Goal: Task Accomplishment & Management: Manage account settings

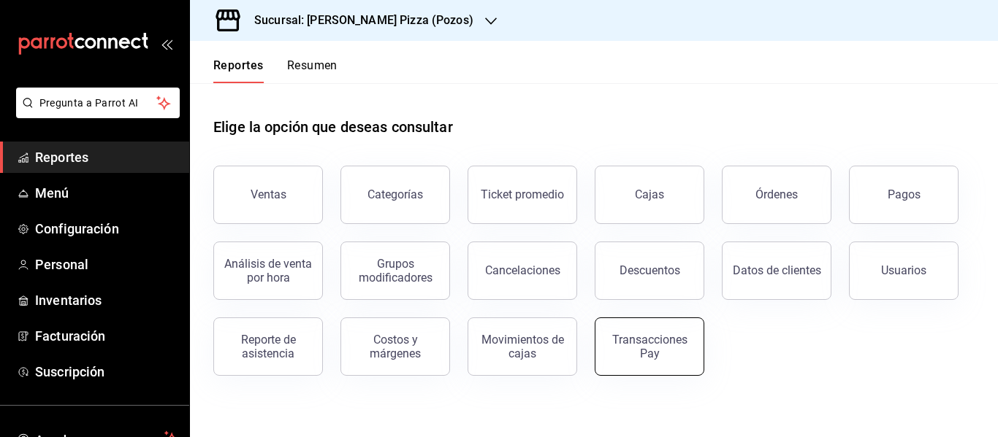
click at [673, 350] on div "Transacciones Pay" at bounding box center [649, 347] width 91 height 28
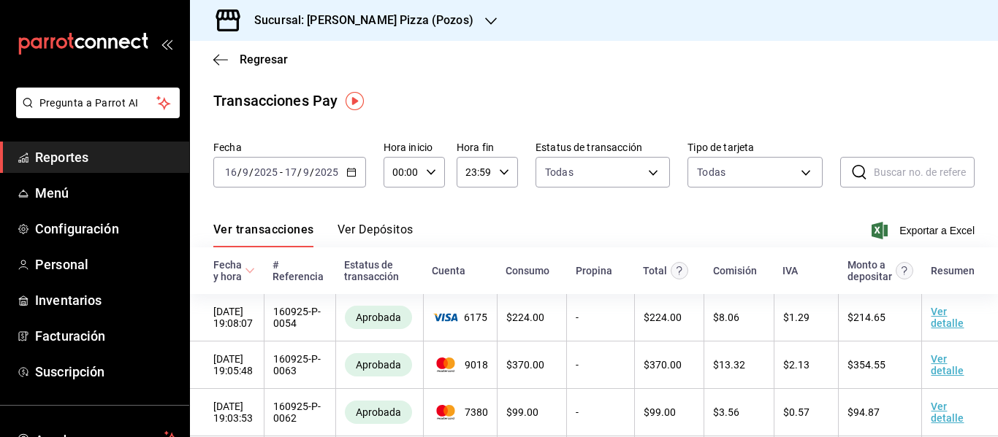
click at [382, 237] on button "Ver Depósitos" at bounding box center [375, 235] width 76 height 25
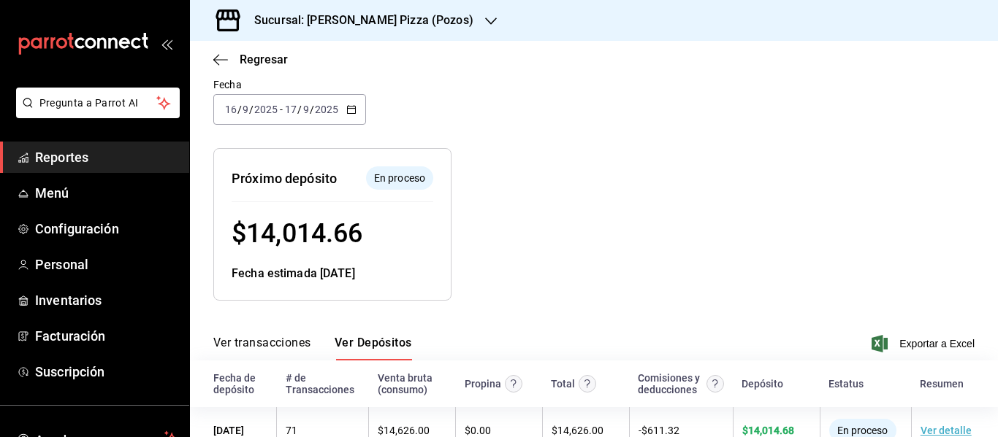
scroll to position [136, 0]
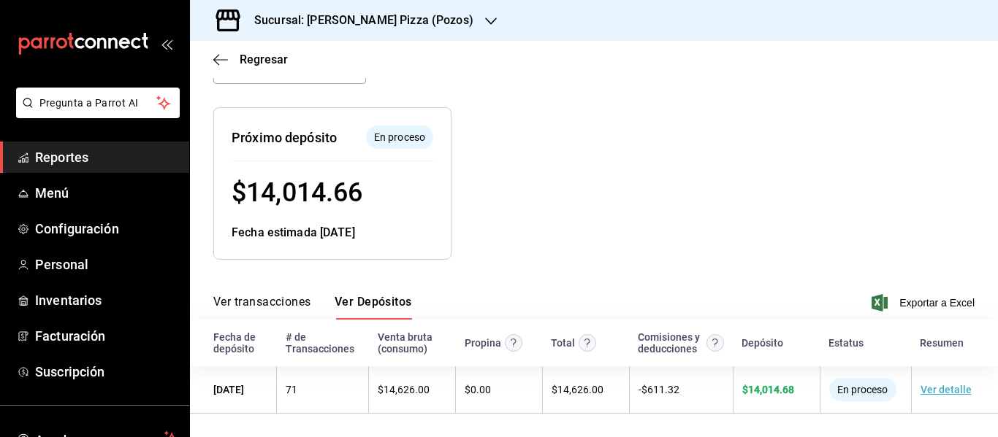
click at [389, 19] on h3 "Sucursal: [PERSON_NAME] Pizza (Pozos)" at bounding box center [357, 21] width 231 height 18
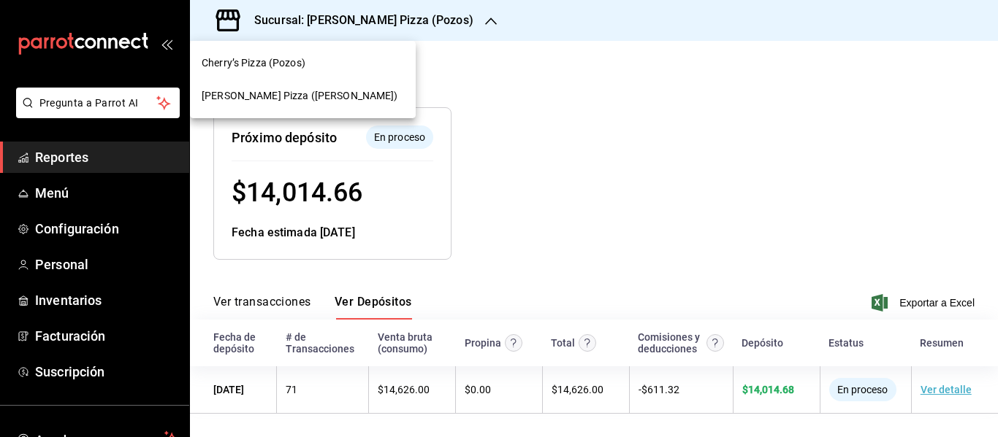
click at [317, 91] on span "[PERSON_NAME] Pizza ([PERSON_NAME])" at bounding box center [300, 95] width 196 height 15
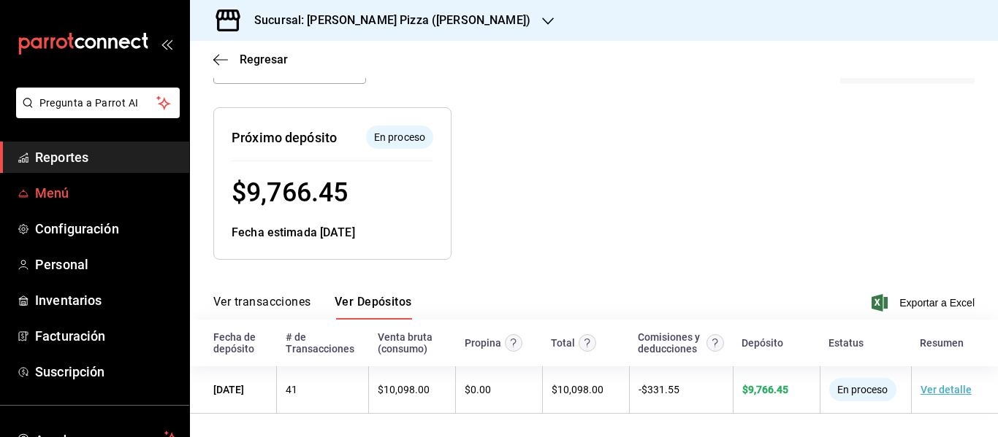
click at [45, 203] on link "Menú" at bounding box center [94, 192] width 189 height 31
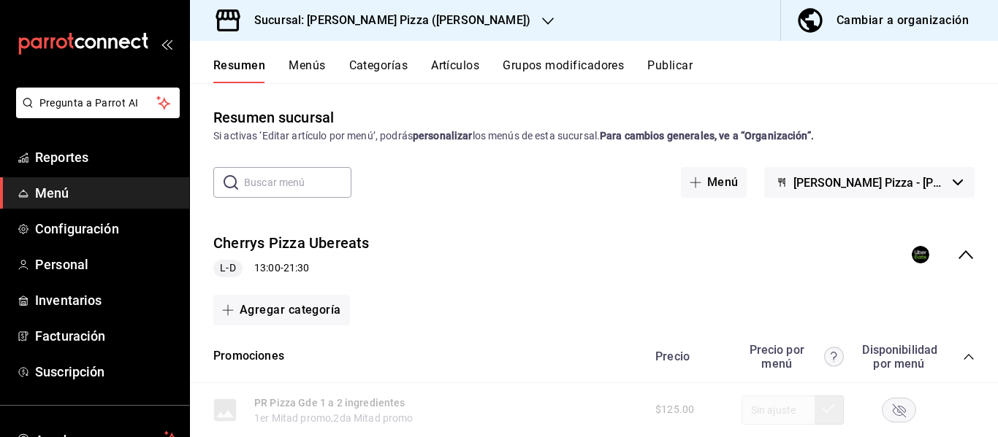
click at [542, 17] on icon "button" at bounding box center [548, 21] width 12 height 12
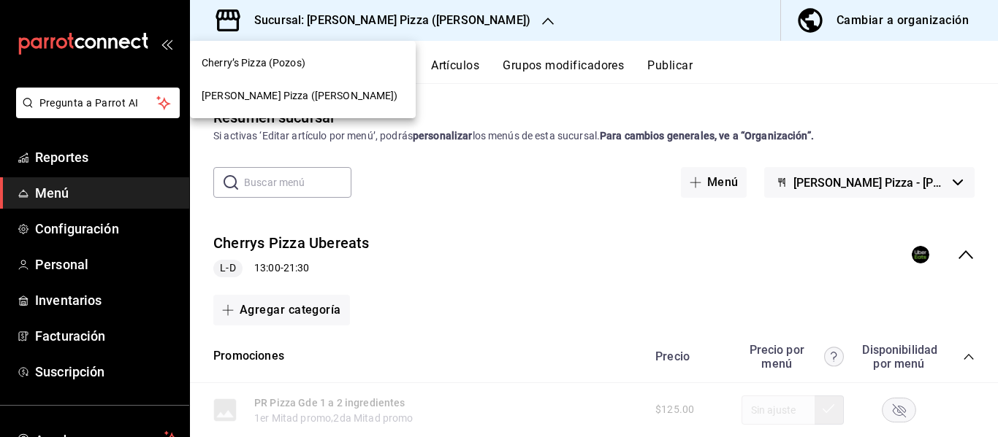
click at [309, 61] on div "Cherry’s Pizza (Pozos)" at bounding box center [303, 63] width 202 height 15
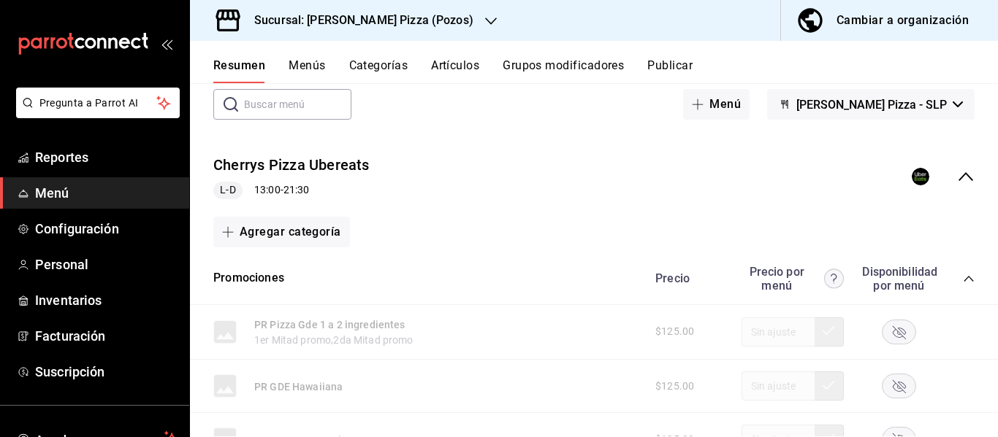
scroll to position [75, 0]
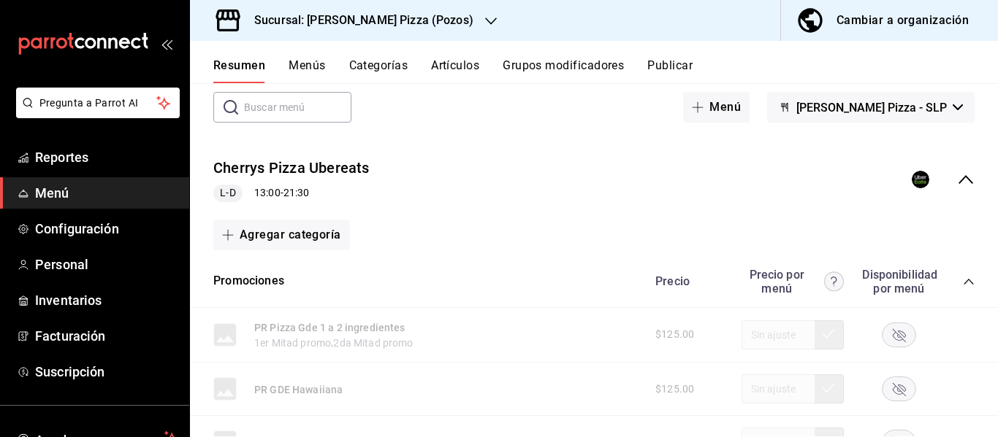
click at [963, 280] on icon "collapse-category-row" at bounding box center [967, 282] width 9 height 6
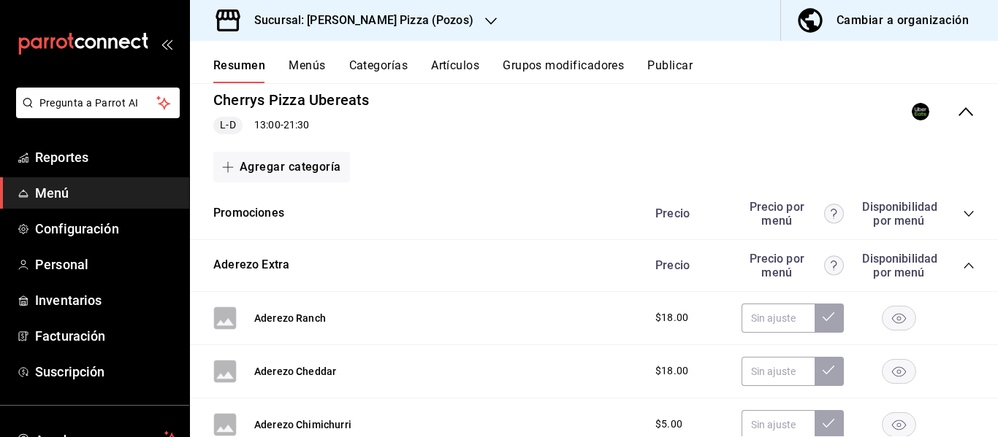
scroll to position [148, 0]
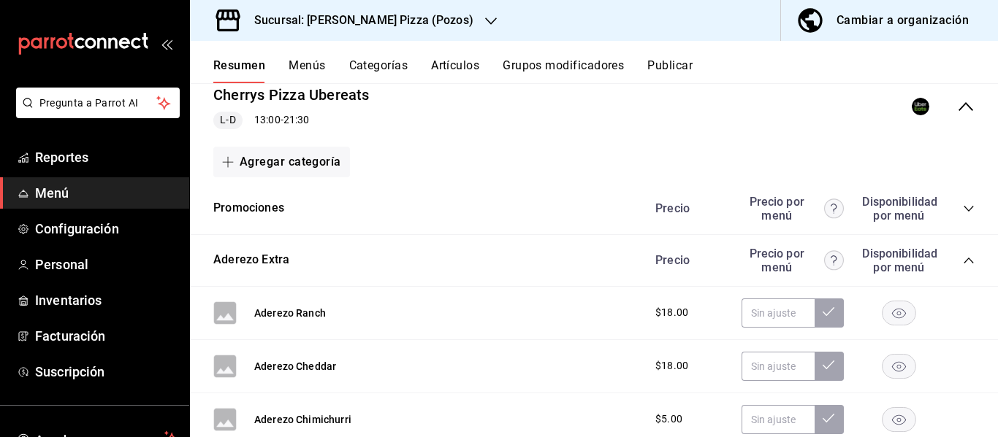
click at [299, 58] on div "Resumen Menús Categorías Artículos Grupos modificadores Publicar" at bounding box center [594, 62] width 808 height 42
click at [300, 65] on button "Menús" at bounding box center [306, 70] width 37 height 25
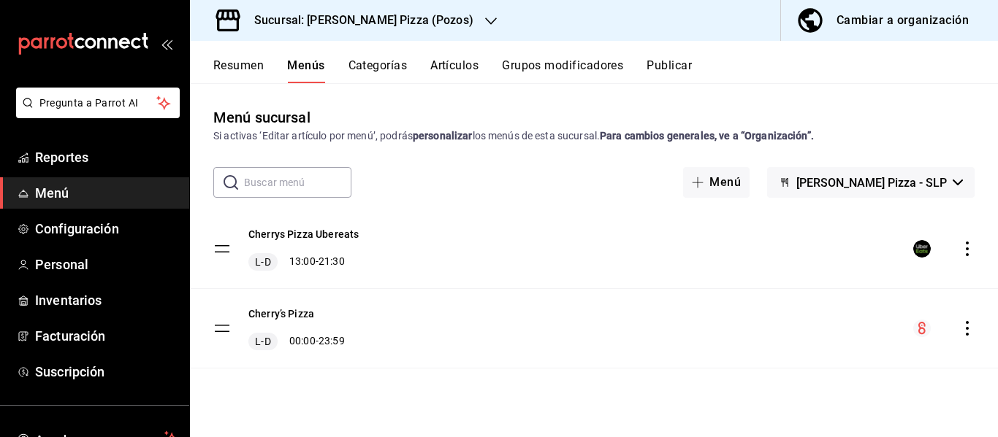
click at [960, 179] on button "[PERSON_NAME] Pizza - SLP" at bounding box center [870, 182] width 207 height 31
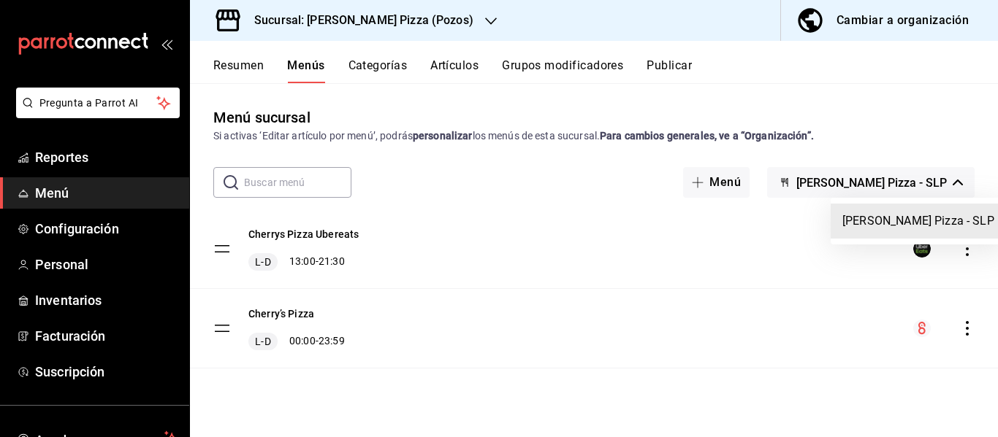
click at [960, 179] on div at bounding box center [499, 218] width 998 height 437
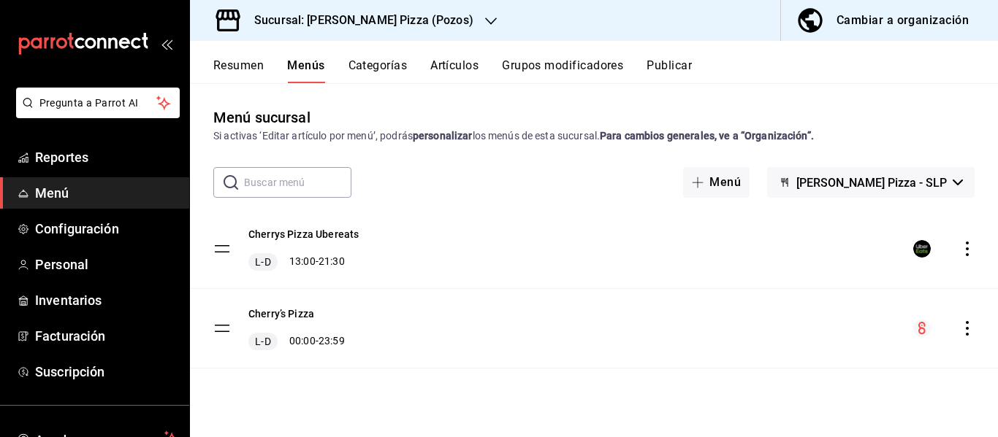
click at [966, 331] on icon "actions" at bounding box center [967, 328] width 15 height 15
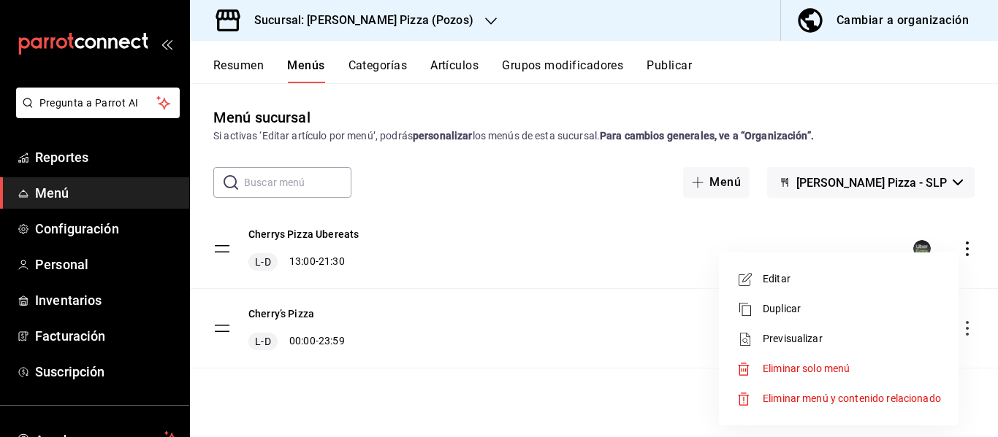
click at [822, 372] on span "Eliminar solo menú" at bounding box center [805, 369] width 87 height 12
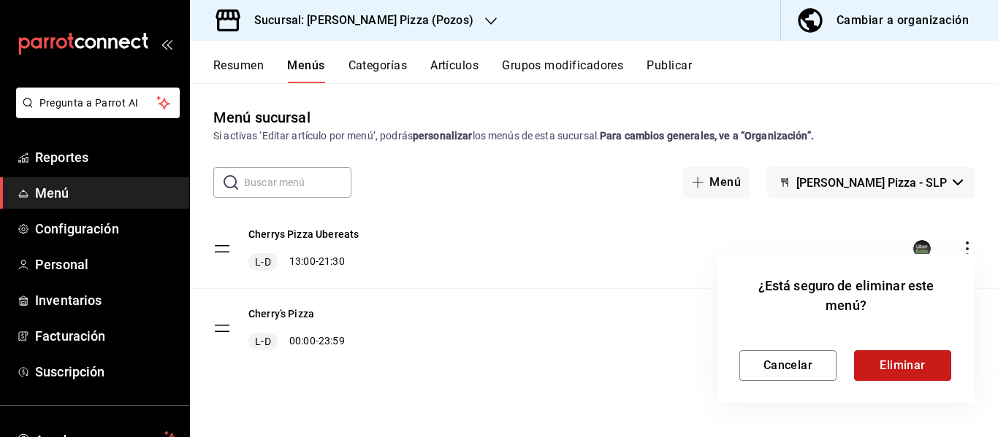
click at [914, 364] on button "Eliminar" at bounding box center [902, 366] width 97 height 31
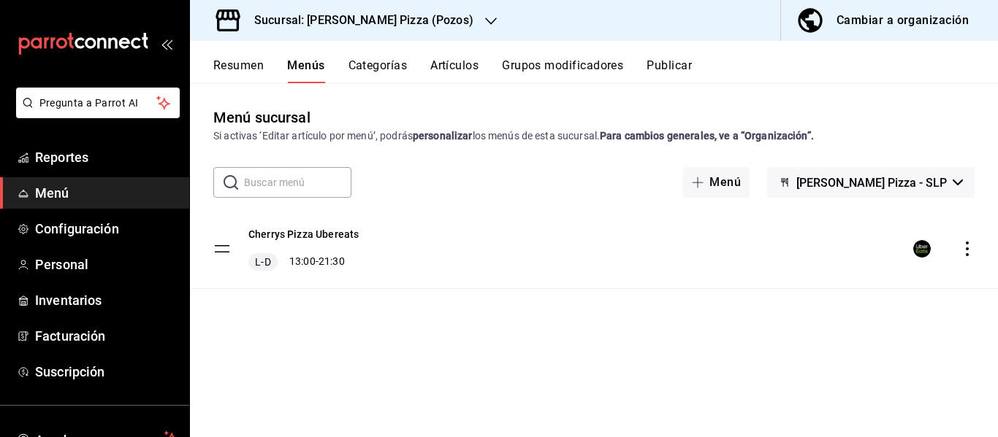
click at [903, 22] on div "Cambiar a organización" at bounding box center [902, 20] width 132 height 20
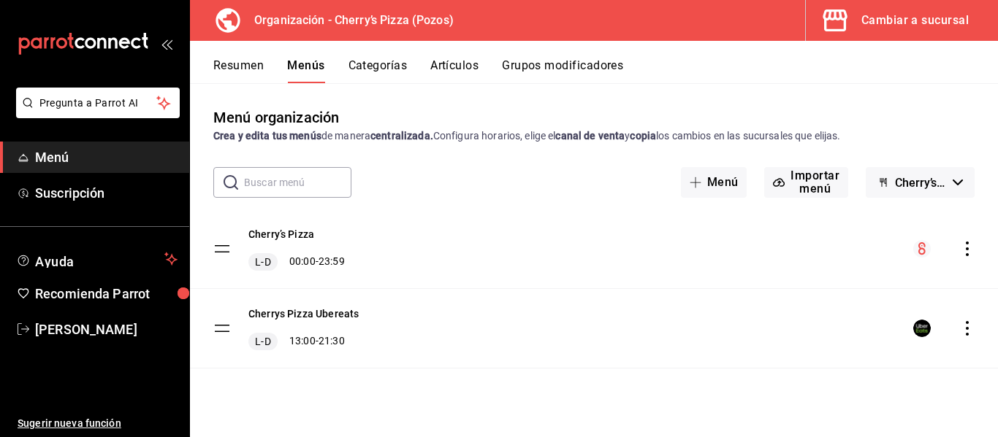
click at [918, 191] on button "Cherry’s Pizza - Borrador" at bounding box center [919, 182] width 109 height 31
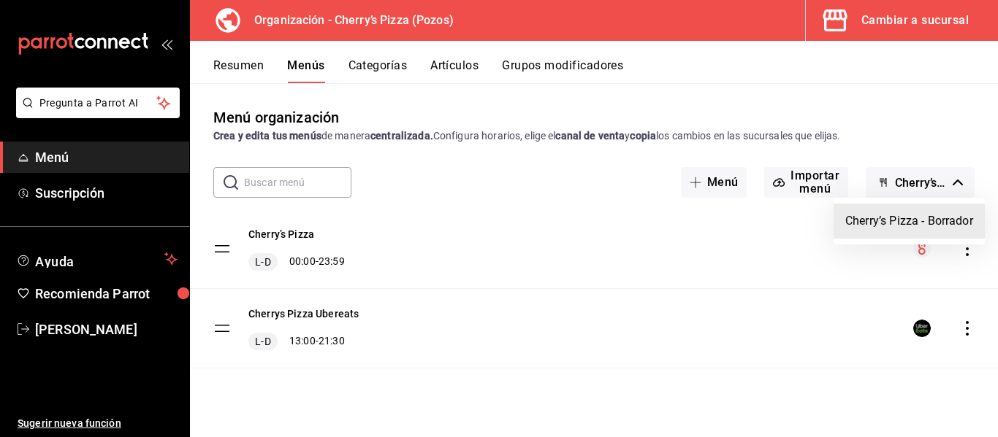
click at [918, 191] on div at bounding box center [499, 218] width 998 height 437
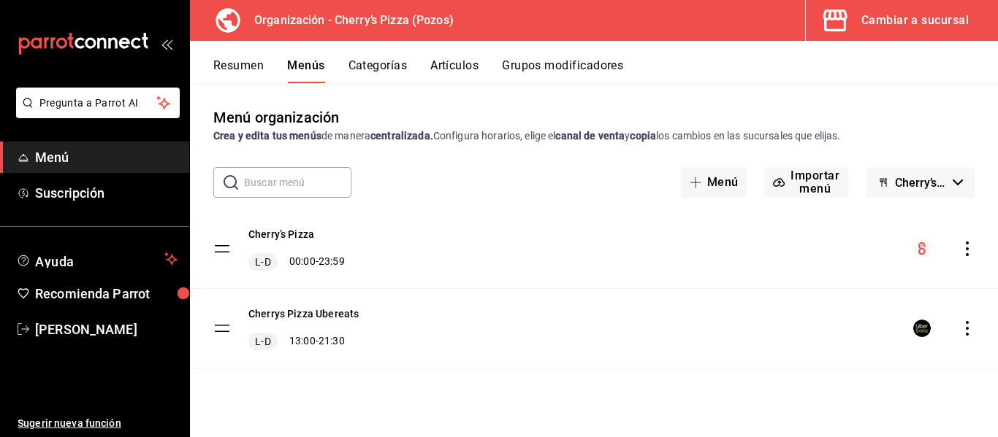
click at [967, 256] on icon "actions" at bounding box center [966, 249] width 3 height 15
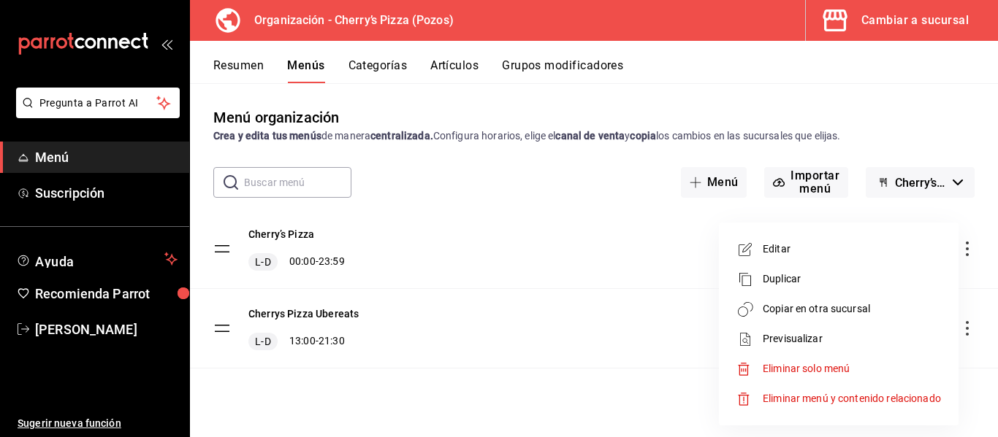
click at [967, 256] on div at bounding box center [499, 218] width 998 height 437
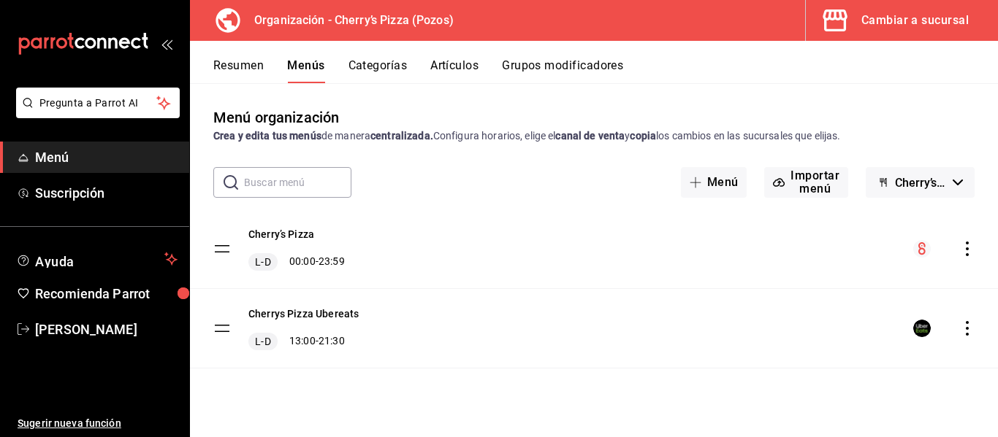
click at [965, 251] on icon "actions" at bounding box center [967, 249] width 15 height 15
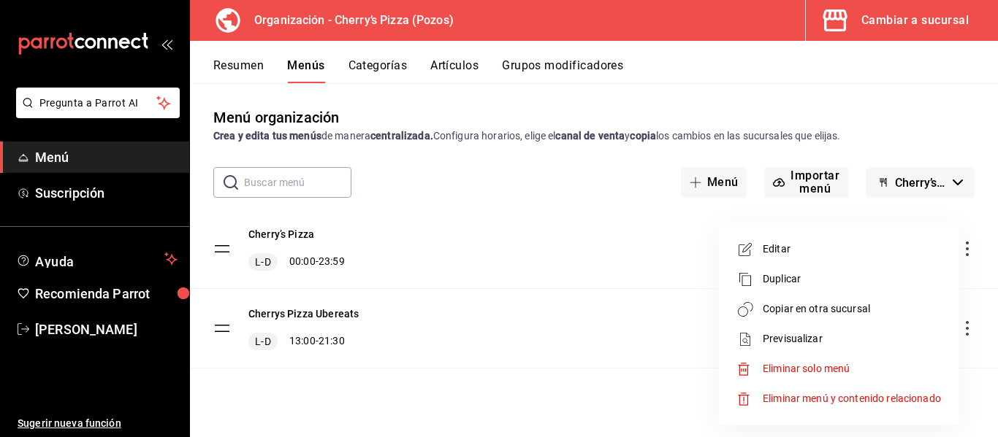
click at [817, 311] on span "Copiar en otra sucursal" at bounding box center [851, 309] width 178 height 15
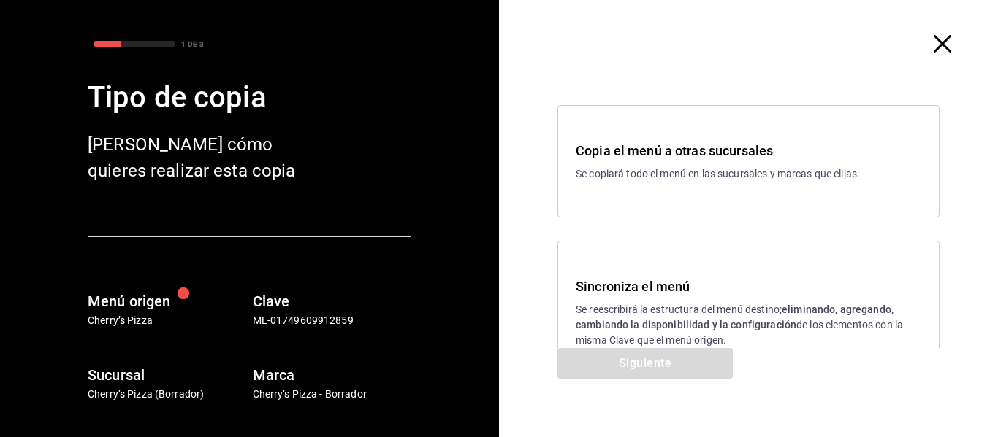
click at [750, 155] on h3 "Copia el menú a otras sucursales" at bounding box center [747, 151] width 345 height 20
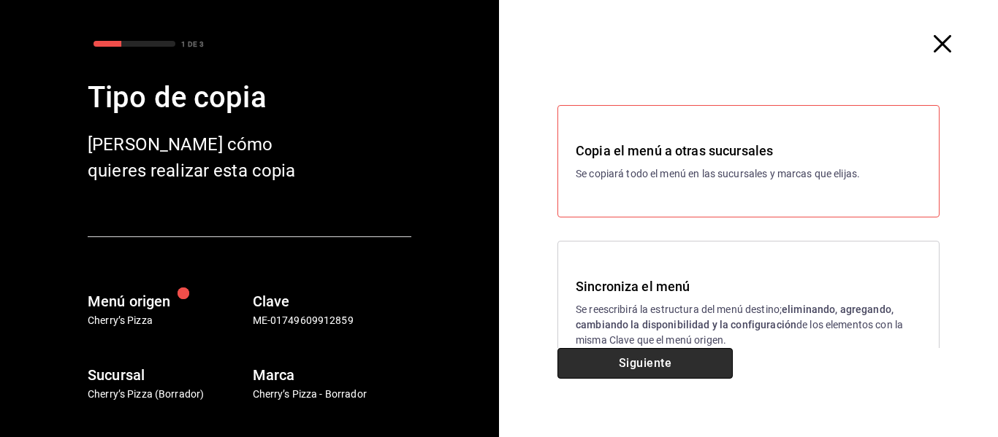
click at [644, 357] on button "Siguiente" at bounding box center [644, 363] width 175 height 31
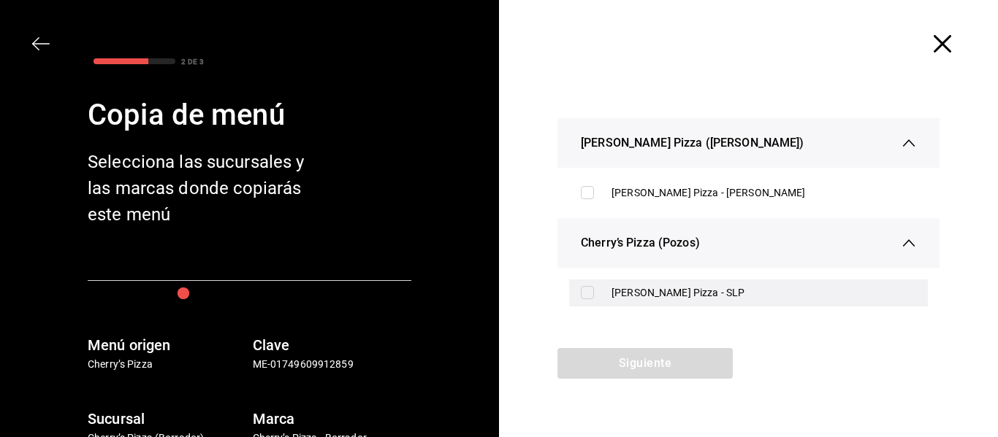
click at [585, 291] on input "checkbox" at bounding box center [587, 292] width 13 height 13
checkbox input "true"
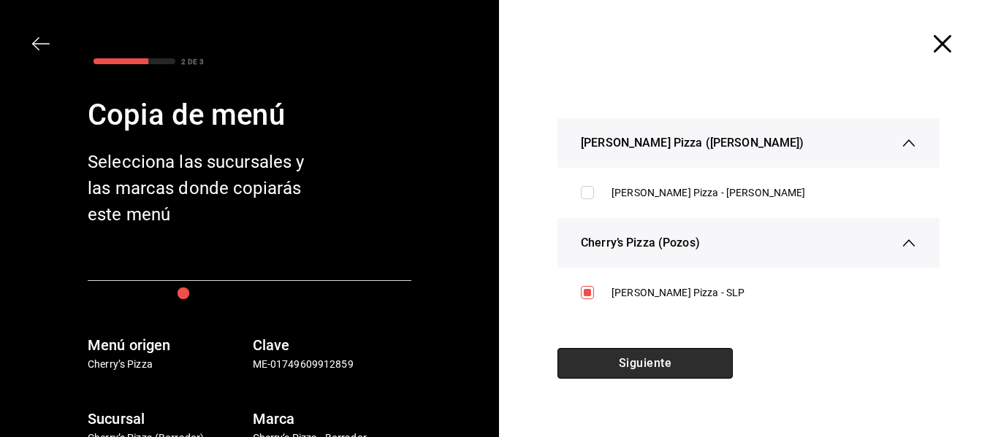
click at [621, 365] on button "Siguiente" at bounding box center [644, 363] width 175 height 31
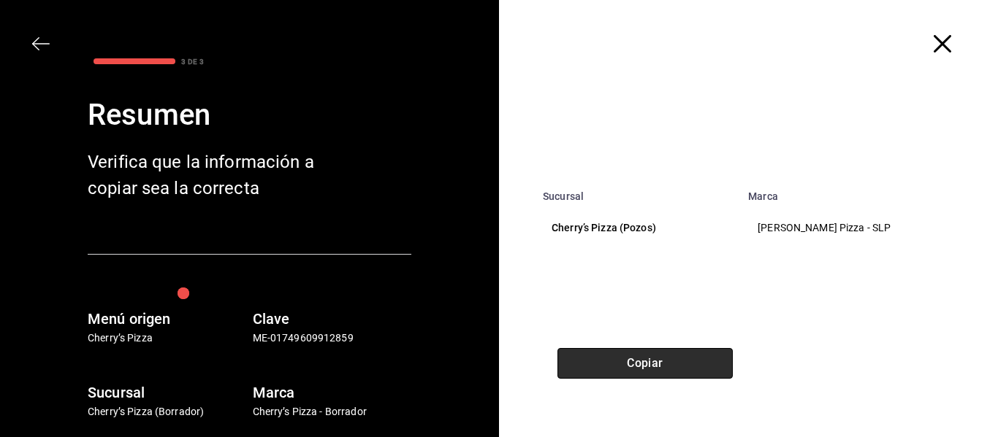
click at [621, 365] on button "Copiar" at bounding box center [644, 363] width 175 height 31
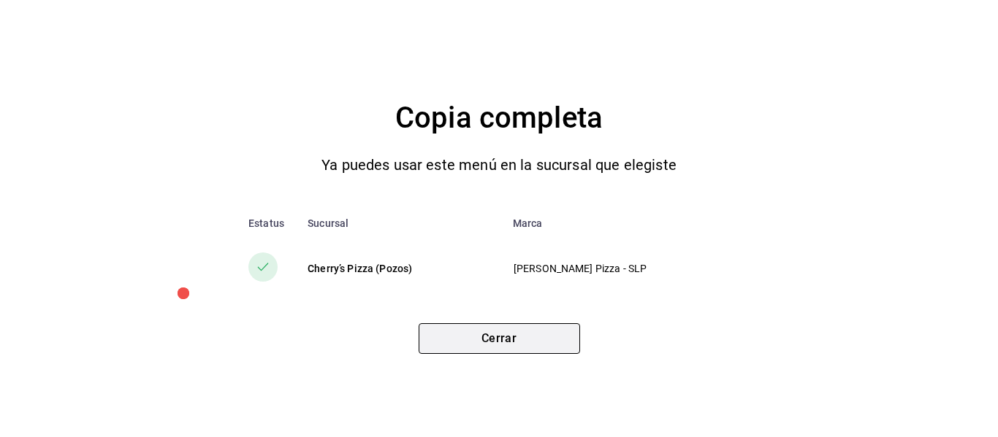
click at [500, 331] on button "Cerrar" at bounding box center [498, 339] width 161 height 31
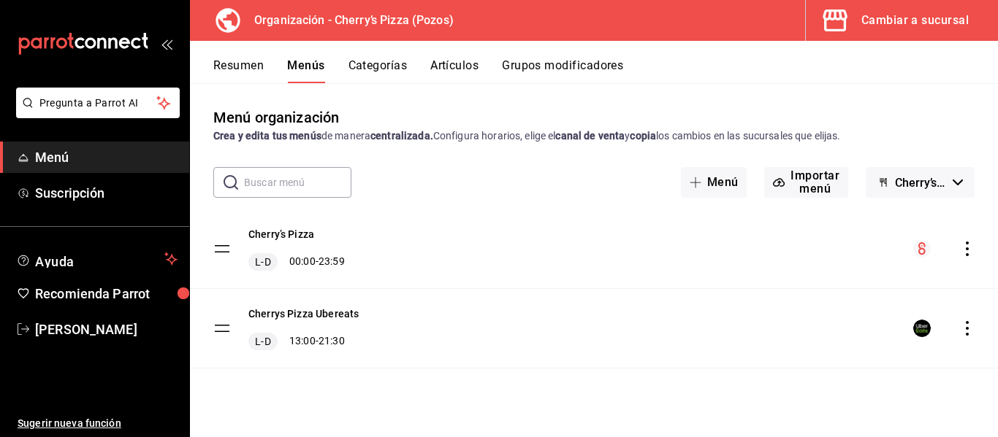
click at [923, 10] on div "Cambiar a sucursal" at bounding box center [914, 20] width 107 height 20
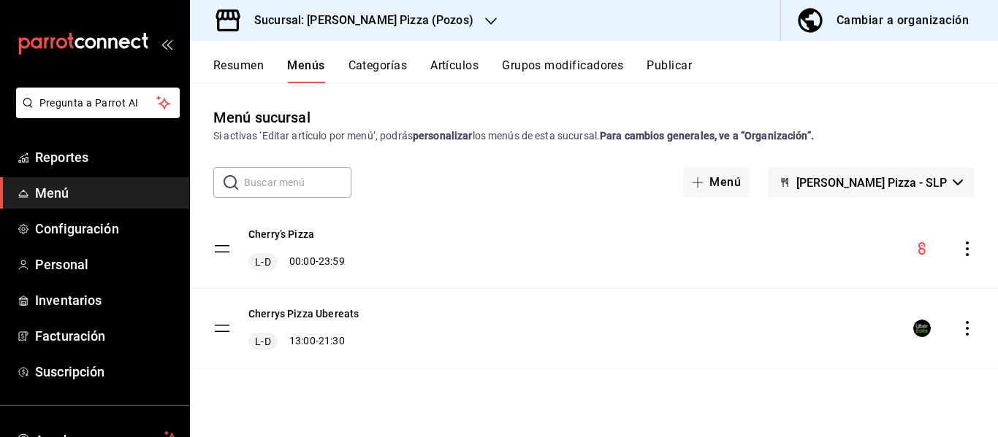
click at [254, 64] on button "Resumen" at bounding box center [238, 70] width 50 height 25
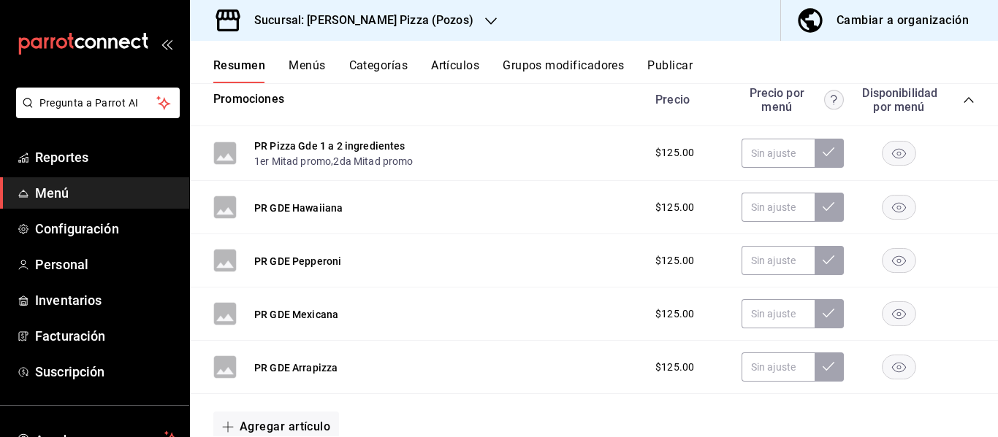
scroll to position [264, 0]
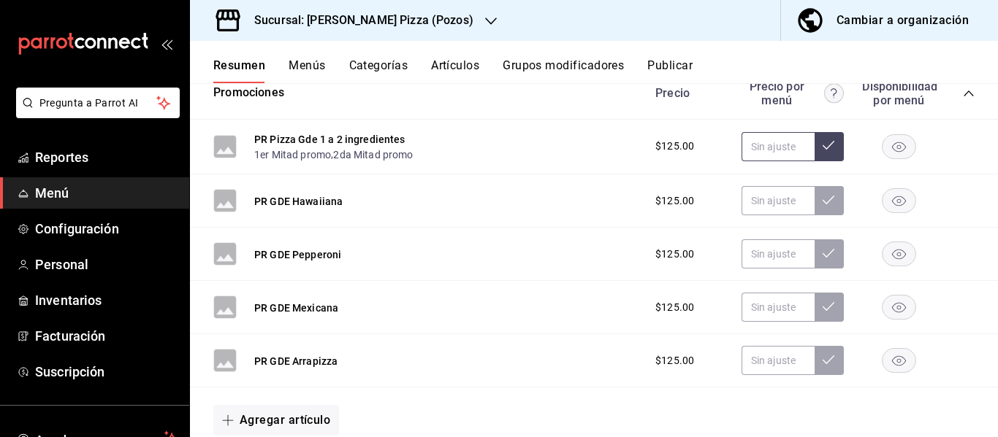
click at [764, 147] on input "text" at bounding box center [777, 146] width 73 height 29
type input "$99.00"
click at [822, 145] on icon at bounding box center [828, 145] width 12 height 12
click at [768, 206] on input "text" at bounding box center [777, 200] width 73 height 29
type input "$99.00"
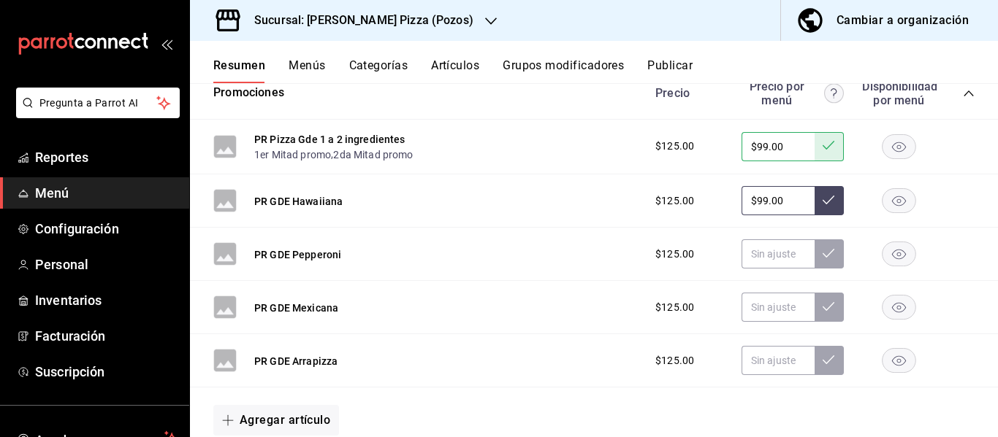
click at [822, 199] on icon at bounding box center [828, 200] width 12 height 12
click at [774, 257] on input "text" at bounding box center [777, 254] width 73 height 29
type input "$99.00"
click at [825, 252] on button at bounding box center [828, 254] width 29 height 29
click at [765, 314] on input "text" at bounding box center [777, 307] width 73 height 29
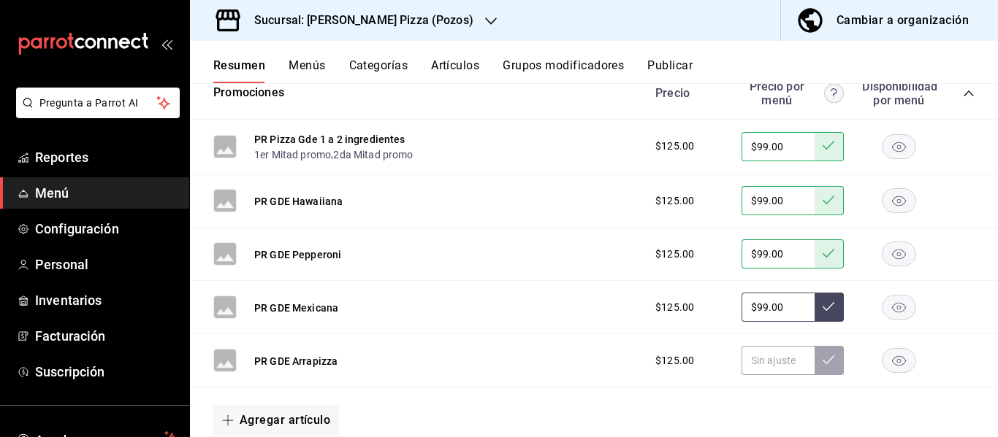
type input "$99.00"
click at [826, 308] on button at bounding box center [828, 307] width 29 height 29
click at [305, 58] on button "Menús" at bounding box center [306, 70] width 37 height 25
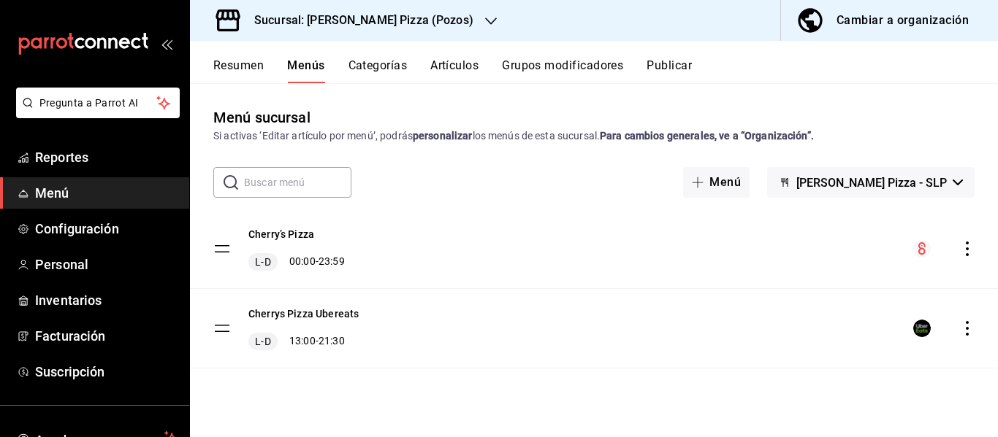
click at [968, 244] on icon "actions" at bounding box center [966, 249] width 3 height 15
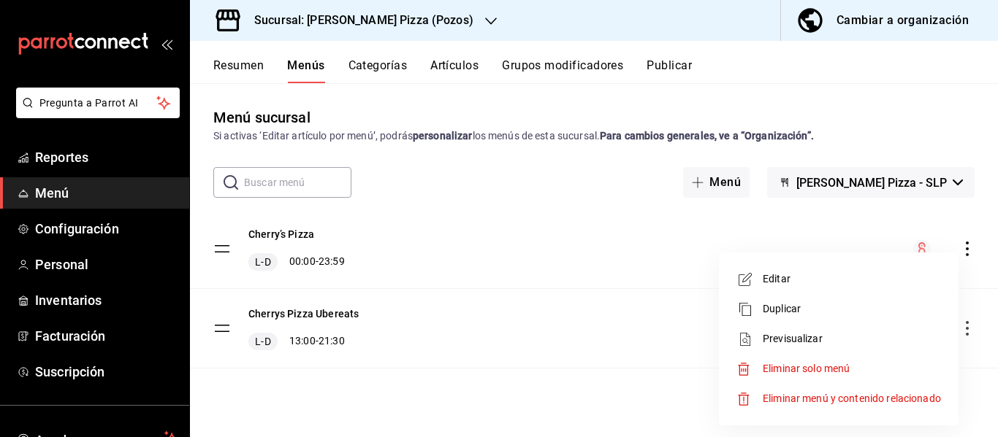
click at [817, 374] on span "Eliminar solo menú" at bounding box center [805, 369] width 87 height 12
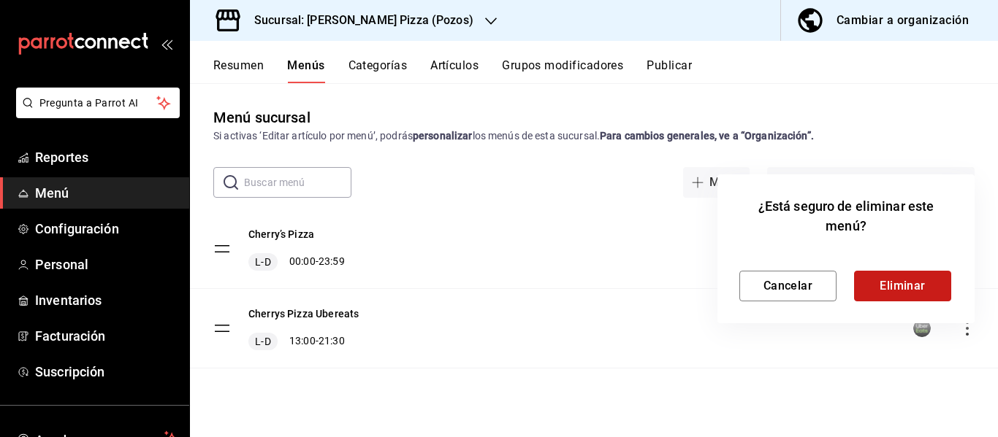
click at [910, 282] on button "Eliminar" at bounding box center [902, 286] width 97 height 31
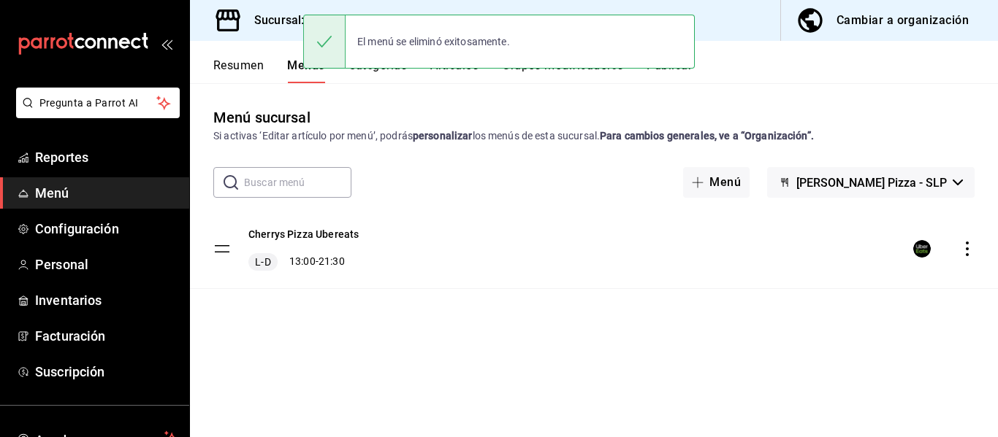
click at [279, 26] on h3 "Sucursal: [PERSON_NAME] Pizza (Pozos)" at bounding box center [357, 21] width 231 height 18
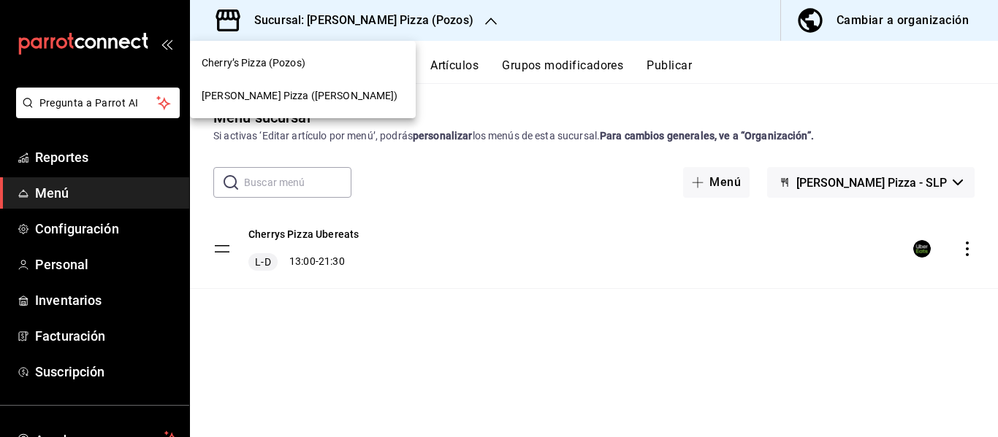
click at [272, 96] on span "[PERSON_NAME] Pizza ([PERSON_NAME])" at bounding box center [300, 95] width 196 height 15
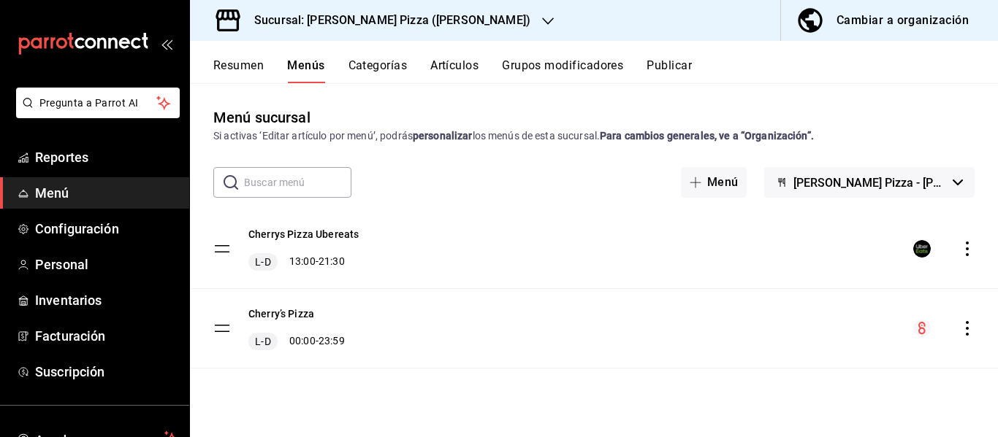
click at [967, 329] on icon "actions" at bounding box center [966, 328] width 3 height 15
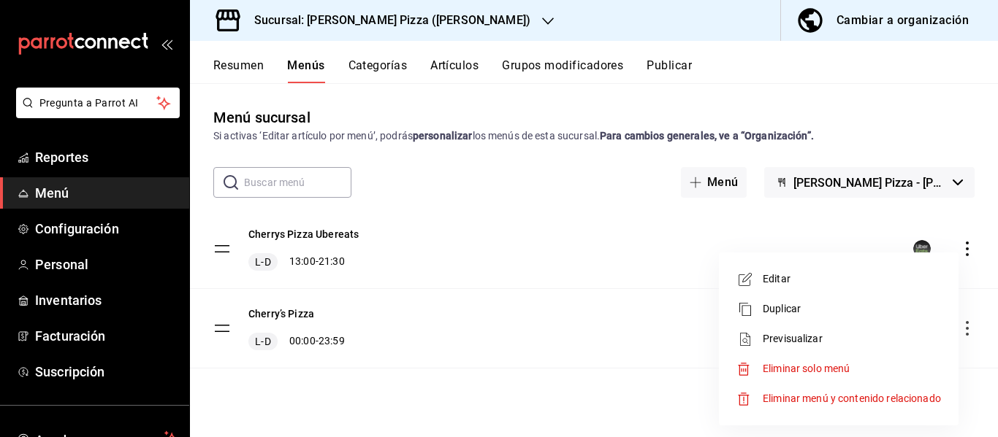
click at [845, 376] on span "Eliminar solo menú" at bounding box center [851, 369] width 178 height 15
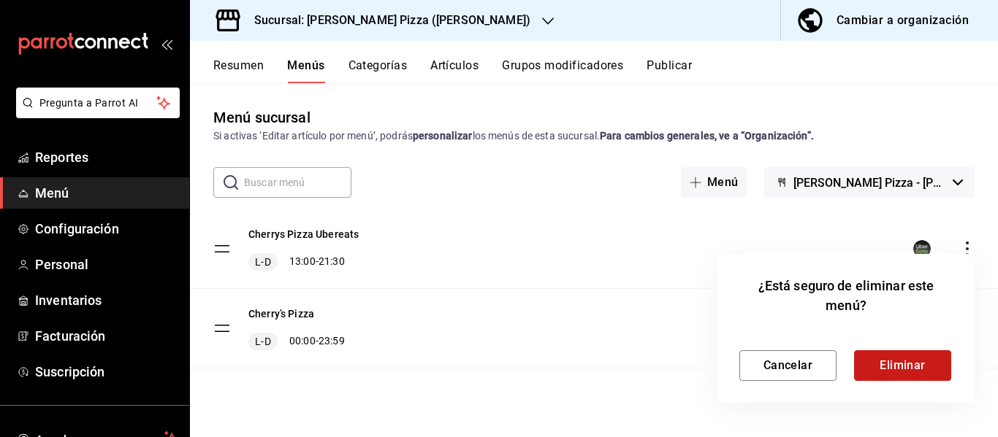
click at [892, 365] on button "Eliminar" at bounding box center [902, 366] width 97 height 31
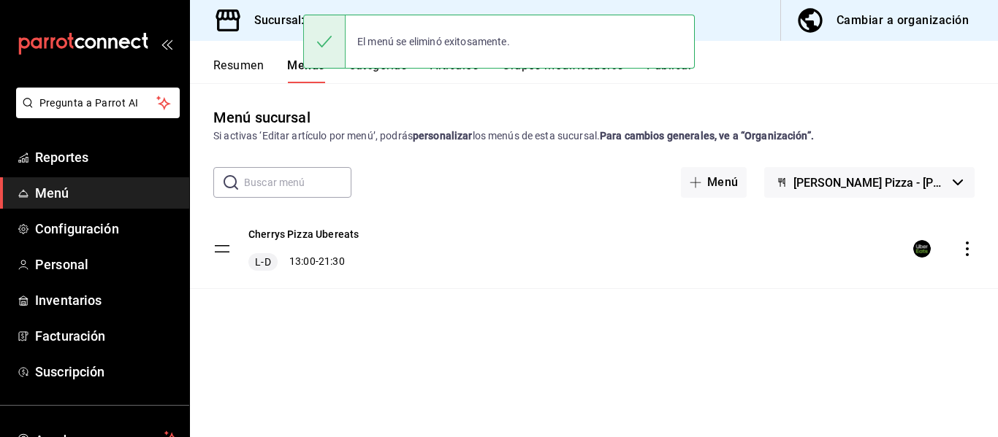
click at [857, 16] on div "Cambiar a organización" at bounding box center [902, 20] width 132 height 20
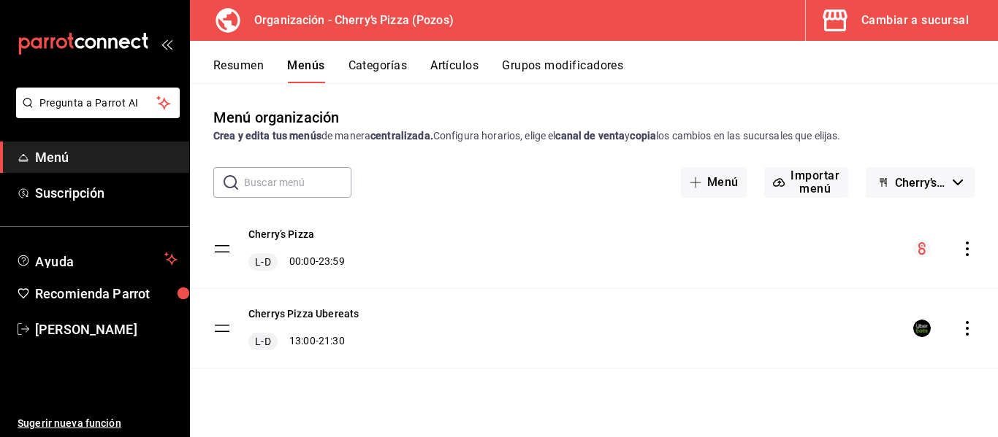
click at [229, 61] on button "Resumen" at bounding box center [238, 70] width 50 height 25
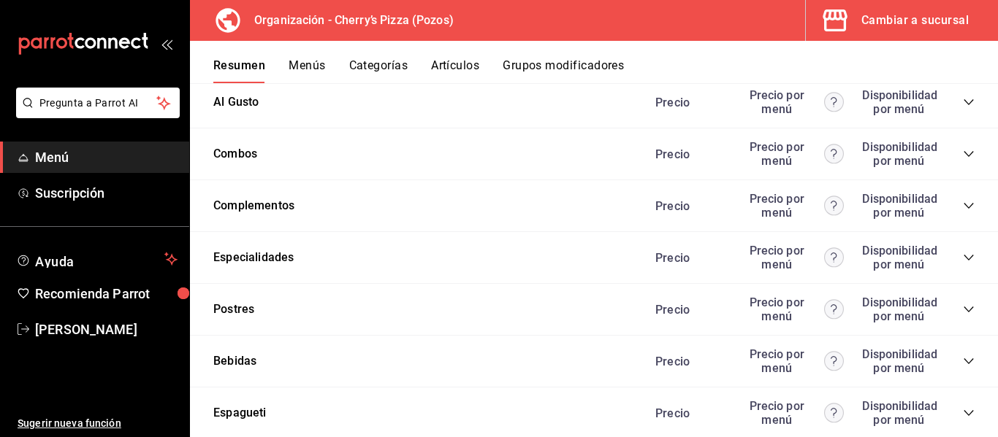
scroll to position [961, 0]
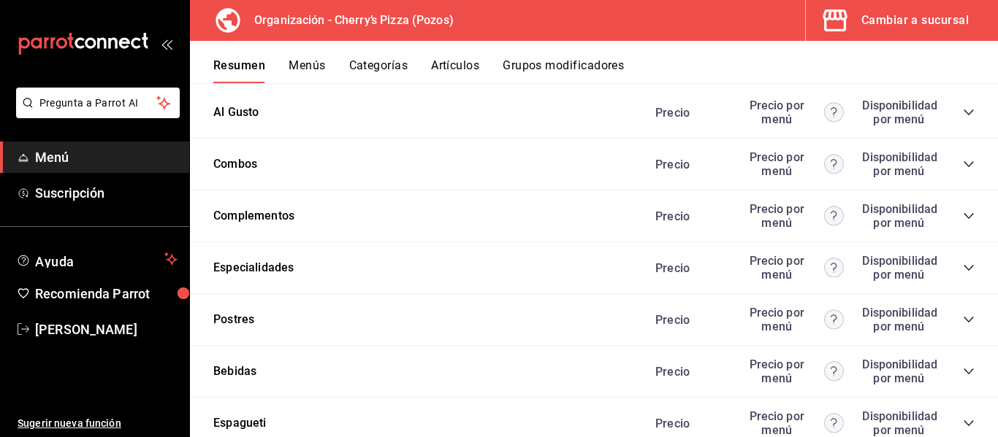
click at [963, 165] on icon "collapse-category-row" at bounding box center [969, 164] width 12 height 12
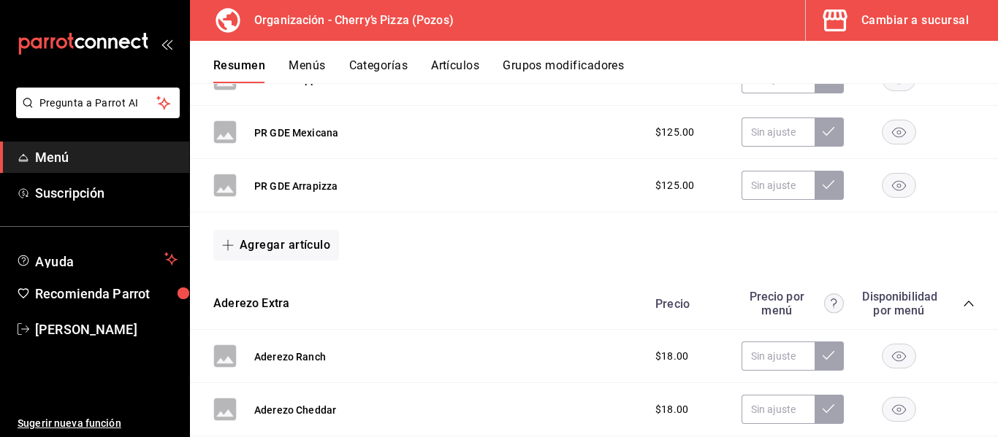
scroll to position [416, 0]
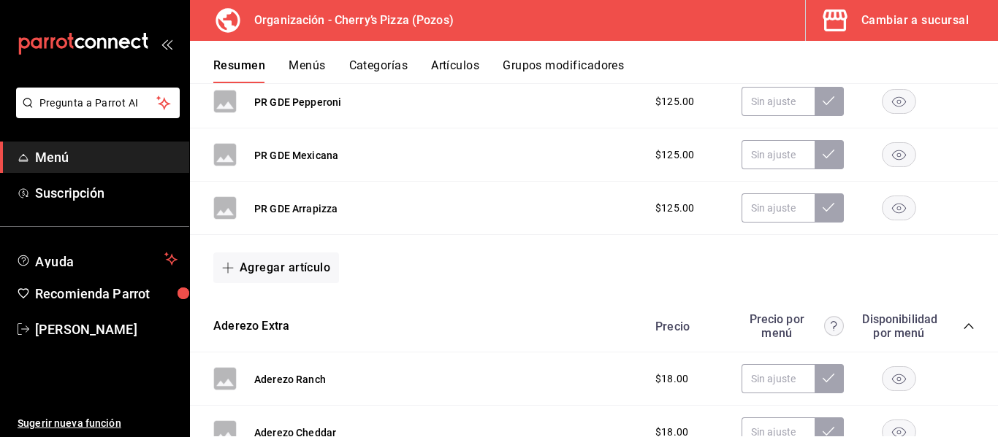
click at [576, 66] on button "Grupos modificadores" at bounding box center [562, 70] width 121 height 25
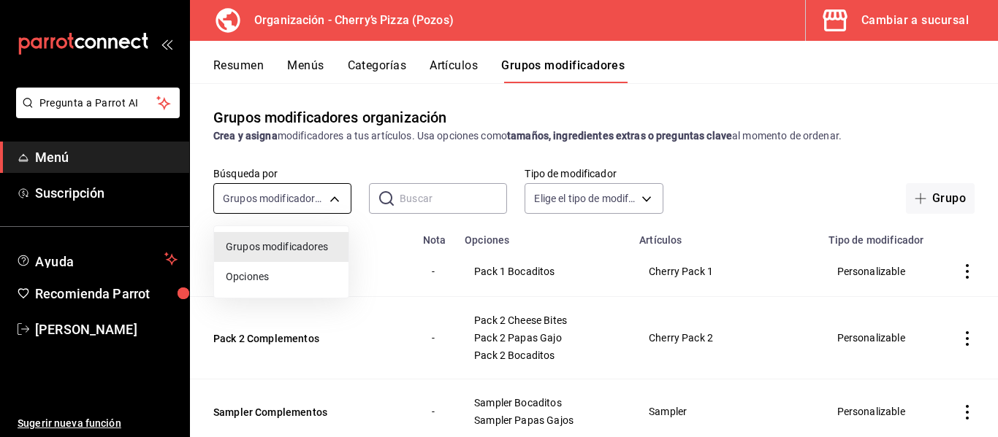
click at [279, 197] on body "Pregunta a Parrot AI Menú Suscripción Ayuda Recomienda Parrot [PERSON_NAME] Sug…" at bounding box center [499, 218] width 998 height 437
click at [279, 197] on div at bounding box center [499, 218] width 998 height 437
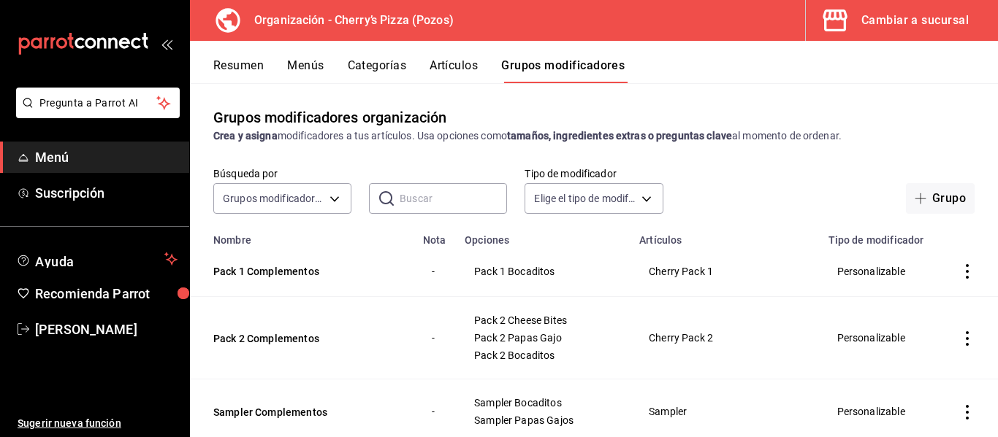
click at [459, 66] on button "Artículos" at bounding box center [453, 70] width 48 height 25
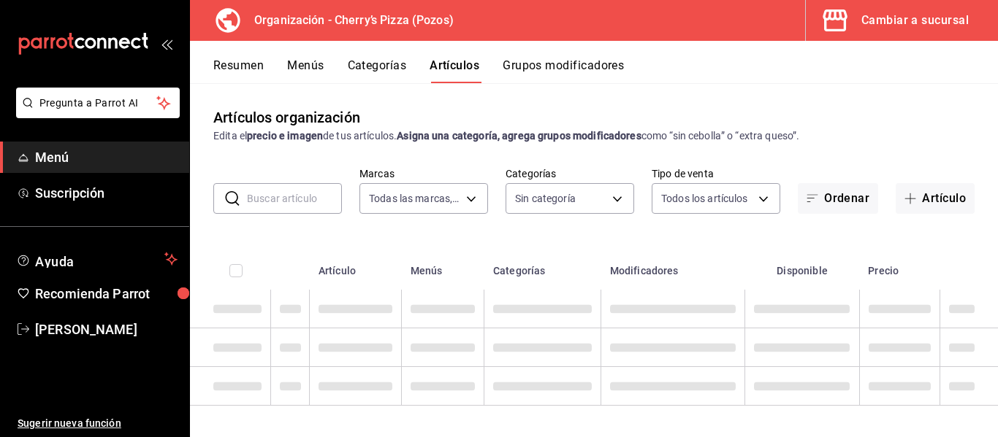
type input "00bc1956-8173-46e4-af6e-672e11e6c3c1"
type input "13eef161-2313-4fdd-a3c0-22edfed01c9c,1b2fbd5c-0012-4ff3-9cd1-4bcbca8f144d,c722b…"
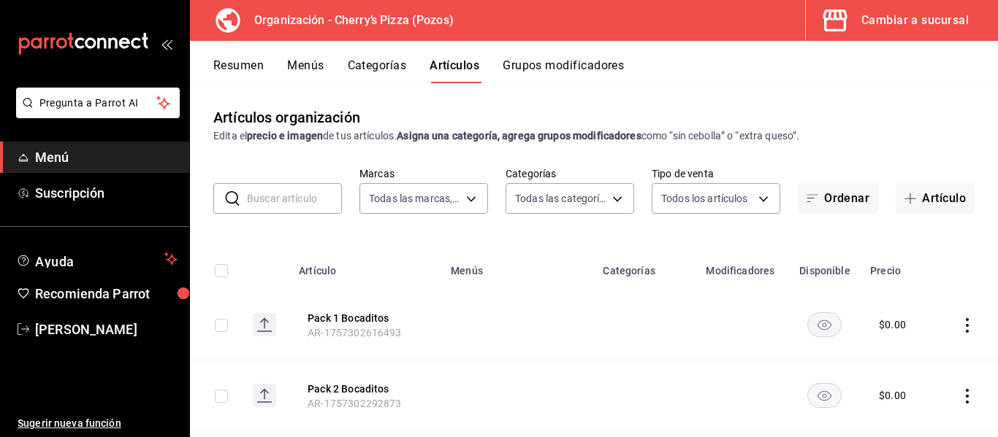
click at [270, 203] on input "text" at bounding box center [294, 198] width 95 height 29
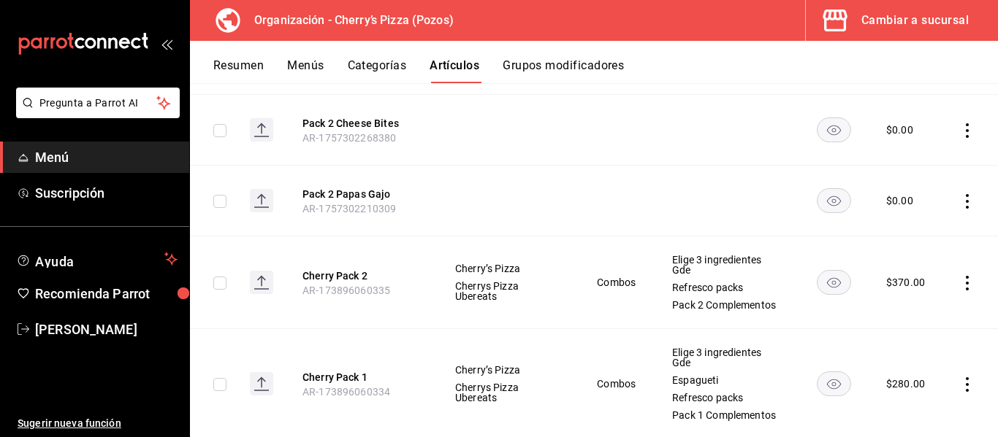
scroll to position [374, 0]
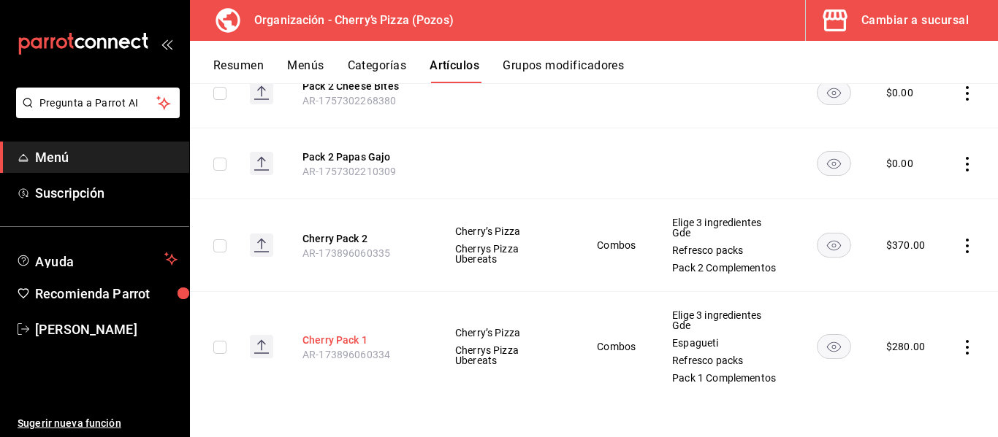
type input "pack"
click at [348, 338] on button "Cherry Pack 1" at bounding box center [360, 340] width 117 height 15
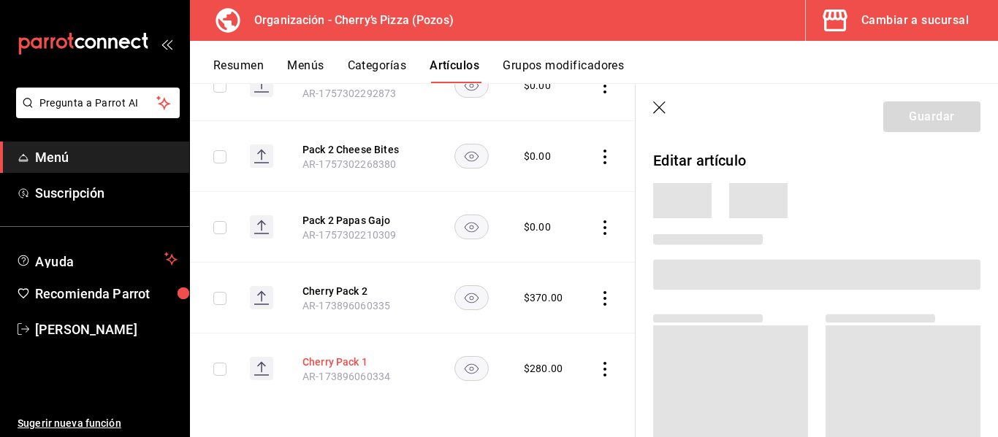
scroll to position [313, 0]
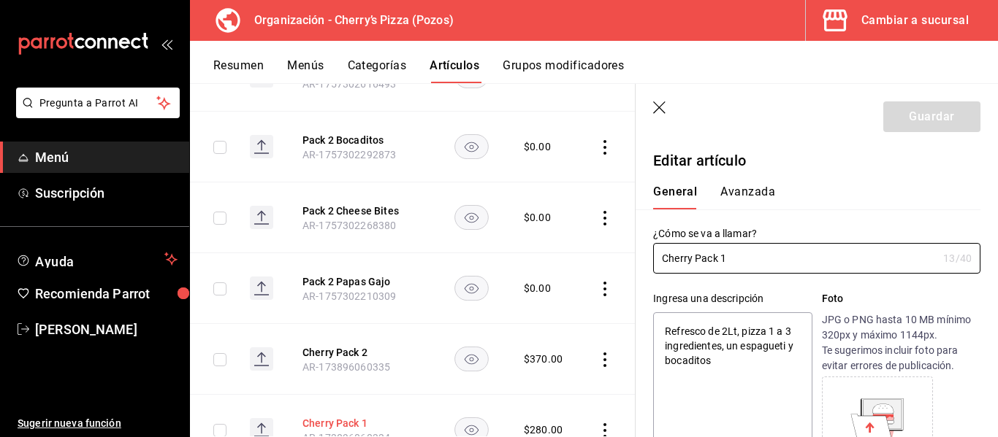
type textarea "x"
type input "$280.00"
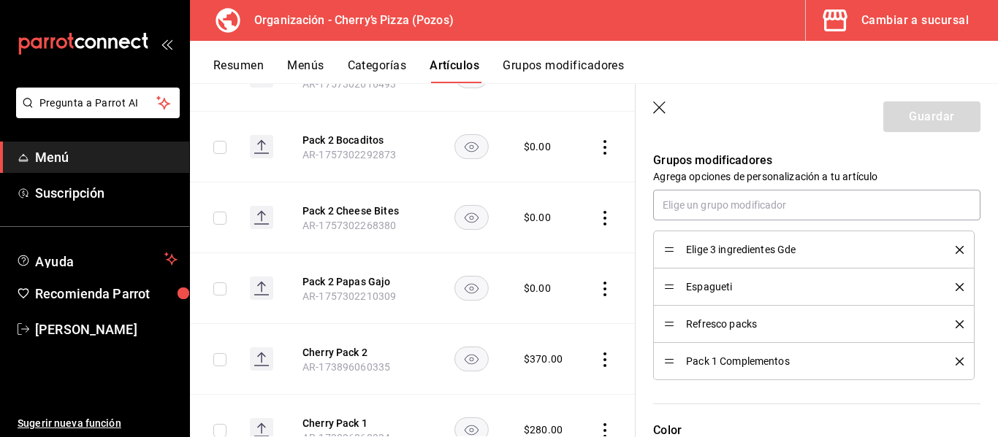
scroll to position [762, 0]
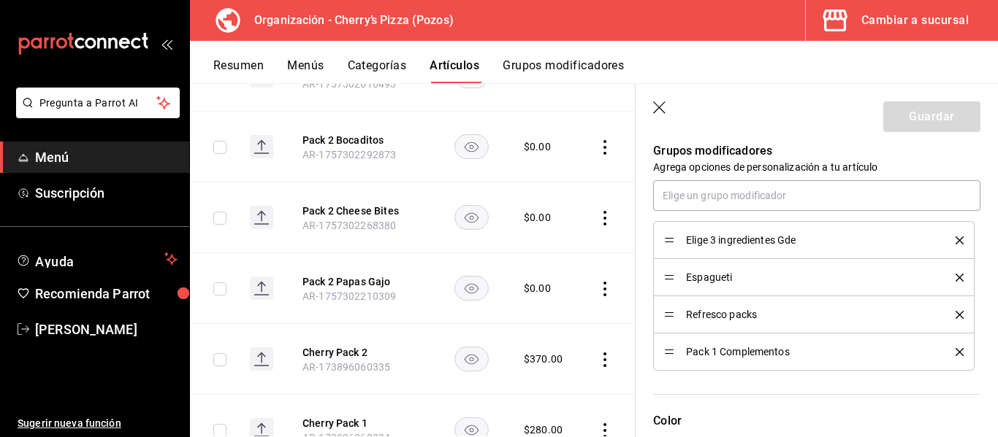
click at [657, 107] on icon "button" at bounding box center [660, 109] width 15 height 15
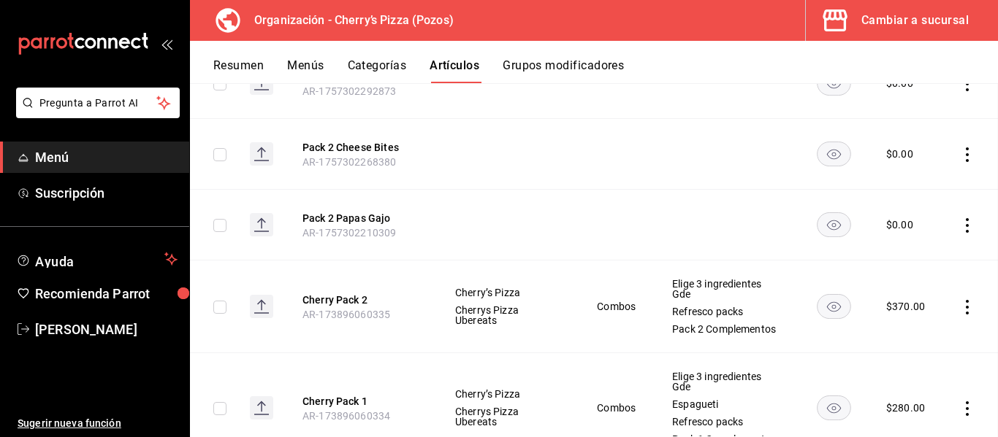
scroll to position [264, 0]
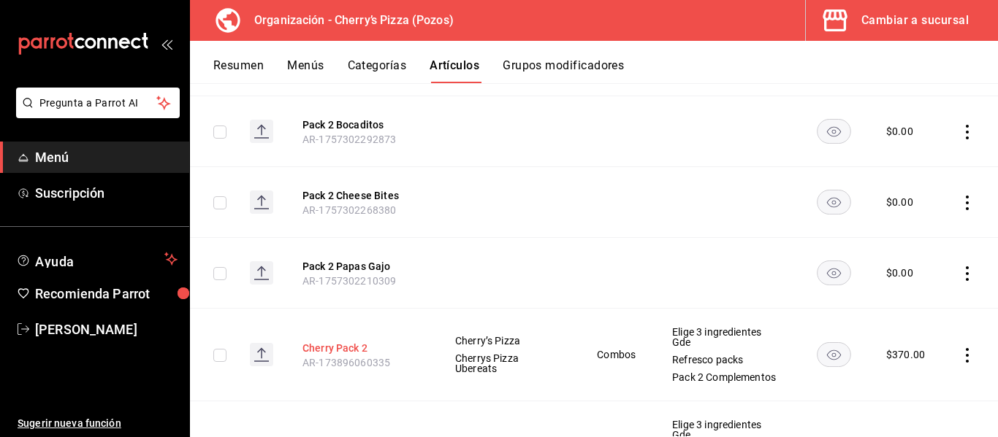
click at [342, 350] on button "Cherry Pack 2" at bounding box center [360, 348] width 117 height 15
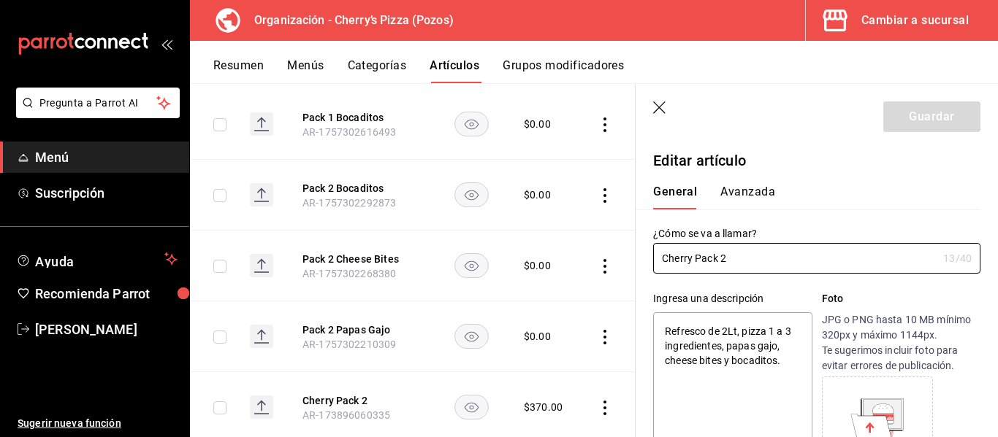
type textarea "x"
type input "$370.00"
click at [660, 110] on icon "button" at bounding box center [660, 109] width 15 height 15
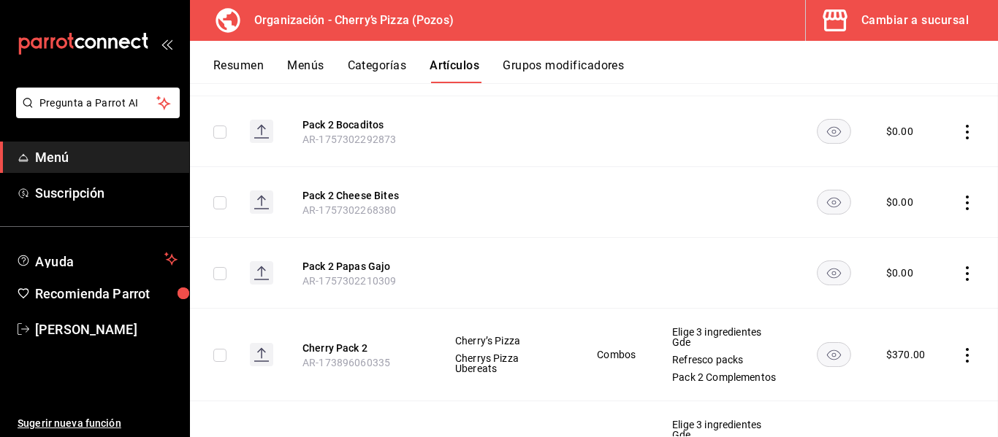
scroll to position [216, 0]
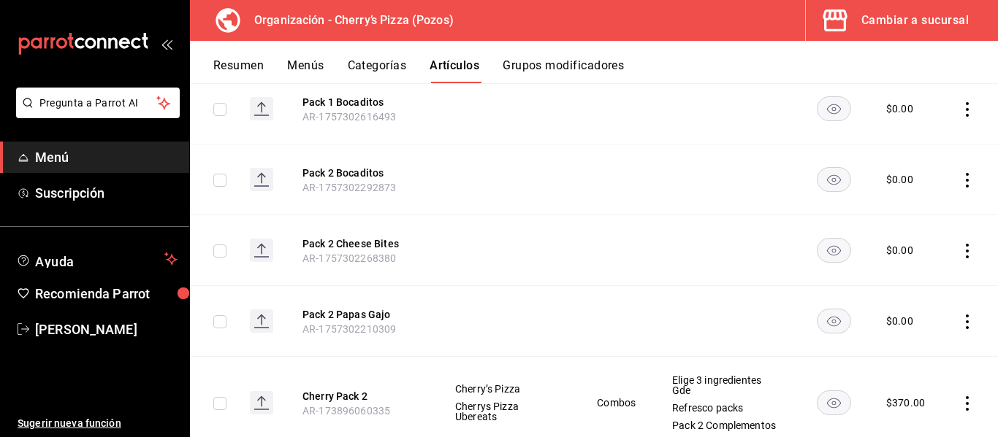
click at [237, 58] on button "Resumen" at bounding box center [238, 70] width 50 height 25
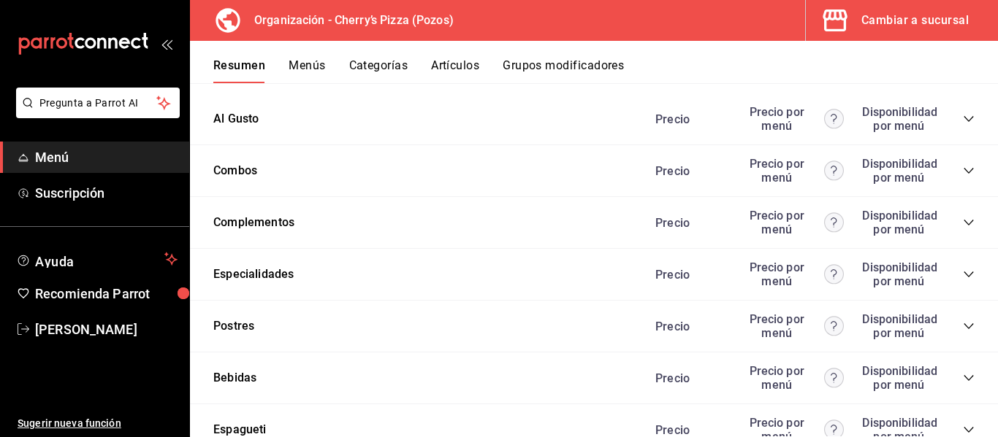
scroll to position [958, 0]
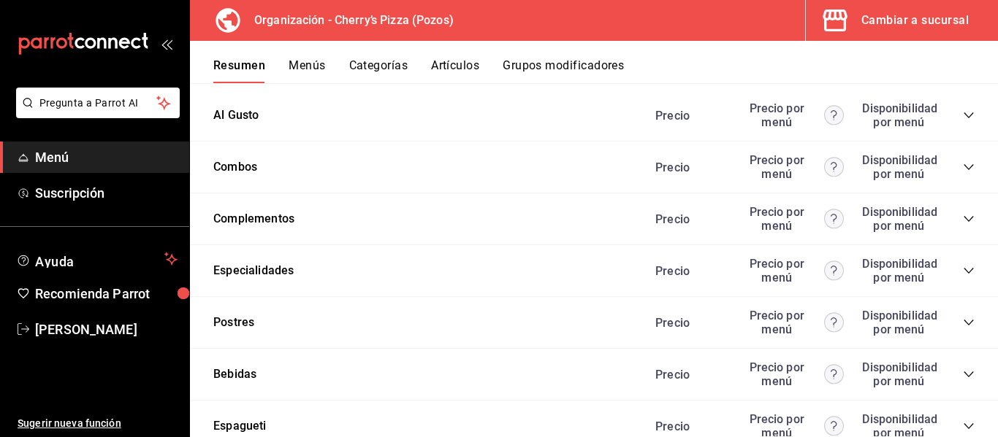
click at [963, 171] on icon "collapse-category-row" at bounding box center [969, 167] width 12 height 12
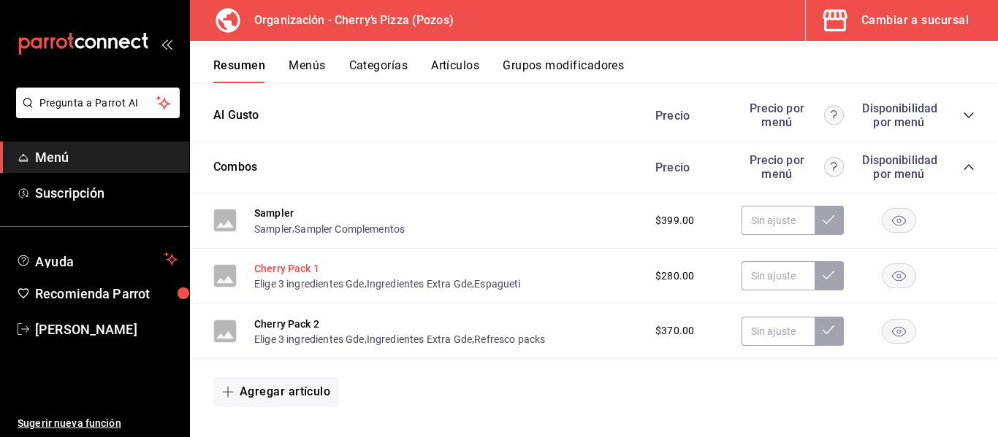
click at [278, 271] on button "Cherry Pack 1" at bounding box center [286, 268] width 65 height 15
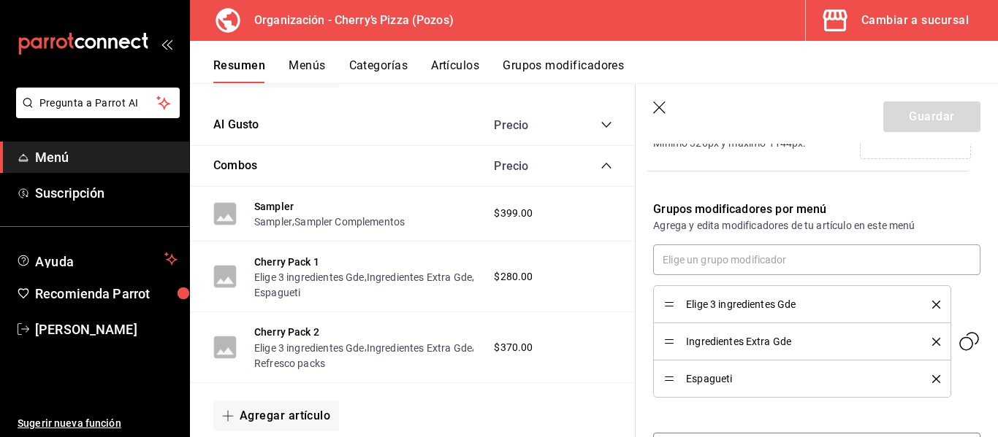
scroll to position [477, 0]
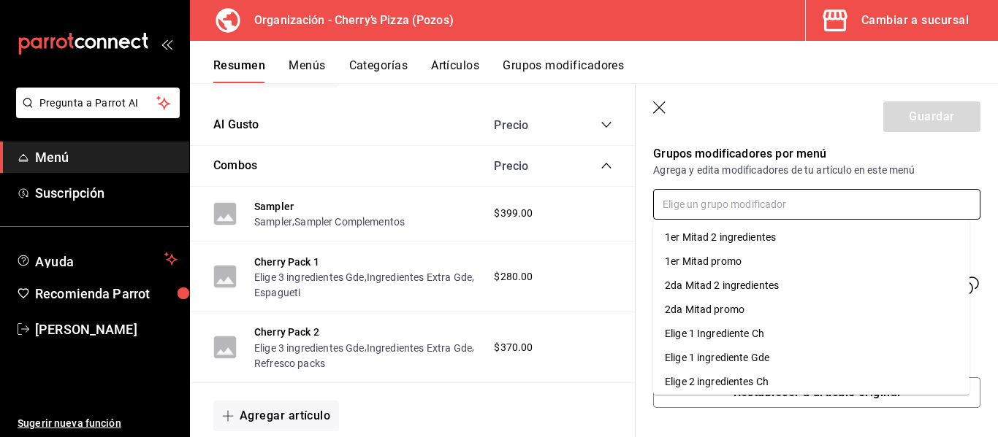
click at [765, 195] on input "text" at bounding box center [816, 204] width 327 height 31
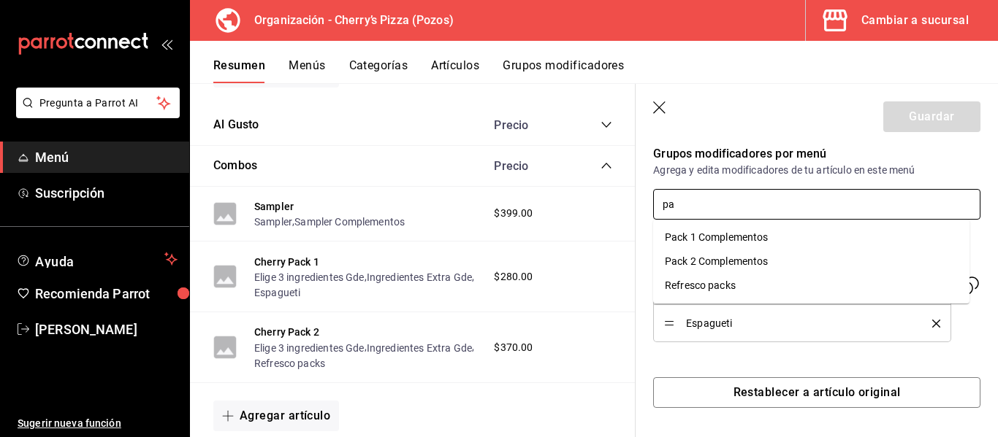
type input "p"
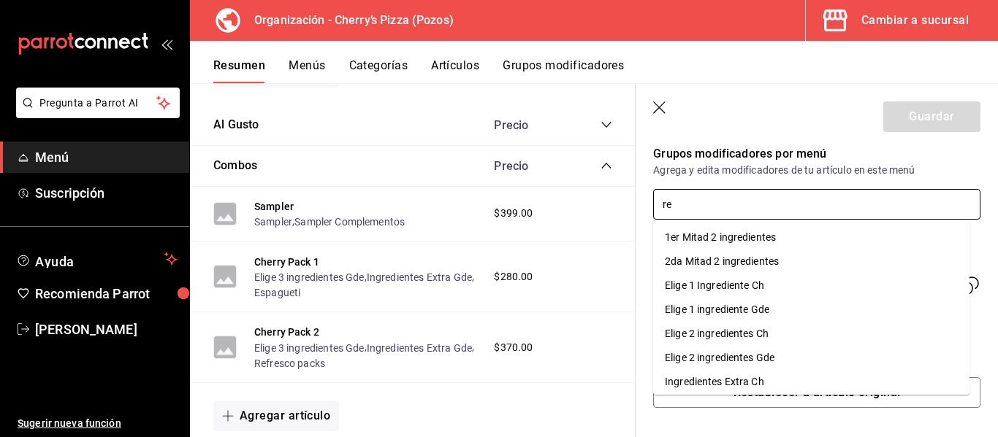
type input "r"
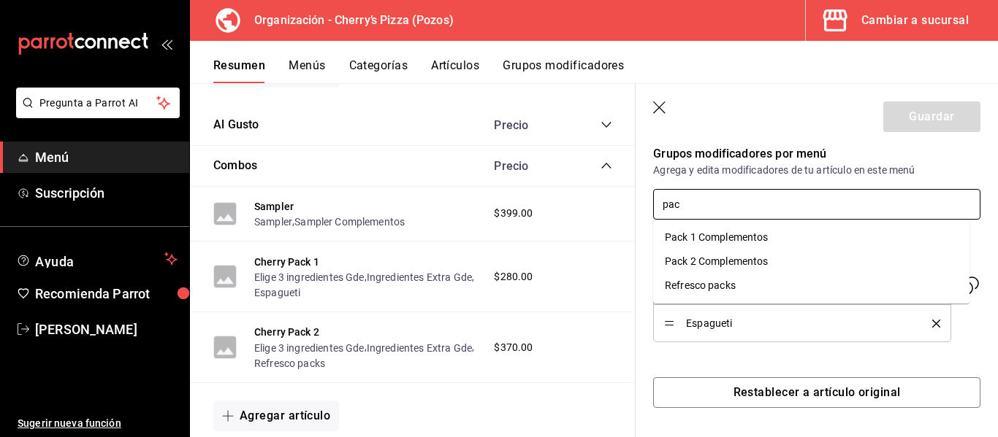
type input "pack"
click at [710, 288] on div "Refresco packs" at bounding box center [700, 285] width 71 height 15
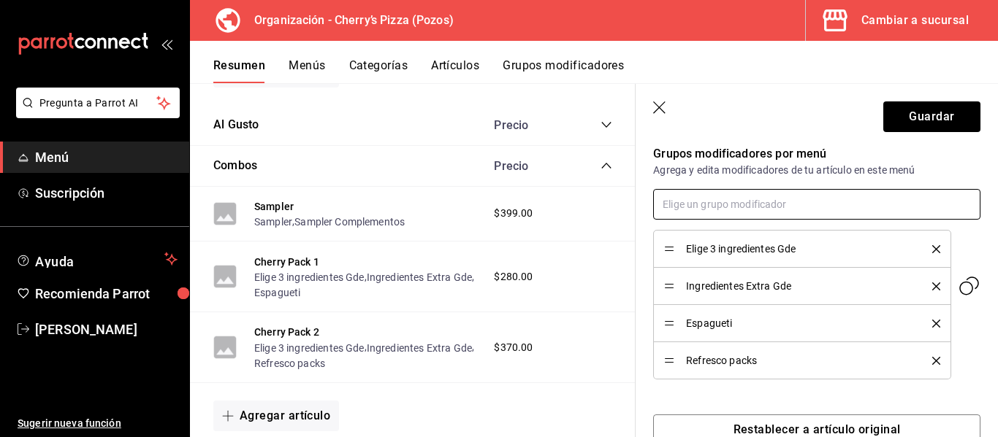
click at [732, 207] on input "text" at bounding box center [816, 204] width 327 height 31
type input "pack"
click at [724, 236] on div "Pack 1 Complementos" at bounding box center [717, 237] width 104 height 15
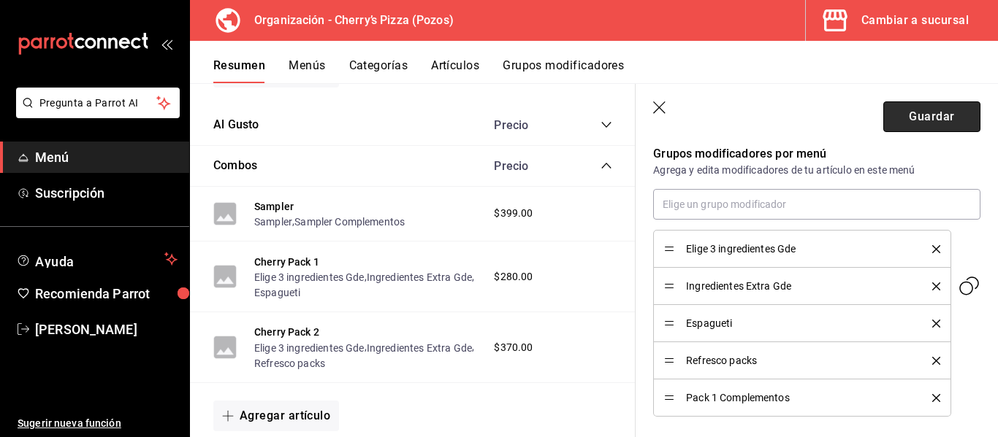
click at [943, 116] on button "Guardar" at bounding box center [931, 117] width 97 height 31
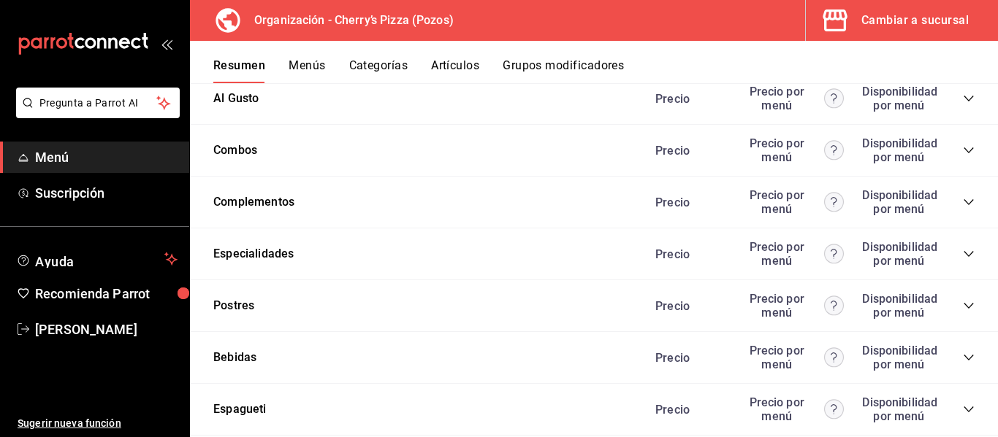
scroll to position [979, 0]
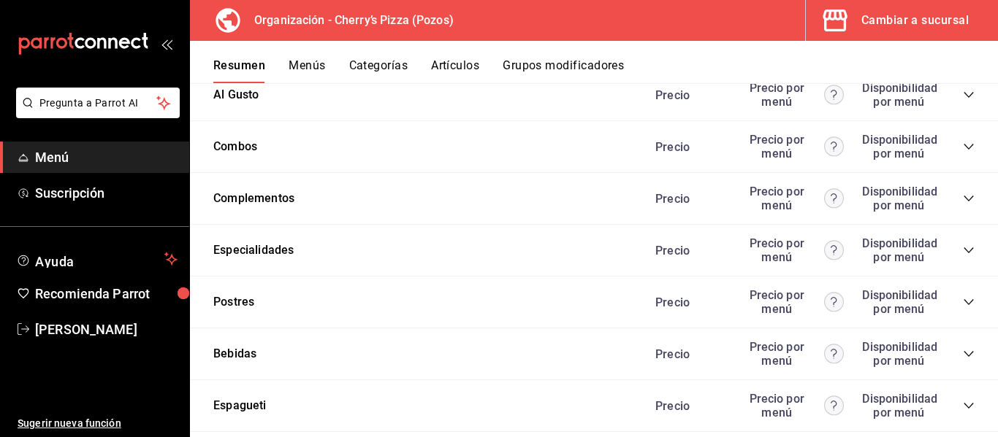
click at [963, 145] on icon "collapse-category-row" at bounding box center [969, 147] width 12 height 12
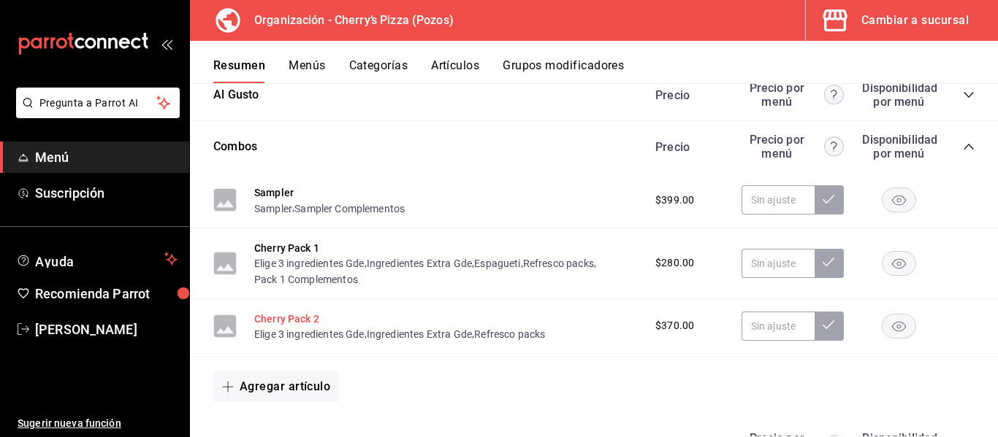
click at [297, 318] on button "Cherry Pack 2" at bounding box center [286, 319] width 65 height 15
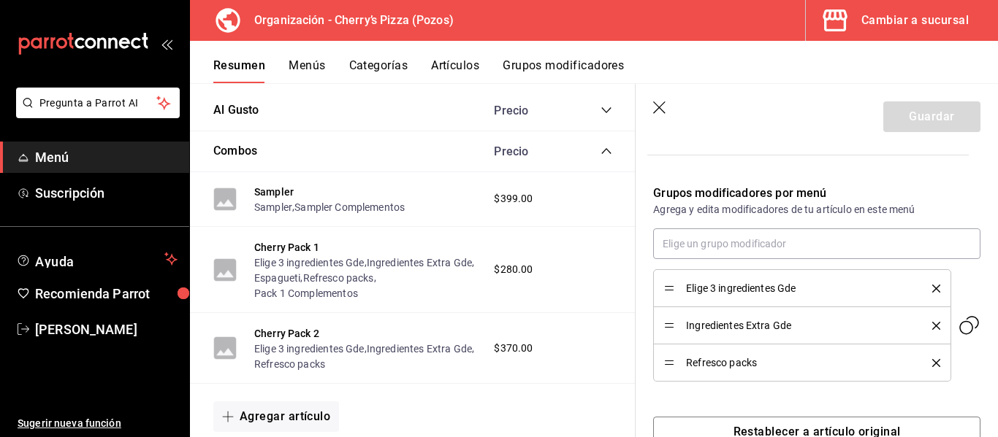
scroll to position [477, 0]
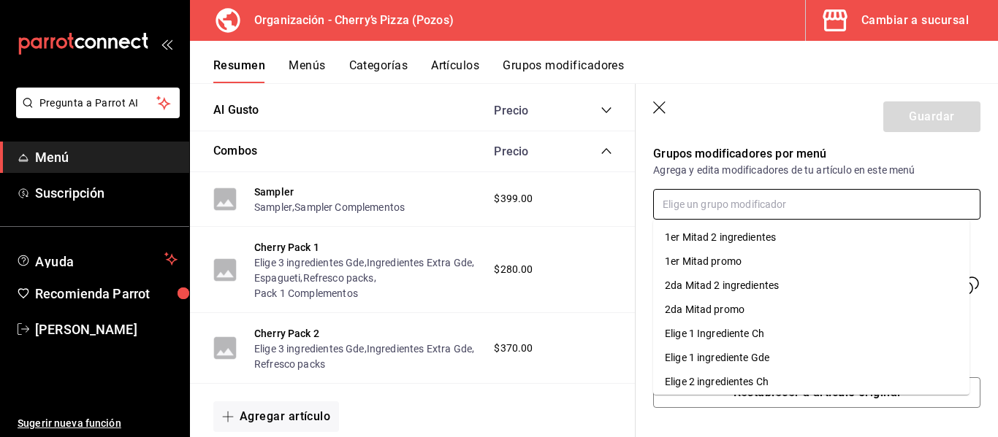
click at [857, 202] on input "text" at bounding box center [816, 204] width 327 height 31
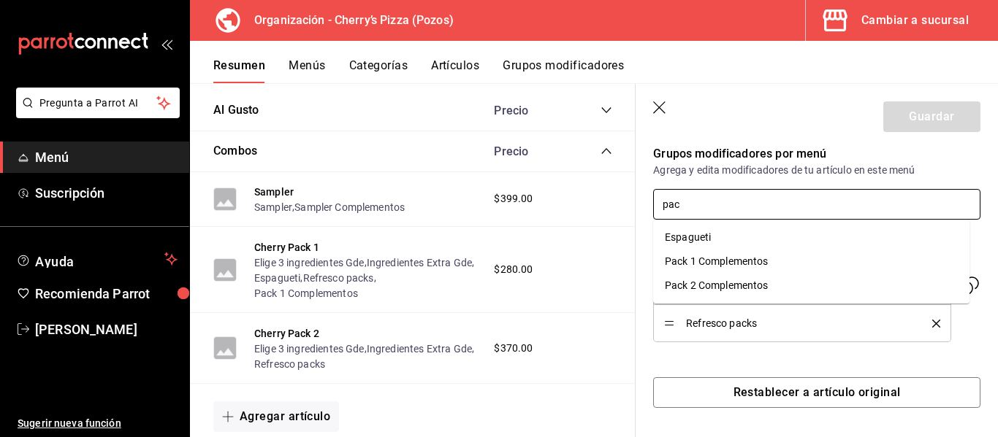
type input "pack"
click at [778, 267] on li "Pack 2 Complementos" at bounding box center [811, 262] width 316 height 24
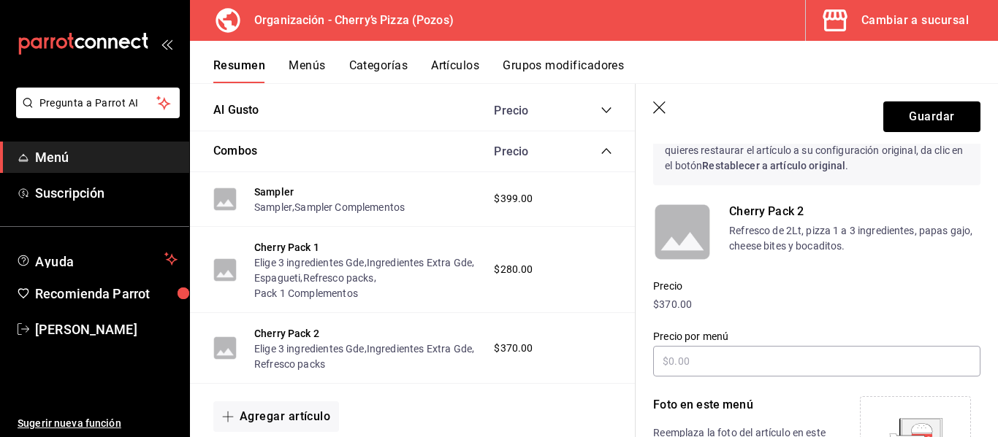
scroll to position [0, 0]
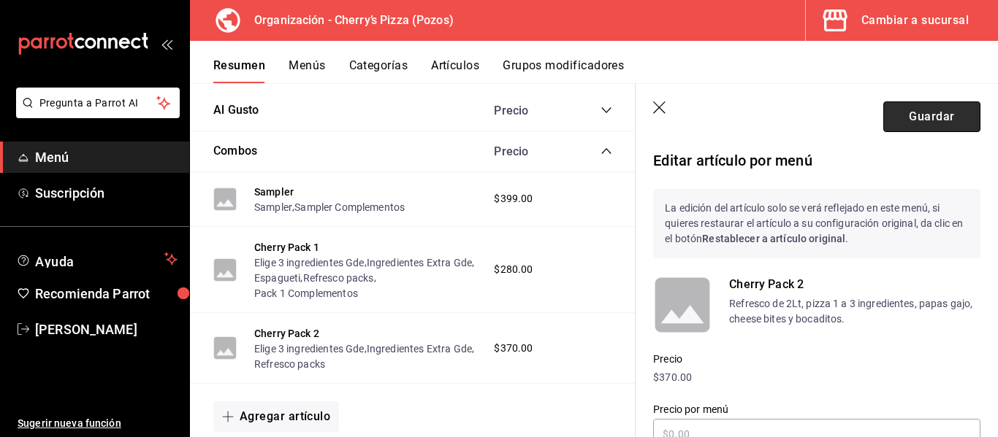
click at [917, 108] on button "Guardar" at bounding box center [931, 117] width 97 height 31
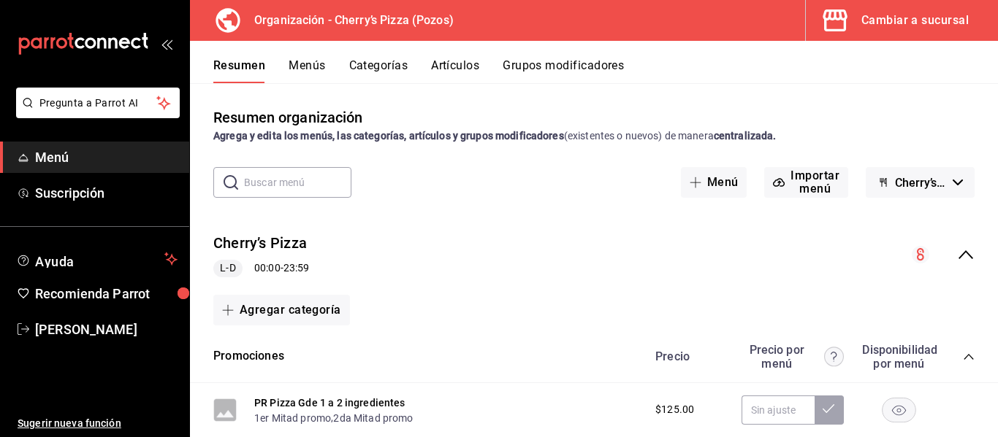
click at [449, 66] on button "Artículos" at bounding box center [455, 70] width 48 height 25
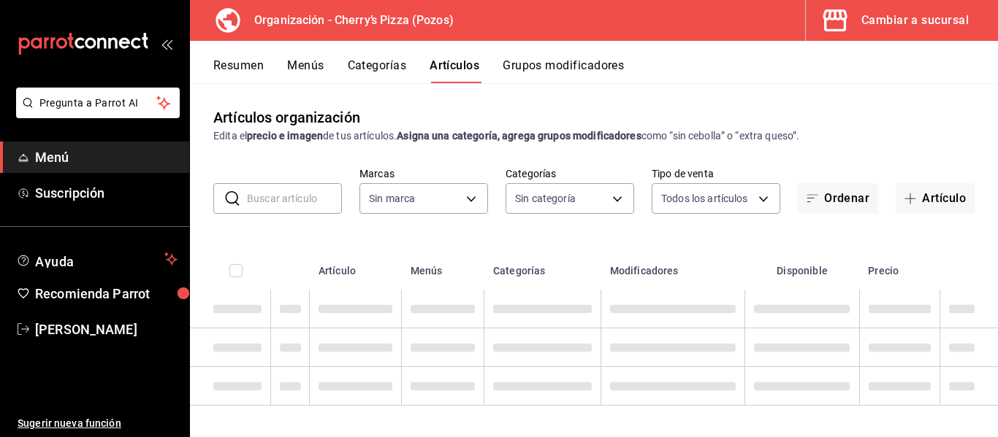
type input "00bc1956-8173-46e4-af6e-672e11e6c3c1"
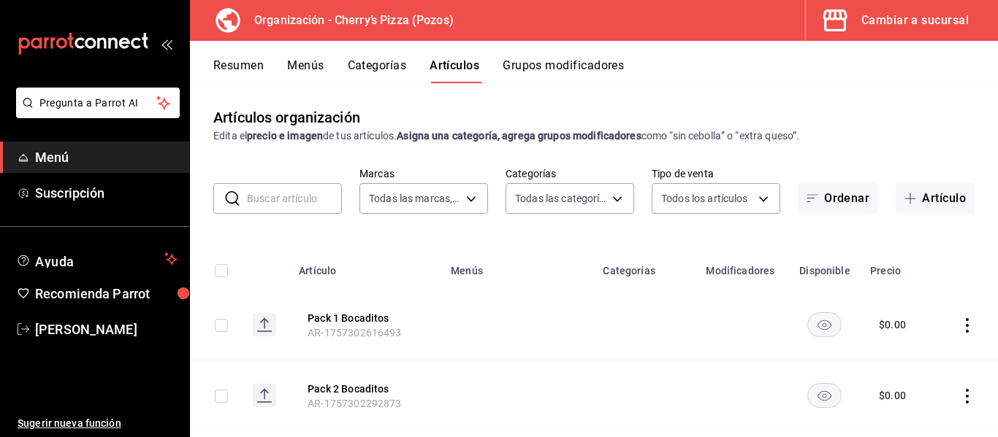
type input "13eef161-2313-4fdd-a3c0-22edfed01c9c,1b2fbd5c-0012-4ff3-9cd1-4bcbca8f144d,c722b…"
click at [311, 202] on input "text" at bounding box center [294, 198] width 95 height 29
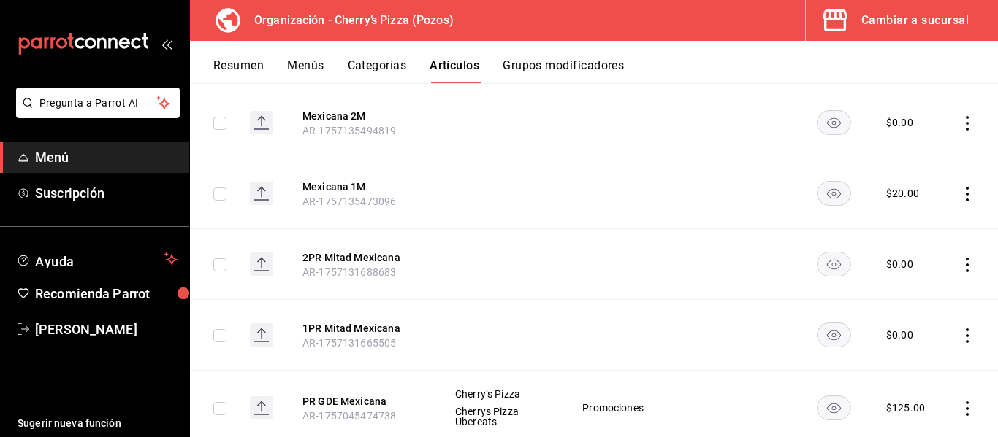
scroll to position [204, 0]
type input "mexicana"
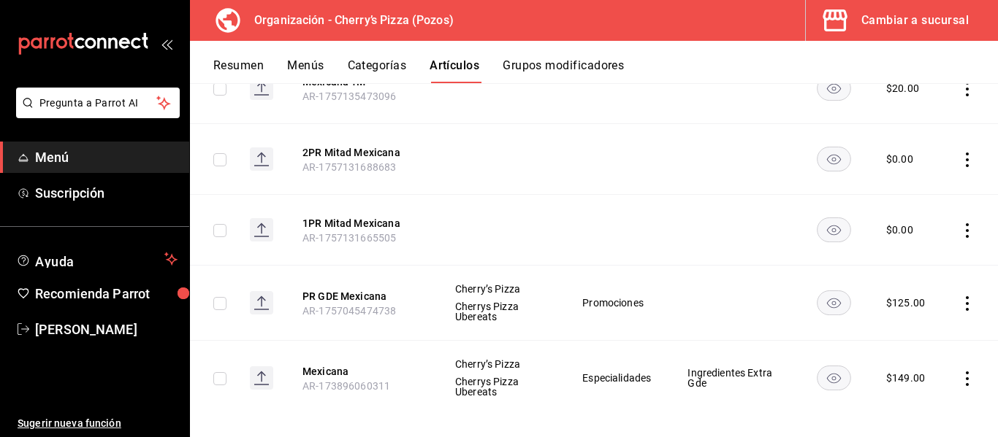
scroll to position [321, 0]
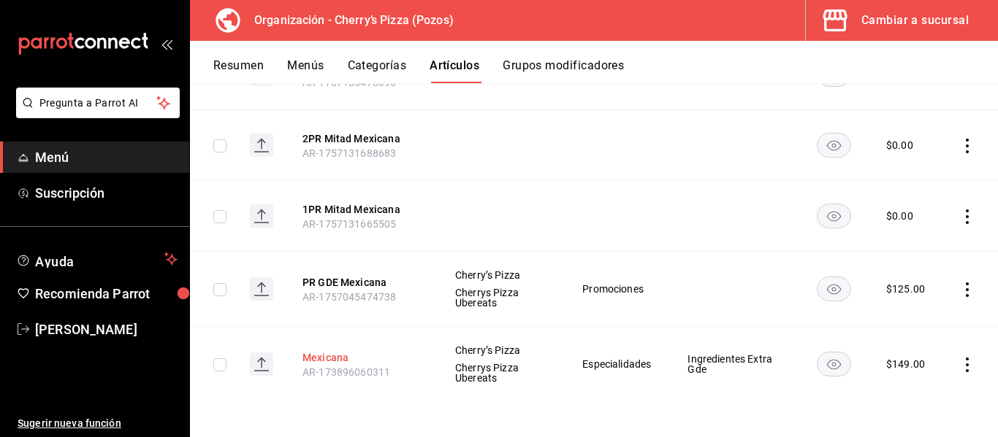
click at [337, 352] on button "Mexicana" at bounding box center [360, 358] width 117 height 15
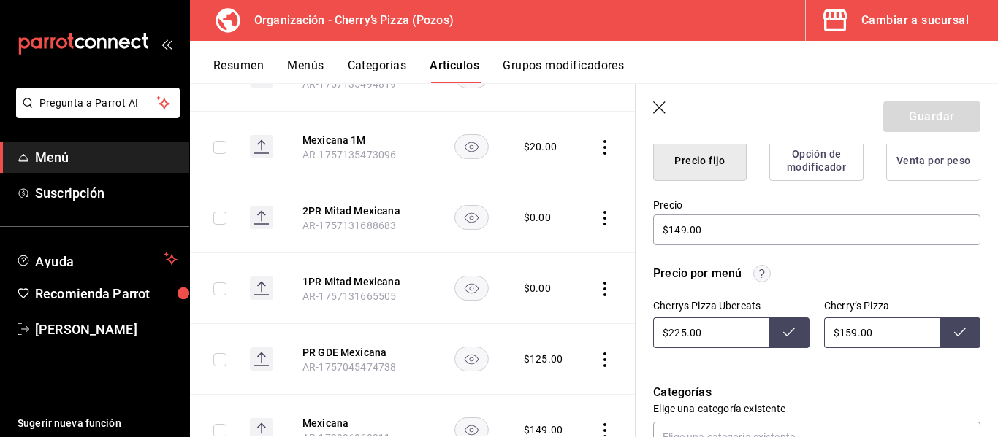
scroll to position [395, 0]
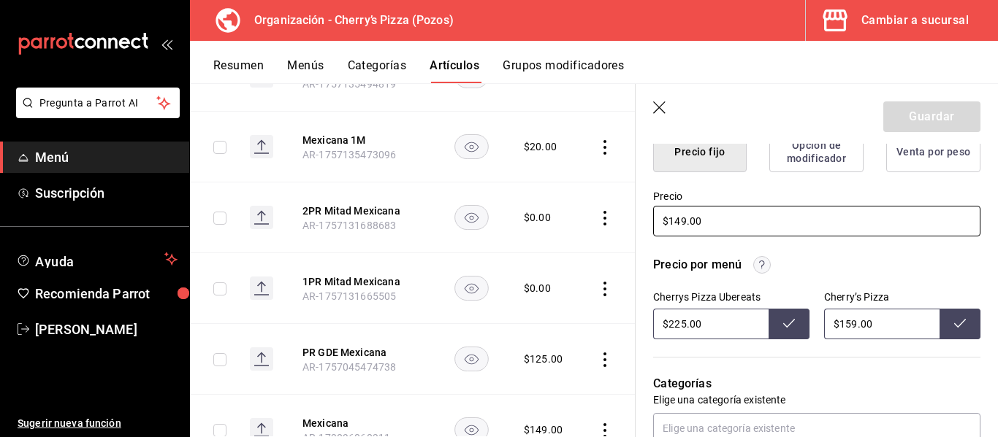
drag, startPoint x: 705, startPoint y: 219, endPoint x: 601, endPoint y: 215, distance: 103.8
click at [601, 215] on main "Artículos organización Edita el precio e imagen de tus artículos. Asigna una ca…" at bounding box center [594, 260] width 808 height 354
type textarea "x"
type input "$1.00"
type textarea "x"
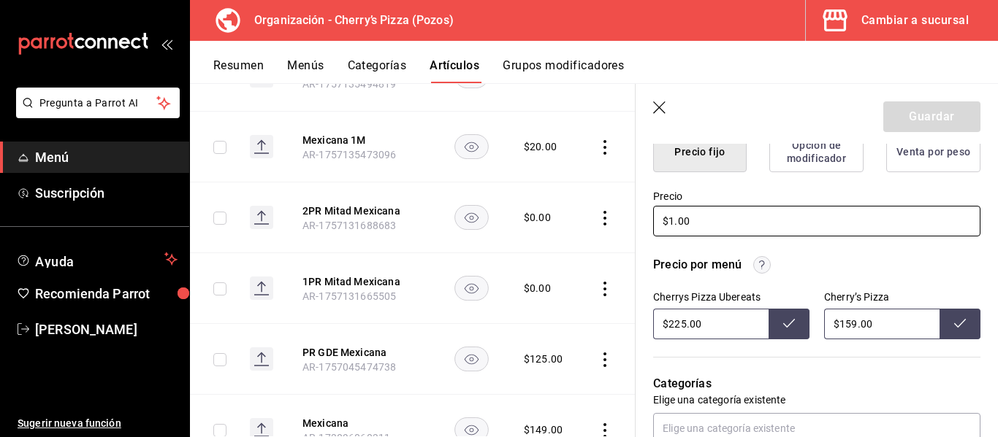
type input "$15.00"
type textarea "x"
type input "$159.00"
click at [925, 116] on button "Guardar" at bounding box center [931, 117] width 97 height 31
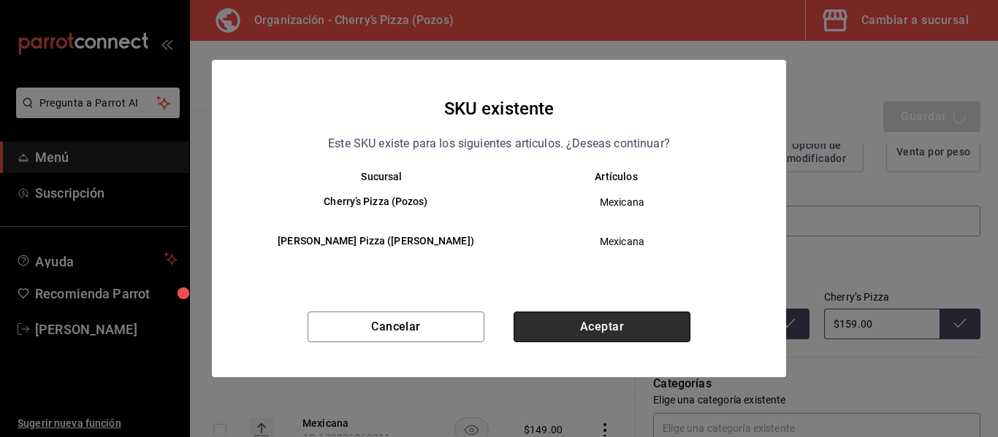
click at [652, 323] on button "Aceptar" at bounding box center [601, 327] width 177 height 31
type textarea "x"
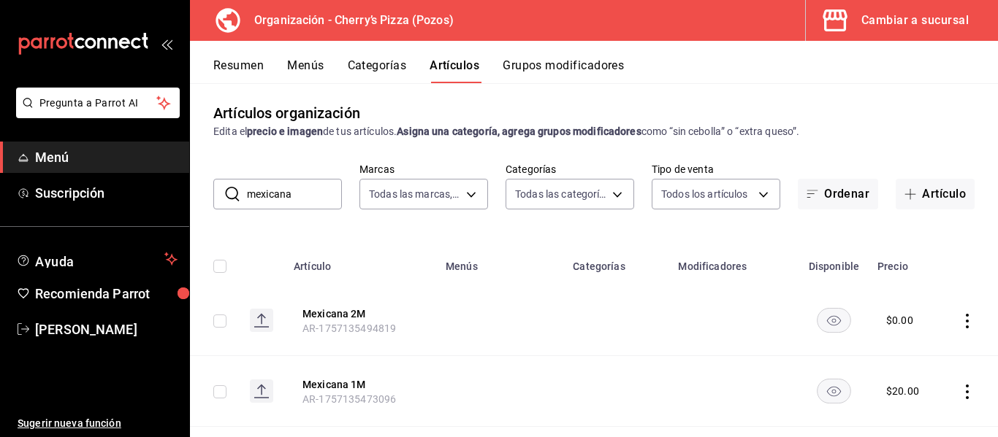
drag, startPoint x: 298, startPoint y: 192, endPoint x: 240, endPoint y: 202, distance: 58.5
click at [240, 202] on div "​ mexicana ​" at bounding box center [277, 194] width 129 height 31
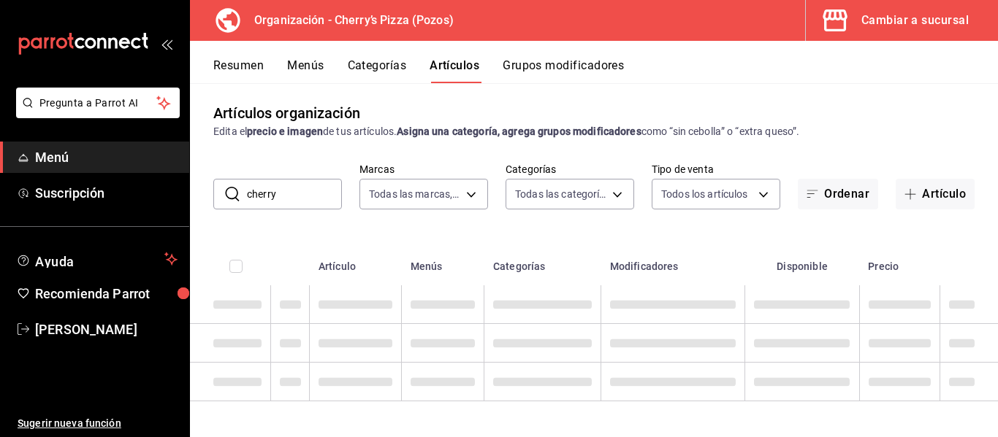
type input "cherry"
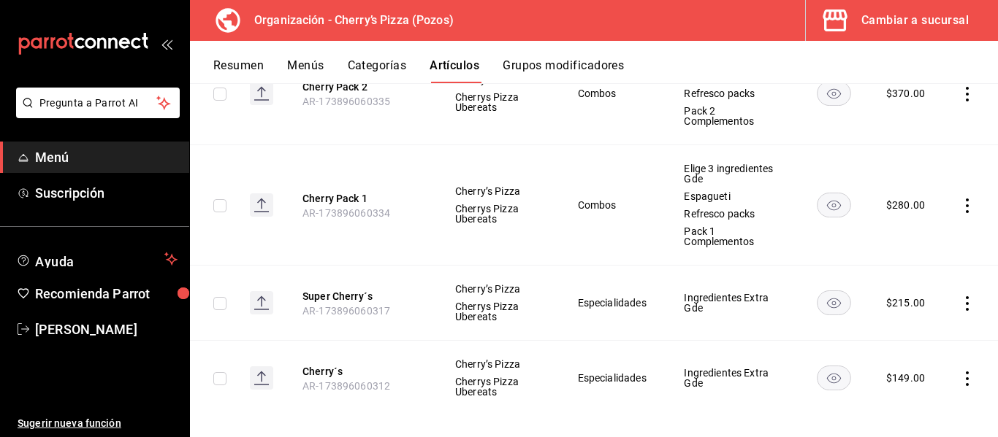
scroll to position [1014, 0]
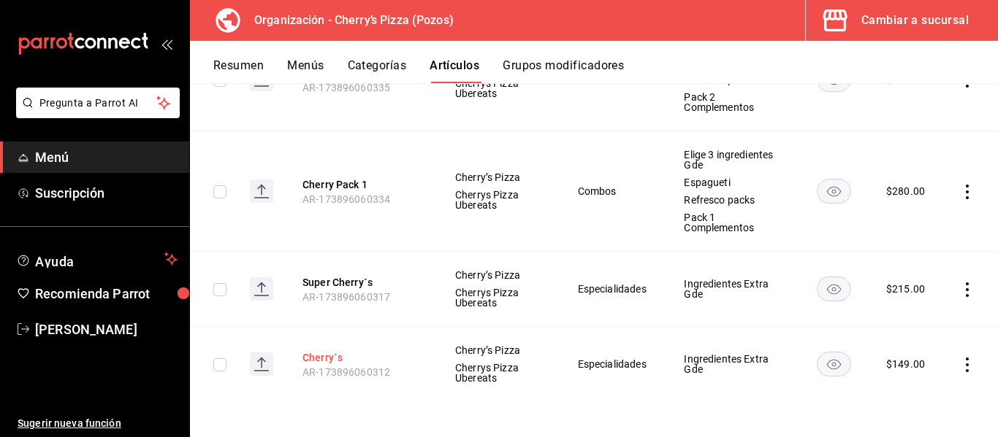
click at [332, 360] on button "Cherry´s" at bounding box center [360, 358] width 117 height 15
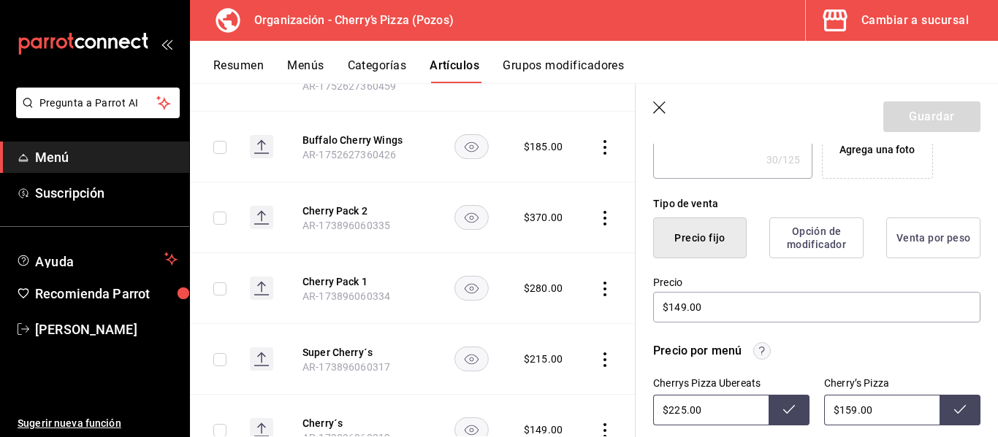
scroll to position [375, 0]
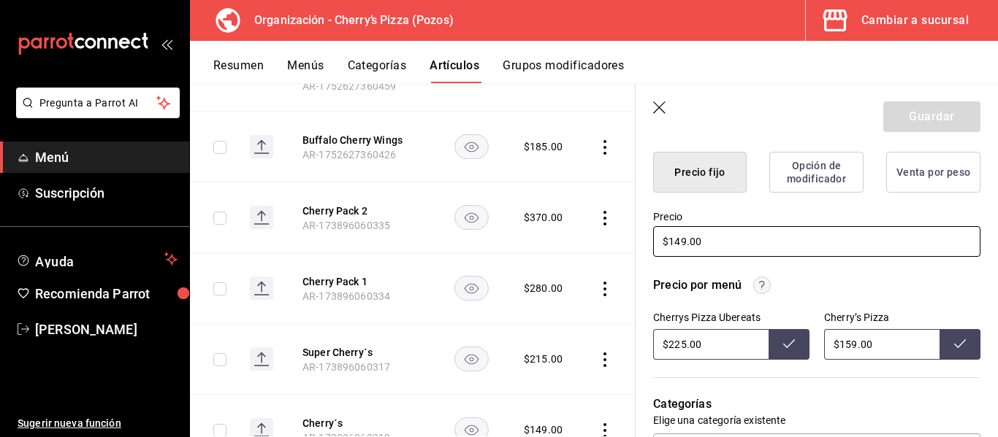
drag, startPoint x: 751, startPoint y: 241, endPoint x: 456, endPoint y: 240, distance: 294.3
click at [456, 240] on main "Artículos organización Edita el precio e imagen de tus artículos. Asigna una ca…" at bounding box center [594, 260] width 808 height 354
type textarea "x"
type input "$1.00"
type textarea "x"
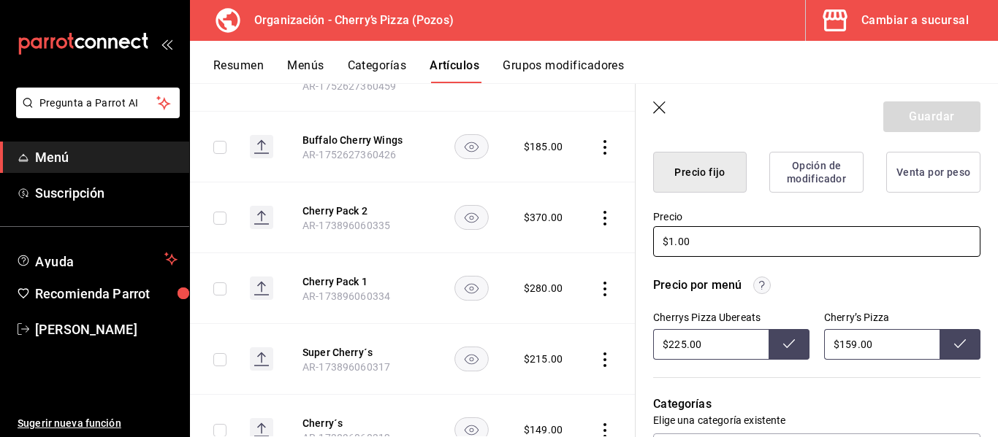
type input "$15.00"
type textarea "x"
type input "$159.00"
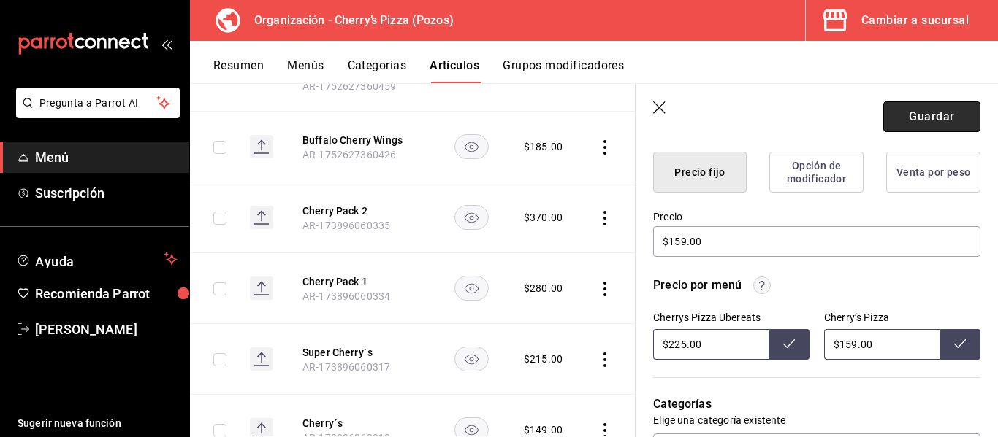
click at [932, 110] on button "Guardar" at bounding box center [931, 117] width 97 height 31
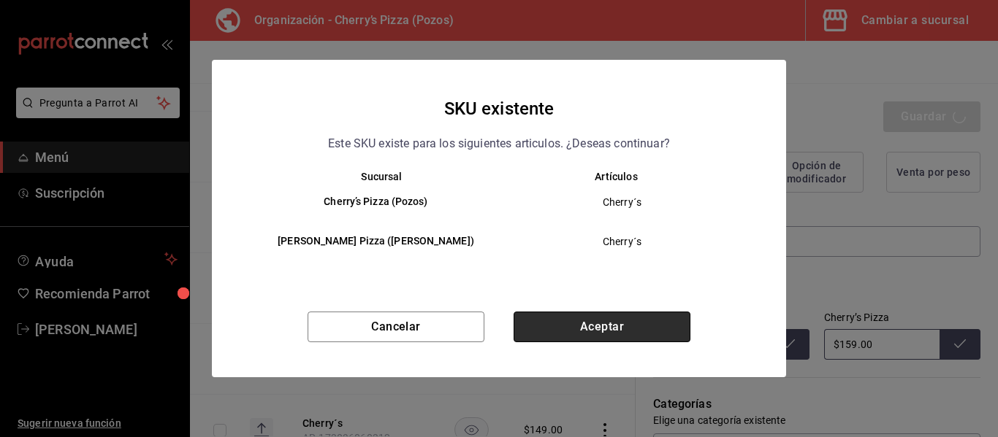
click at [622, 325] on button "Aceptar" at bounding box center [601, 327] width 177 height 31
type textarea "x"
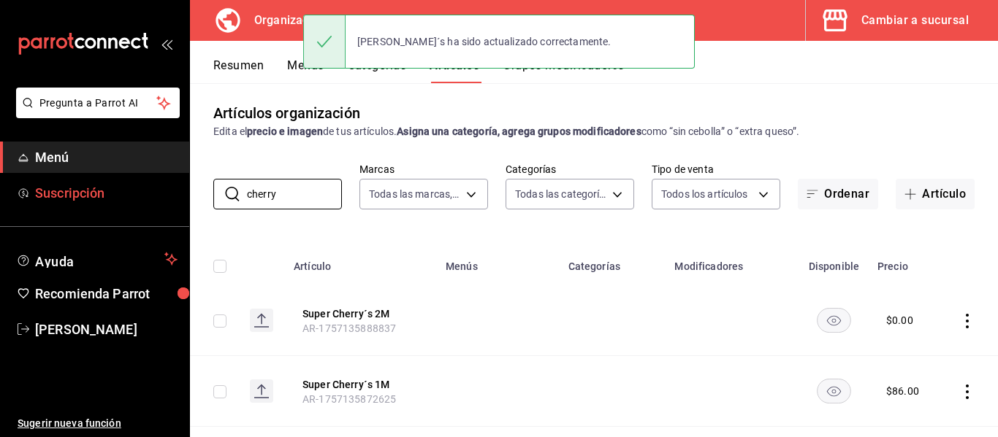
drag, startPoint x: 281, startPoint y: 199, endPoint x: 97, endPoint y: 192, distance: 184.2
click at [97, 192] on div "Pregunta a Parrot AI Menú Suscripción Ayuda Recomienda Parrot [PERSON_NAME] Sug…" at bounding box center [499, 218] width 998 height 437
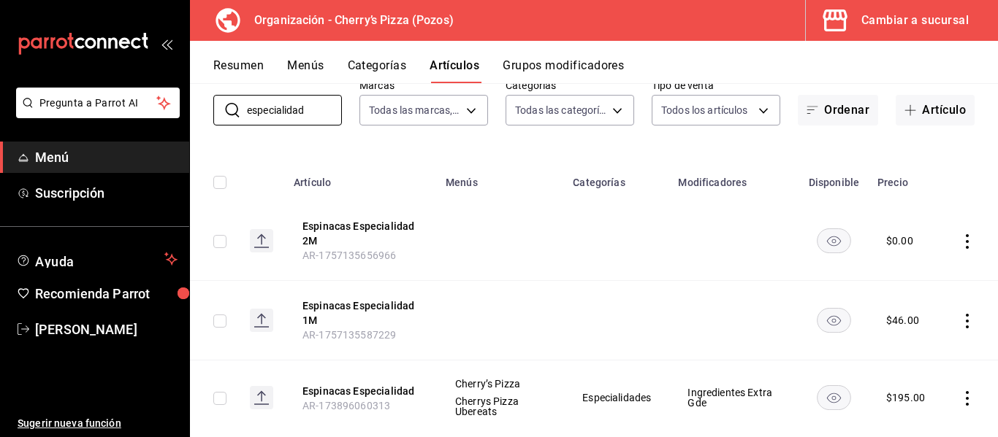
scroll to position [122, 0]
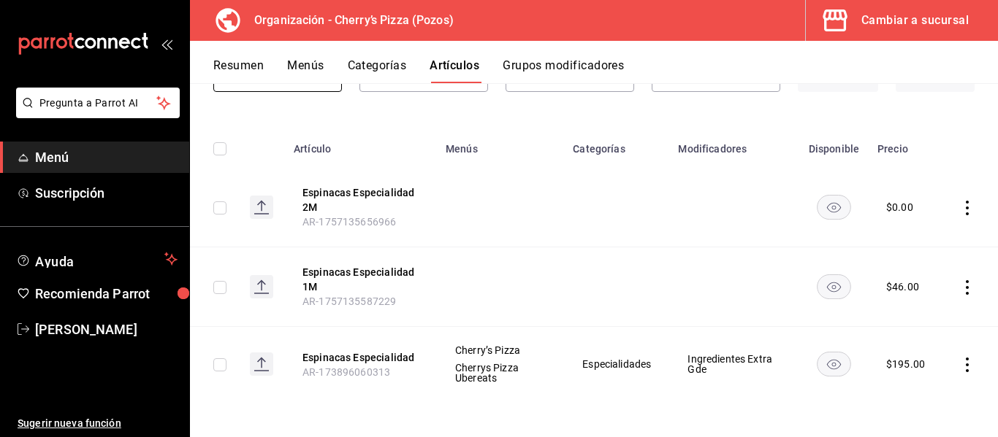
type input "especialidad"
click at [366, 349] on th "Espinacas Especialidad AR-173896060313" at bounding box center [361, 364] width 152 height 75
click at [370, 356] on button "Espinacas Especialidad" at bounding box center [360, 358] width 117 height 15
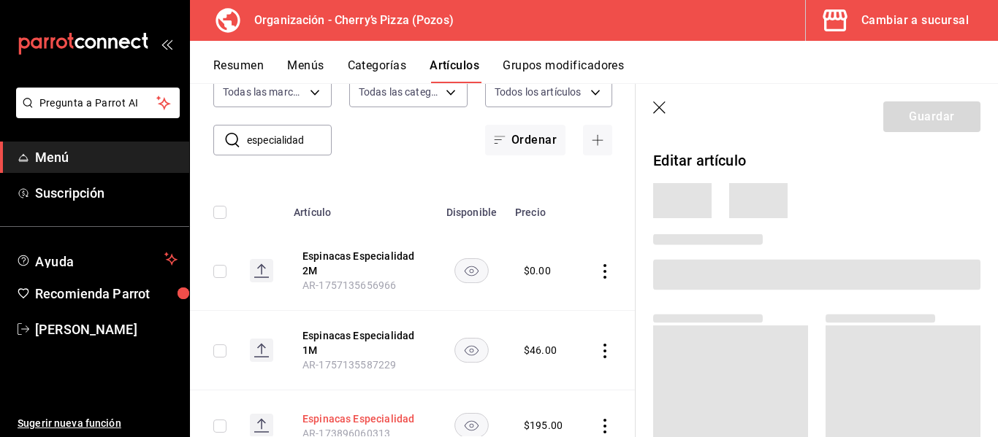
scroll to position [118, 0]
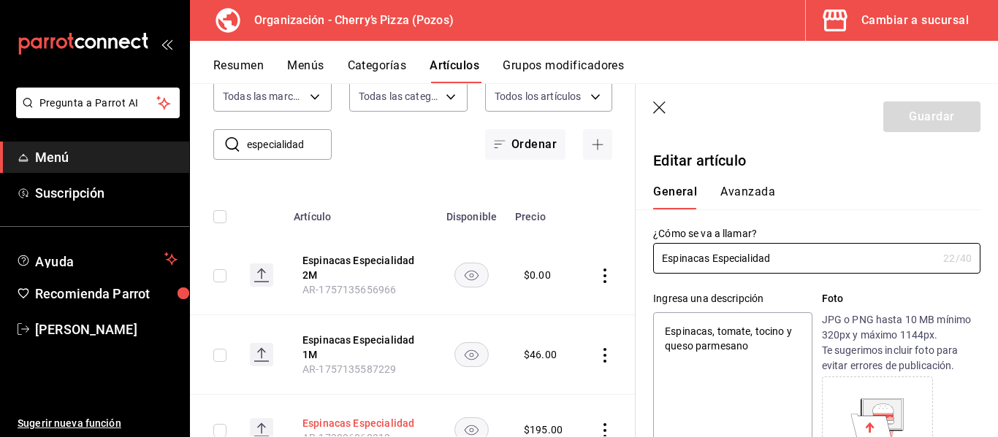
type textarea "x"
type input "$195.00"
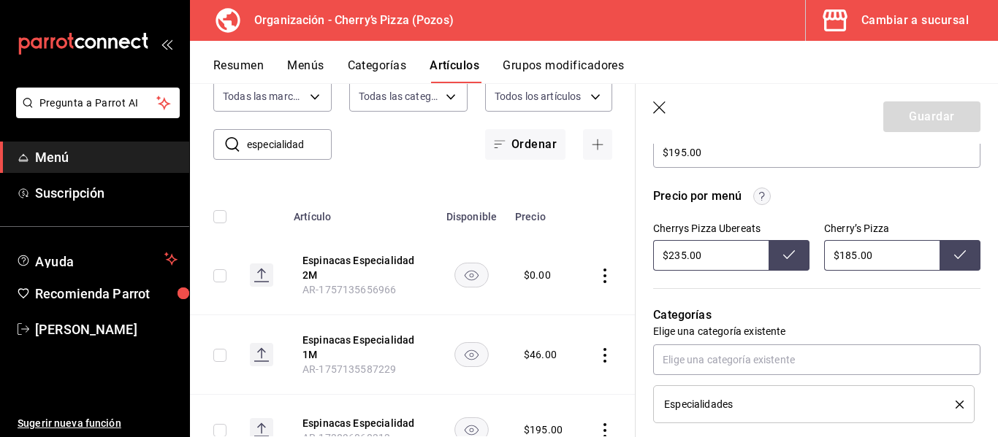
scroll to position [470, 0]
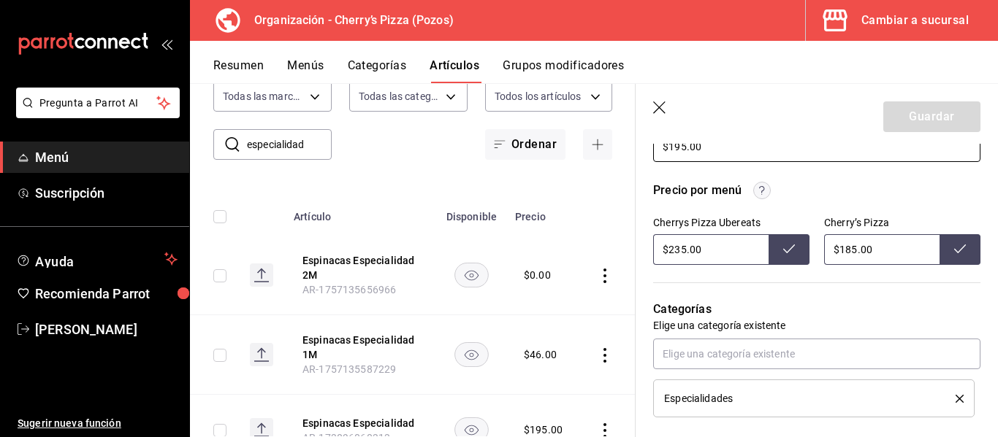
click at [681, 149] on input "$195.00" at bounding box center [816, 146] width 327 height 31
type textarea "x"
type input "$15.00"
type textarea "x"
click at [681, 149] on input "$185.00" at bounding box center [816, 146] width 327 height 31
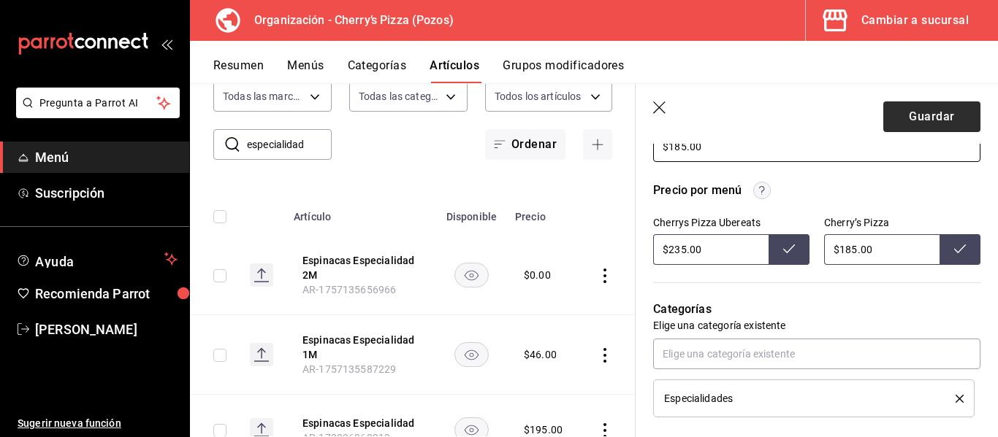
type input "$185.00"
click at [919, 123] on button "Guardar" at bounding box center [931, 117] width 97 height 31
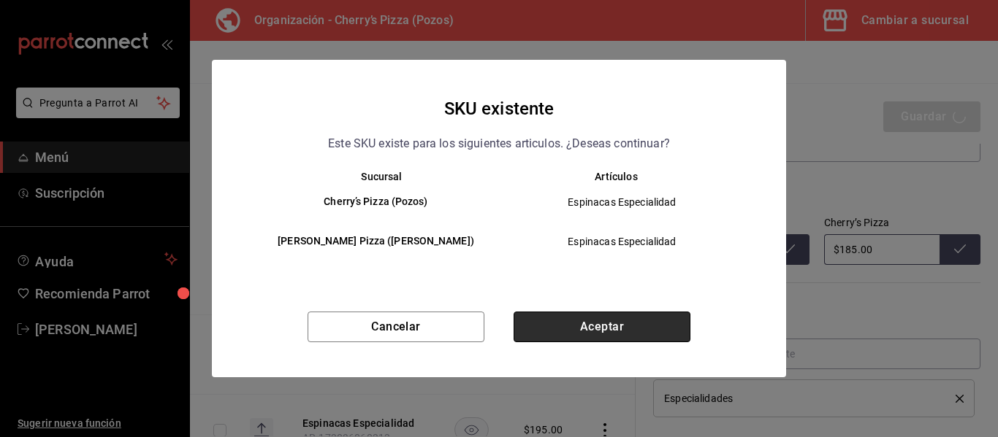
click at [634, 325] on button "Aceptar" at bounding box center [601, 327] width 177 height 31
type textarea "x"
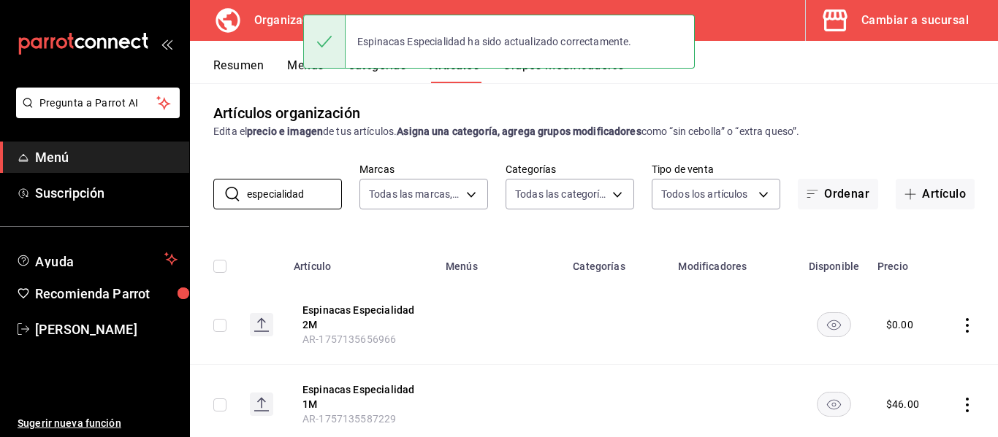
drag, startPoint x: 313, startPoint y: 195, endPoint x: 180, endPoint y: 169, distance: 135.4
click at [180, 169] on div "Pregunta a Parrot AI Menú Suscripción Ayuda Recomienda Parrot [PERSON_NAME] Sug…" at bounding box center [499, 218] width 998 height 437
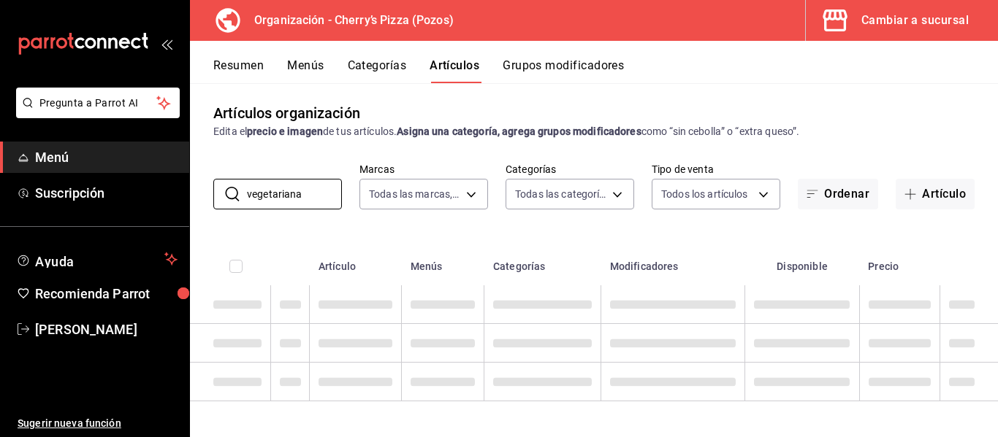
type input "vegetariana"
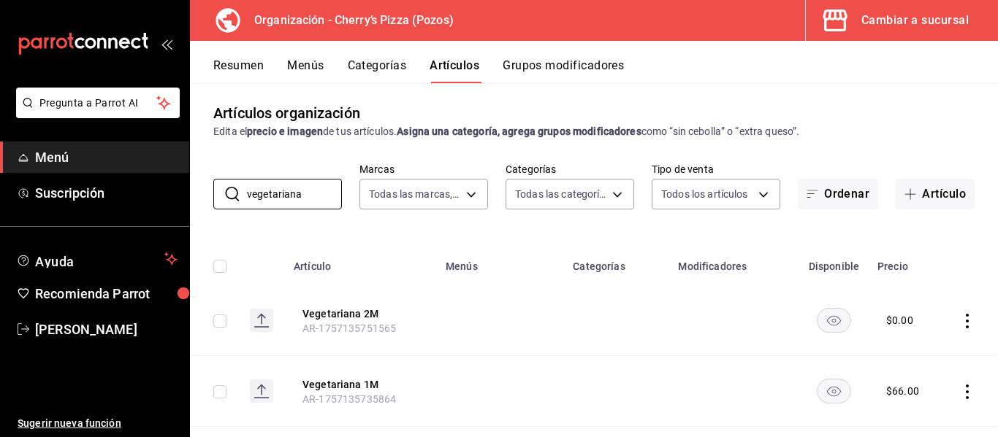
scroll to position [104, 0]
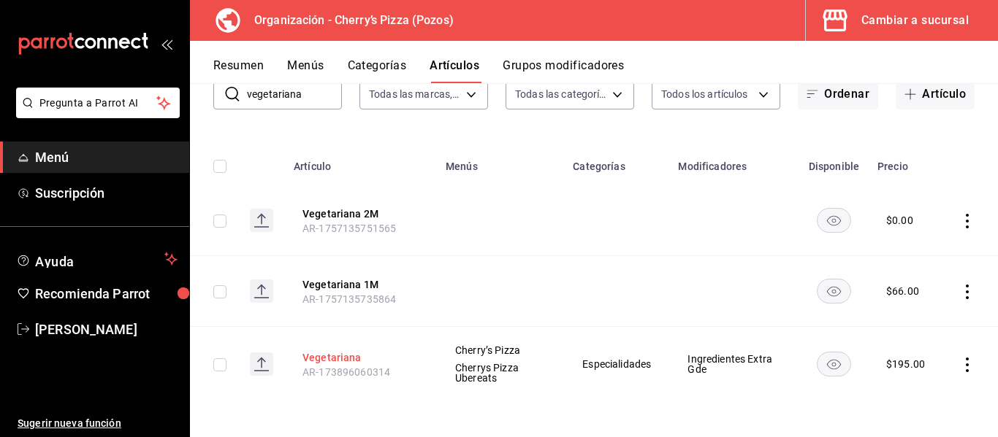
click at [326, 359] on button "Vegetariana" at bounding box center [360, 358] width 117 height 15
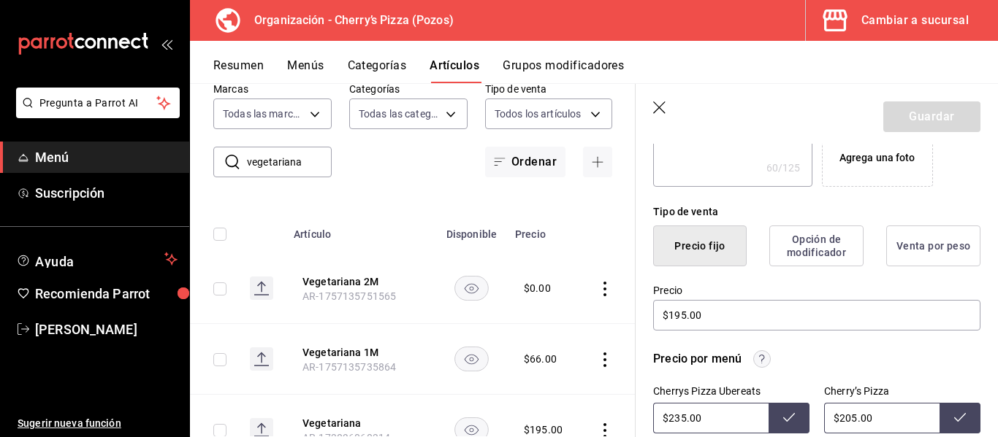
scroll to position [392, 0]
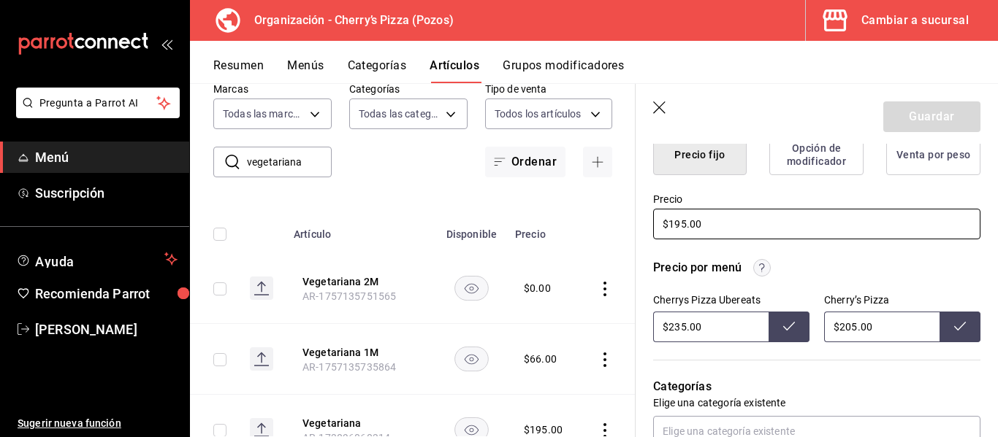
drag, startPoint x: 684, startPoint y: 225, endPoint x: 648, endPoint y: 223, distance: 35.8
click at [648, 223] on div "Precio $195.00" at bounding box center [807, 208] width 345 height 66
type textarea "x"
type input "$2.00"
type textarea "x"
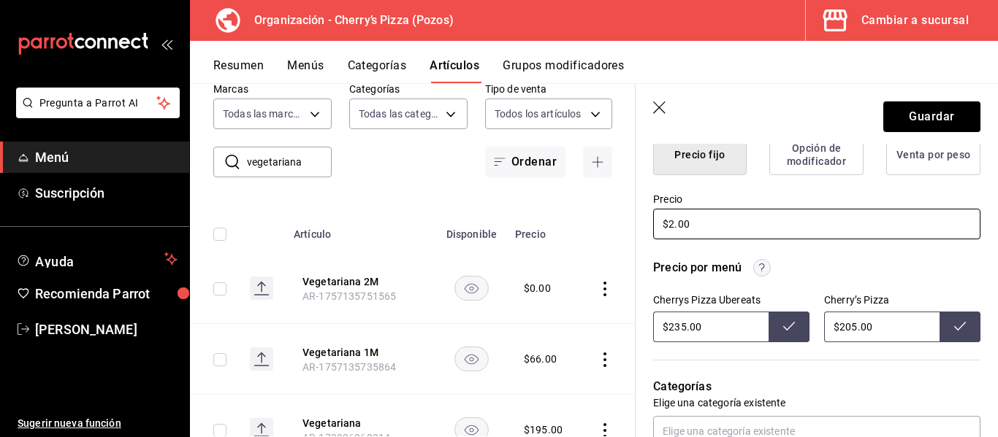
type input "$20.00"
type textarea "x"
type input "$205.00"
click at [914, 118] on button "Guardar" at bounding box center [931, 117] width 97 height 31
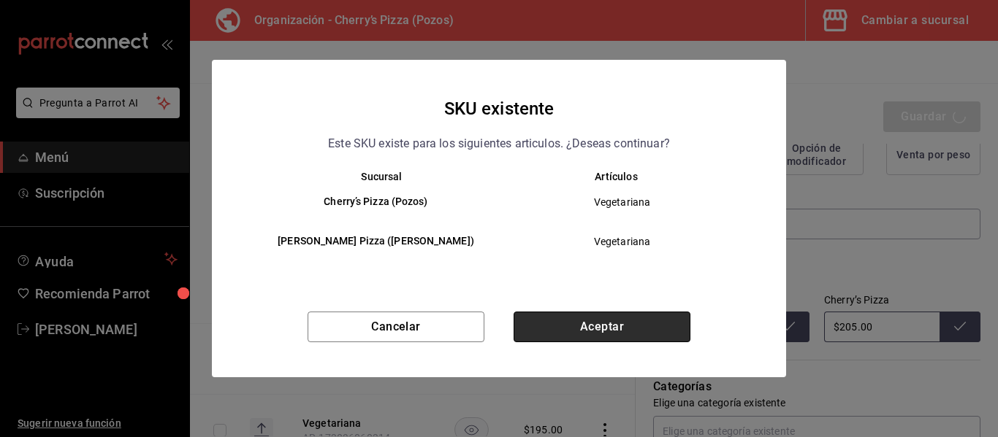
click at [632, 334] on button "Aceptar" at bounding box center [601, 327] width 177 height 31
type textarea "x"
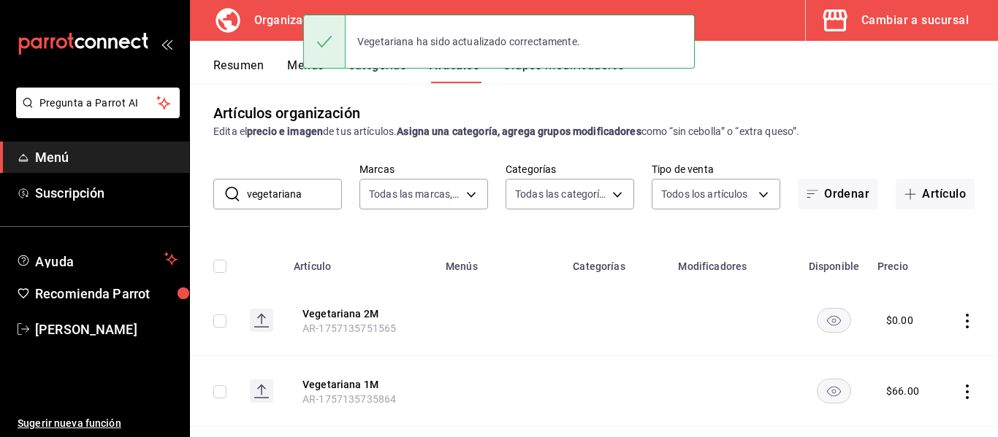
click at [316, 194] on input "vegetariana" at bounding box center [294, 194] width 95 height 29
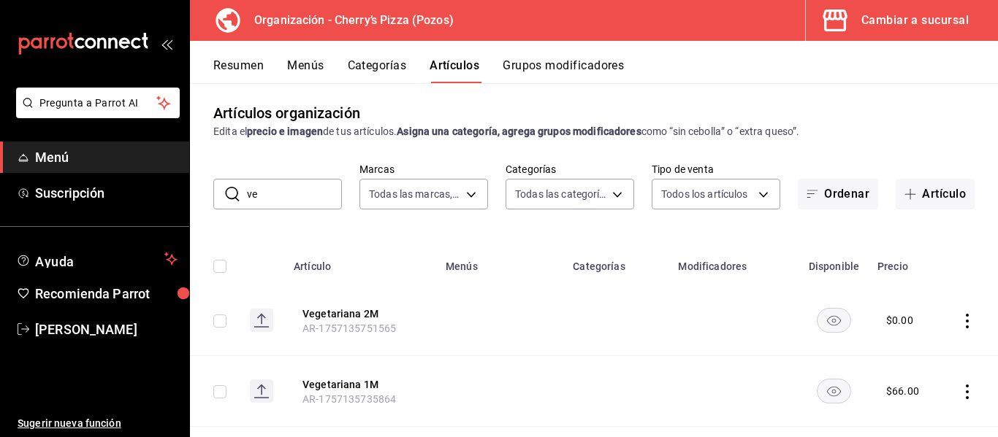
type input "v"
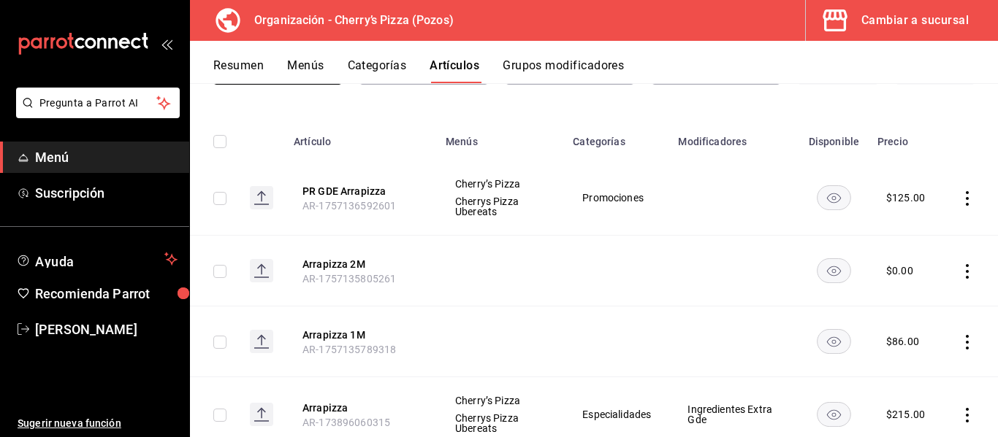
scroll to position [180, 0]
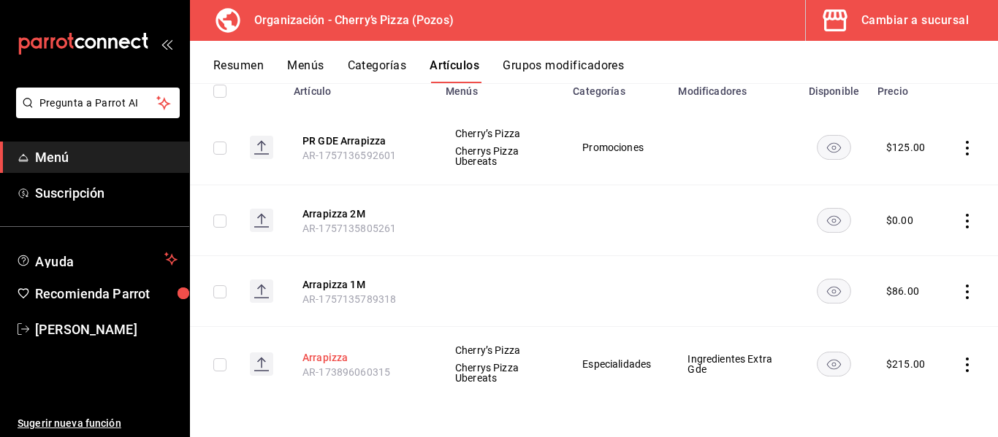
type input "arrapizza"
click at [325, 356] on button "Arrapizza" at bounding box center [360, 358] width 117 height 15
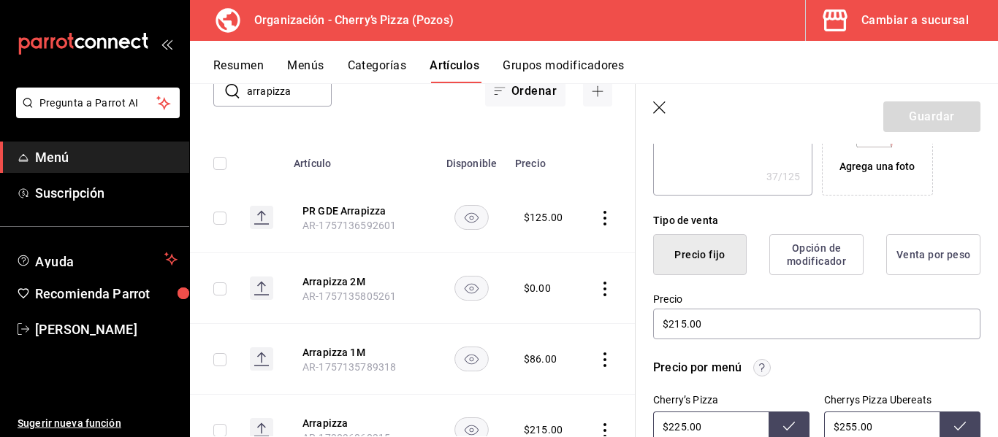
scroll to position [352, 0]
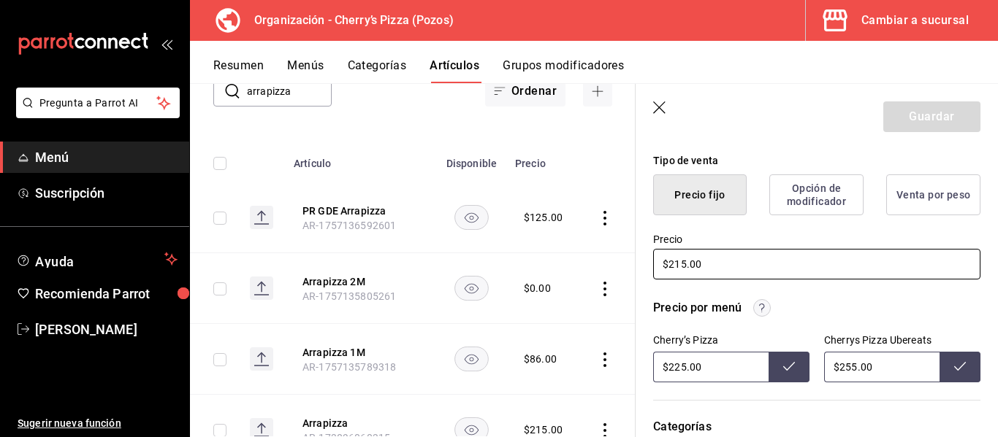
drag, startPoint x: 730, startPoint y: 259, endPoint x: 583, endPoint y: 278, distance: 148.0
click at [583, 278] on main "Artículos organización Edita el precio e imagen de tus artículos. Asigna una ca…" at bounding box center [594, 260] width 808 height 354
type textarea "x"
type input "$2.00"
type textarea "x"
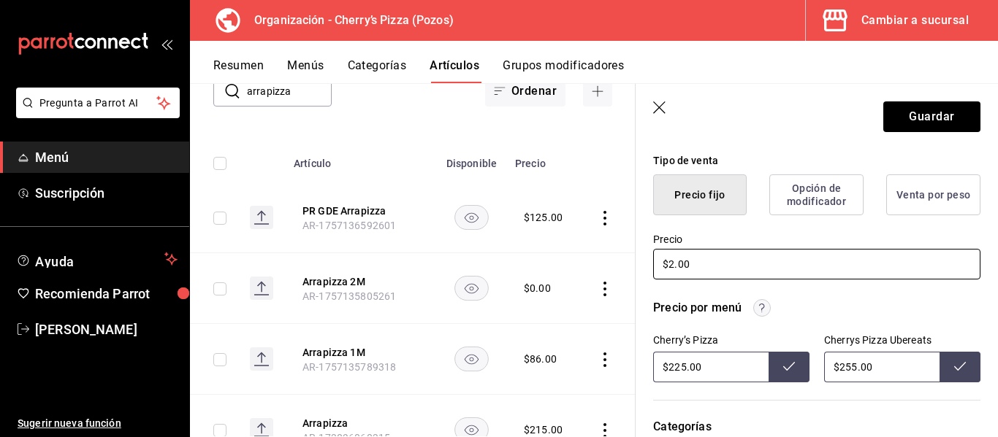
type input "$25.00"
type textarea "x"
type input "$255.00"
type textarea "x"
type input "$25.00"
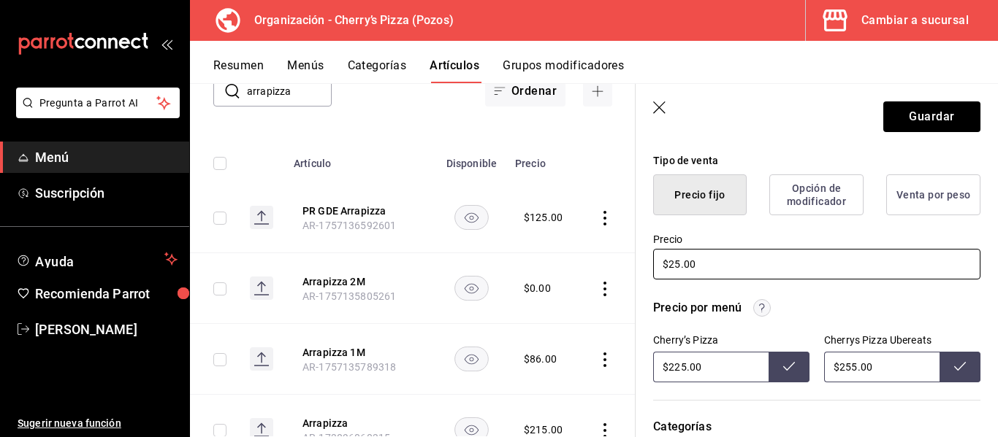
type textarea "x"
type input "$2.00"
type textarea "x"
type input "$22.00"
type textarea "x"
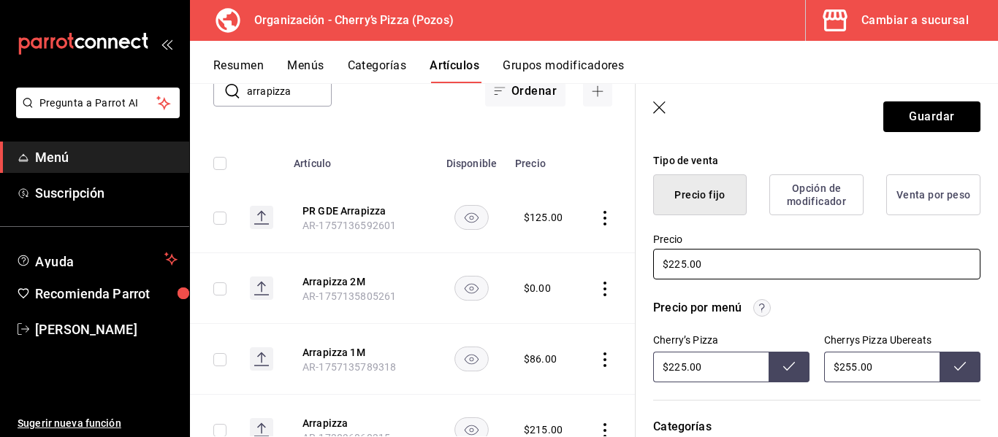
type input "$225.00"
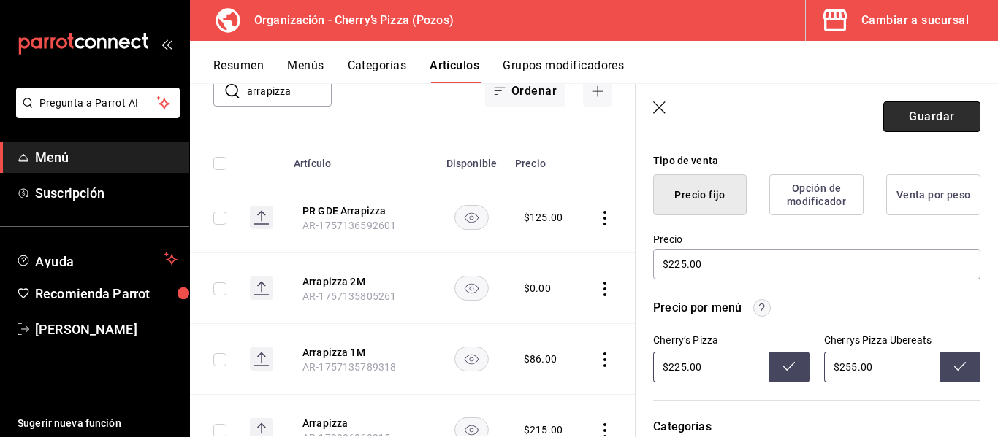
click at [929, 125] on button "Guardar" at bounding box center [931, 117] width 97 height 31
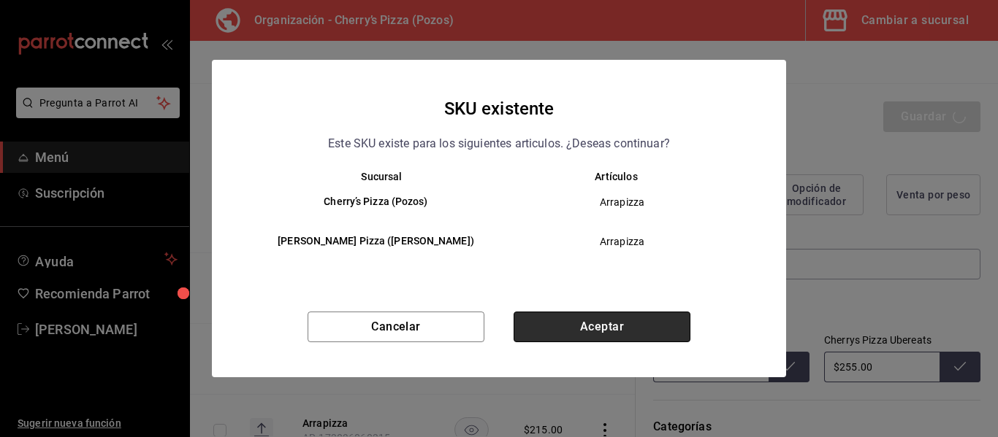
click at [650, 325] on button "Aceptar" at bounding box center [601, 327] width 177 height 31
type textarea "x"
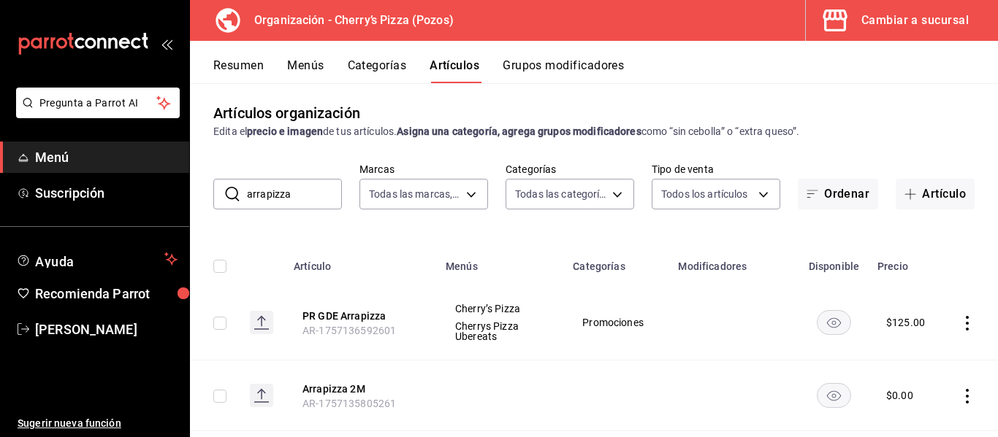
click at [303, 198] on input "arrapizza" at bounding box center [294, 194] width 95 height 29
type input "a"
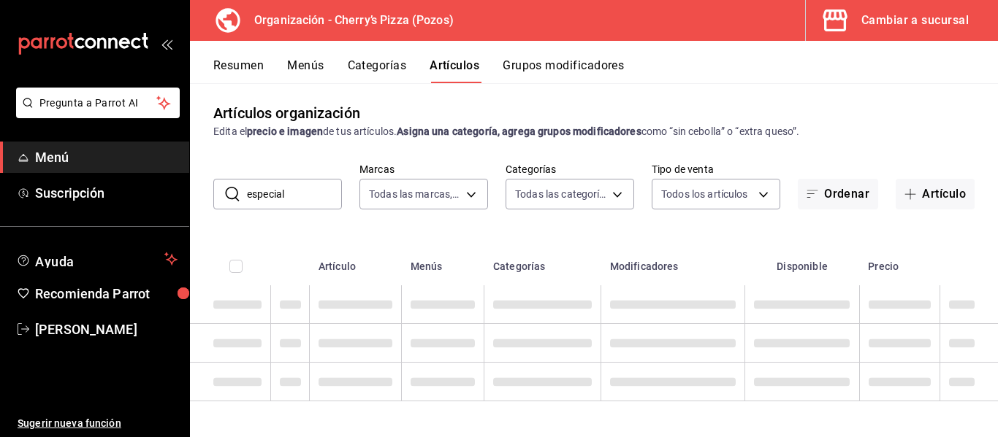
type input "especial"
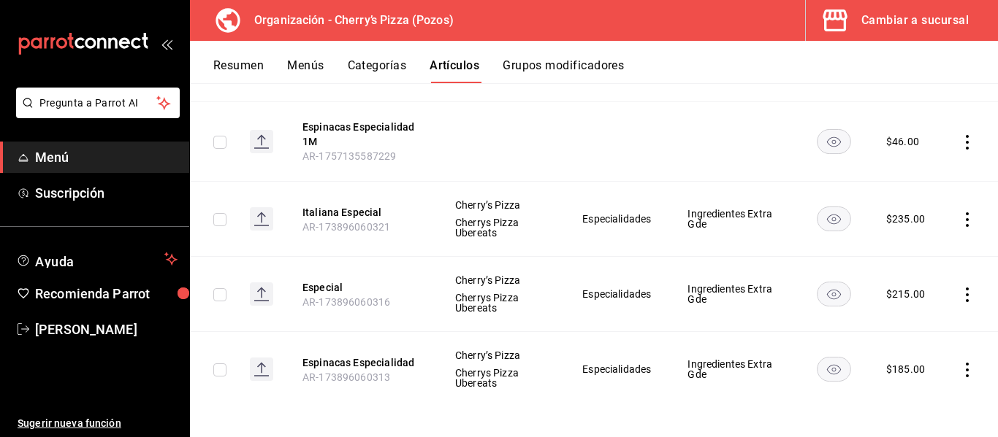
scroll to position [556, 0]
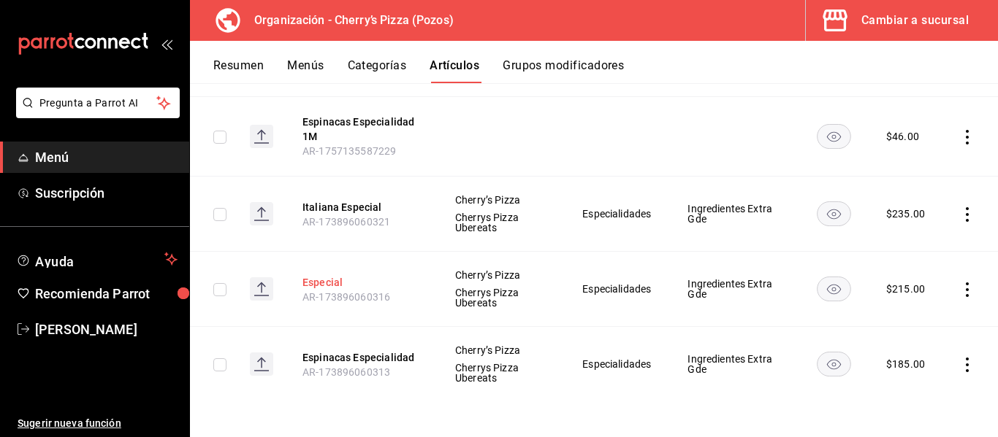
click at [313, 281] on button "Especial" at bounding box center [360, 282] width 117 height 15
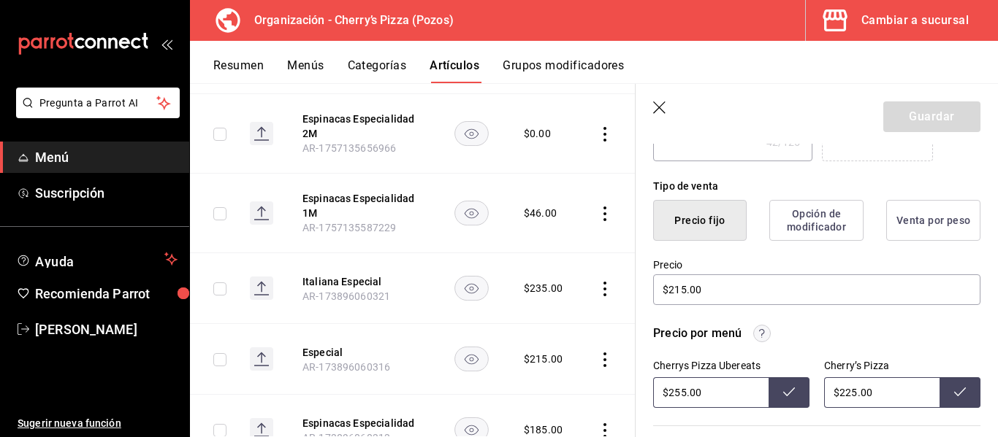
scroll to position [340, 0]
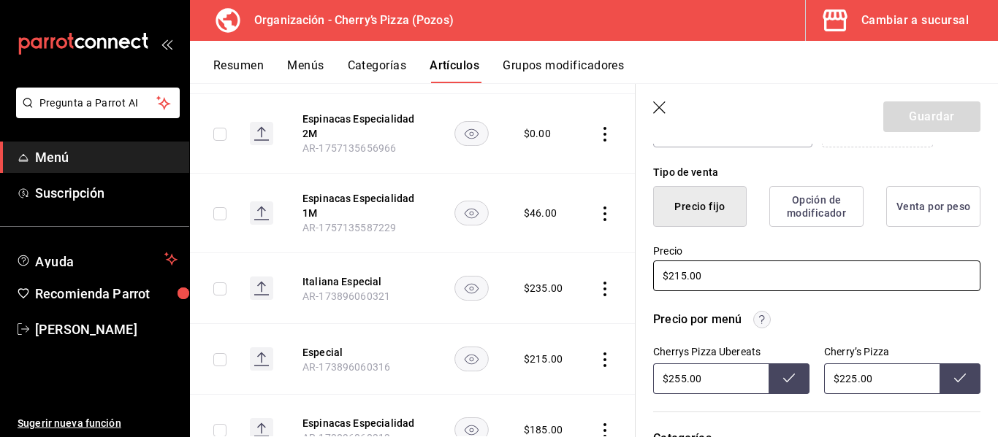
drag, startPoint x: 735, startPoint y: 281, endPoint x: 595, endPoint y: 264, distance: 140.6
click at [595, 264] on main "Artículos organización Edita el precio e imagen de tus artículos. Asigna una ca…" at bounding box center [594, 260] width 808 height 354
type textarea "x"
type input "$2.00"
type textarea "x"
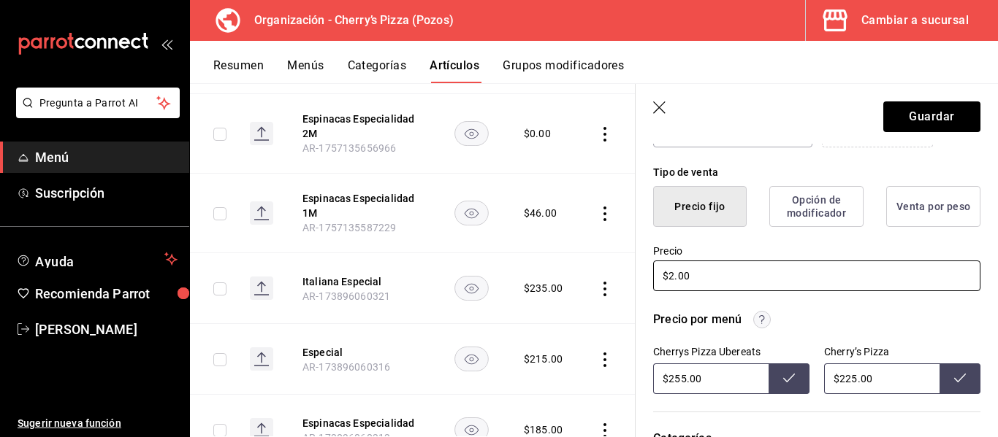
type input "$22.00"
type textarea "x"
type input "$225.00"
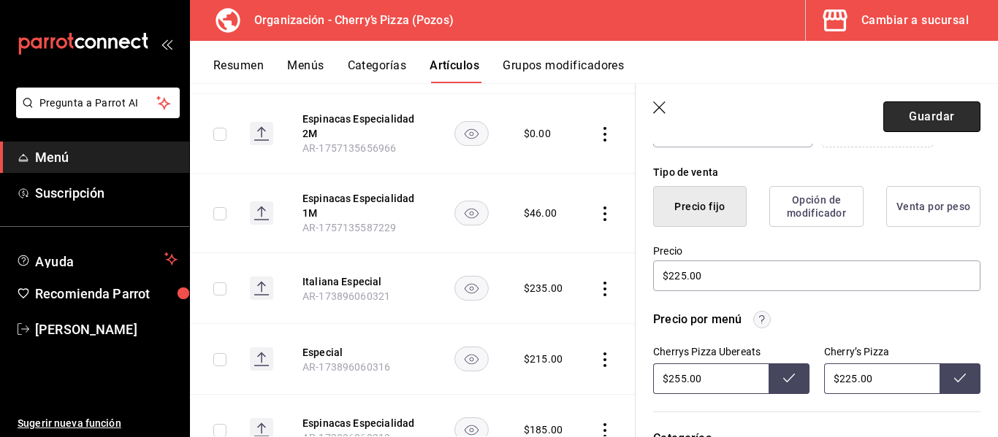
click at [928, 117] on button "Guardar" at bounding box center [931, 117] width 97 height 31
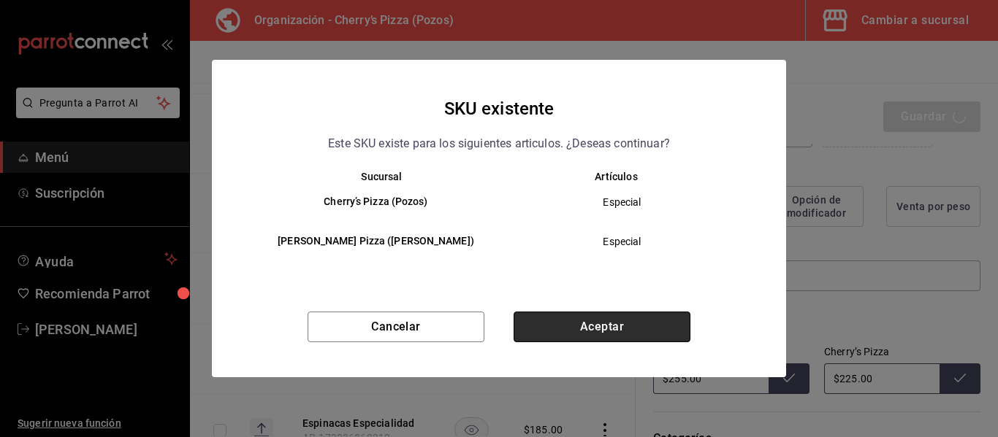
click at [635, 321] on button "Aceptar" at bounding box center [601, 327] width 177 height 31
type textarea "x"
type input "AR-1758122539258"
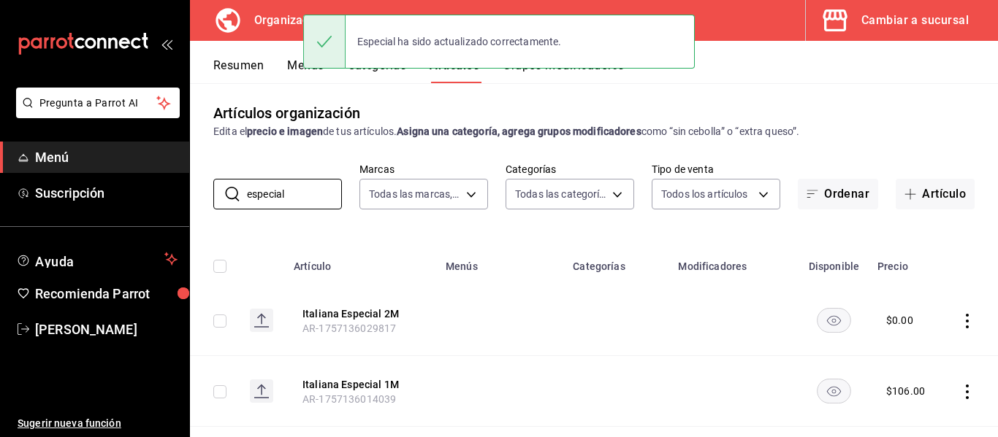
drag, startPoint x: 314, startPoint y: 200, endPoint x: 215, endPoint y: 178, distance: 101.0
click at [215, 178] on div "​ especial ​ Marcas Todas las marcas, Sin marca 00bc1956-8173-46e4-af6e-672e11e…" at bounding box center [594, 186] width 808 height 47
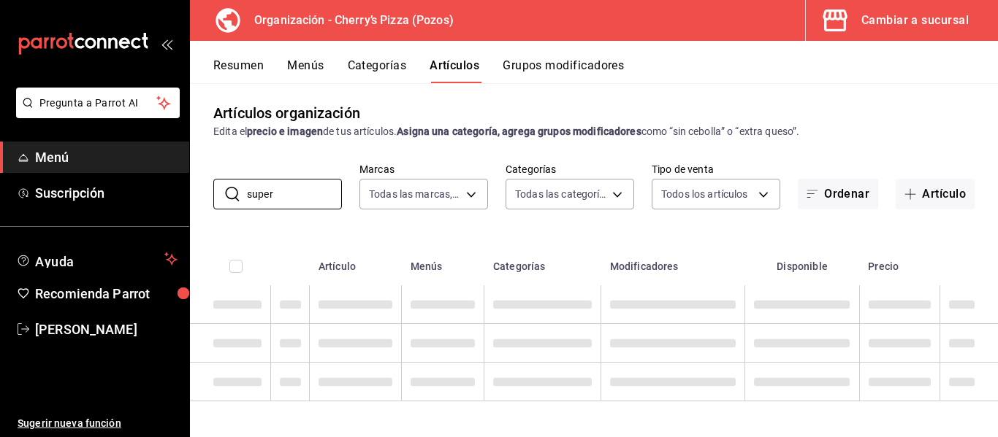
type input "super"
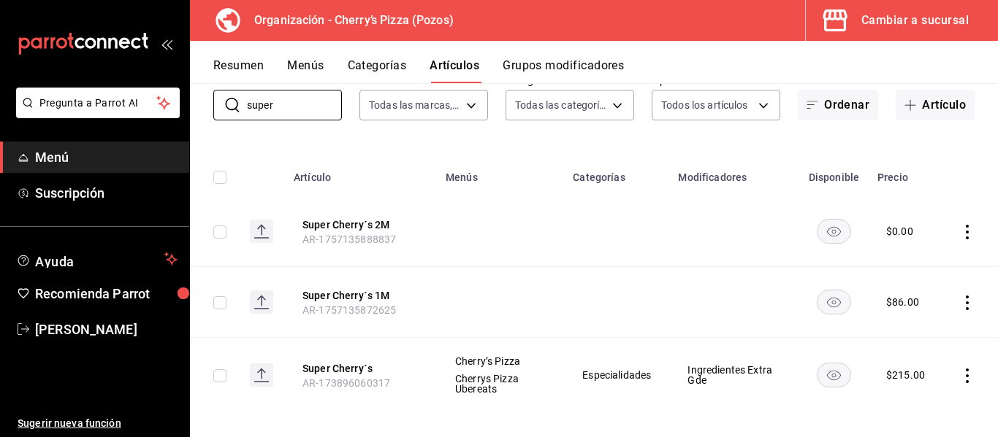
scroll to position [104, 0]
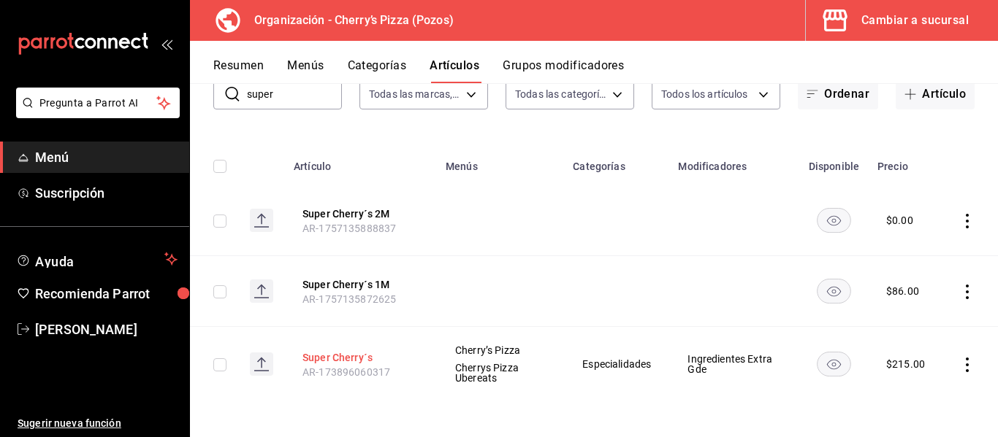
click at [353, 364] on button "Super Cherry´s" at bounding box center [360, 358] width 117 height 15
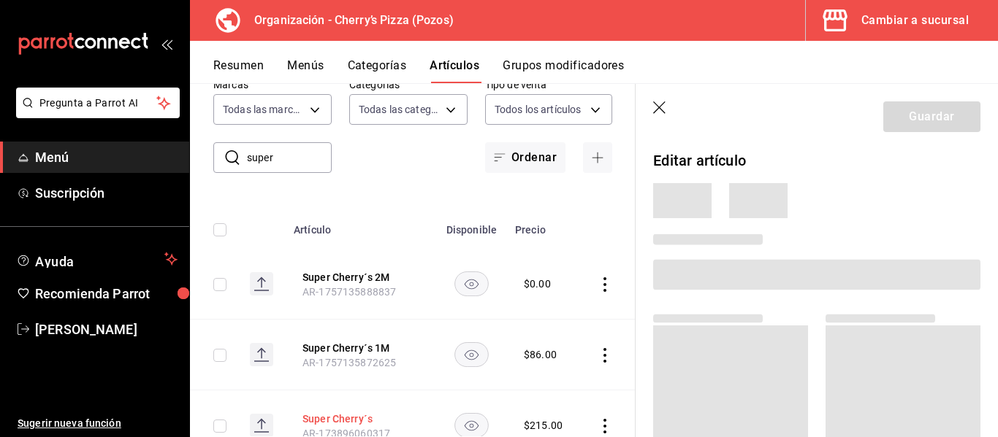
scroll to position [100, 0]
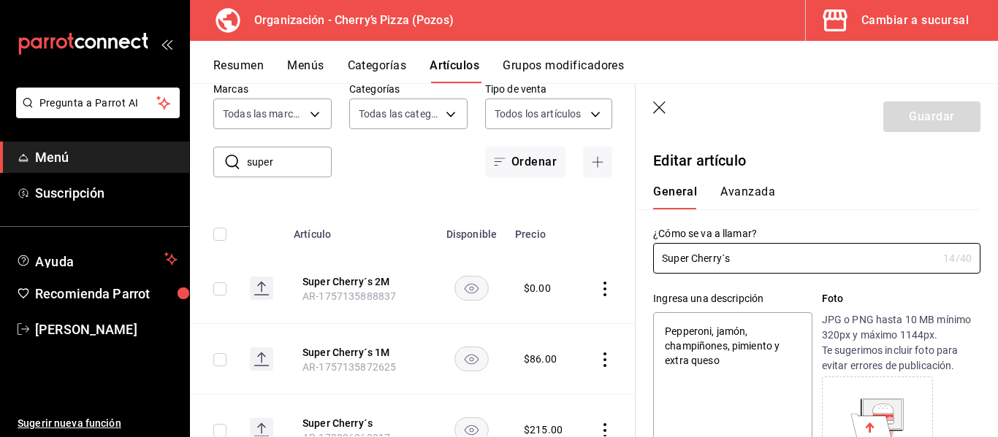
type textarea "x"
type input "$215.00"
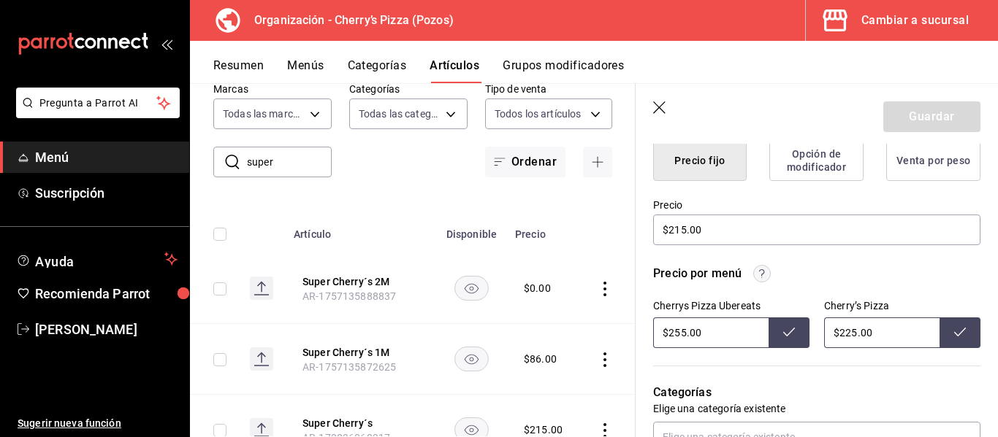
scroll to position [383, 0]
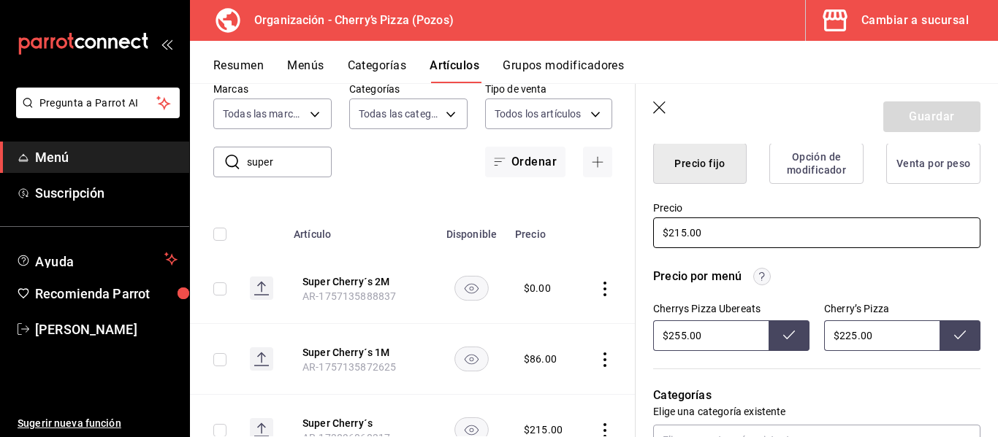
drag, startPoint x: 754, startPoint y: 231, endPoint x: 402, endPoint y: 238, distance: 352.1
click at [402, 238] on main "Artículos organización Edita el precio e imagen de tus artículos. Asigna una ca…" at bounding box center [594, 260] width 808 height 354
type textarea "x"
type input "$2.00"
type textarea "x"
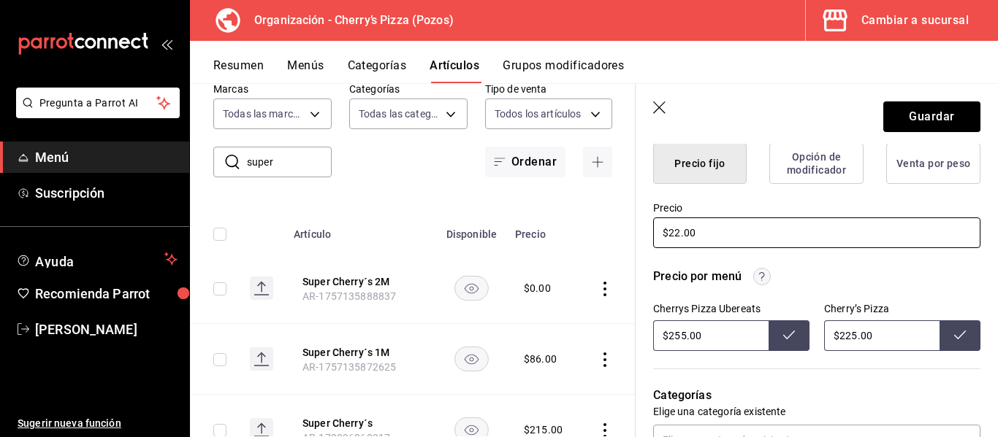
type input "$225.00"
type textarea "x"
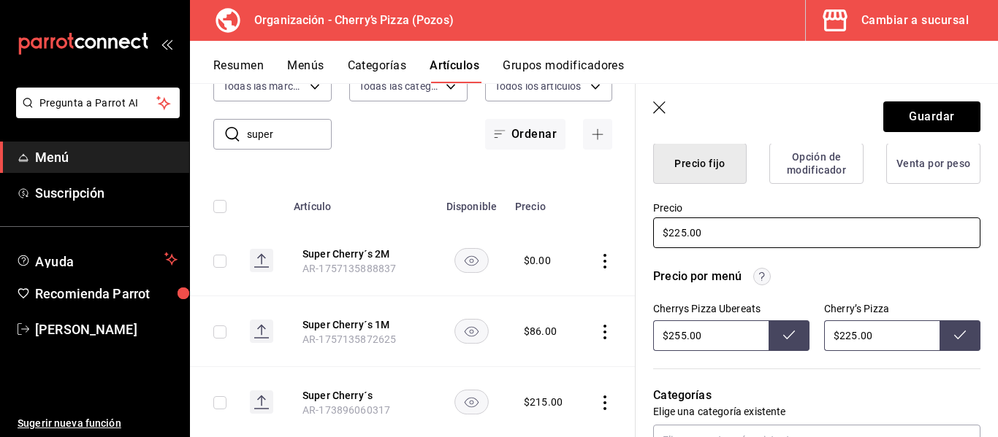
scroll to position [124, 0]
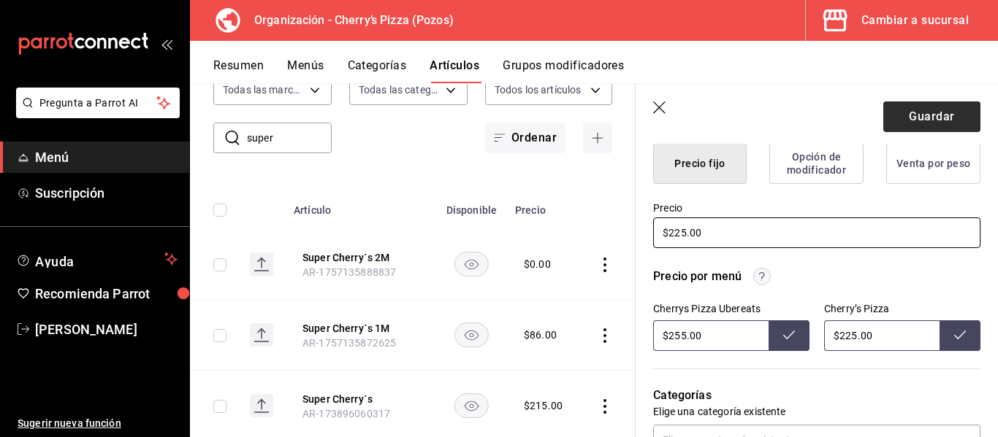
type input "$225.00"
click at [930, 116] on button "Guardar" at bounding box center [931, 117] width 97 height 31
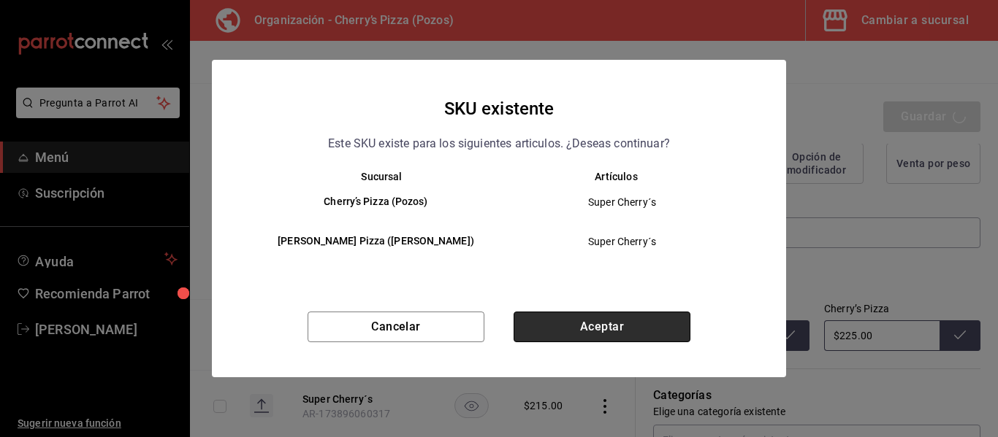
click at [619, 321] on button "Aceptar" at bounding box center [601, 327] width 177 height 31
type textarea "x"
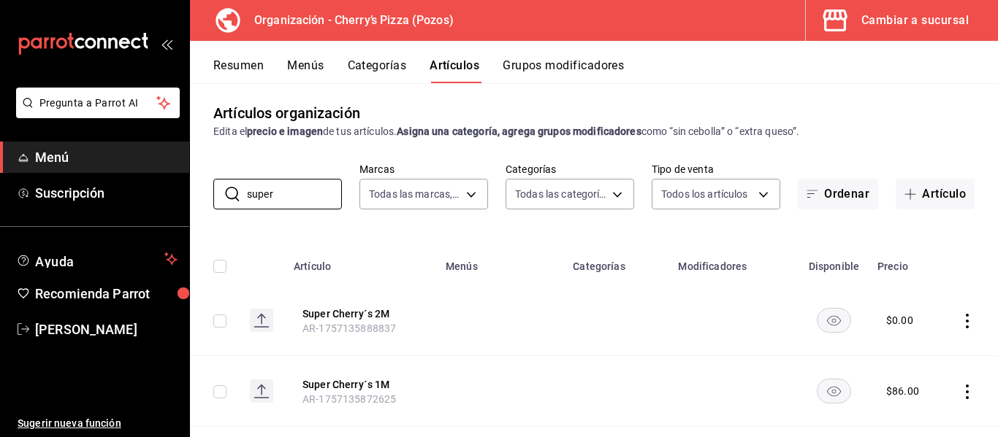
drag, startPoint x: 289, startPoint y: 193, endPoint x: 8, endPoint y: 218, distance: 282.3
click at [8, 218] on div "Pregunta a Parrot AI Menú Suscripción Ayuda Recomienda Parrot [PERSON_NAME] Sug…" at bounding box center [499, 218] width 998 height 437
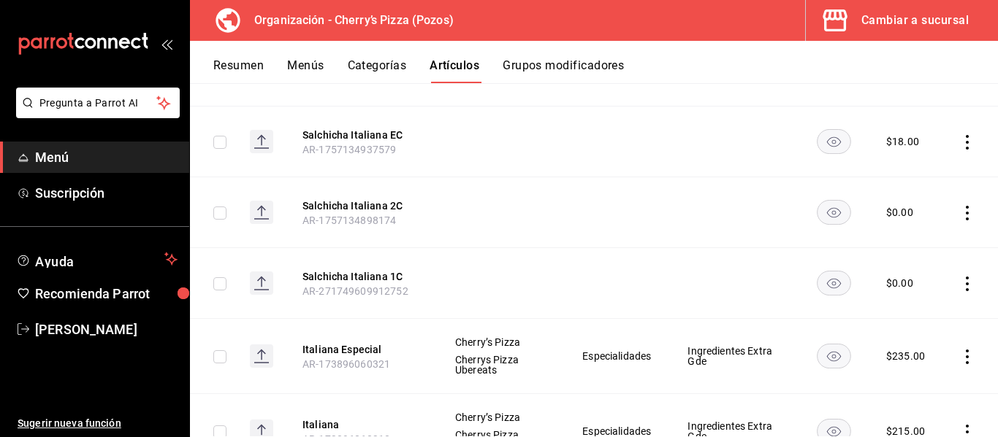
scroll to position [1101, 0]
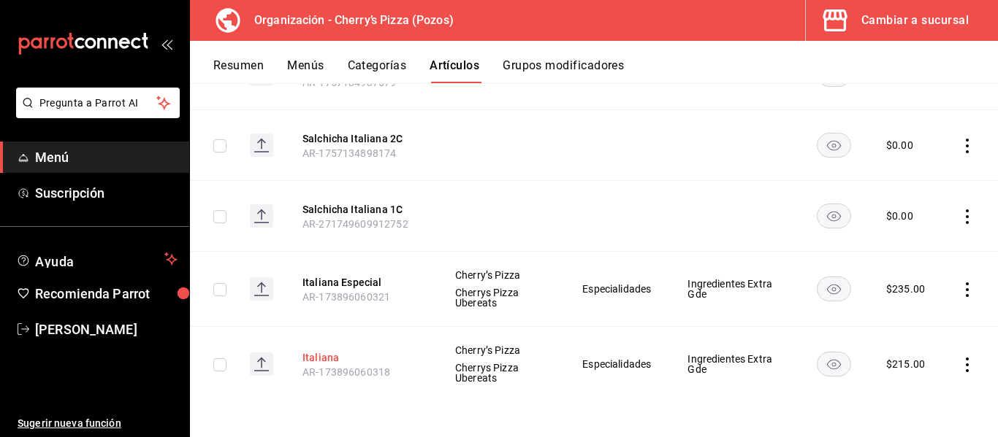
type input "italiana"
click at [314, 353] on button "Italiana" at bounding box center [360, 358] width 117 height 15
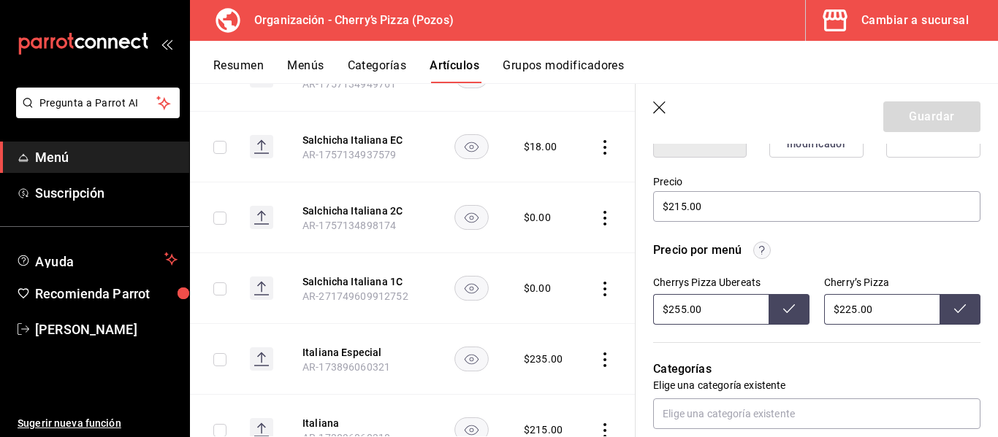
scroll to position [415, 0]
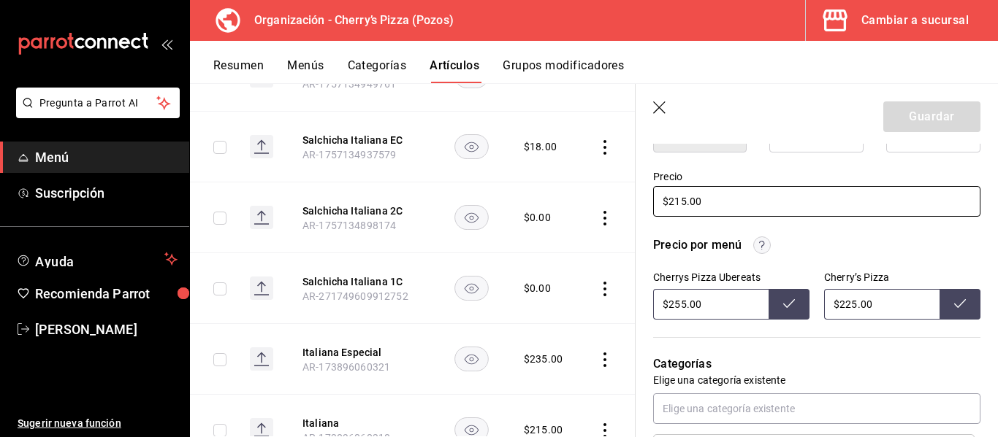
drag, startPoint x: 740, startPoint y: 205, endPoint x: 490, endPoint y: 223, distance: 250.4
click at [490, 223] on main "Artículos organización Edita el precio e imagen de tus artículos. Asigna una ca…" at bounding box center [594, 260] width 808 height 354
type textarea "x"
type input "$2.00"
type textarea "x"
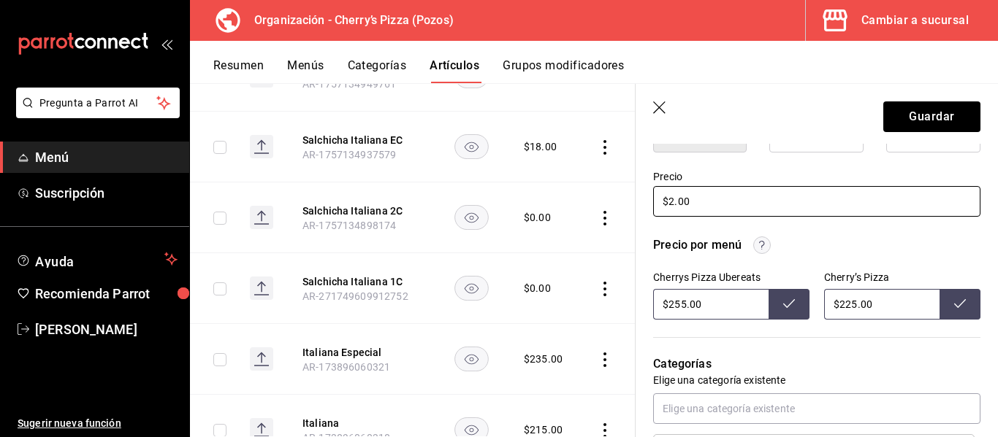
type input "$22.00"
type textarea "x"
type input "$225.00"
click at [911, 121] on button "Guardar" at bounding box center [931, 117] width 97 height 31
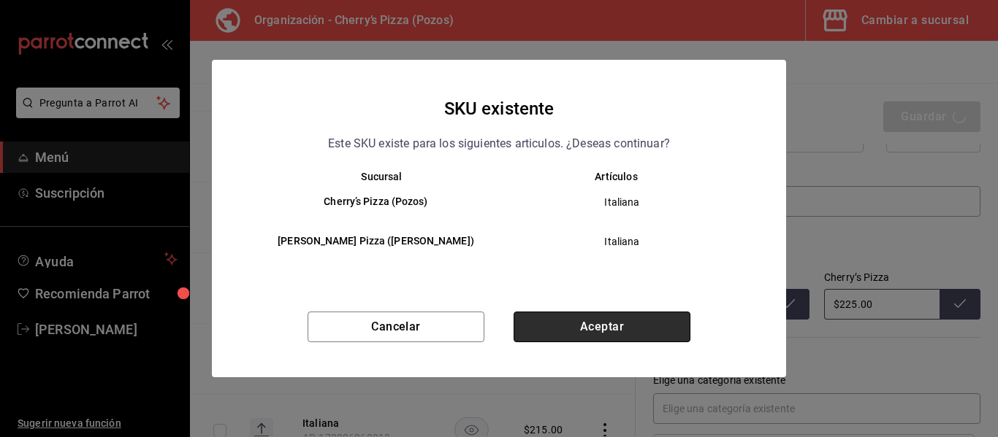
click at [632, 324] on button "Aceptar" at bounding box center [601, 327] width 177 height 31
type textarea "x"
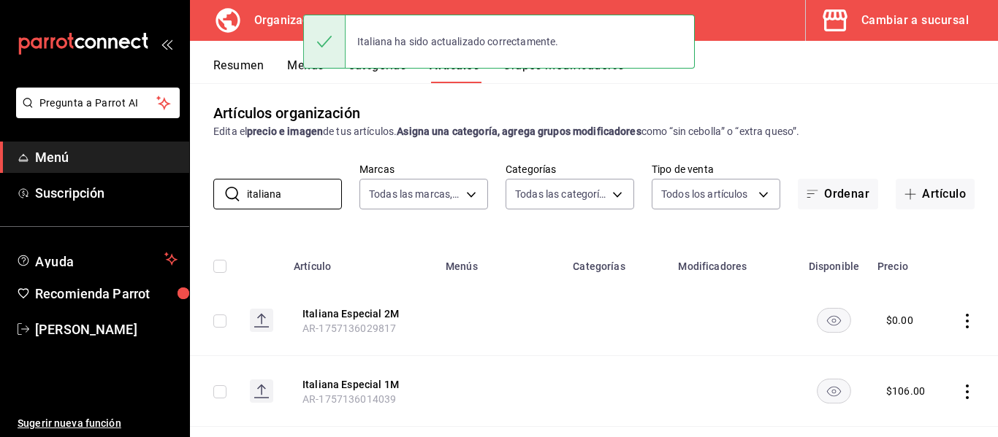
drag, startPoint x: 307, startPoint y: 191, endPoint x: 159, endPoint y: 177, distance: 149.0
click at [159, 177] on div "Pregunta a Parrot AI Menú Suscripción Ayuda Recomienda Parrot [PERSON_NAME] Sug…" at bounding box center [499, 218] width 998 height 437
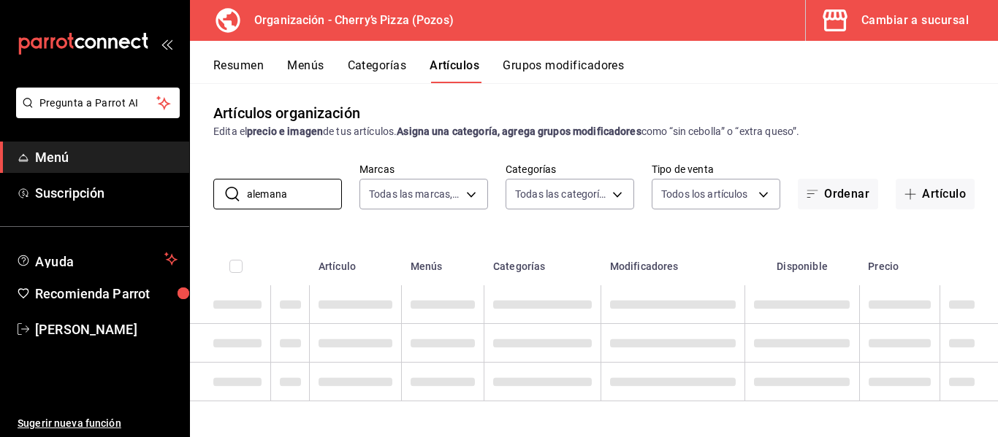
type input "alemana"
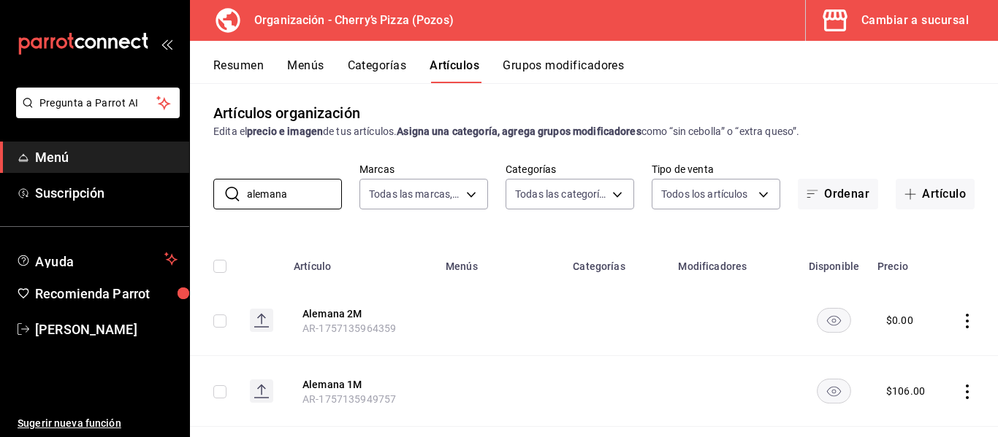
scroll to position [104, 0]
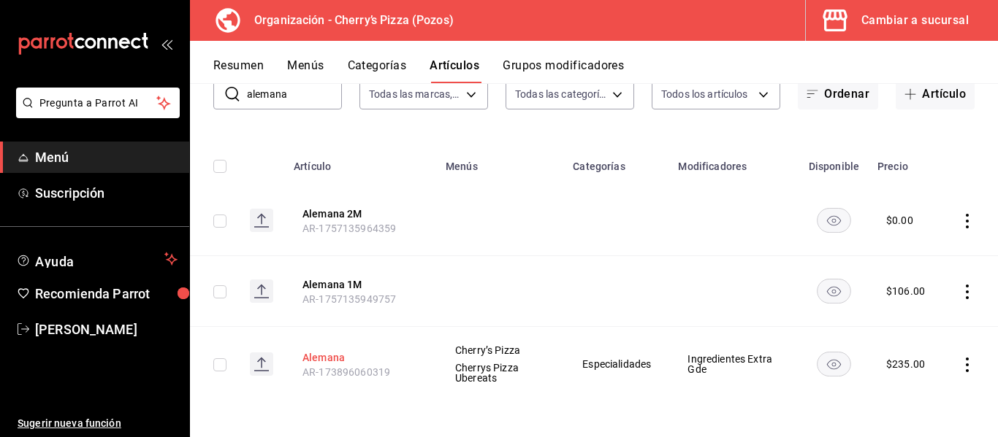
click at [331, 358] on button "Alemana" at bounding box center [360, 358] width 117 height 15
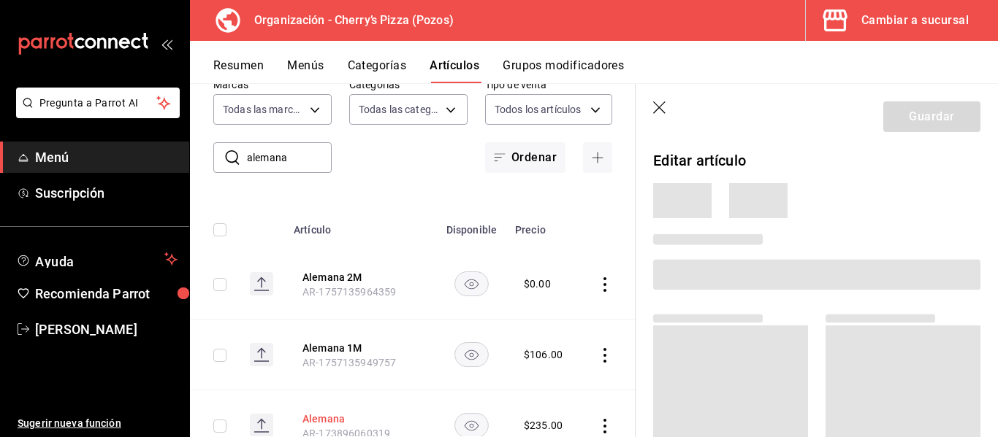
scroll to position [100, 0]
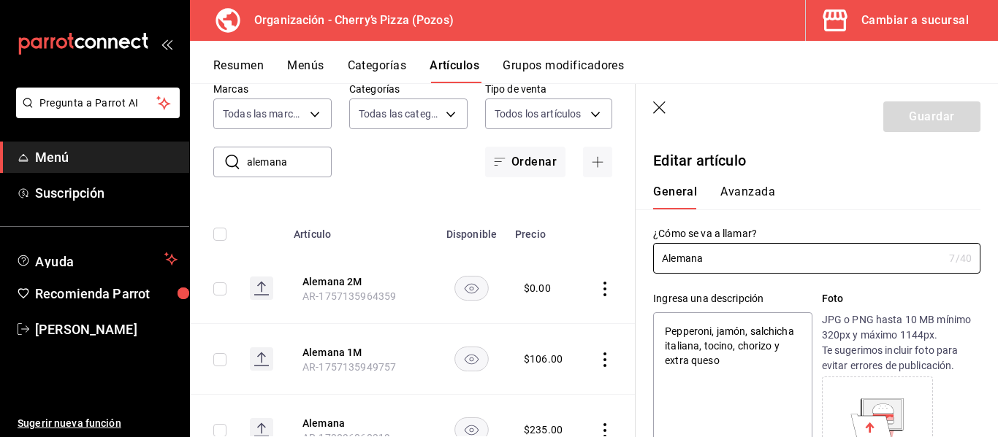
type textarea "x"
type input "$235.00"
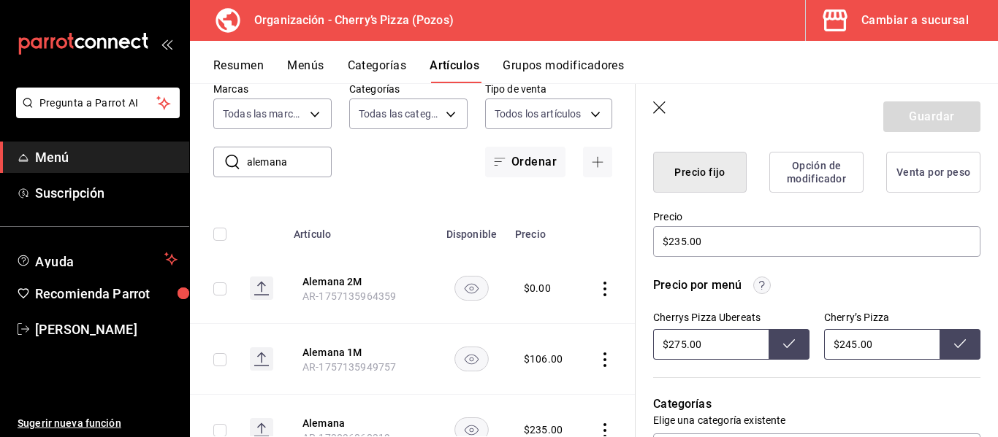
scroll to position [380, 0]
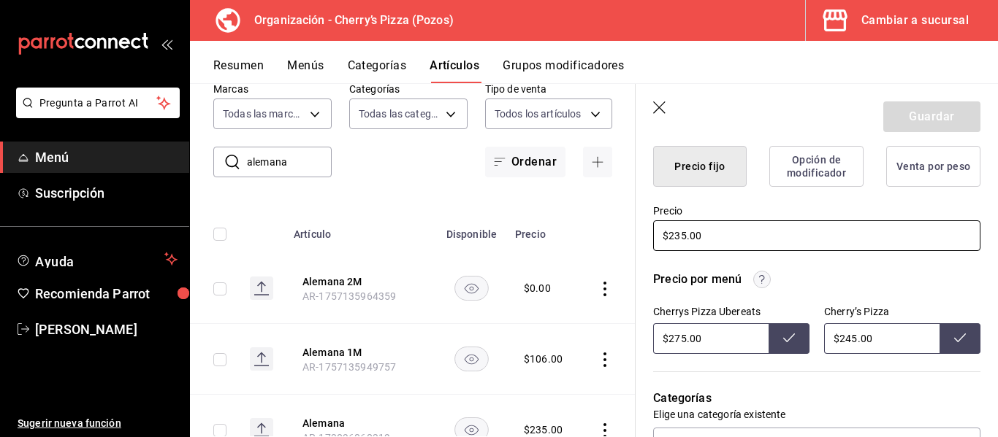
drag, startPoint x: 722, startPoint y: 234, endPoint x: 483, endPoint y: 224, distance: 238.3
click at [483, 224] on main "Artículos organización Edita el precio e imagen de tus artículos. Asigna una ca…" at bounding box center [594, 260] width 808 height 354
type textarea "x"
type input "$2.00"
type textarea "x"
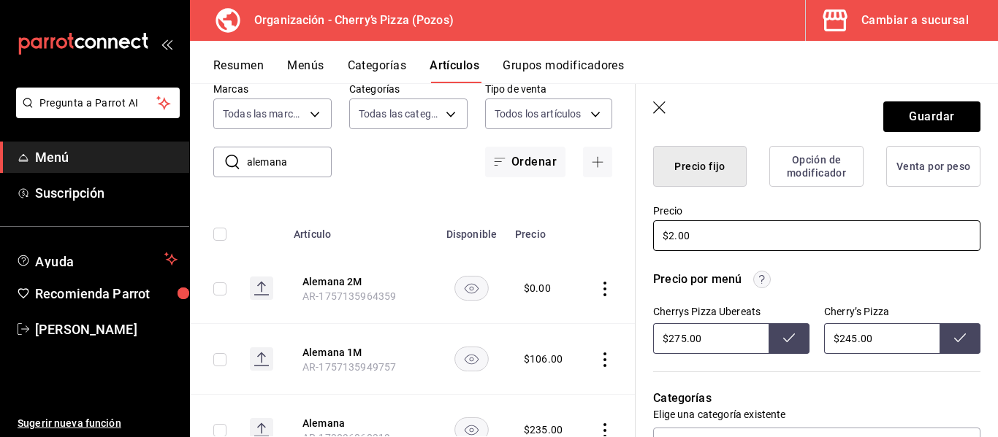
type input "$24.00"
type textarea "x"
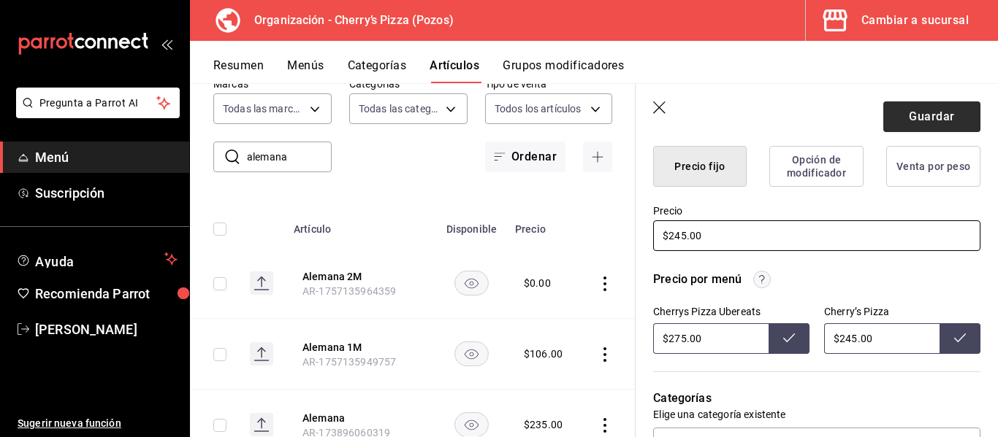
type input "$245.00"
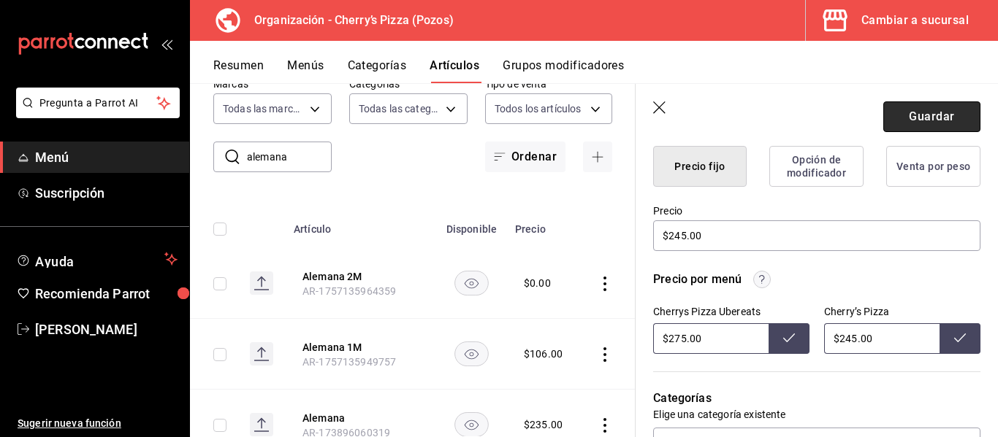
click at [917, 111] on button "Guardar" at bounding box center [931, 117] width 97 height 31
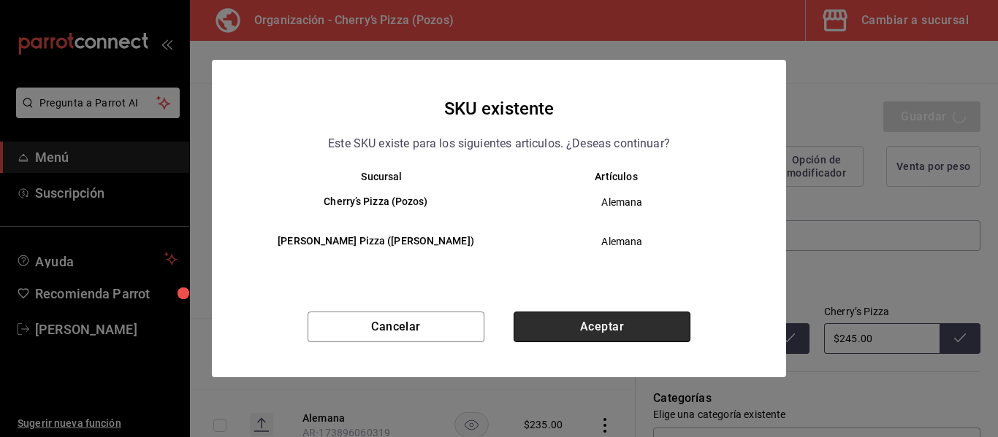
click at [617, 326] on button "Aceptar" at bounding box center [601, 327] width 177 height 31
type textarea "x"
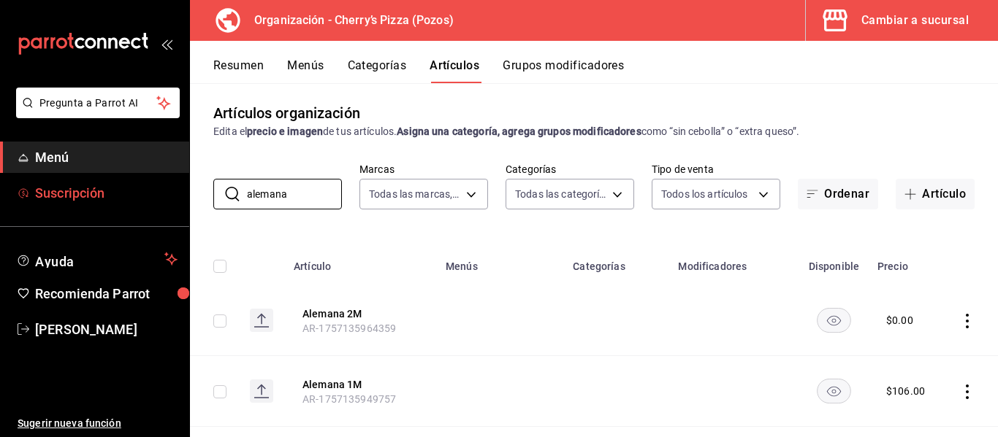
drag, startPoint x: 302, startPoint y: 199, endPoint x: 132, endPoint y: 193, distance: 170.3
click at [132, 193] on div "Pregunta a Parrot AI Menú Suscripción Ayuda Recomienda Parrot [PERSON_NAME] Sug…" at bounding box center [499, 218] width 998 height 437
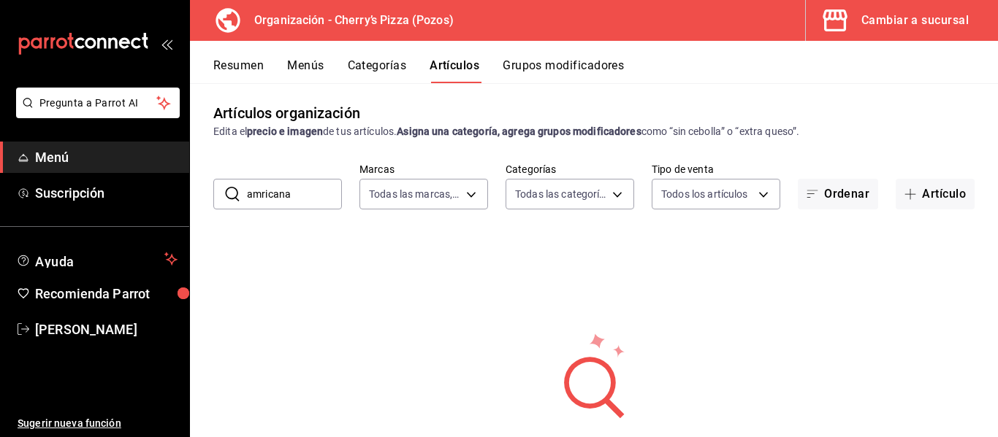
click at [261, 195] on input "amricana" at bounding box center [294, 194] width 95 height 29
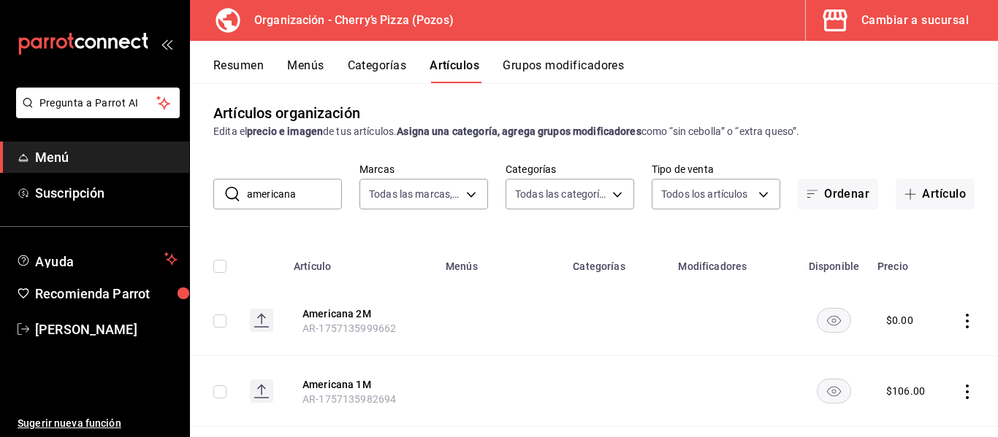
type input "americana"
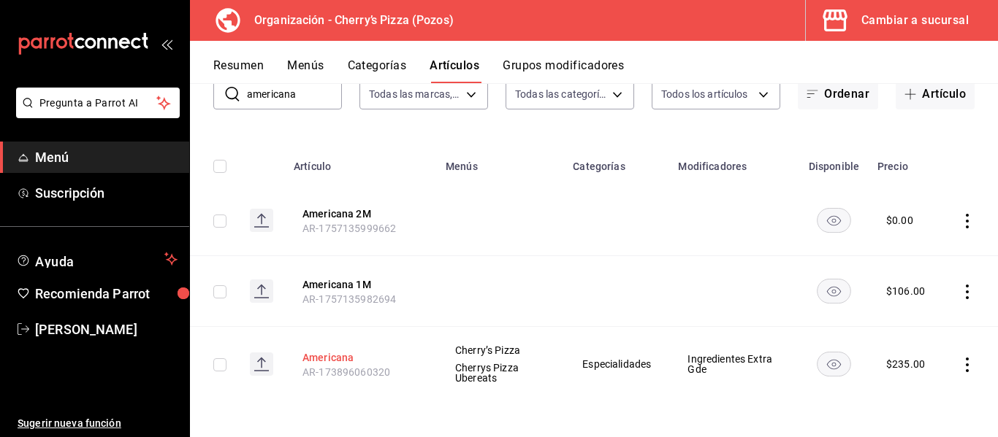
click at [329, 351] on button "Americana" at bounding box center [360, 358] width 117 height 15
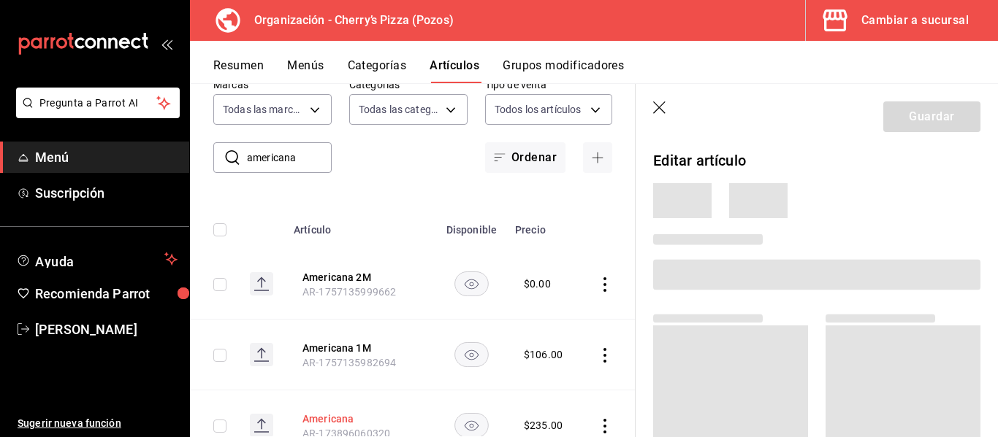
scroll to position [100, 0]
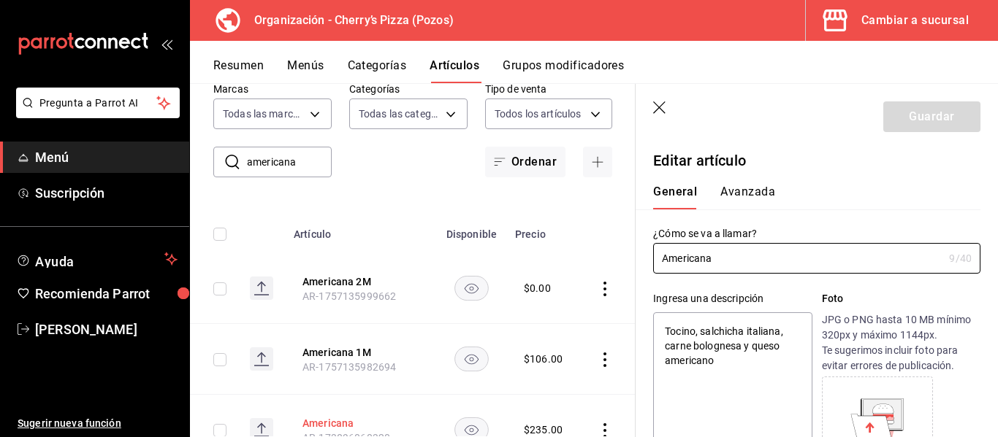
type textarea "x"
type input "$235.00"
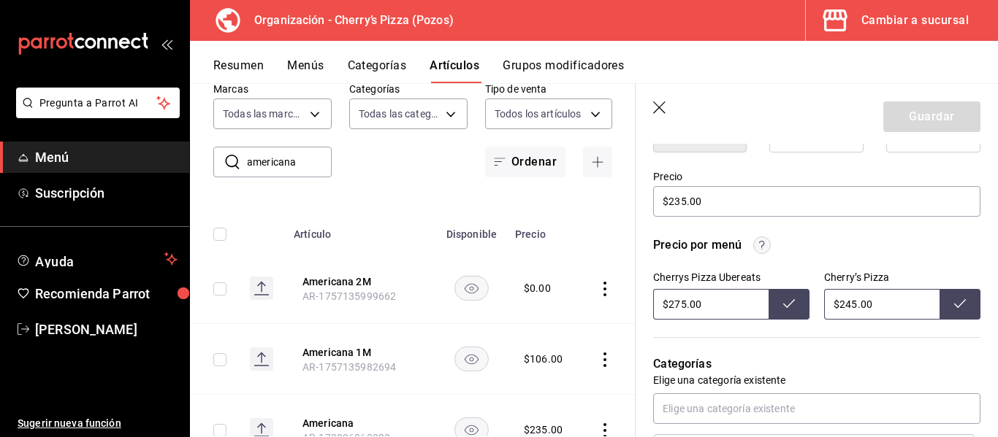
scroll to position [410, 0]
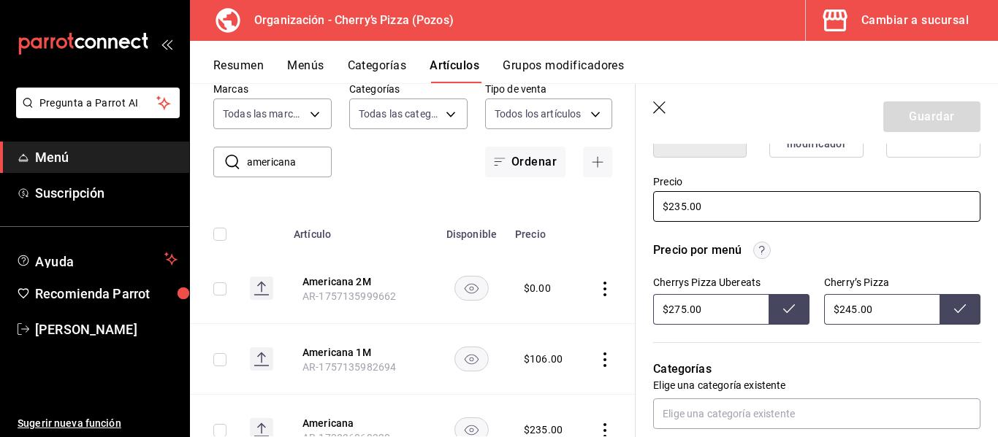
click at [680, 202] on input "$235.00" at bounding box center [816, 206] width 327 height 31
type textarea "x"
type input "$25.00"
type textarea "x"
type input "$245.00"
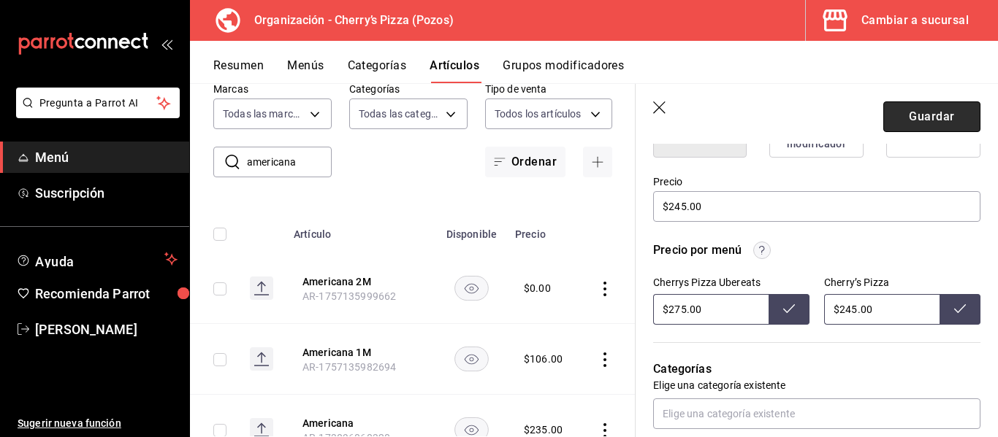
click at [938, 105] on button "Guardar" at bounding box center [931, 117] width 97 height 31
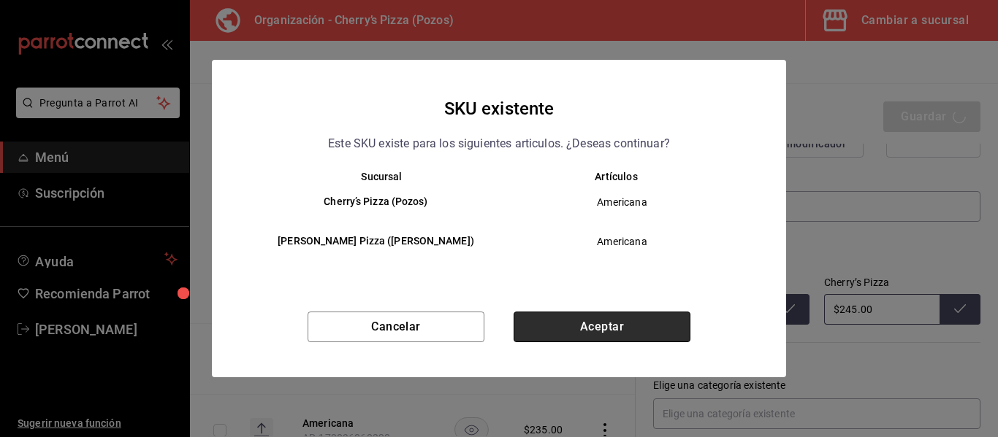
click at [624, 317] on button "Aceptar" at bounding box center [601, 327] width 177 height 31
type textarea "x"
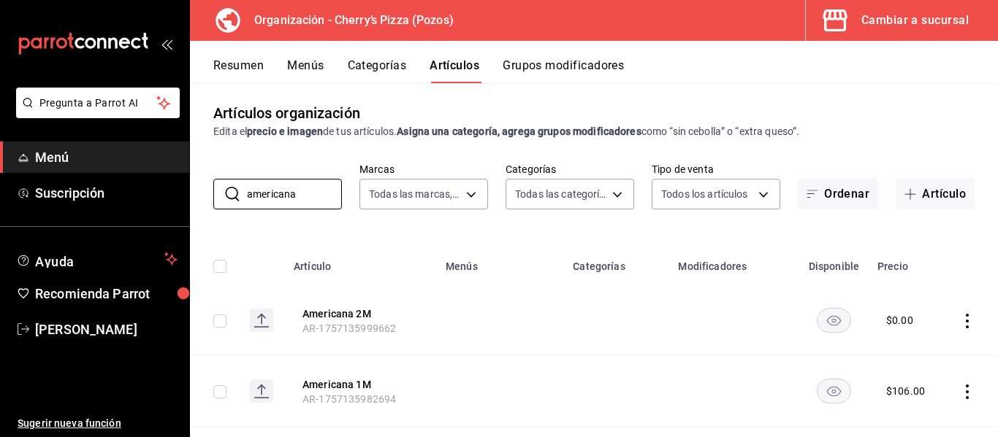
drag, startPoint x: 313, startPoint y: 198, endPoint x: 69, endPoint y: 222, distance: 245.8
click at [69, 222] on div "Pregunta a Parrot AI Menú Suscripción Ayuda Recomienda Parrot [PERSON_NAME] Sug…" at bounding box center [499, 218] width 998 height 437
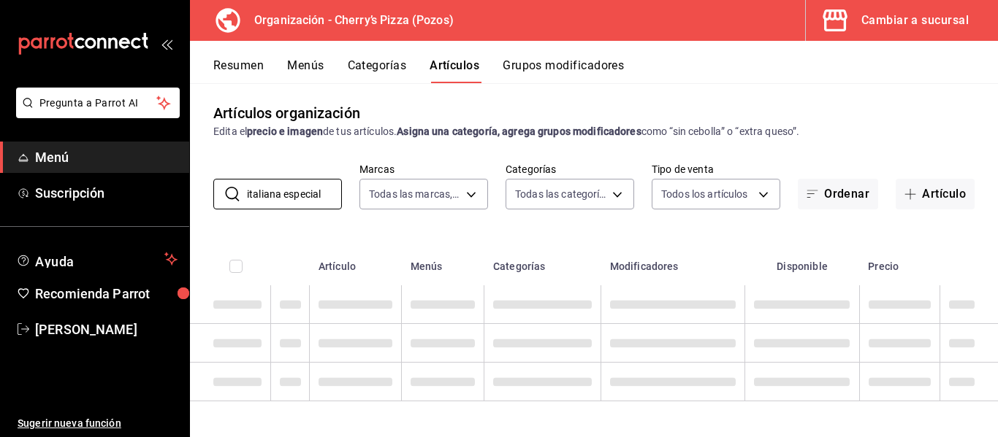
type input "italiana especial"
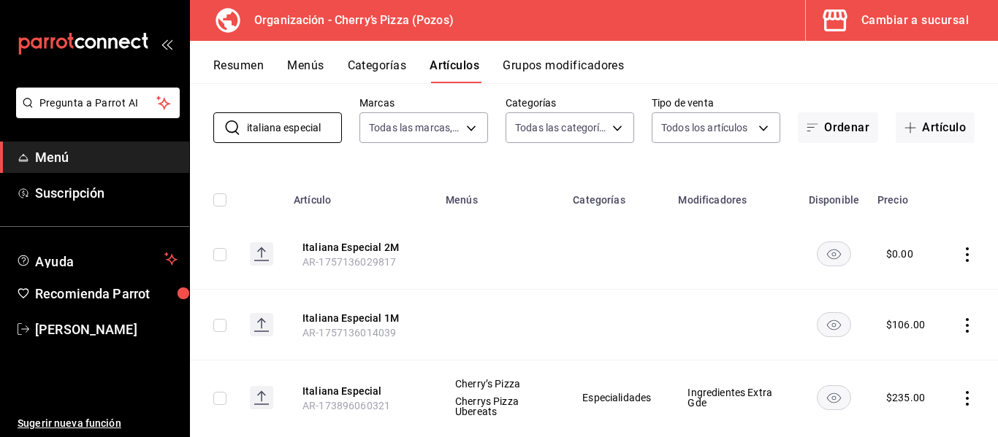
scroll to position [104, 0]
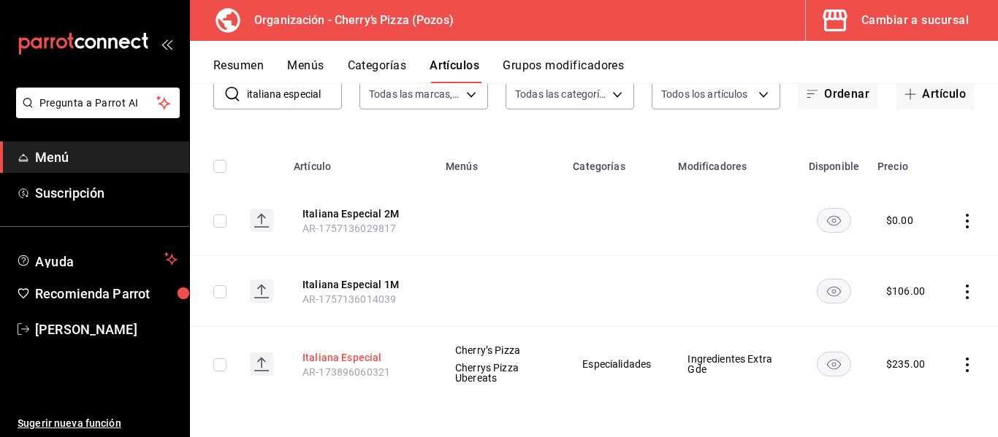
click at [339, 356] on button "Italiana Especial" at bounding box center [360, 358] width 117 height 15
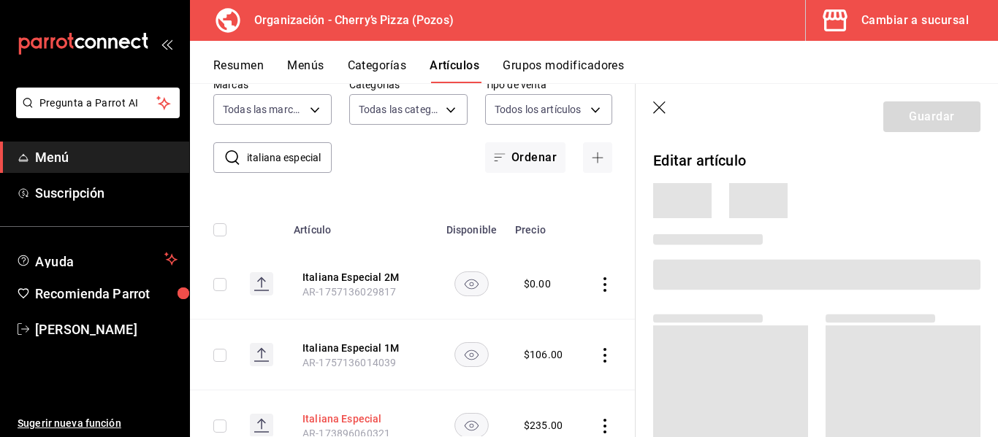
scroll to position [100, 0]
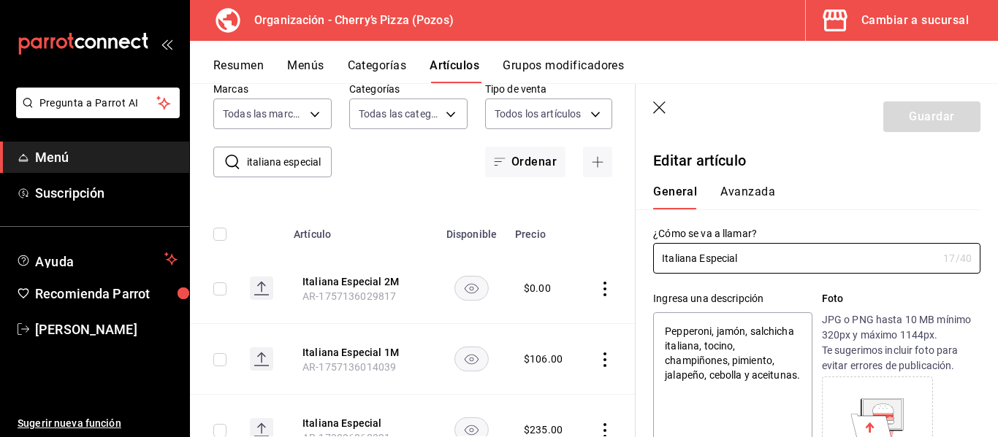
type textarea "x"
type input "$235.00"
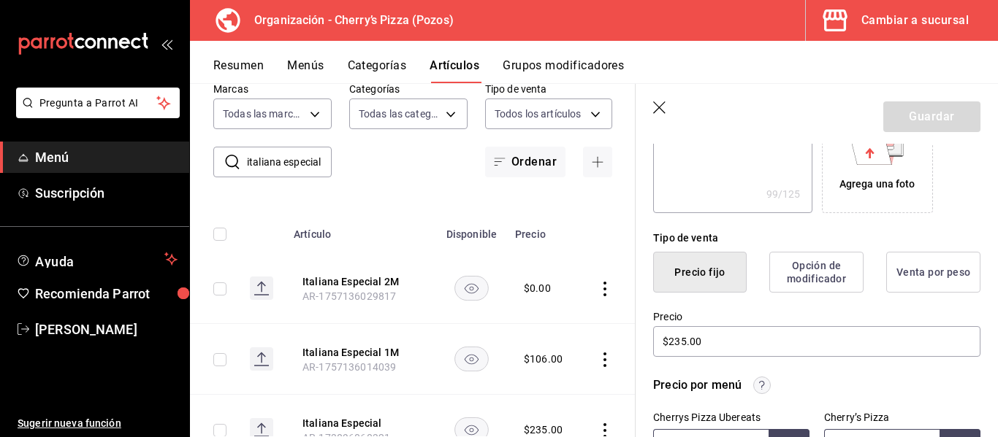
scroll to position [326, 0]
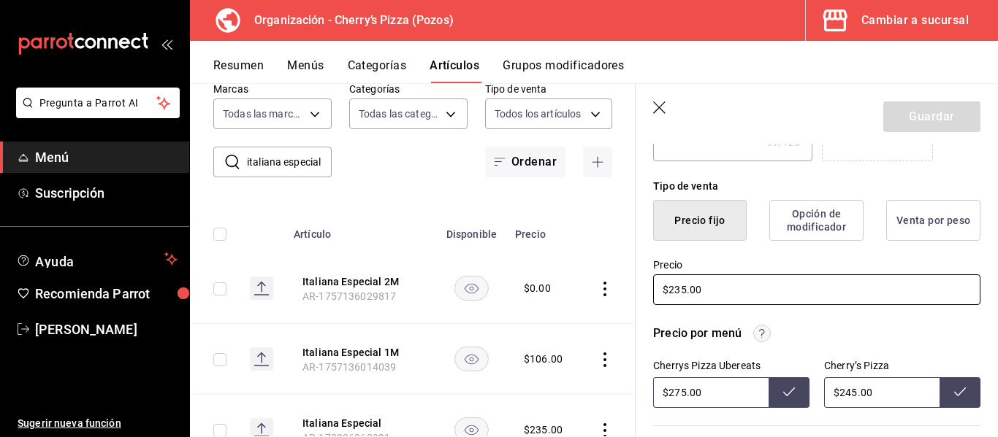
click at [681, 290] on input "$235.00" at bounding box center [816, 290] width 327 height 31
type textarea "x"
type input "$25.00"
type textarea "x"
type input "$245.00"
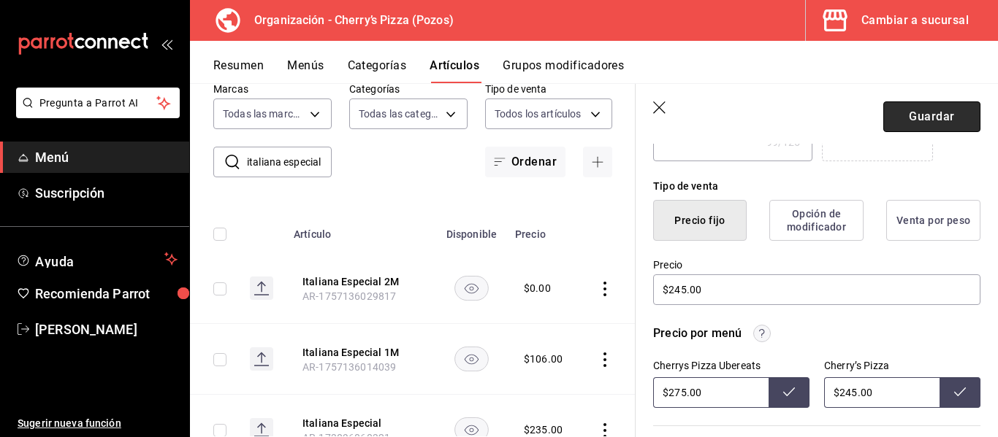
click at [907, 114] on button "Guardar" at bounding box center [931, 117] width 97 height 31
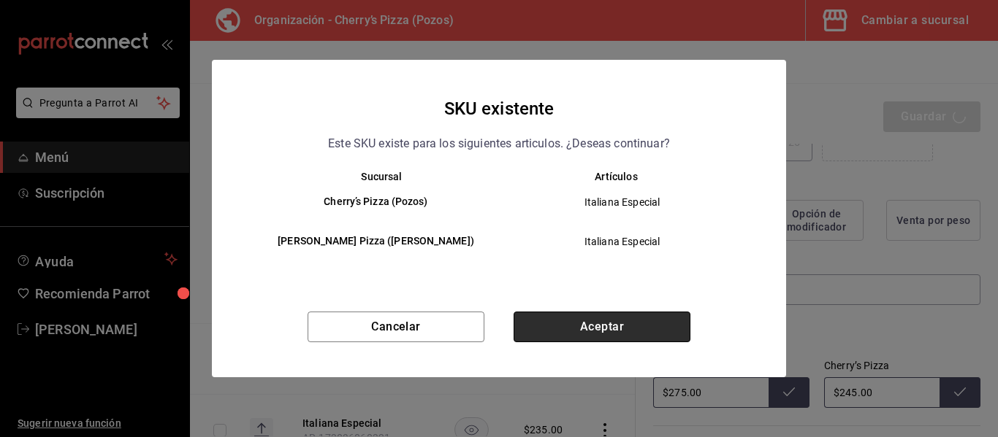
click at [661, 326] on button "Aceptar" at bounding box center [601, 327] width 177 height 31
type textarea "x"
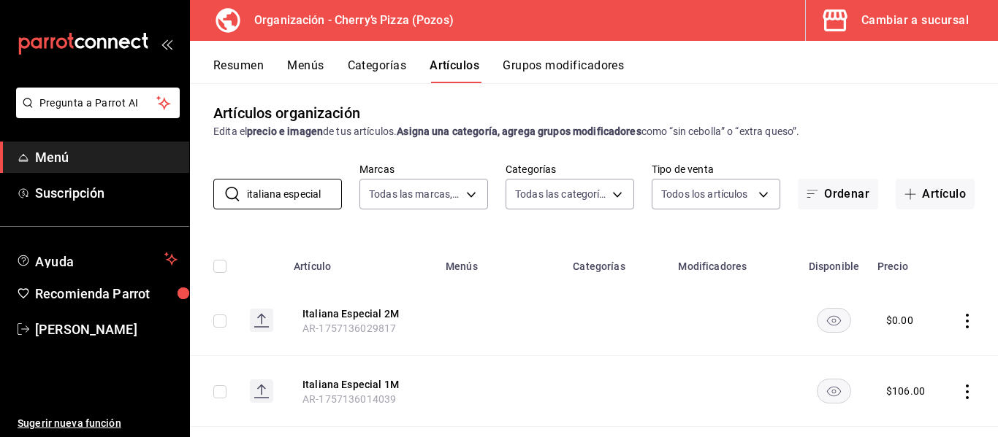
drag, startPoint x: 334, startPoint y: 198, endPoint x: 210, endPoint y: 200, distance: 124.9
click at [210, 200] on div "​ italiana especial ​ Marcas Todas las marcas, Sin marca 00bc1956-8173-46e4-af6…" at bounding box center [594, 186] width 808 height 47
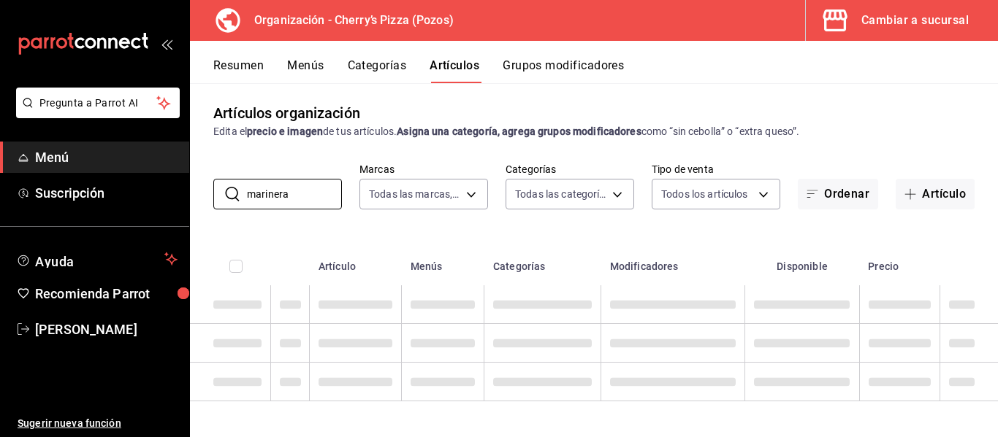
type input "marinera"
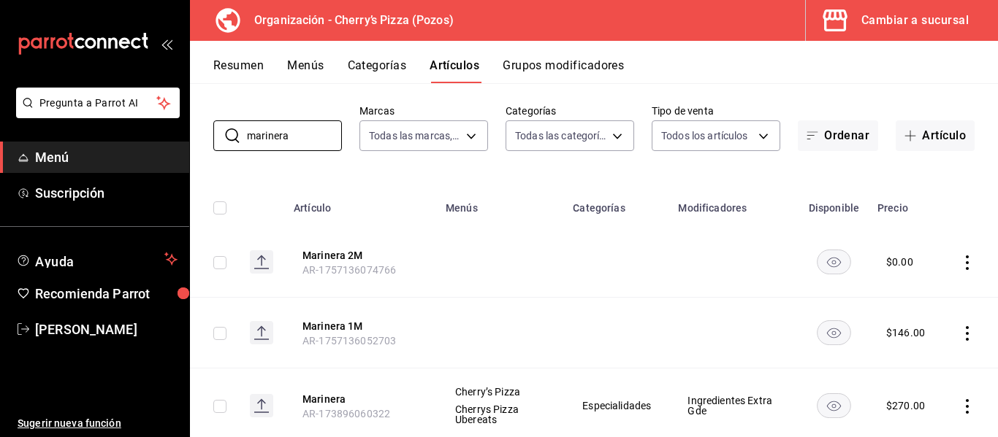
scroll to position [104, 0]
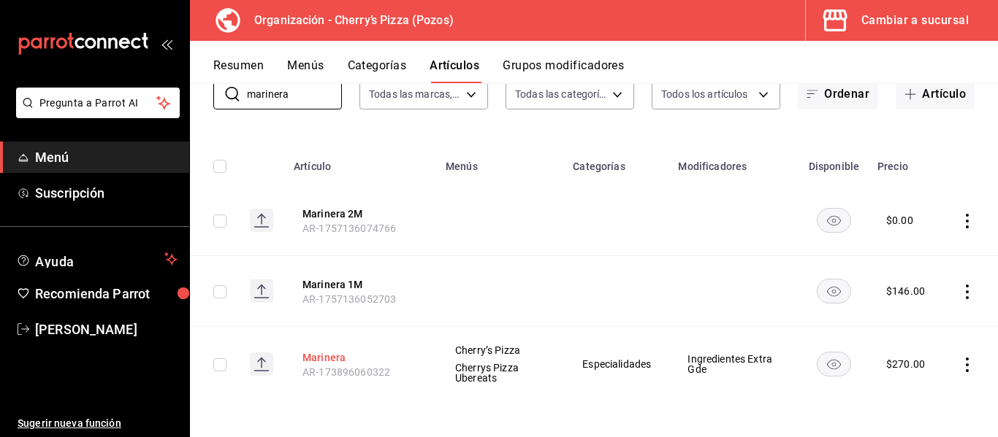
click at [324, 357] on button "Marinera" at bounding box center [360, 358] width 117 height 15
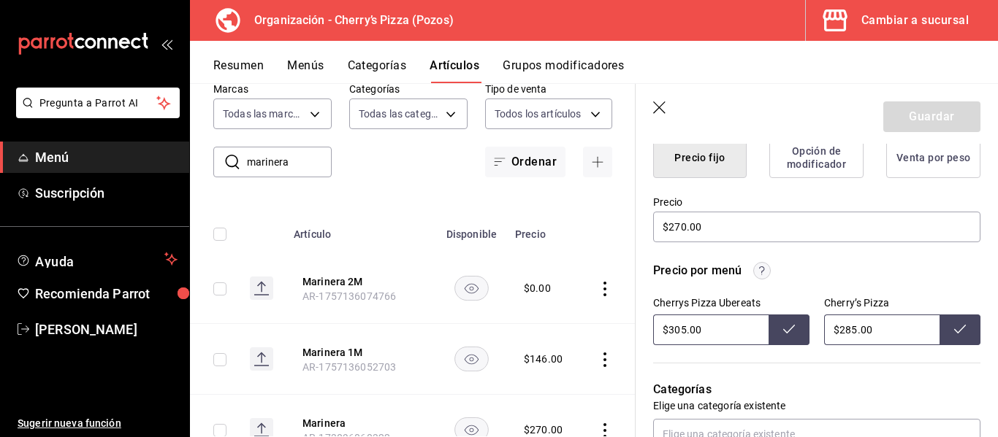
scroll to position [386, 0]
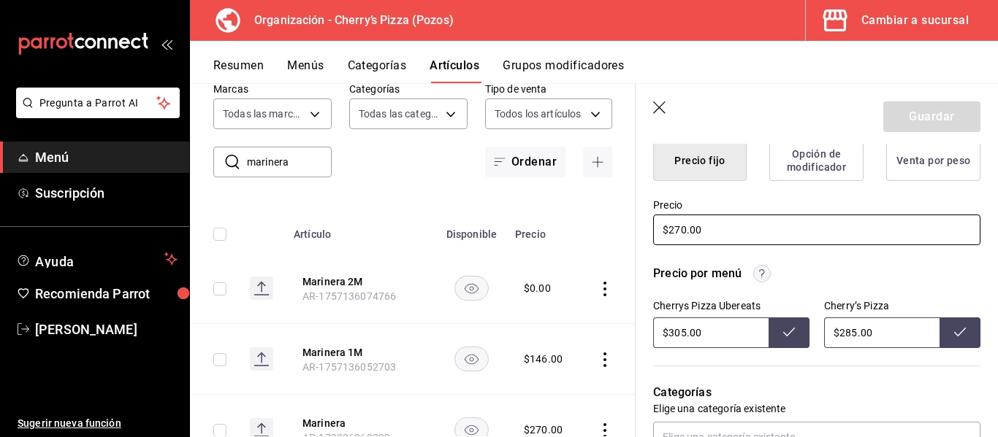
drag, startPoint x: 713, startPoint y: 226, endPoint x: 632, endPoint y: 234, distance: 80.7
click at [632, 234] on main "Artículos organización Edita el precio e imagen de tus artículos. Asigna una ca…" at bounding box center [594, 260] width 808 height 354
type textarea "x"
type input "$2.00"
type textarea "x"
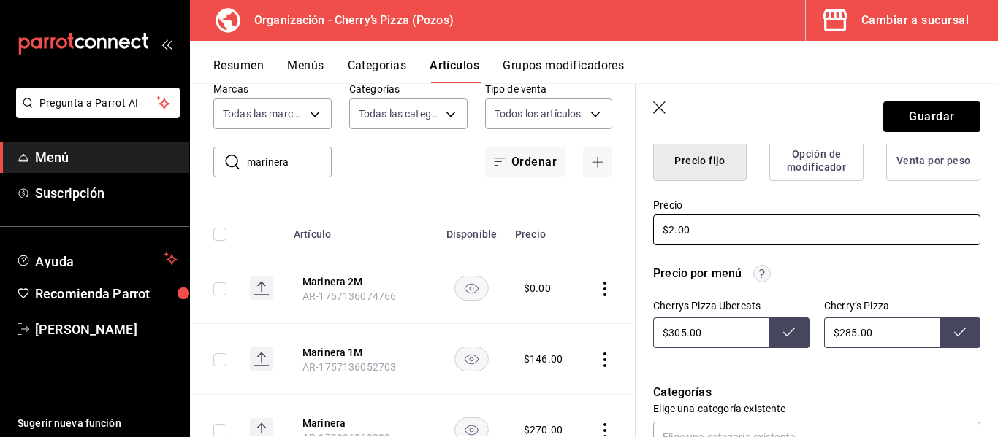
type input "$28.00"
type textarea "x"
type input "$285.00"
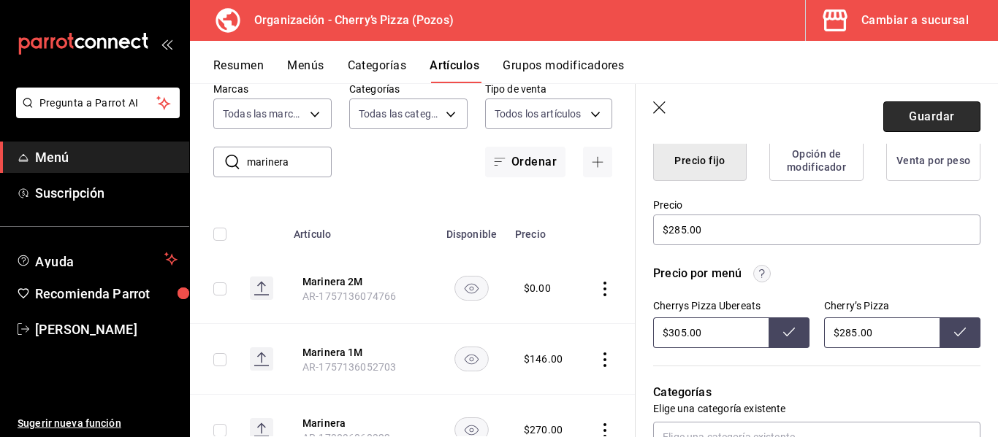
click at [925, 114] on button "Guardar" at bounding box center [931, 117] width 97 height 31
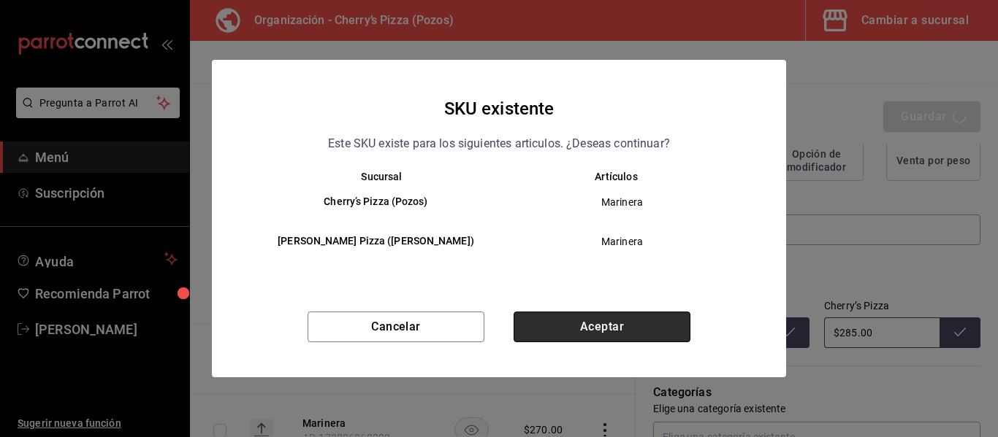
click at [639, 319] on button "Aceptar" at bounding box center [601, 327] width 177 height 31
type textarea "x"
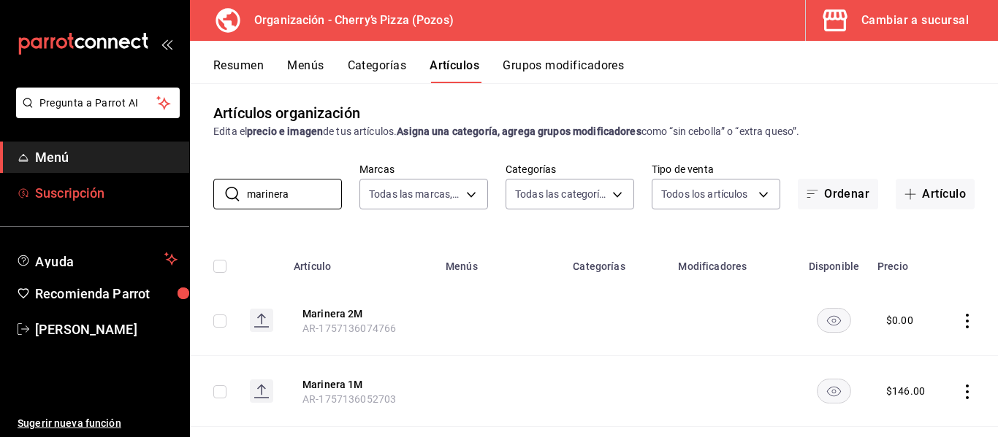
drag, startPoint x: 307, startPoint y: 192, endPoint x: 102, endPoint y: 199, distance: 205.3
click at [102, 199] on div "Pregunta a Parrot AI Menú Suscripción Ayuda Recomienda Parrot [PERSON_NAME] Sug…" at bounding box center [499, 218] width 998 height 437
type input "i"
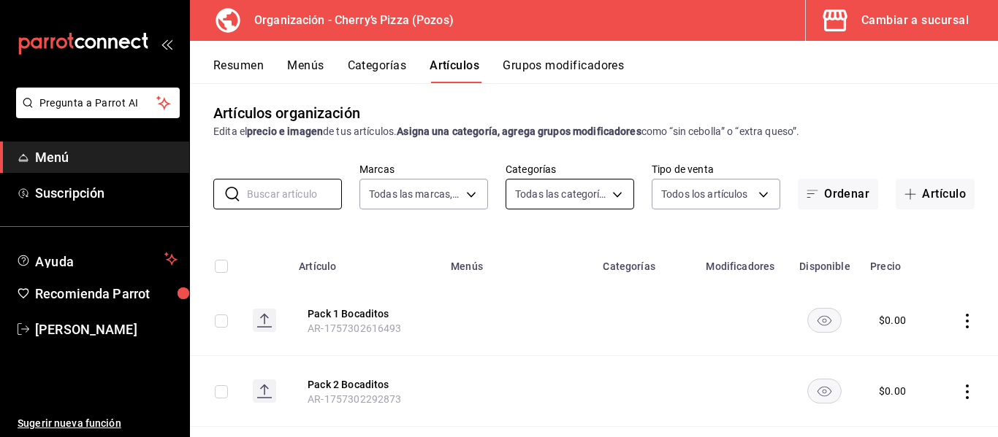
click at [611, 194] on body "Pregunta a Parrot AI Menú Suscripción Ayuda Recomienda Parrot [PERSON_NAME] Sug…" at bounding box center [499, 218] width 998 height 437
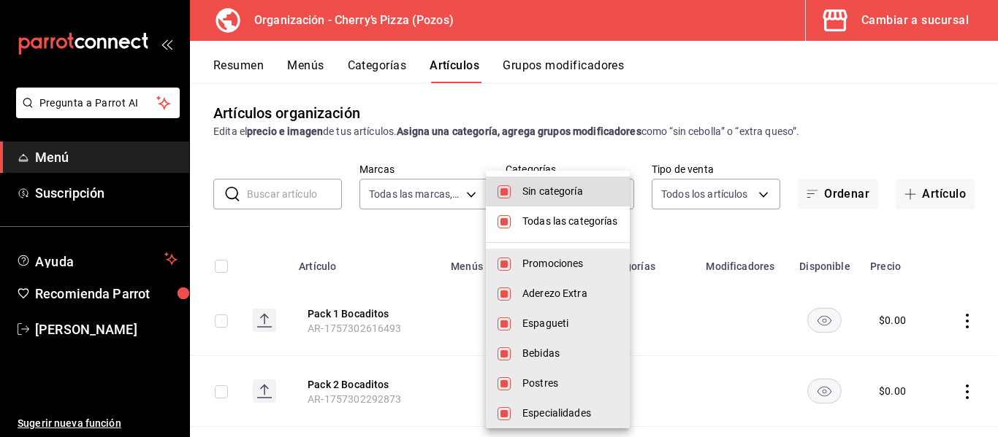
click at [542, 196] on span "Sin categoría" at bounding box center [570, 191] width 96 height 15
checkbox input "false"
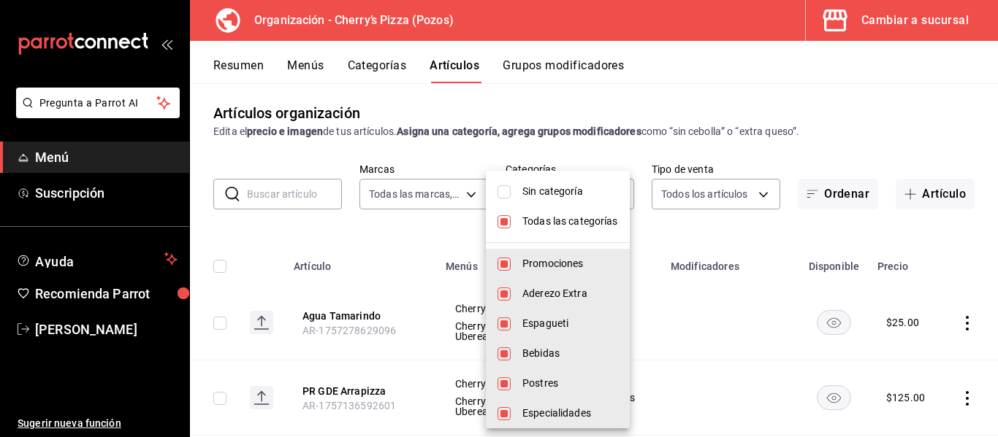
click at [568, 223] on span "Todas las categorías" at bounding box center [570, 221] width 96 height 15
checkbox input "false"
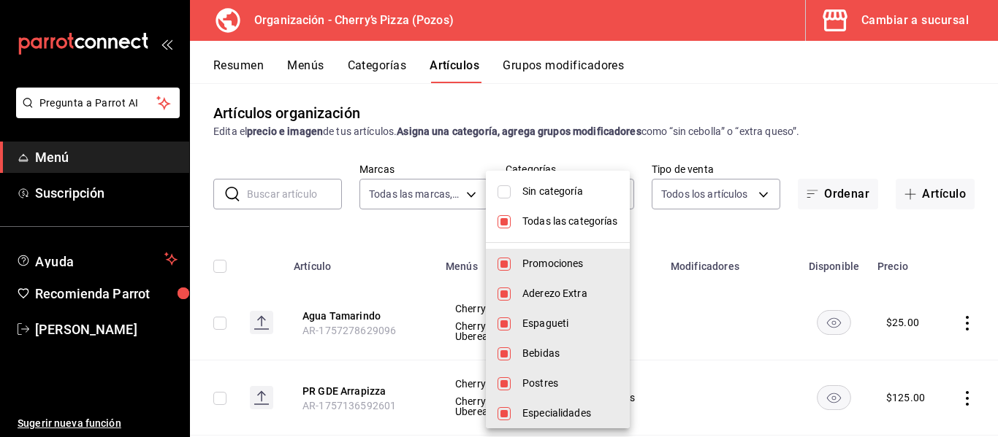
checkbox input "false"
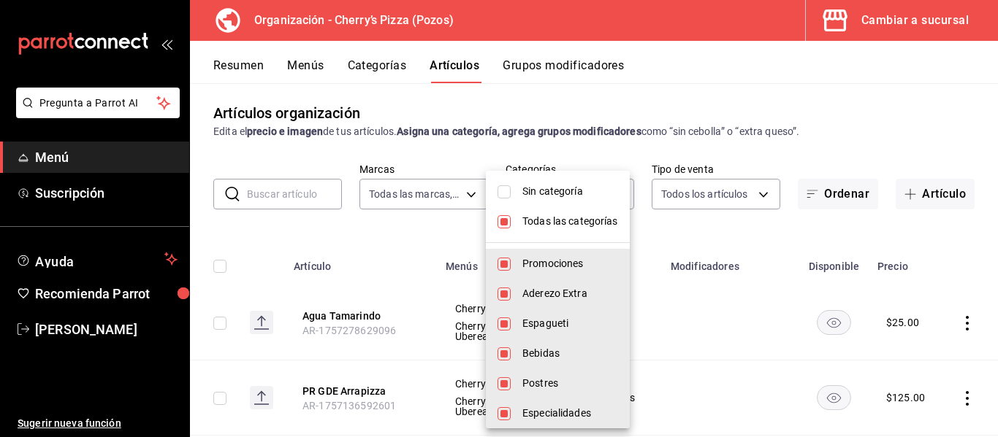
checkbox input "false"
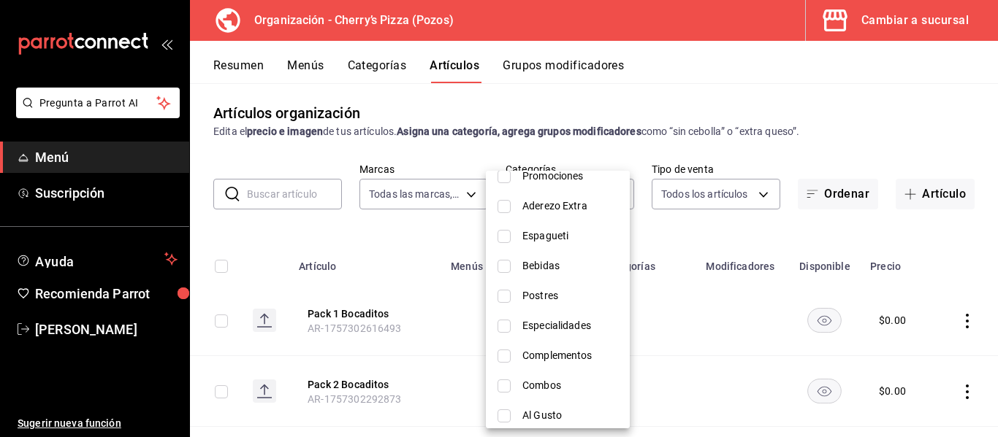
scroll to position [96, 0]
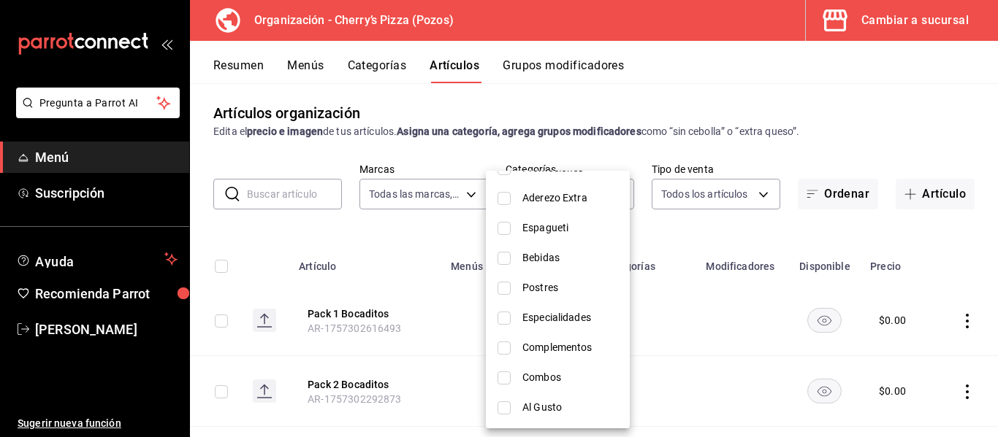
click at [543, 414] on span "Al Gusto" at bounding box center [570, 407] width 96 height 15
type input "8437760c-1c5b-4d71-b026-3a200888e373"
checkbox input "true"
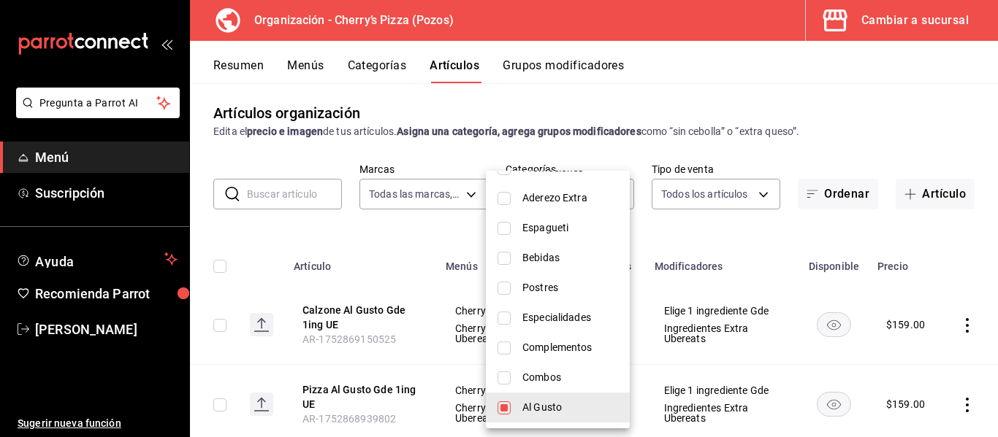
click at [984, 209] on div at bounding box center [499, 218] width 998 height 437
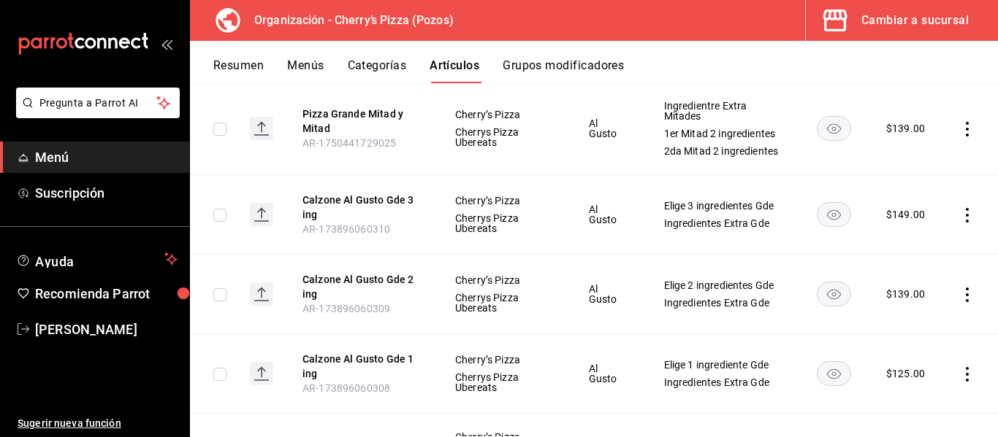
scroll to position [370, 0]
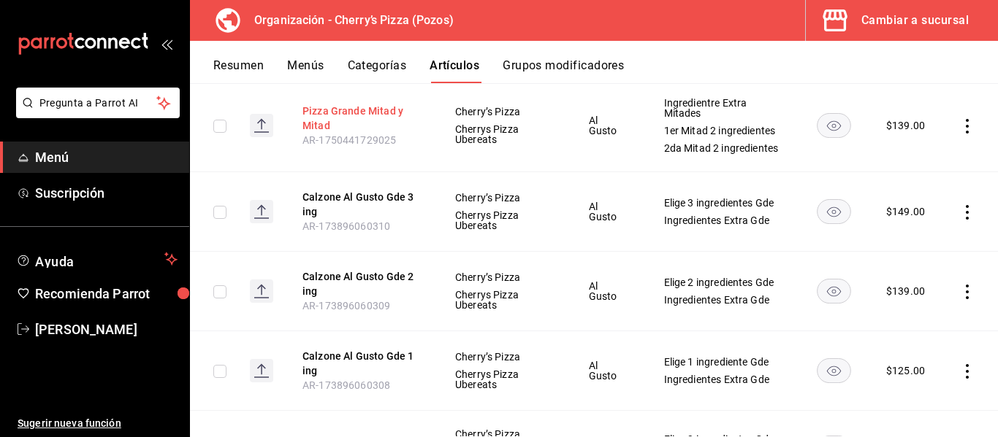
click at [375, 121] on button "Pizza Grande Mitad y Mitad" at bounding box center [360, 118] width 117 height 29
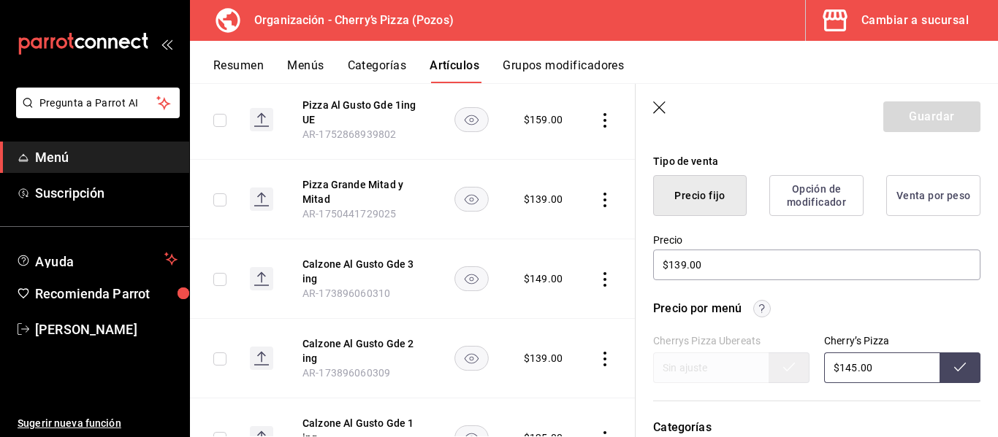
scroll to position [360, 0]
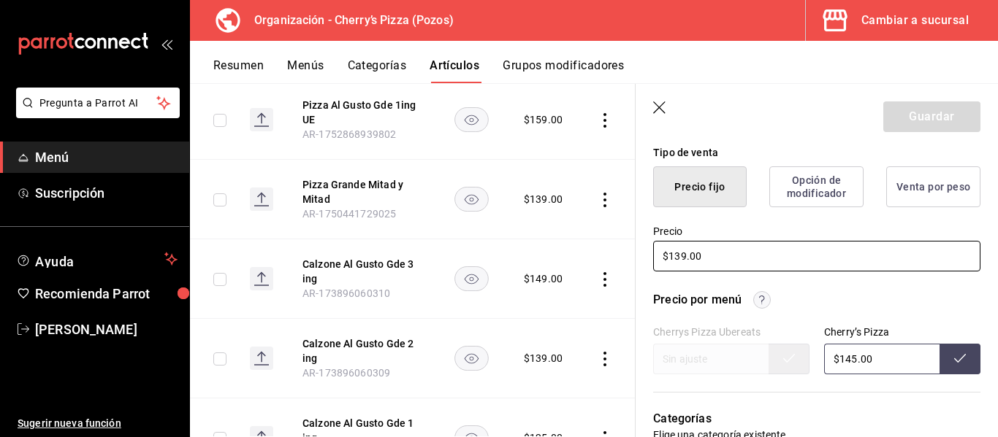
drag, startPoint x: 731, startPoint y: 263, endPoint x: 528, endPoint y: 259, distance: 203.1
click at [528, 259] on main "Artículos organización Edita el precio e imagen de tus artículos. Asigna una ca…" at bounding box center [594, 260] width 808 height 354
type input "$145.00"
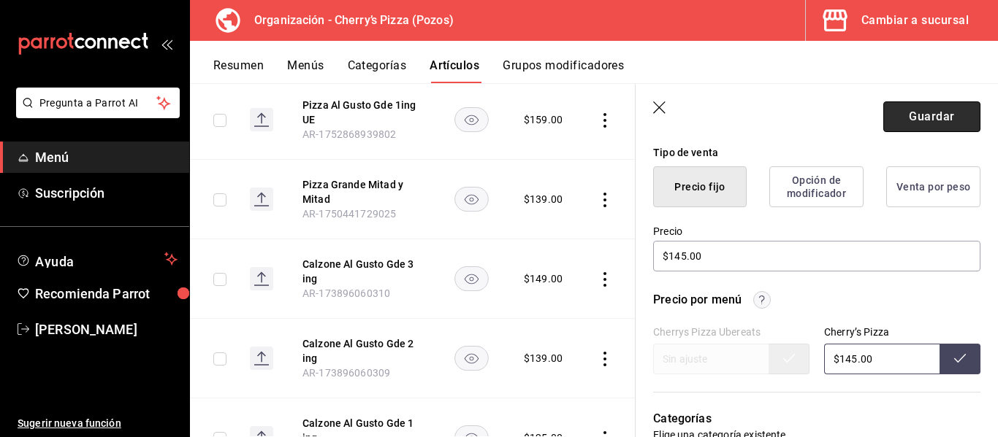
click at [927, 123] on button "Guardar" at bounding box center [931, 117] width 97 height 31
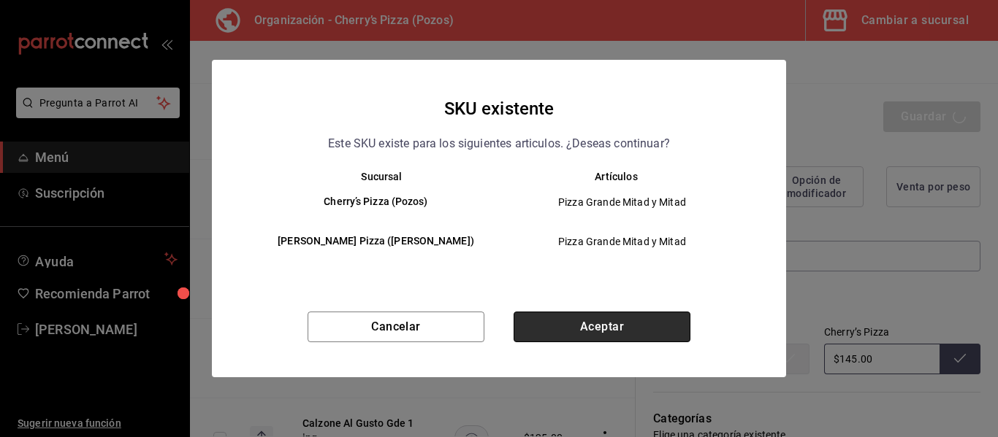
click at [656, 324] on button "Aceptar" at bounding box center [601, 327] width 177 height 31
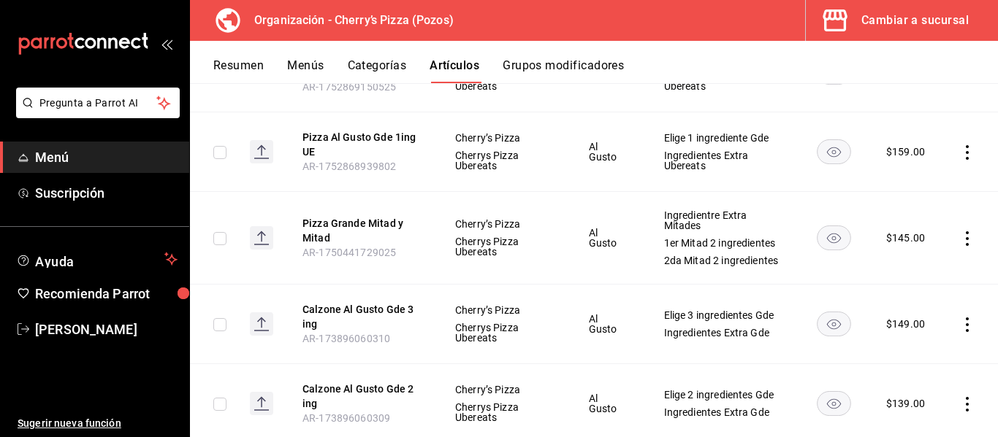
scroll to position [272, 0]
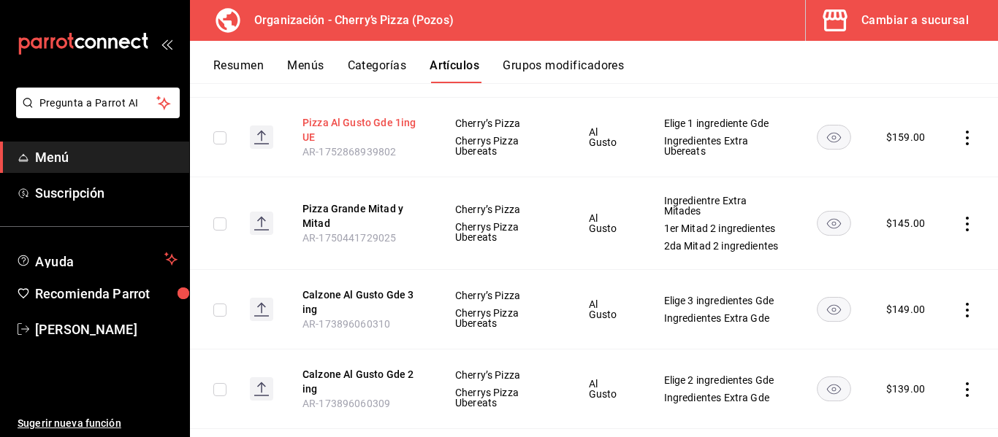
click at [329, 123] on button "Pizza Al Gusto Gde 1ing UE" at bounding box center [360, 129] width 117 height 29
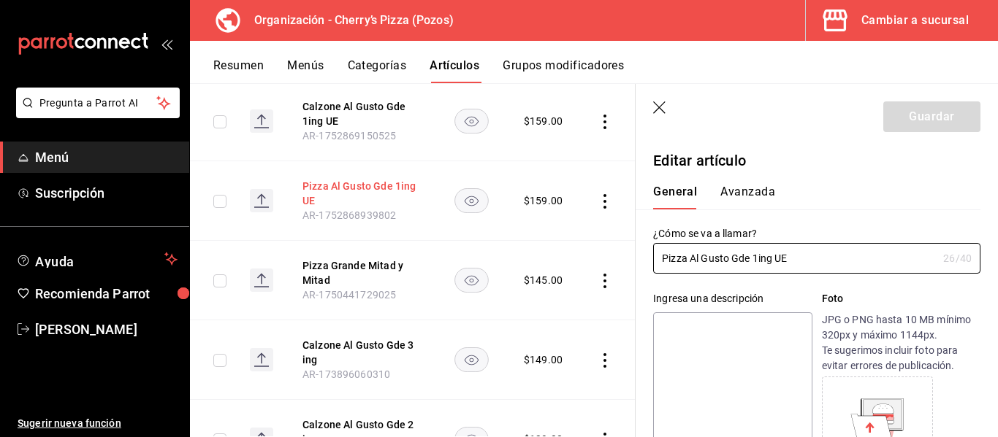
type input "$159.00"
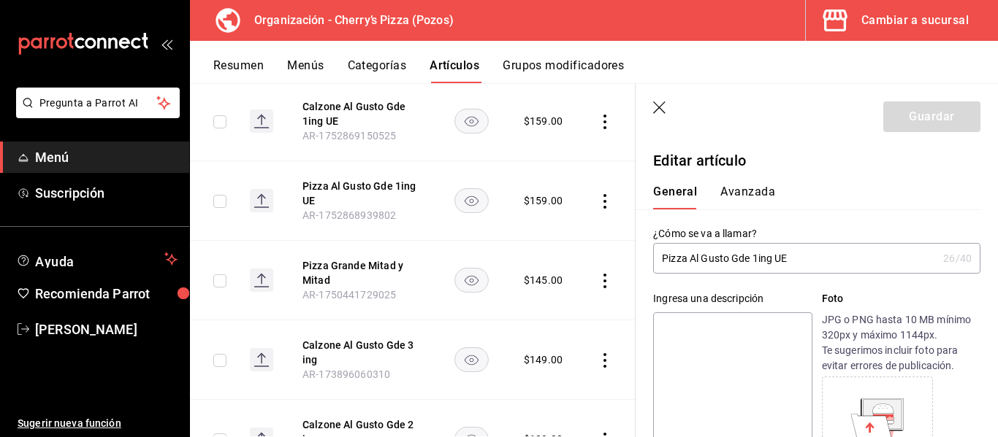
click at [662, 107] on icon "button" at bounding box center [660, 109] width 15 height 15
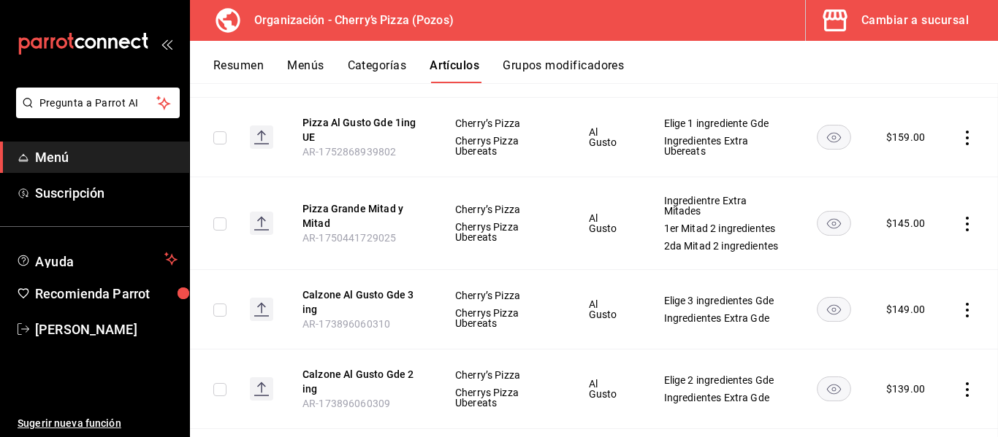
scroll to position [237, 0]
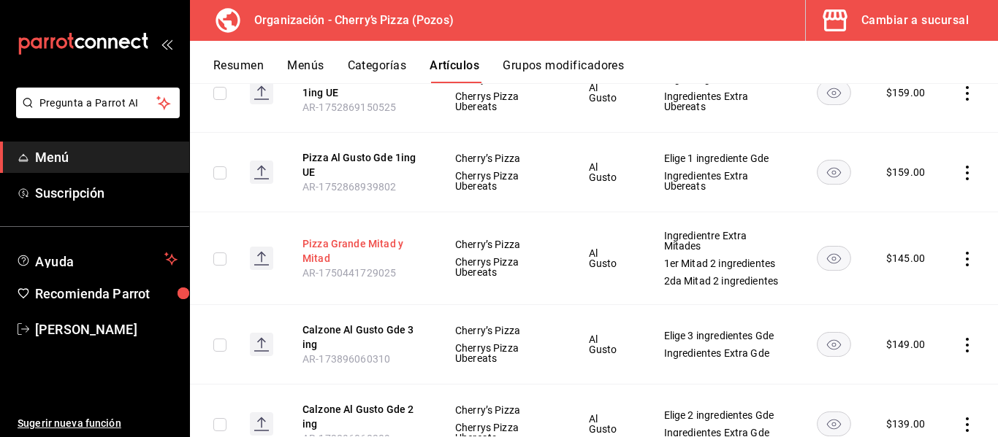
click at [362, 265] on button "Pizza Grande Mitad y Mitad" at bounding box center [360, 251] width 117 height 29
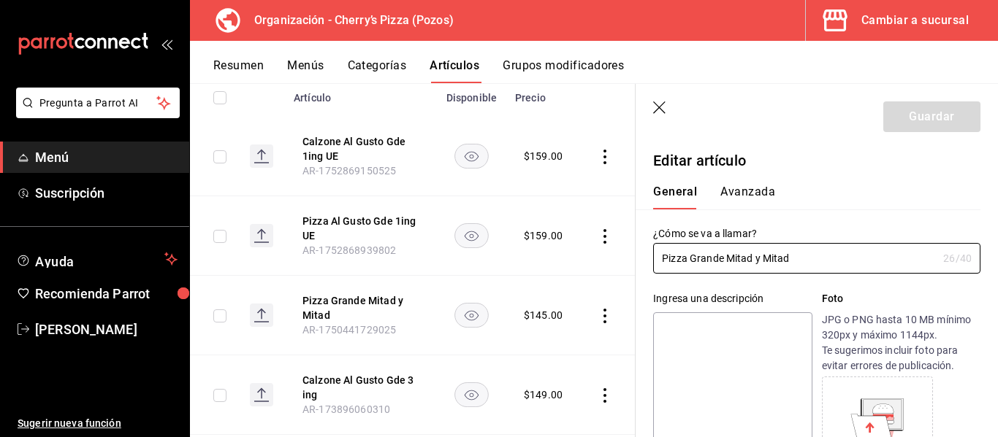
scroll to position [161, 0]
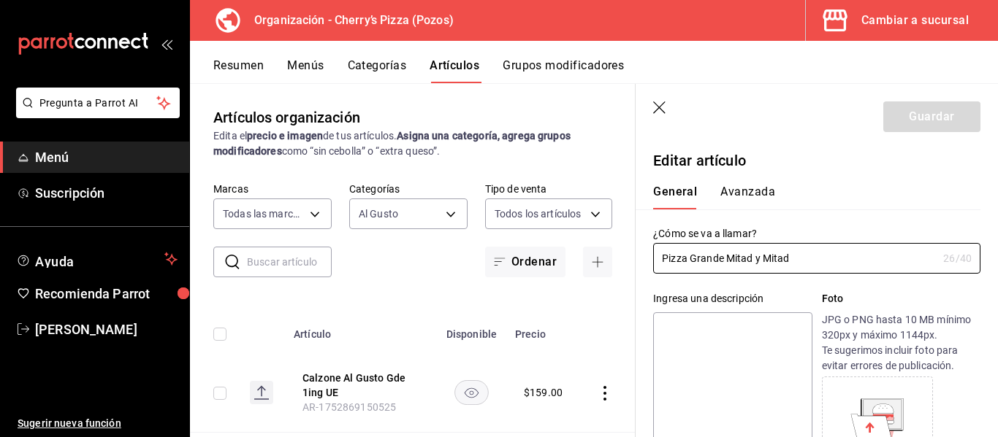
scroll to position [370, 0]
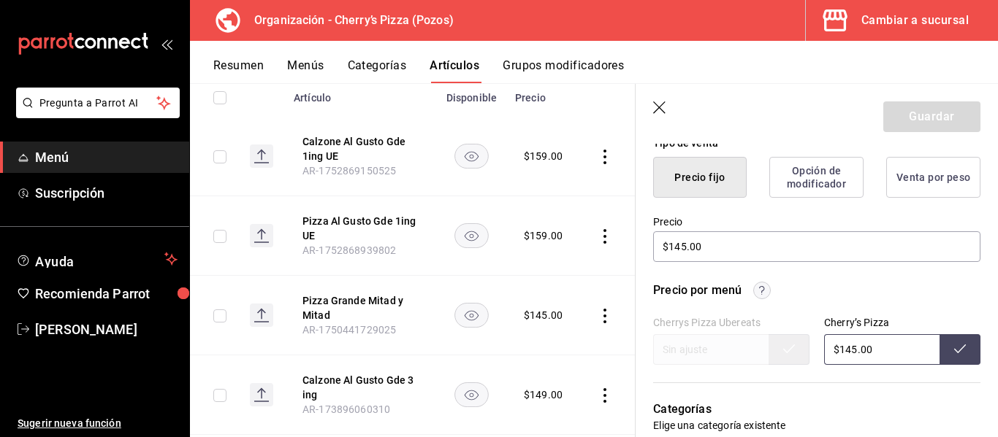
click at [941, 342] on button at bounding box center [959, 349] width 41 height 31
click at [954, 349] on icon at bounding box center [960, 349] width 12 height 12
drag, startPoint x: 895, startPoint y: 347, endPoint x: 723, endPoint y: 353, distance: 172.5
click at [723, 353] on div "Cherrys Pizza Ubereats Cherry’s Pizza $145.00" at bounding box center [816, 341] width 327 height 48
click at [954, 345] on icon at bounding box center [960, 349] width 12 height 12
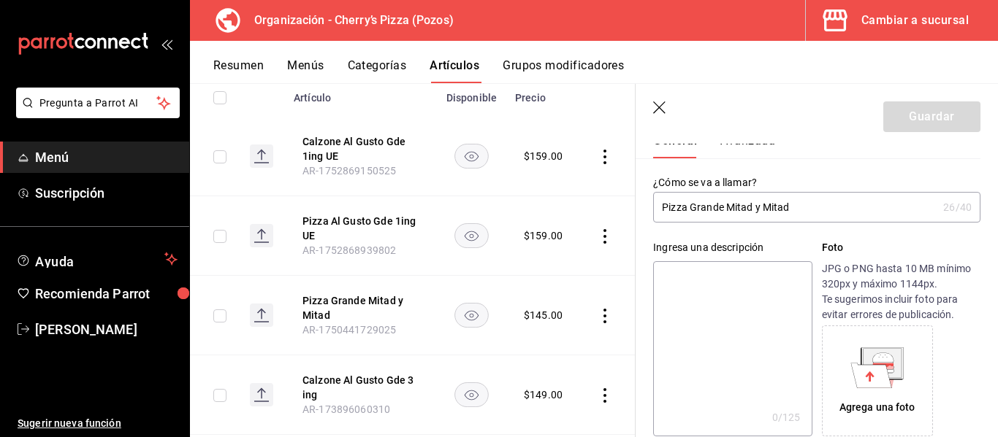
scroll to position [0, 0]
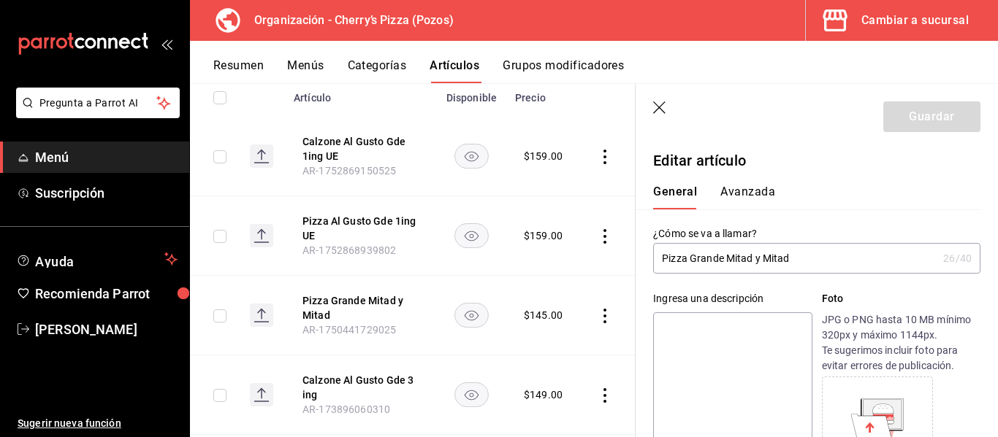
click at [662, 107] on icon "button" at bounding box center [660, 109] width 15 height 15
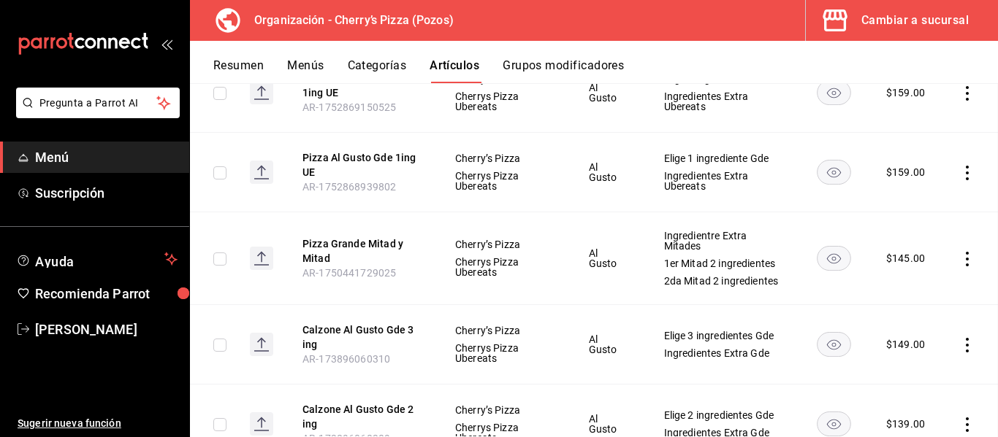
scroll to position [188, 0]
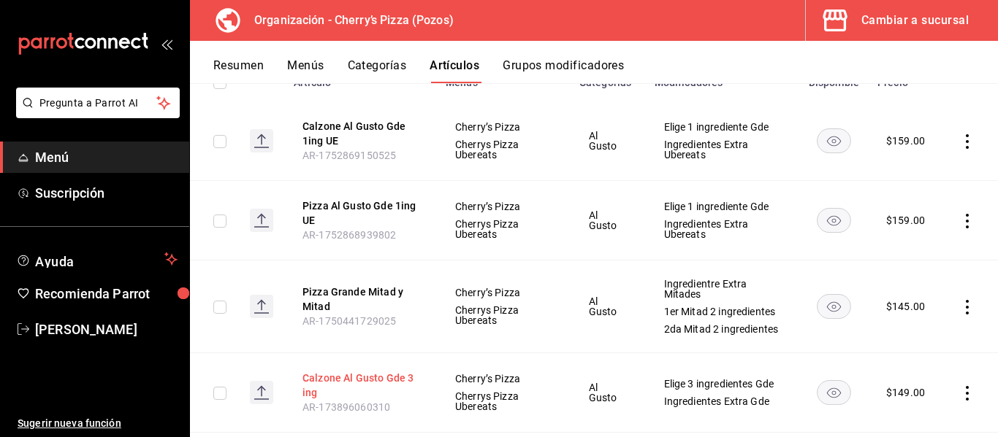
click at [367, 391] on button "Calzone Al Gusto Gde 3 ing" at bounding box center [360, 385] width 117 height 29
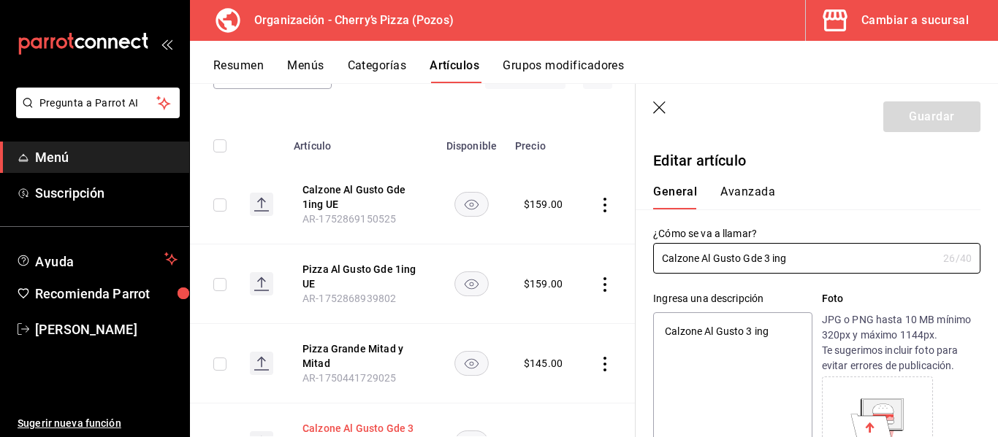
type textarea "x"
type input "$149.00"
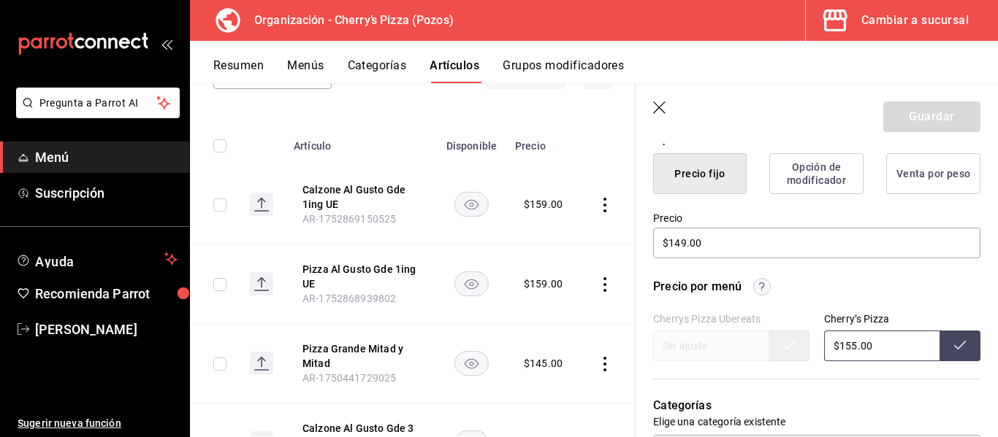
scroll to position [367, 0]
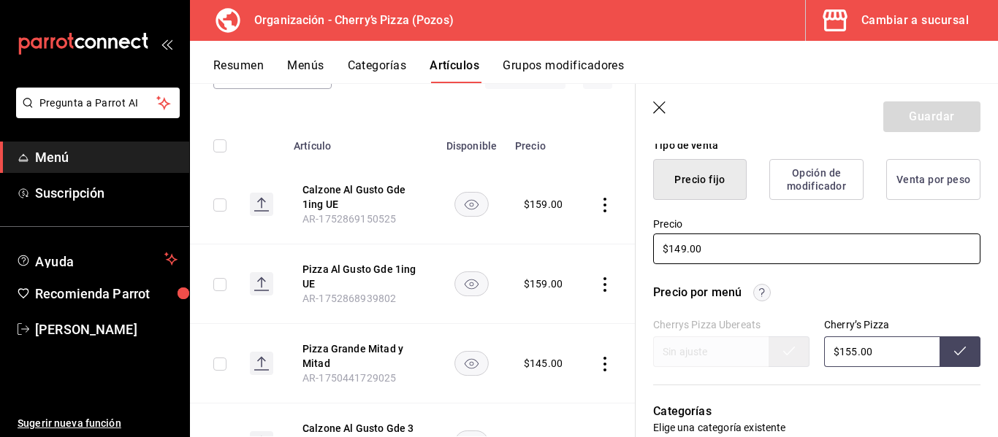
drag, startPoint x: 722, startPoint y: 261, endPoint x: 614, endPoint y: 259, distance: 107.4
click at [614, 259] on main "Artículos organización Edita el precio e imagen de tus artículos. Asigna una ca…" at bounding box center [594, 260] width 808 height 354
type textarea "x"
type input "$1.00"
type textarea "x"
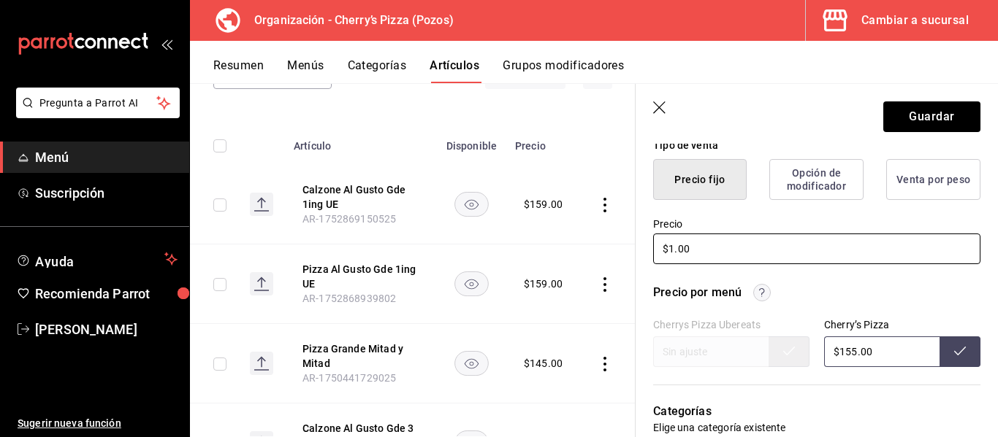
type input "$15.00"
type textarea "x"
type input "$155.00"
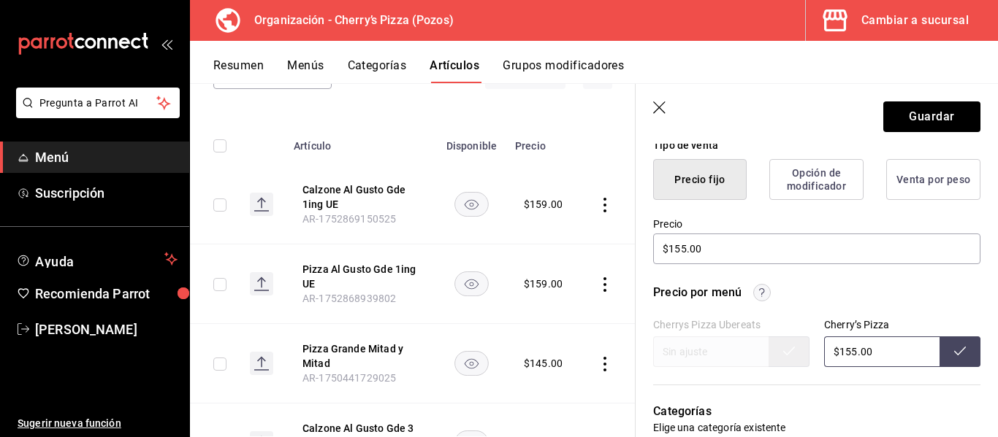
drag, startPoint x: 890, startPoint y: 351, endPoint x: 736, endPoint y: 377, distance: 156.2
click at [736, 377] on div "¿Cómo se va a llamar? Calzone Al Gusto Gde 3 ing 26 /40 ¿Cómo se va a llamar? I…" at bounding box center [807, 423] width 345 height 1163
click at [927, 107] on button "Guardar" at bounding box center [931, 117] width 97 height 31
type textarea "x"
type input "$155.00"
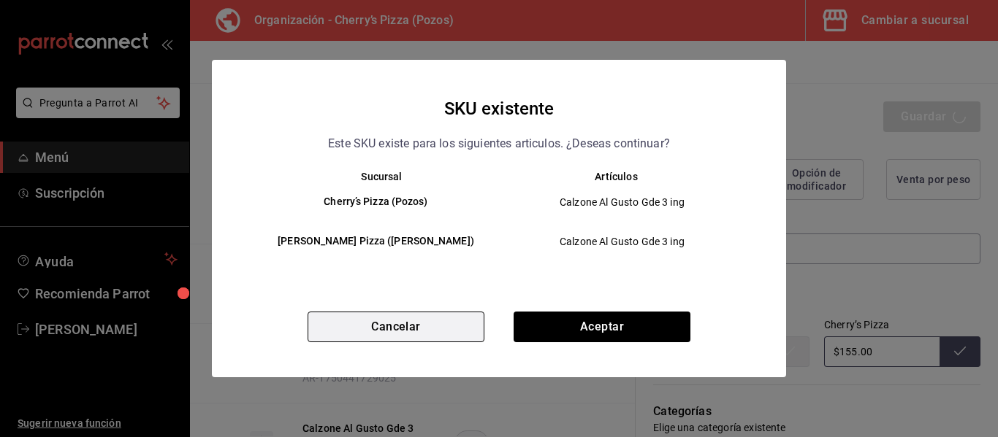
click at [445, 333] on button "Cancelar" at bounding box center [395, 327] width 177 height 31
type textarea "x"
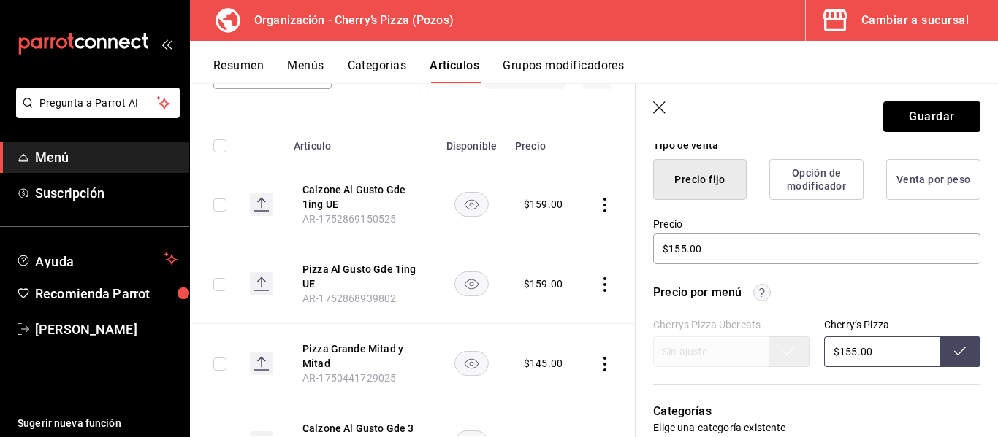
drag, startPoint x: 887, startPoint y: 351, endPoint x: 692, endPoint y: 351, distance: 195.0
click at [692, 351] on div "Cherrys Pizza Ubereats Cherry’s Pizza $155.00" at bounding box center [816, 343] width 327 height 48
type input "$0.00"
click at [954, 350] on icon at bounding box center [960, 351] width 12 height 12
click at [922, 119] on button "Guardar" at bounding box center [931, 117] width 97 height 31
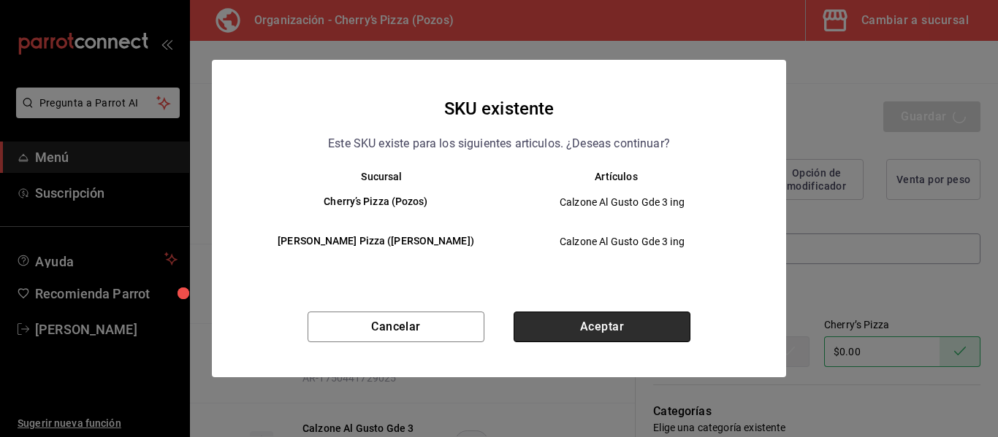
click at [596, 324] on button "Aceptar" at bounding box center [601, 327] width 177 height 31
type textarea "x"
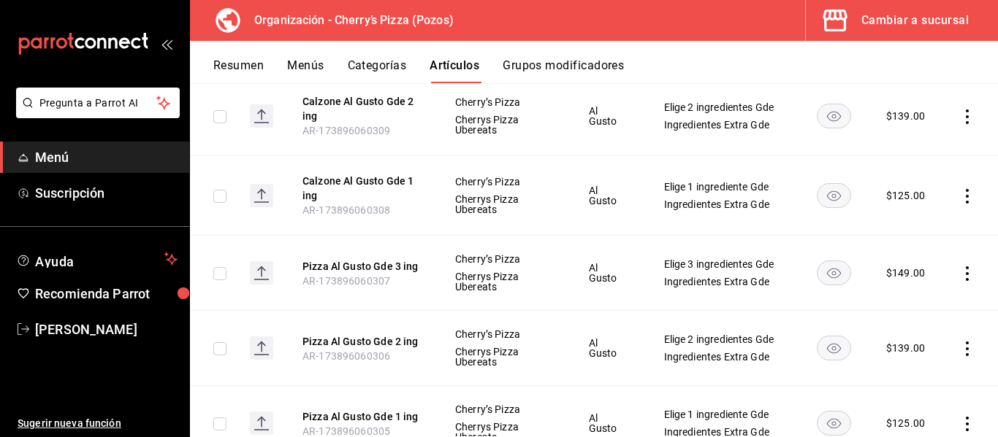
scroll to position [548, 0]
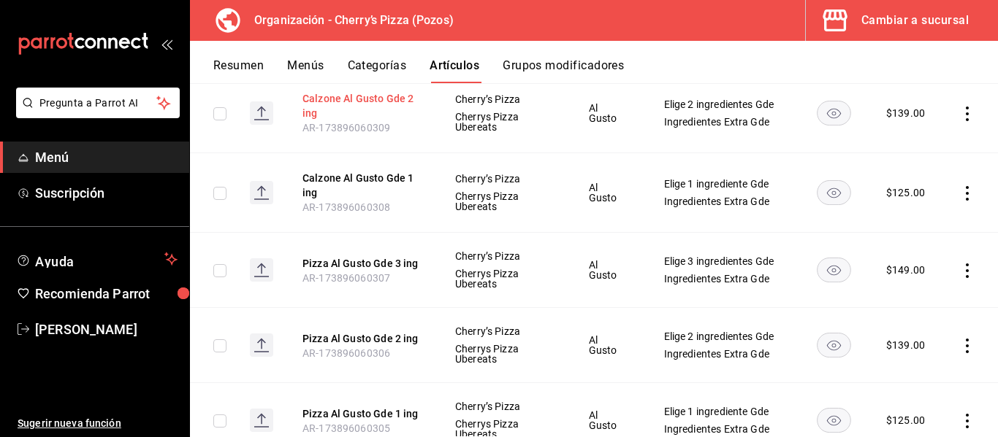
click at [404, 117] on button "Calzone Al Gusto Gde 2 ing" at bounding box center [360, 105] width 117 height 29
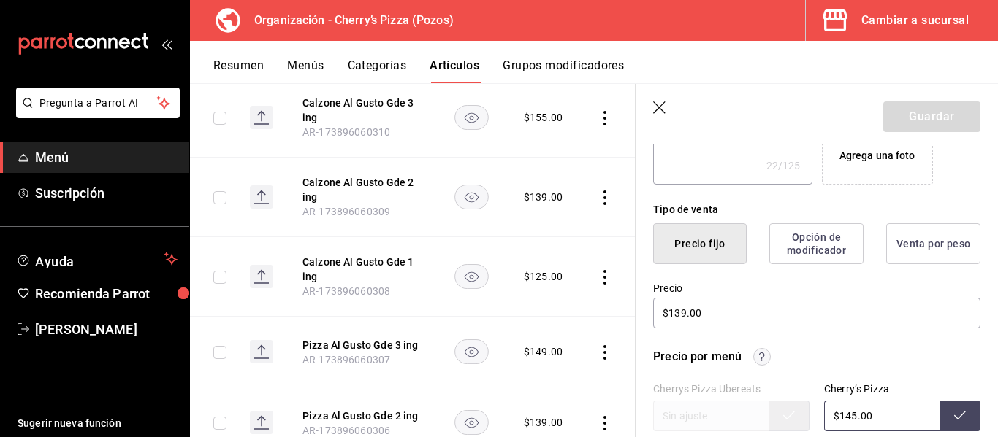
scroll to position [397, 0]
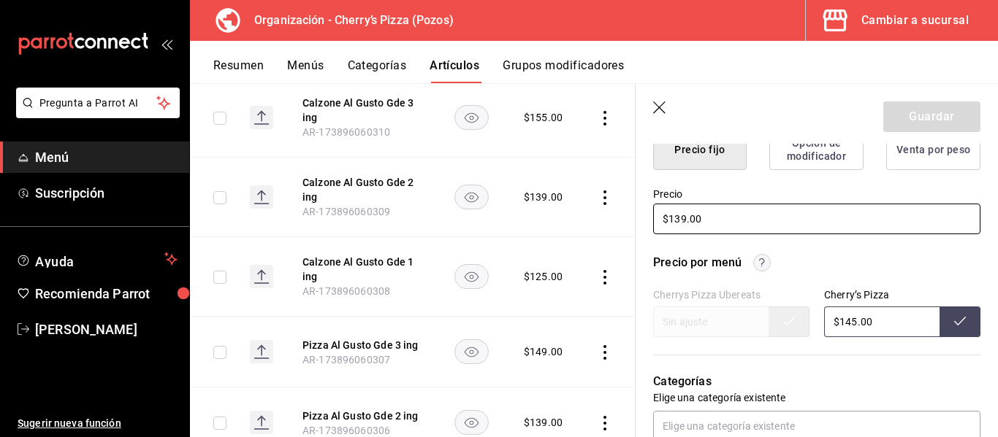
drag, startPoint x: 733, startPoint y: 222, endPoint x: 591, endPoint y: 224, distance: 141.7
click at [591, 224] on main "Artículos organización Edita el precio e imagen de tus artículos. Asigna una ca…" at bounding box center [594, 260] width 808 height 354
type textarea "x"
type input "$1.00"
type textarea "x"
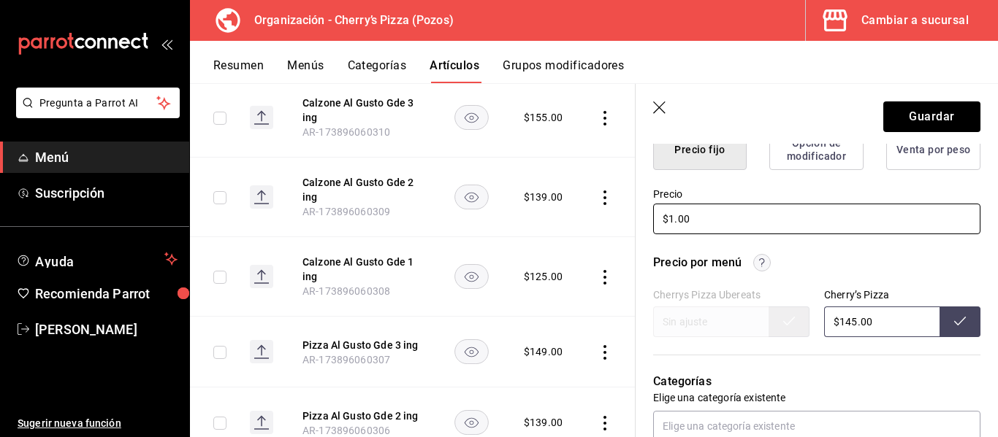
type input "$14.00"
type textarea "x"
type input "$145.00"
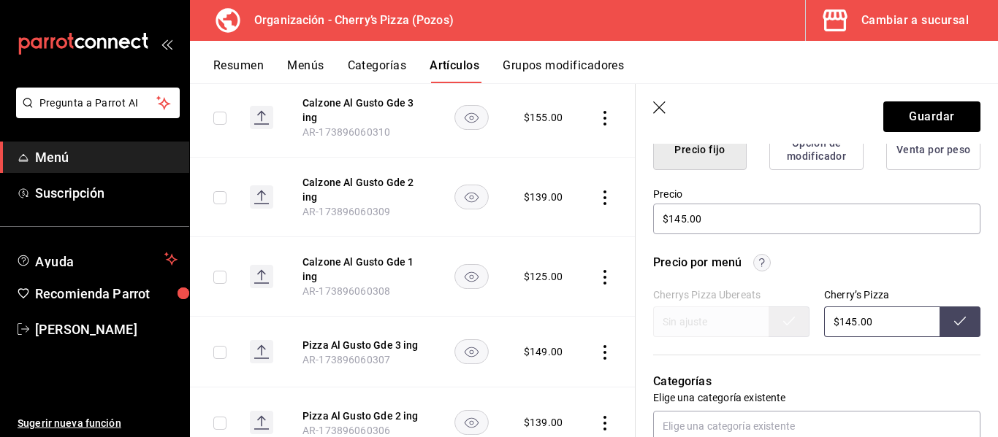
drag, startPoint x: 829, startPoint y: 324, endPoint x: 781, endPoint y: 329, distance: 47.8
click at [781, 329] on div "Cherrys Pizza Ubereats Cherry’s Pizza $145.00" at bounding box center [816, 313] width 327 height 48
type input "$0.00"
click at [954, 326] on icon at bounding box center [960, 322] width 12 height 12
click at [927, 119] on button "Guardar" at bounding box center [931, 117] width 97 height 31
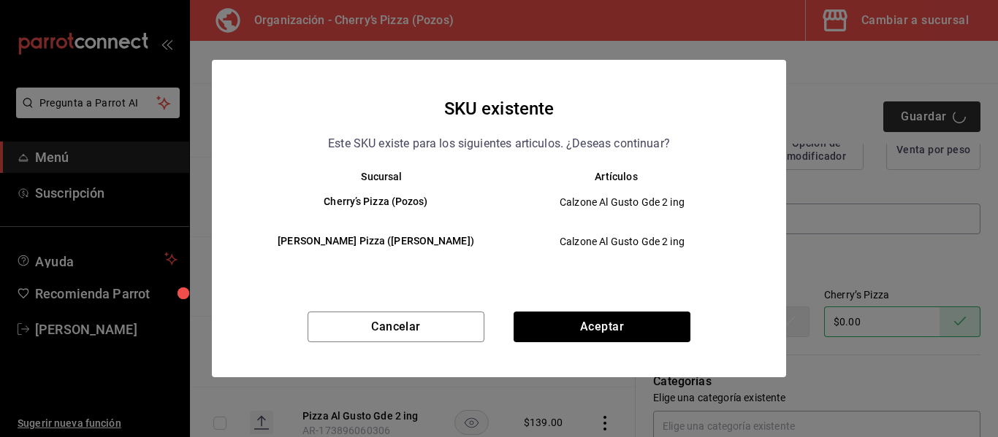
click at [927, 119] on div "SKU existente Este SKU existe para los siguientes articulos. ¿Deseas continuar?…" at bounding box center [499, 218] width 998 height 437
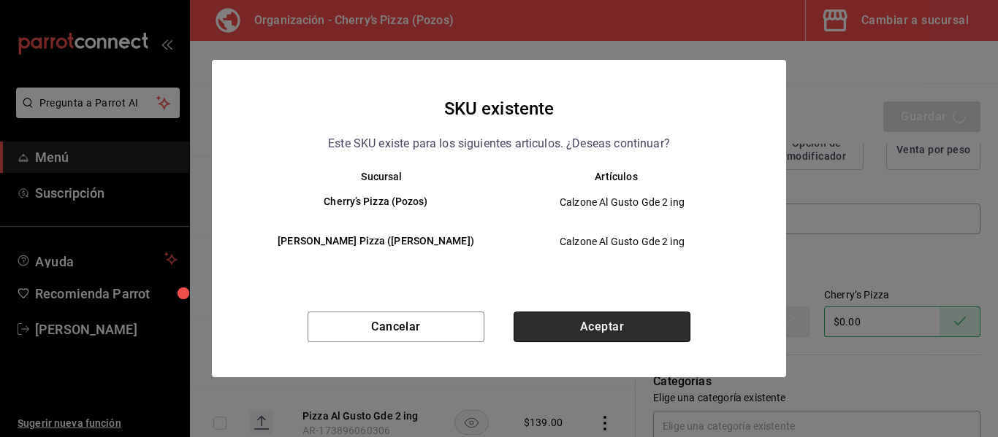
click at [629, 320] on button "Aceptar" at bounding box center [601, 327] width 177 height 31
type textarea "x"
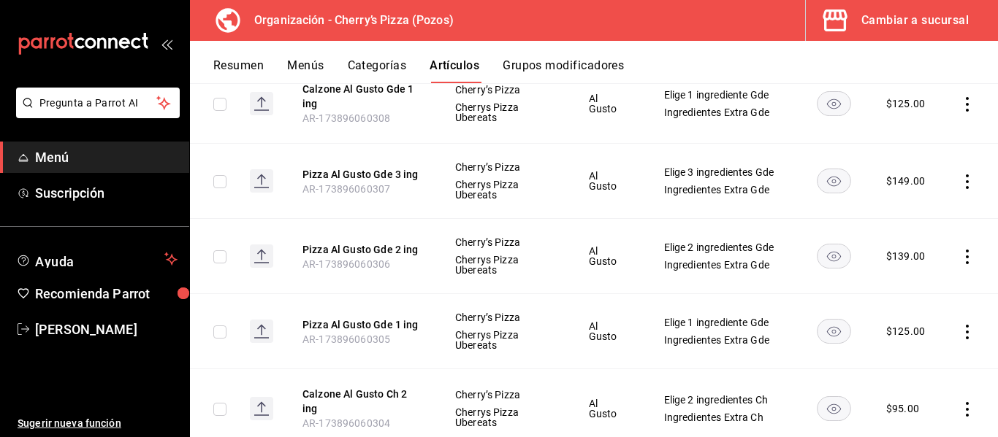
scroll to position [640, 0]
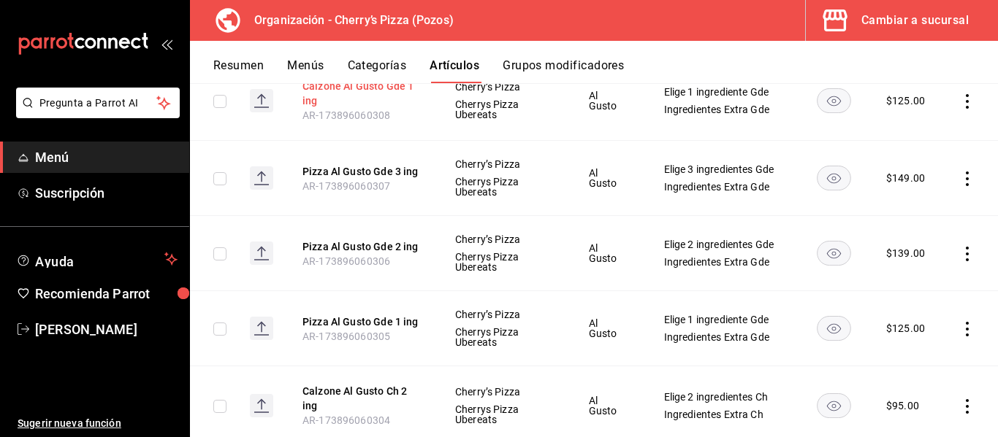
click at [378, 108] on button "Calzone Al Gusto Gde 1 ing" at bounding box center [360, 93] width 117 height 29
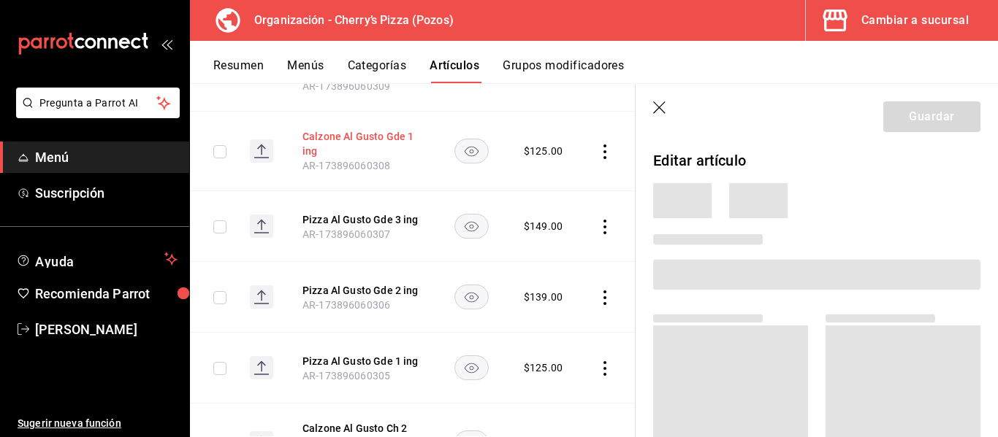
scroll to position [606, 0]
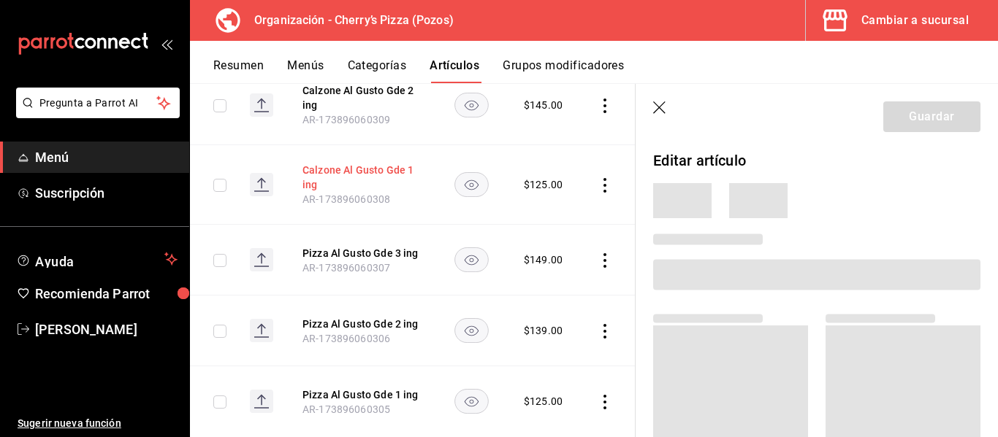
click at [378, 108] on button "Calzone Al Gusto Gde 2 ing" at bounding box center [360, 97] width 117 height 29
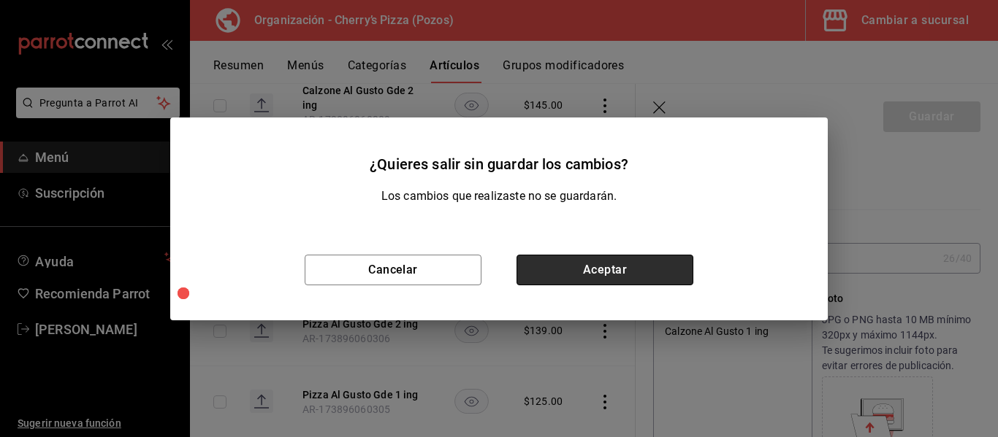
click at [631, 266] on button "Aceptar" at bounding box center [604, 270] width 177 height 31
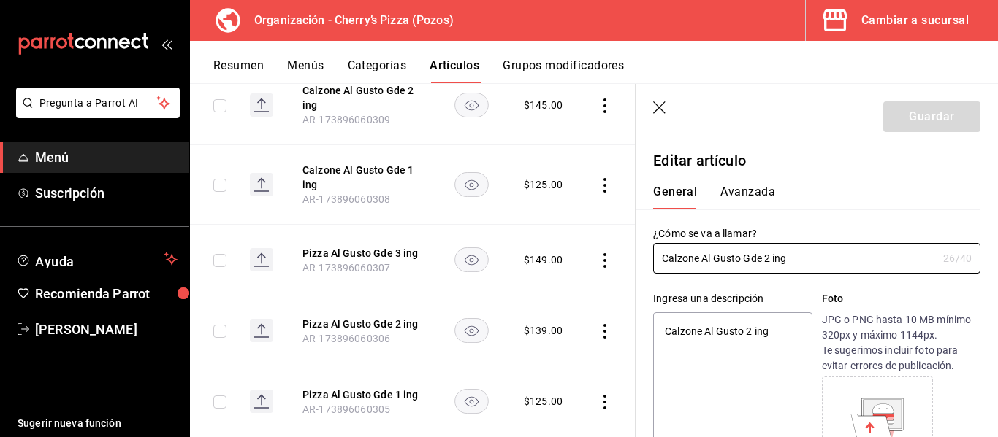
type textarea "x"
type input "$145.00"
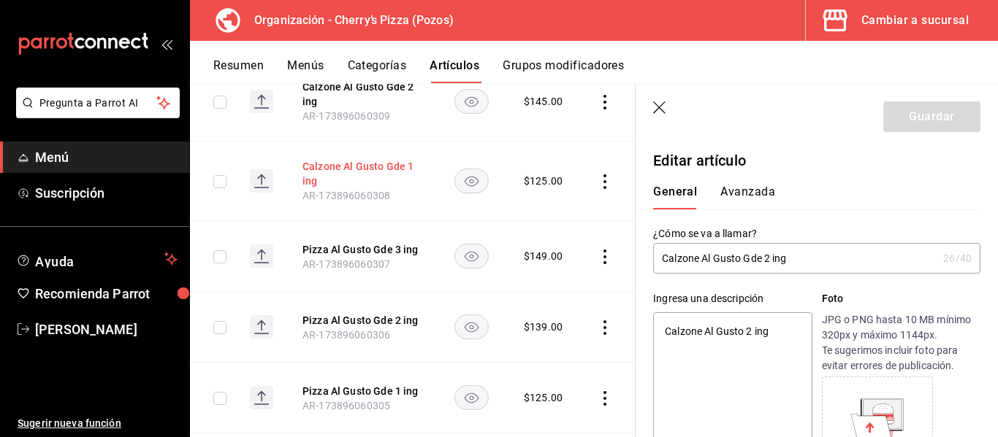
click at [383, 167] on button "Calzone Al Gusto Gde 1 ing" at bounding box center [360, 173] width 117 height 29
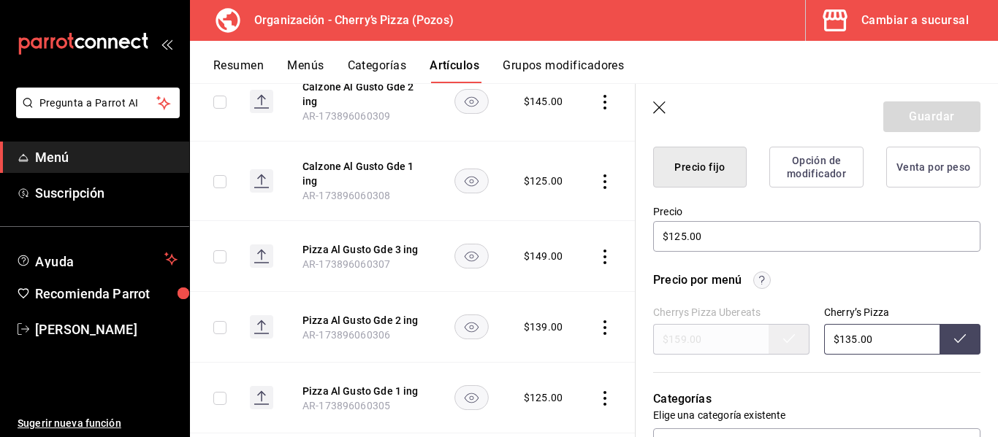
scroll to position [377, 0]
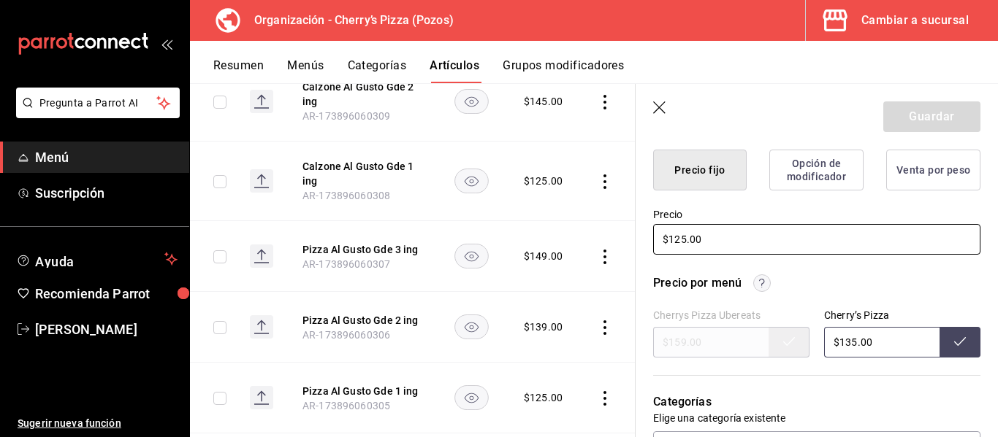
drag, startPoint x: 717, startPoint y: 238, endPoint x: 592, endPoint y: 259, distance: 126.5
click at [592, 259] on main "Artículos organización Edita el precio e imagen de tus artículos. Asigna una ca…" at bounding box center [594, 260] width 808 height 354
type textarea "x"
type input "$1.00"
type textarea "x"
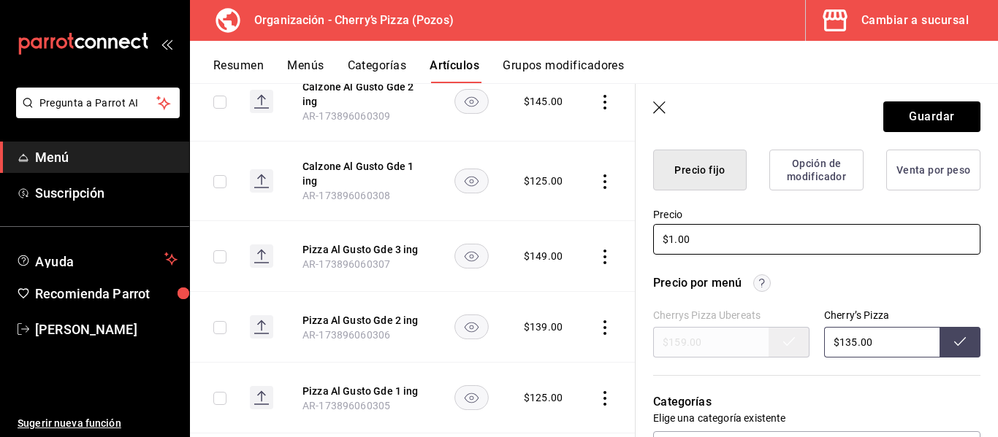
type input "$13.00"
type textarea "x"
type input "$135.00"
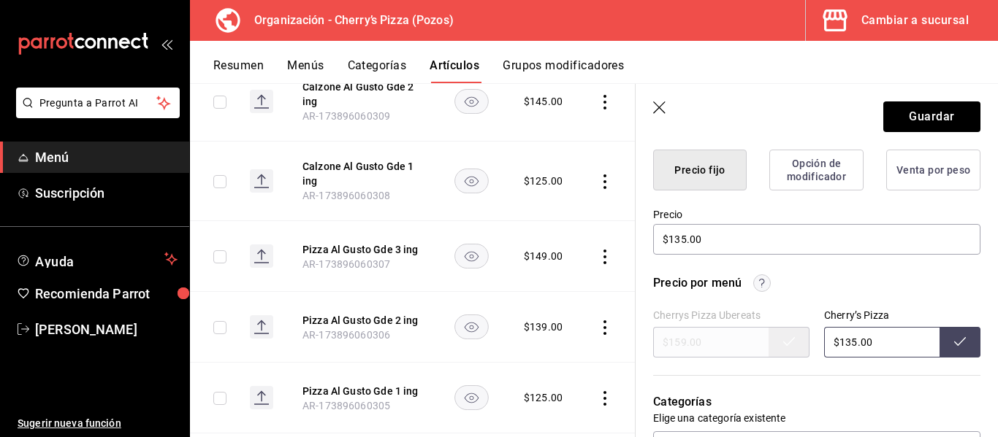
drag, startPoint x: 884, startPoint y: 342, endPoint x: 749, endPoint y: 338, distance: 135.9
click at [749, 338] on div "Cherrys Pizza Ubereats $159.00 Cherry’s Pizza $135.00" at bounding box center [816, 334] width 327 height 48
type input "$0.00"
click at [939, 341] on button at bounding box center [959, 342] width 41 height 31
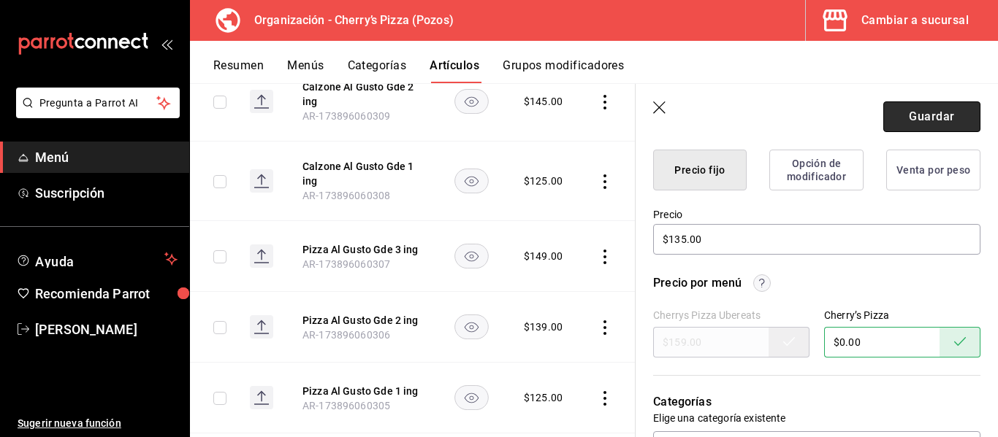
click at [934, 121] on button "Guardar" at bounding box center [931, 117] width 97 height 31
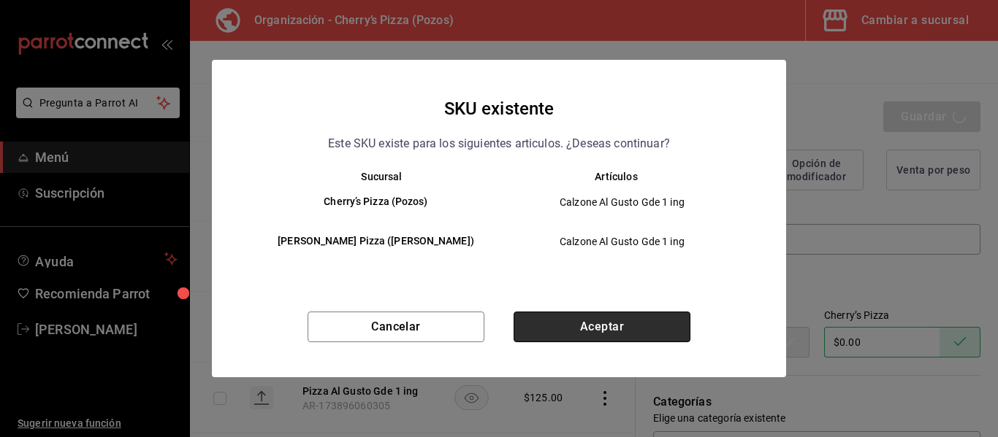
click at [589, 325] on button "Aceptar" at bounding box center [601, 327] width 177 height 31
type textarea "x"
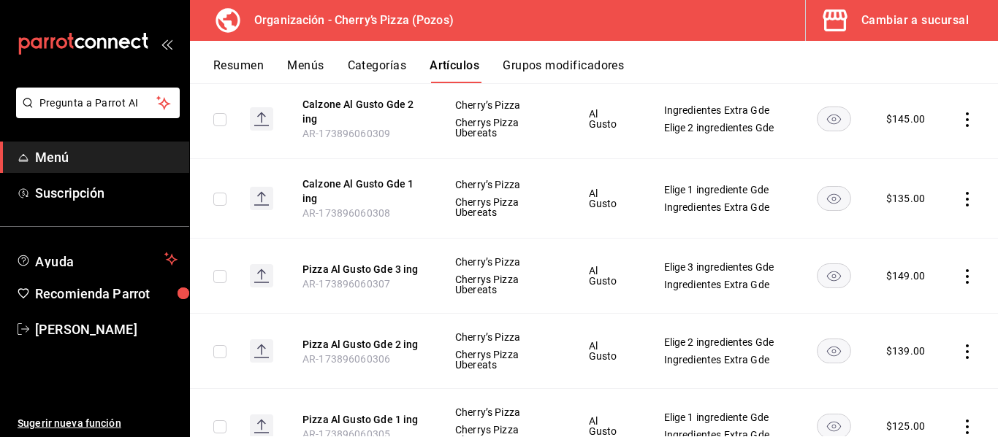
scroll to position [536, 0]
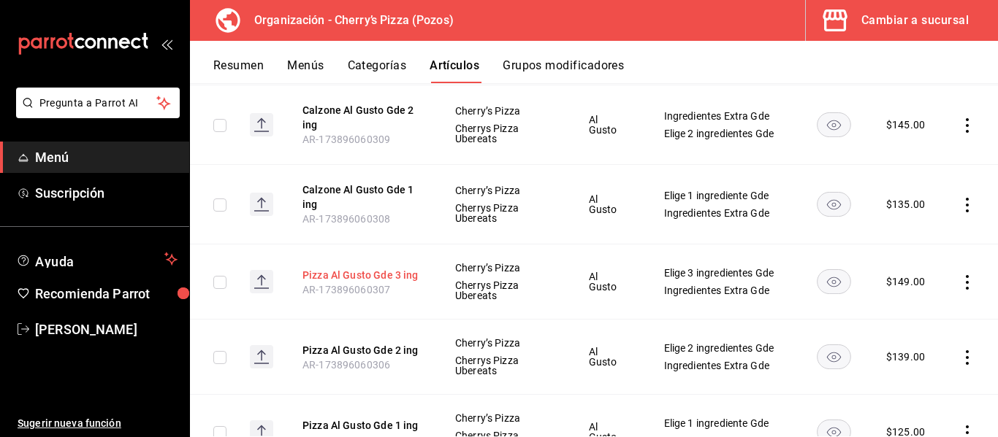
click at [389, 283] on button "Pizza Al Gusto Gde 3 ing" at bounding box center [360, 275] width 117 height 15
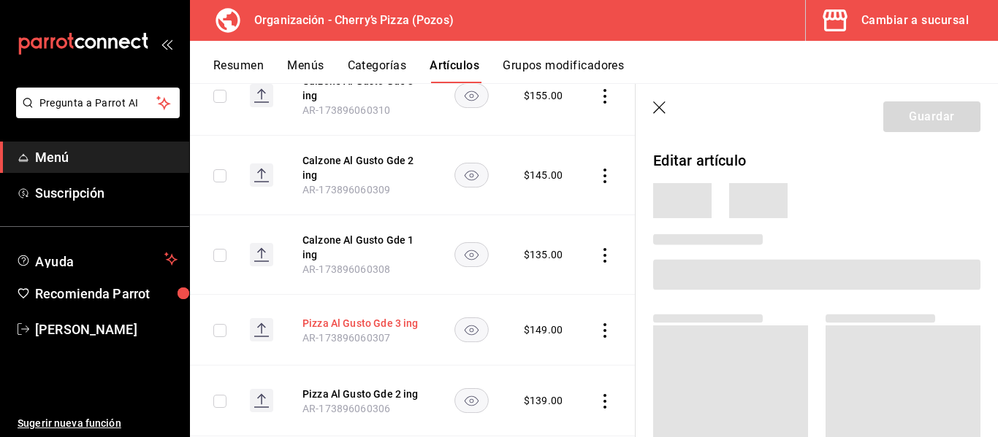
scroll to position [502, 0]
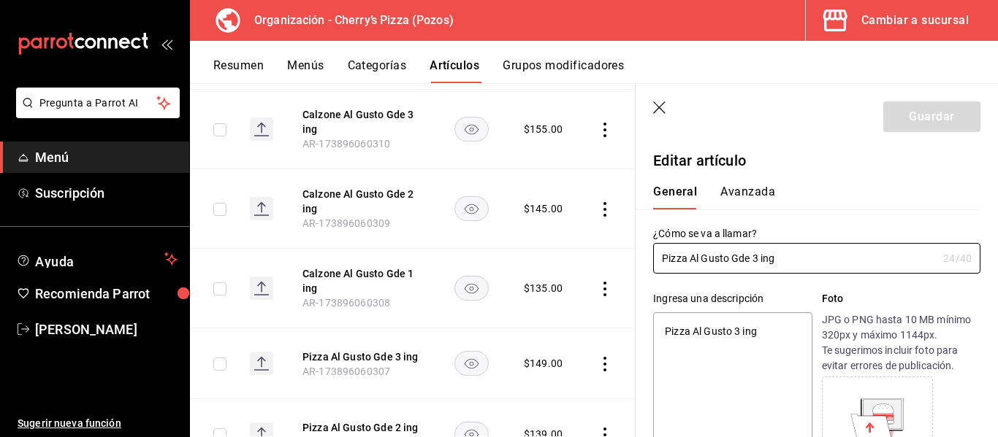
type textarea "x"
type input "$149.00"
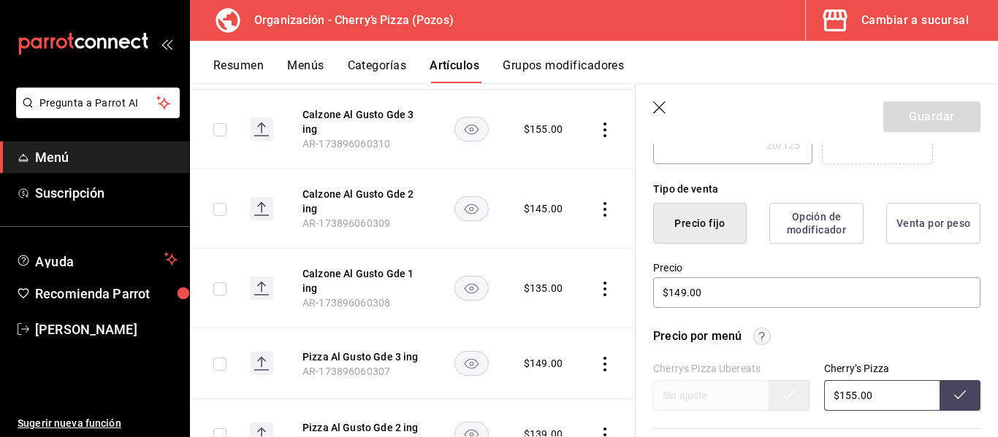
scroll to position [329, 0]
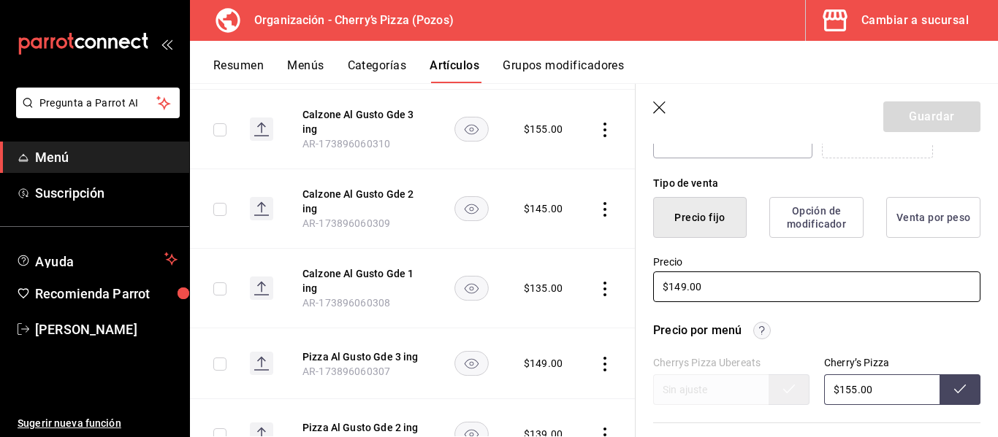
drag, startPoint x: 684, startPoint y: 286, endPoint x: 649, endPoint y: 288, distance: 35.8
click at [649, 288] on div "Precio $149.00" at bounding box center [807, 271] width 345 height 66
type textarea "x"
type input "$149.00"
type textarea "x"
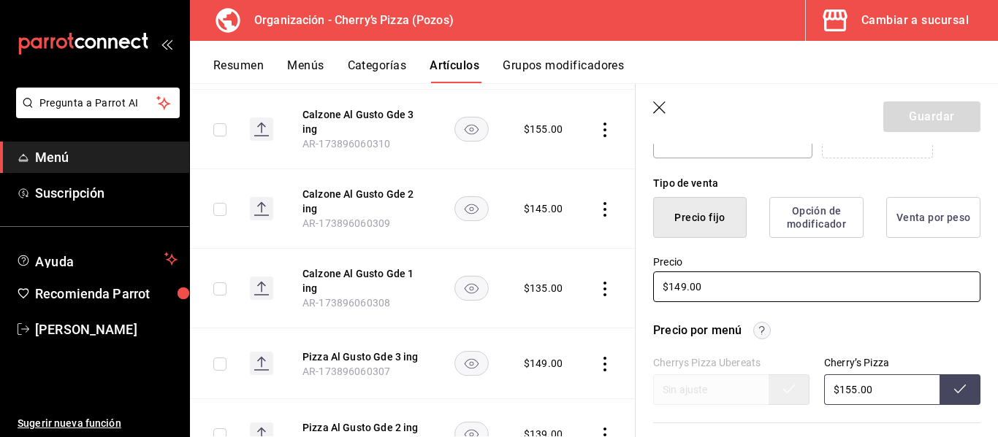
type input "$5149.00"
type textarea "x"
type input "$55149.00"
type textarea "x"
type input "$5149.00"
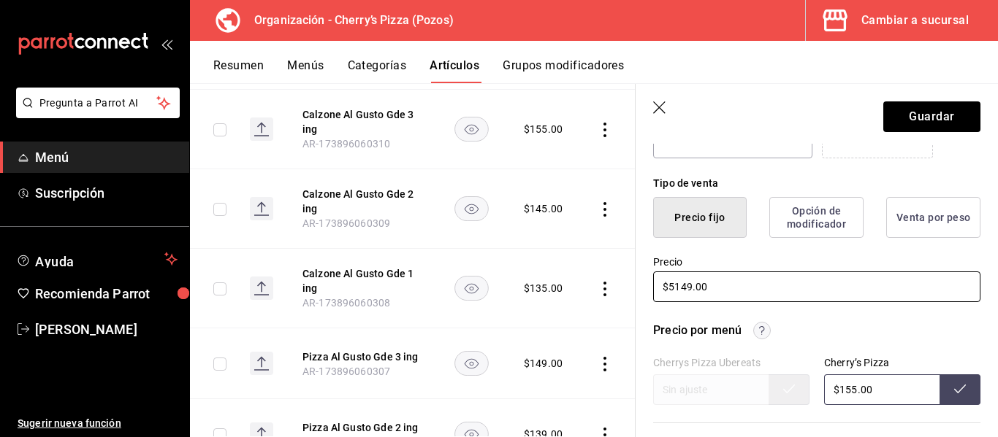
type textarea "x"
type input "$149.00"
drag, startPoint x: 714, startPoint y: 288, endPoint x: 633, endPoint y: 271, distance: 82.9
click at [633, 271] on main "Artículos organización Edita el precio e imagen de tus artículos. Asigna una ca…" at bounding box center [594, 260] width 808 height 354
type textarea "x"
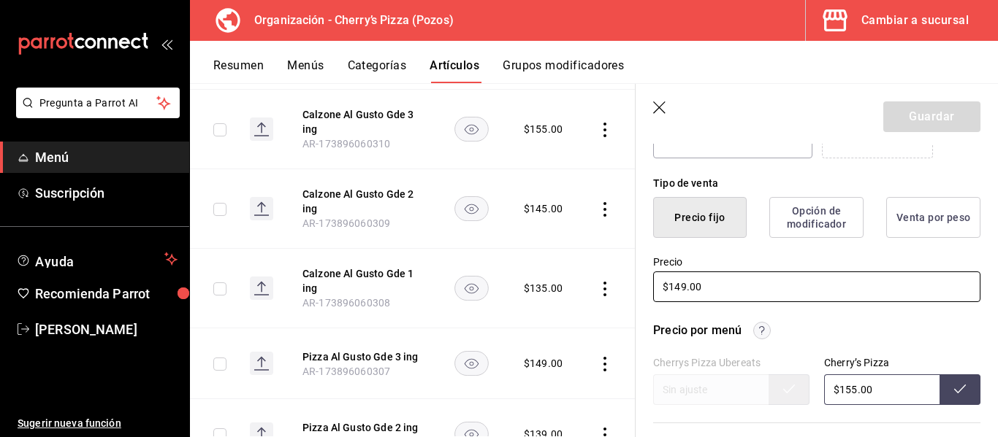
type input "$1.00"
type textarea "x"
type input "$15.00"
type textarea "x"
type input "$155.00"
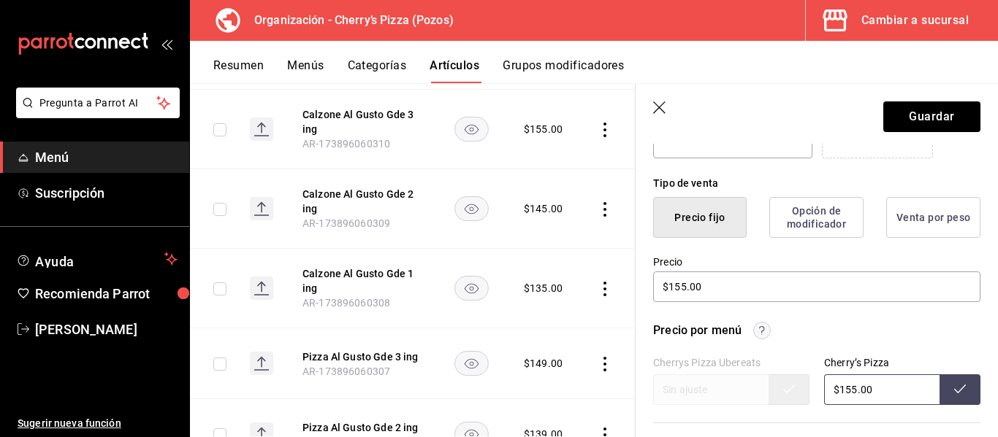
drag, startPoint x: 904, startPoint y: 399, endPoint x: 799, endPoint y: 387, distance: 105.8
click at [799, 387] on div "Cherrys Pizza Ubereats Cherry’s Pizza $155.00" at bounding box center [816, 381] width 327 height 48
type input "$0.00"
click at [954, 390] on icon at bounding box center [960, 389] width 12 height 12
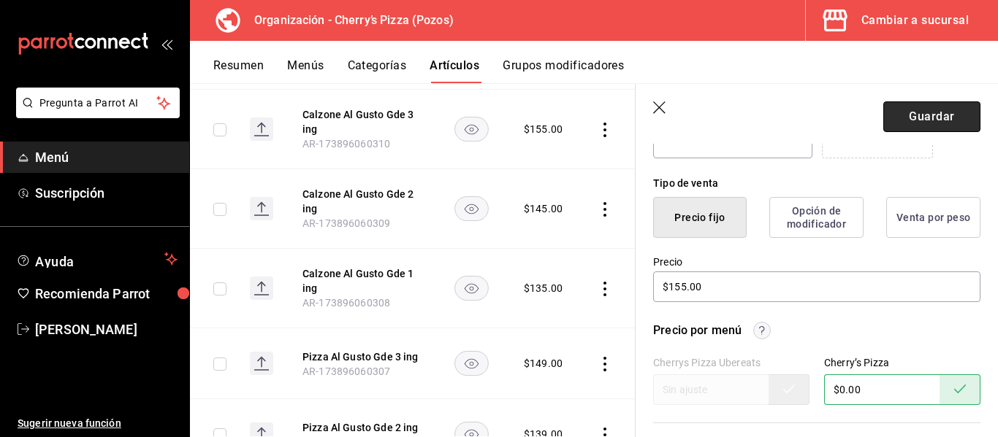
click at [927, 117] on button "Guardar" at bounding box center [931, 117] width 97 height 31
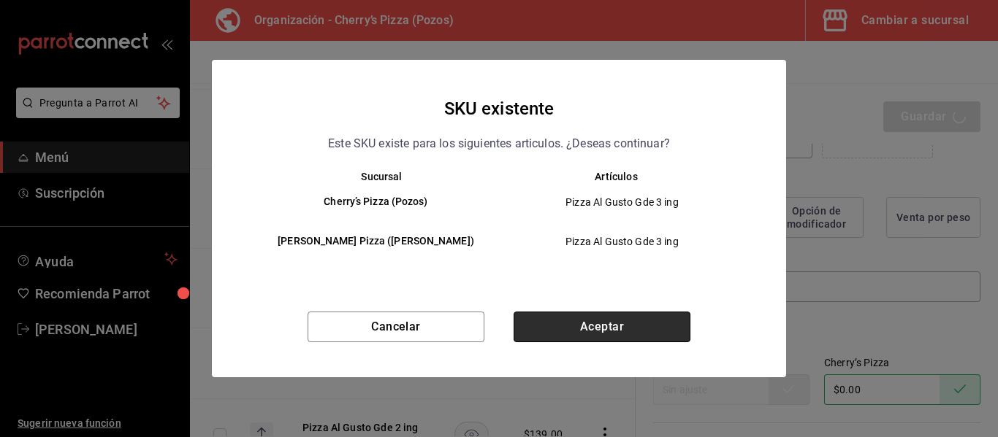
click at [636, 321] on button "Aceptar" at bounding box center [601, 327] width 177 height 31
type textarea "x"
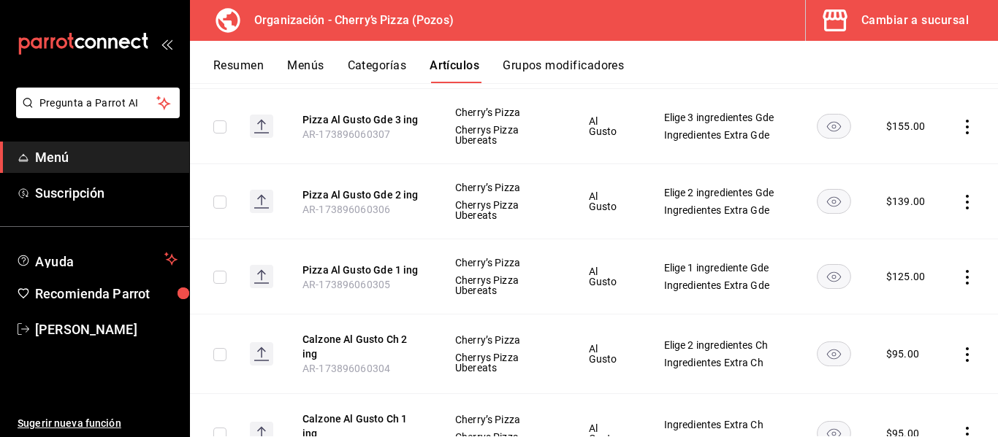
scroll to position [686, 0]
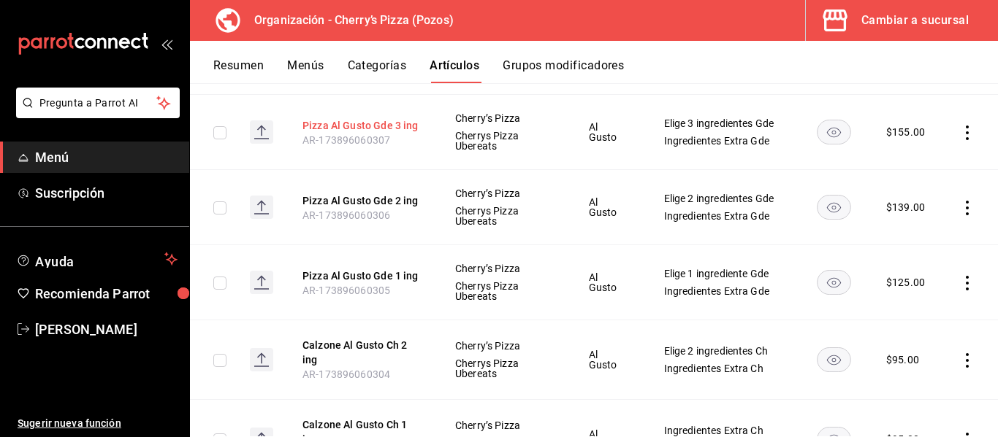
click at [338, 133] on button "Pizza Al Gusto Gde 3 ing" at bounding box center [360, 125] width 117 height 15
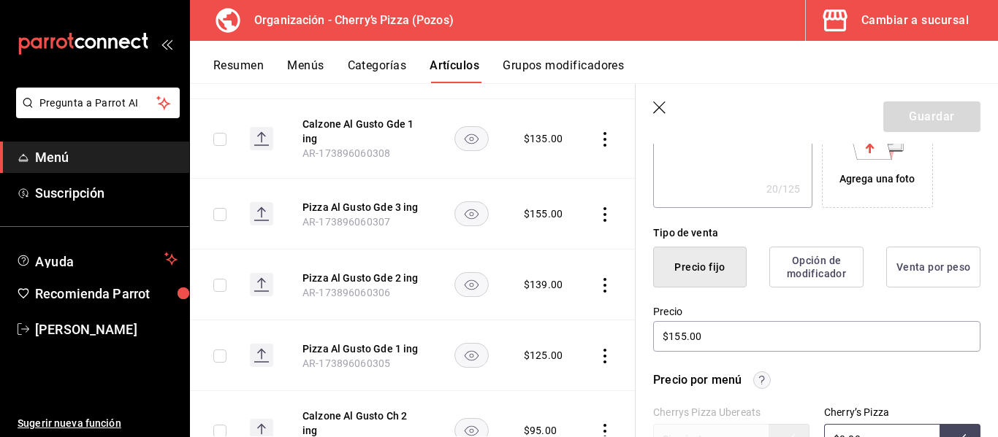
scroll to position [297, 0]
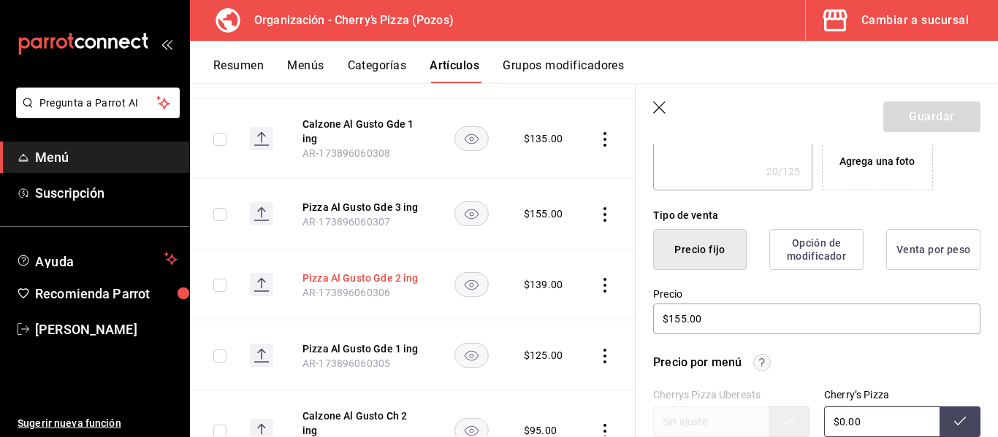
click at [334, 279] on button "Pizza Al Gusto Gde 2 ing" at bounding box center [360, 278] width 117 height 15
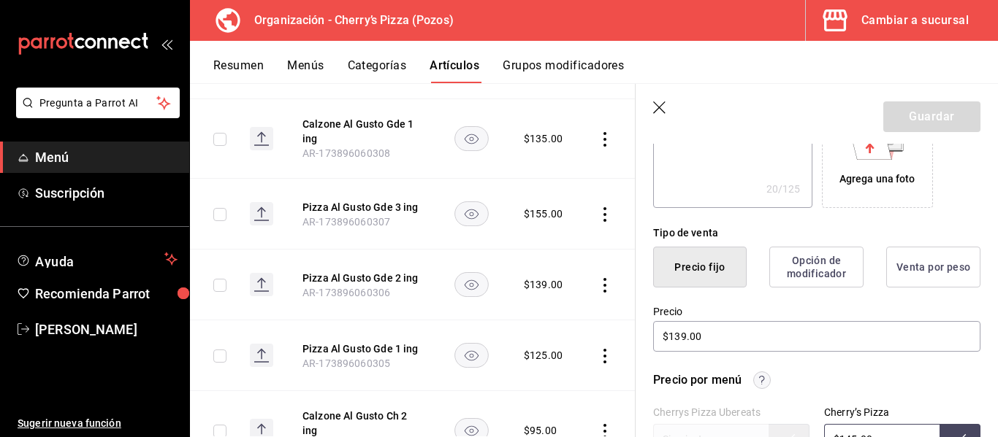
scroll to position [377, 0]
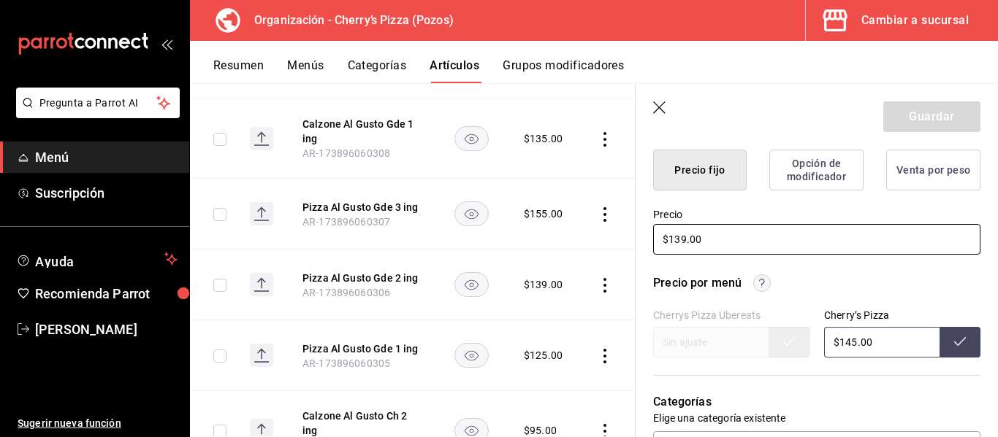
drag, startPoint x: 740, startPoint y: 248, endPoint x: 631, endPoint y: 238, distance: 109.3
click at [631, 238] on main "Artículos organización Edita el precio e imagen de tus artículos. Asigna una ca…" at bounding box center [594, 260] width 808 height 354
type textarea "x"
type input "$1.00"
type textarea "x"
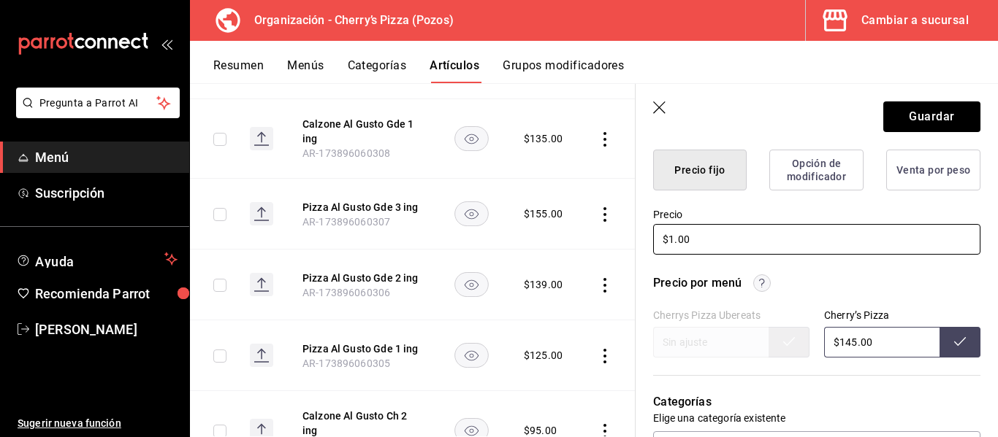
type input "$14.00"
type textarea "x"
type input "$145.00"
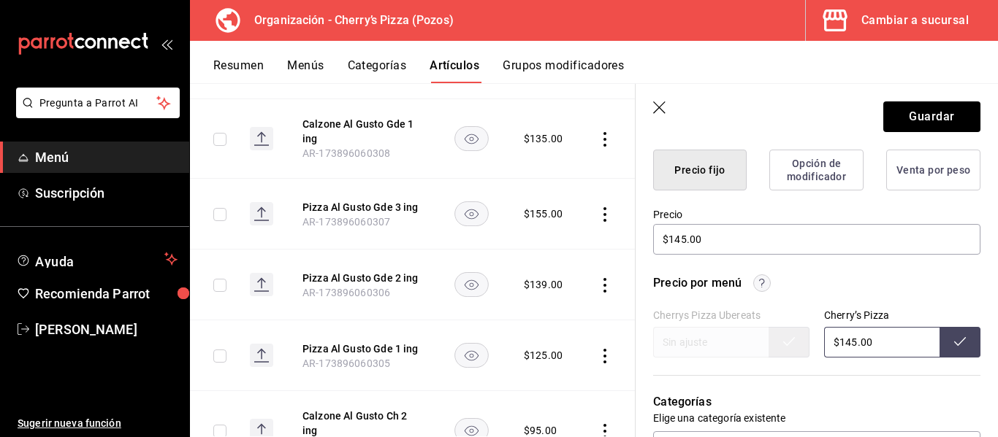
drag, startPoint x: 879, startPoint y: 341, endPoint x: 744, endPoint y: 356, distance: 135.2
click at [744, 356] on div "Cherrys Pizza Ubereats Cherry’s Pizza $145.00" at bounding box center [816, 334] width 327 height 48
type input "$0.00"
click at [963, 340] on button at bounding box center [959, 342] width 41 height 31
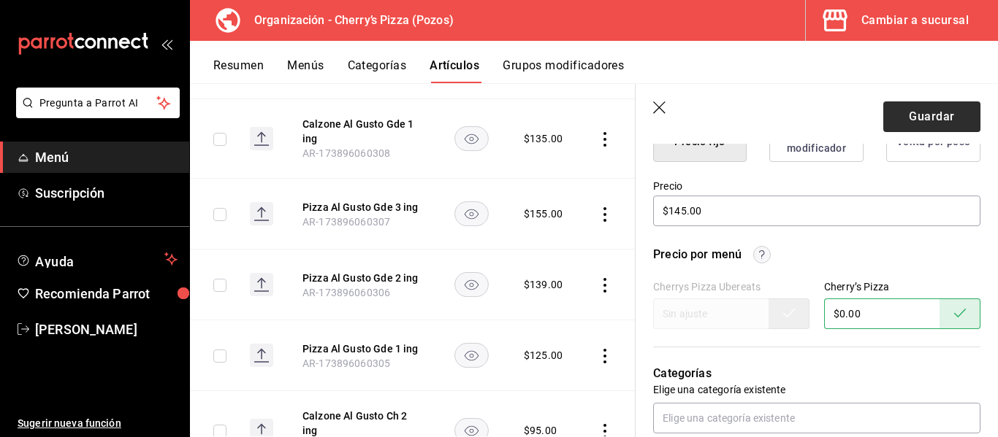
scroll to position [405, 0]
click at [946, 112] on button "Guardar" at bounding box center [931, 117] width 97 height 31
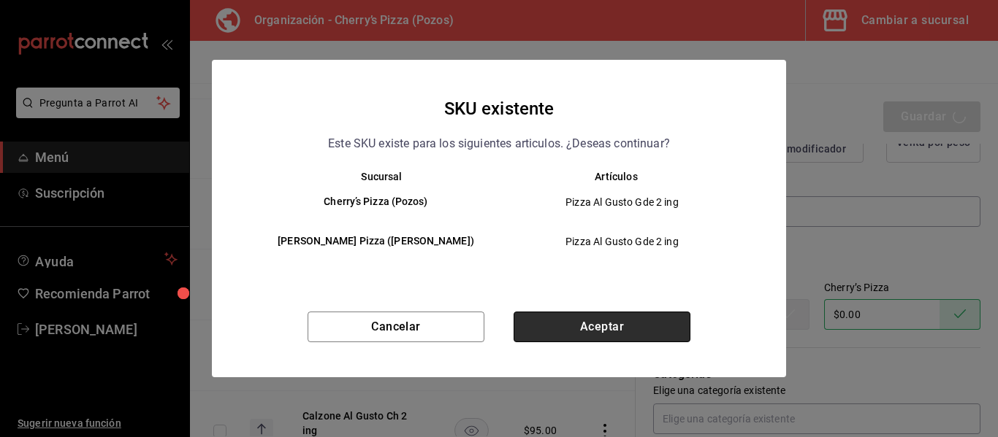
click at [644, 315] on button "Aceptar" at bounding box center [601, 327] width 177 height 31
type textarea "x"
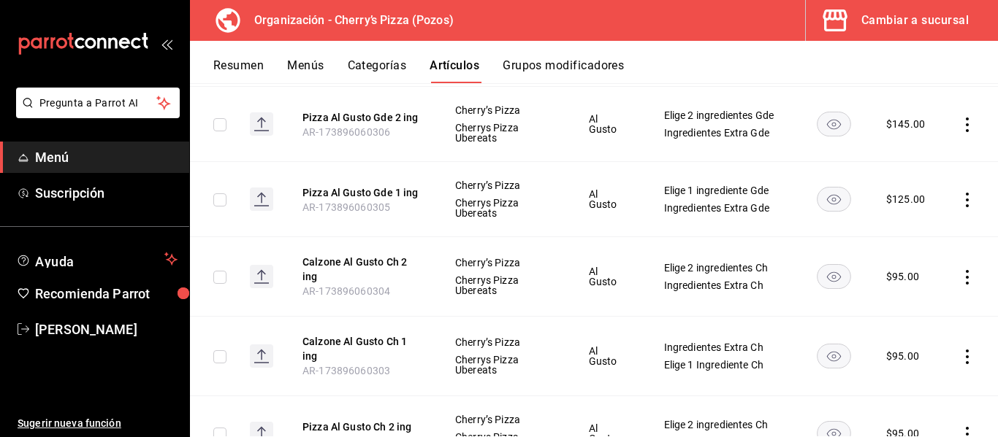
scroll to position [772, 0]
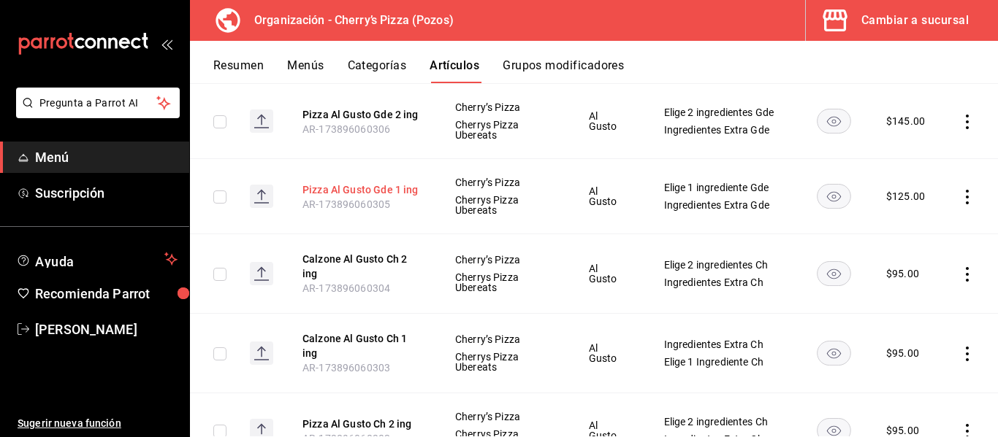
click at [351, 197] on button "Pizza Al Gusto Gde 1 ing" at bounding box center [360, 190] width 117 height 15
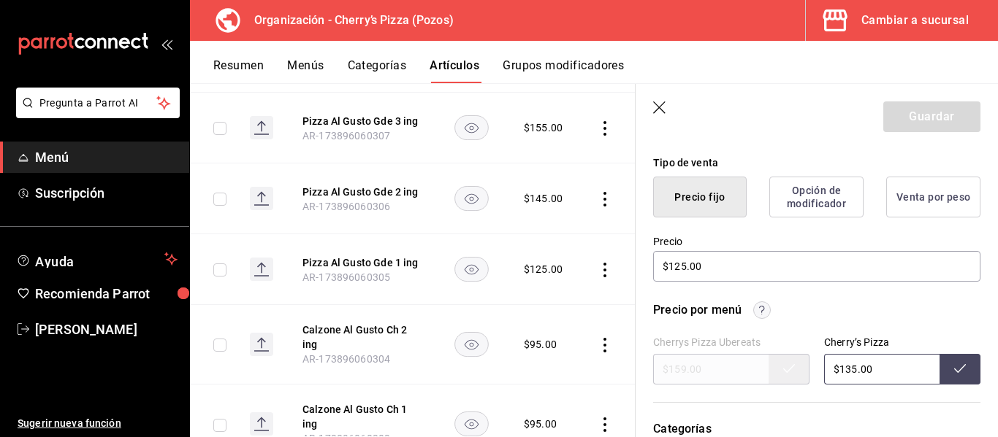
scroll to position [353, 0]
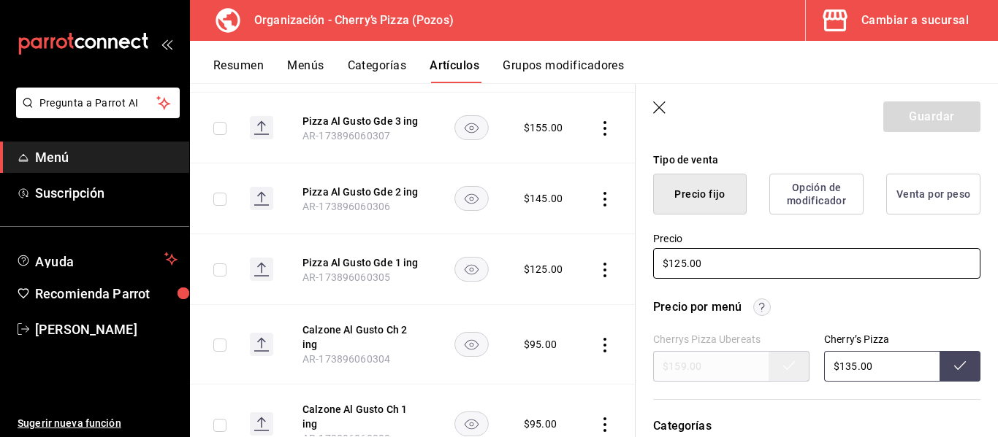
drag, startPoint x: 754, startPoint y: 272, endPoint x: 642, endPoint y: 271, distance: 112.5
click at [642, 271] on div "Precio $125.00" at bounding box center [807, 248] width 345 height 66
type textarea "x"
type input "$1.00"
type textarea "x"
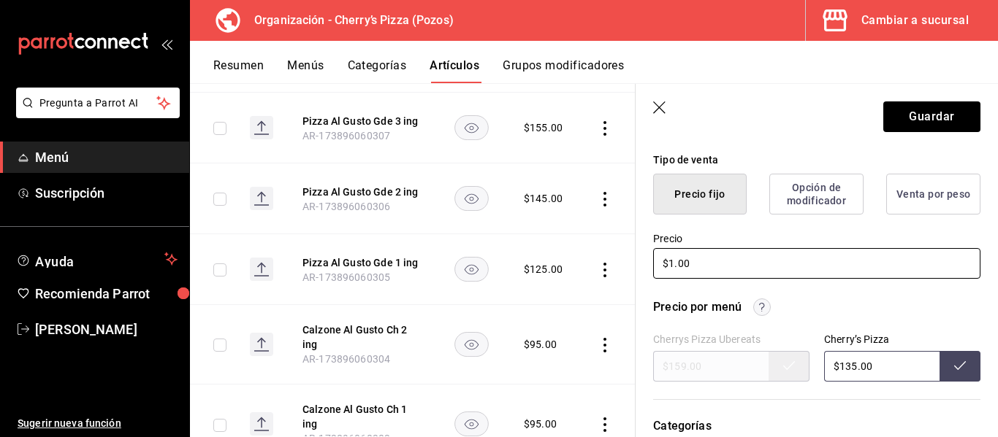
type input "$13.00"
type textarea "x"
type input "$135.00"
drag, startPoint x: 889, startPoint y: 363, endPoint x: 815, endPoint y: 354, distance: 74.3
click at [815, 354] on div "Cherrys Pizza Ubereats $159.00 Cherry’s Pizza $135.00" at bounding box center [816, 358] width 327 height 48
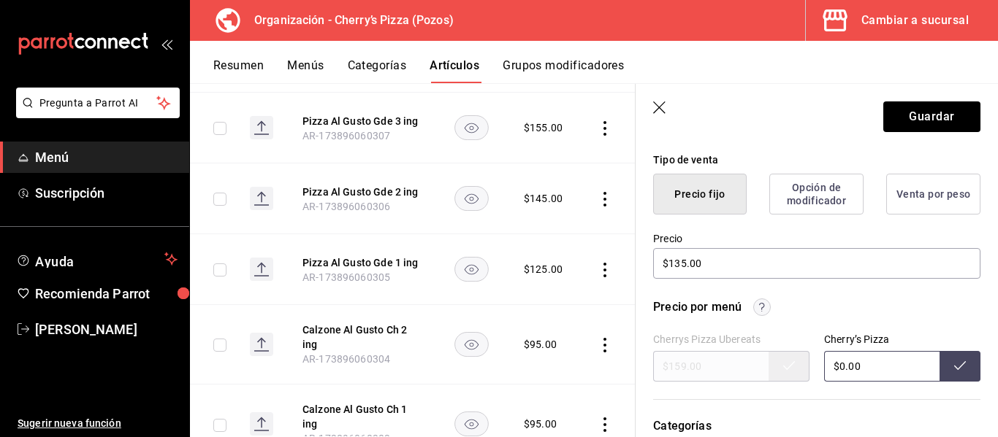
type input "$0.00"
click at [939, 364] on button at bounding box center [959, 366] width 41 height 31
click at [923, 116] on button "Guardar" at bounding box center [931, 117] width 97 height 31
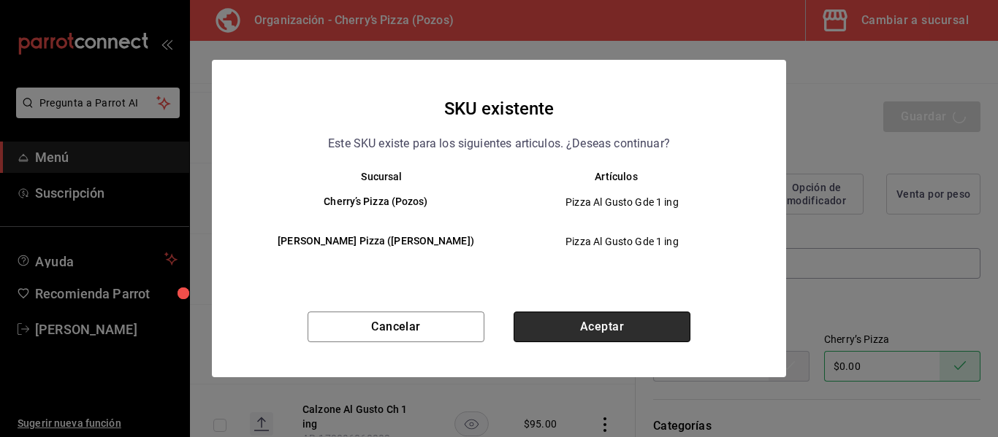
click at [634, 330] on button "Aceptar" at bounding box center [601, 327] width 177 height 31
type textarea "x"
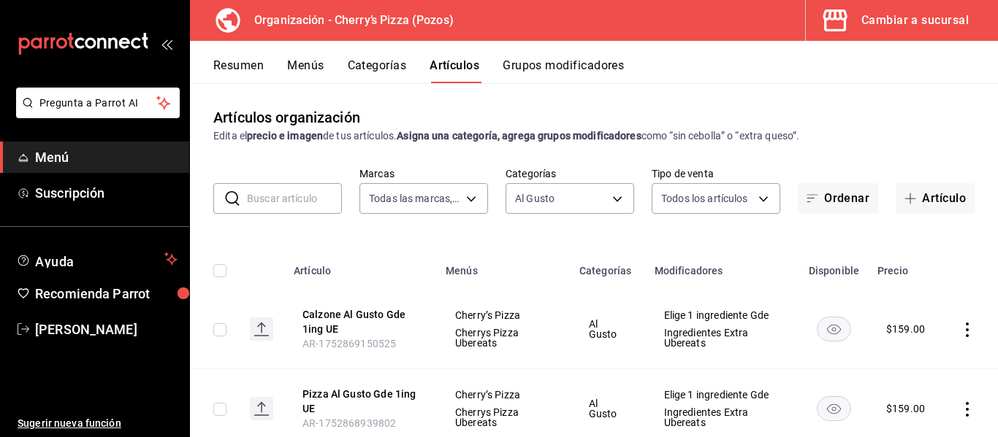
click at [308, 195] on input "text" at bounding box center [294, 198] width 95 height 29
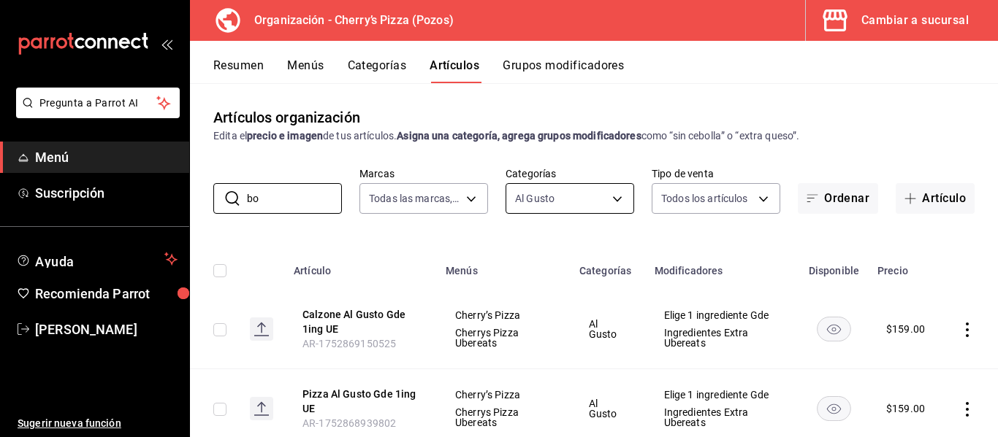
type input "bo"
click at [592, 192] on body "Pregunta a Parrot AI Menú Suscripción Ayuda Recomienda Parrot Karime Chalita Es…" at bounding box center [499, 218] width 998 height 437
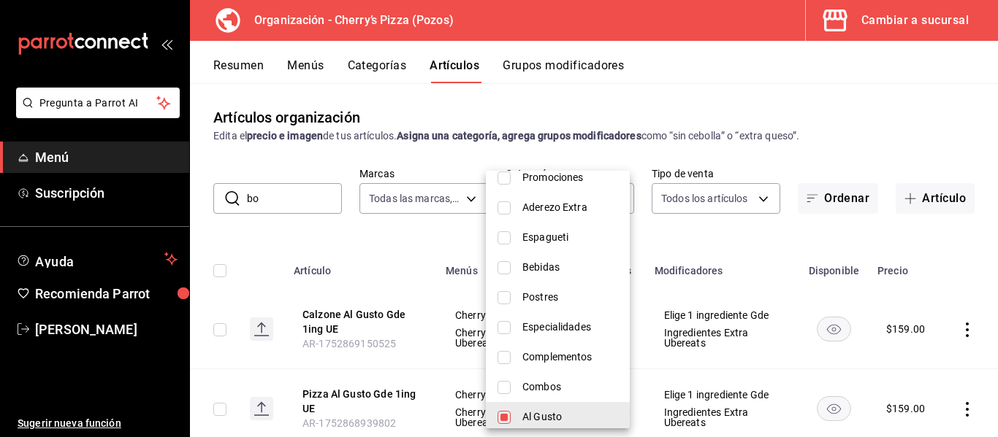
scroll to position [96, 0]
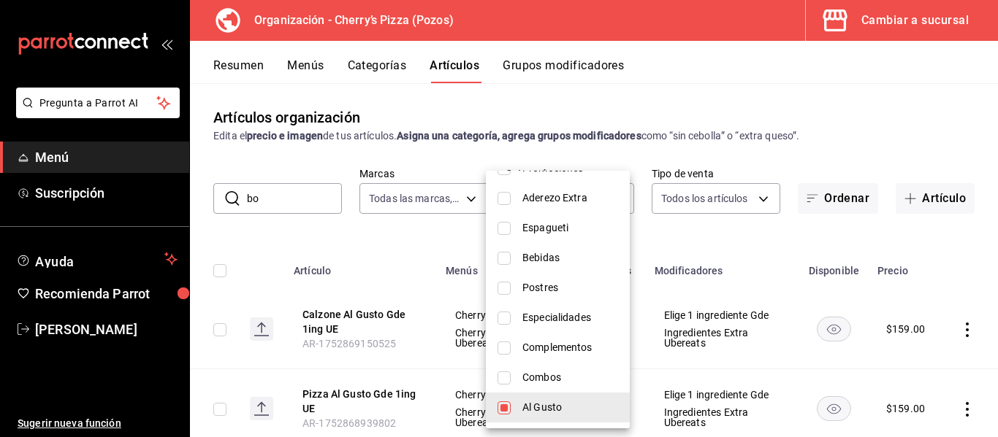
click at [505, 351] on input "checkbox" at bounding box center [503, 348] width 13 height 13
checkbox input "true"
type input "8437760c-1c5b-4d71-b026-3a200888e373,09aea4a0-cc9d-4a10-96ef-74141df3796d"
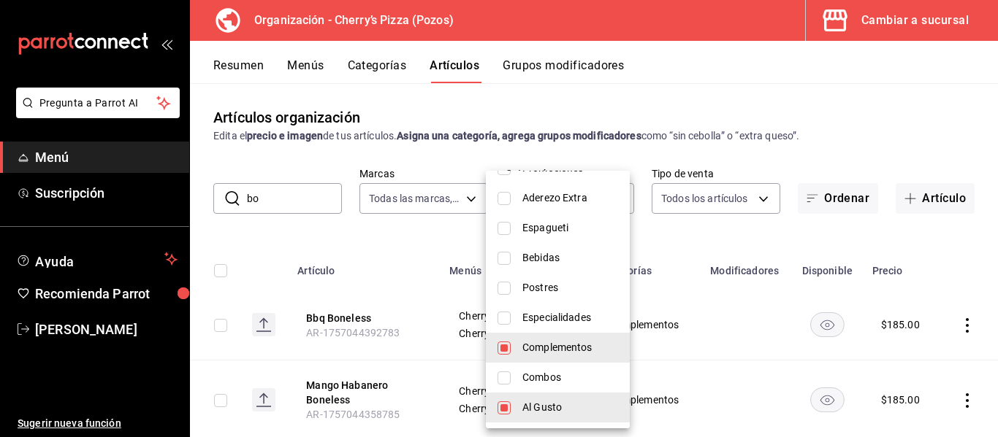
click at [504, 405] on input "checkbox" at bounding box center [503, 408] width 13 height 13
checkbox input "false"
type input "09aea4a0-cc9d-4a10-96ef-74141df3796d"
click at [681, 235] on div at bounding box center [499, 218] width 998 height 437
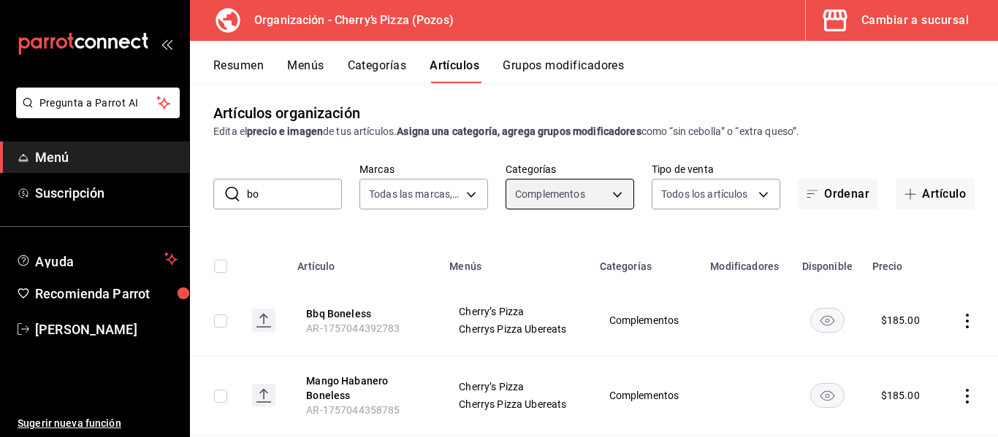
scroll to position [0, 0]
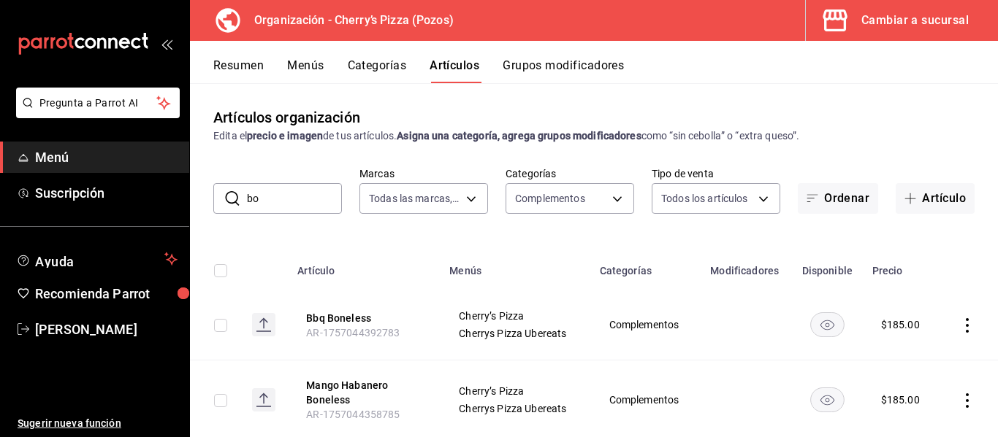
drag, startPoint x: 286, startPoint y: 209, endPoint x: 229, endPoint y: 198, distance: 58.7
click at [229, 198] on div "​ bo ​" at bounding box center [277, 198] width 129 height 31
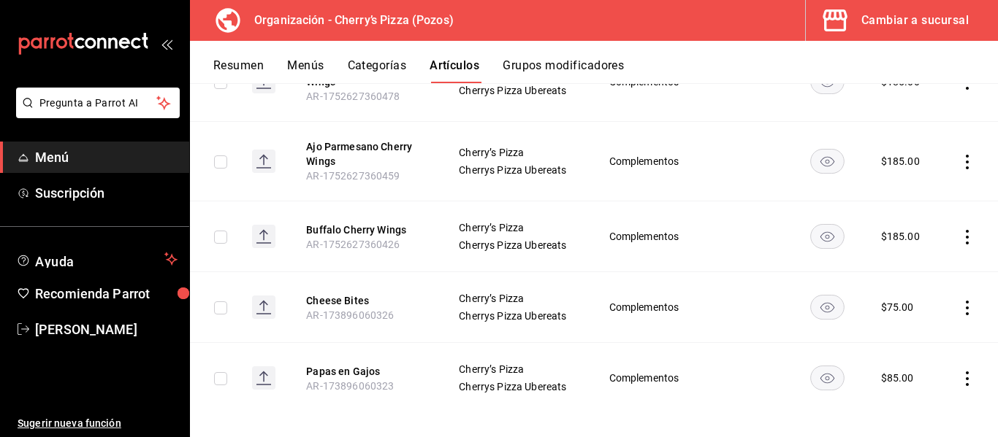
scroll to position [932, 0]
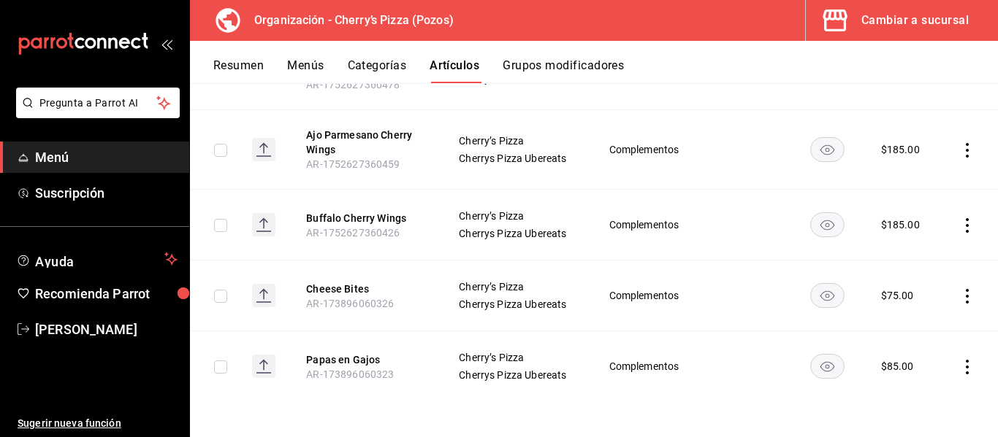
click at [295, 66] on button "Menús" at bounding box center [305, 70] width 37 height 25
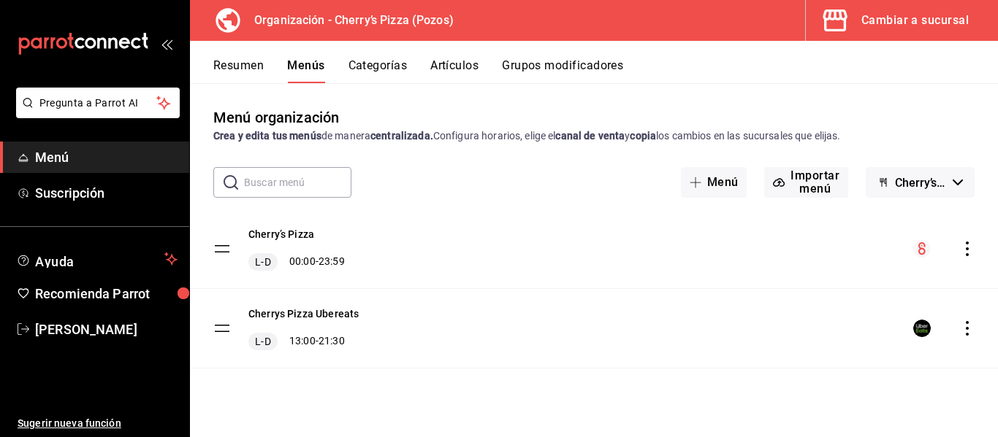
click at [242, 65] on button "Resumen" at bounding box center [238, 70] width 50 height 25
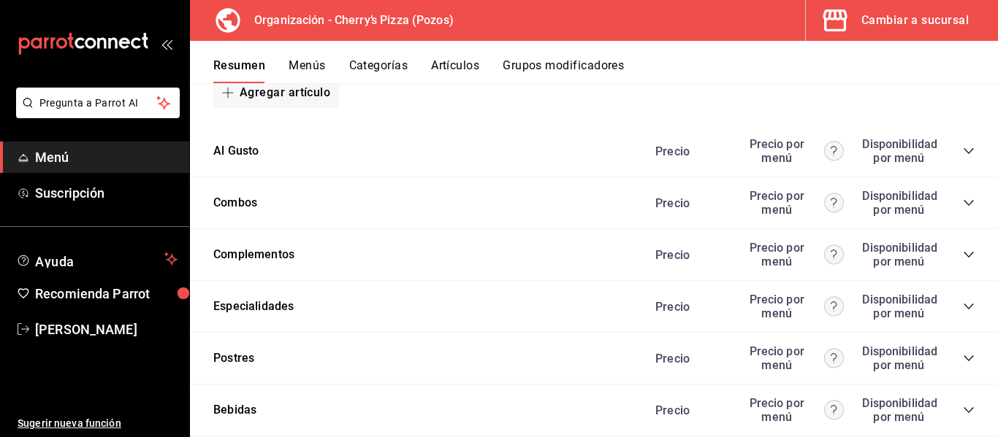
scroll to position [912, 0]
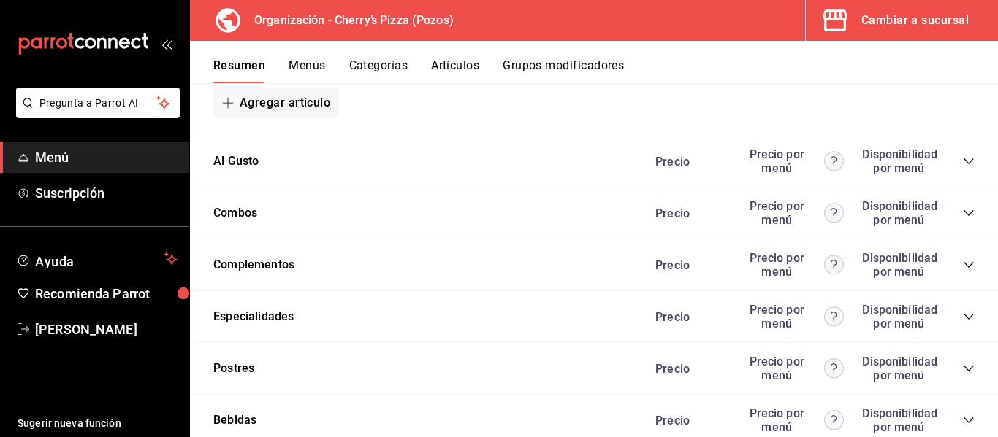
click at [963, 213] on icon "collapse-category-row" at bounding box center [969, 213] width 12 height 12
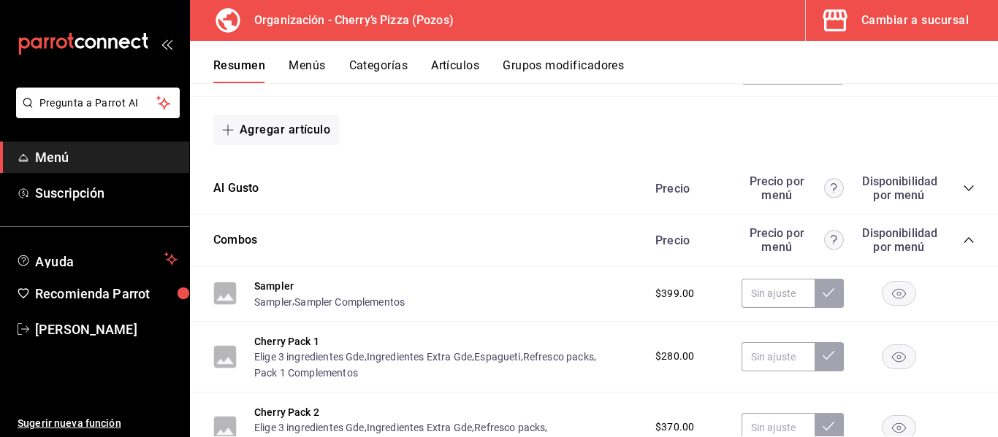
scroll to position [882, 0]
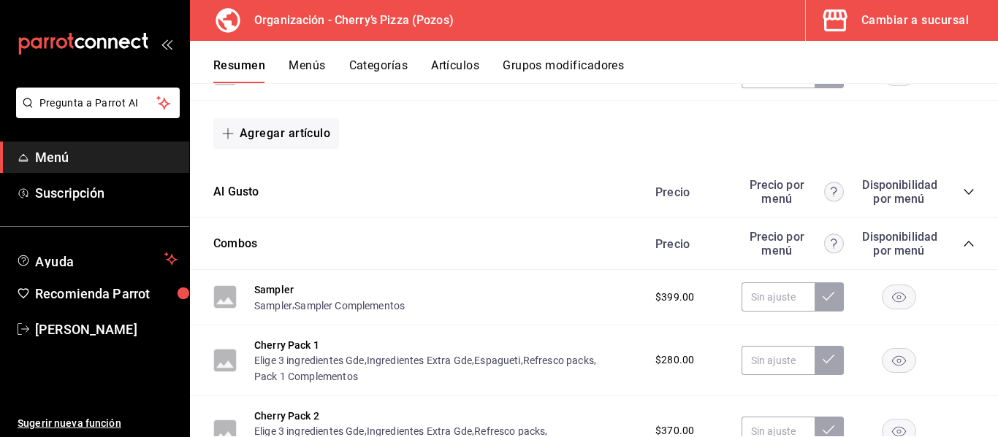
click at [963, 192] on icon "collapse-category-row" at bounding box center [969, 192] width 12 height 12
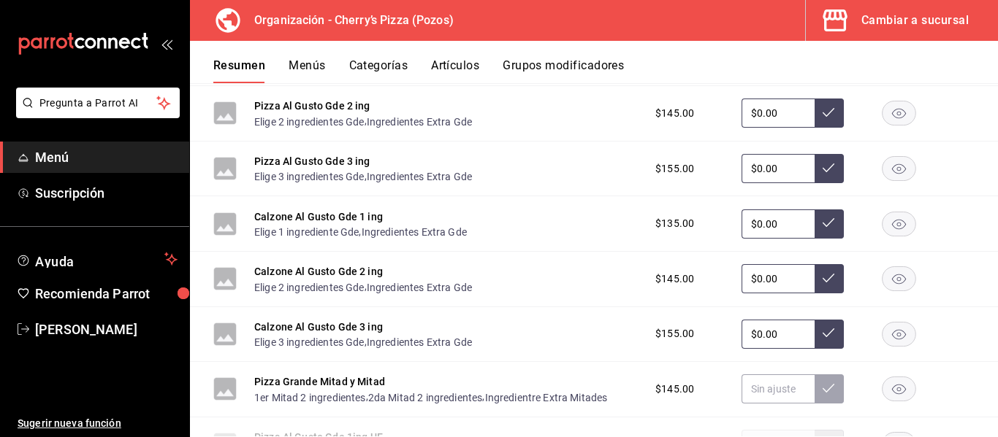
scroll to position [1285, 0]
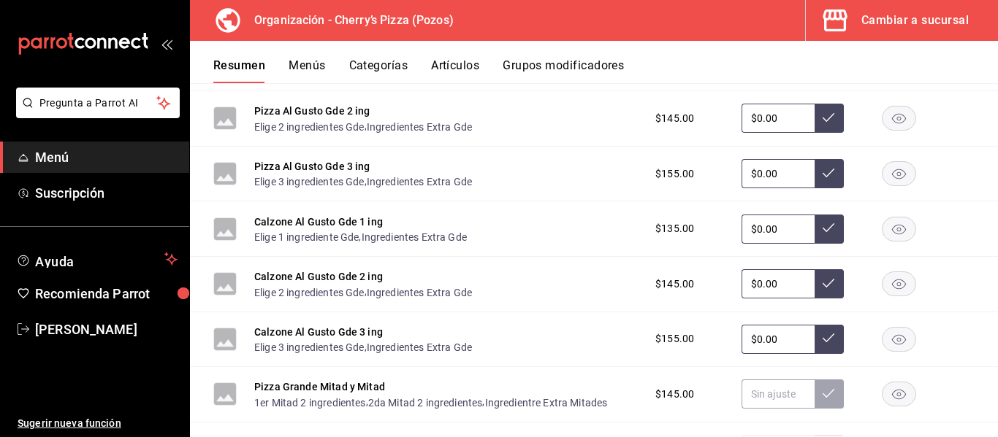
click at [822, 337] on icon at bounding box center [828, 338] width 12 height 12
drag, startPoint x: 778, startPoint y: 337, endPoint x: 712, endPoint y: 335, distance: 65.8
click at [712, 335] on div "$155.00 $0.00" at bounding box center [807, 339] width 334 height 29
click at [814, 345] on button at bounding box center [828, 339] width 29 height 29
drag, startPoint x: 781, startPoint y: 281, endPoint x: 689, endPoint y: 275, distance: 91.5
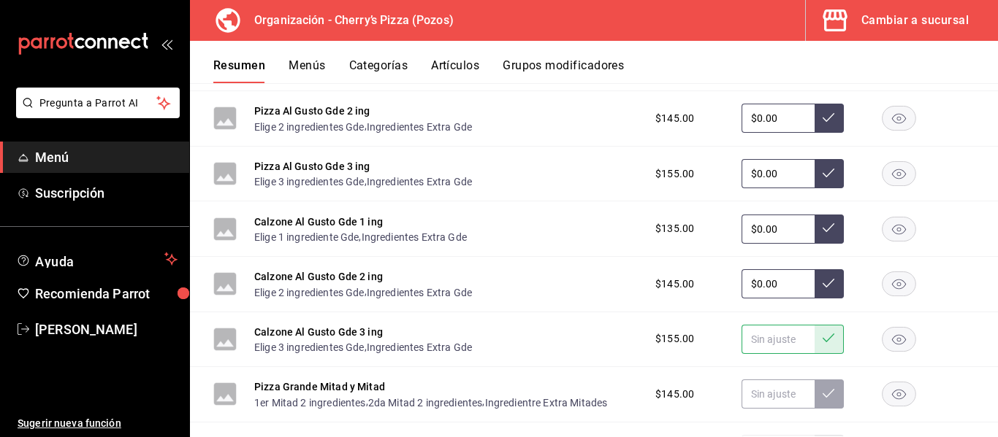
click at [689, 275] on div "$145.00 $0.00" at bounding box center [807, 283] width 334 height 29
click at [822, 282] on icon at bounding box center [828, 284] width 12 height 12
drag, startPoint x: 779, startPoint y: 229, endPoint x: 717, endPoint y: 221, distance: 61.8
click at [717, 221] on div "$135.00 $0.00" at bounding box center [807, 229] width 334 height 29
click at [822, 228] on icon at bounding box center [828, 227] width 12 height 9
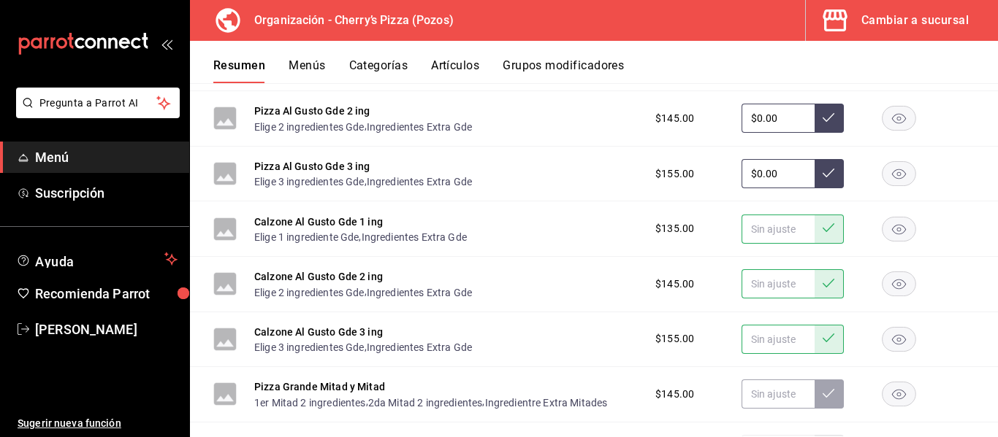
drag, startPoint x: 779, startPoint y: 173, endPoint x: 692, endPoint y: 180, distance: 87.2
click at [692, 180] on div "$155.00 $0.00" at bounding box center [807, 173] width 334 height 29
click at [822, 172] on icon at bounding box center [828, 173] width 12 height 12
drag, startPoint x: 789, startPoint y: 121, endPoint x: 686, endPoint y: 119, distance: 103.0
click at [686, 119] on div "$145.00 $0.00" at bounding box center [807, 118] width 334 height 29
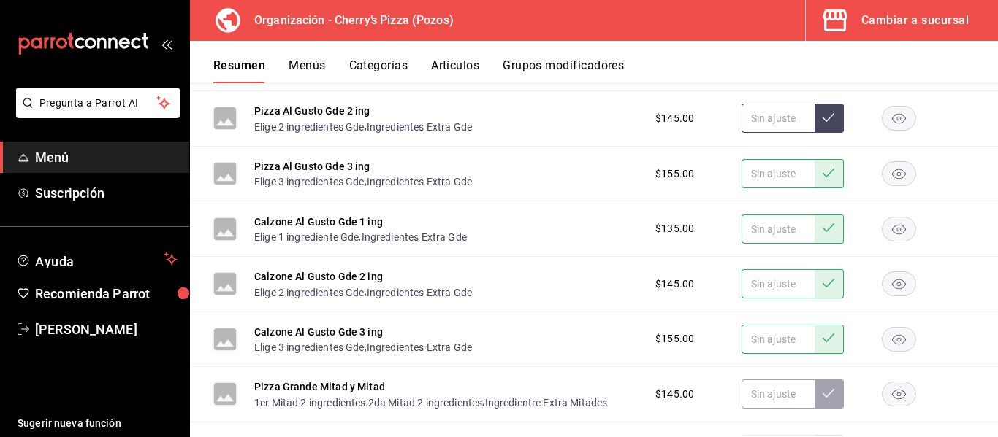
click at [828, 120] on button at bounding box center [828, 118] width 29 height 29
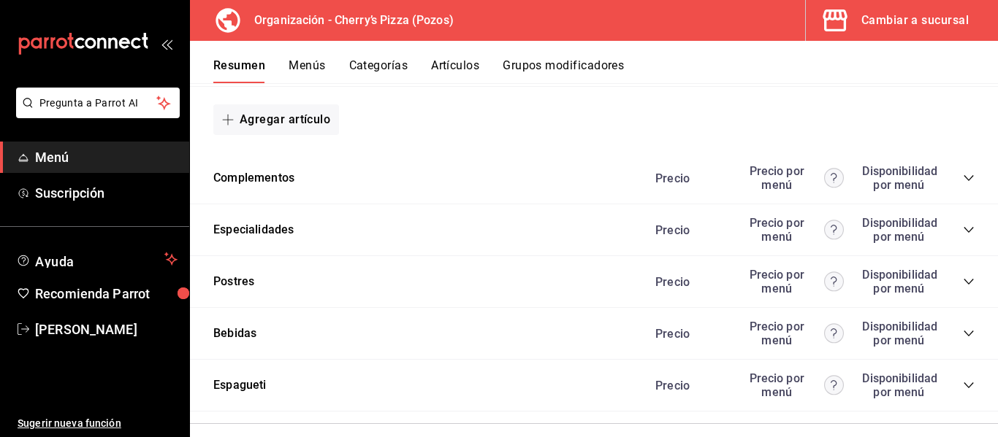
scroll to position [2107, 0]
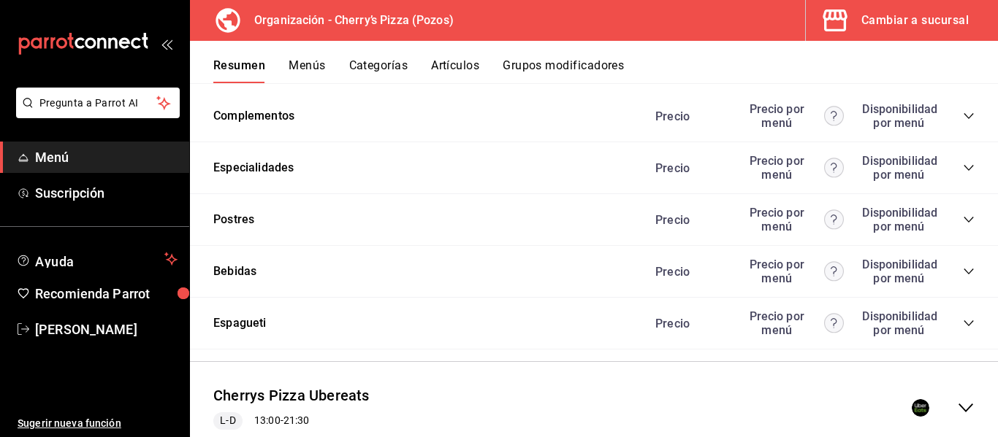
click at [963, 169] on icon "collapse-category-row" at bounding box center [969, 168] width 12 height 12
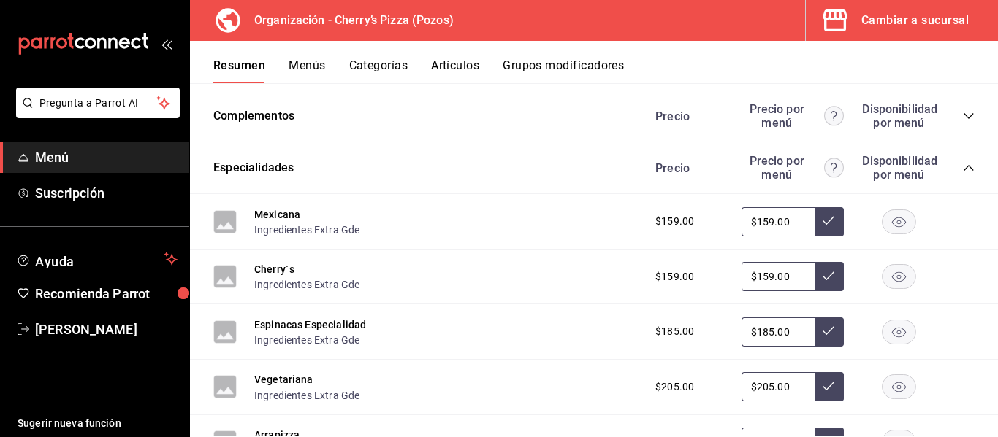
drag, startPoint x: 790, startPoint y: 226, endPoint x: 730, endPoint y: 218, distance: 60.4
click at [741, 218] on input "$159.00" at bounding box center [777, 221] width 73 height 29
click at [822, 218] on icon at bounding box center [828, 221] width 12 height 12
drag, startPoint x: 782, startPoint y: 282, endPoint x: 749, endPoint y: 280, distance: 33.6
click at [749, 280] on input "$159.00" at bounding box center [777, 276] width 73 height 29
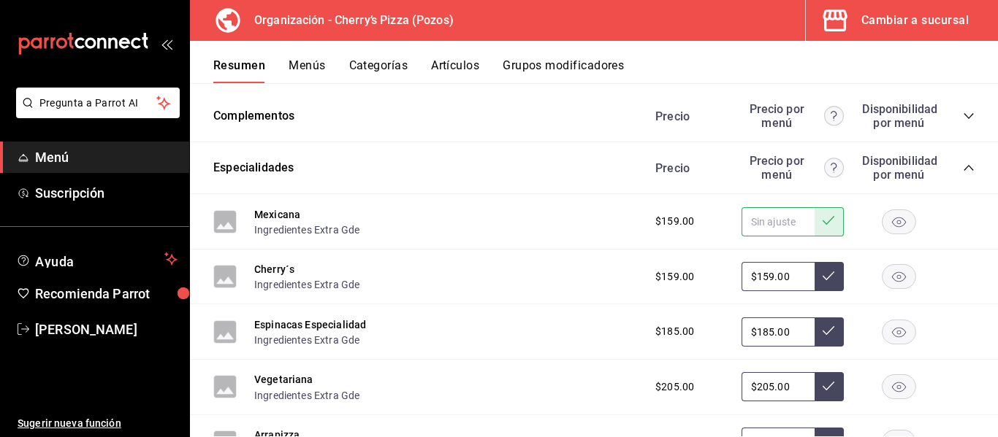
type input "$1.00"
click at [822, 271] on icon at bounding box center [828, 276] width 12 height 12
drag, startPoint x: 789, startPoint y: 334, endPoint x: 723, endPoint y: 326, distance: 66.2
click at [723, 326] on div "$185.00 $185.00" at bounding box center [807, 332] width 334 height 29
click at [822, 332] on icon at bounding box center [828, 330] width 12 height 9
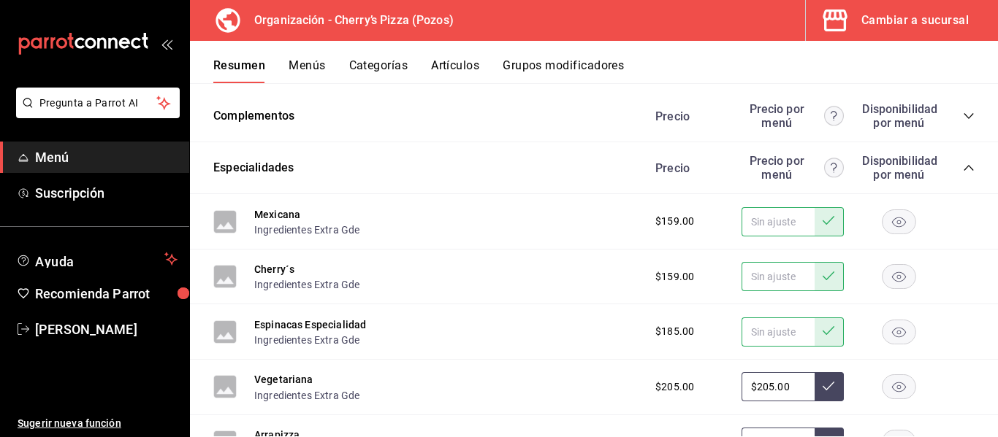
drag, startPoint x: 795, startPoint y: 385, endPoint x: 719, endPoint y: 388, distance: 76.0
click at [719, 388] on div "$205.00 $205.00" at bounding box center [807, 386] width 334 height 29
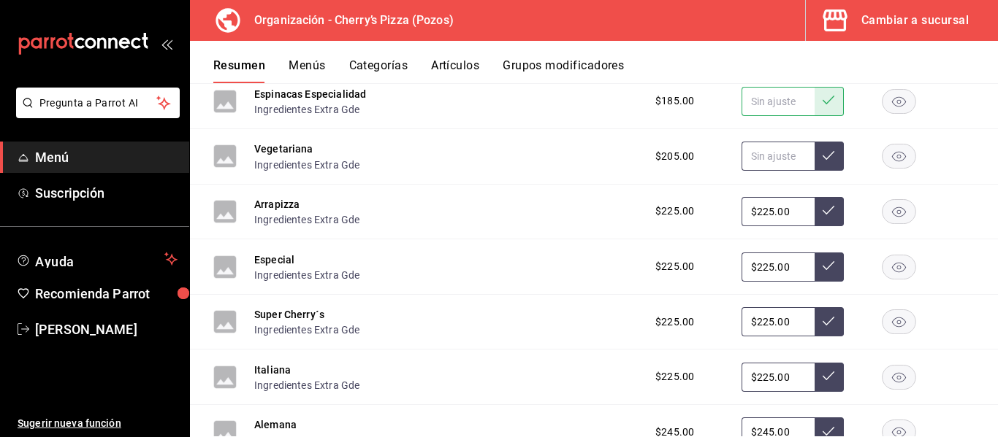
scroll to position [2352, 0]
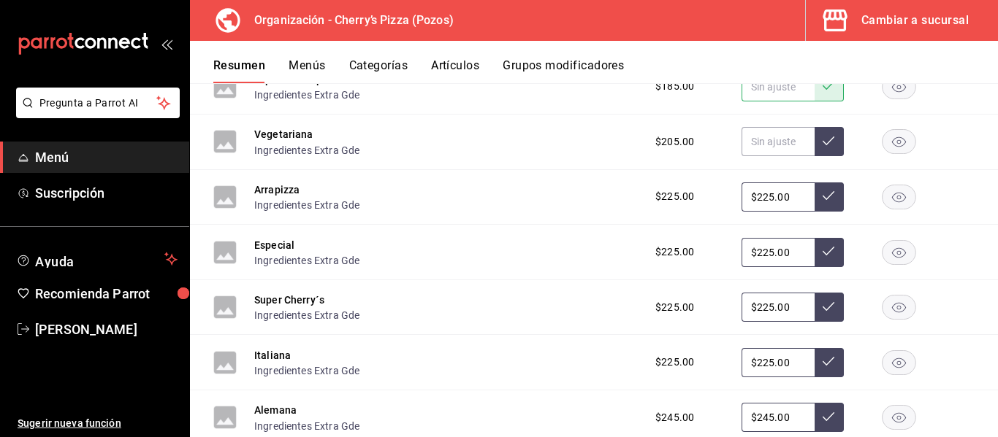
click at [789, 191] on input "$225.00" at bounding box center [777, 197] width 73 height 29
type input "$205.00"
drag, startPoint x: 784, startPoint y: 137, endPoint x: 695, endPoint y: 139, distance: 88.4
click at [695, 139] on div "$205.00 $205.00" at bounding box center [807, 141] width 334 height 29
click at [822, 145] on icon at bounding box center [828, 141] width 12 height 12
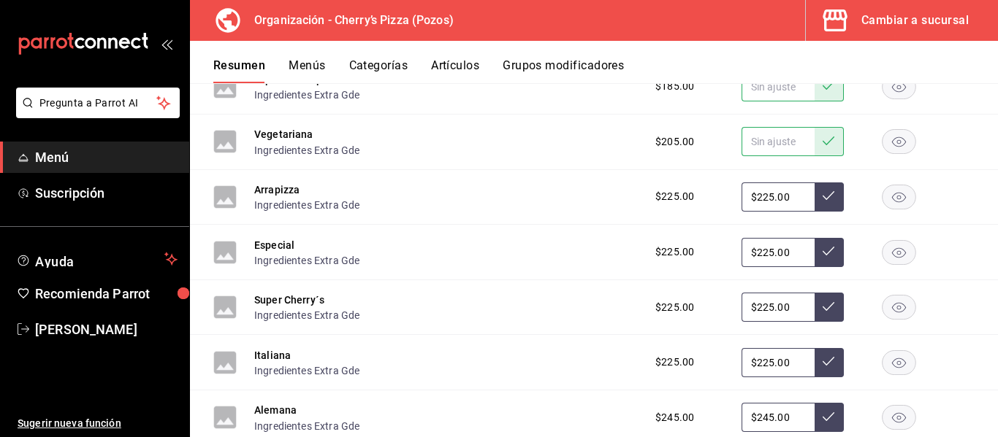
drag, startPoint x: 792, startPoint y: 199, endPoint x: 716, endPoint y: 197, distance: 75.3
click at [716, 197] on div "$225.00 $225.00" at bounding box center [807, 197] width 334 height 29
click at [822, 199] on icon at bounding box center [828, 196] width 12 height 12
drag, startPoint x: 789, startPoint y: 257, endPoint x: 729, endPoint y: 251, distance: 60.2
click at [729, 251] on div "$225.00 $225.00" at bounding box center [807, 252] width 334 height 29
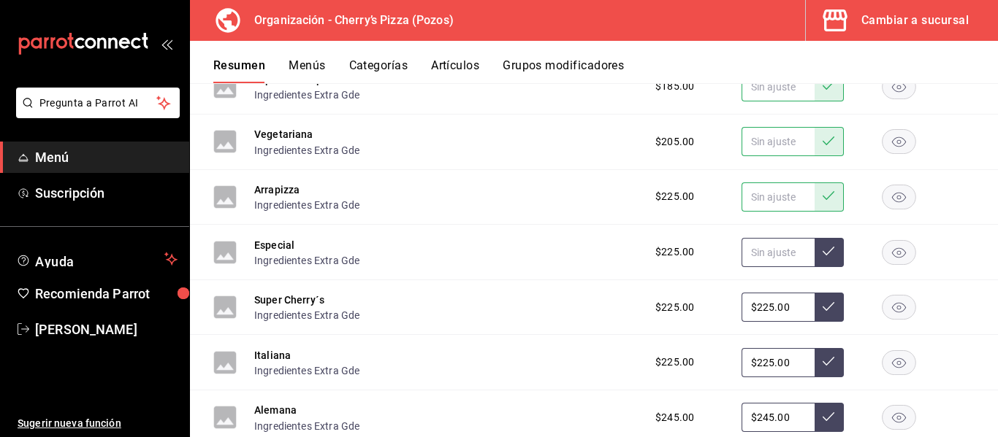
click at [822, 248] on icon at bounding box center [828, 251] width 12 height 12
drag, startPoint x: 770, startPoint y: 309, endPoint x: 699, endPoint y: 313, distance: 71.7
click at [699, 313] on div "$225.00 $225.00" at bounding box center [807, 307] width 334 height 29
click at [822, 308] on icon at bounding box center [828, 307] width 12 height 12
drag, startPoint x: 797, startPoint y: 366, endPoint x: 738, endPoint y: 372, distance: 59.5
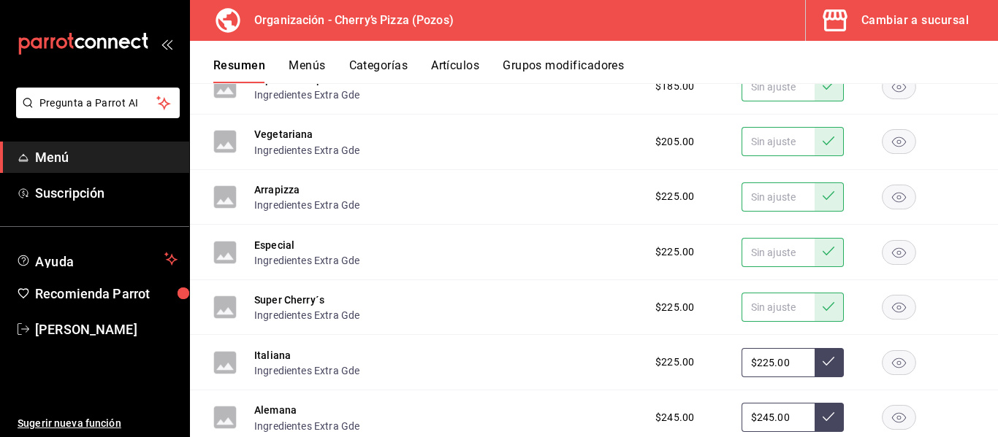
click at [741, 372] on input "$225.00" at bounding box center [777, 362] width 73 height 29
click at [826, 362] on button at bounding box center [828, 362] width 29 height 29
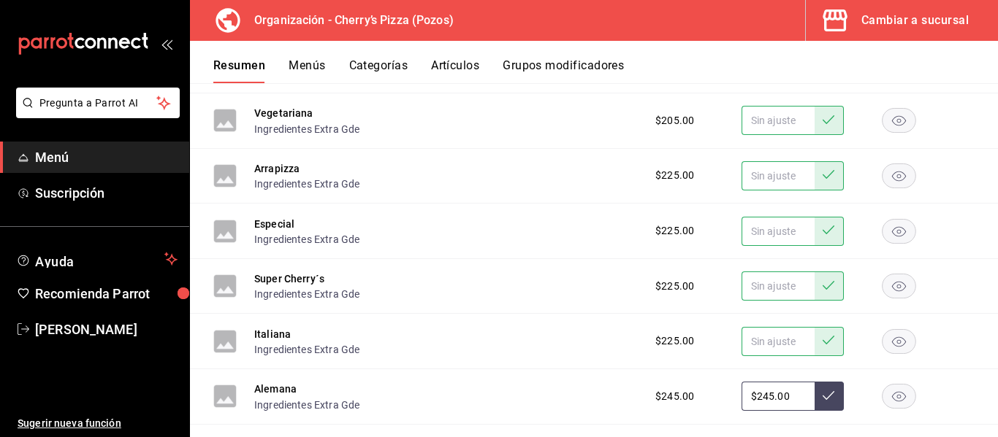
scroll to position [2395, 0]
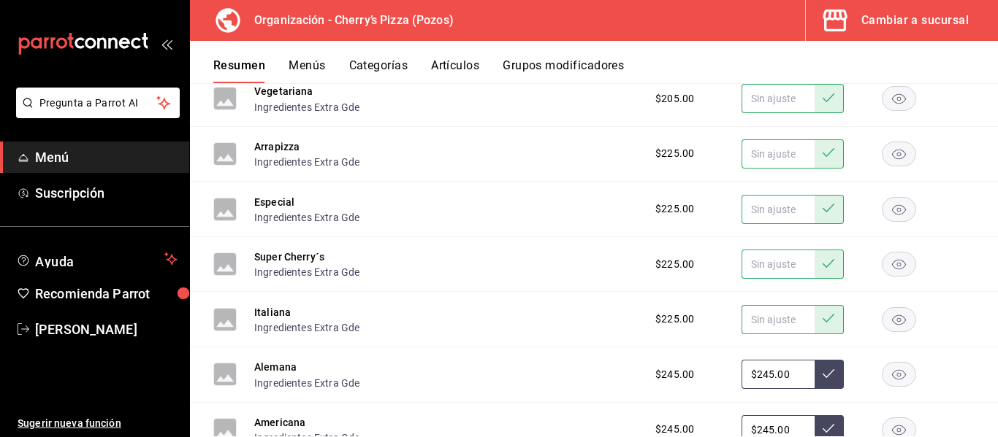
drag, startPoint x: 789, startPoint y: 425, endPoint x: 733, endPoint y: 426, distance: 55.5
click at [733, 426] on div "Mexicana Ingredientes Extra Gde $159.00 Cherry´s Ingredientes Extra Gde $159.00…" at bounding box center [594, 270] width 808 height 728
click at [822, 375] on icon at bounding box center [828, 374] width 12 height 12
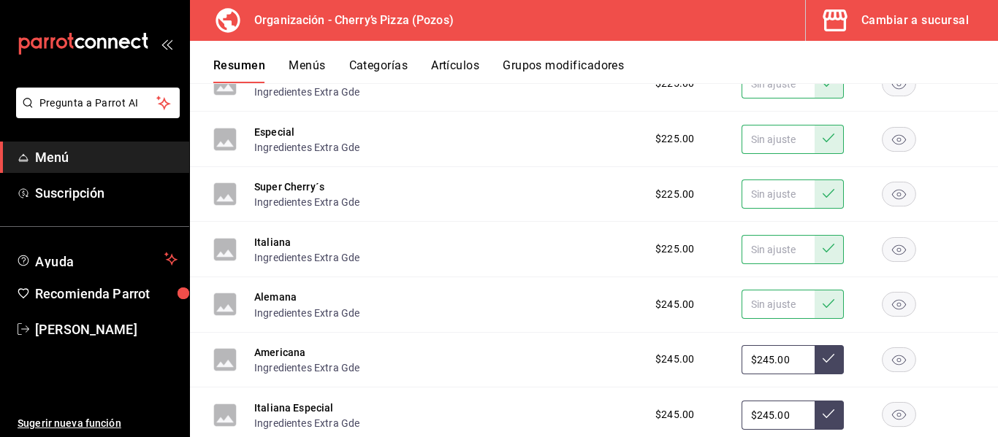
drag, startPoint x: 788, startPoint y: 431, endPoint x: 703, endPoint y: 432, distance: 85.5
click at [703, 432] on div "Mexicana Ingredientes Extra Gde $159.00 Cherry´s Ingredientes Extra Gde $159.00…" at bounding box center [594, 200] width 808 height 728
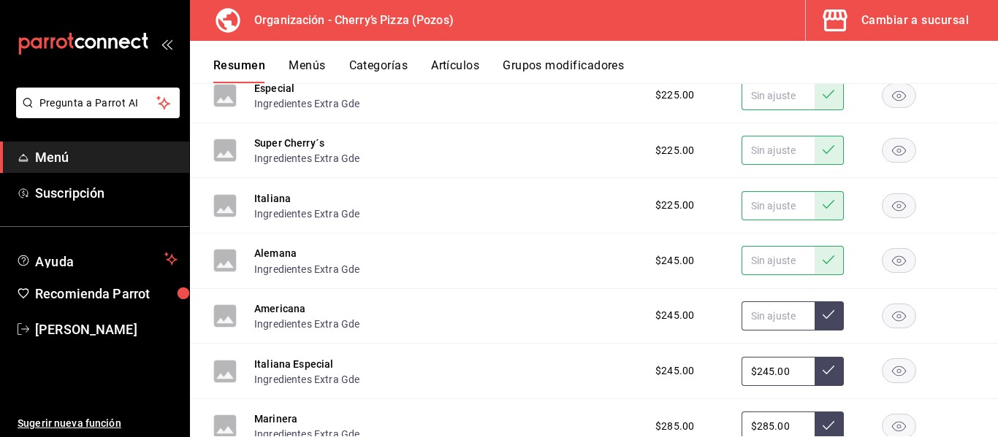
click at [822, 315] on icon at bounding box center [828, 315] width 12 height 12
drag, startPoint x: 787, startPoint y: 372, endPoint x: 725, endPoint y: 376, distance: 61.5
click at [725, 376] on div "$245.00 $245.00" at bounding box center [807, 371] width 334 height 29
click at [827, 357] on button at bounding box center [828, 371] width 29 height 29
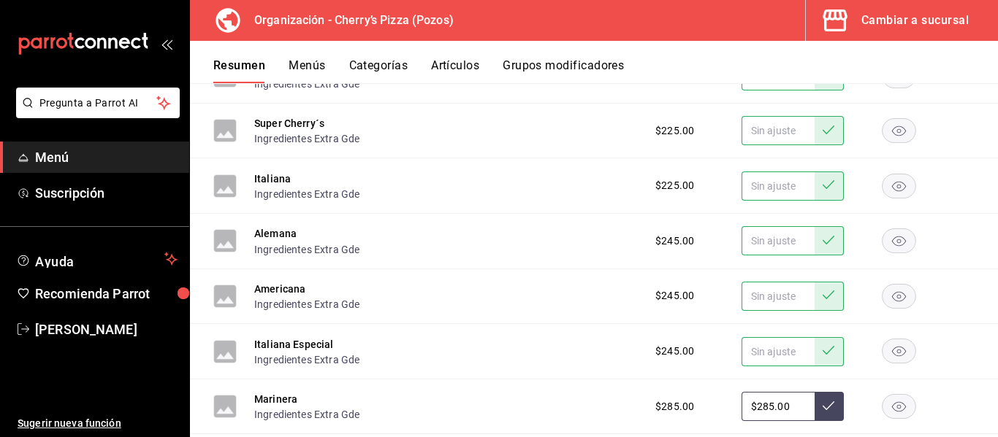
drag, startPoint x: 790, startPoint y: 427, endPoint x: 704, endPoint y: 419, distance: 86.5
click at [704, 419] on div "$285.00 $285.00" at bounding box center [807, 406] width 334 height 29
click at [822, 402] on icon at bounding box center [828, 406] width 12 height 12
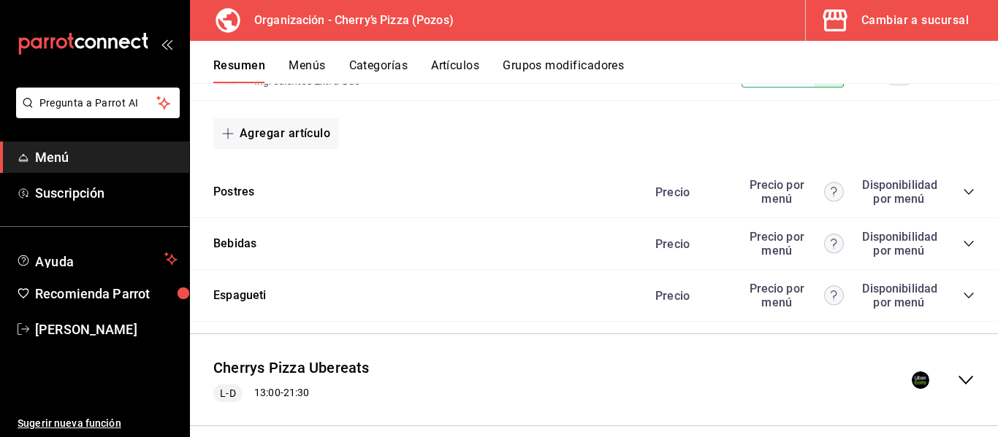
scroll to position [2877, 0]
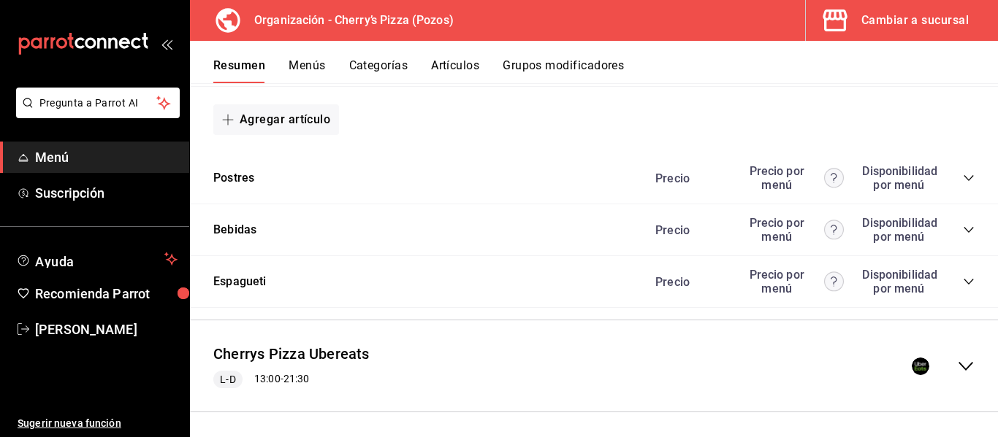
click at [963, 183] on icon "collapse-category-row" at bounding box center [969, 178] width 12 height 12
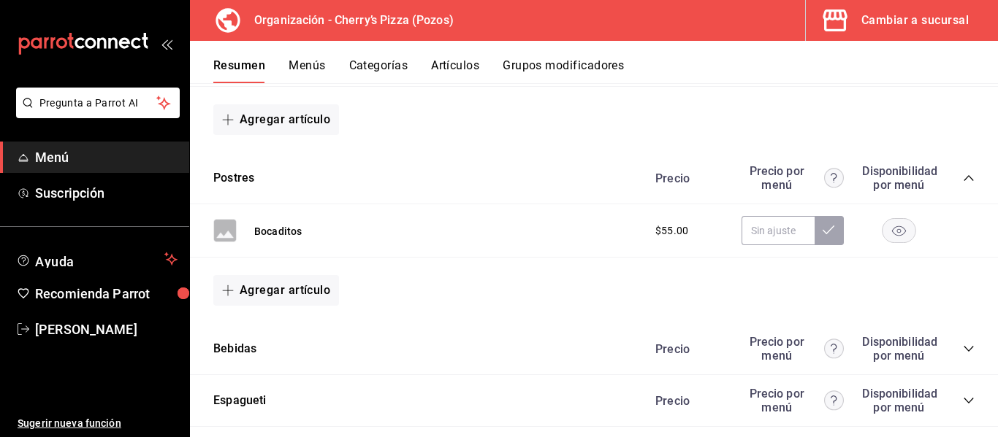
click at [963, 183] on icon "collapse-category-row" at bounding box center [969, 178] width 12 height 12
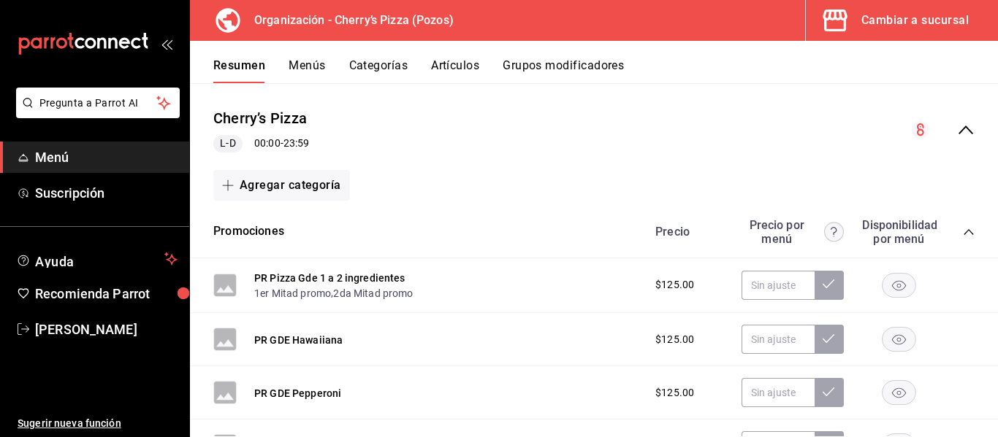
scroll to position [0, 0]
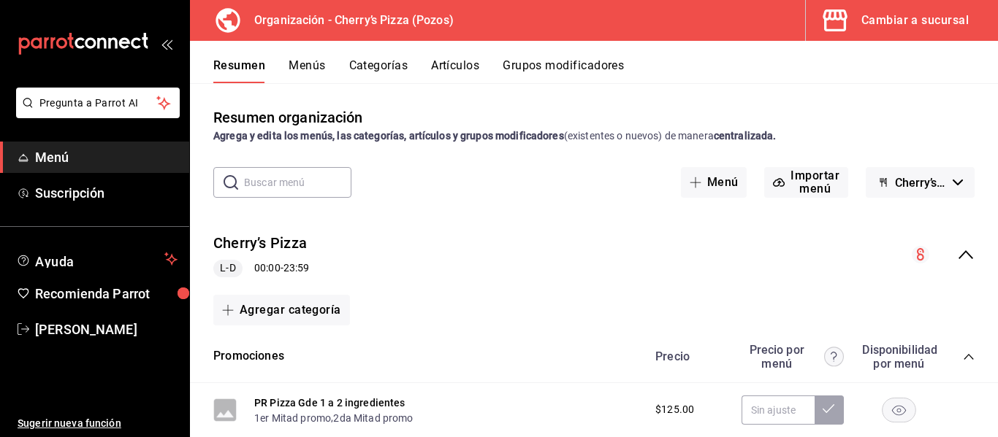
click at [958, 256] on icon "collapse-menu-row" at bounding box center [965, 255] width 15 height 9
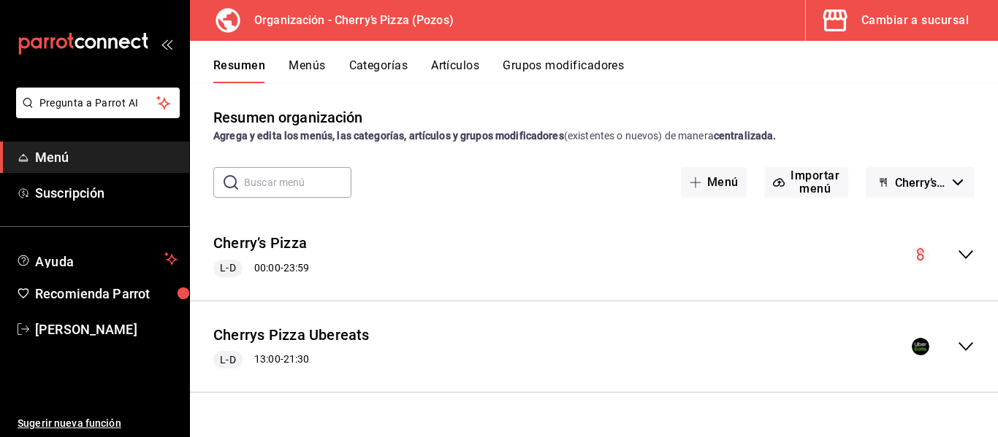
click at [302, 69] on button "Menús" at bounding box center [306, 70] width 37 height 25
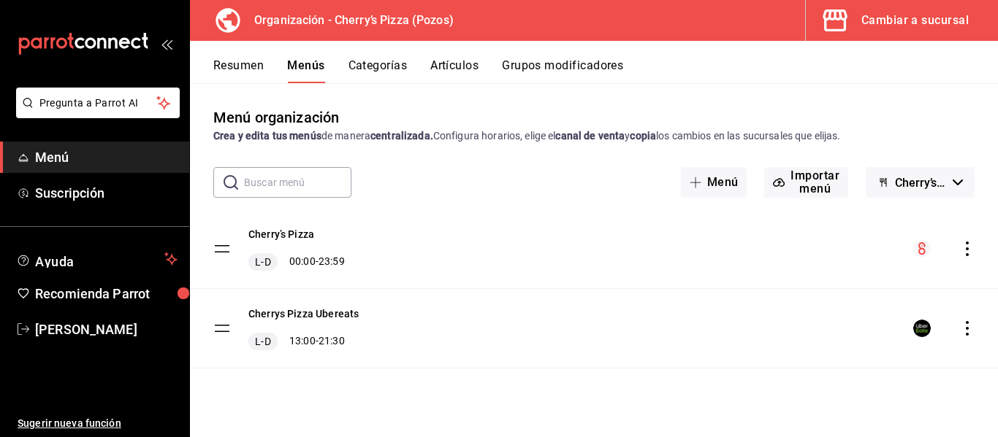
click at [970, 251] on icon "actions" at bounding box center [967, 249] width 15 height 15
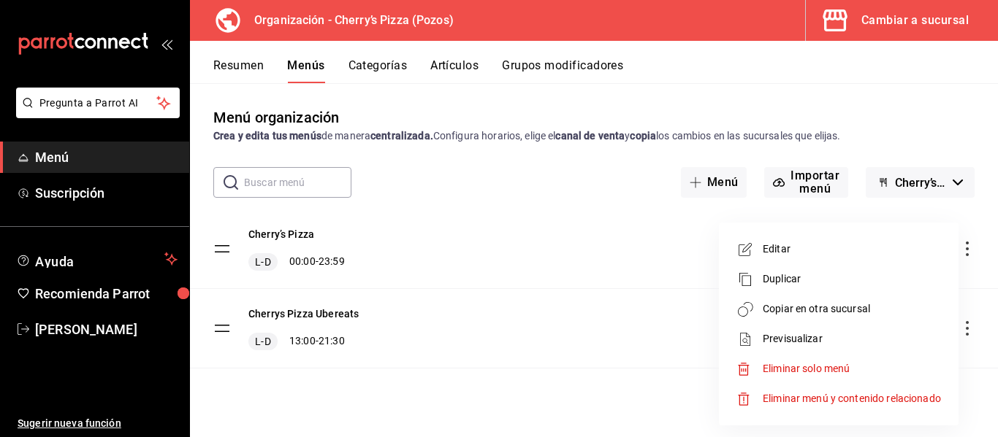
click at [844, 309] on span "Copiar en otra sucursal" at bounding box center [851, 309] width 178 height 15
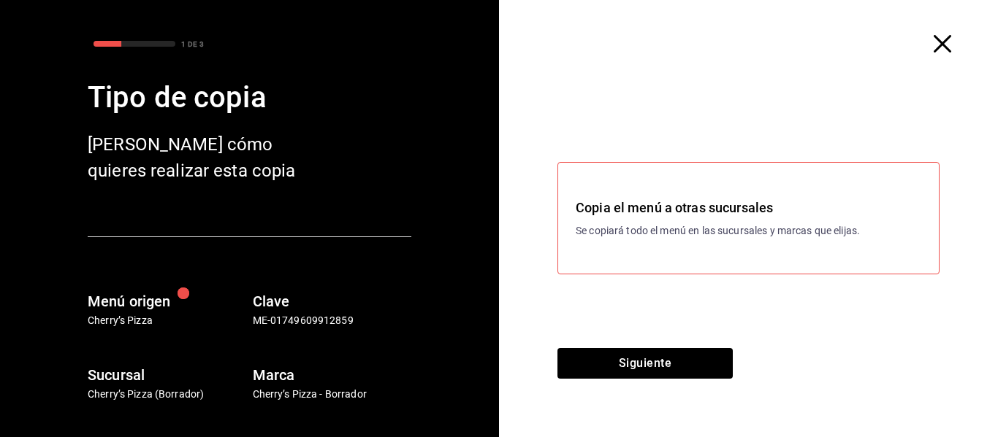
click at [688, 237] on p "Se copiará todo el menú en las sucursales y marcas que elijas." at bounding box center [747, 230] width 345 height 15
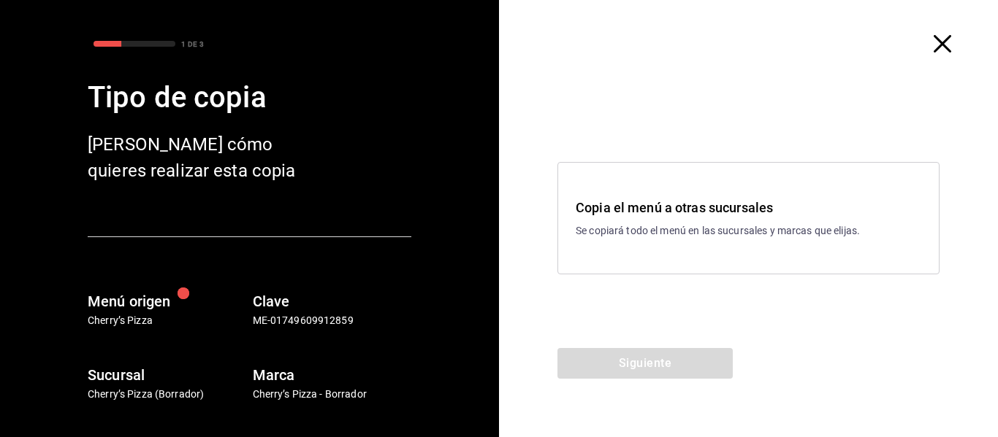
click at [647, 251] on div "Copia el menú a otras sucursales Se copiará todo el menú en las sucursales y ma…" at bounding box center [748, 218] width 382 height 112
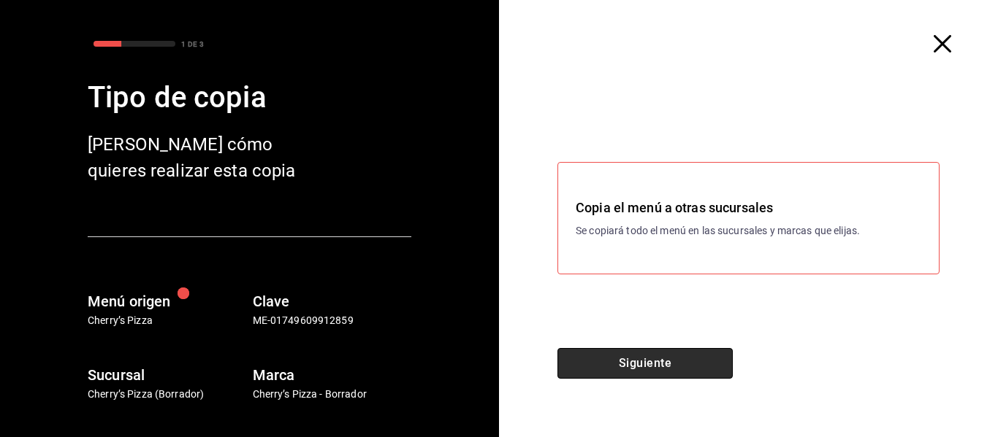
click at [647, 372] on button "Siguiente" at bounding box center [644, 363] width 175 height 31
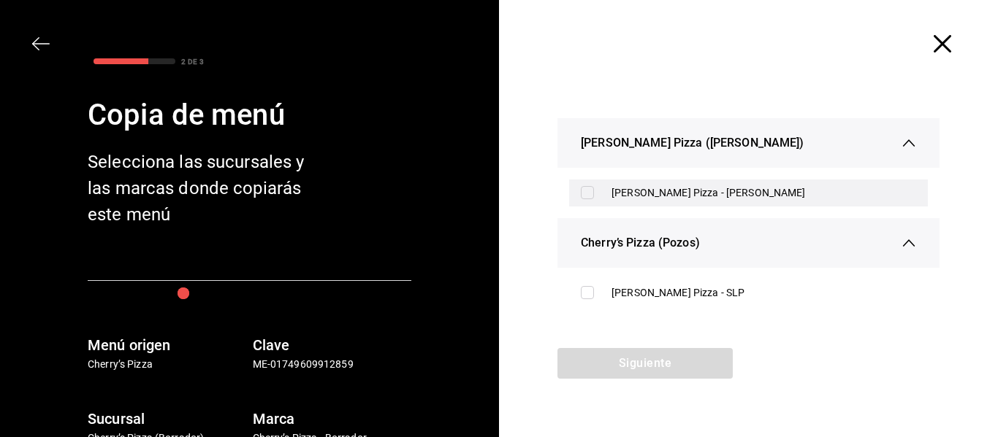
click at [583, 204] on div "[PERSON_NAME] Pizza - [PERSON_NAME]" at bounding box center [748, 193] width 359 height 27
checkbox input "true"
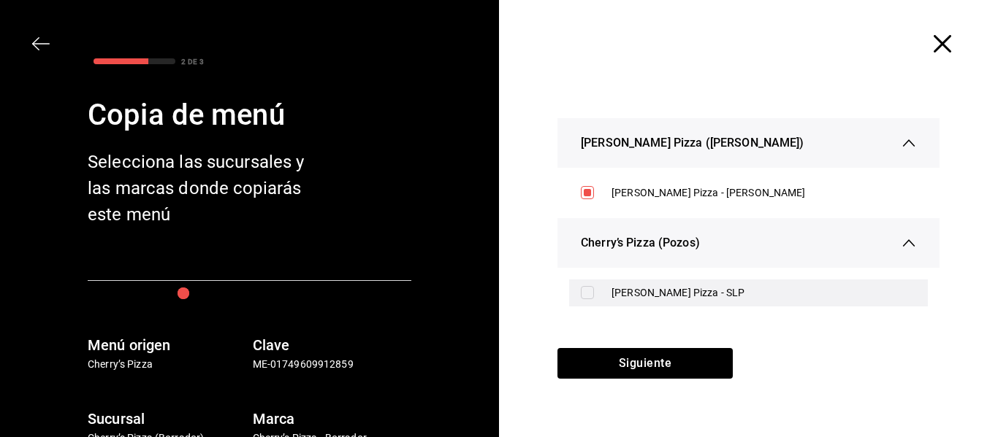
click at [590, 296] on input "checkbox" at bounding box center [587, 292] width 13 height 13
checkbox input "true"
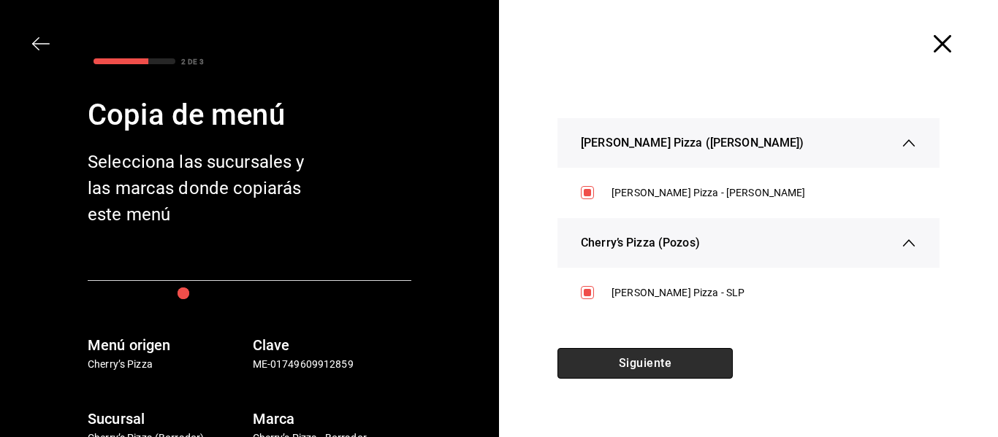
click at [613, 368] on button "Siguiente" at bounding box center [644, 363] width 175 height 31
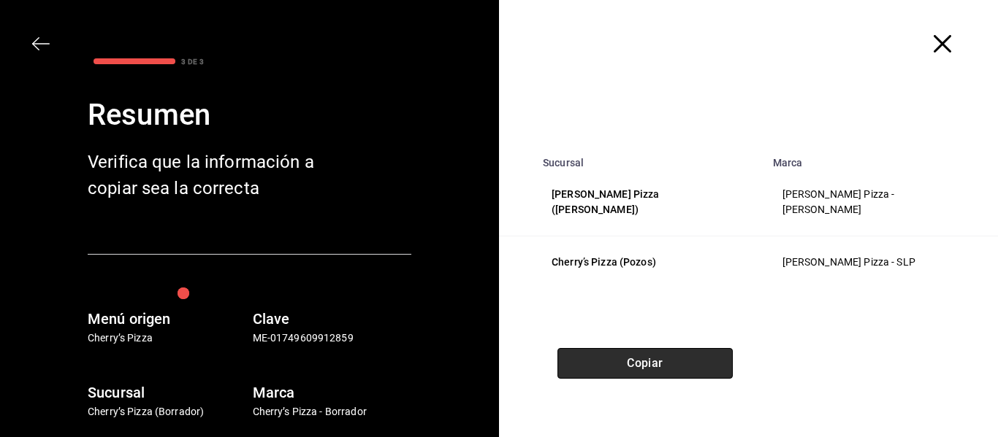
click at [613, 368] on button "Copiar" at bounding box center [644, 363] width 175 height 31
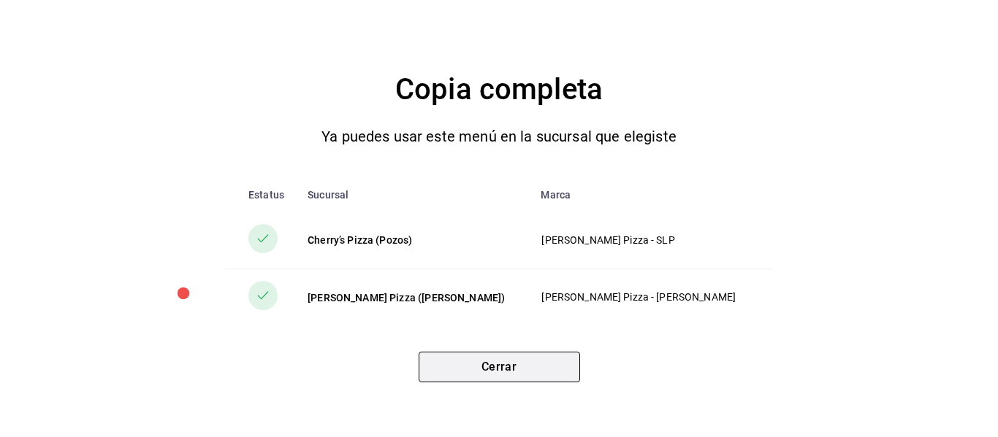
click at [481, 361] on button "Cerrar" at bounding box center [498, 367] width 161 height 31
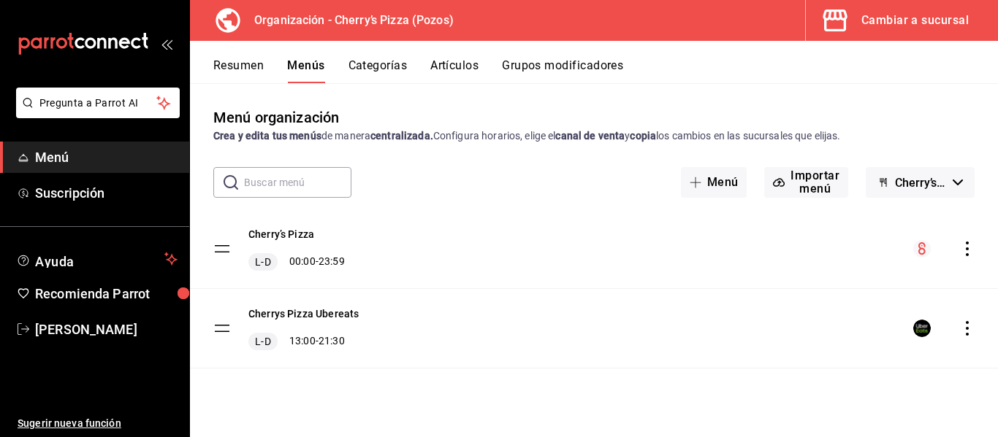
click at [922, 22] on div "Cambiar a sucursal" at bounding box center [914, 20] width 107 height 20
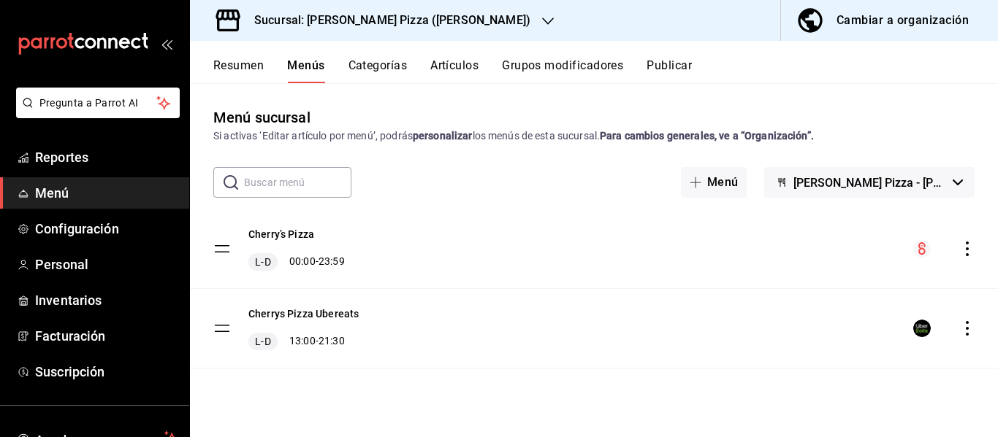
click at [475, 15] on div "Sucursal: [PERSON_NAME] Pizza ([PERSON_NAME])" at bounding box center [381, 20] width 358 height 41
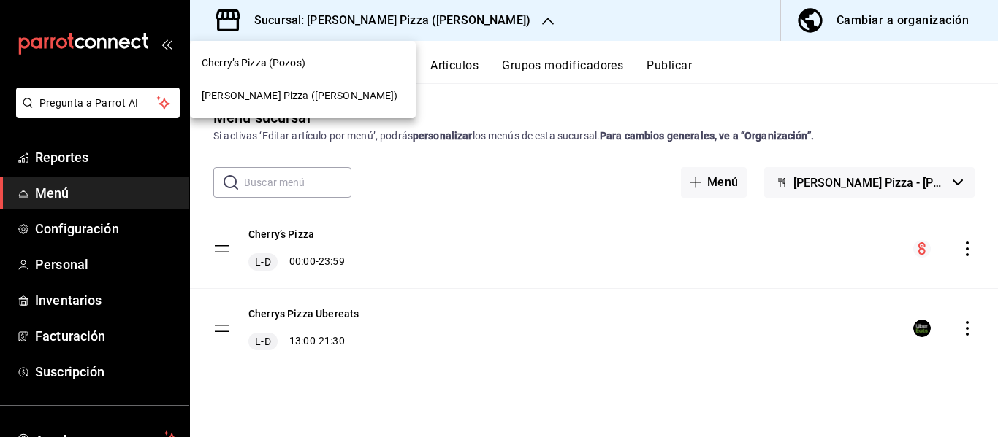
click at [315, 106] on div "[PERSON_NAME] Pizza ([PERSON_NAME])" at bounding box center [303, 96] width 226 height 33
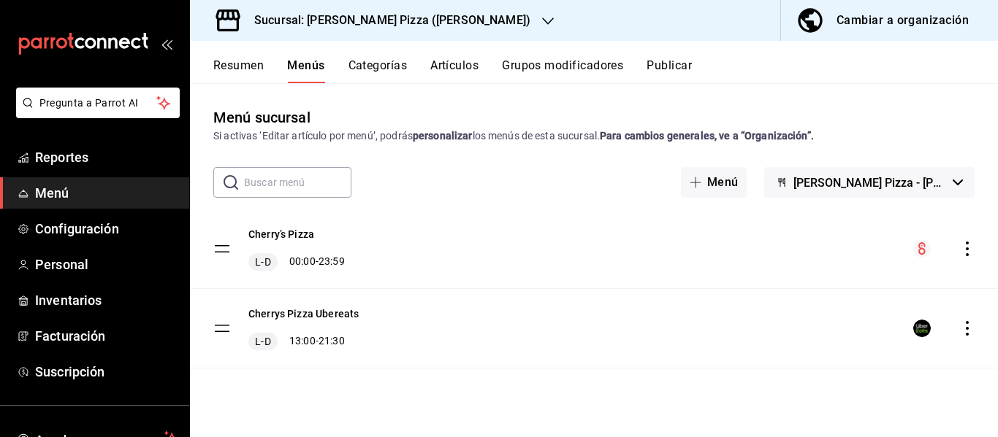
click at [356, 16] on h3 "Sucursal: [PERSON_NAME] Pizza ([PERSON_NAME])" at bounding box center [386, 21] width 288 height 18
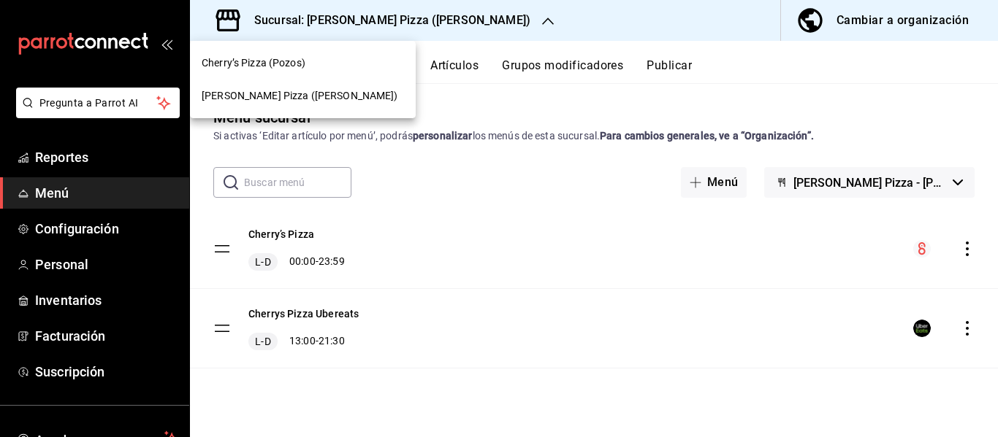
click at [294, 69] on span "Cherry’s Pizza (Pozos)" at bounding box center [254, 63] width 104 height 15
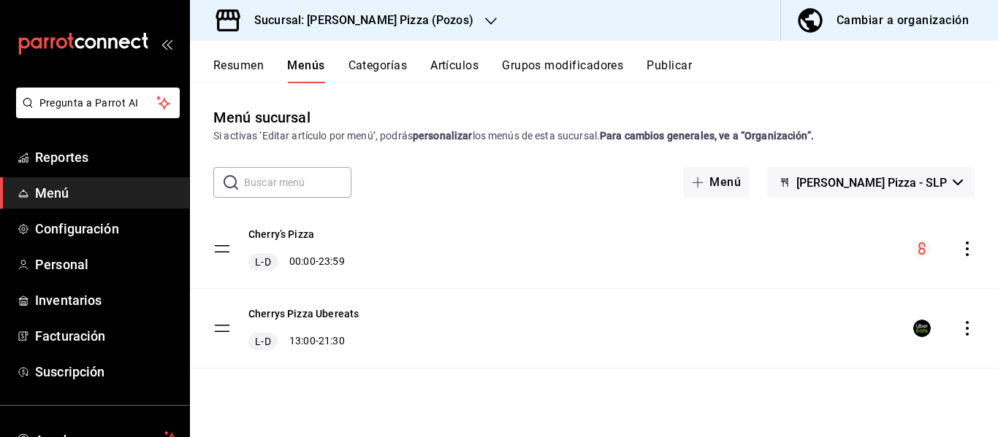
click at [248, 66] on button "Resumen" at bounding box center [238, 70] width 50 height 25
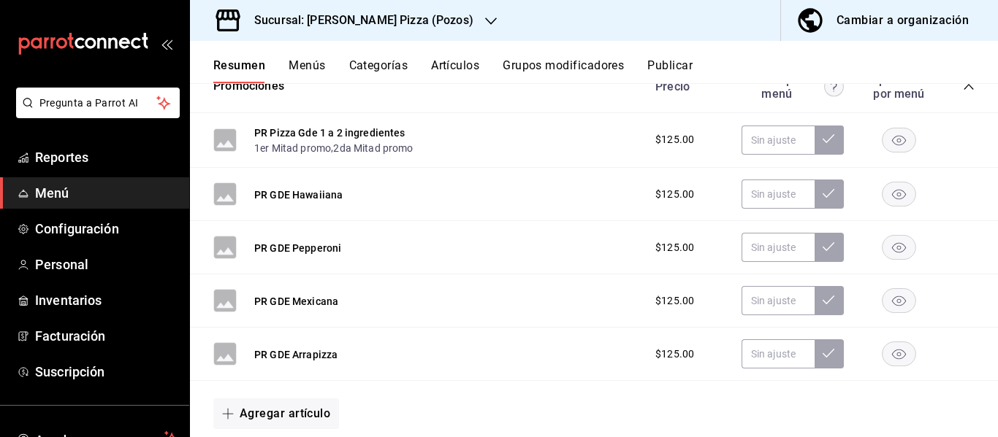
scroll to position [264, 0]
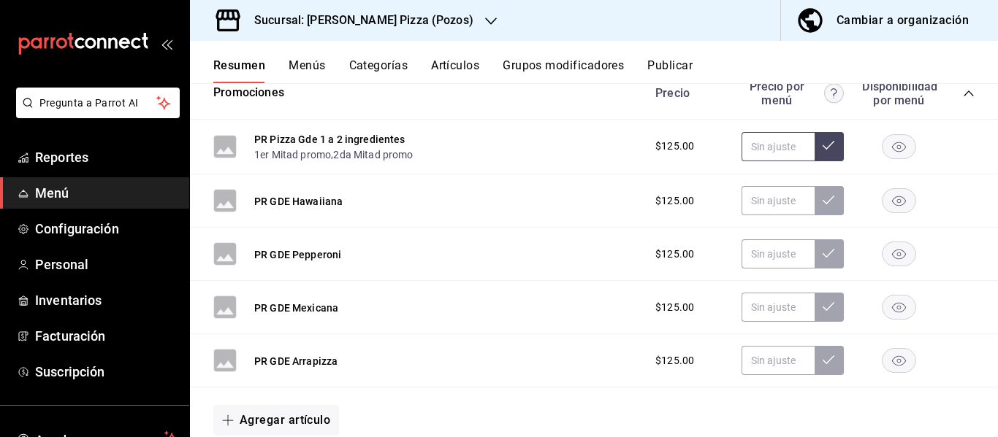
click at [774, 146] on input "text" at bounding box center [777, 146] width 73 height 29
type input "$99.00"
click at [822, 150] on icon at bounding box center [828, 145] width 12 height 12
click at [772, 195] on input "text" at bounding box center [777, 200] width 73 height 29
type input "$99.00"
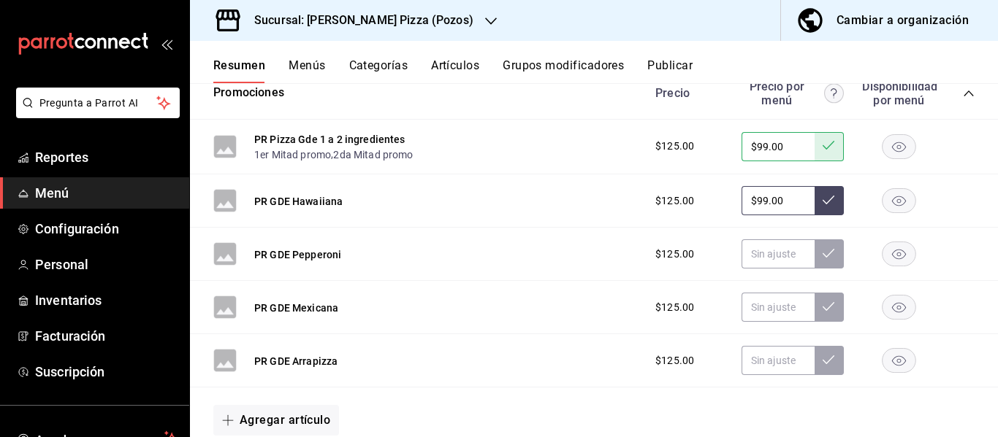
click at [822, 202] on icon at bounding box center [828, 200] width 12 height 12
click at [765, 256] on input "text" at bounding box center [777, 254] width 73 height 29
type input "$99.00"
click at [822, 249] on icon at bounding box center [828, 254] width 12 height 12
click at [763, 305] on input "text" at bounding box center [777, 307] width 73 height 29
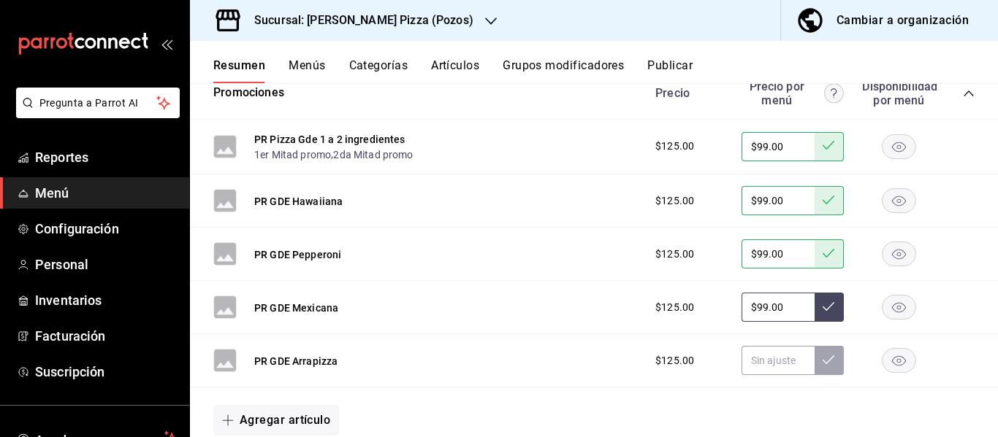
type input "$99.00"
click at [822, 309] on icon at bounding box center [828, 307] width 12 height 12
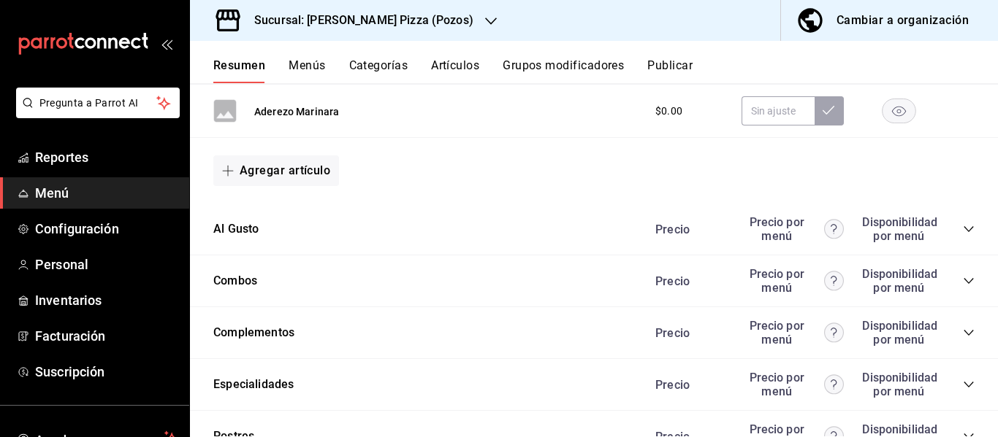
scroll to position [847, 0]
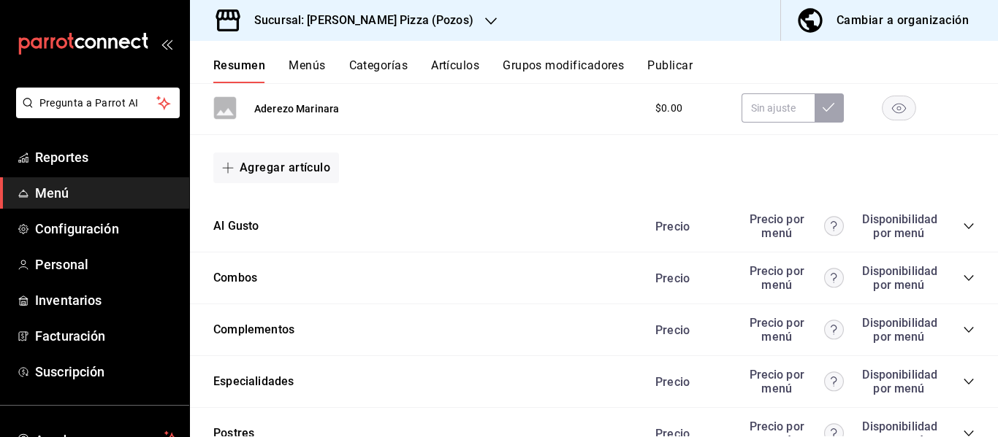
click at [963, 226] on icon "collapse-category-row" at bounding box center [969, 227] width 12 height 12
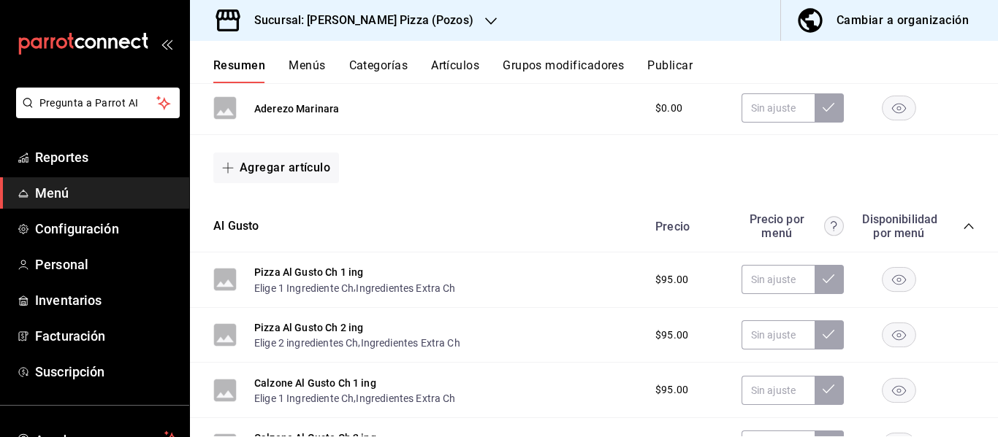
click at [963, 226] on icon "collapse-category-row" at bounding box center [969, 227] width 12 height 12
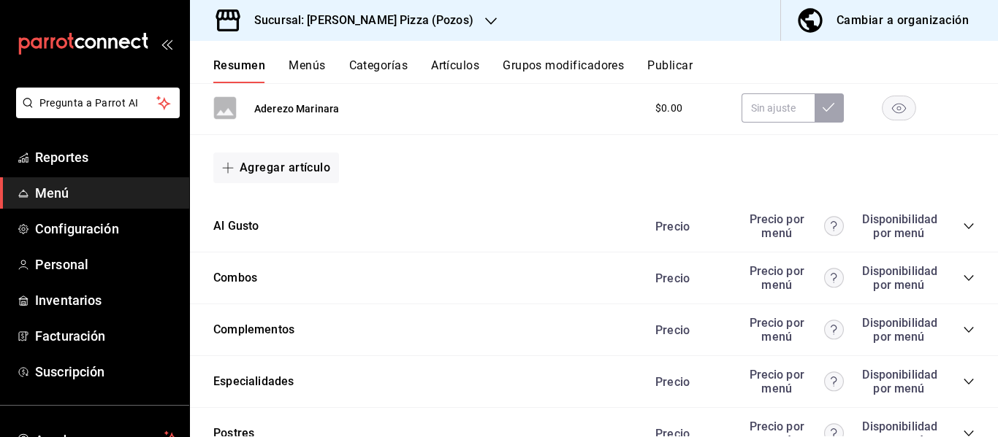
click at [963, 281] on icon "collapse-category-row" at bounding box center [969, 278] width 12 height 12
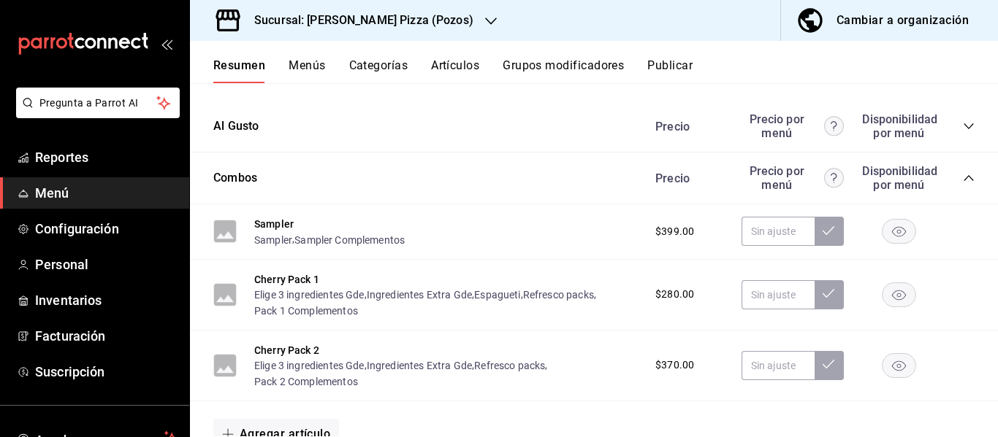
scroll to position [840, 0]
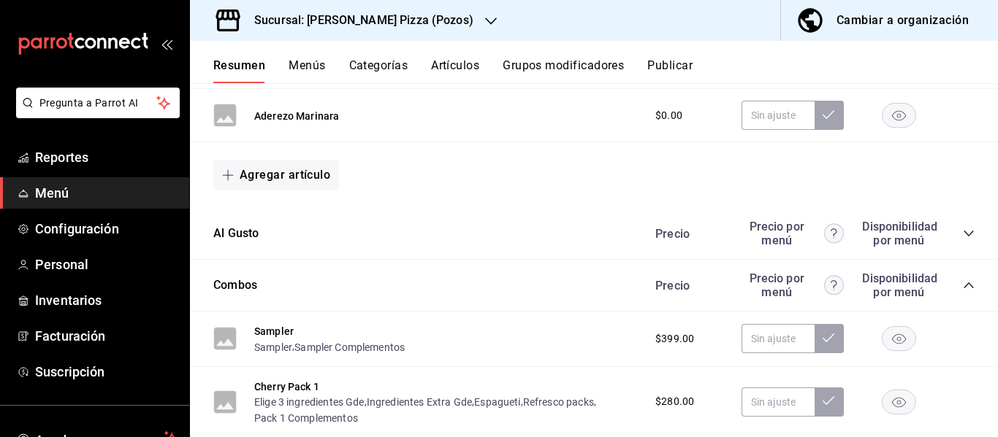
click at [963, 284] on icon "collapse-category-row" at bounding box center [969, 286] width 12 height 12
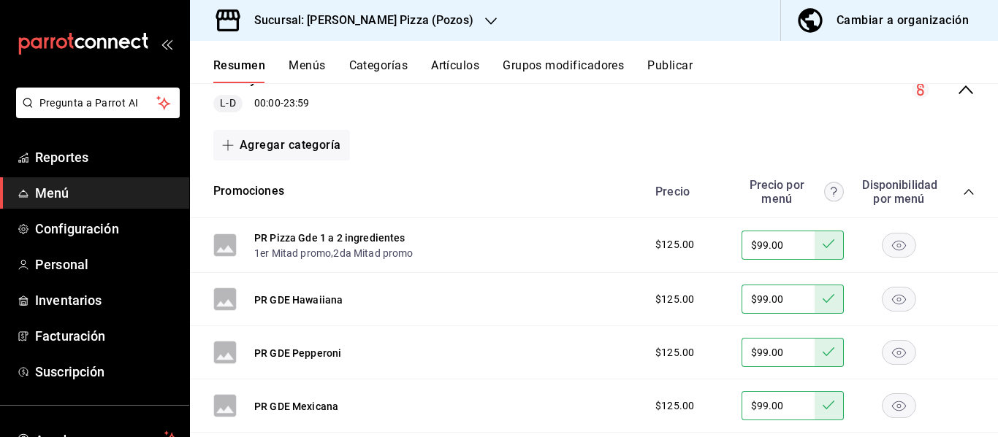
scroll to position [156, 0]
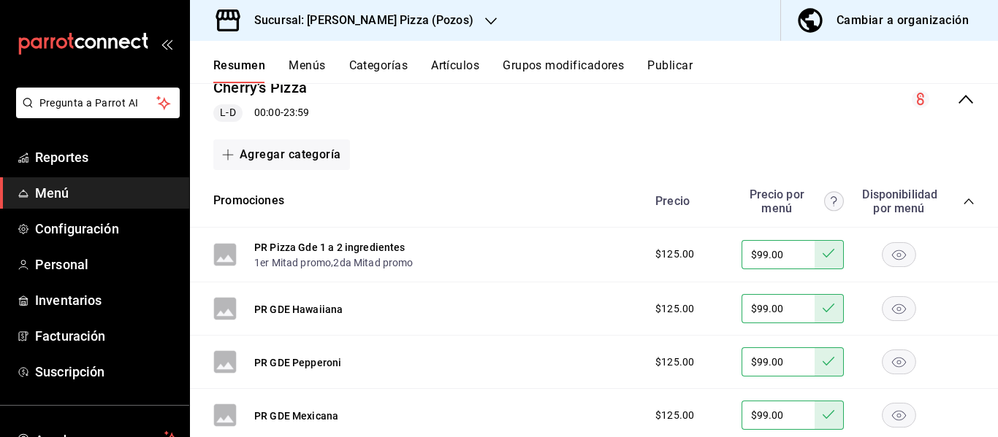
click at [963, 201] on icon "collapse-category-row" at bounding box center [969, 202] width 12 height 12
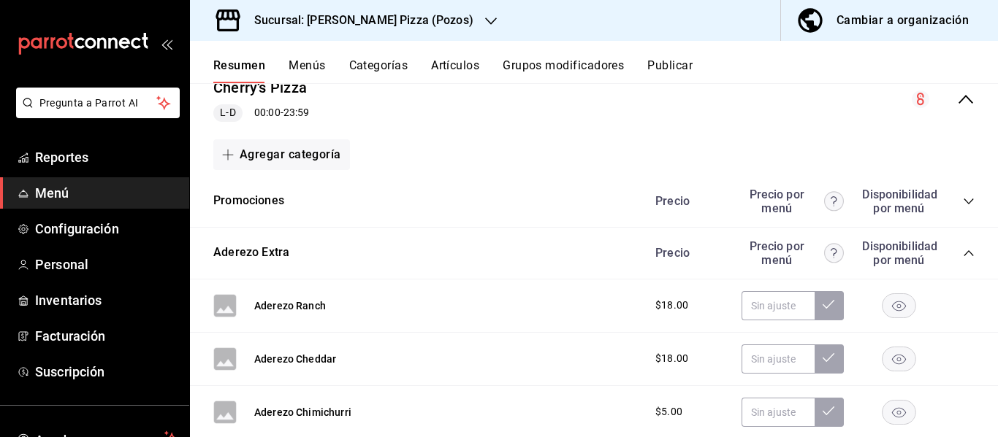
click at [957, 96] on icon "collapse-menu-row" at bounding box center [966, 100] width 18 height 18
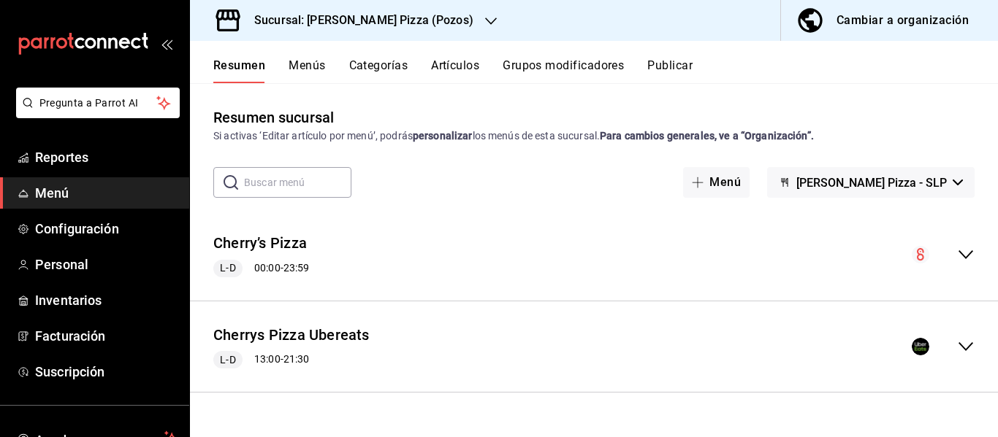
scroll to position [0, 0]
click at [72, 271] on span "Personal" at bounding box center [106, 265] width 142 height 20
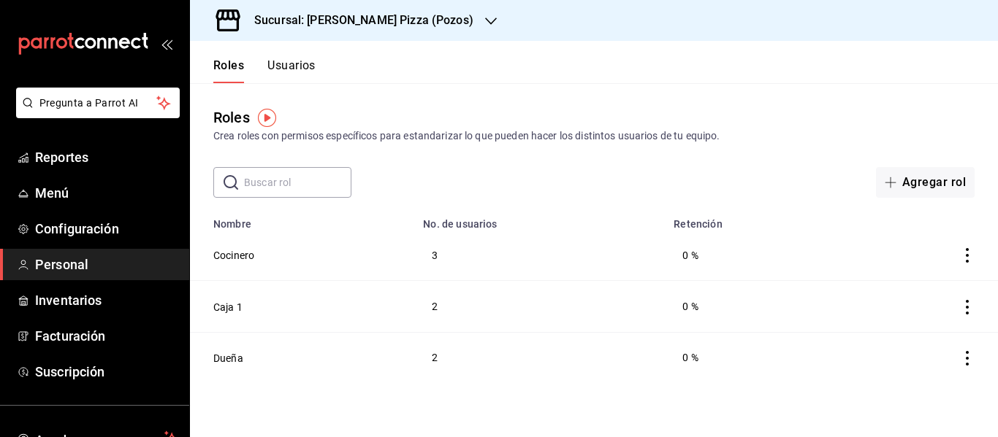
click at [291, 70] on button "Usuarios" at bounding box center [291, 70] width 48 height 25
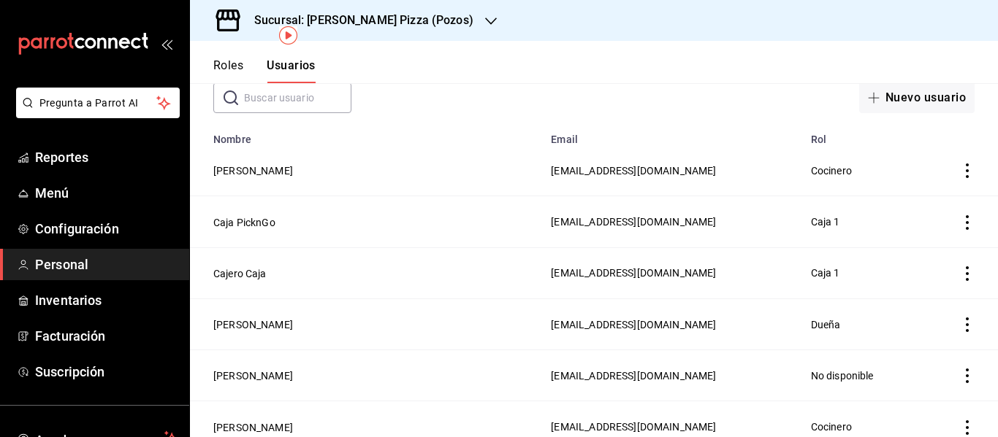
scroll to position [83, 0]
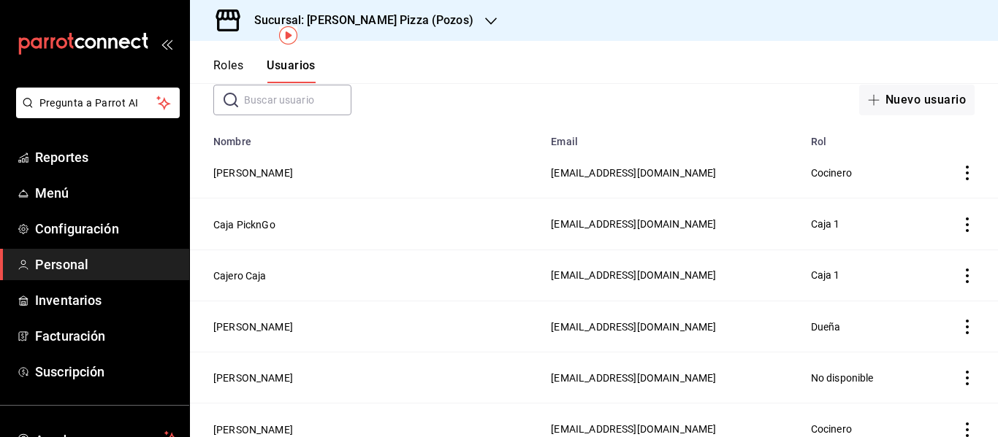
click at [965, 178] on icon "actions" at bounding box center [966, 173] width 3 height 15
click at [897, 194] on span "Eliminar" at bounding box center [902, 194] width 37 height 12
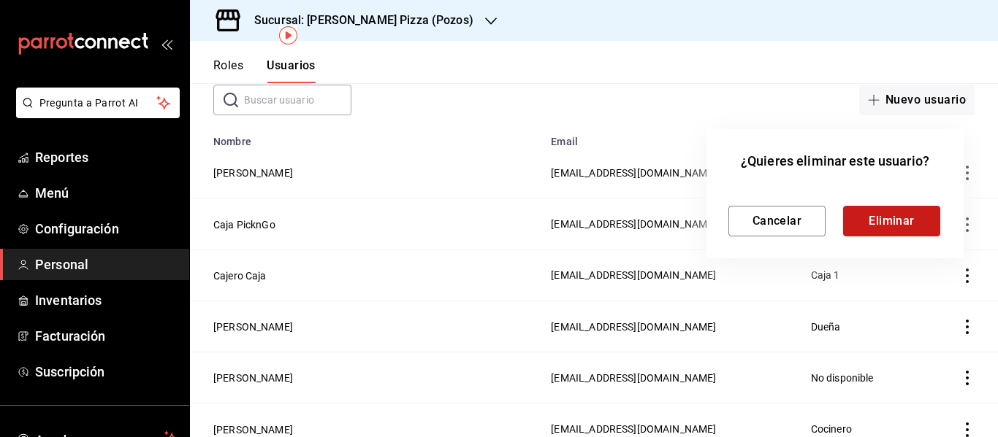
click at [884, 224] on button "Eliminar" at bounding box center [891, 221] width 97 height 31
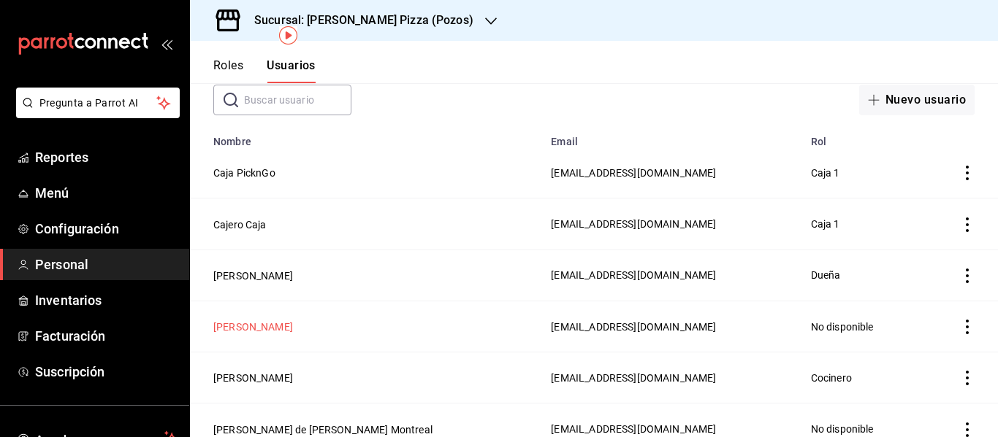
click at [293, 321] on button "Ana Cristrina López Hernández" at bounding box center [253, 327] width 80 height 15
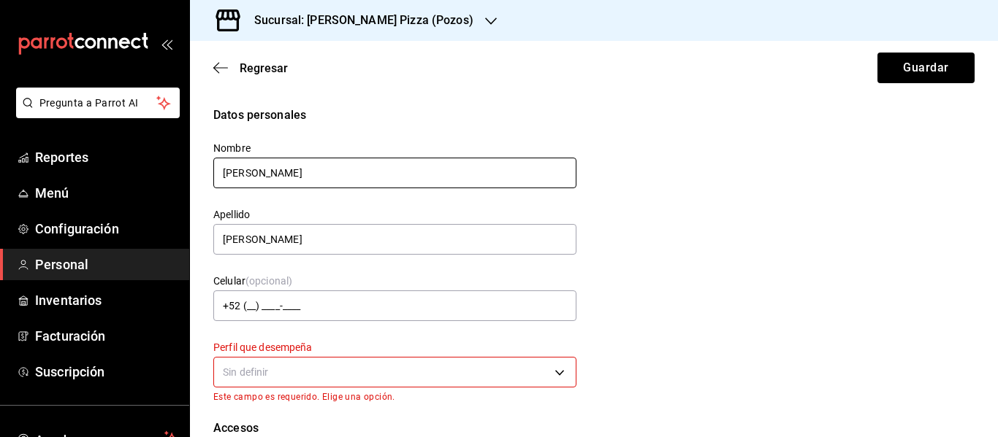
click at [268, 173] on input "Ana Cristrina" at bounding box center [394, 173] width 363 height 31
type input "Ana Cristina"
click at [914, 50] on div "Regresar Guardar" at bounding box center [594, 68] width 808 height 54
click at [900, 80] on button "Guardar" at bounding box center [925, 68] width 97 height 31
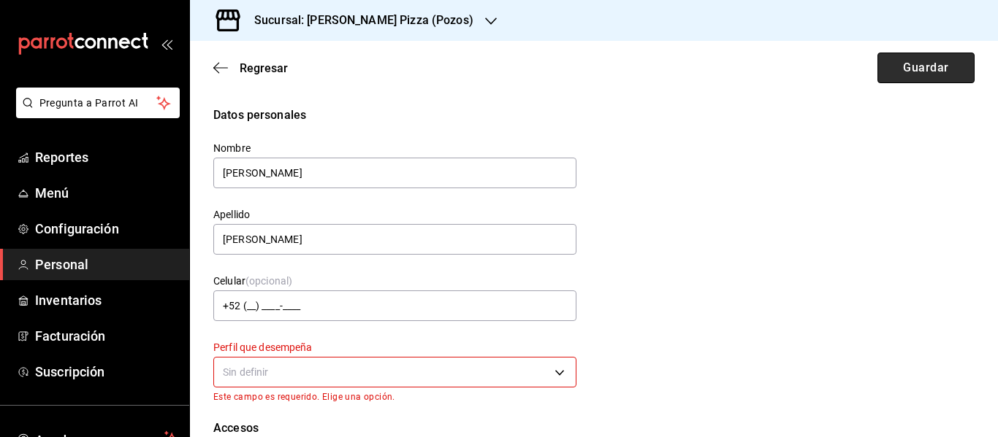
click at [906, 72] on button "Guardar" at bounding box center [925, 68] width 97 height 31
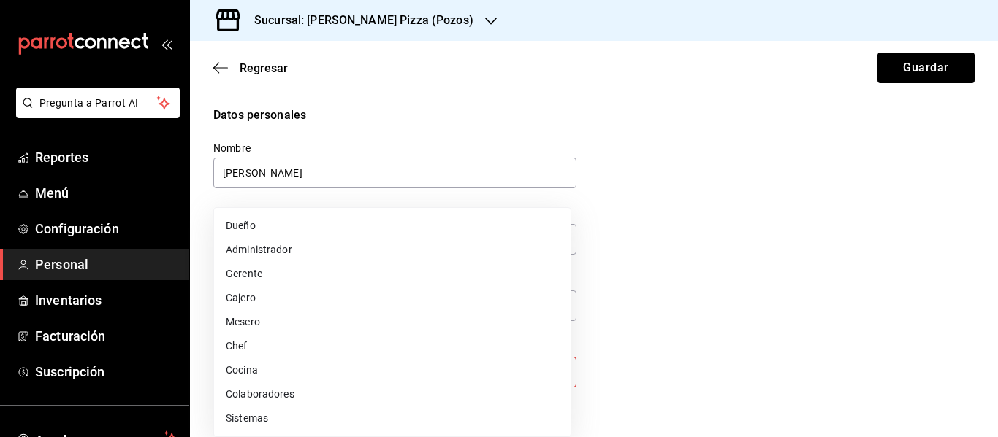
click at [426, 383] on body "Pregunta a Parrot AI Reportes Menú Configuración Personal Inventarios Facturaci…" at bounding box center [499, 218] width 998 height 437
click at [427, 376] on li "Cocina" at bounding box center [392, 371] width 356 height 24
type input "KITCHEN"
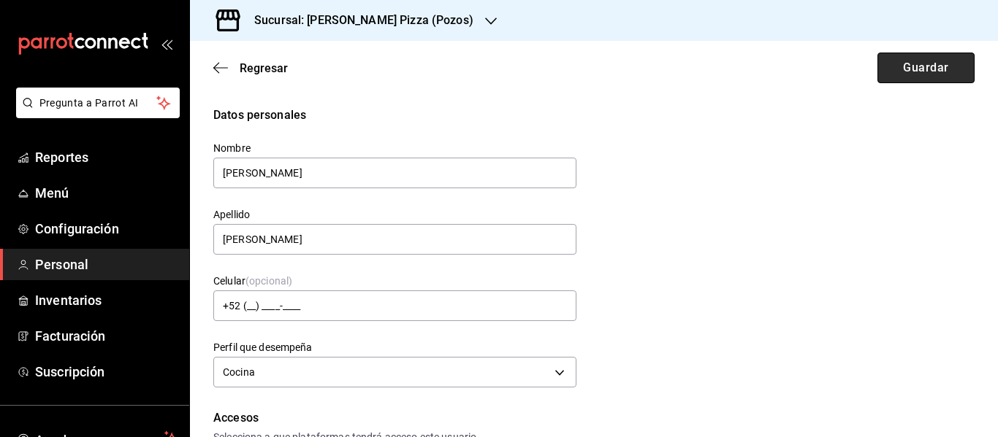
click at [907, 67] on button "Guardar" at bounding box center [925, 68] width 97 height 31
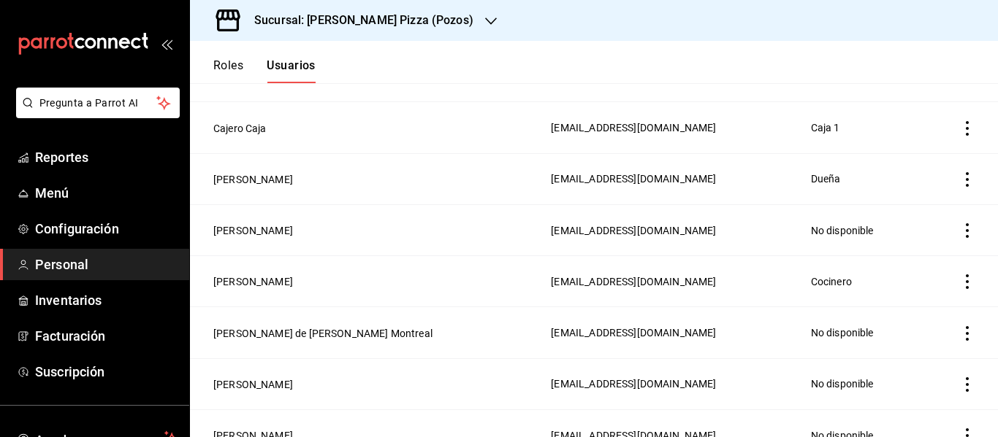
scroll to position [158, 0]
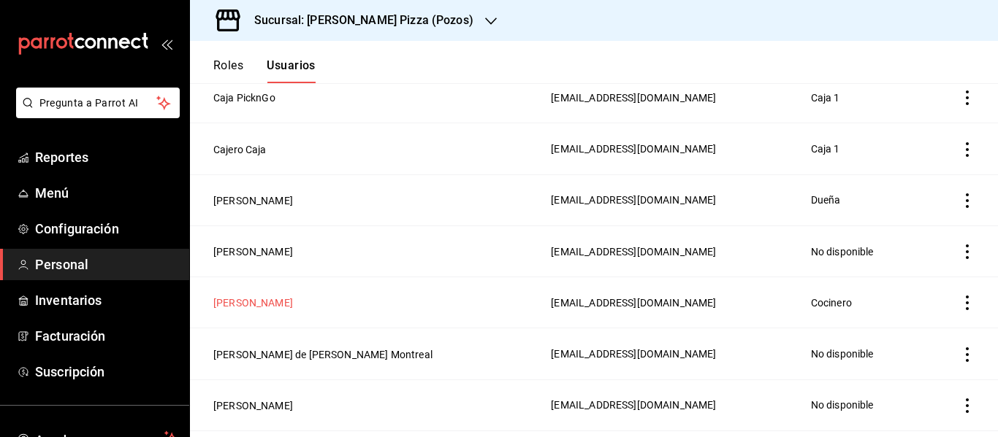
click at [293, 302] on button "César Rafael Loera Sánchez" at bounding box center [253, 303] width 80 height 15
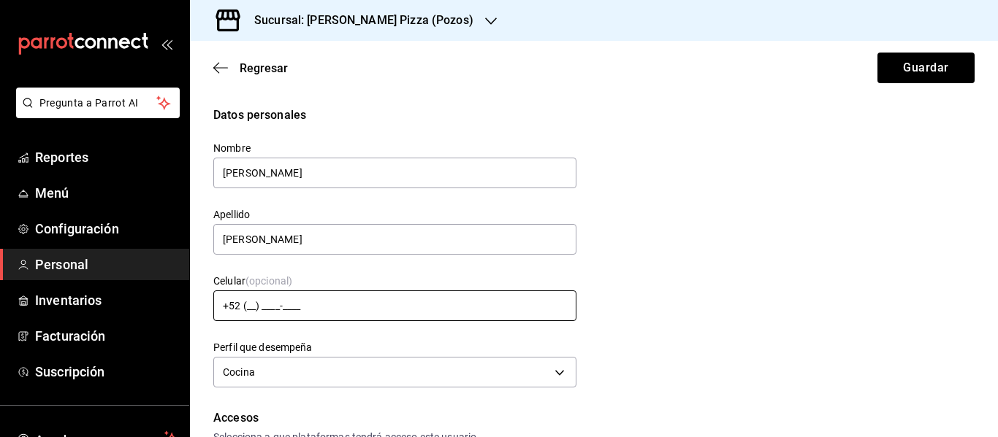
click at [401, 309] on input "+52 (__) ____-____" at bounding box center [394, 306] width 363 height 31
type input "+52 (44) 4304-9564"
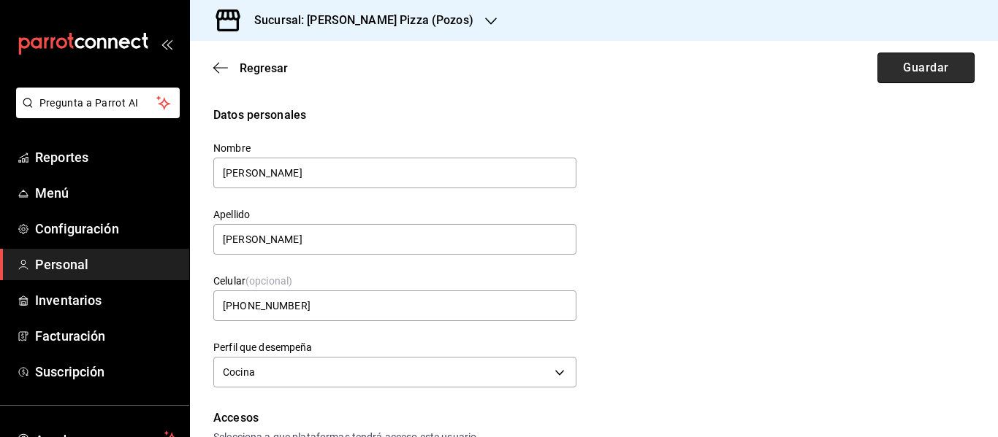
click at [927, 68] on button "Guardar" at bounding box center [925, 68] width 97 height 31
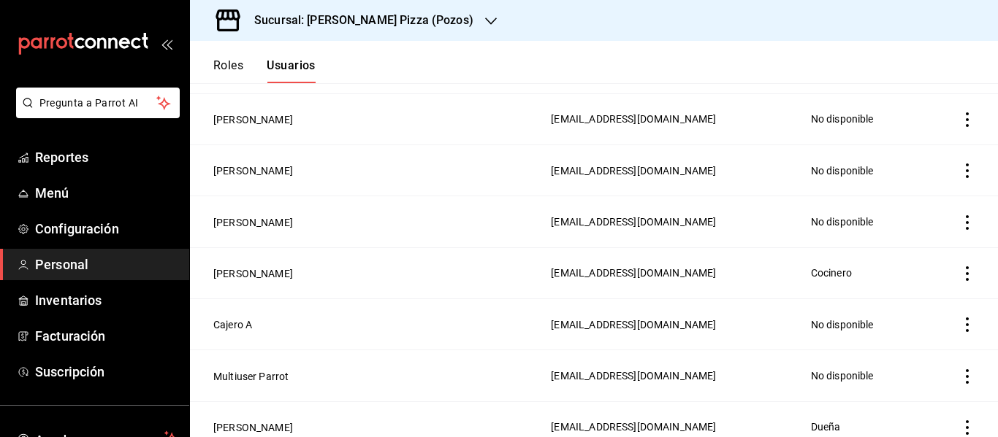
scroll to position [445, 0]
click at [293, 267] on button "Carlos David Cruces Hernández" at bounding box center [253, 273] width 80 height 15
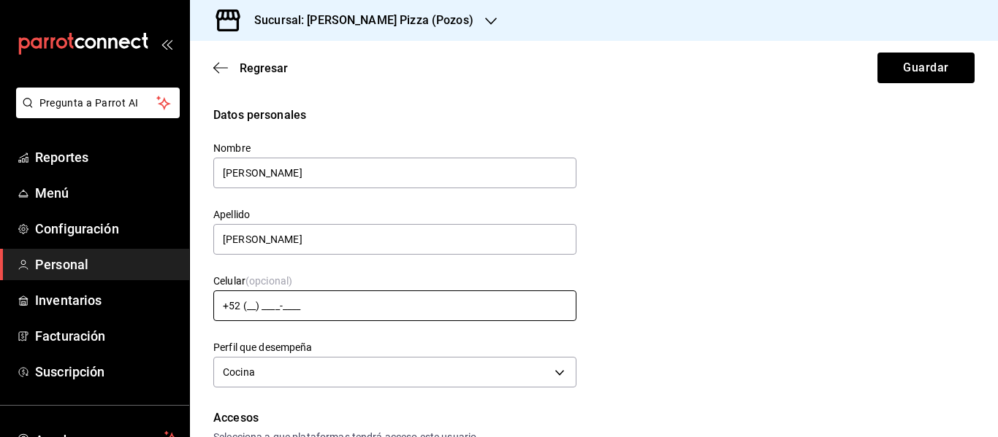
click at [255, 305] on input "+52 (__) ____-____" at bounding box center [394, 306] width 363 height 31
type input "+52 (44) 4487-5926"
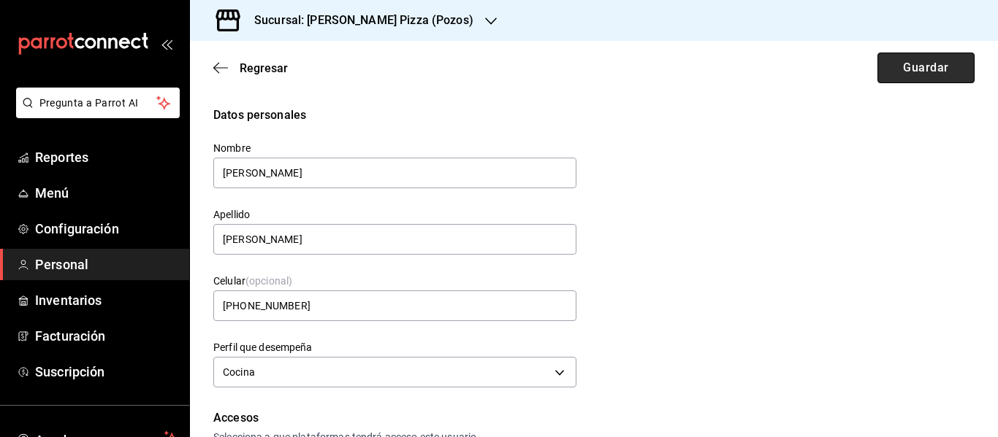
click at [928, 66] on button "Guardar" at bounding box center [925, 68] width 97 height 31
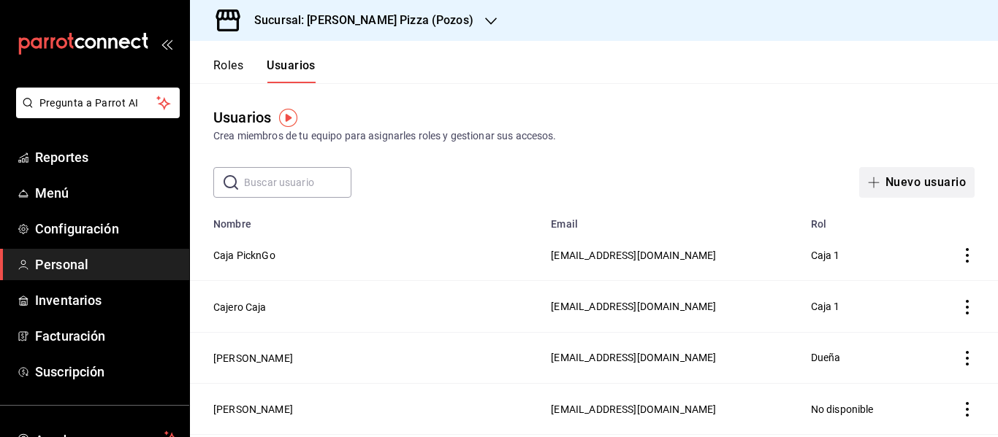
click at [883, 190] on button "Nuevo usuario" at bounding box center [916, 182] width 115 height 31
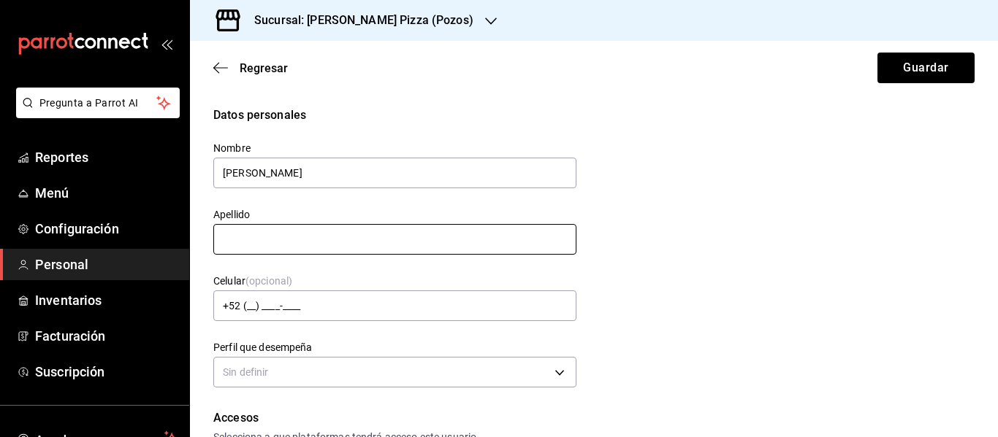
type input "David Abed"
click at [318, 240] on input "text" at bounding box center [394, 239] width 363 height 31
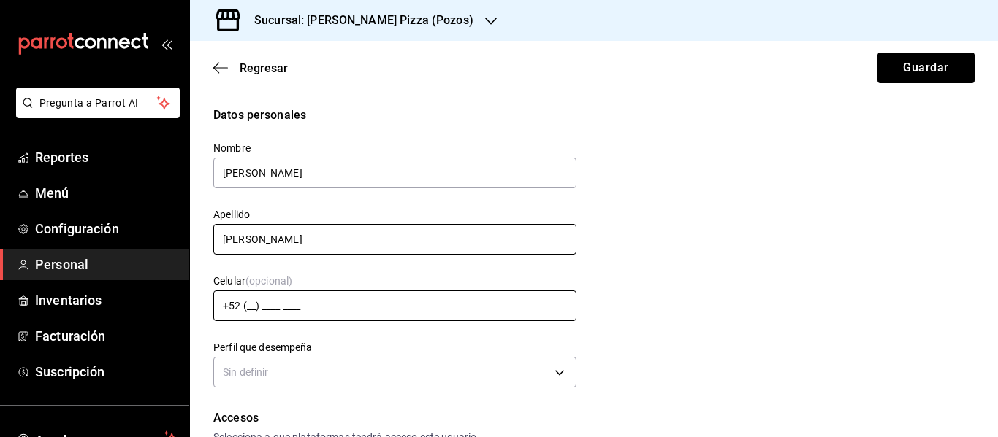
type input "Flores Mendoza"
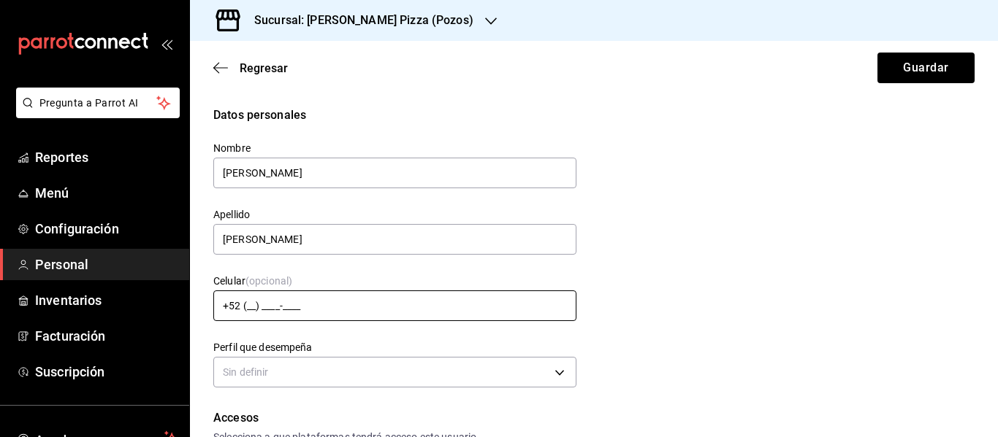
click at [246, 310] on input "+52 (__) ____-____" at bounding box center [394, 306] width 363 height 31
type input "+52 (44) 4519-1887"
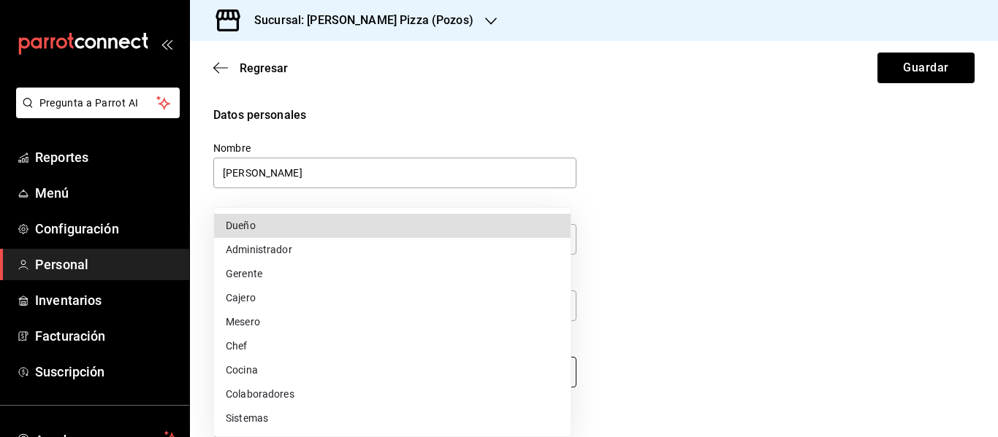
click at [419, 373] on body "Pregunta a Parrot AI Reportes Menú Configuración Personal Inventarios Facturaci…" at bounding box center [499, 218] width 998 height 437
click at [308, 369] on li "Cocina" at bounding box center [392, 371] width 356 height 24
type input "KITCHEN"
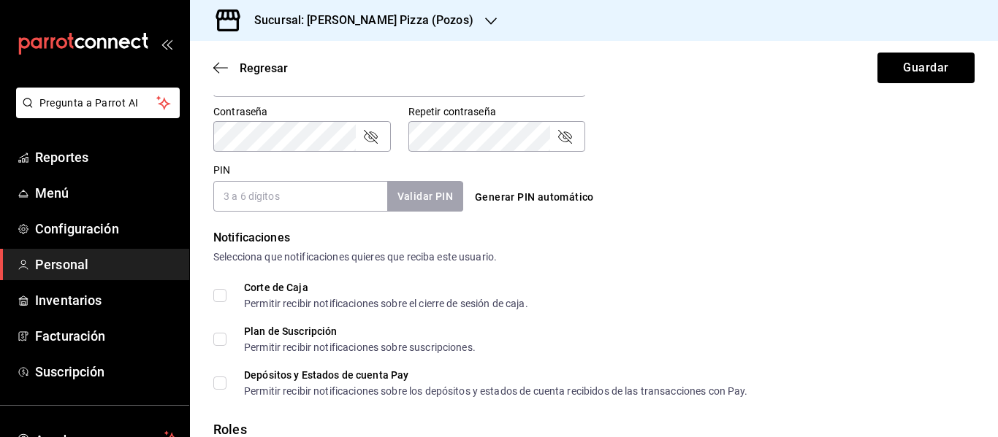
scroll to position [581, 0]
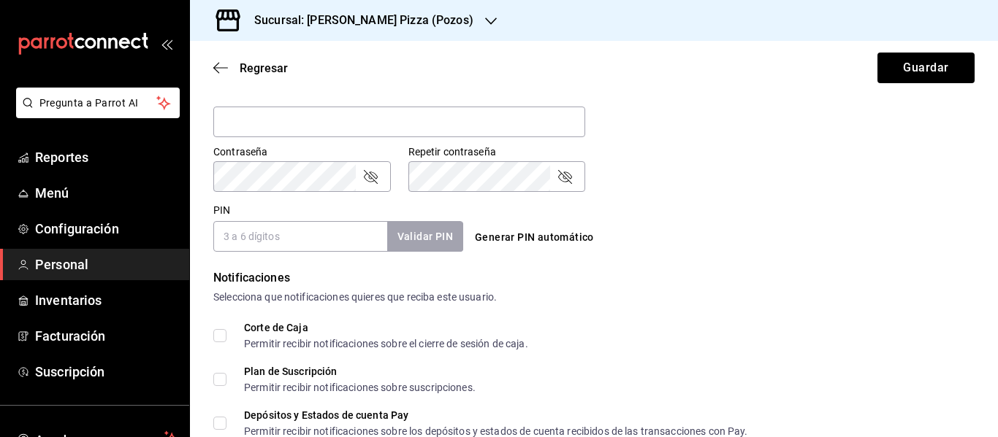
click at [529, 234] on button "Generar PIN automático" at bounding box center [534, 237] width 131 height 27
type input "6438"
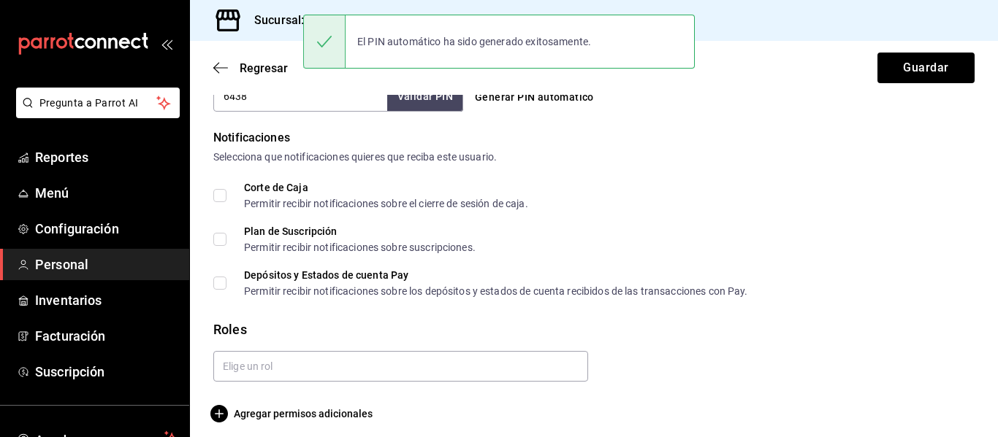
scroll to position [730, 0]
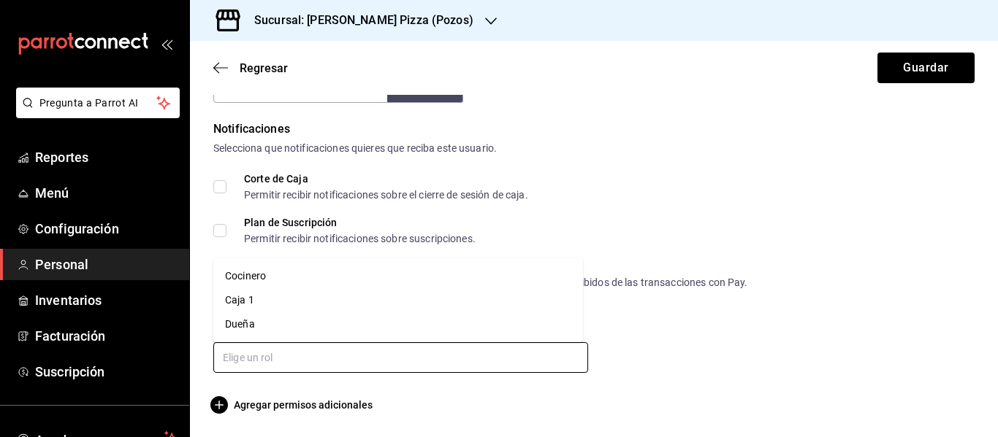
click at [448, 356] on input "text" at bounding box center [400, 358] width 375 height 31
click at [337, 278] on li "Cocinero" at bounding box center [398, 276] width 370 height 24
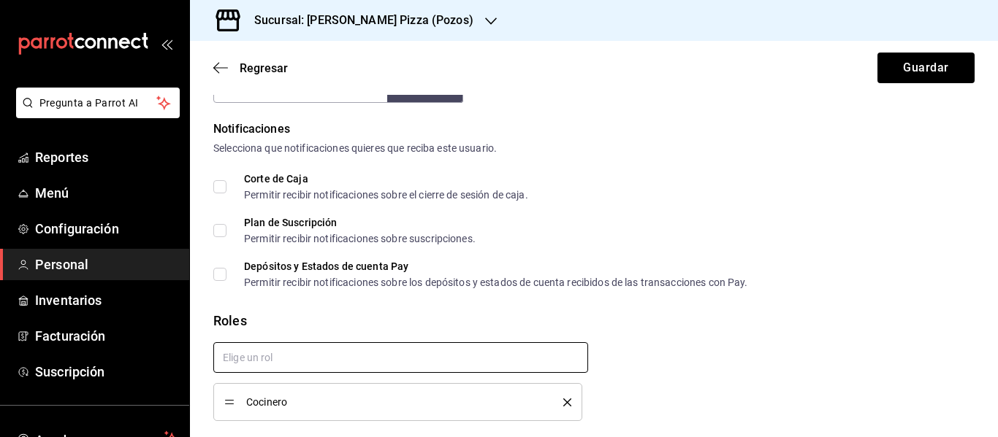
checkbox input "true"
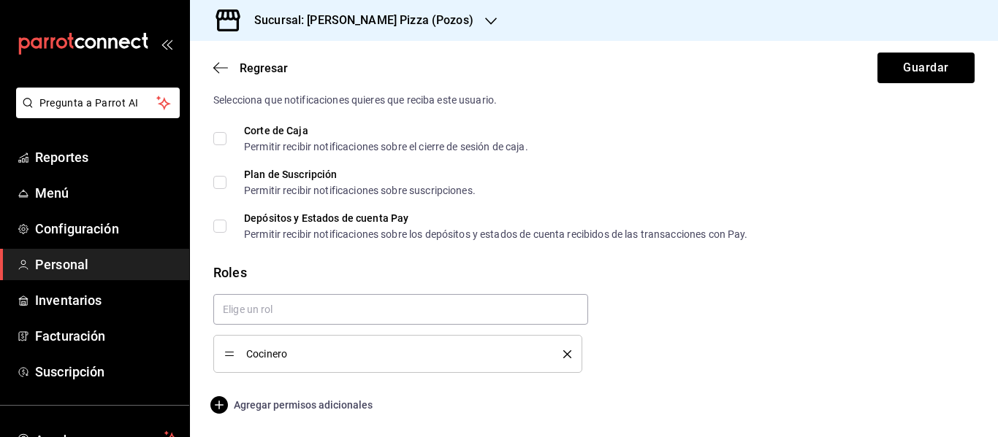
click at [224, 404] on icon "button" at bounding box center [219, 406] width 18 height 18
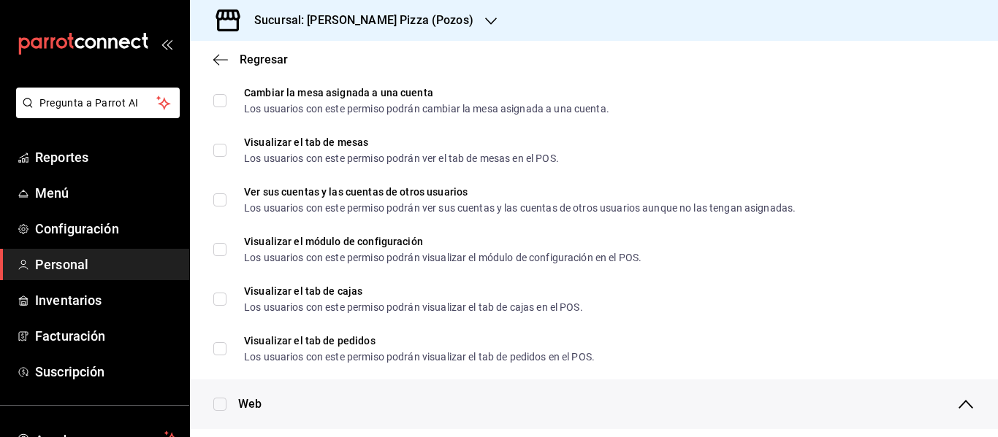
scroll to position [0, 0]
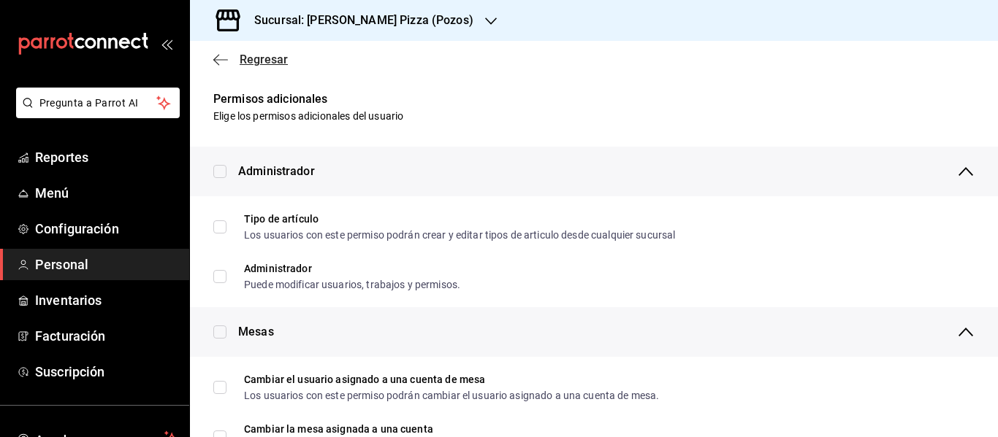
click at [218, 59] on icon "button" at bounding box center [220, 59] width 15 height 1
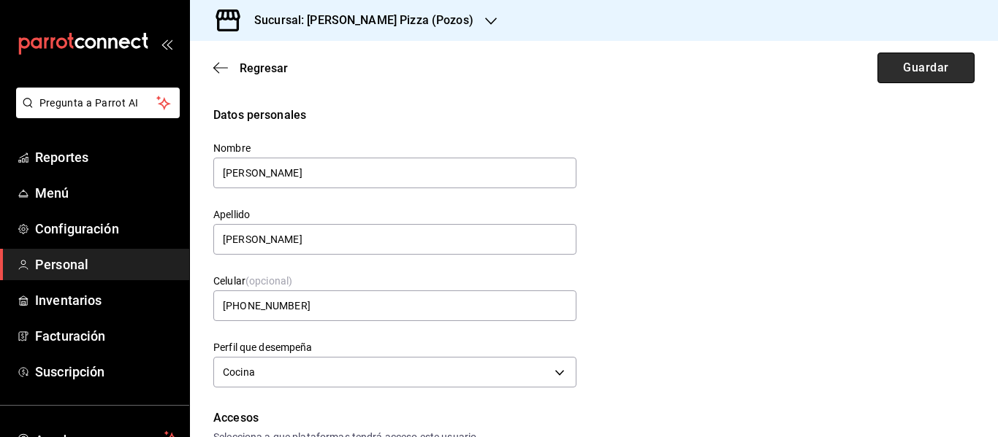
click at [903, 67] on button "Guardar" at bounding box center [925, 68] width 97 height 31
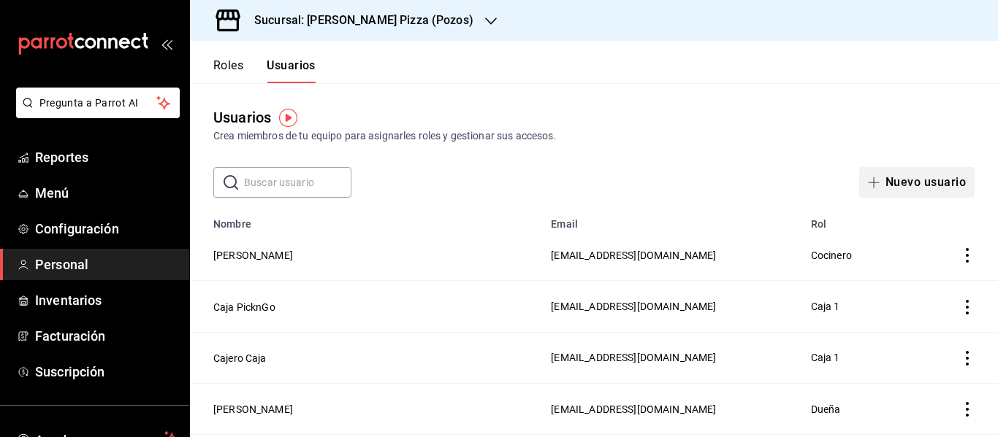
click at [918, 177] on button "Nuevo usuario" at bounding box center [916, 182] width 115 height 31
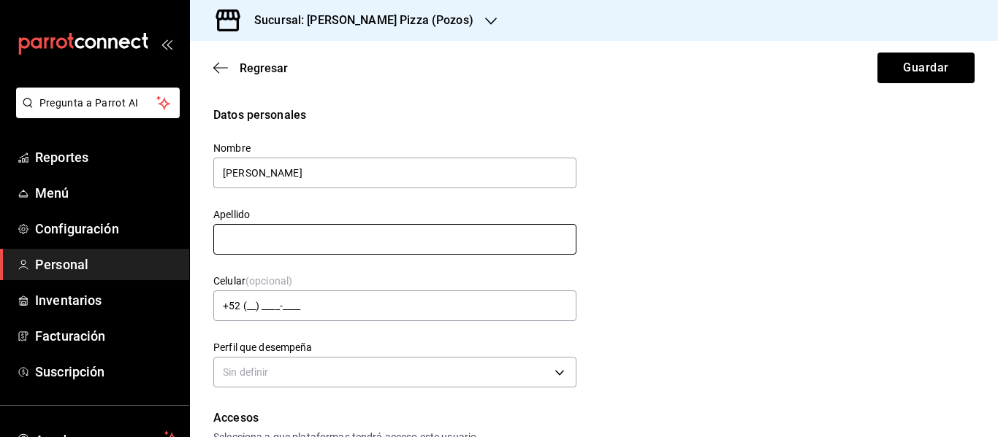
type input "Ana Cecilia"
click at [516, 240] on input "text" at bounding box center [394, 239] width 363 height 31
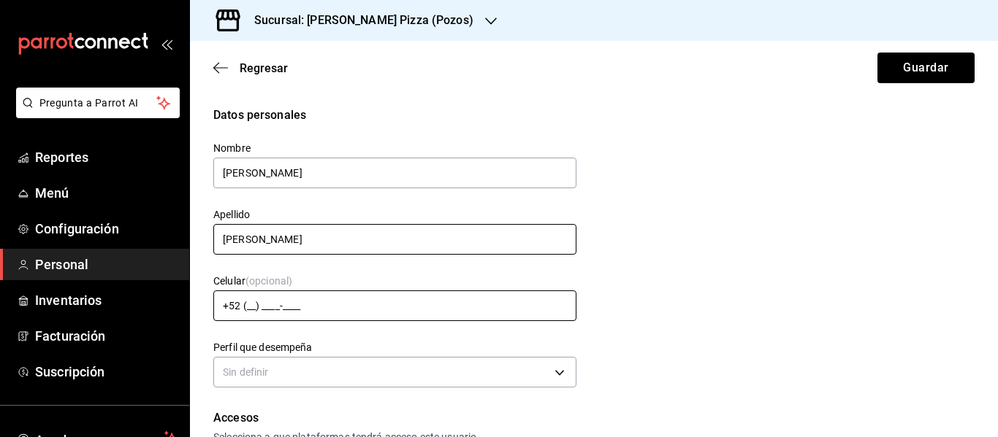
type input "González Meléndez"
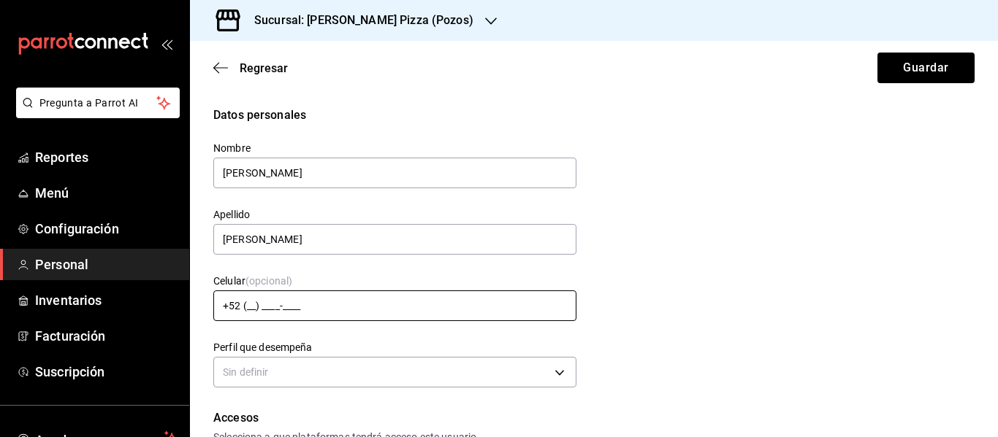
click at [260, 298] on input "+52 (__) ____-____" at bounding box center [394, 306] width 363 height 31
type input "+52 (44) 4726-6163"
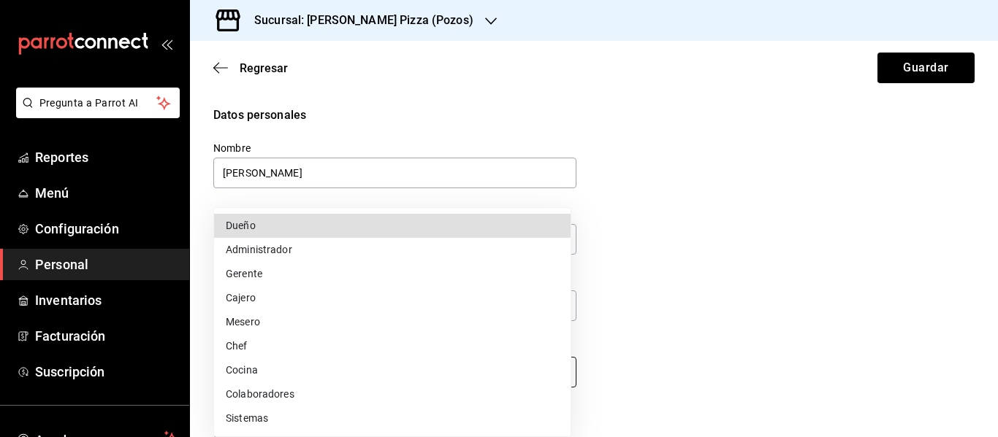
click at [473, 375] on body "Pregunta a Parrot AI Reportes Menú Configuración Personal Inventarios Facturaci…" at bounding box center [499, 218] width 998 height 437
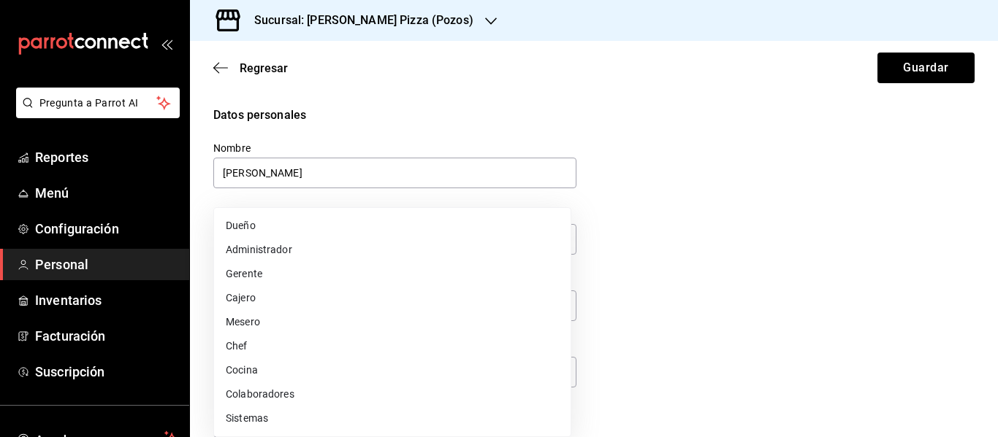
click at [344, 291] on li "Cajero" at bounding box center [392, 298] width 356 height 24
type input "CASHIER"
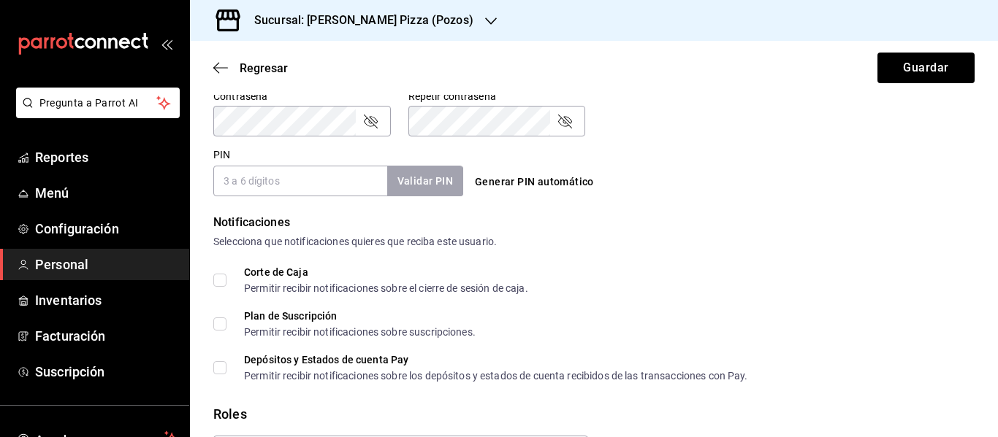
scroll to position [634, 0]
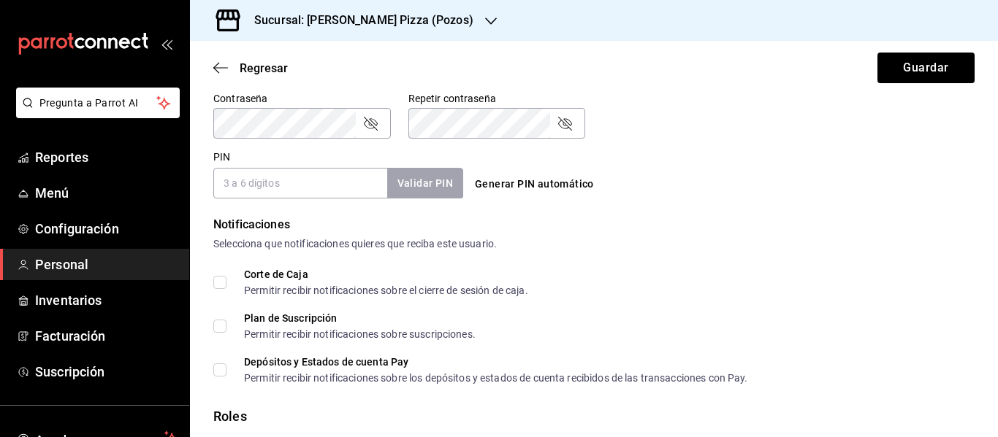
click at [572, 186] on button "Generar PIN automático" at bounding box center [534, 184] width 131 height 27
type input "7034"
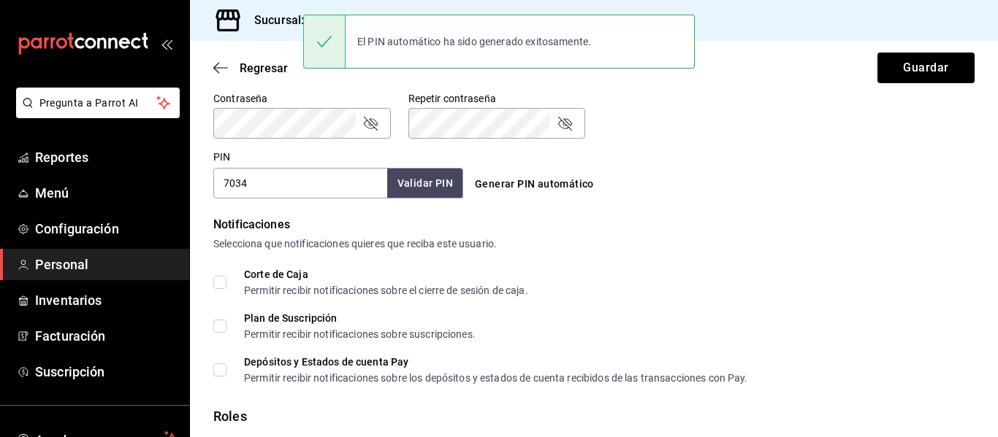
scroll to position [730, 0]
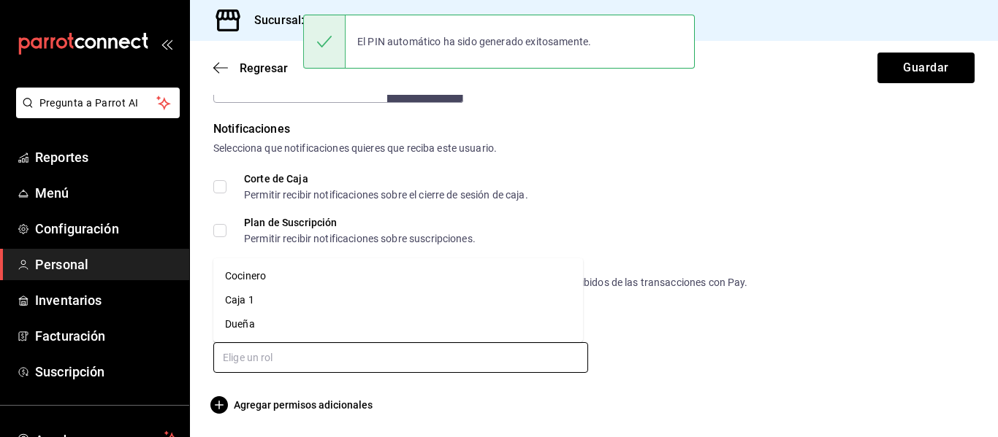
click at [452, 372] on input "text" at bounding box center [400, 358] width 375 height 31
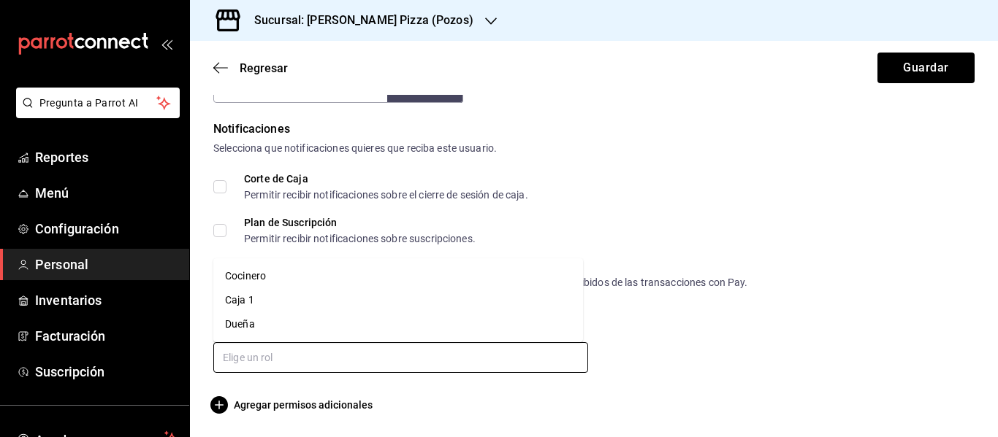
click at [338, 275] on li "Cocinero" at bounding box center [398, 276] width 370 height 24
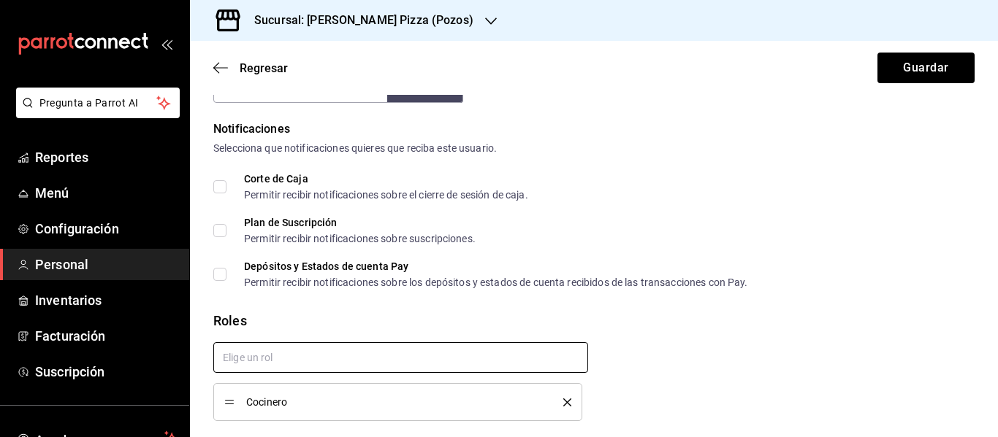
checkbox input "true"
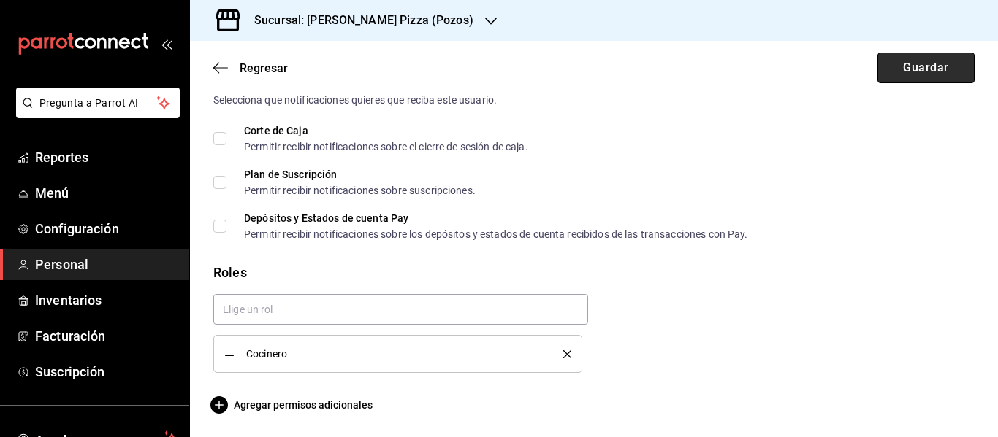
click at [914, 72] on button "Guardar" at bounding box center [925, 68] width 97 height 31
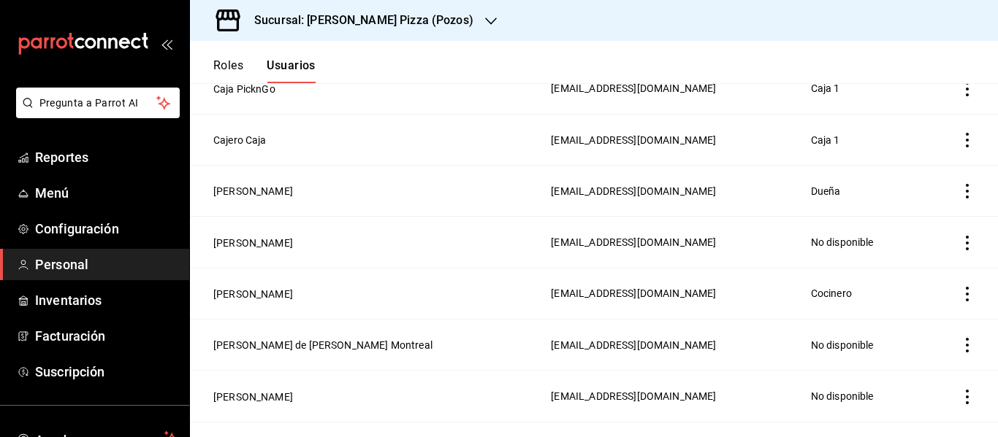
scroll to position [268, 0]
click at [293, 288] on button "César Rafael Loera Sánchez" at bounding box center [253, 295] width 80 height 15
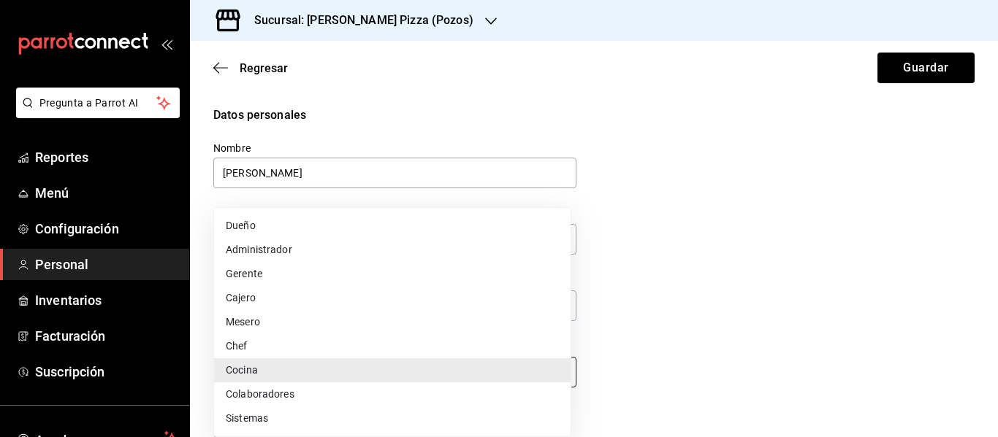
click at [345, 367] on body "Pregunta a Parrot AI Reportes Menú Configuración Personal Inventarios Facturaci…" at bounding box center [499, 218] width 998 height 437
click at [318, 275] on li "Gerente" at bounding box center [392, 274] width 356 height 24
type input "MANAGER"
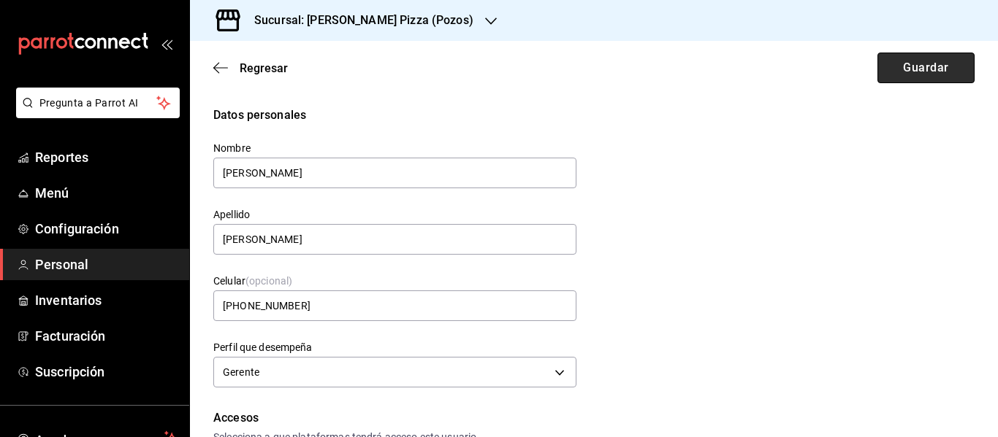
click at [923, 77] on button "Guardar" at bounding box center [925, 68] width 97 height 31
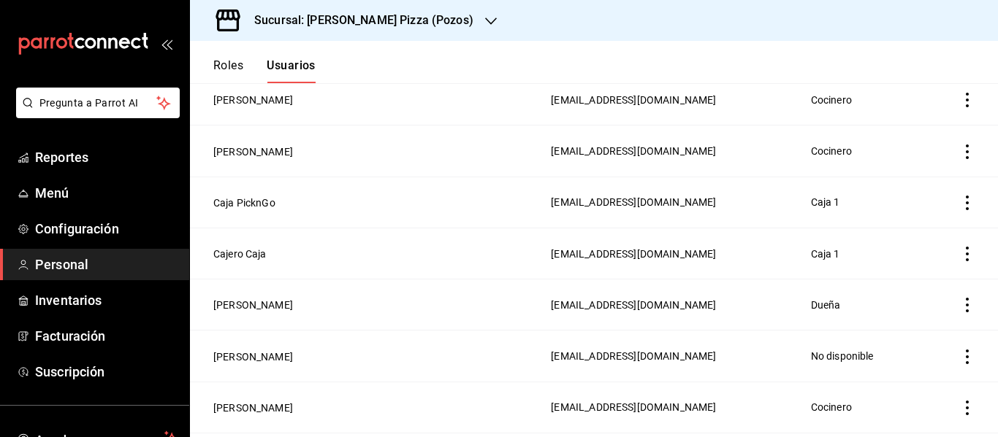
scroll to position [193, 0]
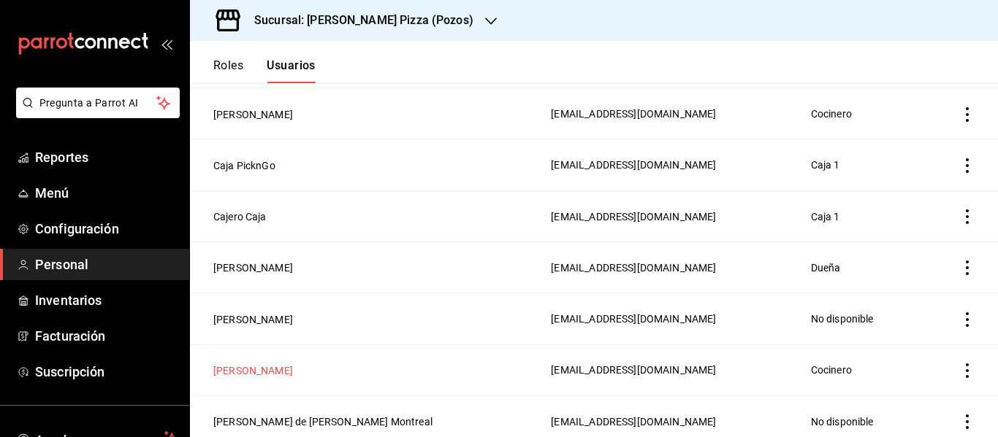
click at [293, 364] on button "César Rafael Loera Sánchez" at bounding box center [253, 371] width 80 height 15
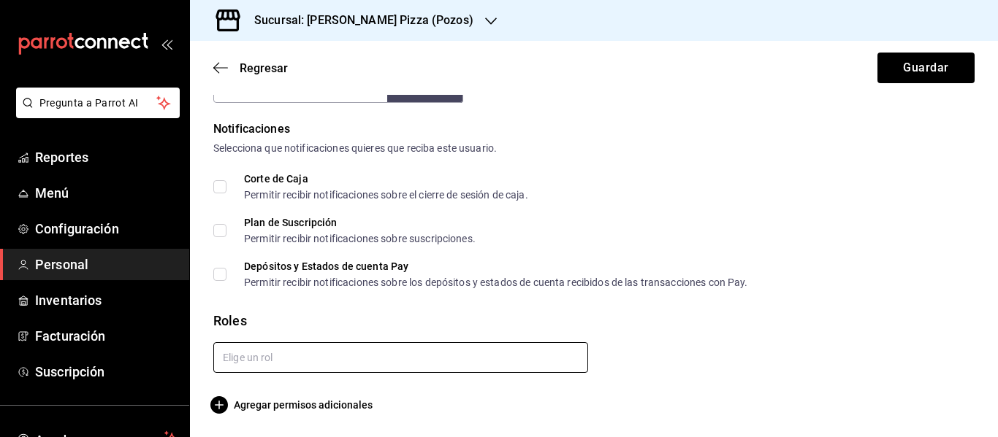
scroll to position [727, 0]
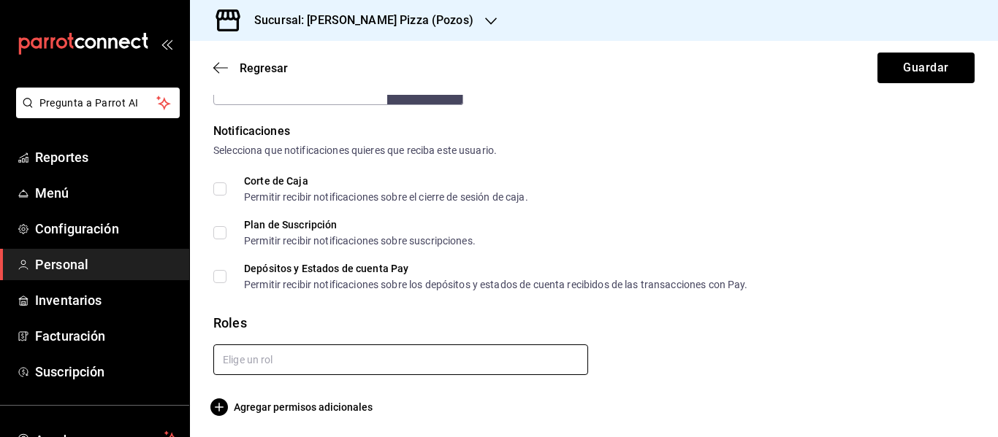
click at [483, 348] on input "text" at bounding box center [400, 360] width 375 height 31
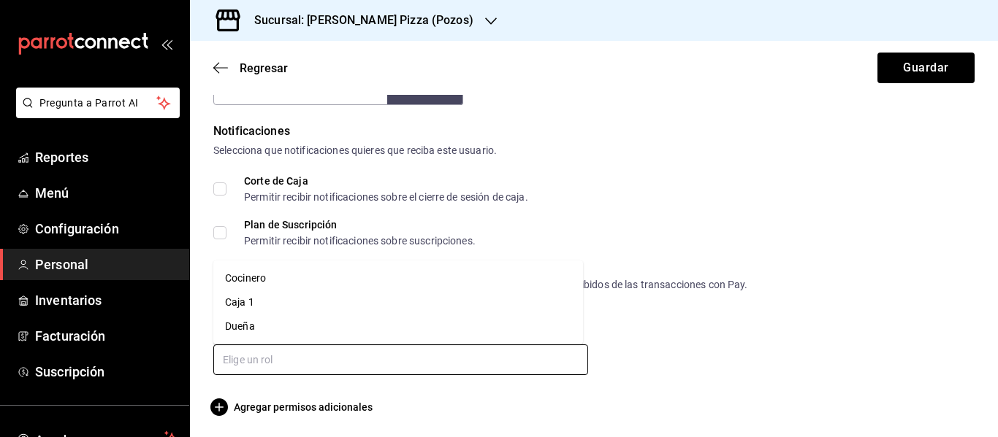
click at [304, 283] on li "Cocinero" at bounding box center [398, 279] width 370 height 24
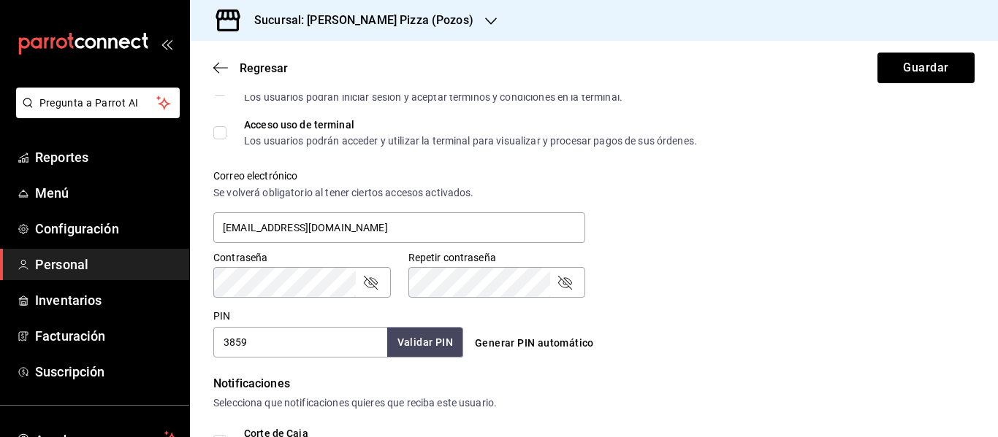
scroll to position [290, 0]
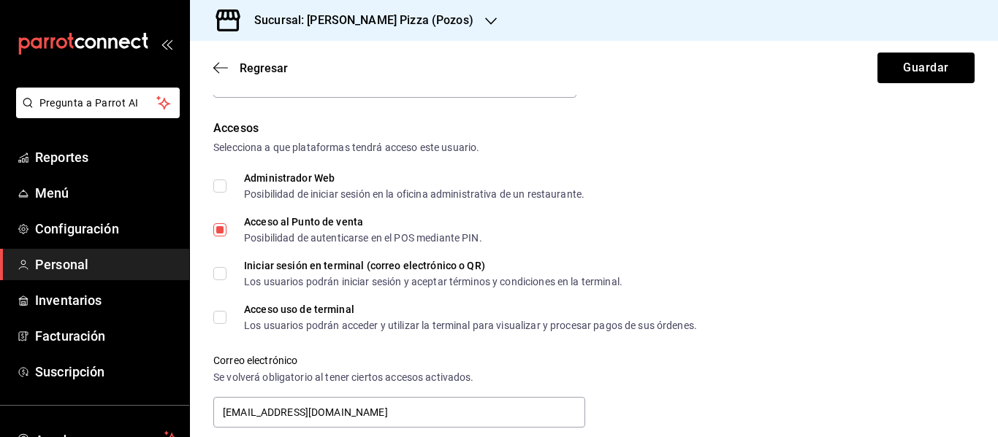
click at [220, 229] on input "Acceso al Punto de venta Posibilidad de autenticarse en el POS mediante PIN." at bounding box center [219, 229] width 13 height 13
checkbox input "false"
click at [916, 70] on button "Guardar" at bounding box center [925, 68] width 97 height 31
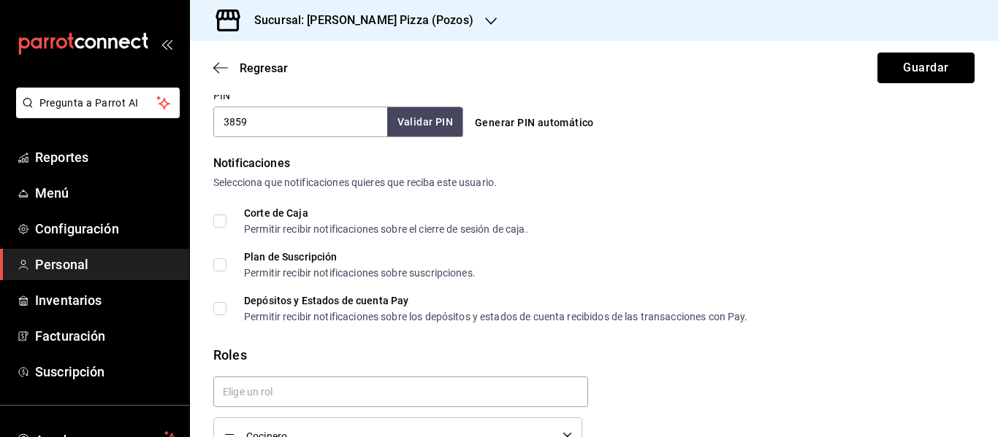
scroll to position [778, 0]
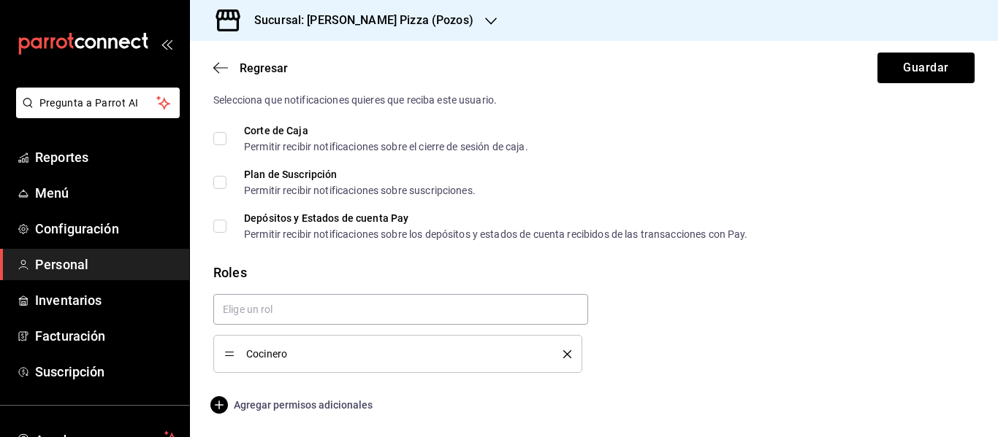
click at [218, 407] on icon "button" at bounding box center [219, 406] width 18 height 18
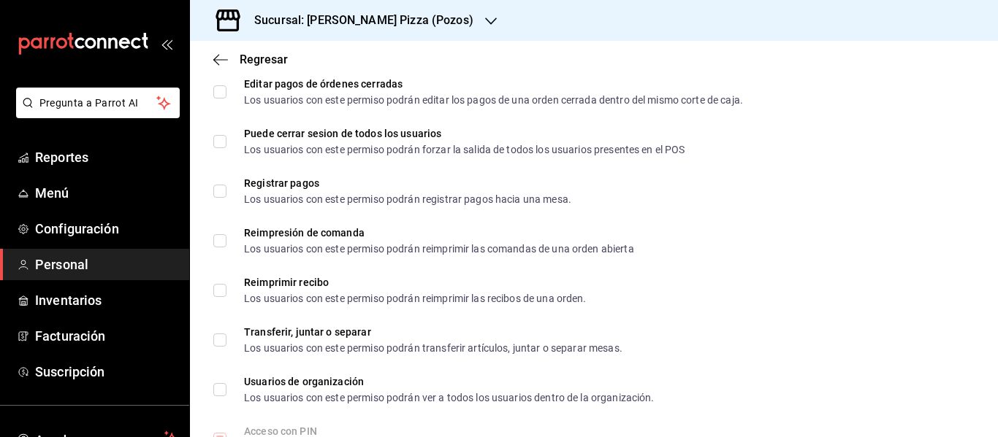
scroll to position [2235, 0]
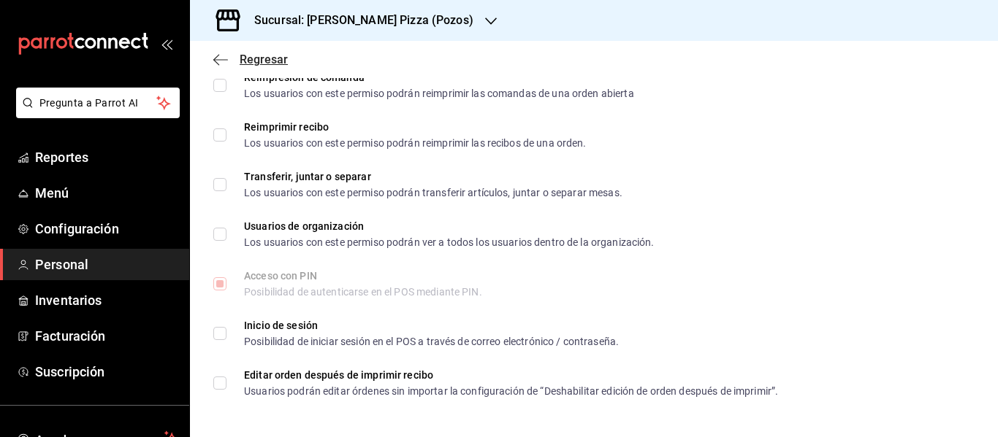
click at [223, 56] on icon "button" at bounding box center [220, 59] width 15 height 13
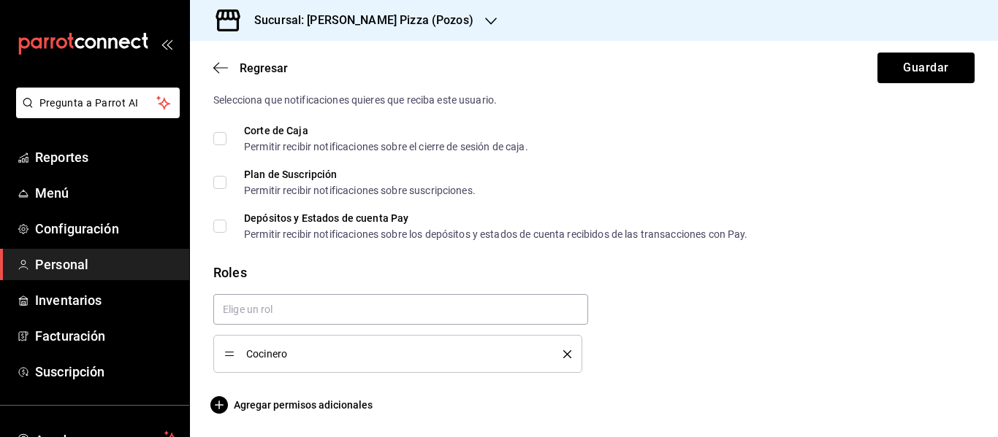
scroll to position [778, 0]
click at [884, 69] on button "Guardar" at bounding box center [925, 68] width 97 height 31
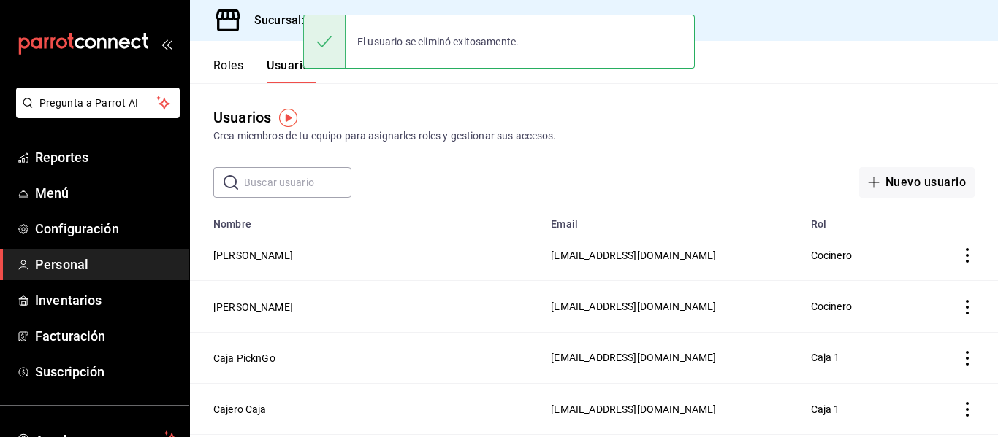
click at [307, 176] on input "text" at bounding box center [297, 182] width 107 height 29
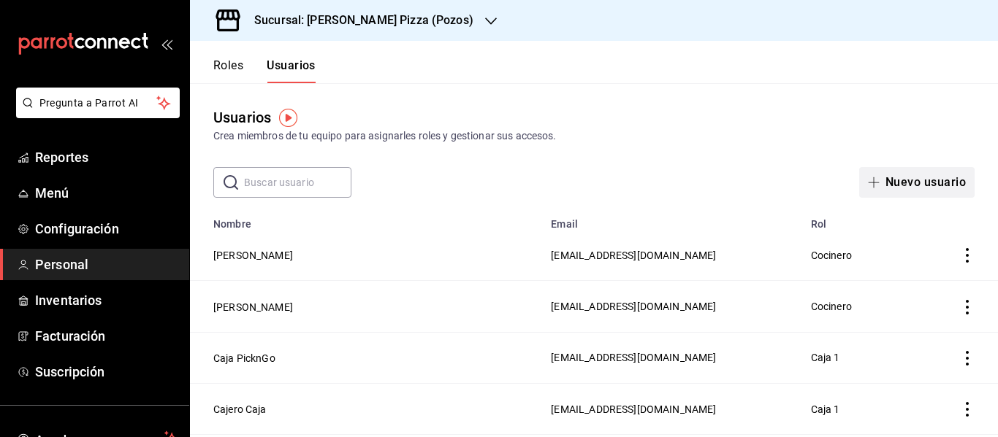
click at [912, 188] on button "Nuevo usuario" at bounding box center [916, 182] width 115 height 31
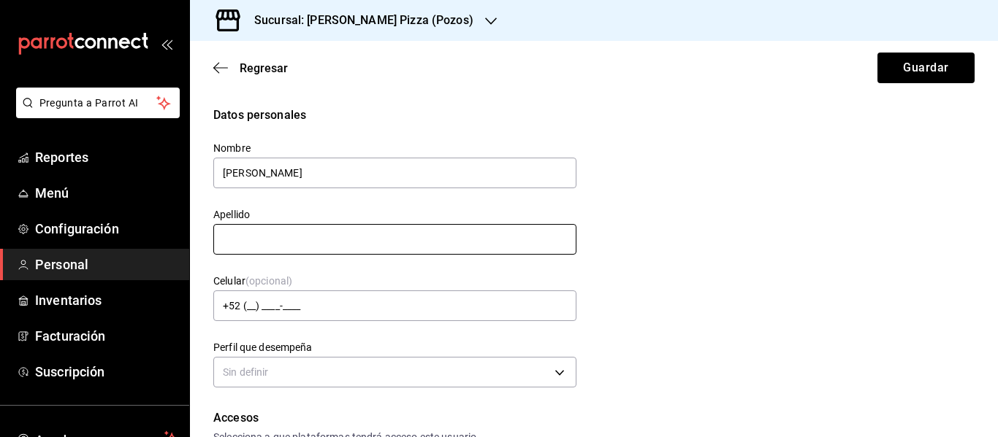
type input "Adriana Elizabeth"
click at [489, 242] on input "text" at bounding box center [394, 239] width 363 height 31
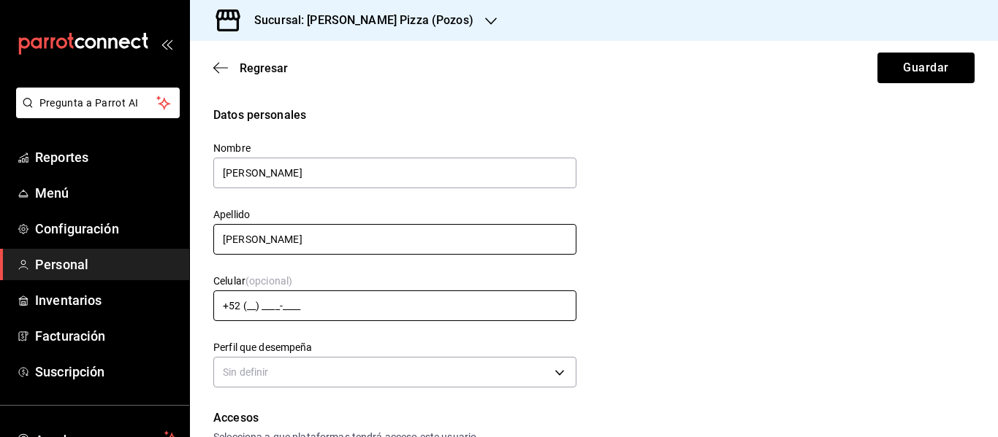
type input "Ramírez Torija"
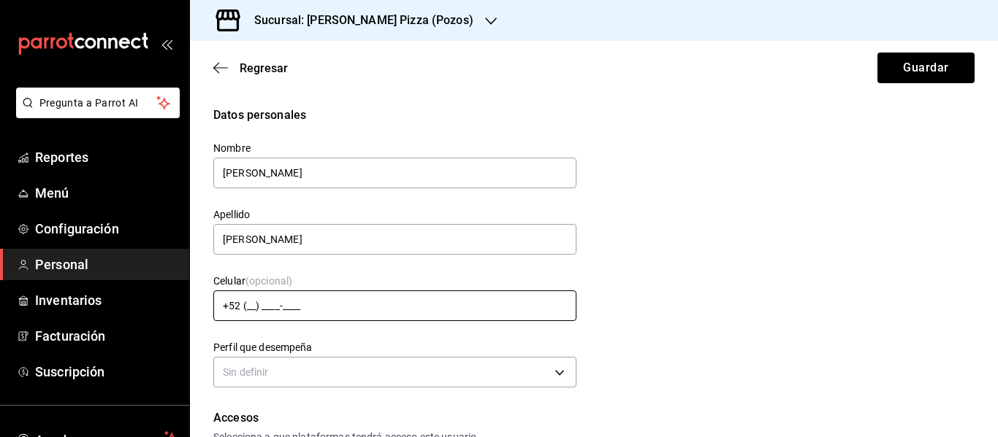
click at [256, 307] on input "+52 (__) ____-____" at bounding box center [394, 306] width 363 height 31
type input "+52 (44) 4506-1966"
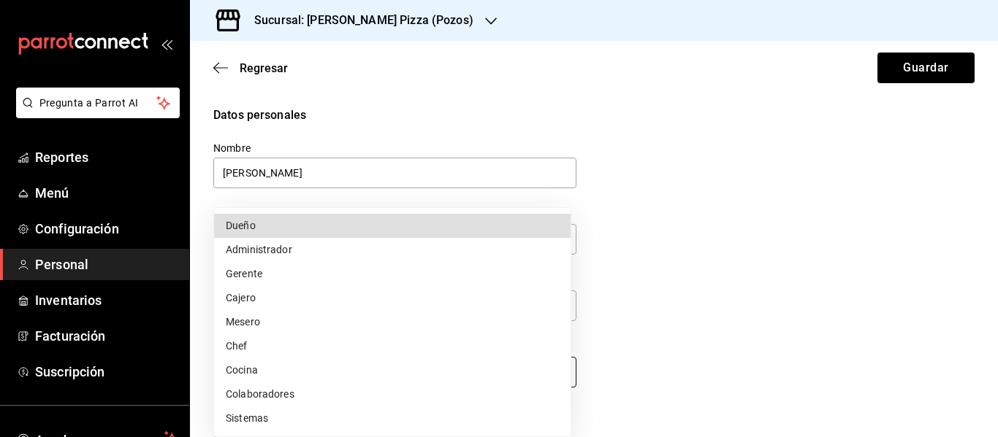
click at [314, 378] on body "Pregunta a Parrot AI Reportes Menú Configuración Personal Inventarios Facturaci…" at bounding box center [499, 218] width 998 height 437
click at [301, 299] on li "Cajero" at bounding box center [392, 298] width 356 height 24
type input "CASHIER"
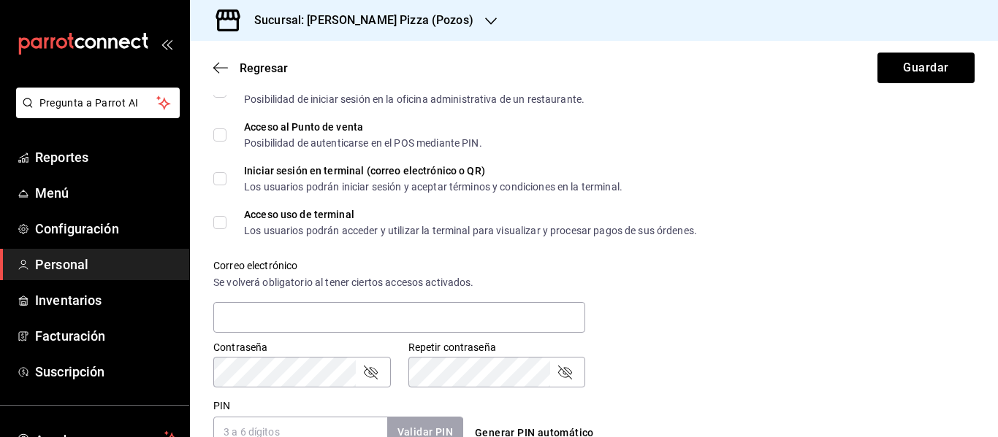
scroll to position [389, 0]
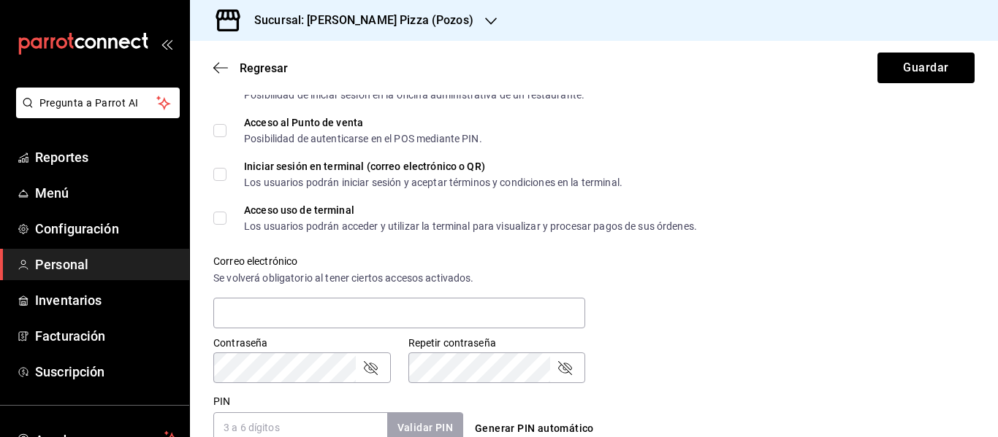
click at [491, 427] on button "Generar PIN automático" at bounding box center [534, 429] width 131 height 27
type input "6958"
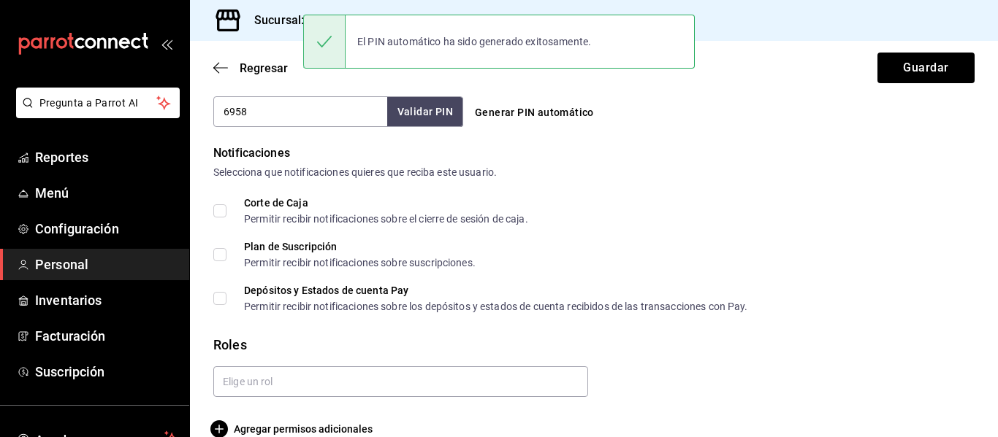
scroll to position [730, 0]
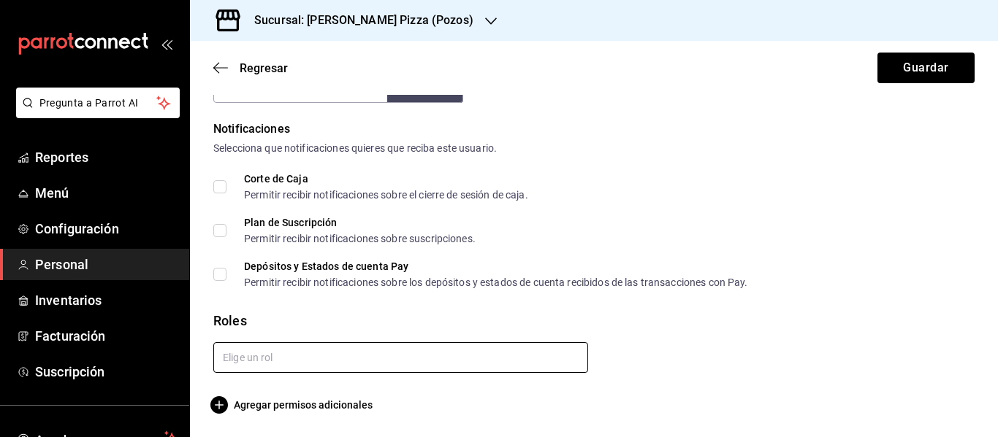
click at [409, 359] on input "text" at bounding box center [400, 358] width 375 height 31
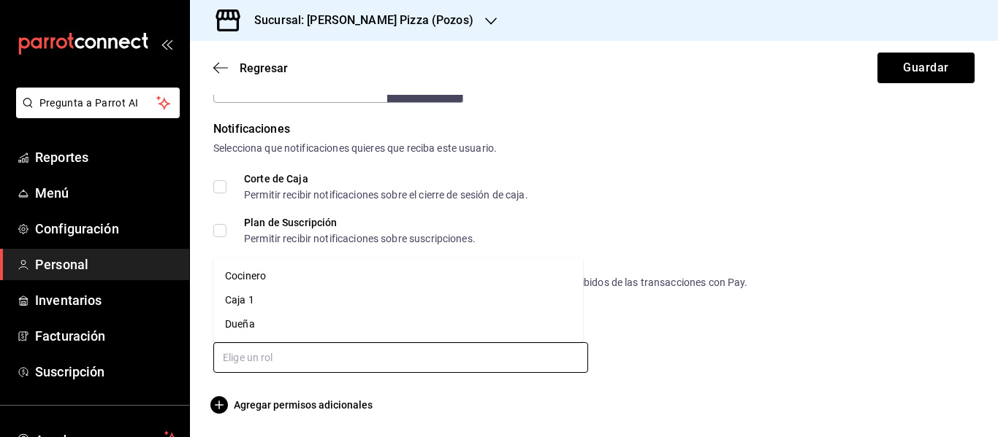
click at [313, 280] on li "Cocinero" at bounding box center [398, 276] width 370 height 24
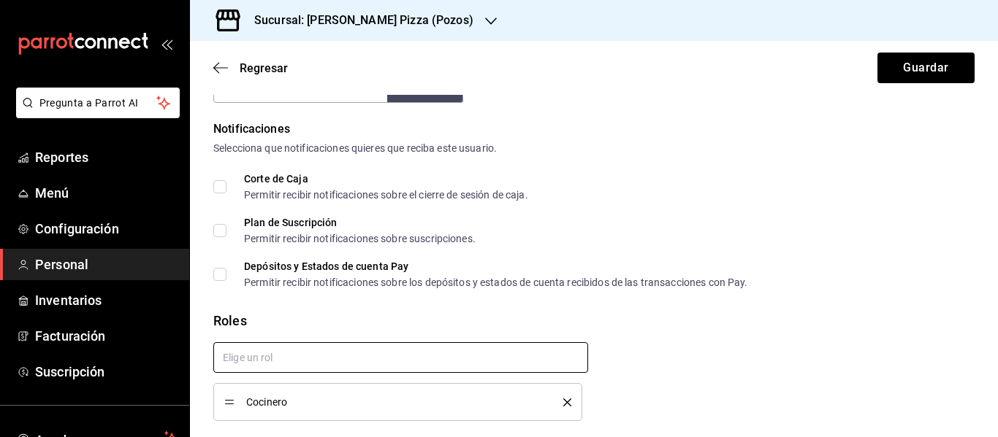
checkbox input "true"
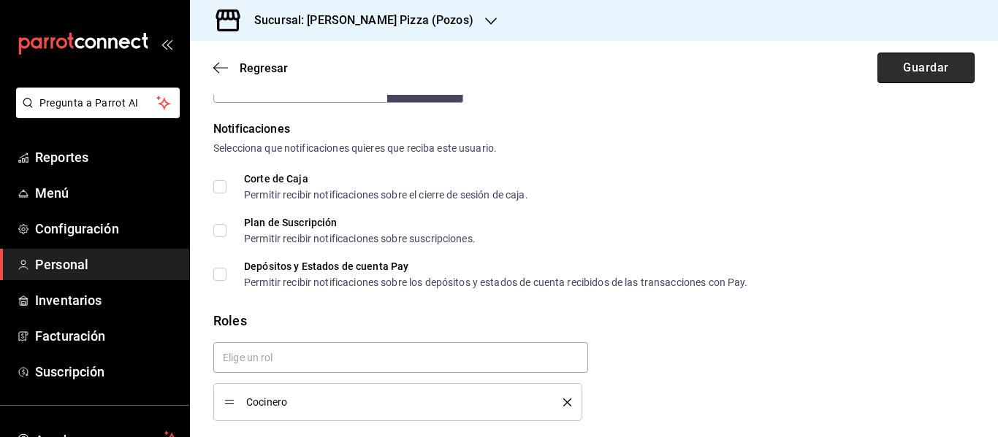
click at [935, 73] on button "Guardar" at bounding box center [925, 68] width 97 height 31
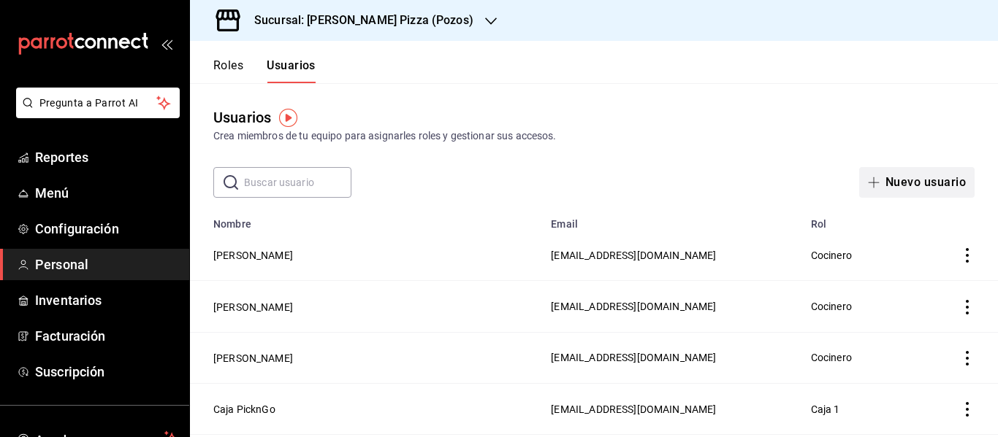
click at [911, 182] on button "Nuevo usuario" at bounding box center [916, 182] width 115 height 31
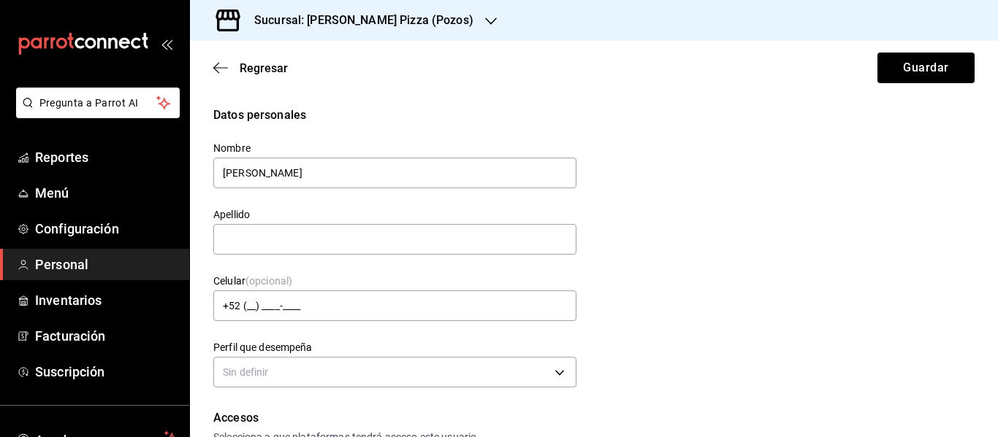
type input "Paris Demian Torija García"
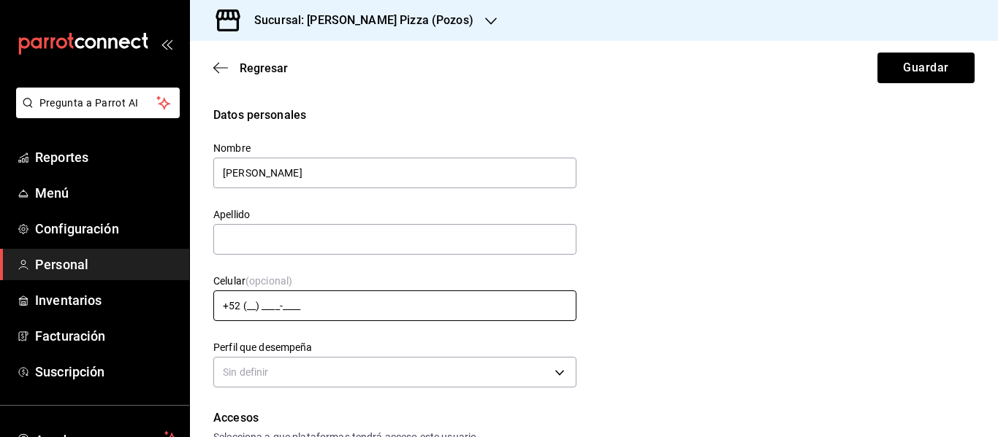
click at [248, 300] on input "+52 (__) ____-____" at bounding box center [394, 306] width 363 height 31
type input "+52 (44) 4287-1788"
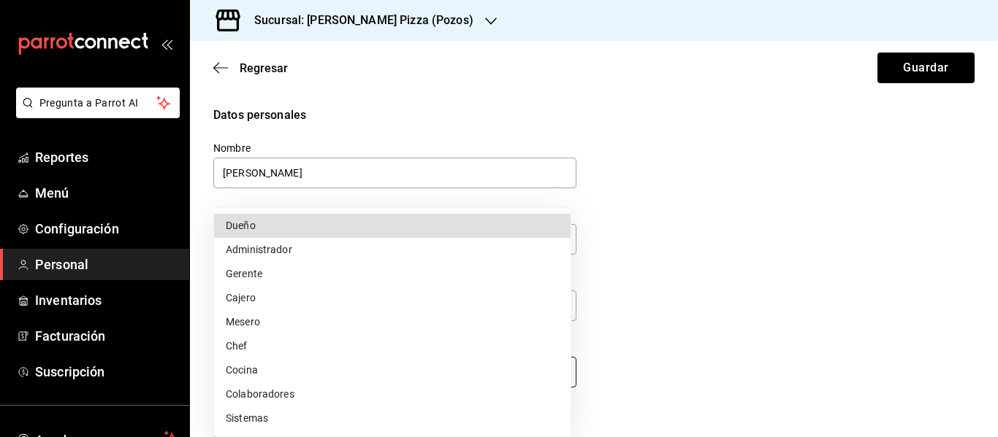
click at [369, 375] on body "Pregunta a Parrot AI Reportes Menú Configuración Personal Inventarios Facturaci…" at bounding box center [499, 218] width 998 height 437
click at [343, 369] on li "Cocina" at bounding box center [392, 371] width 356 height 24
type input "KITCHEN"
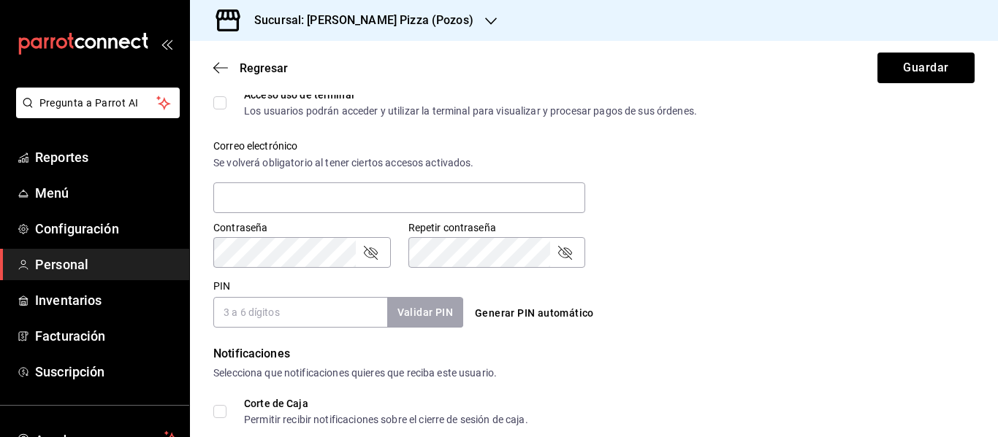
scroll to position [547, 0]
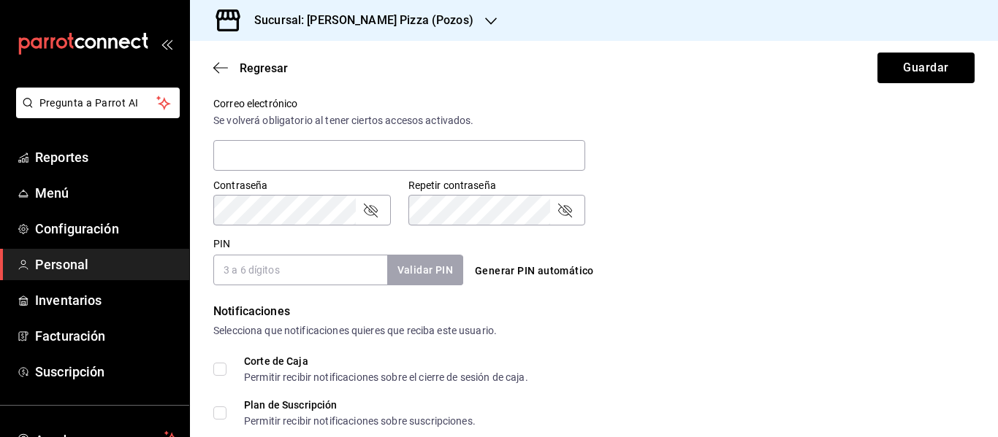
click at [543, 270] on button "Generar PIN automático" at bounding box center [534, 271] width 131 height 27
type input "3799"
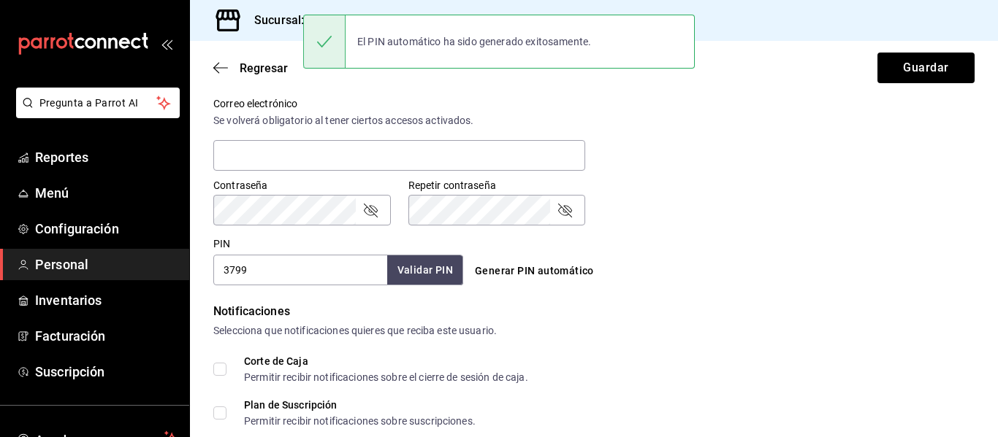
scroll to position [730, 0]
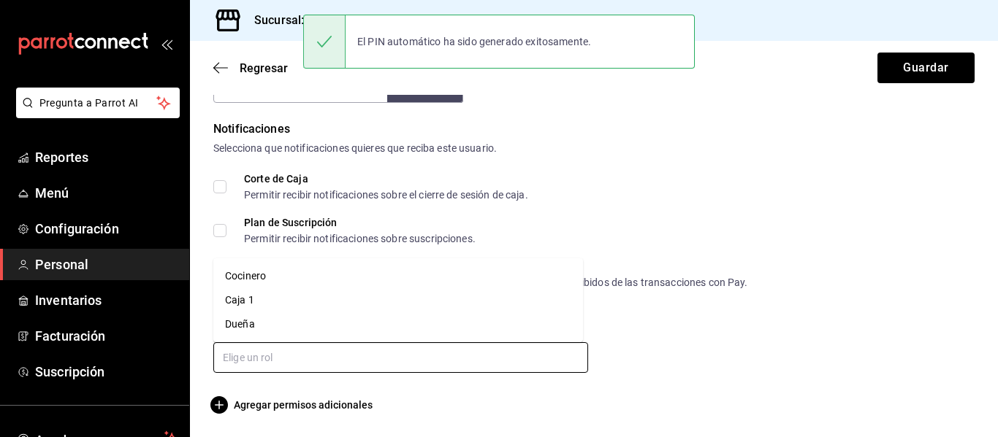
click at [306, 353] on input "text" at bounding box center [400, 358] width 375 height 31
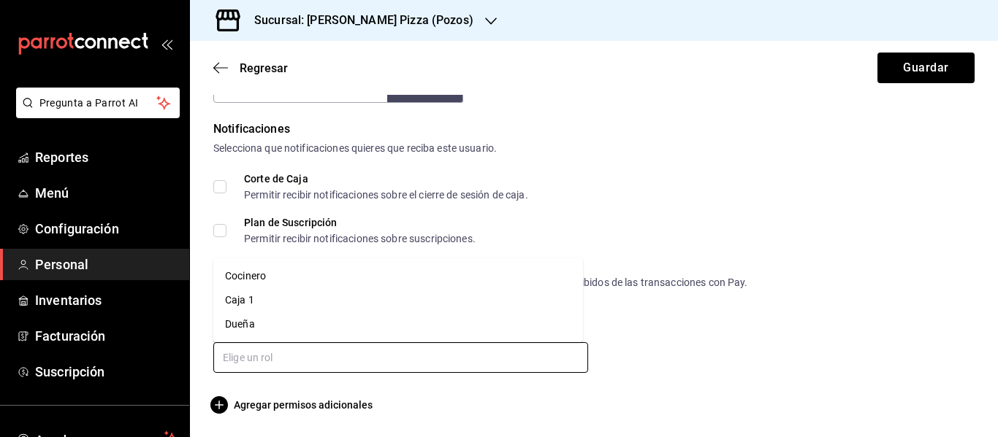
click at [297, 277] on li "Cocinero" at bounding box center [398, 276] width 370 height 24
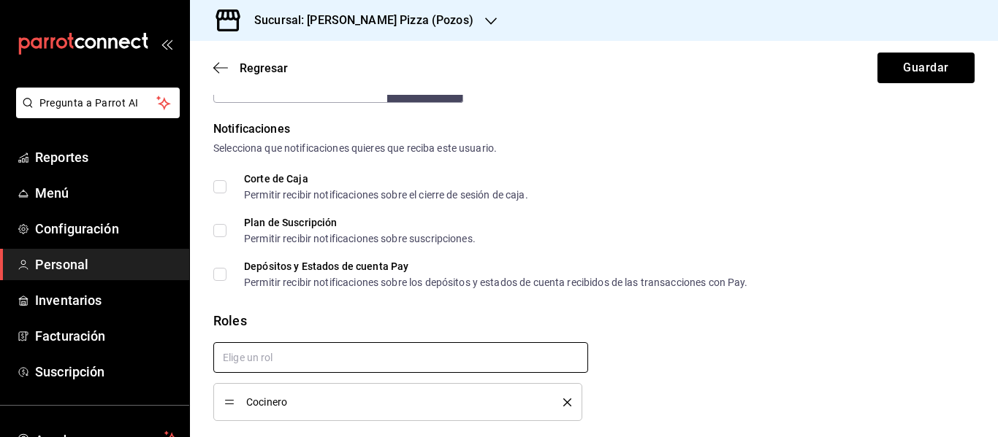
checkbox input "true"
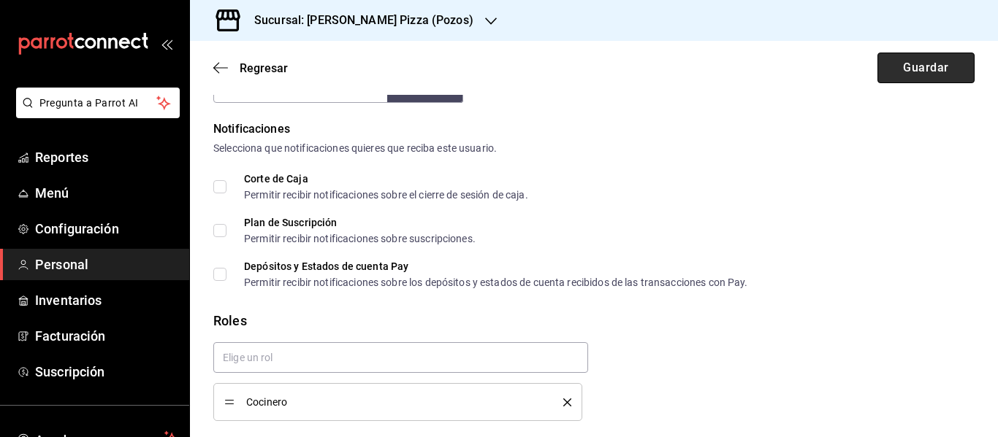
click at [919, 72] on button "Guardar" at bounding box center [925, 68] width 97 height 31
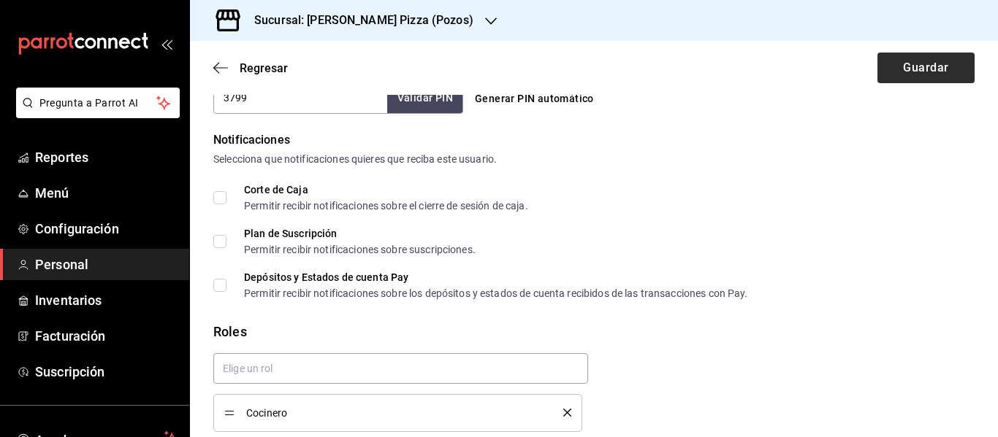
scroll to position [1, 0]
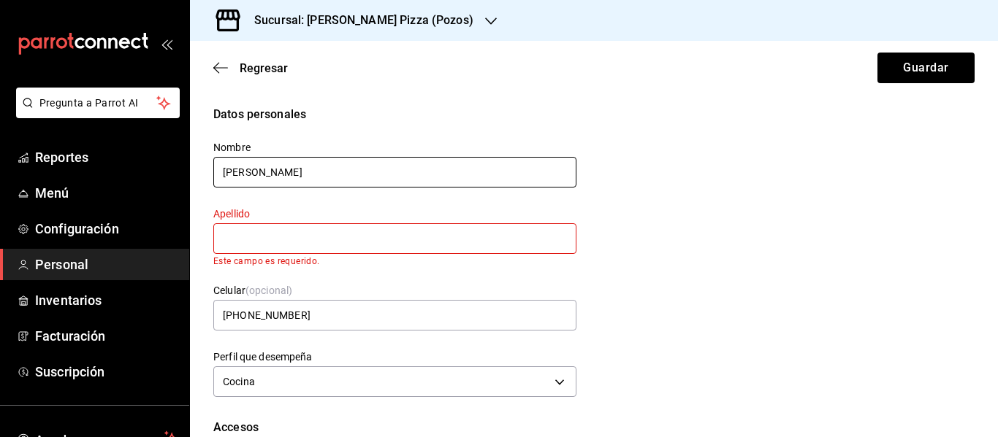
drag, startPoint x: 354, startPoint y: 174, endPoint x: 289, endPoint y: 175, distance: 65.0
click at [289, 175] on input "Paris Demian Torija García" at bounding box center [394, 172] width 363 height 31
click at [324, 242] on input "text" at bounding box center [394, 238] width 363 height 31
paste input "Torija García"
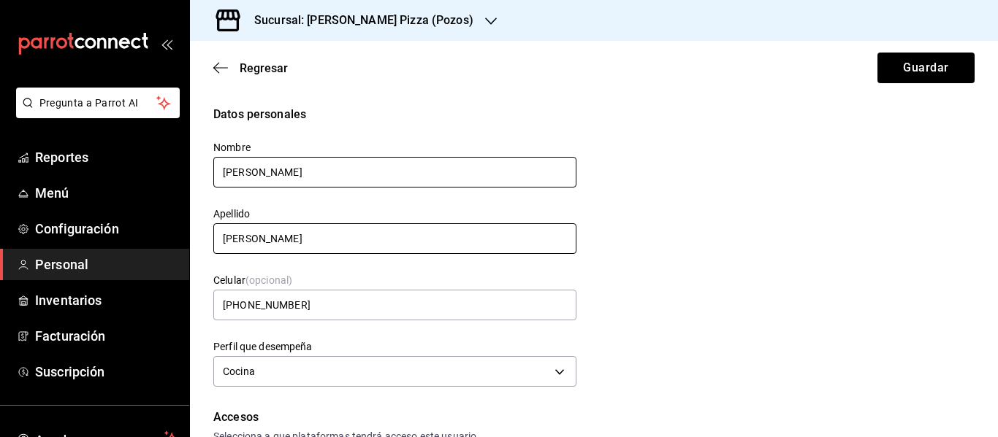
type input "Torija García"
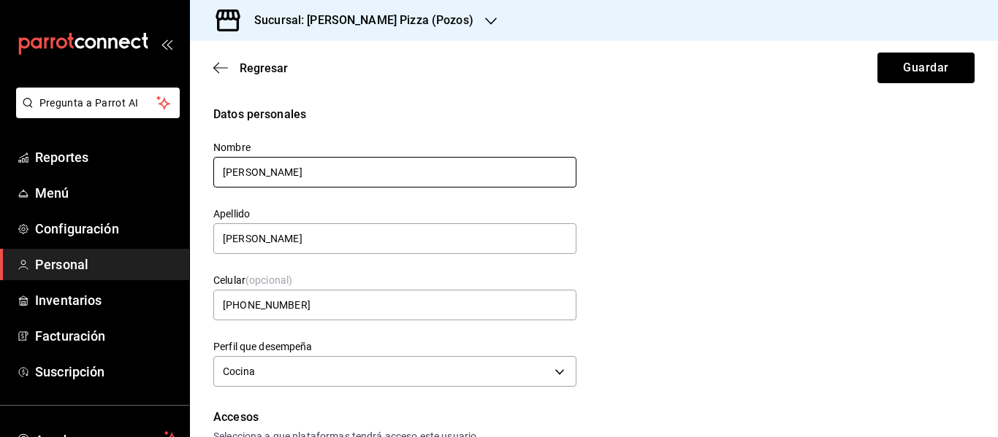
click at [367, 176] on input "Paris Demian Torija García" at bounding box center [394, 172] width 363 height 31
type input "Paris Demian"
click at [917, 68] on button "Guardar" at bounding box center [925, 68] width 97 height 31
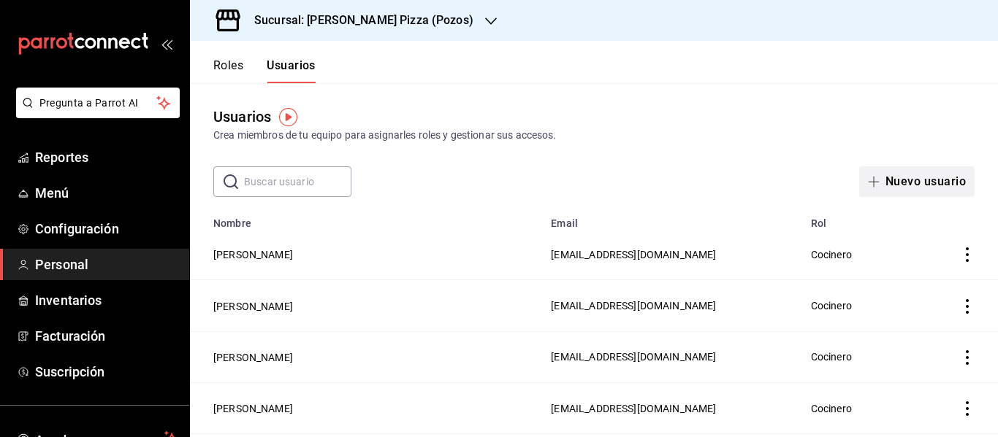
click at [893, 169] on button "Nuevo usuario" at bounding box center [916, 182] width 115 height 31
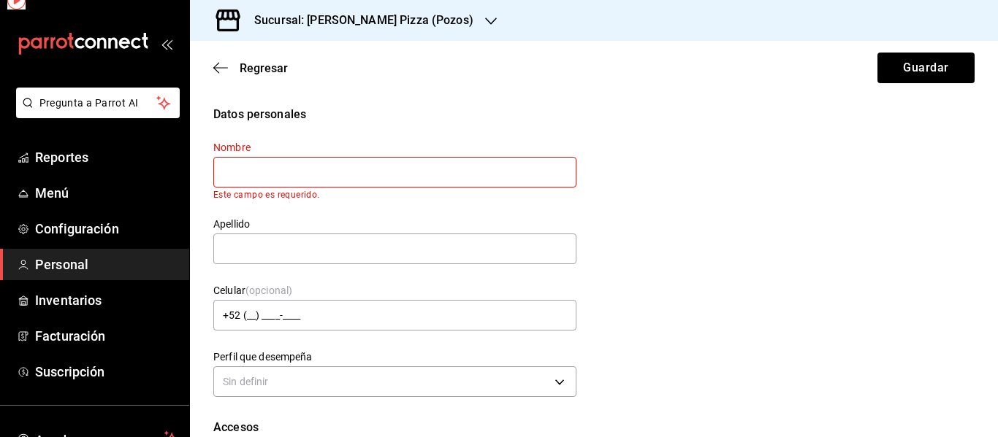
click at [893, 169] on div "Datos personales Nombre Este campo es requerido. Apellido Celular (opcional) +5…" at bounding box center [593, 254] width 761 height 296
click at [486, 180] on input "text" at bounding box center [394, 173] width 363 height 31
type input "b"
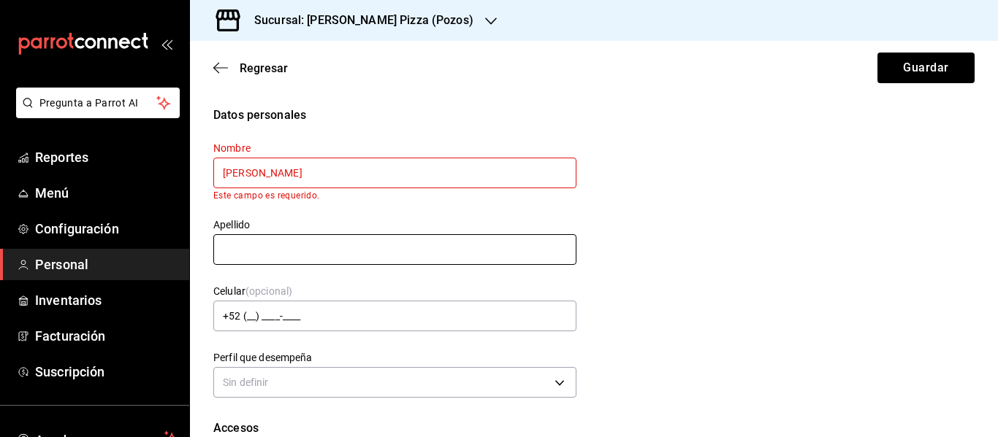
type input "Byron Judá"
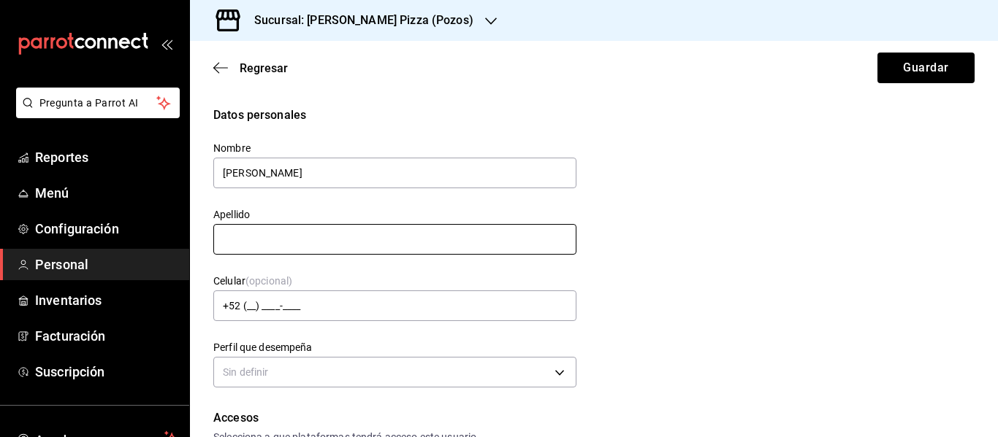
click at [448, 248] on input "text" at bounding box center [394, 239] width 363 height 31
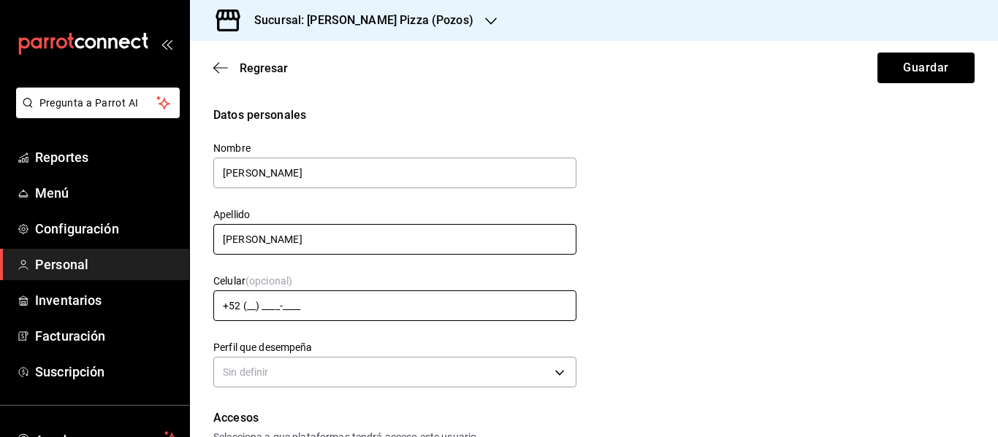
type input "Torija García"
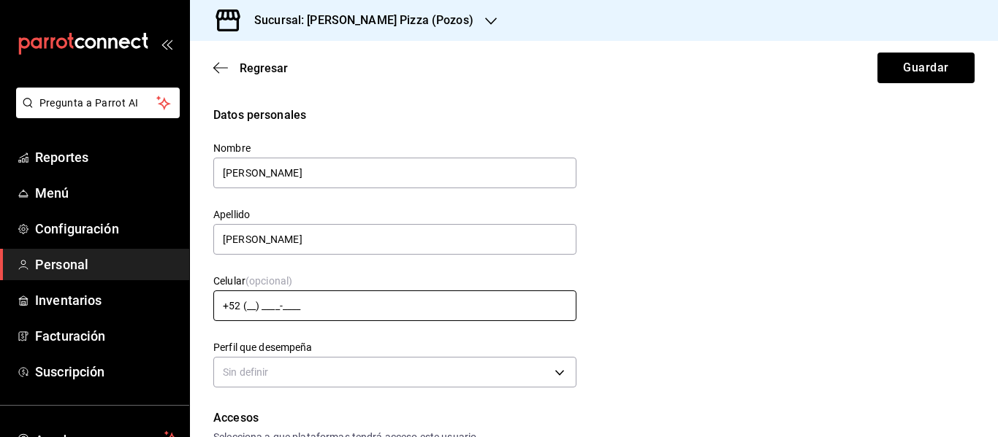
click at [249, 301] on input "+52 (__) ____-____" at bounding box center [394, 306] width 363 height 31
click at [345, 316] on input "+52 (__) ____-____" at bounding box center [394, 306] width 363 height 31
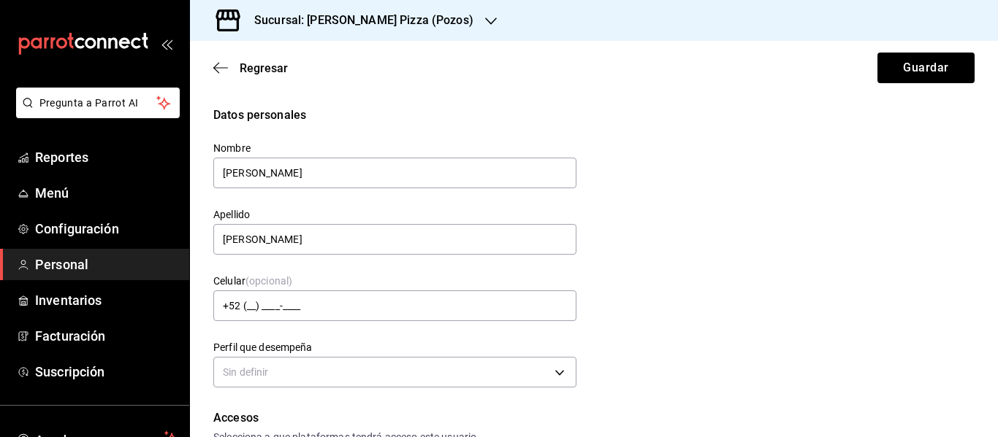
click at [393, 272] on div "Celular (opcional) +52 (__) ____-____" at bounding box center [386, 290] width 380 height 66
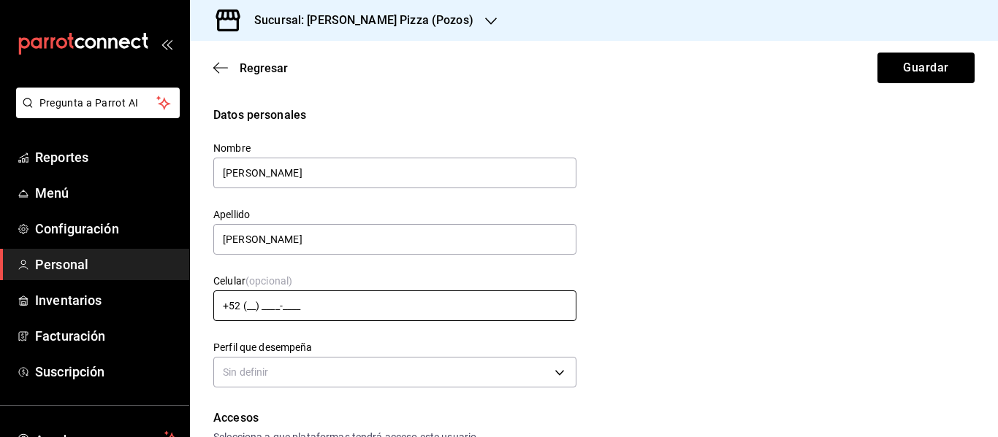
click at [248, 308] on input "+52 (__) ____-____" at bounding box center [394, 306] width 363 height 31
type input "+52 (44) 4602-6810"
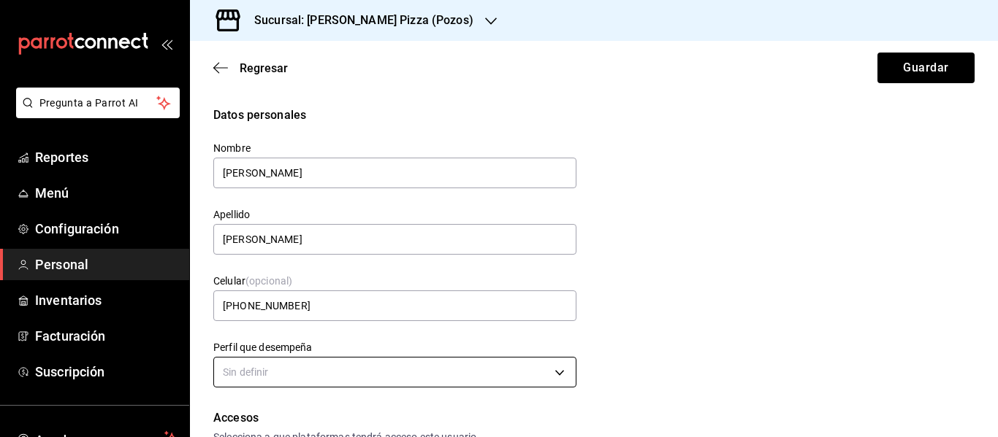
click at [438, 375] on body "Pregunta a Parrot AI Reportes Menú Configuración Personal Inventarios Facturaci…" at bounding box center [499, 218] width 998 height 437
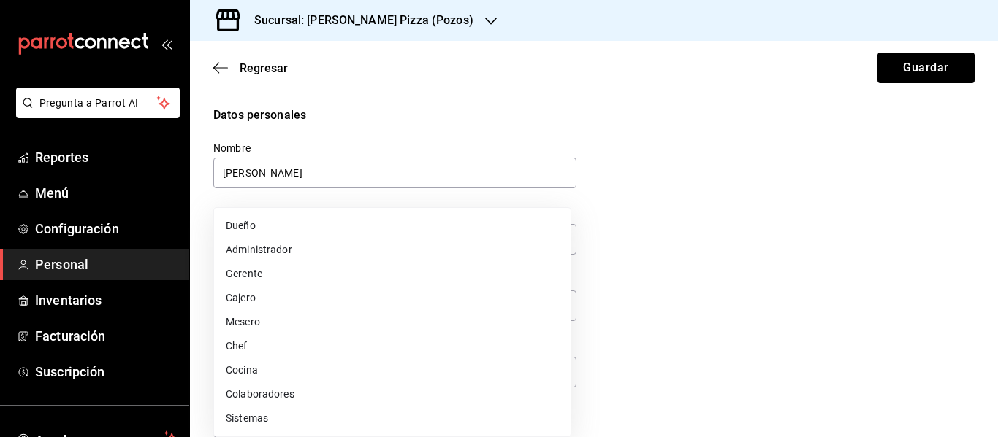
click at [337, 372] on li "Cocina" at bounding box center [392, 371] width 356 height 24
type input "KITCHEN"
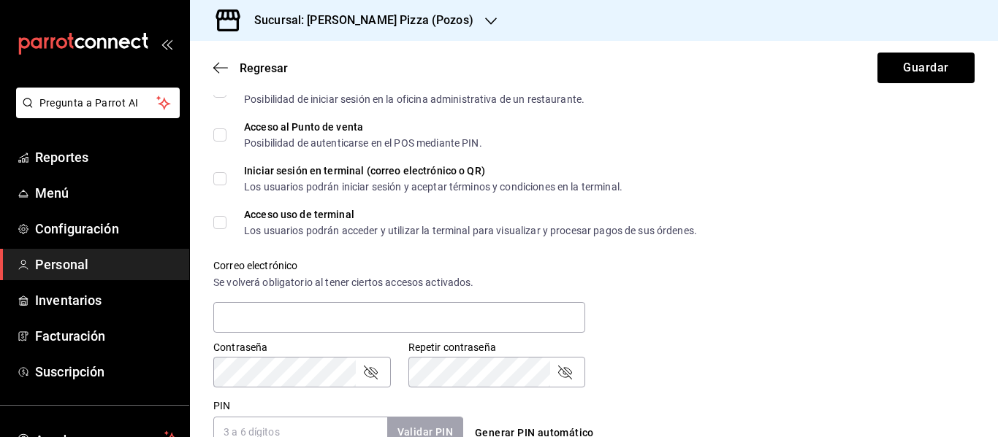
scroll to position [465, 0]
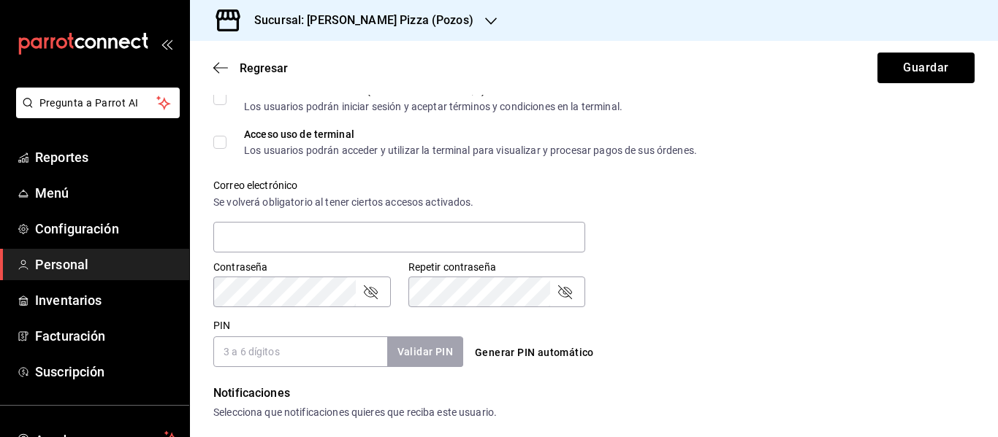
click at [513, 354] on button "Generar PIN automático" at bounding box center [534, 353] width 131 height 27
type input "0975"
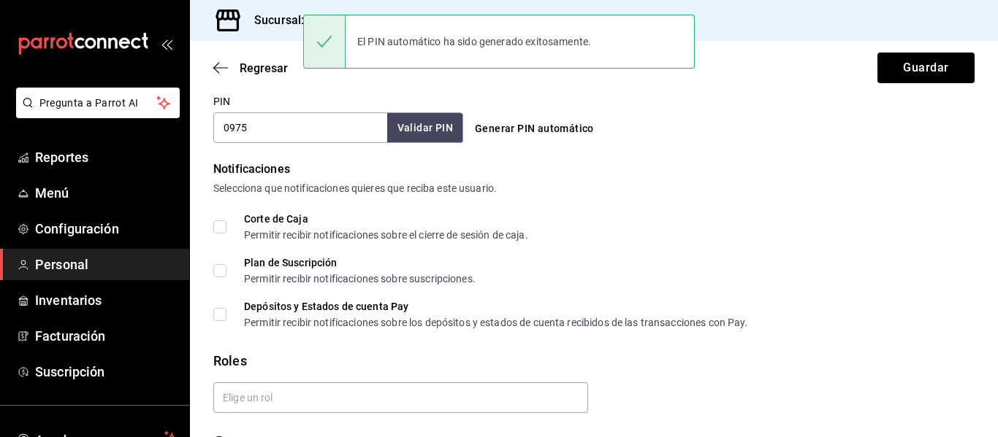
scroll to position [730, 0]
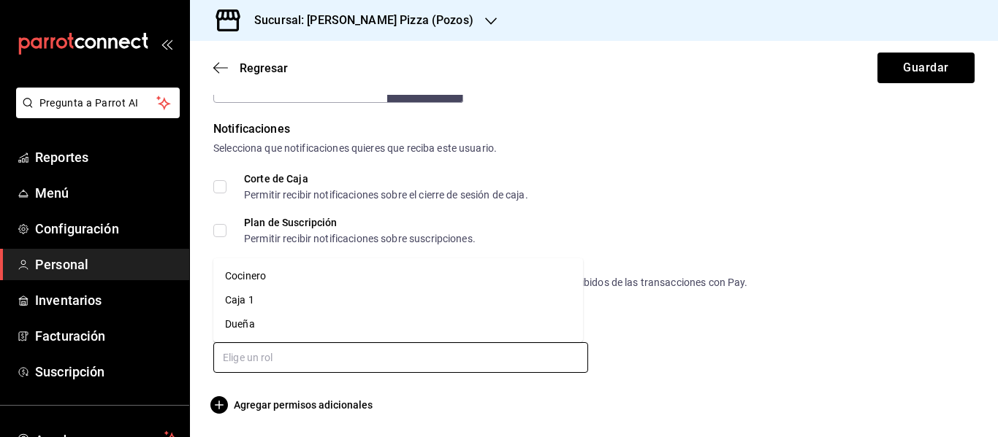
click at [416, 356] on input "text" at bounding box center [400, 358] width 375 height 31
click at [299, 280] on li "Cocinero" at bounding box center [398, 276] width 370 height 24
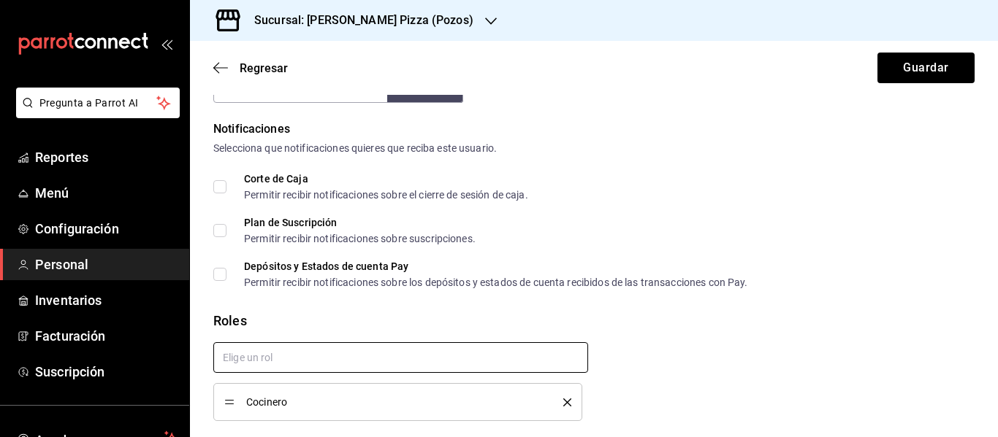
checkbox input "true"
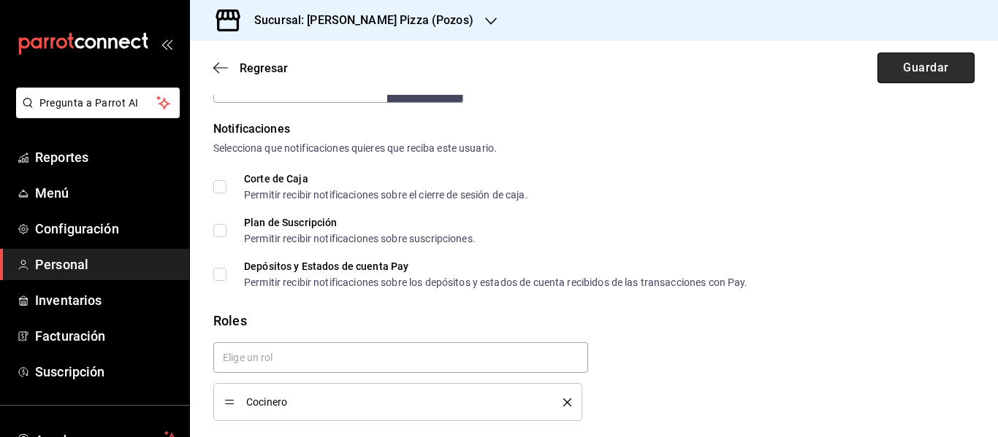
click at [906, 67] on button "Guardar" at bounding box center [925, 68] width 97 height 31
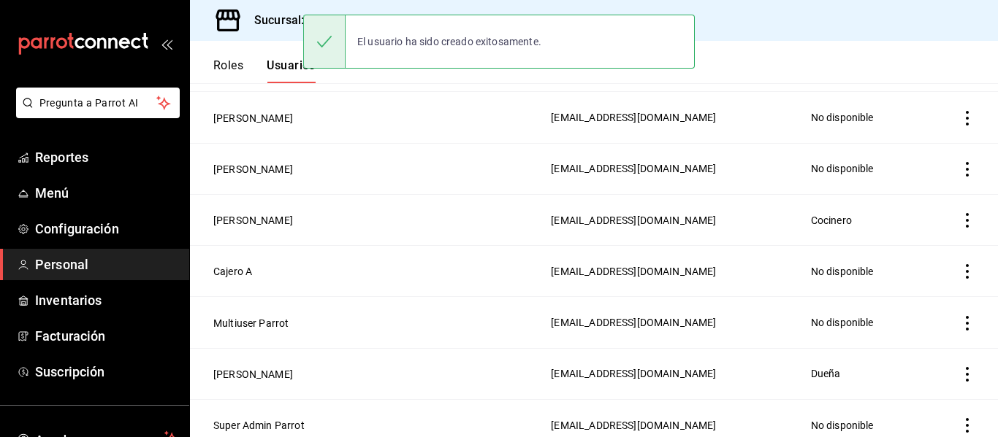
scroll to position [754, 0]
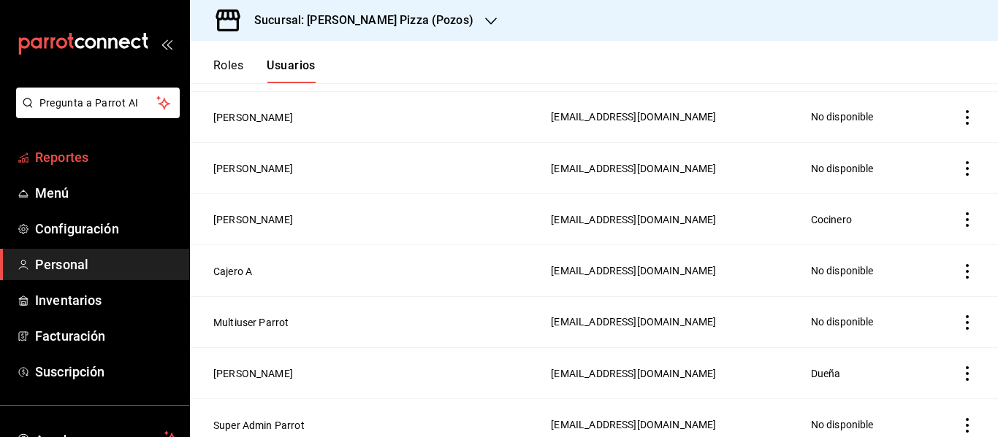
click at [75, 154] on span "Reportes" at bounding box center [106, 158] width 142 height 20
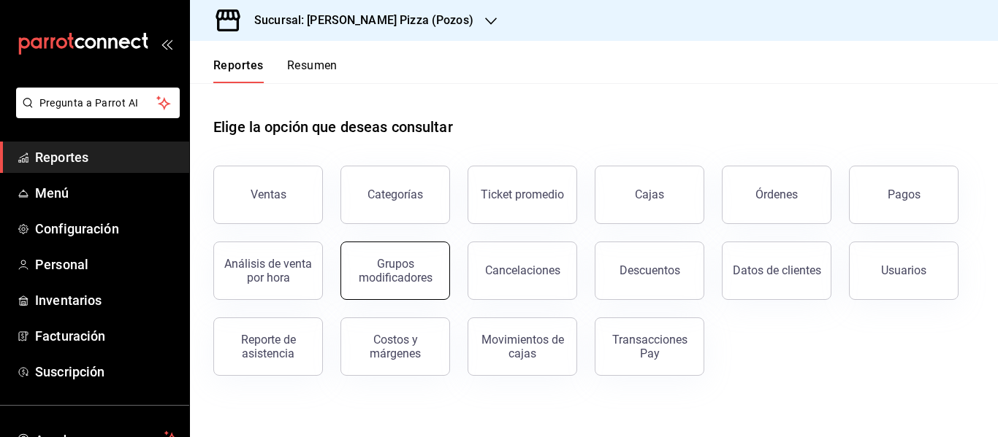
click at [410, 283] on div "Grupos modificadores" at bounding box center [395, 271] width 91 height 28
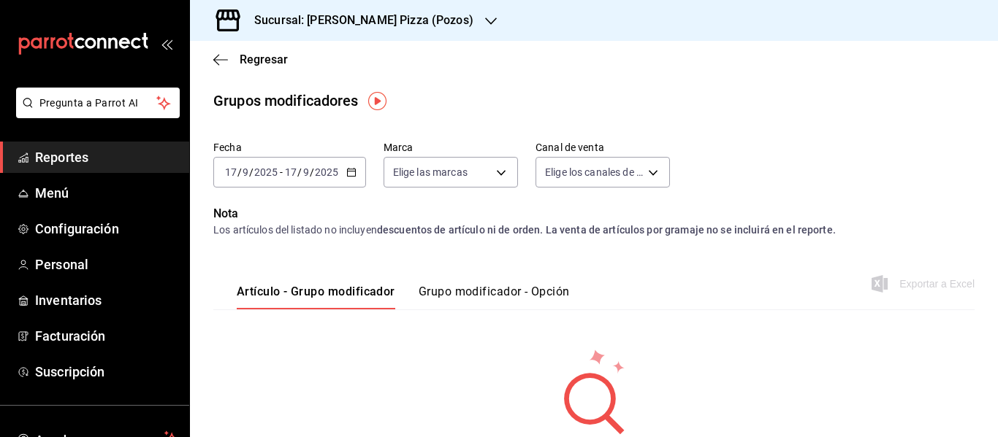
click at [485, 303] on button "Grupo modificador - Opción" at bounding box center [493, 297] width 151 height 25
click at [267, 308] on button "Artículo - Grupo modificador" at bounding box center [314, 297] width 155 height 25
click at [352, 176] on \(Stroke\) "button" at bounding box center [351, 173] width 9 height 8
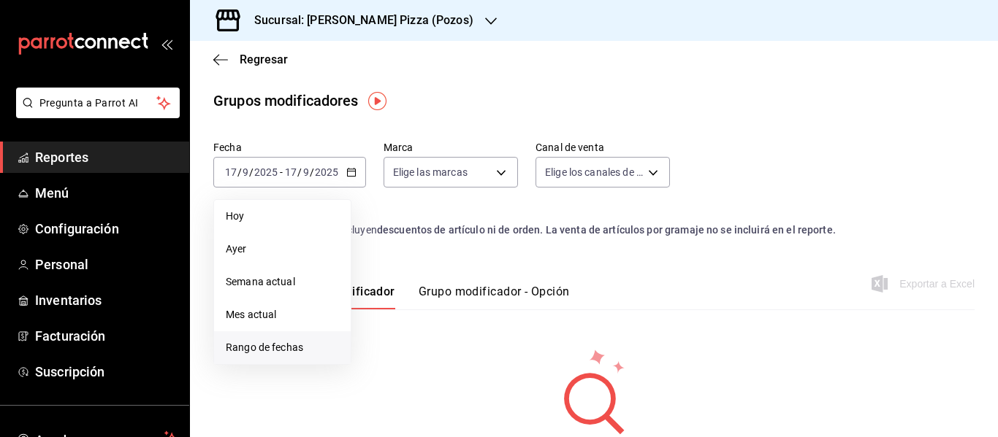
click at [288, 345] on span "Rango de fechas" at bounding box center [282, 347] width 113 height 15
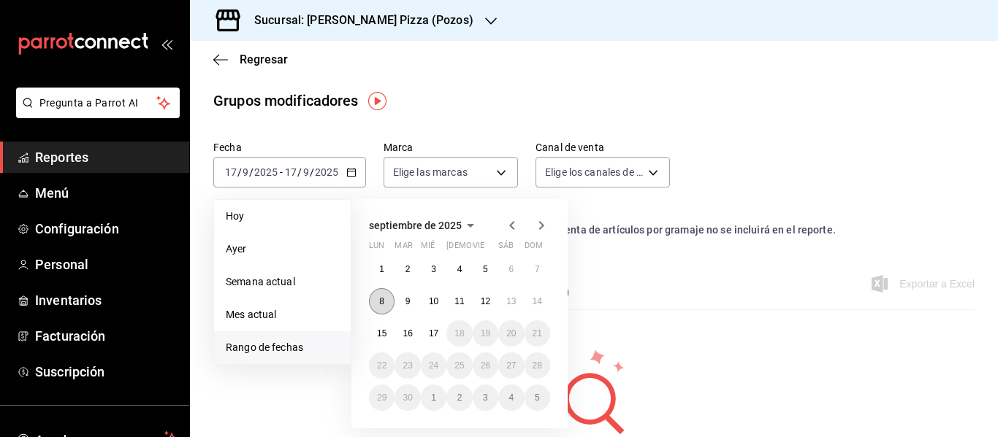
click at [381, 302] on abbr "8" at bounding box center [381, 302] width 5 height 10
click at [540, 304] on abbr "14" at bounding box center [536, 302] width 9 height 10
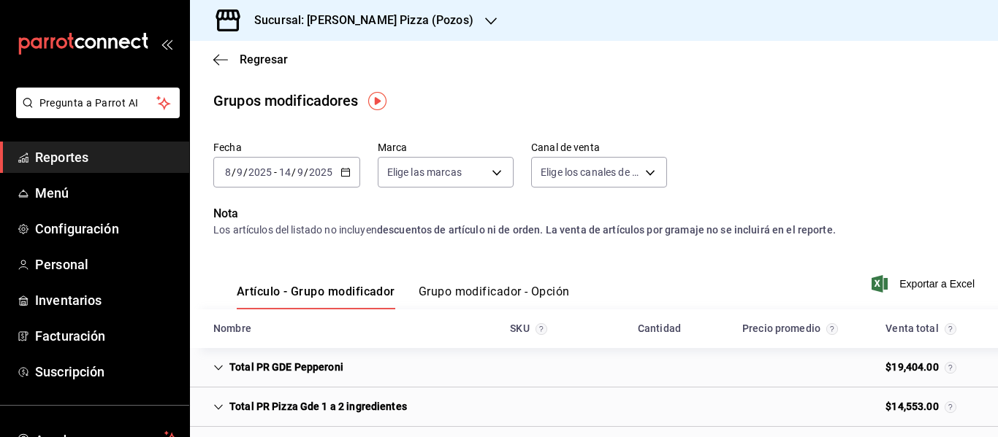
click at [218, 365] on icon "Cell" at bounding box center [218, 368] width 10 height 10
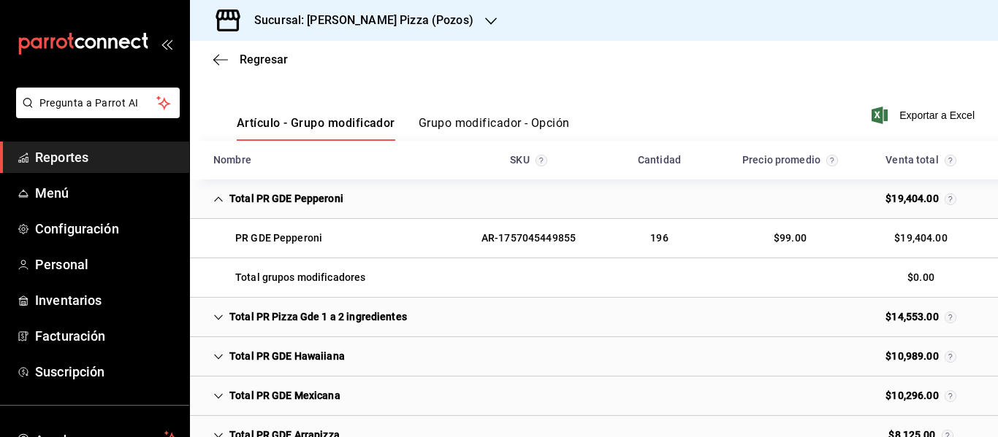
scroll to position [178, 0]
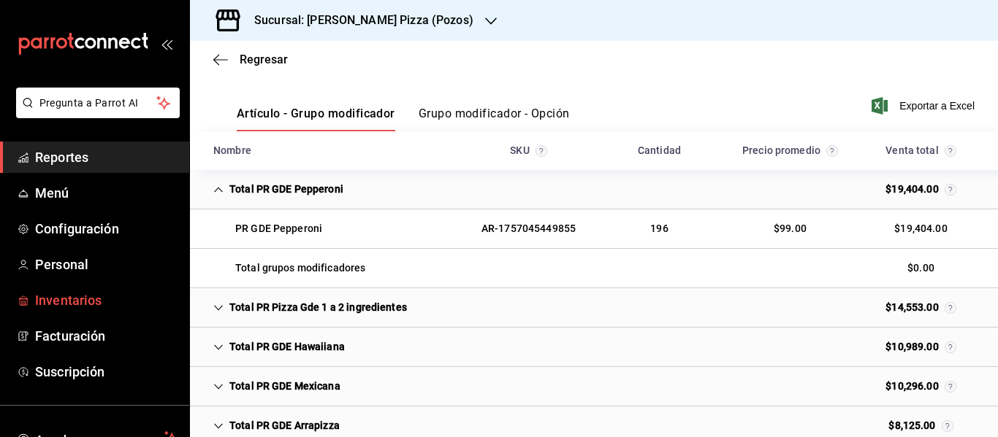
click at [83, 298] on span "Inventarios" at bounding box center [106, 301] width 142 height 20
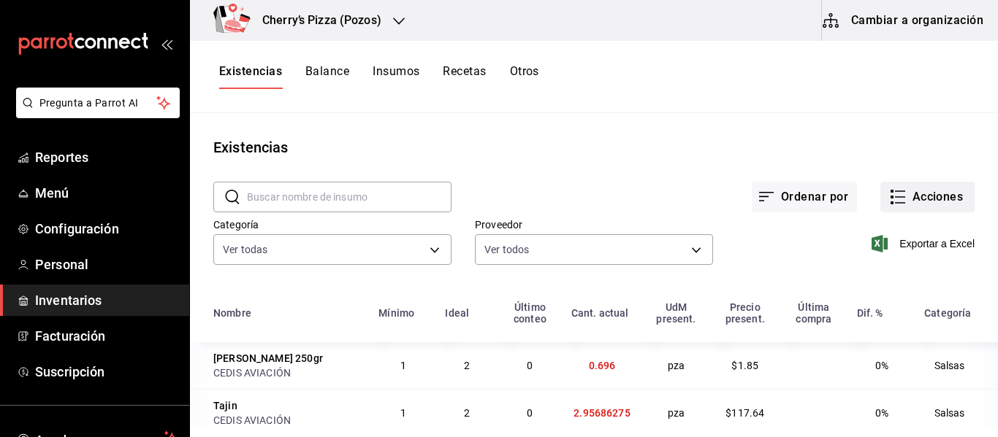
click at [909, 199] on button "Acciones" at bounding box center [927, 197] width 94 height 31
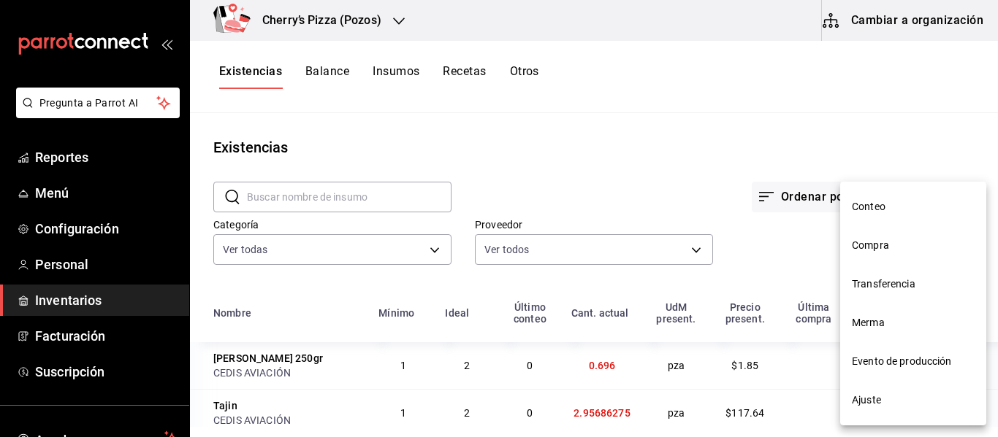
click at [608, 99] on div at bounding box center [499, 218] width 998 height 437
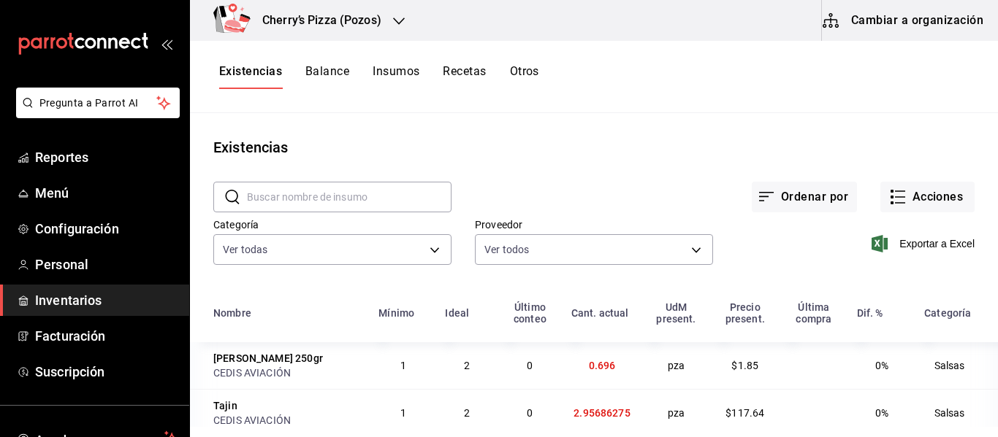
click at [388, 65] on button "Insumos" at bounding box center [395, 76] width 47 height 25
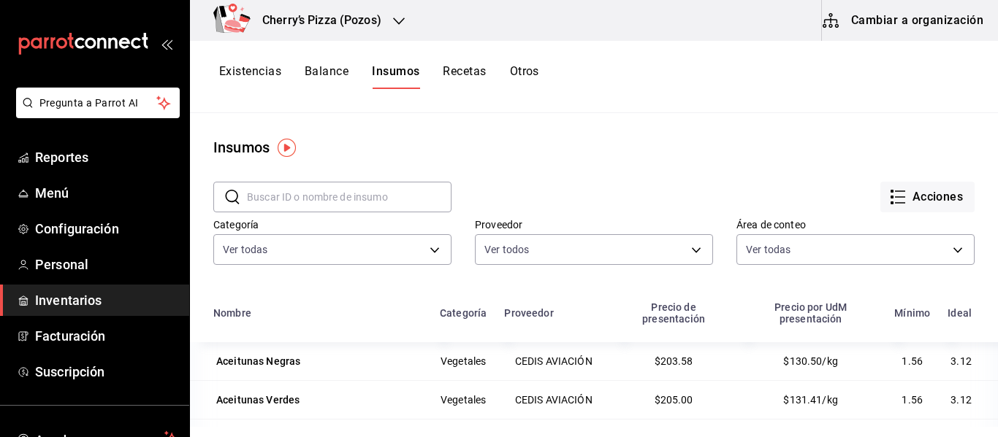
click at [896, 25] on button "Cambiar a organización" at bounding box center [904, 20] width 164 height 41
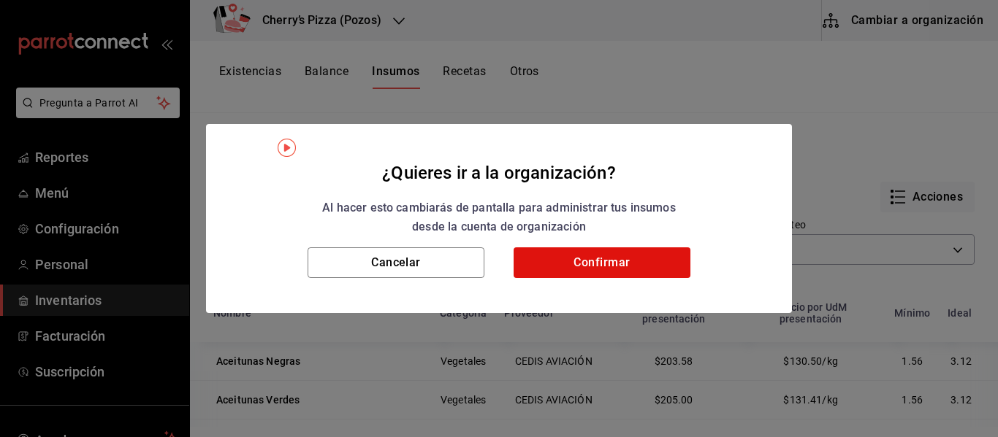
click at [665, 246] on h2 "¿Quieres ir a la organización? Al hacer esto cambiarás de pantalla para adminis…" at bounding box center [499, 186] width 586 height 124
click at [658, 256] on button "Confirmar" at bounding box center [601, 263] width 177 height 31
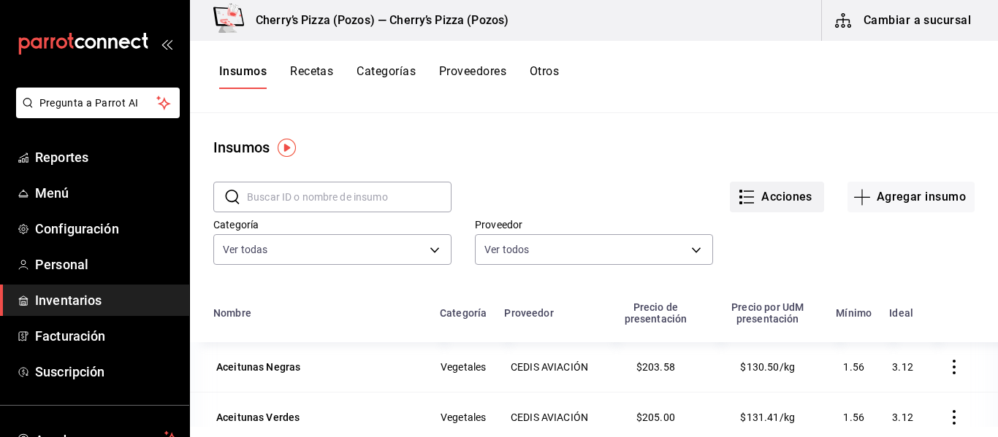
click at [763, 198] on button "Acciones" at bounding box center [777, 197] width 94 height 31
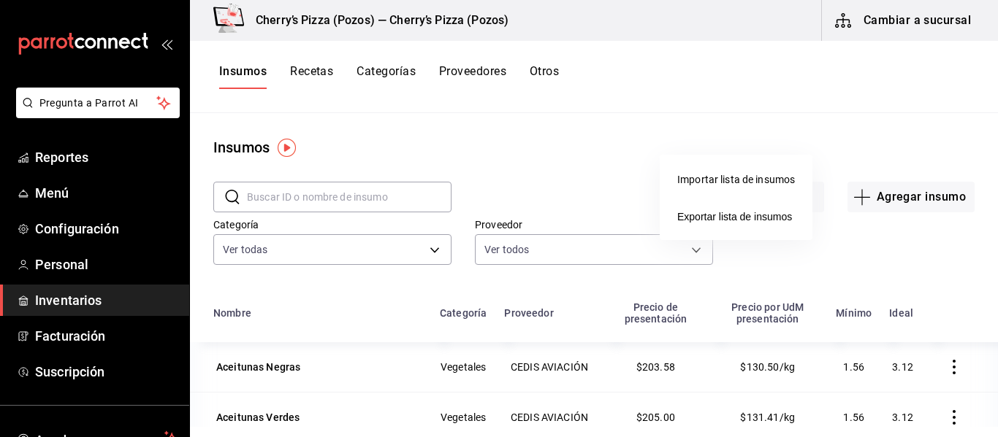
click at [766, 122] on div at bounding box center [499, 218] width 998 height 437
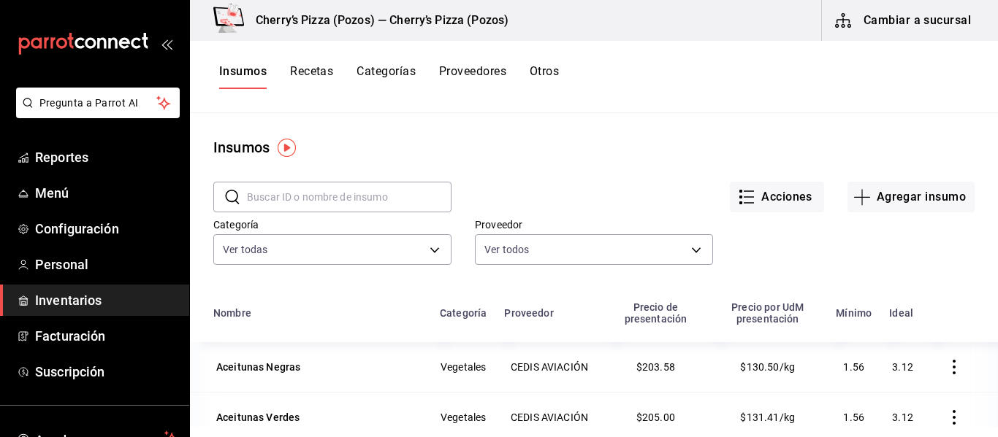
click at [318, 72] on button "Recetas" at bounding box center [311, 76] width 43 height 25
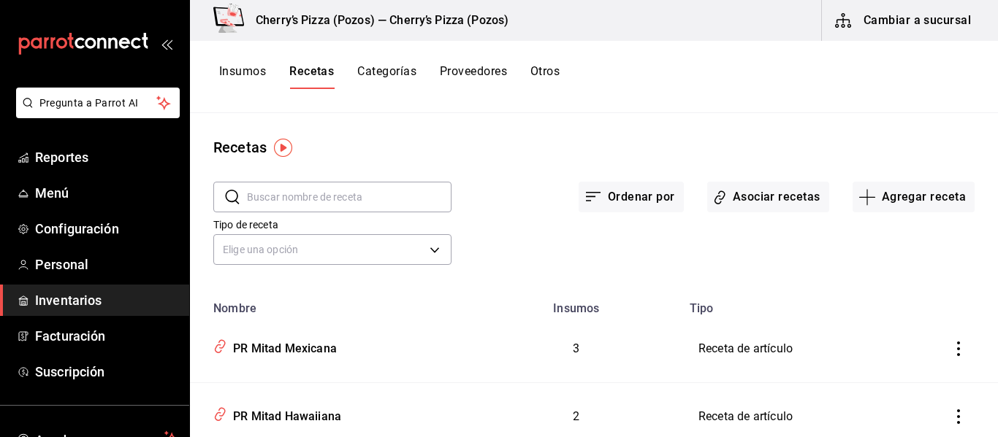
click at [334, 194] on input "text" at bounding box center [349, 197] width 204 height 29
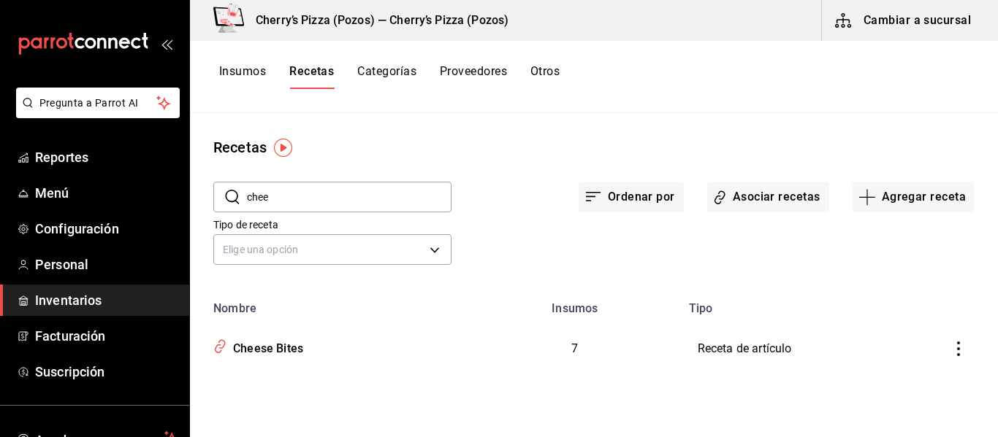
type input "cheese"
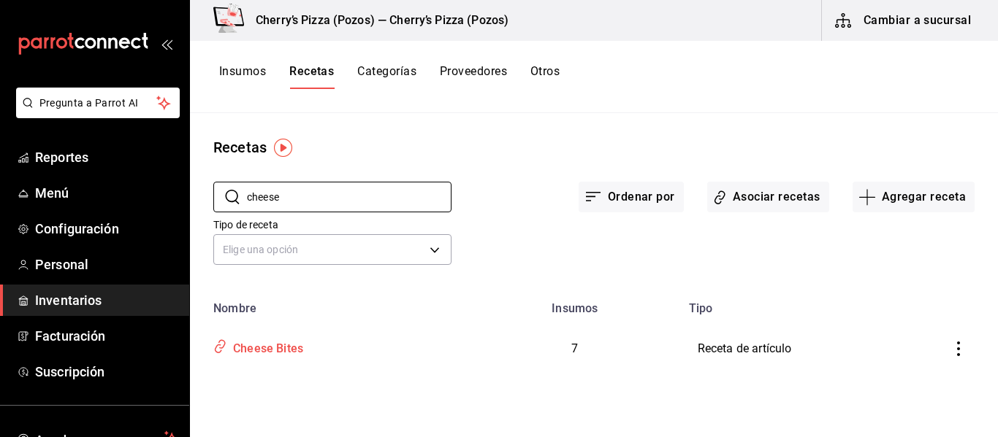
click at [271, 350] on div "Cheese Bites" at bounding box center [265, 346] width 76 height 23
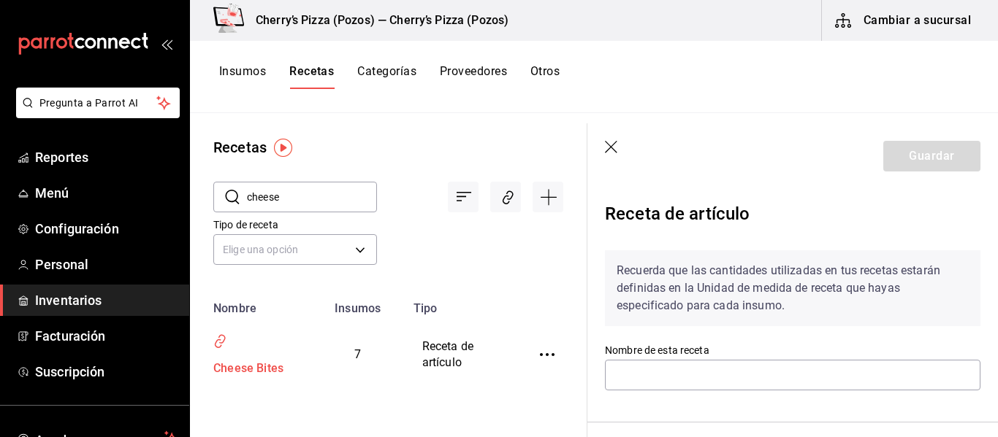
type input "Cheese Bites"
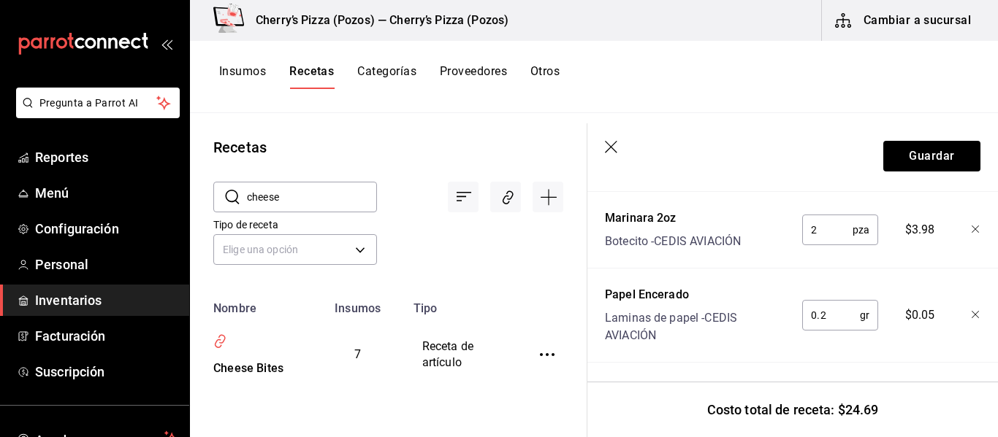
scroll to position [636, 0]
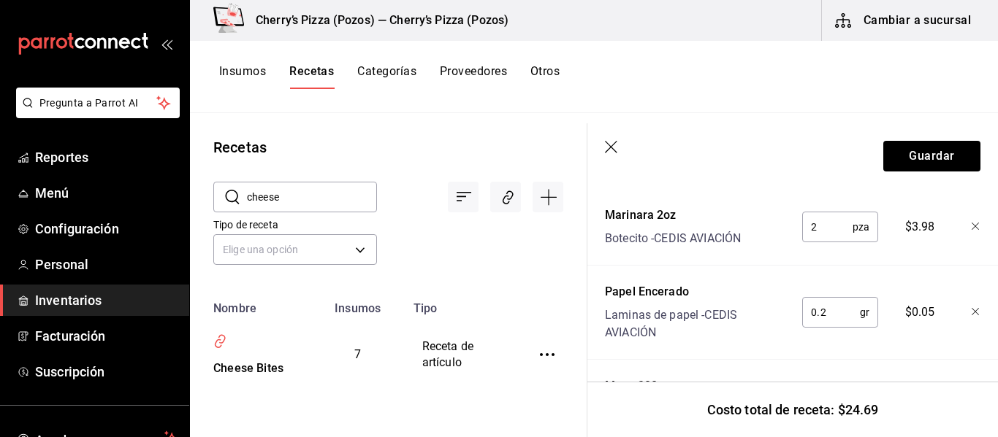
click at [813, 230] on input "2" at bounding box center [827, 227] width 50 height 29
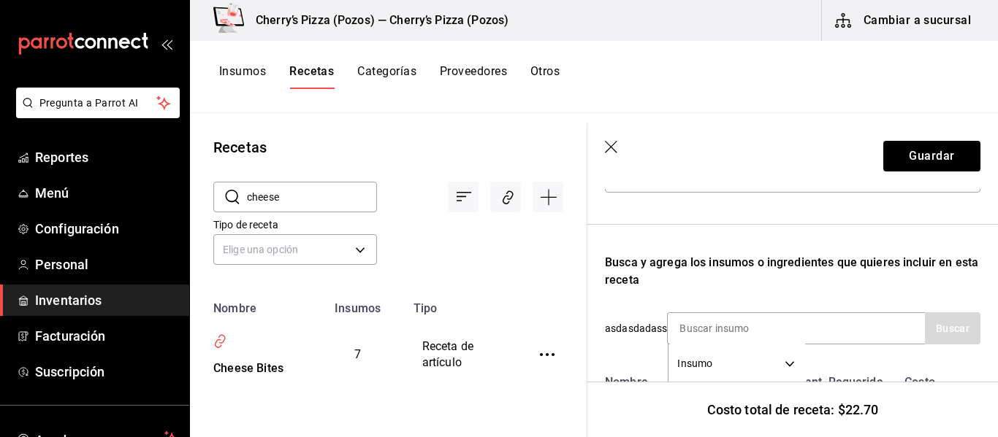
scroll to position [206, 0]
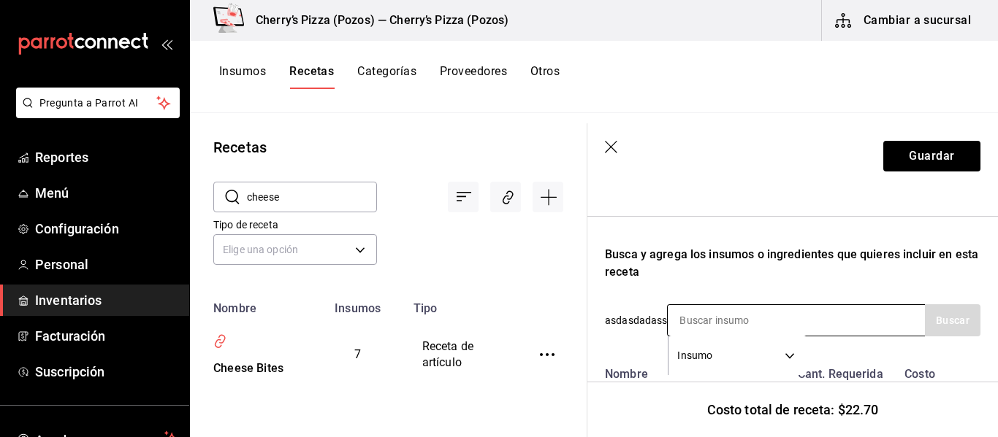
type input "1"
click at [780, 313] on input at bounding box center [741, 320] width 146 height 31
type input "ranch"
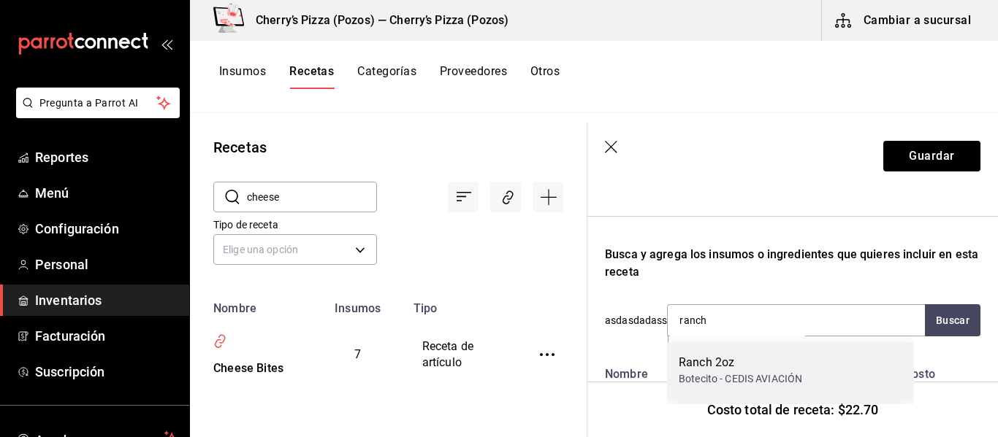
click at [719, 381] on div "Botecito - CEDIS AVIACIÓN" at bounding box center [739, 379] width 123 height 15
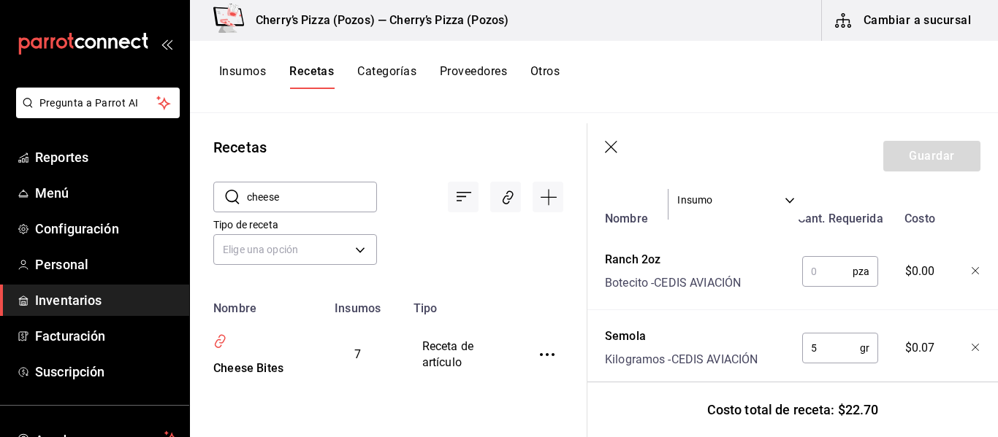
scroll to position [364, 0]
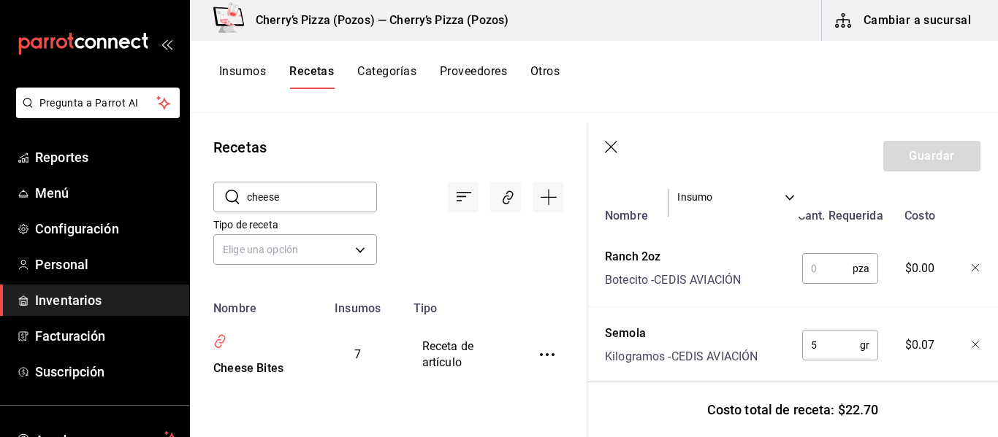
click at [807, 267] on input "text" at bounding box center [827, 268] width 50 height 29
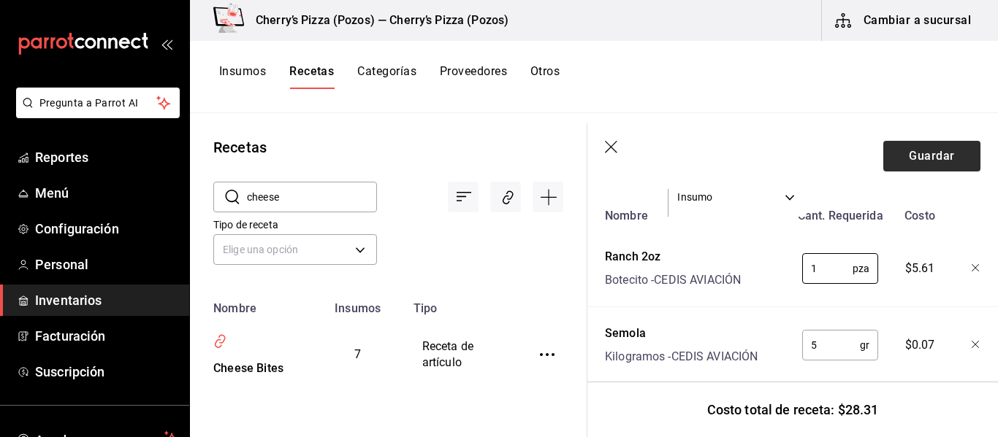
type input "1"
click at [906, 153] on button "Guardar" at bounding box center [931, 156] width 97 height 31
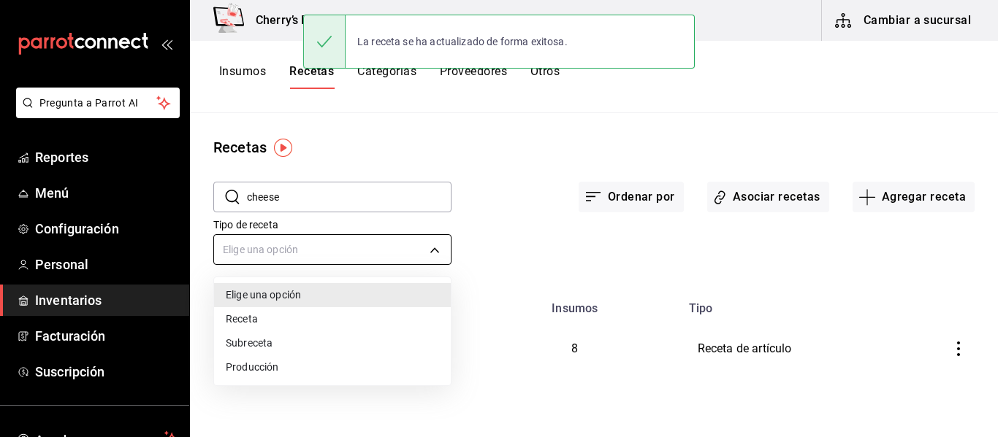
click at [329, 249] on body "Pregunta a Parrot AI Reportes Menú Configuración Personal Inventarios Facturaci…" at bounding box center [499, 213] width 998 height 427
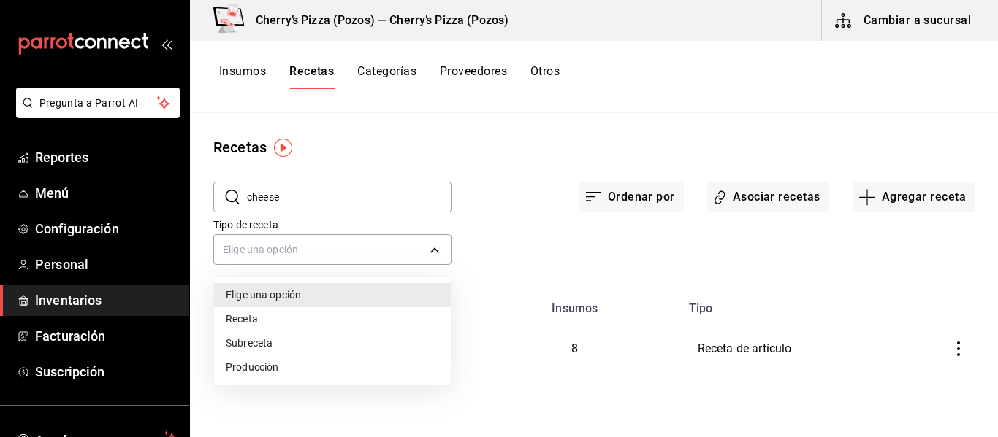
click at [353, 192] on div at bounding box center [499, 218] width 998 height 437
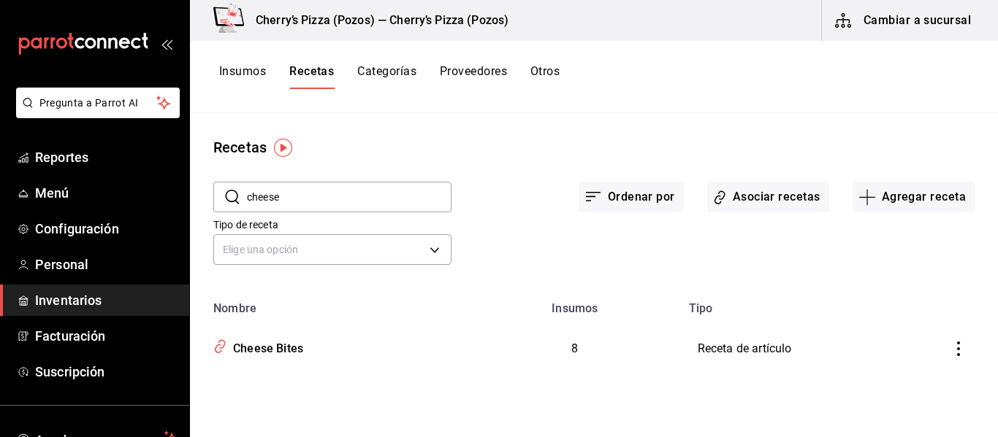
click at [318, 202] on input "cheese" at bounding box center [349, 197] width 204 height 29
drag, startPoint x: 318, startPoint y: 202, endPoint x: 167, endPoint y: 187, distance: 151.9
click at [167, 187] on div "Pregunta a Parrot AI Reportes Menú Configuración Personal Inventarios Facturaci…" at bounding box center [499, 213] width 998 height 427
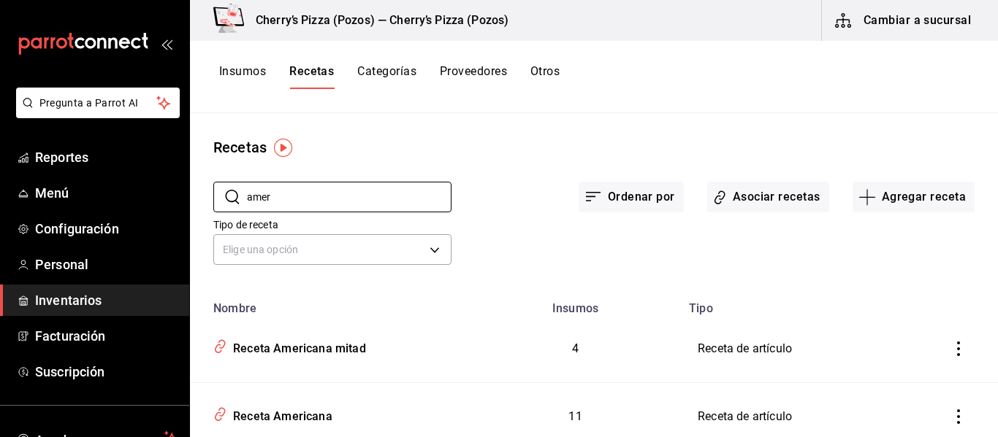
type input "america"
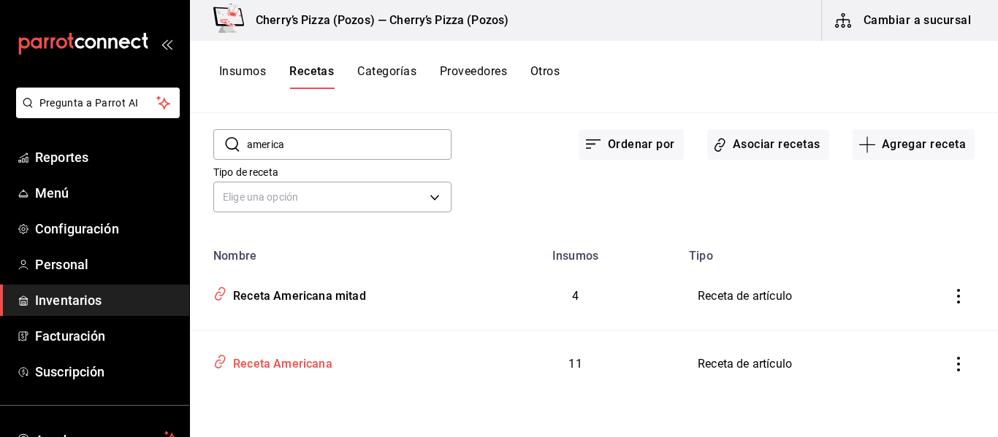
click at [290, 367] on div "Receta Americana" at bounding box center [279, 362] width 105 height 23
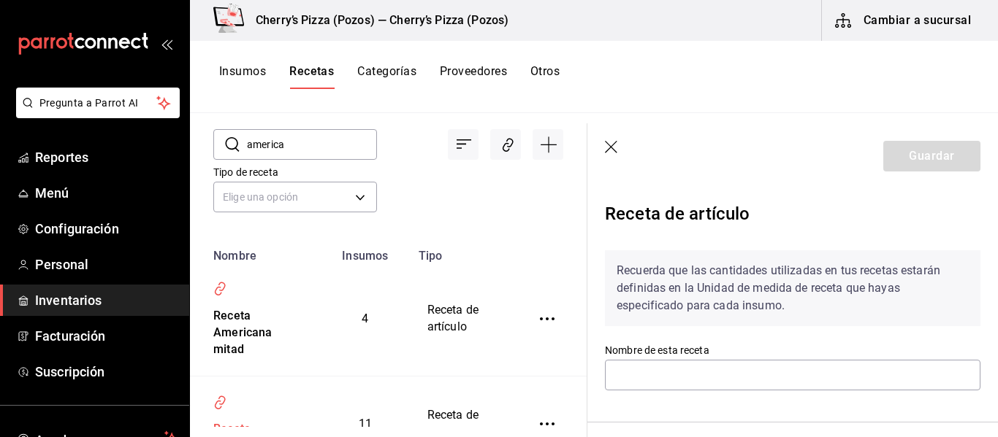
type input "Receta Americana"
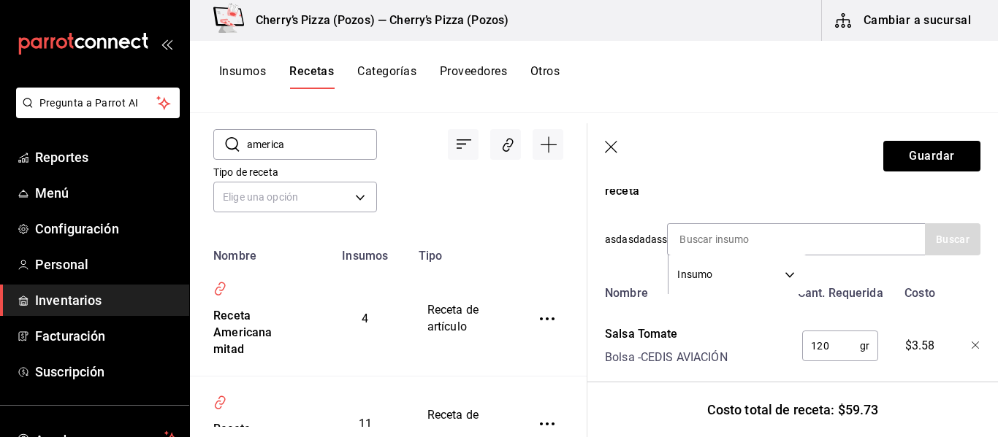
scroll to position [276, 0]
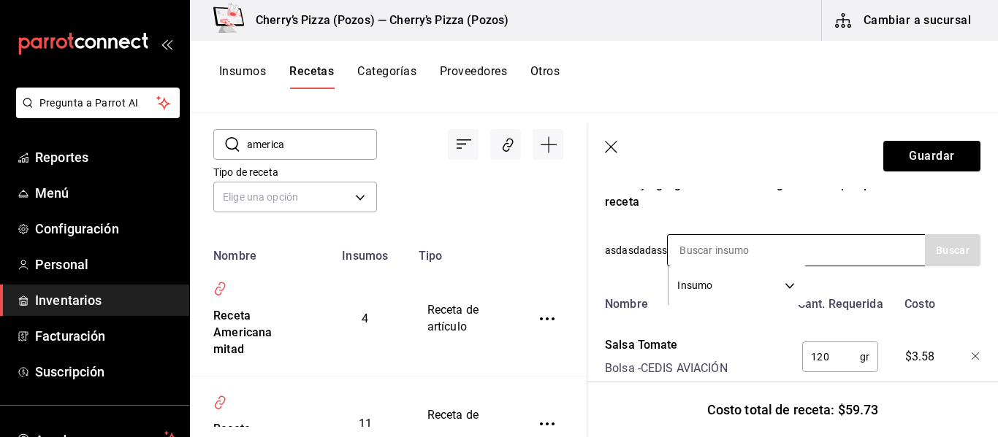
click at [695, 253] on input at bounding box center [741, 250] width 146 height 31
type input "cebolla"
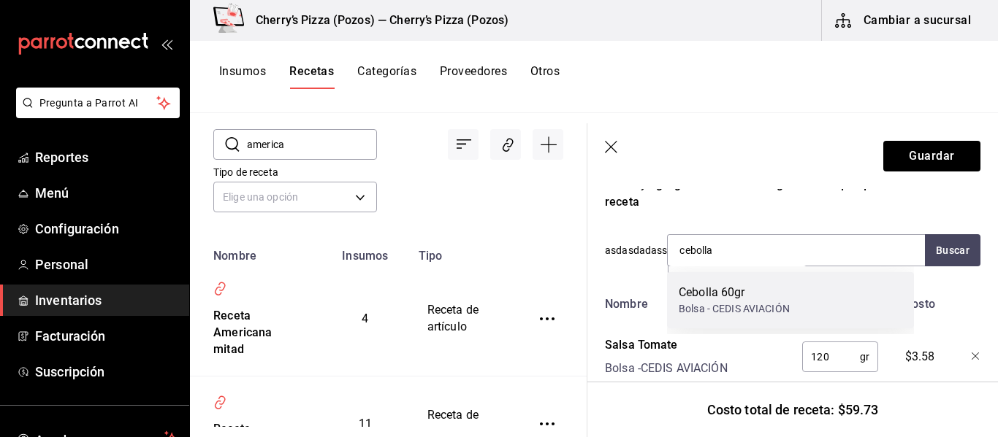
click at [738, 296] on div "Cebolla 60gr" at bounding box center [733, 293] width 111 height 18
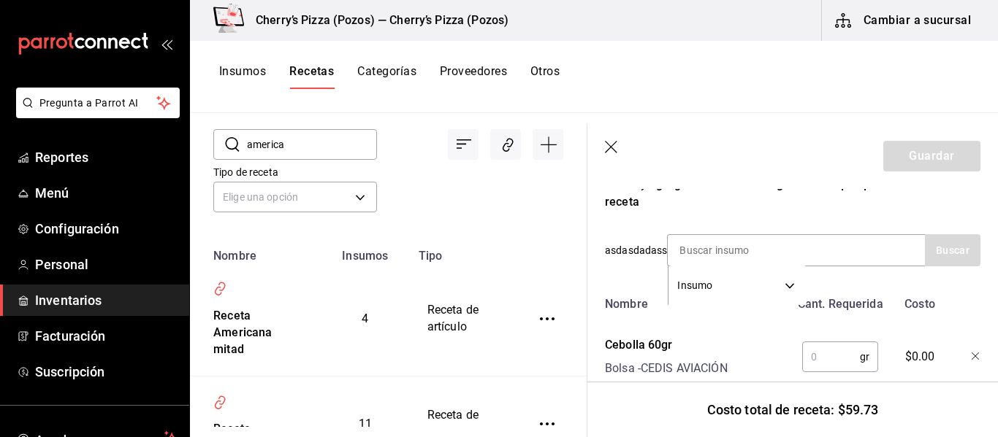
click at [802, 353] on input "text" at bounding box center [831, 357] width 58 height 29
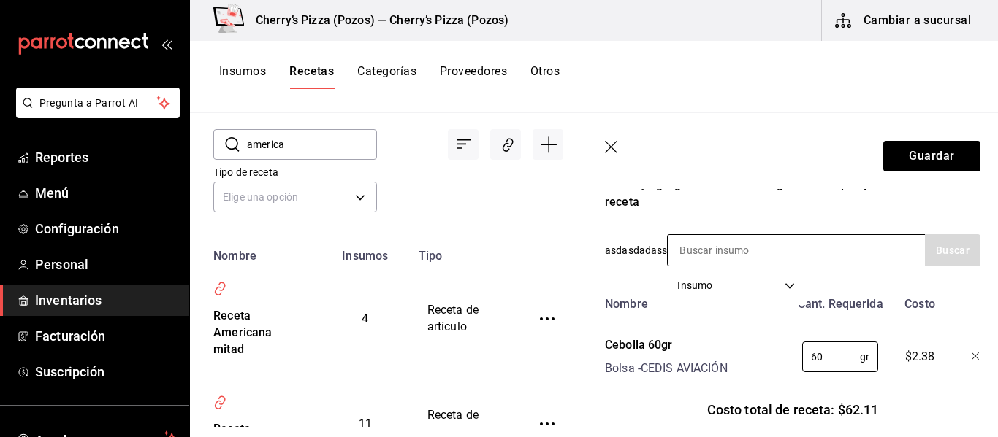
type input "60"
click at [709, 249] on input at bounding box center [741, 250] width 146 height 31
type input "salchicha"
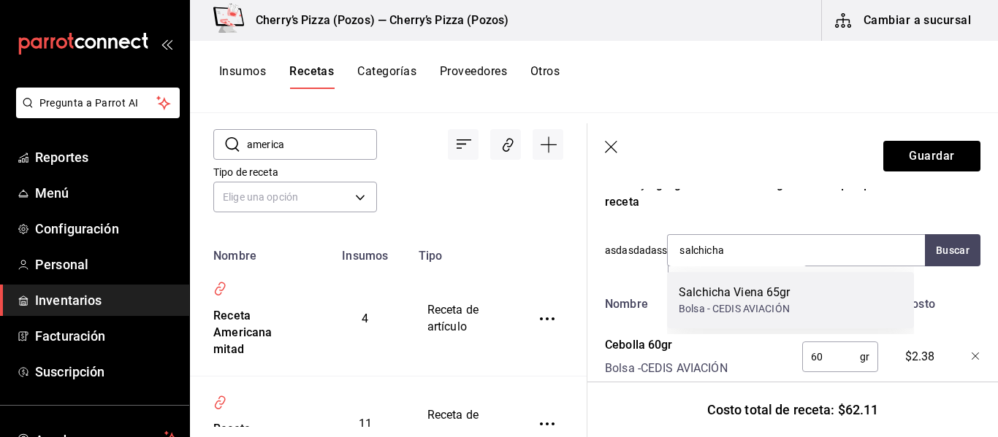
click at [725, 301] on div "Salchicha Viena 65gr" at bounding box center [734, 293] width 112 height 18
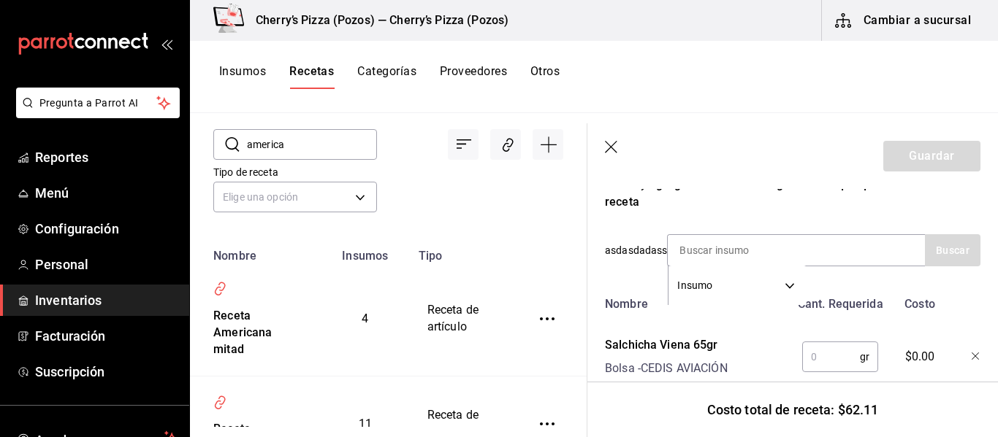
click at [807, 355] on input "text" at bounding box center [831, 357] width 58 height 29
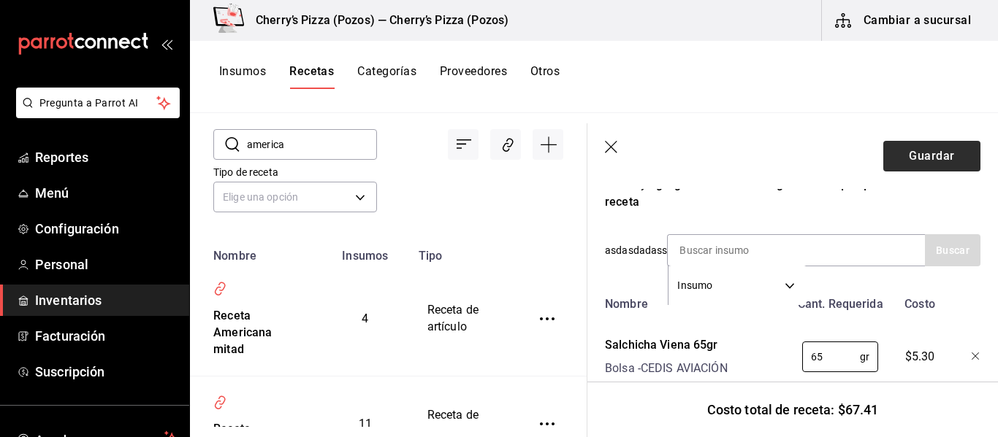
type input "65"
click at [945, 161] on button "Guardar" at bounding box center [931, 156] width 97 height 31
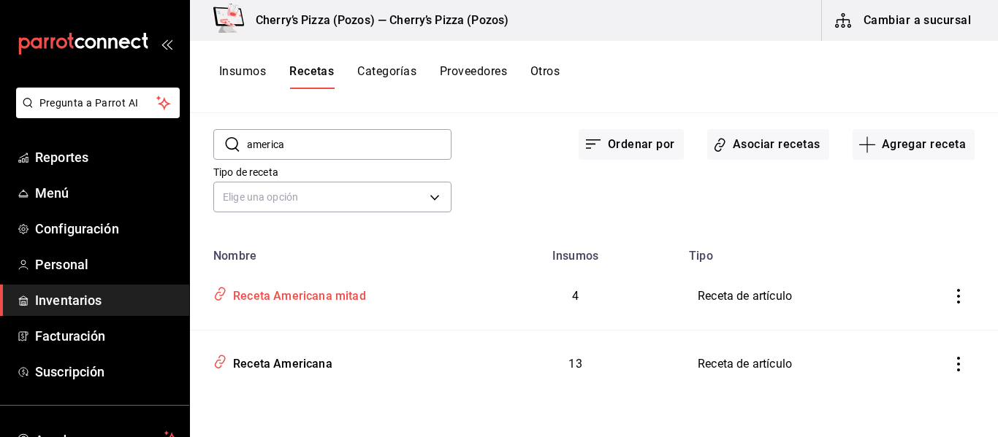
click at [329, 294] on div "Receta Americana mitad" at bounding box center [296, 294] width 139 height 23
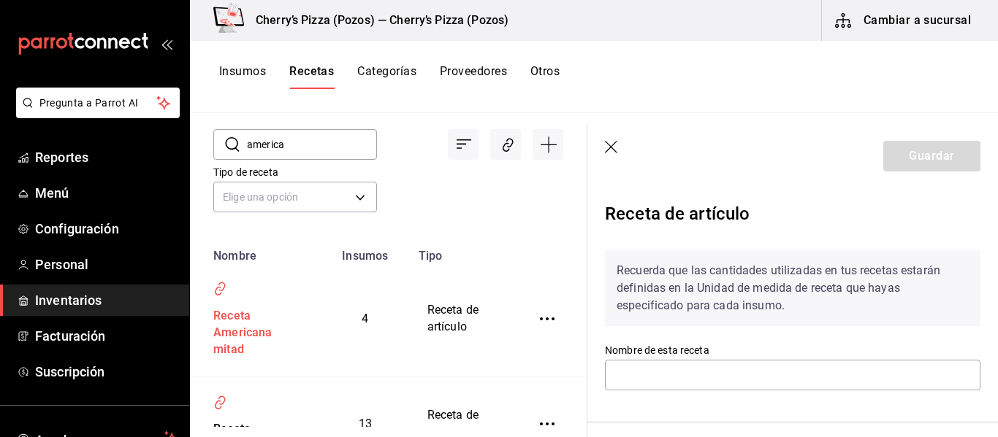
type input "Receta Americana mitad"
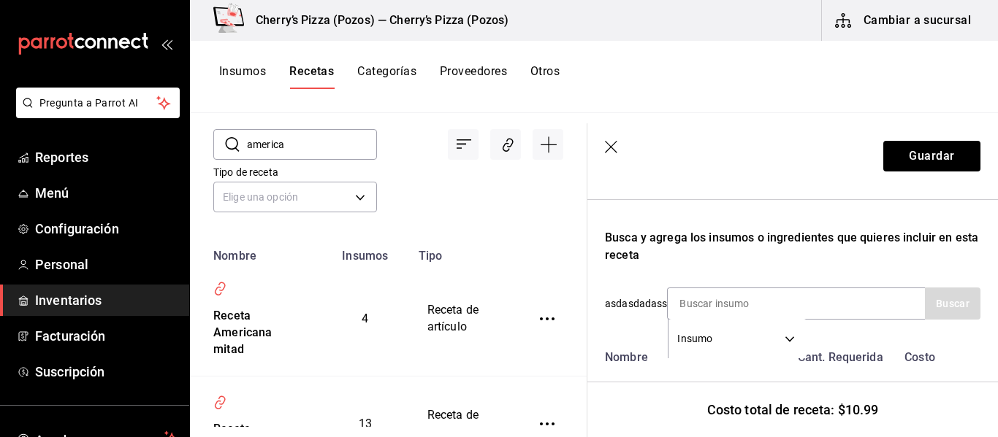
scroll to position [223, 0]
click at [712, 301] on input at bounding box center [741, 303] width 146 height 31
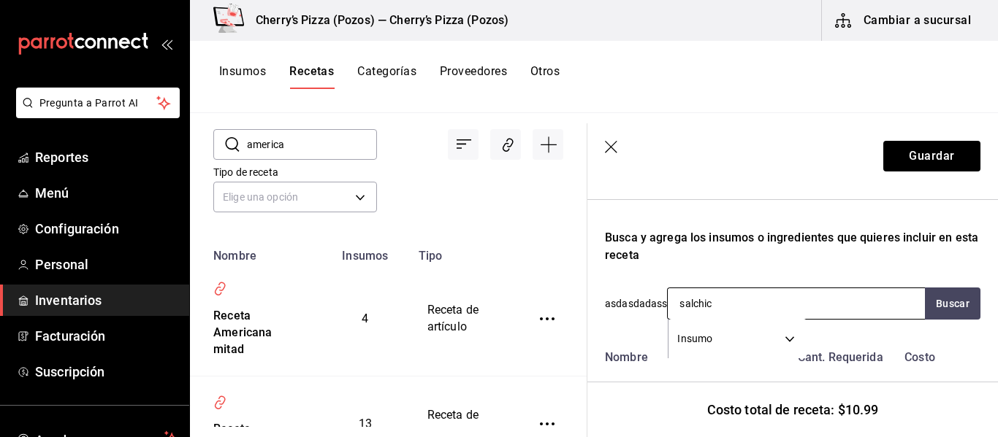
type input "salchich"
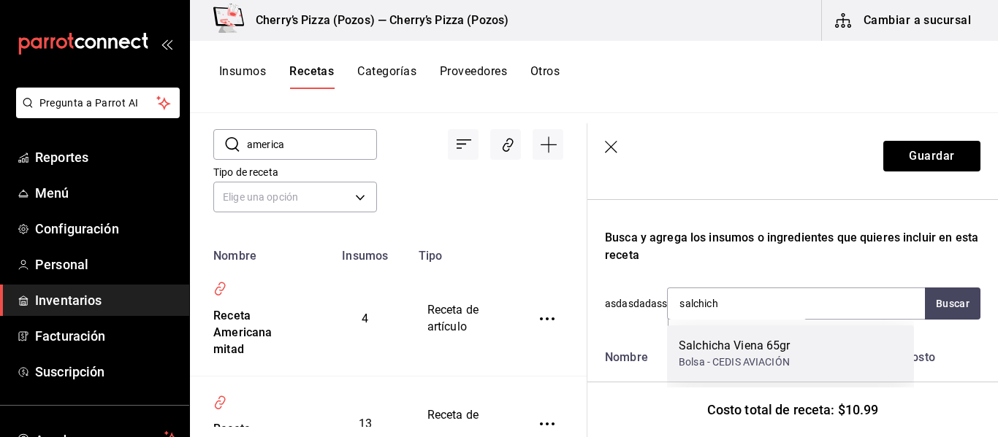
click at [716, 361] on div "Bolsa - CEDIS AVIACIÓN" at bounding box center [734, 362] width 112 height 15
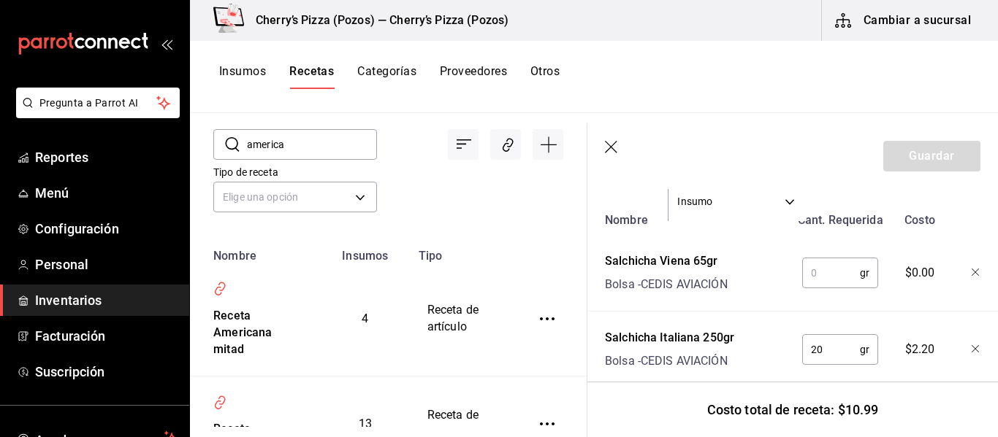
scroll to position [385, 0]
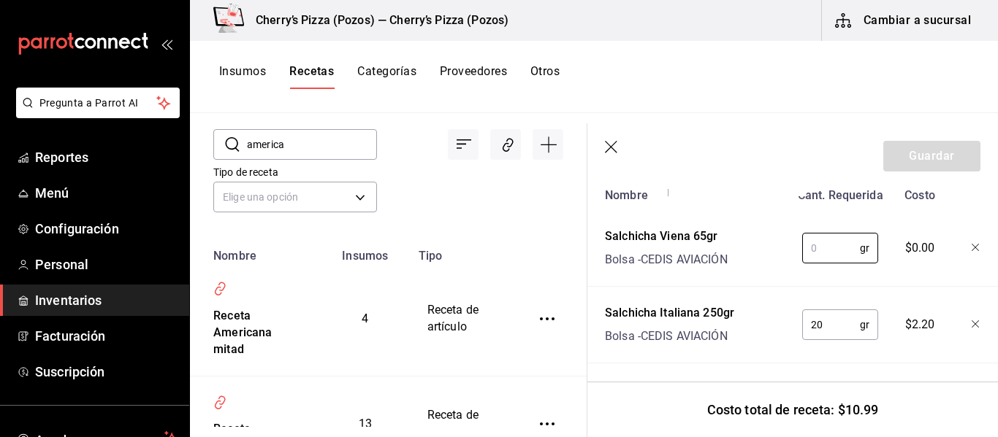
drag, startPoint x: 837, startPoint y: 245, endPoint x: 771, endPoint y: 251, distance: 66.1
click at [771, 251] on div "Salchicha Viena 65gr Bolsa - CEDIS AVIACIÓN gr ​ $0.00" at bounding box center [789, 245] width 381 height 47
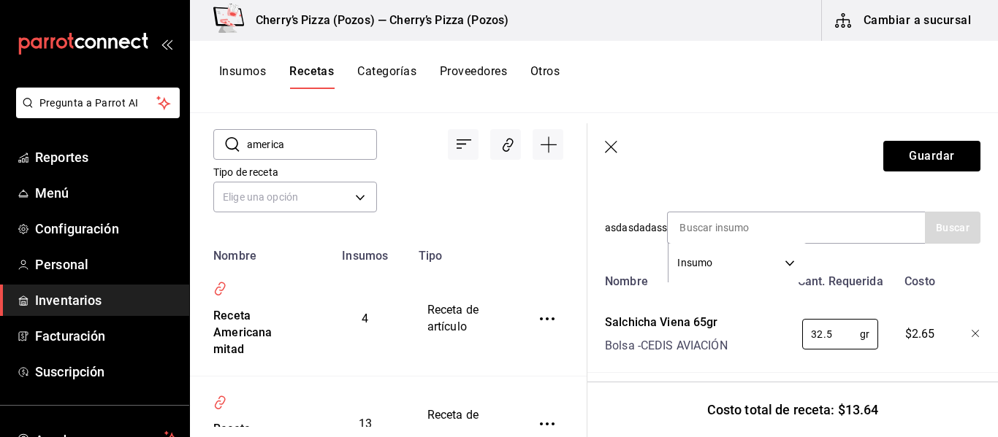
scroll to position [279, 0]
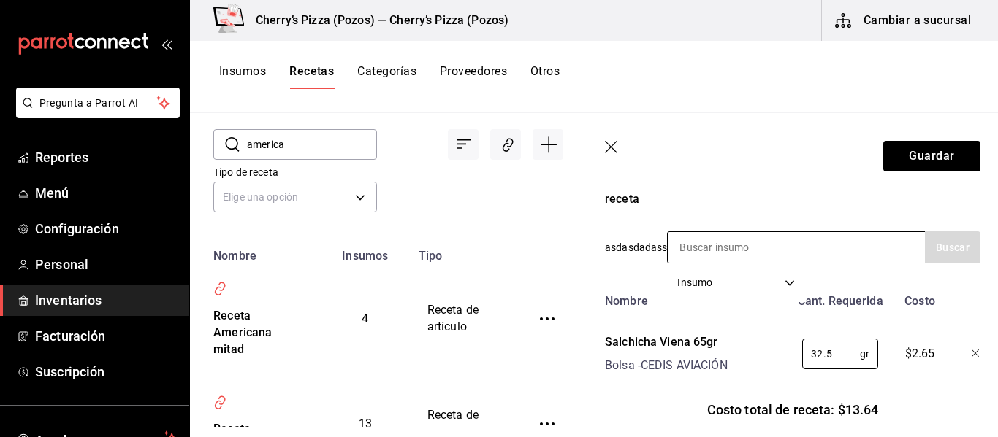
type input "32.5"
click at [751, 237] on input at bounding box center [741, 247] width 146 height 31
type input "cebolla"
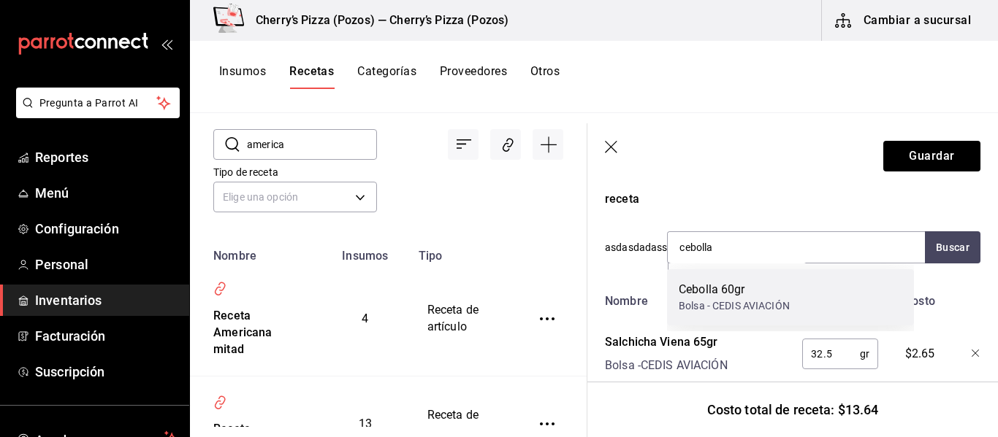
click at [745, 278] on div "Cebolla 60gr Bolsa - CEDIS AVIACIÓN" at bounding box center [790, 297] width 247 height 56
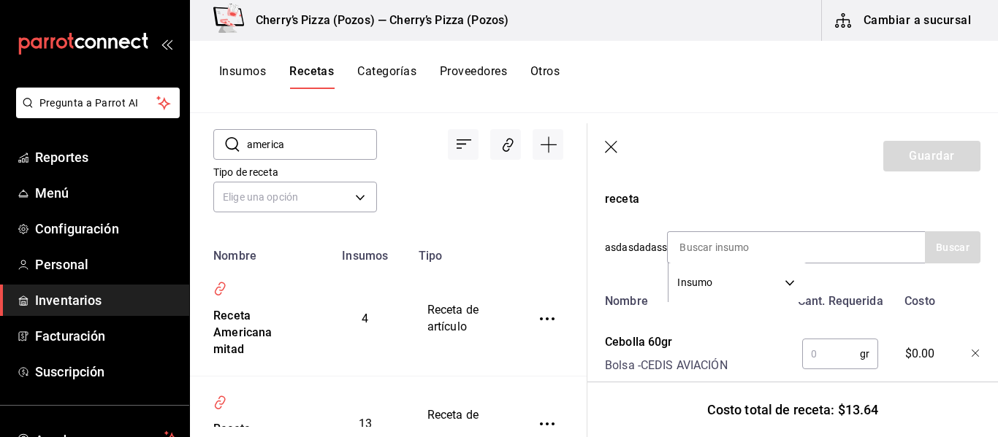
click at [807, 349] on input "text" at bounding box center [831, 354] width 58 height 29
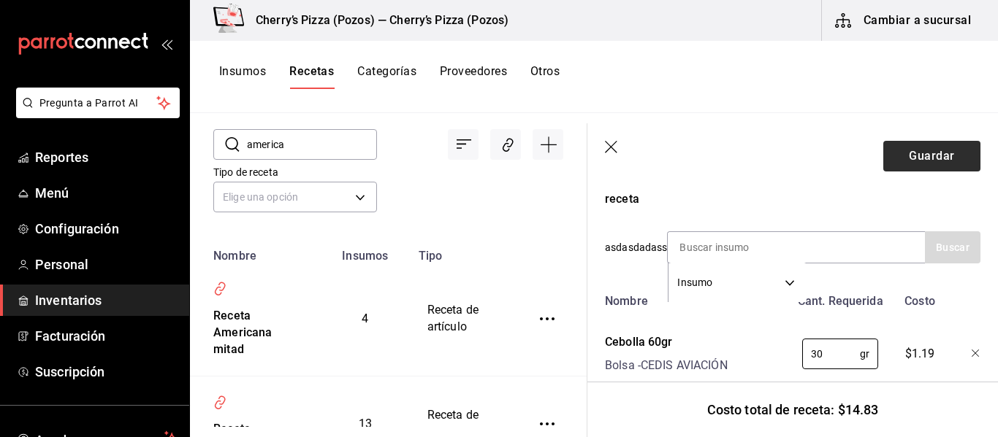
type input "30"
click at [945, 152] on button "Guardar" at bounding box center [931, 156] width 97 height 31
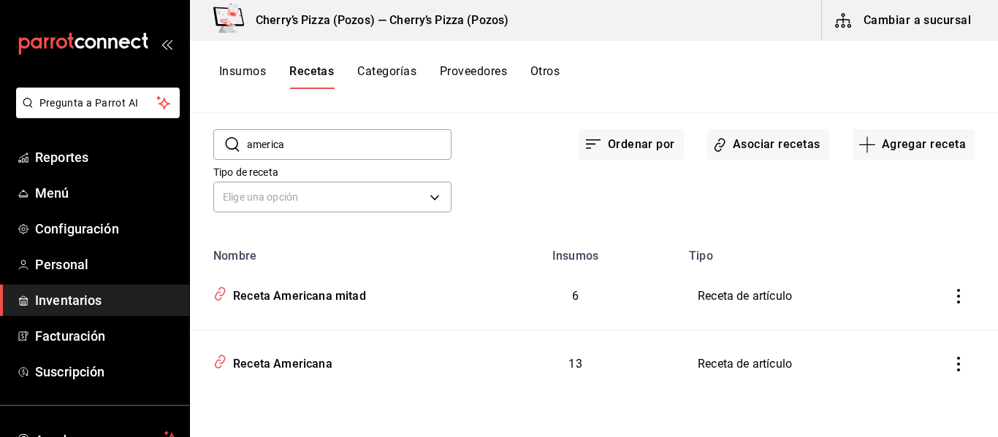
click at [302, 145] on input "america" at bounding box center [349, 144] width 204 height 29
type input "a"
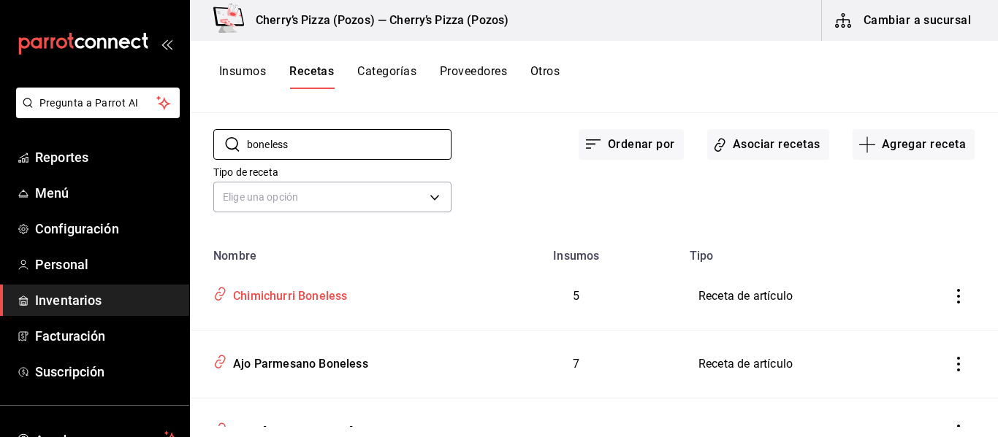
type input "boneless"
click at [281, 300] on div "Chimichurri Boneless" at bounding box center [287, 294] width 120 height 23
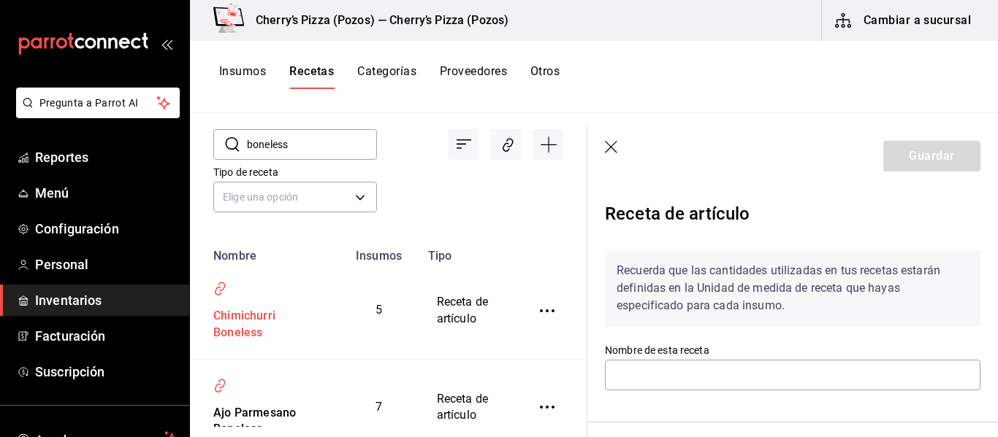
type input "Chimichurri Boneless"
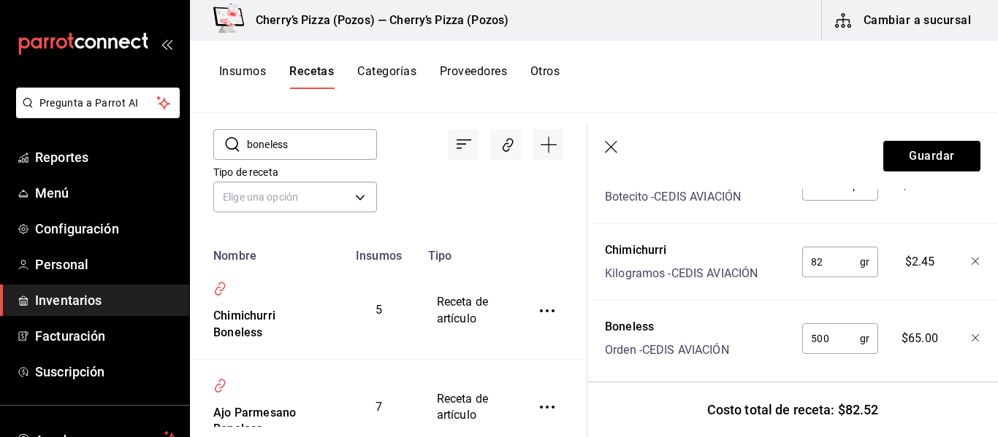
scroll to position [451, 0]
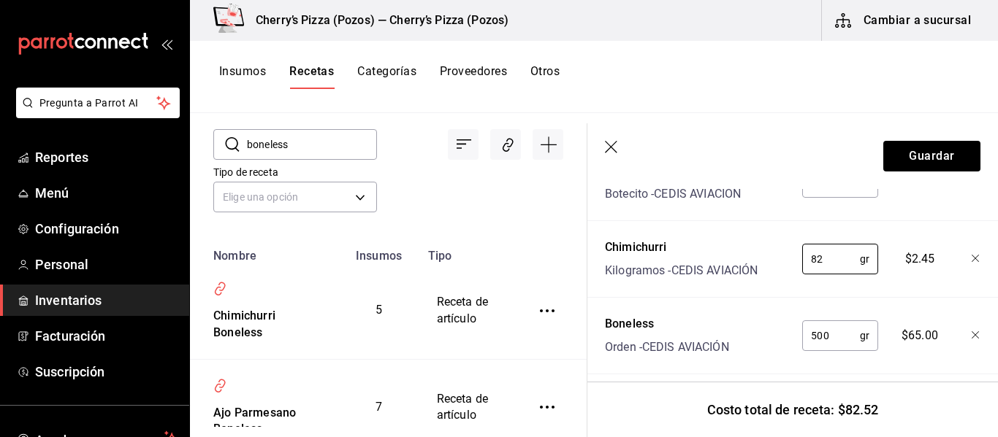
drag, startPoint x: 819, startPoint y: 262, endPoint x: 781, endPoint y: 254, distance: 39.5
click at [781, 254] on div "Chimichurri Kilogramos - CEDIS AVIACIÓN 82 gr ​ $2.45" at bounding box center [789, 256] width 381 height 47
type input "41"
click at [947, 152] on button "Guardar" at bounding box center [931, 156] width 97 height 31
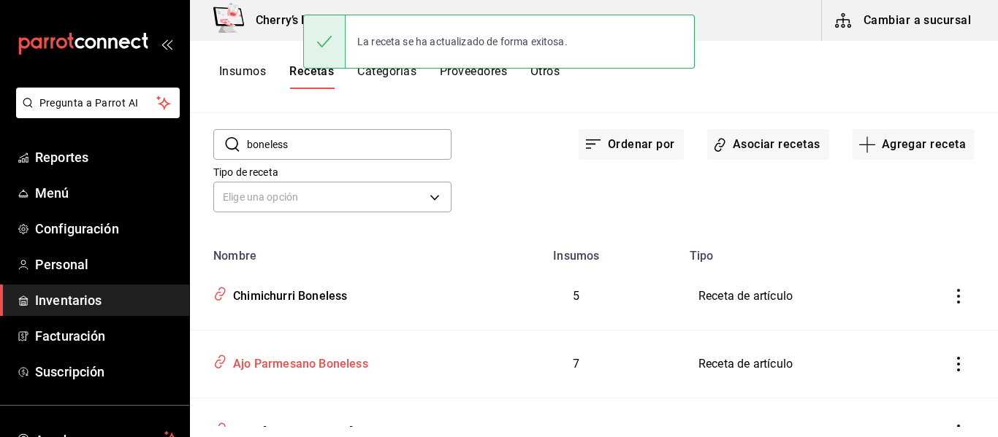
click at [374, 362] on div "Ajo Parmesano Boneless" at bounding box center [330, 362] width 247 height 28
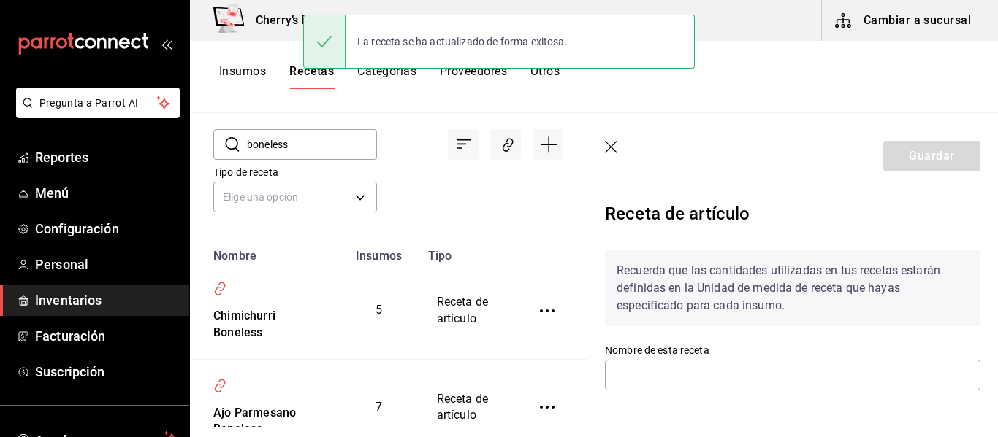
type input "Ajo Parmesano Boneless"
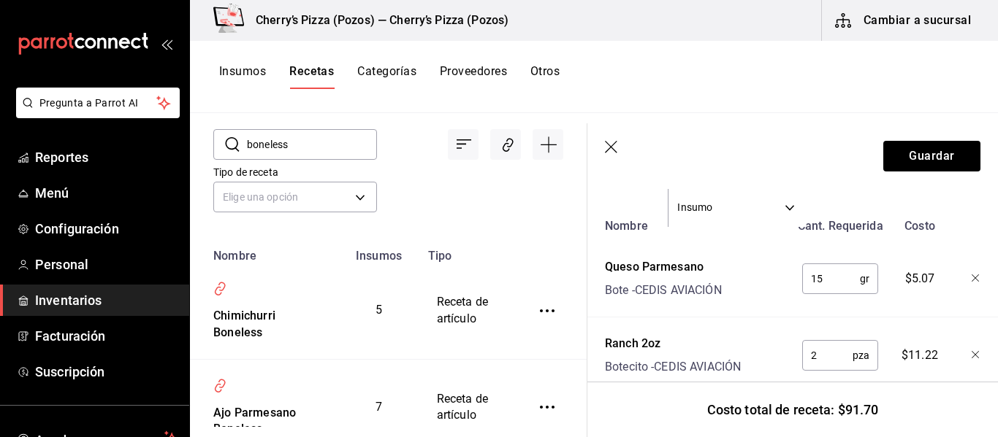
scroll to position [360, 0]
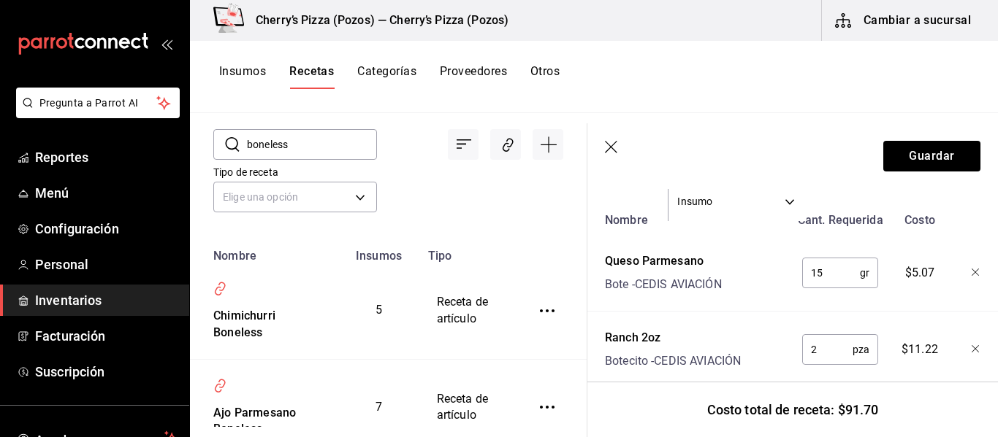
drag, startPoint x: 819, startPoint y: 278, endPoint x: 800, endPoint y: 272, distance: 20.8
click at [802, 272] on input "15" at bounding box center [831, 273] width 58 height 29
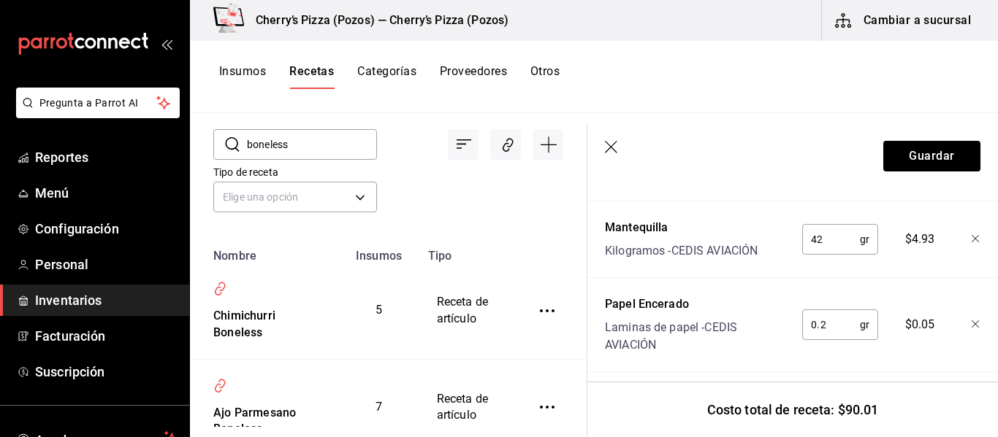
scroll to position [705, 0]
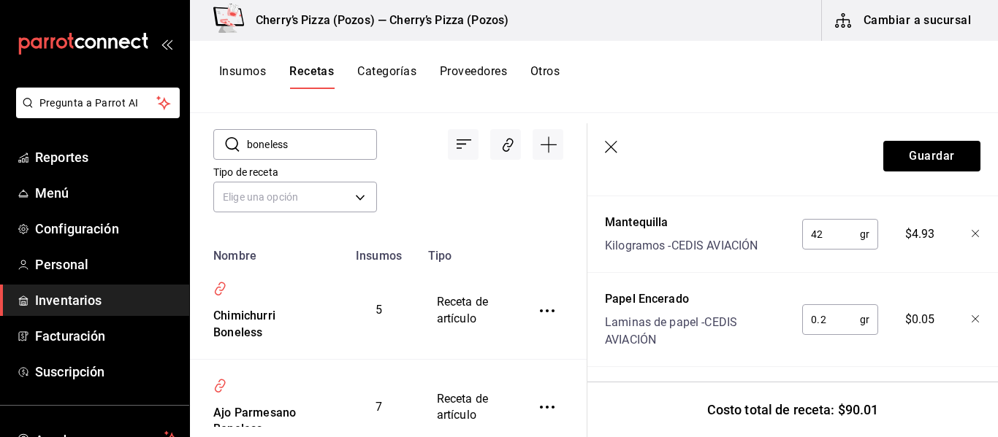
type input "10"
click at [820, 235] on input "42" at bounding box center [831, 234] width 58 height 29
type input "4"
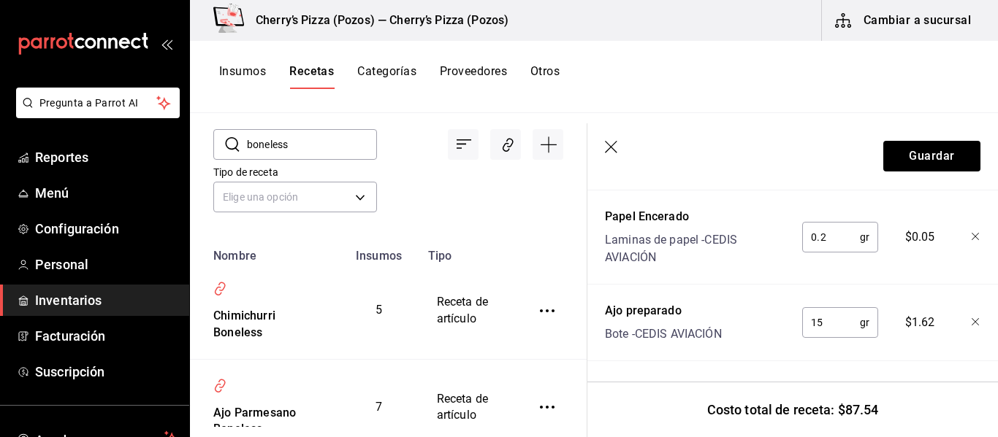
type input "21"
click at [817, 311] on input "15" at bounding box center [831, 322] width 58 height 29
type input "10"
click at [949, 148] on button "Guardar" at bounding box center [931, 156] width 97 height 31
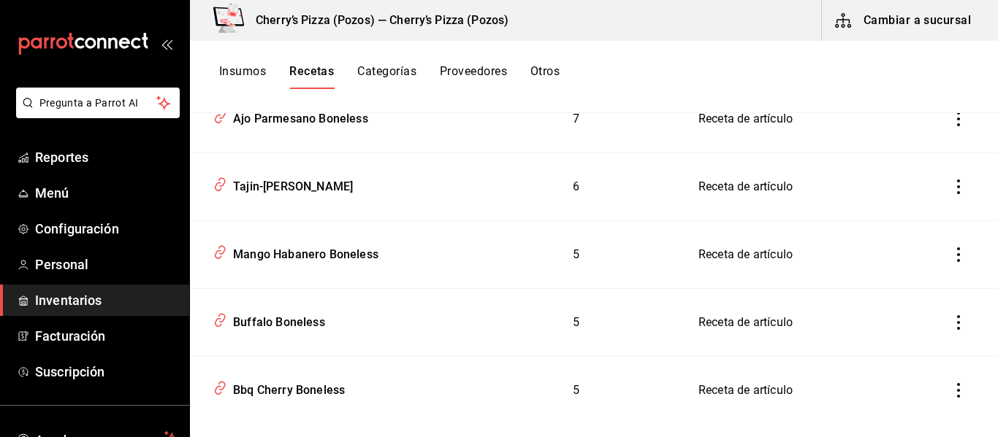
scroll to position [320, 0]
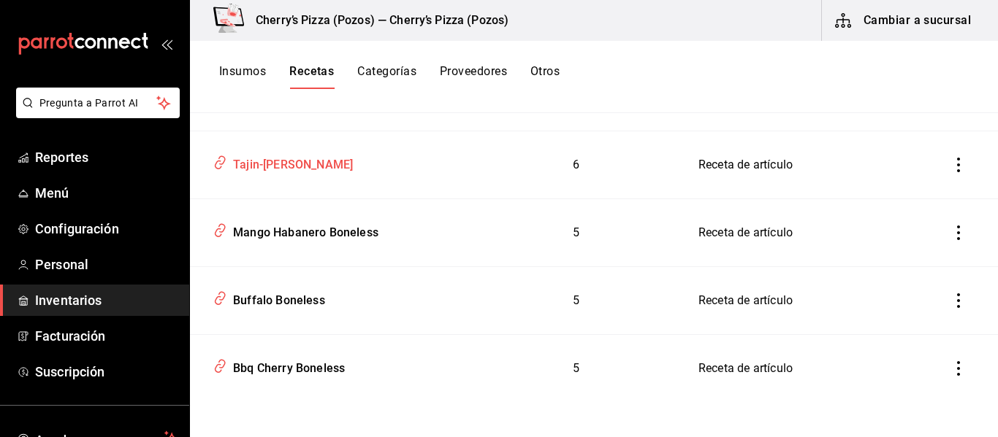
click at [293, 161] on div "Tajin-[PERSON_NAME]" at bounding box center [290, 162] width 126 height 23
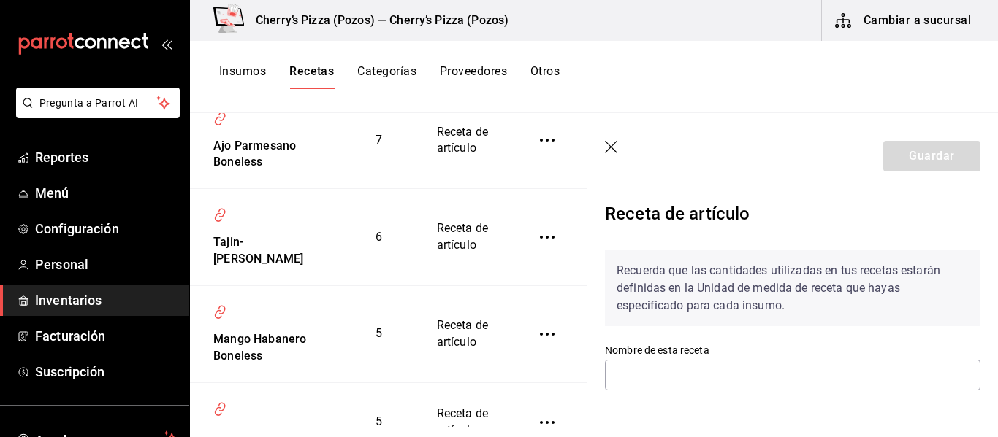
type input "Tajin-[PERSON_NAME]"
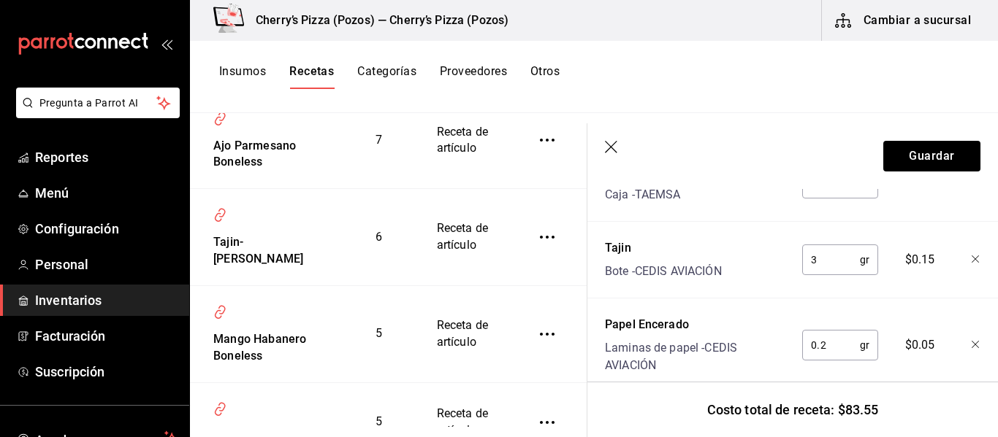
scroll to position [614, 0]
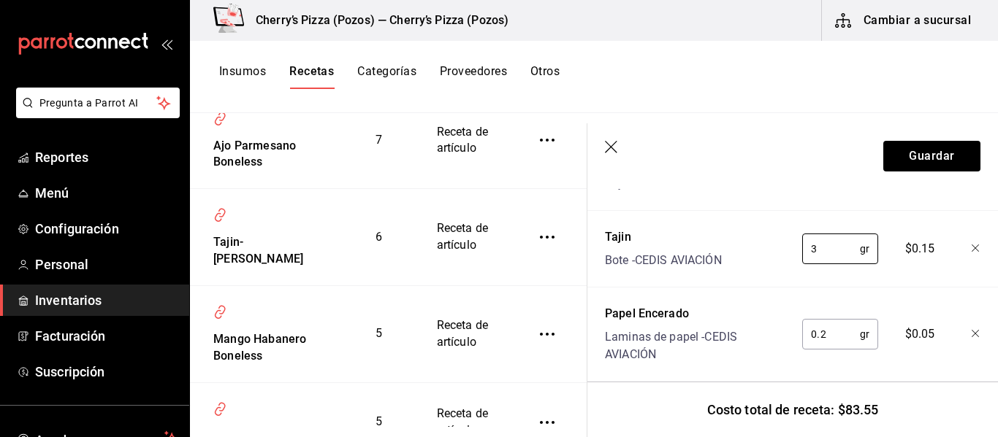
drag, startPoint x: 827, startPoint y: 245, endPoint x: 771, endPoint y: 251, distance: 55.7
click at [771, 251] on div "Tajin Bote - CEDIS AVIACIÓN 3 gr ​ $0.15" at bounding box center [789, 246] width 381 height 47
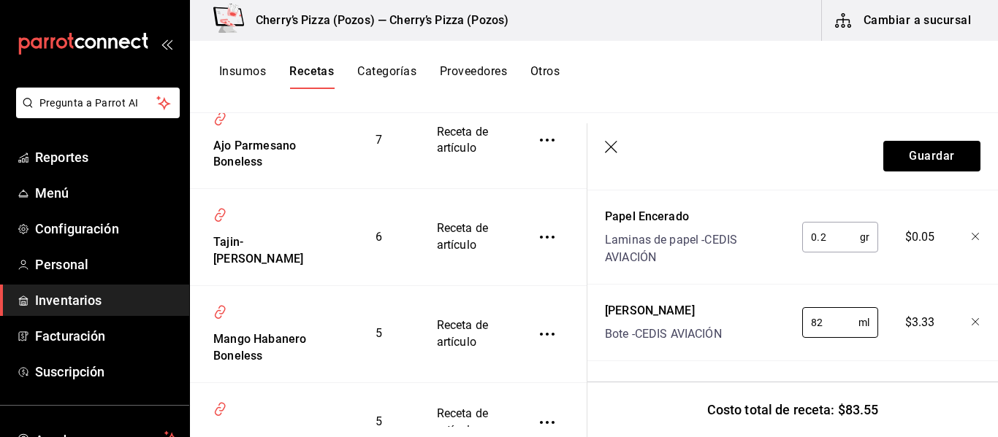
drag, startPoint x: 823, startPoint y: 313, endPoint x: 786, endPoint y: 311, distance: 37.3
click at [789, 311] on div "82 ml ​" at bounding box center [837, 320] width 96 height 47
type input "41"
click at [933, 149] on button "Guardar" at bounding box center [931, 156] width 97 height 31
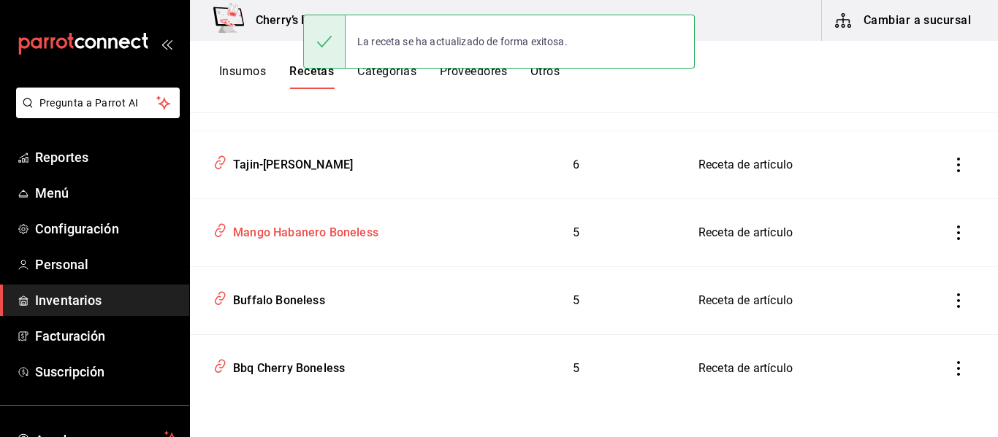
click at [339, 226] on div "Mango Habanero Boneless" at bounding box center [302, 230] width 151 height 23
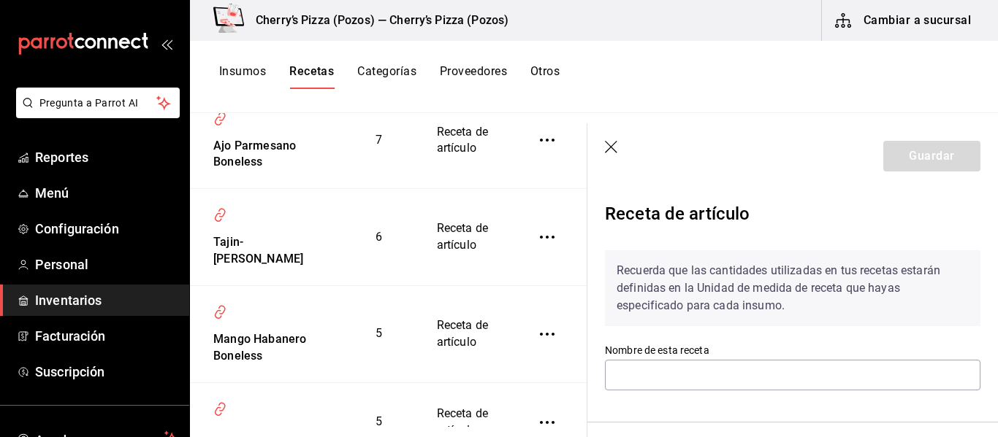
type input "Mango Habanero Boneless"
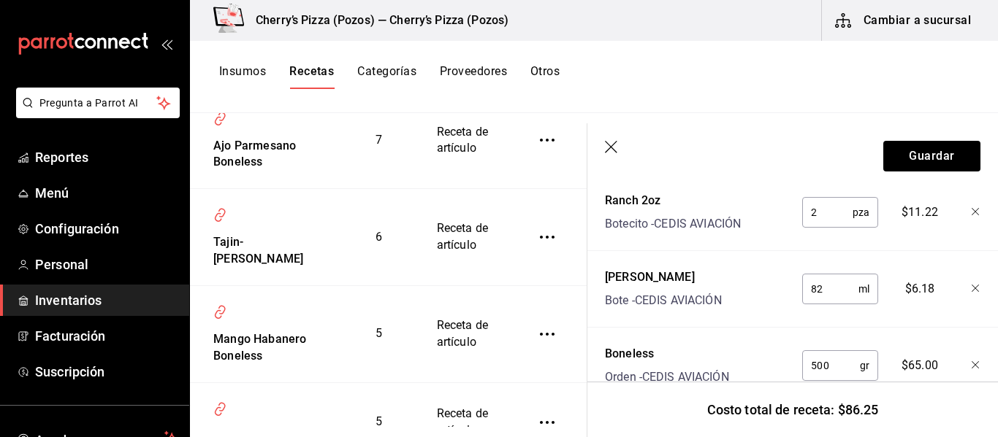
scroll to position [428, 0]
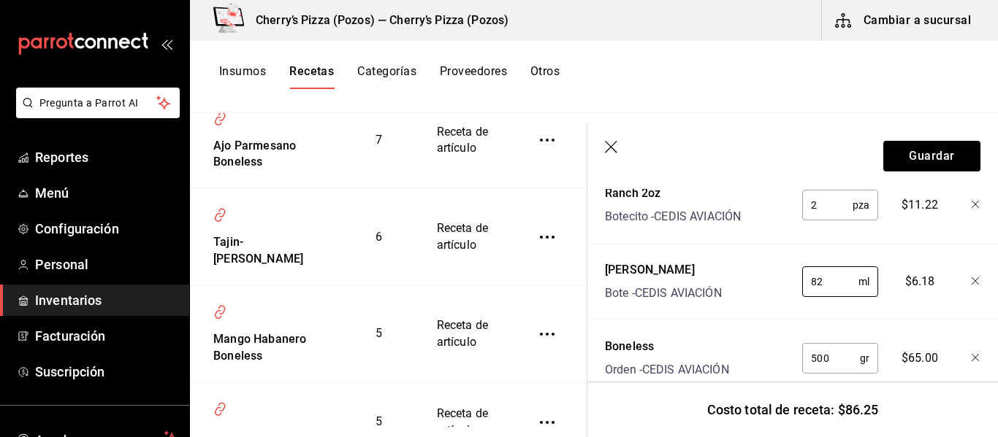
drag, startPoint x: 818, startPoint y: 282, endPoint x: 794, endPoint y: 280, distance: 24.1
click at [794, 280] on div "82 ml ​" at bounding box center [837, 279] width 96 height 47
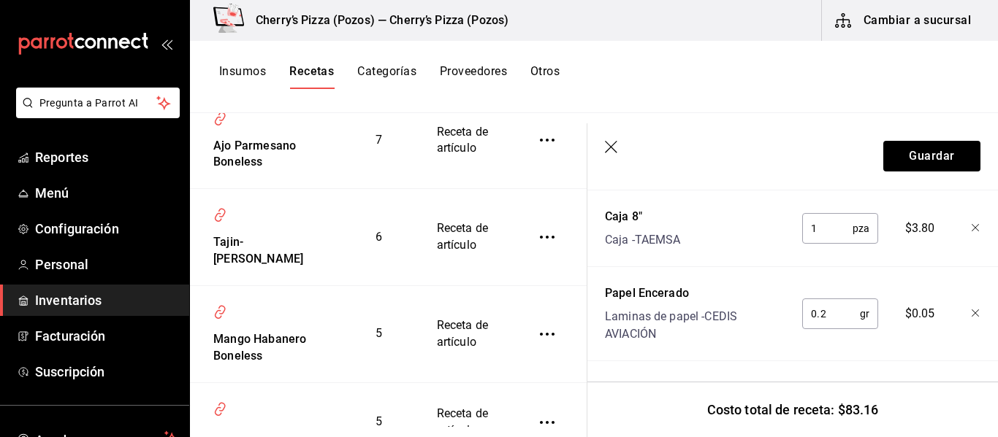
scroll to position [646, 0]
type input "41"
click at [930, 144] on button "Guardar" at bounding box center [931, 156] width 97 height 31
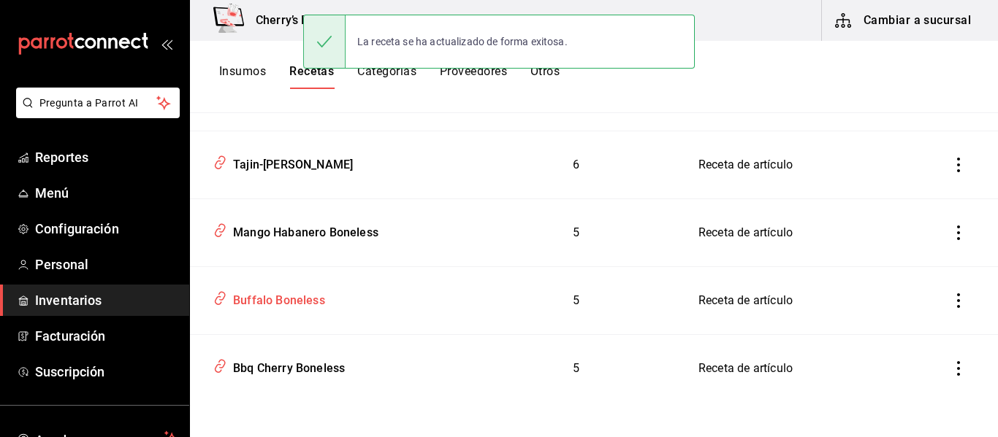
click at [288, 300] on div "Buffalo Boneless" at bounding box center [276, 298] width 98 height 23
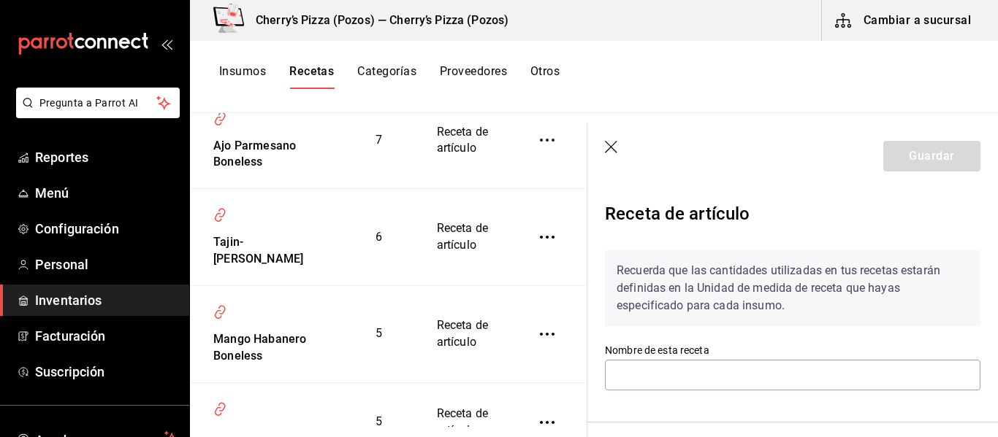
type input "Buffalo Boneless"
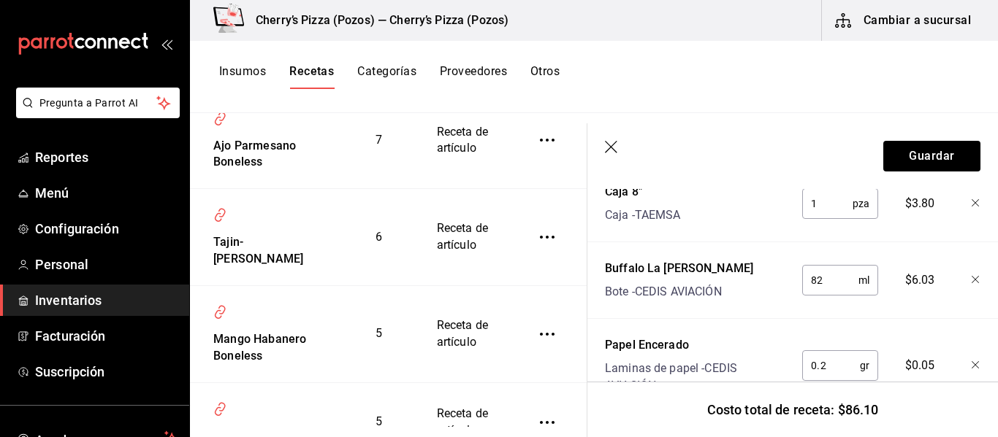
scroll to position [586, 0]
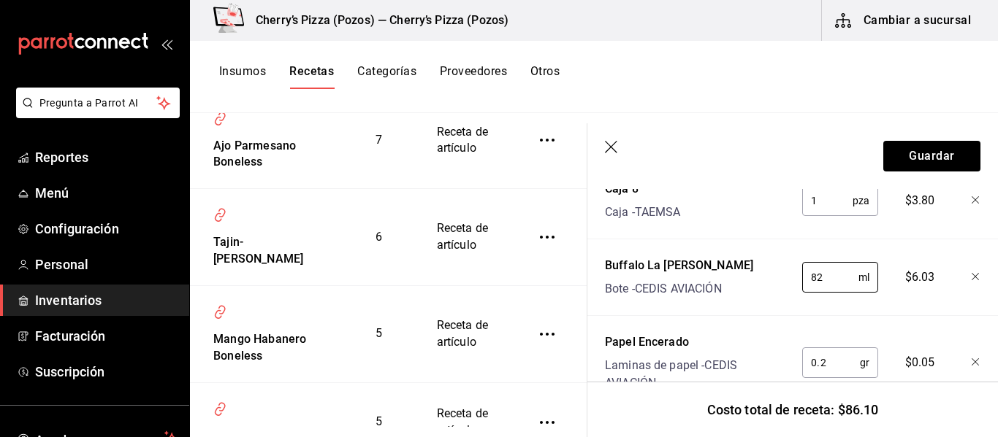
drag, startPoint x: 822, startPoint y: 281, endPoint x: 770, endPoint y: 278, distance: 51.2
click at [770, 278] on div "Buffalo La Reyna Bote - CEDIS AVIACIÓN 82 ml ​ $6.03" at bounding box center [789, 274] width 381 height 47
type input "41"
click at [915, 160] on button "Guardar" at bounding box center [931, 156] width 97 height 31
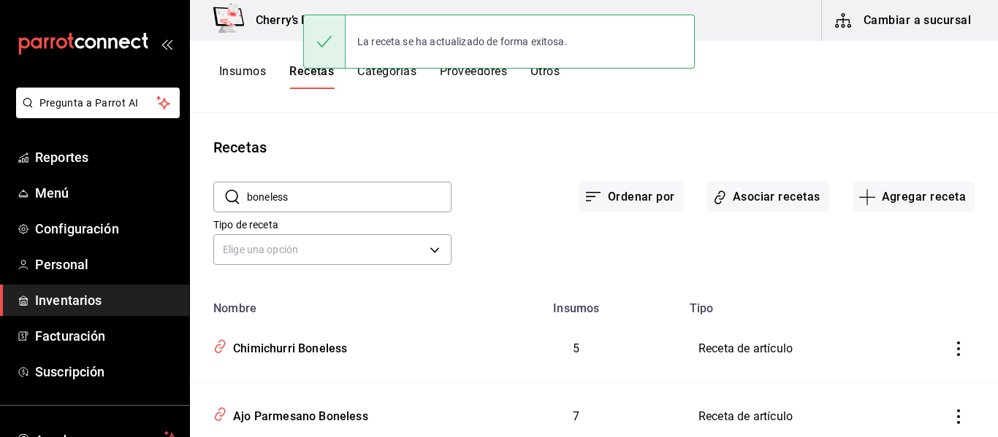
scroll to position [320, 0]
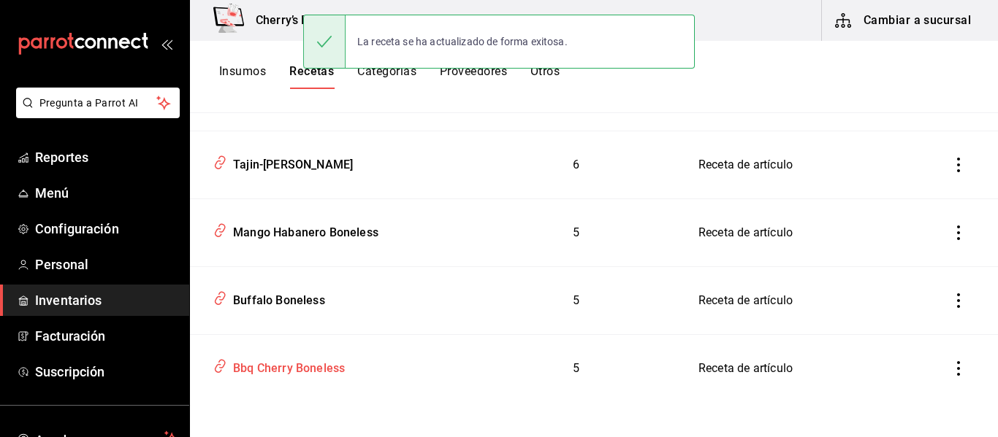
click at [273, 372] on div "Bbq Cherry Boneless" at bounding box center [286, 366] width 118 height 23
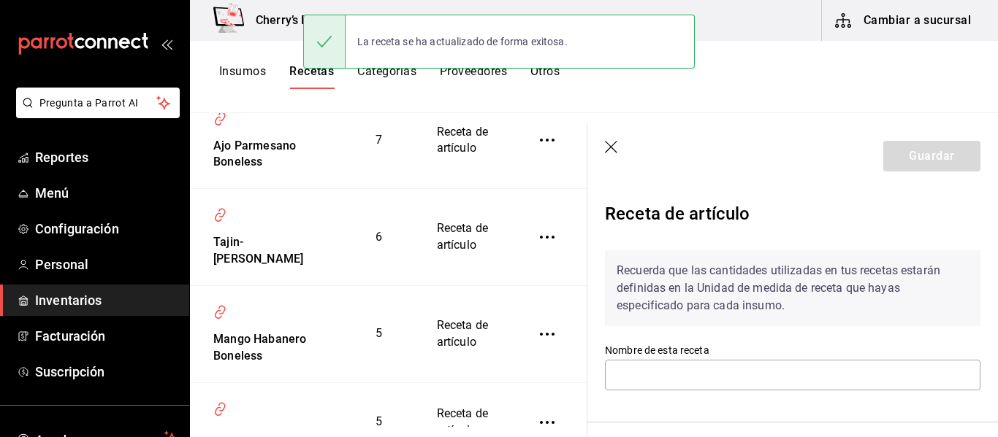
type input "Bbq Cherry Boneless"
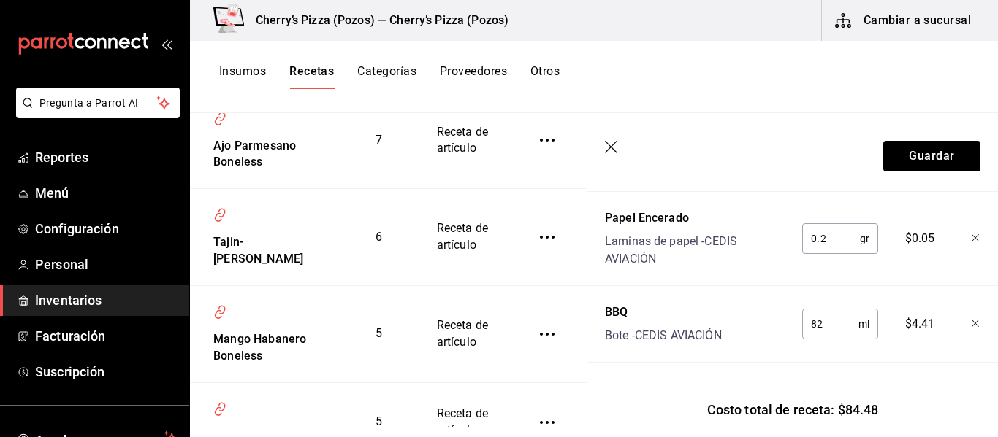
scroll to position [646, 0]
drag, startPoint x: 815, startPoint y: 307, endPoint x: 757, endPoint y: 312, distance: 58.6
click at [757, 312] on div "BBQ Bote - CEDIS AVIACIÓN 82 ml ​ $4.41" at bounding box center [789, 320] width 381 height 47
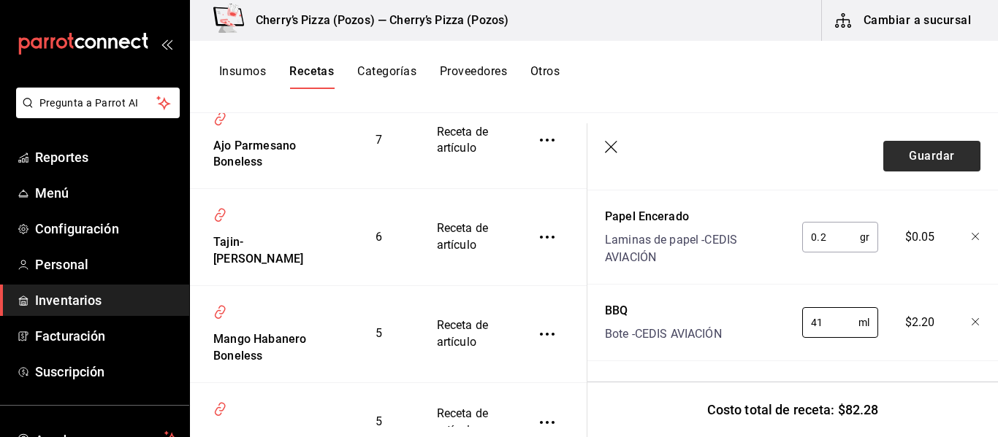
type input "41"
click at [913, 162] on button "Guardar" at bounding box center [931, 156] width 97 height 31
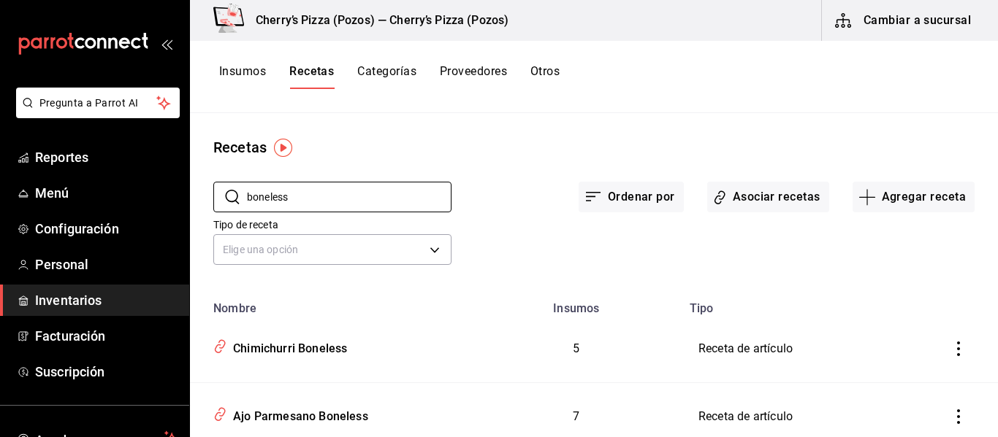
drag, startPoint x: 353, startPoint y: 193, endPoint x: 268, endPoint y: 180, distance: 85.7
click at [268, 180] on div "​ boneless ​" at bounding box center [320, 185] width 261 height 54
type input "b"
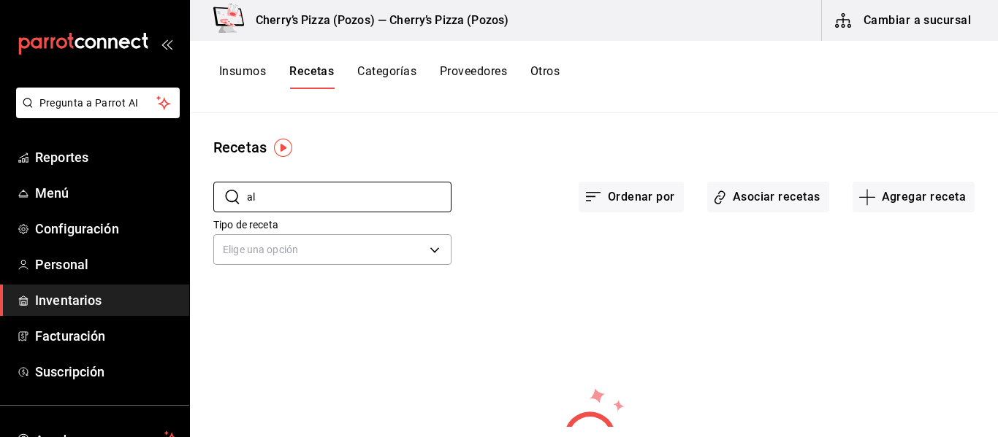
type input "a"
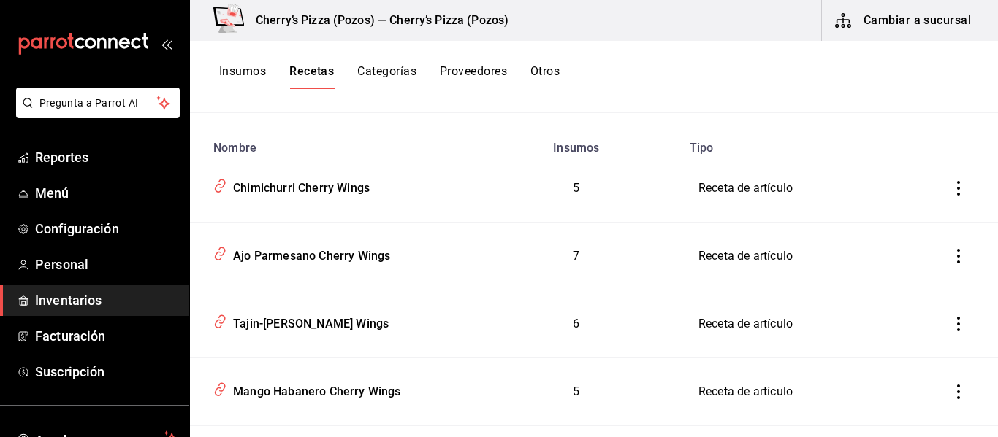
scroll to position [164, 0]
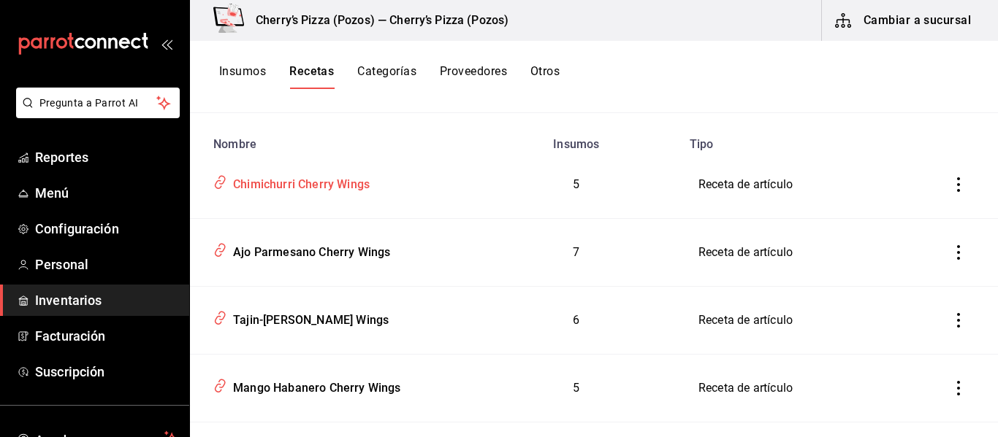
type input "wings"
click at [286, 188] on div "Chimichurri Cherry Wings" at bounding box center [298, 182] width 142 height 23
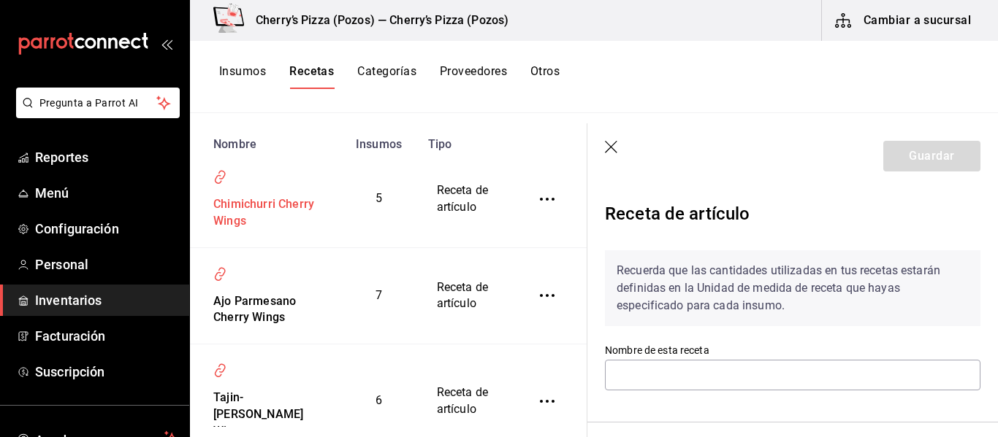
type input "Chimichurri Cherry Wings"
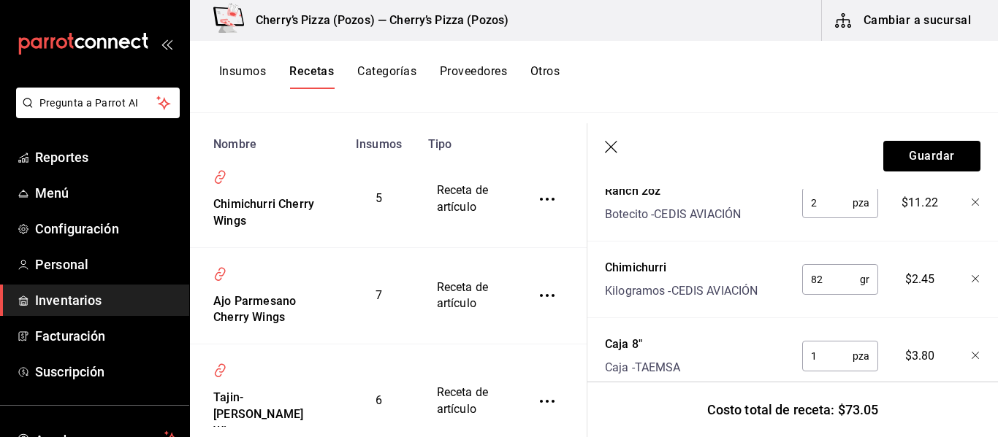
scroll to position [435, 0]
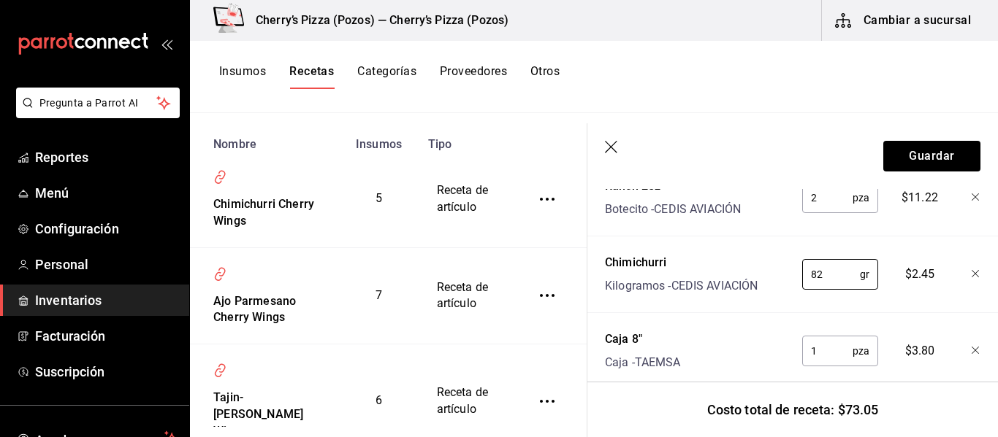
drag, startPoint x: 830, startPoint y: 275, endPoint x: 789, endPoint y: 275, distance: 40.9
click at [789, 275] on div "82 gr ​" at bounding box center [837, 271] width 96 height 47
type input "41"
click at [907, 150] on button "Guardar" at bounding box center [931, 156] width 97 height 31
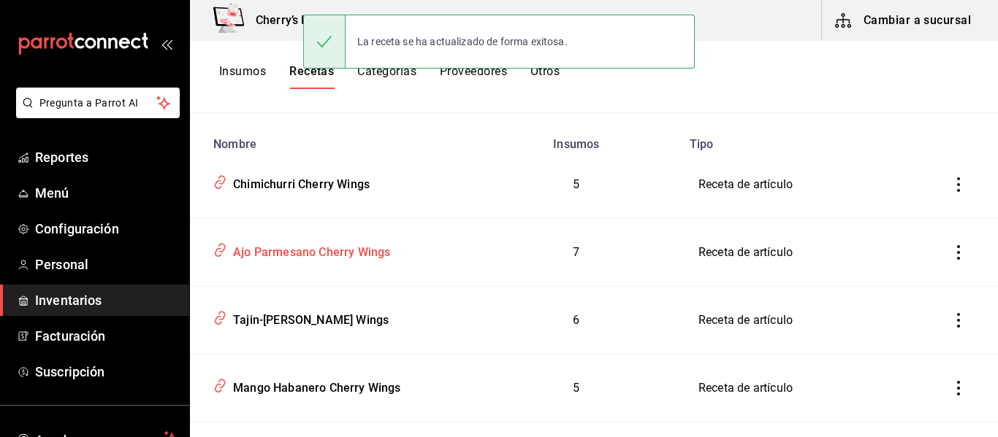
click at [284, 257] on div "Ajo Parmesano Cherry Wings" at bounding box center [308, 250] width 163 height 23
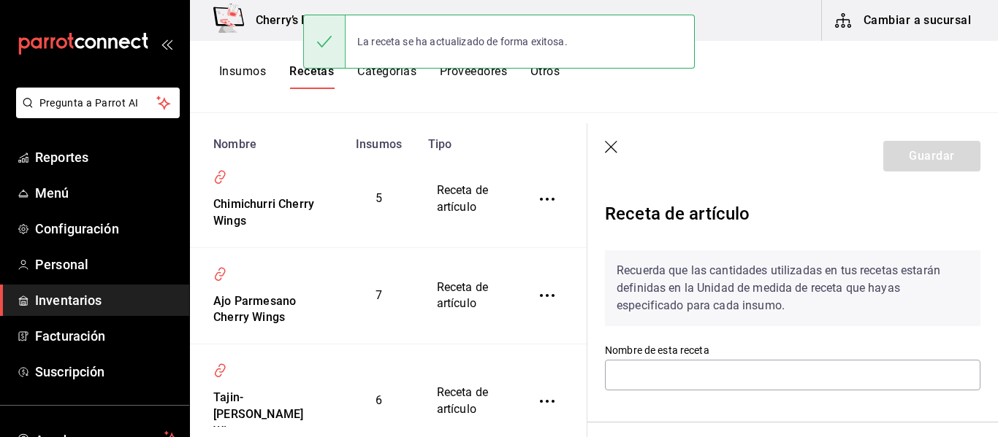
type input "Ajo Parmesano Cherry Wings"
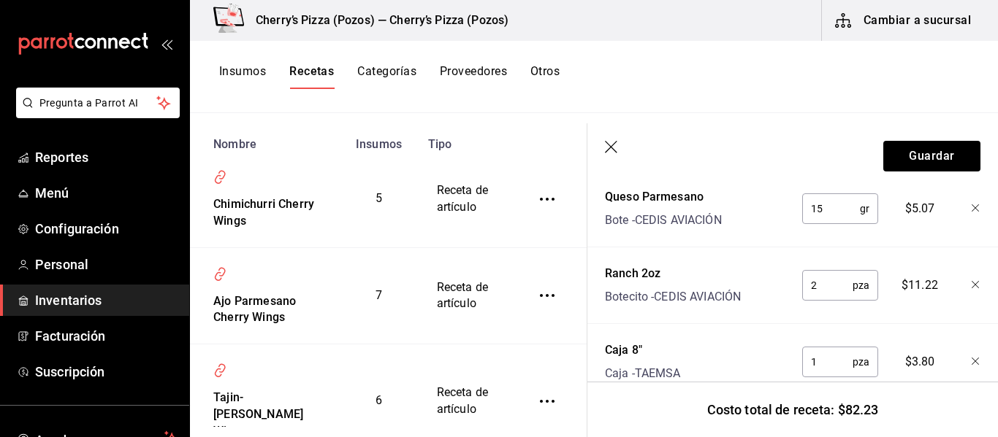
scroll to position [427, 0]
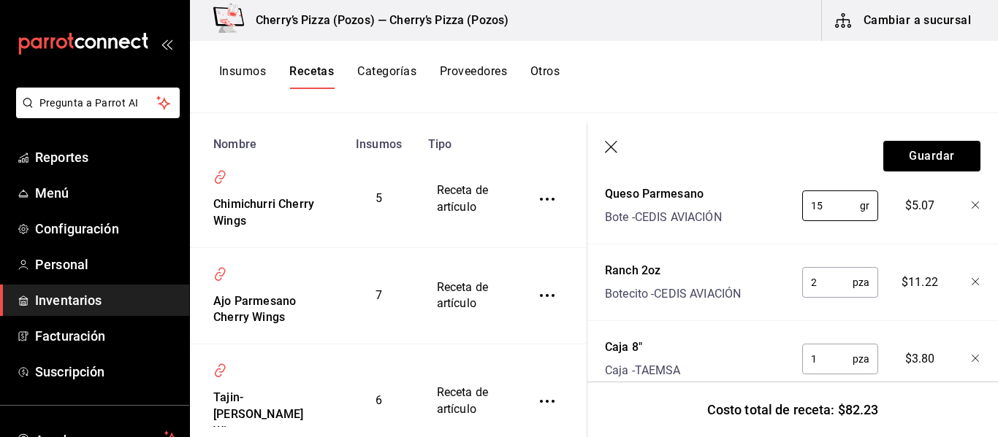
drag, startPoint x: 817, startPoint y: 205, endPoint x: 790, endPoint y: 207, distance: 26.4
click at [790, 207] on div "15 gr ​" at bounding box center [837, 203] width 96 height 47
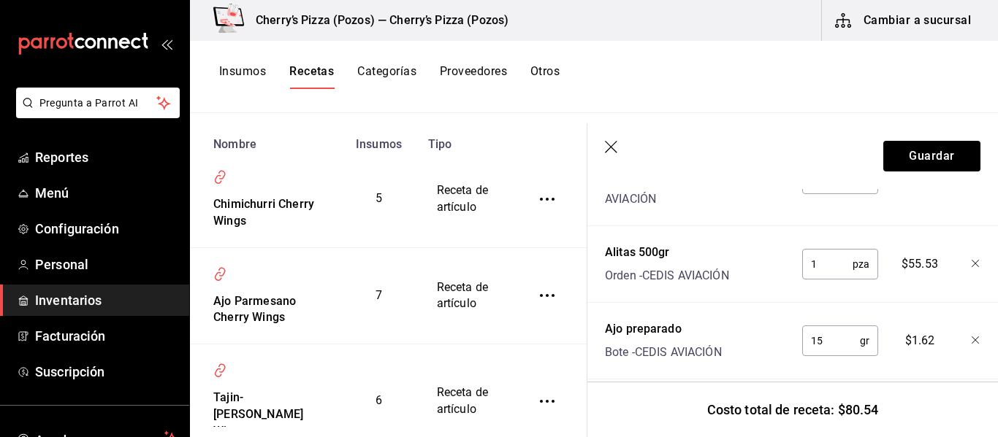
scroll to position [761, 0]
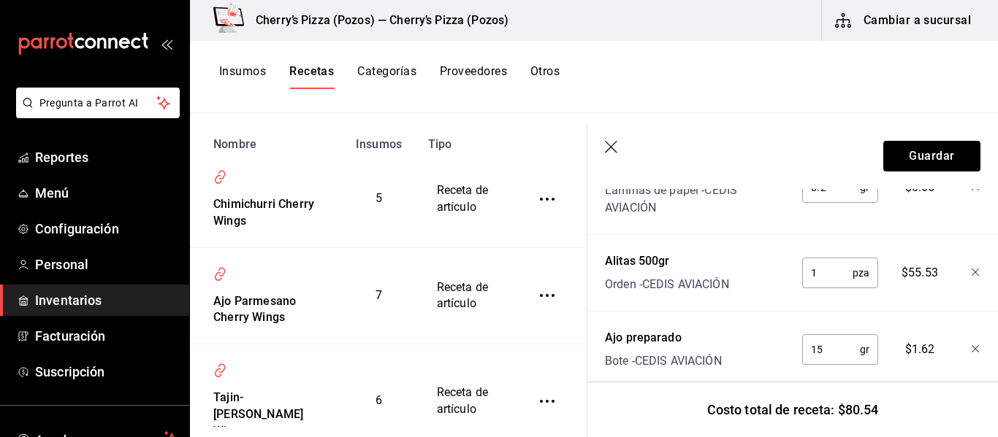
type input "10"
drag, startPoint x: 817, startPoint y: 354, endPoint x: 778, endPoint y: 348, distance: 39.1
click at [778, 348] on div "Ajo preparado Bote - CEDIS AVIACIÓN 15 gr ​ $1.62" at bounding box center [789, 347] width 381 height 47
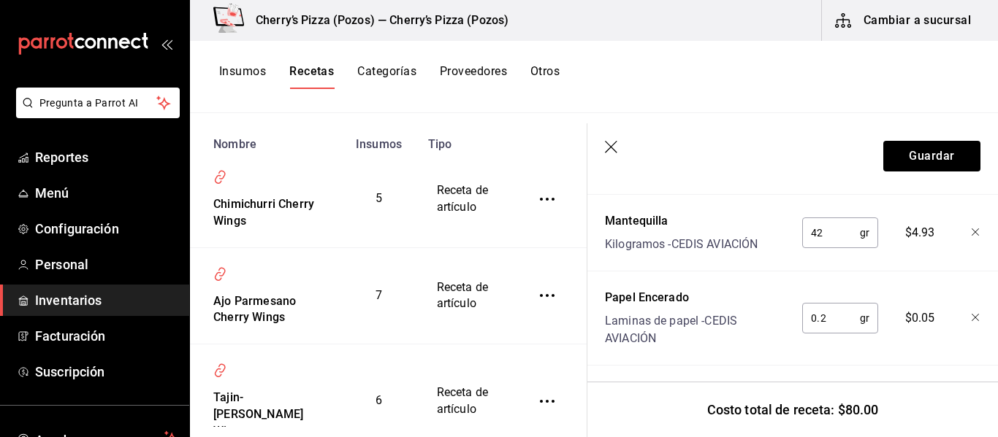
scroll to position [619, 0]
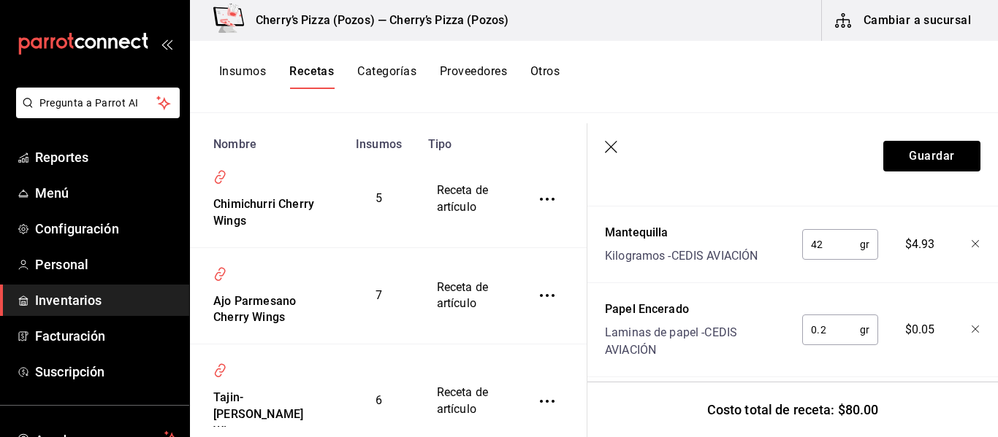
type input "10"
drag, startPoint x: 813, startPoint y: 242, endPoint x: 790, endPoint y: 244, distance: 22.7
click at [790, 244] on div "42 gr ​" at bounding box center [837, 241] width 96 height 47
type input "41"
click at [936, 148] on button "Guardar" at bounding box center [931, 156] width 97 height 31
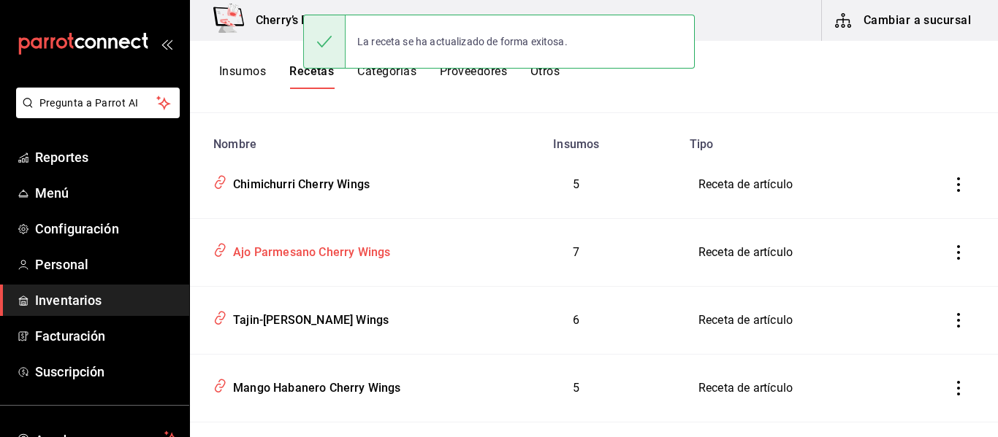
click at [287, 245] on div "Ajo Parmesano Cherry Wings" at bounding box center [308, 250] width 163 height 23
type input "Ajo Parmesano Cherry Wings"
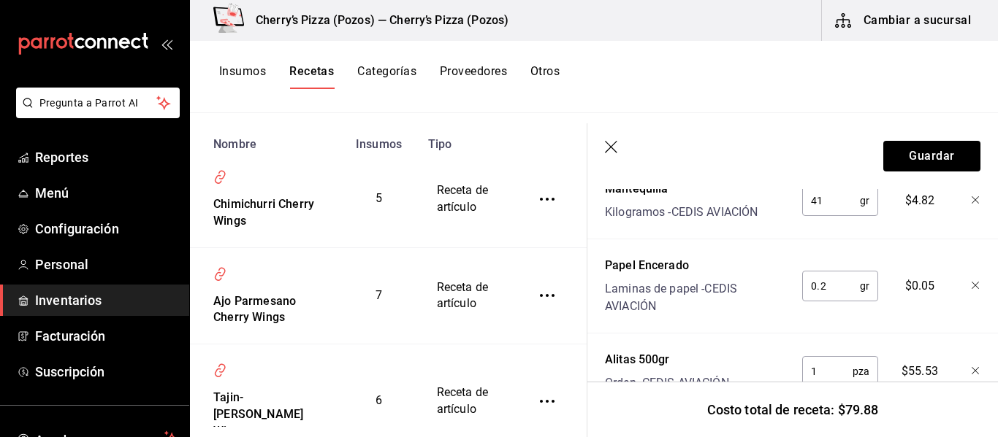
scroll to position [642, 0]
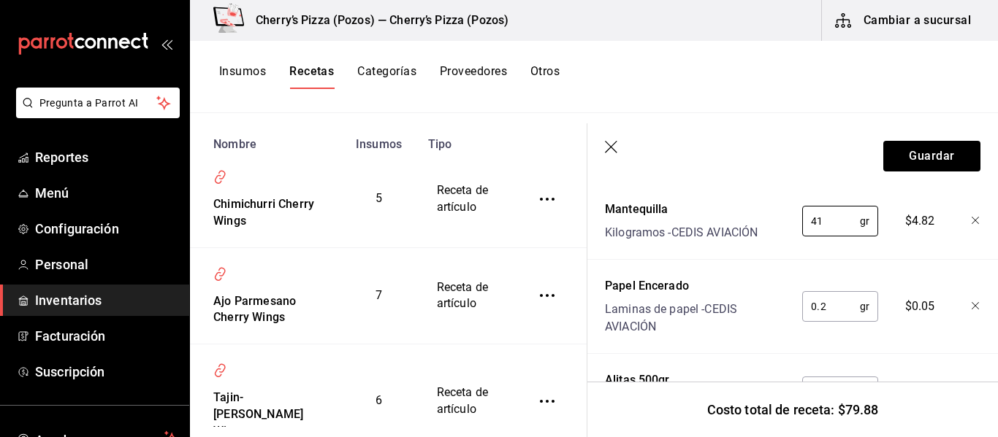
drag, startPoint x: 819, startPoint y: 216, endPoint x: 781, endPoint y: 226, distance: 39.3
click at [781, 226] on div "Mantequilla Kilogramos - CEDIS AVIACIÓN 41 gr ​ $4.82" at bounding box center [789, 218] width 381 height 47
type input "21"
click at [883, 148] on button "Guardar" at bounding box center [931, 156] width 97 height 31
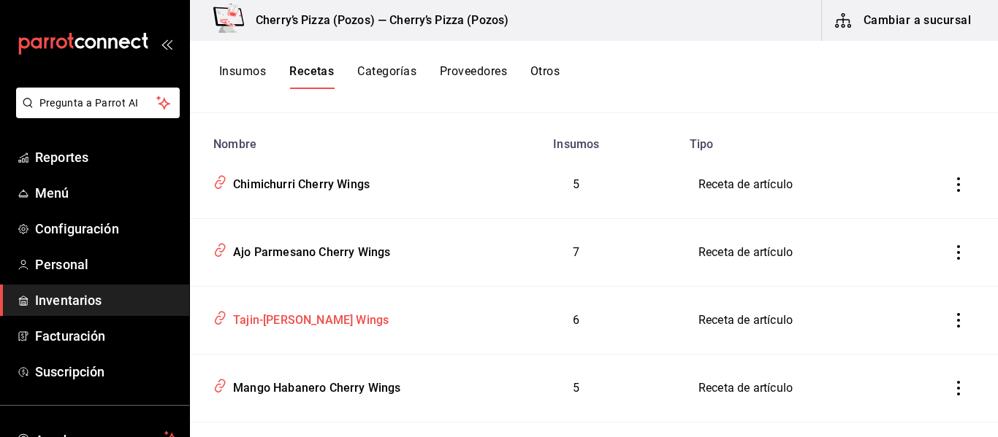
click at [354, 321] on div "Tajin-[PERSON_NAME] Wings" at bounding box center [307, 318] width 161 height 23
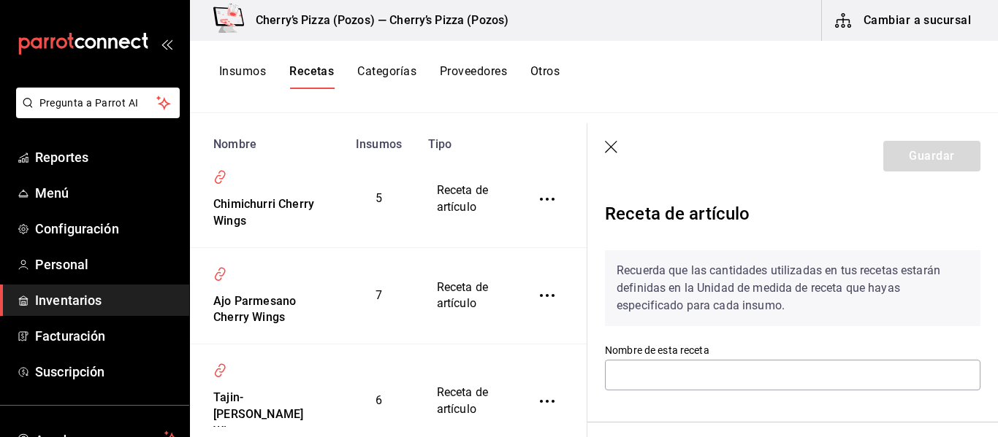
type input "Tajin-[PERSON_NAME] Wings"
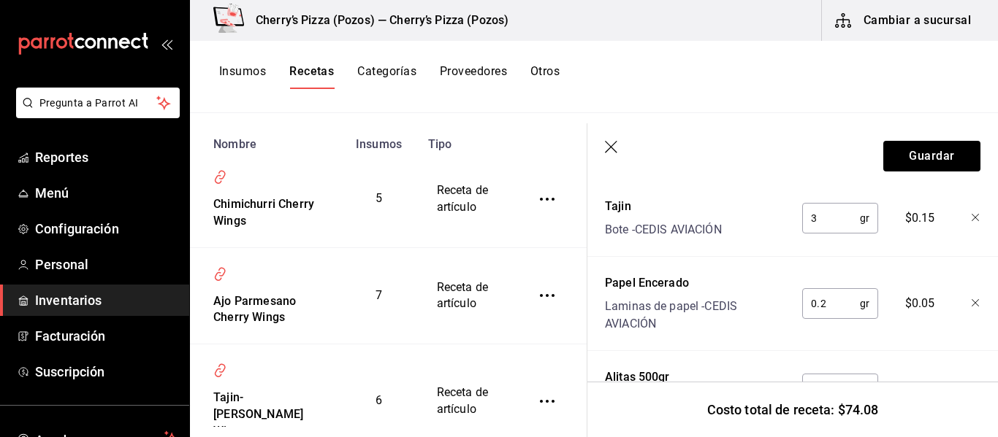
scroll to position [573, 0]
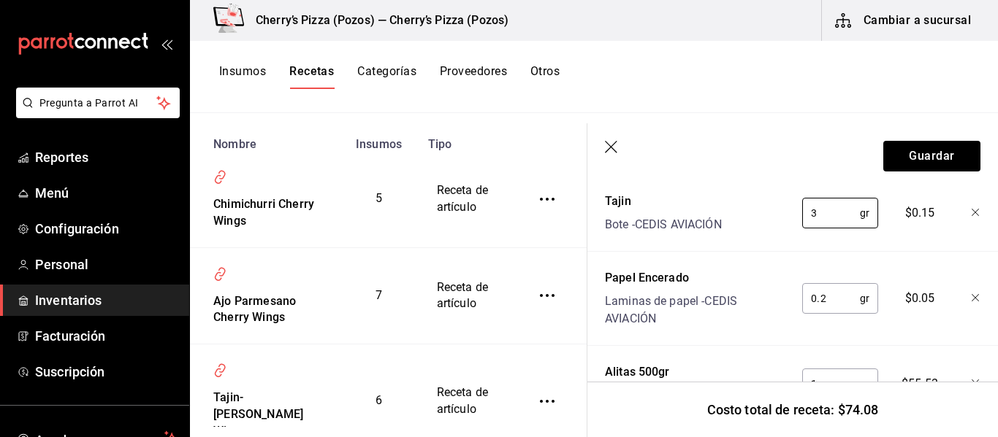
drag, startPoint x: 814, startPoint y: 213, endPoint x: 787, endPoint y: 214, distance: 26.3
click at [789, 214] on div "3 gr ​" at bounding box center [837, 210] width 96 height 47
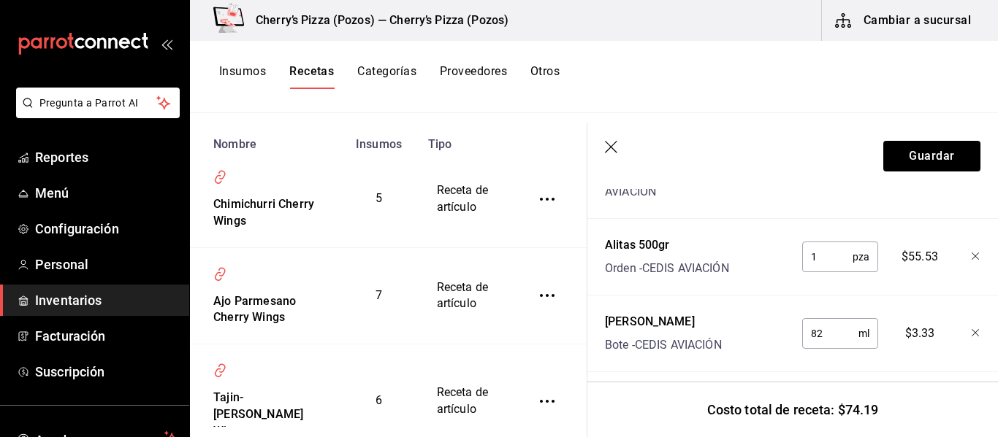
scroll to position [722, 0]
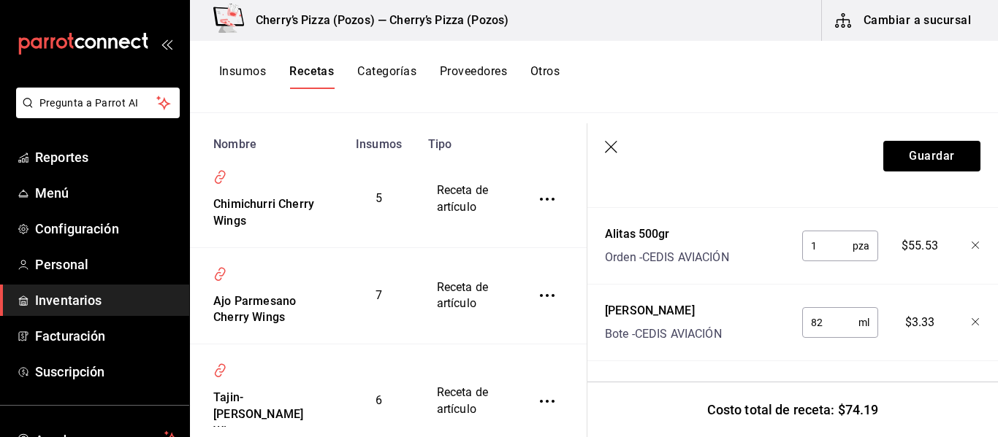
type input "5"
drag, startPoint x: 822, startPoint y: 313, endPoint x: 801, endPoint y: 316, distance: 21.4
click at [802, 316] on input "82" at bounding box center [830, 322] width 56 height 29
type input "41"
click at [914, 151] on button "Guardar" at bounding box center [931, 156] width 97 height 31
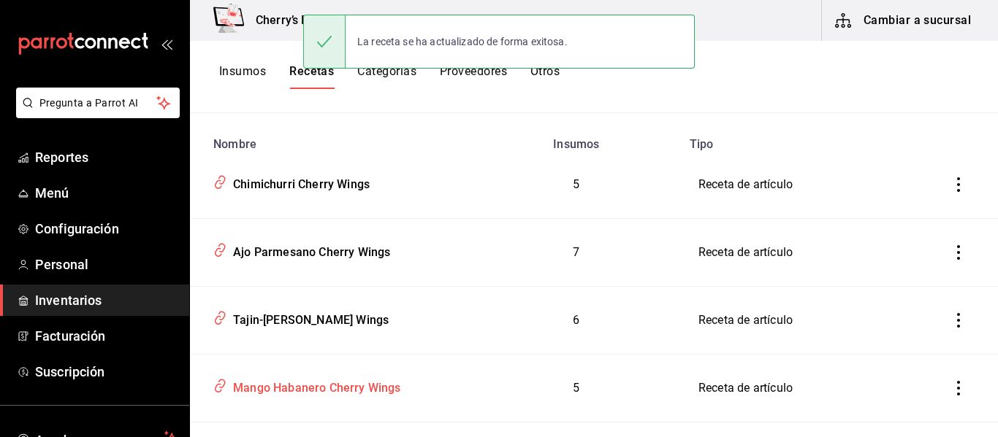
click at [351, 386] on div "Mango Habanero Cherry Wings" at bounding box center [314, 386] width 174 height 23
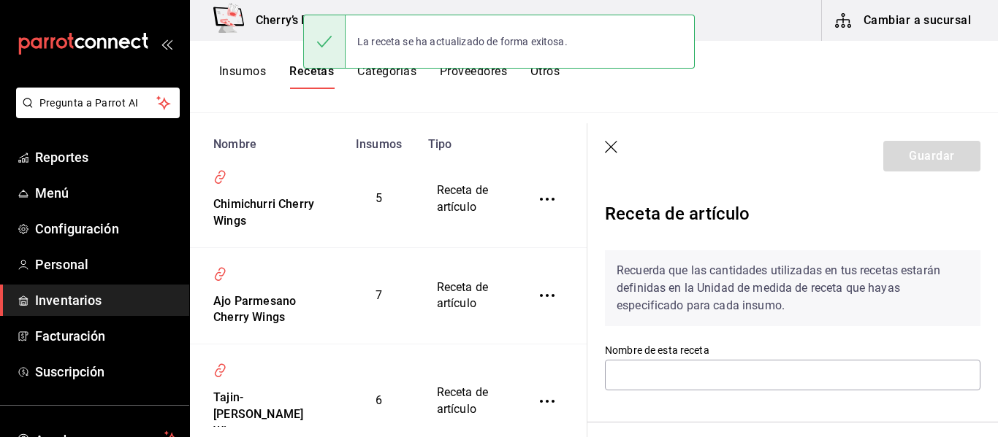
type input "Mango Habanero Cherry Wings"
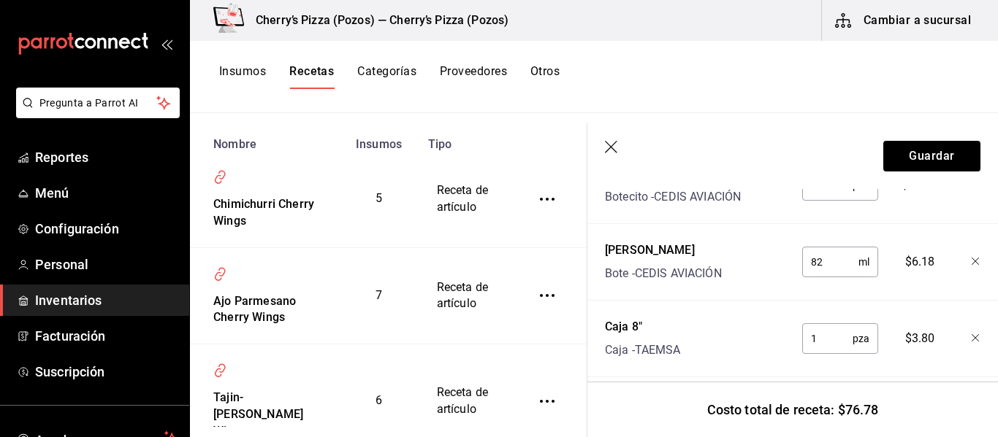
scroll to position [453, 0]
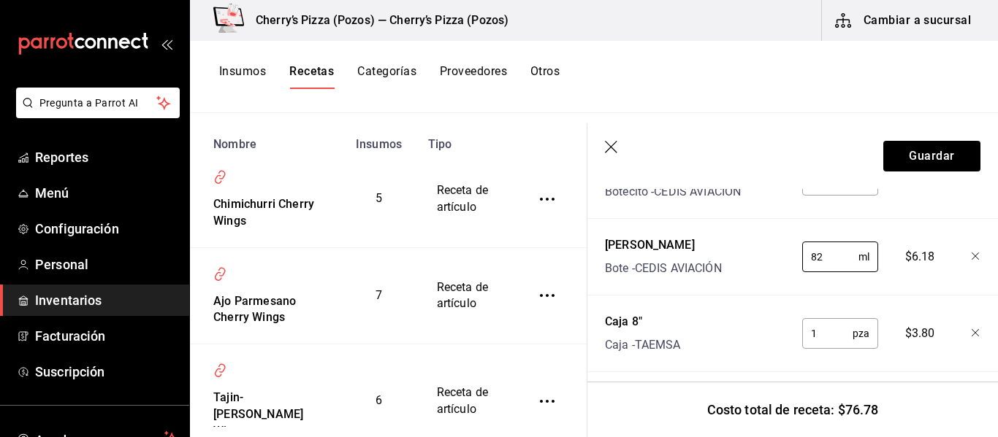
drag, startPoint x: 829, startPoint y: 252, endPoint x: 774, endPoint y: 257, distance: 55.0
click at [774, 257] on div "Mango Habanero Bote - CEDIS AVIACIÓN 82 ml ​ $6.18" at bounding box center [789, 254] width 381 height 47
type input "41"
click at [944, 146] on button "Guardar" at bounding box center [931, 156] width 97 height 31
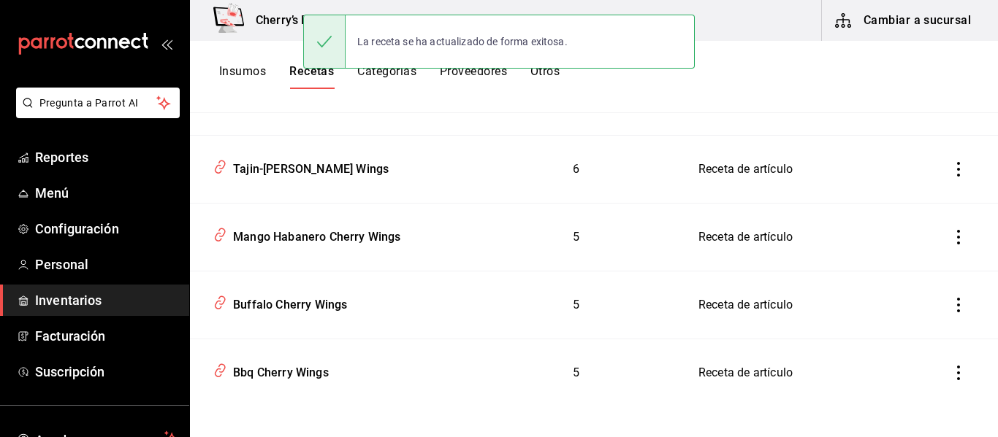
scroll to position [324, 0]
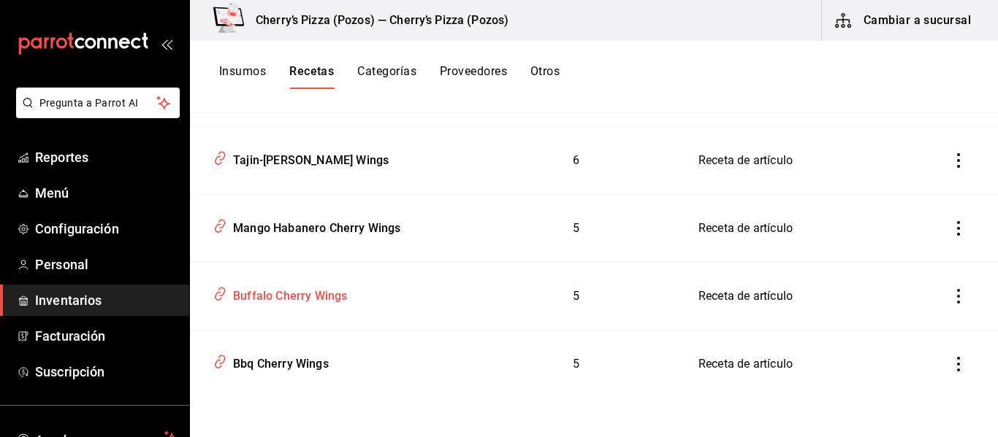
click at [274, 297] on div "Buffalo Cherry Wings" at bounding box center [287, 294] width 120 height 23
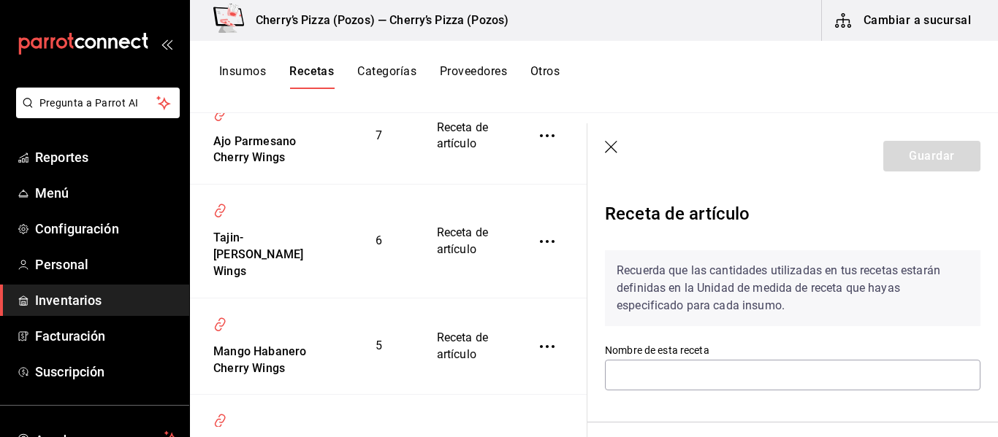
type input "Buffalo Cherry Wings"
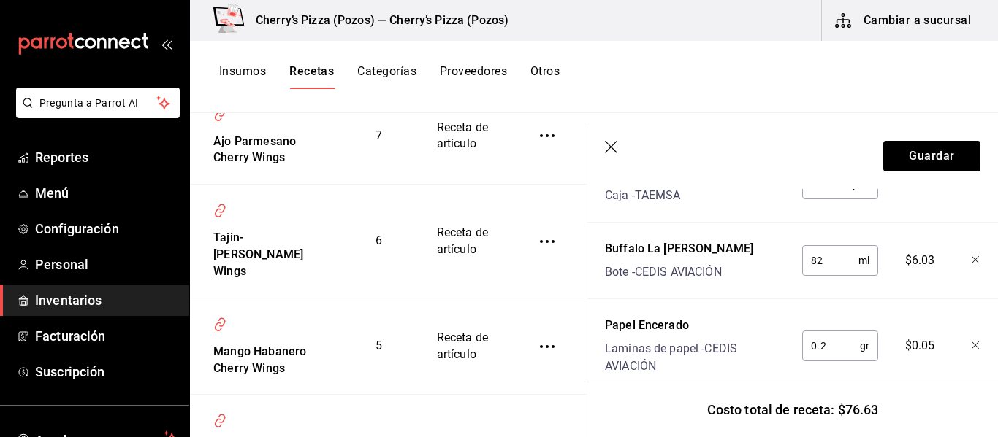
scroll to position [535, 0]
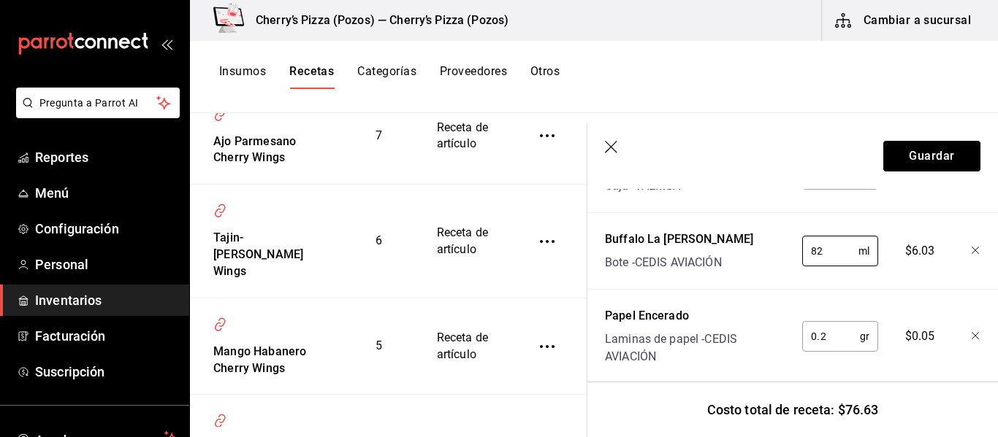
drag, startPoint x: 823, startPoint y: 259, endPoint x: 786, endPoint y: 250, distance: 38.4
click at [789, 250] on div "82 ml ​" at bounding box center [837, 248] width 96 height 47
type input "41"
click at [938, 145] on button "Guardar" at bounding box center [931, 156] width 97 height 31
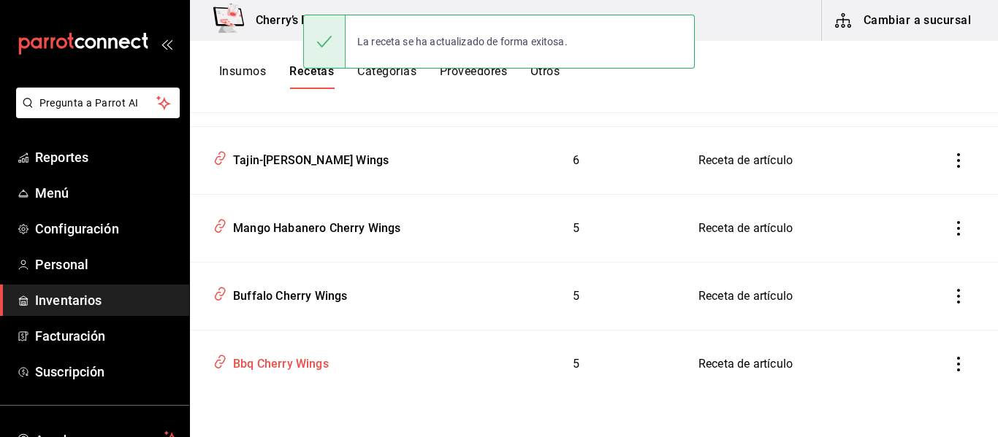
click at [260, 368] on div "Bbq Cherry Wings" at bounding box center [278, 362] width 102 height 23
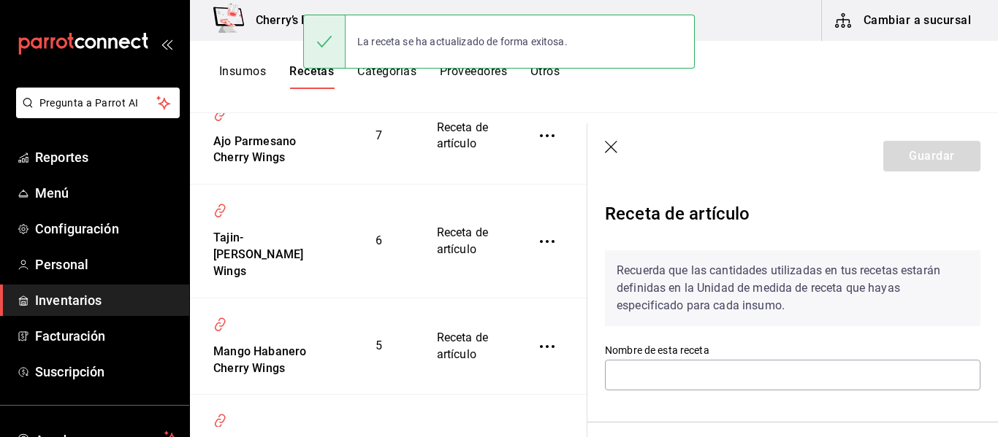
type input "Bbq Cherry Wings"
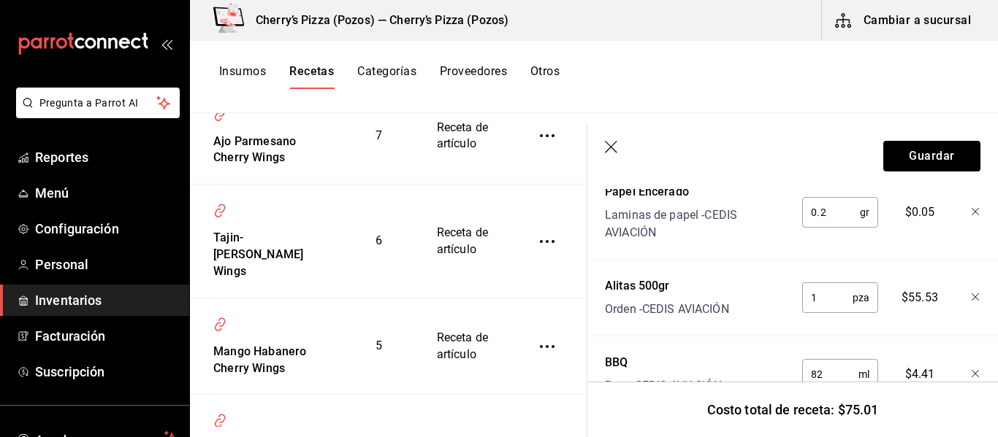
scroll to position [646, 0]
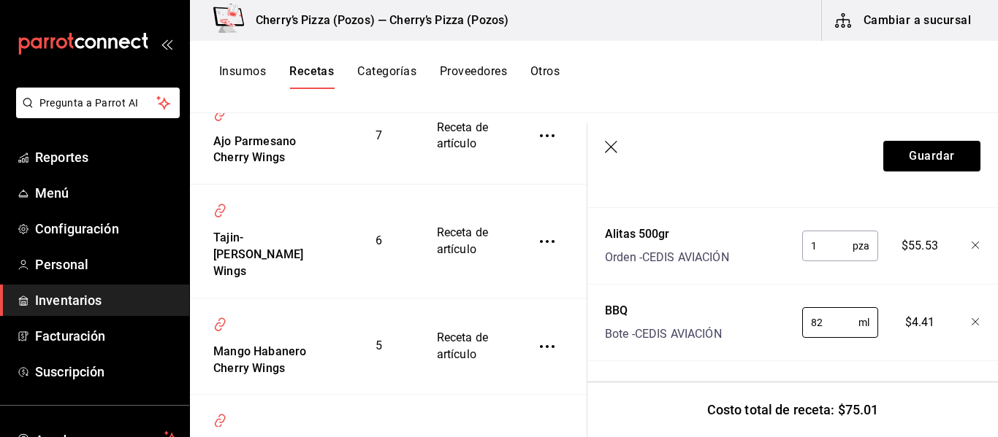
drag, startPoint x: 829, startPoint y: 313, endPoint x: 791, endPoint y: 302, distance: 39.7
click at [791, 302] on div "82 ml ​" at bounding box center [837, 320] width 96 height 47
type input "41"
click at [914, 153] on button "Guardar" at bounding box center [931, 156] width 97 height 31
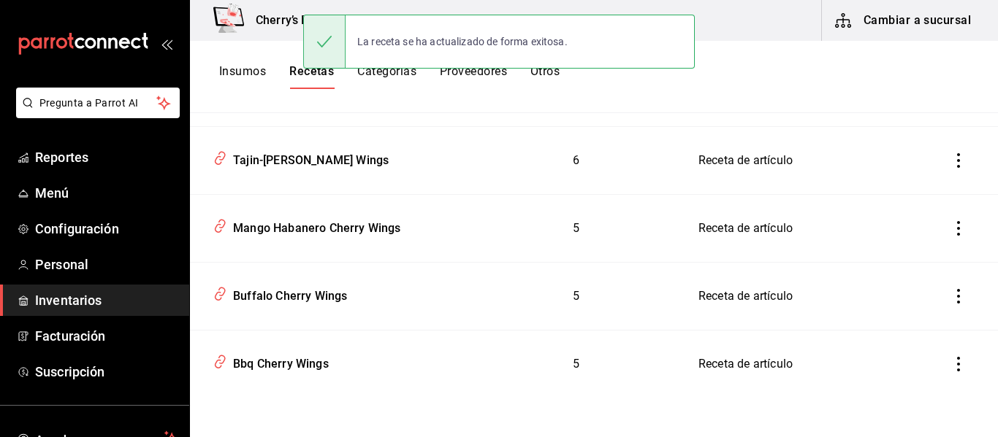
click at [897, 10] on button "Cambiar a sucursal" at bounding box center [904, 20] width 164 height 41
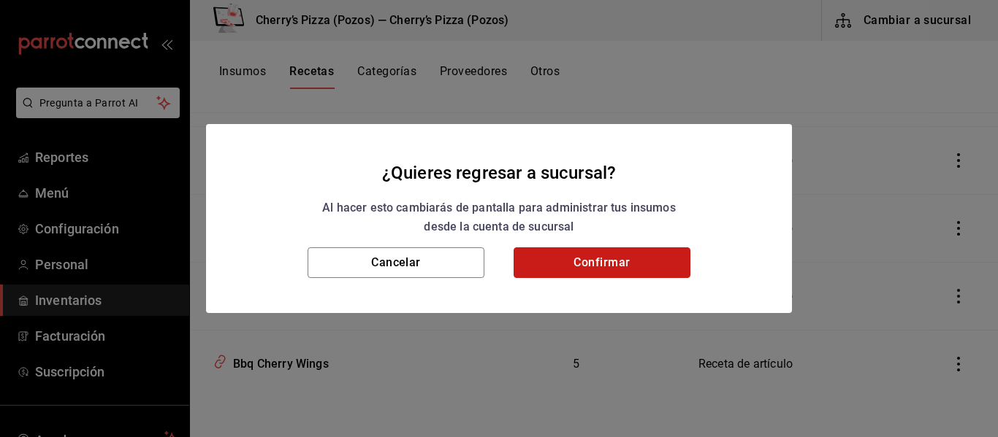
click at [594, 266] on button "Confirmar" at bounding box center [601, 263] width 177 height 31
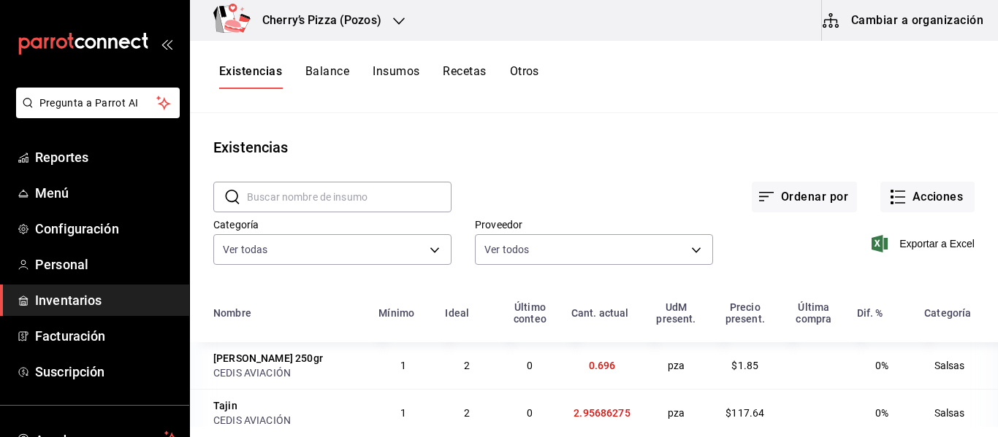
click at [526, 70] on button "Otros" at bounding box center [524, 76] width 29 height 25
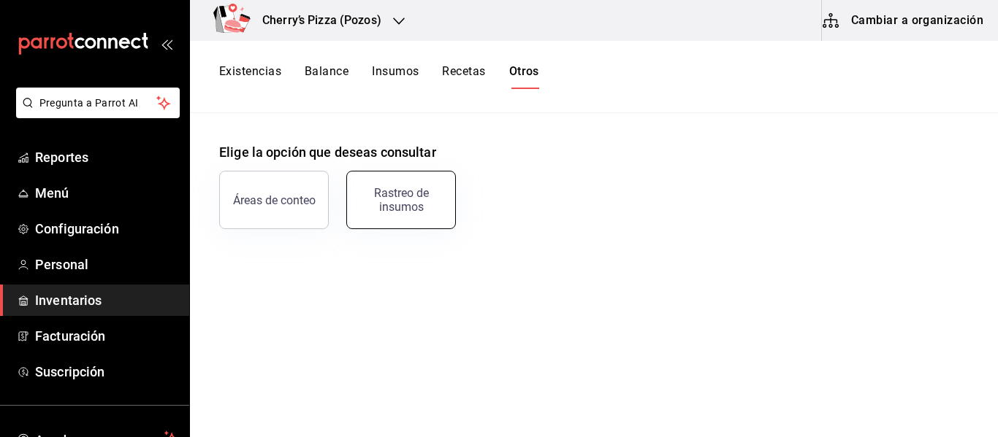
click at [403, 209] on div "Rastreo de insumos" at bounding box center [401, 200] width 91 height 28
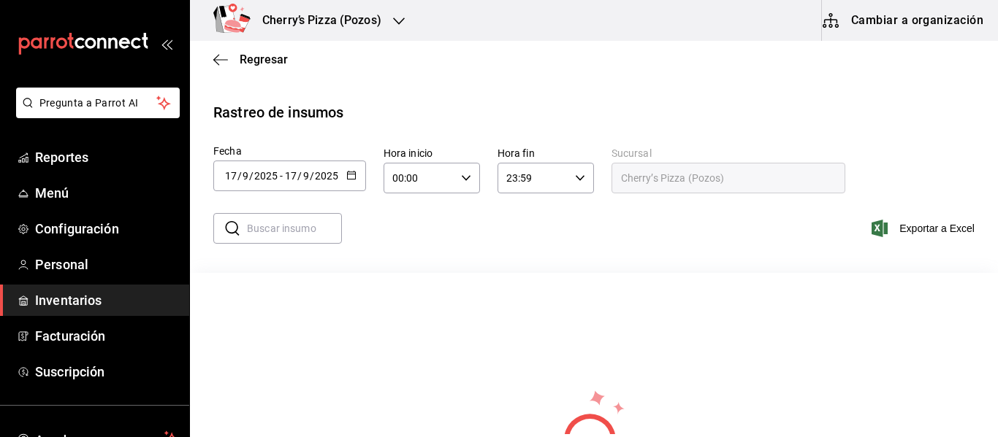
click at [342, 169] on div "2025-09-17 17 / 9 / 2025 - 2025-09-17 17 / 9 / 2025" at bounding box center [289, 176] width 153 height 31
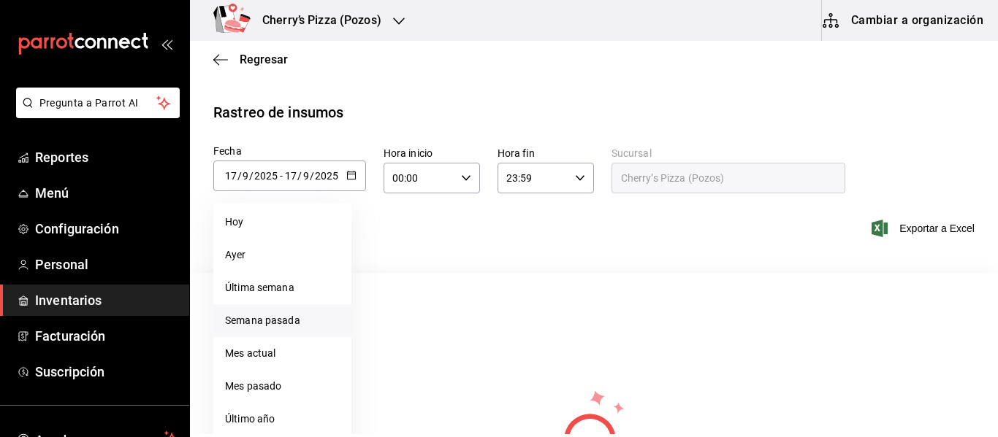
click at [272, 320] on li "Semana pasada" at bounding box center [282, 321] width 138 height 33
type input "2025-09-07"
type input "7"
type input "2025-09-13"
type input "13"
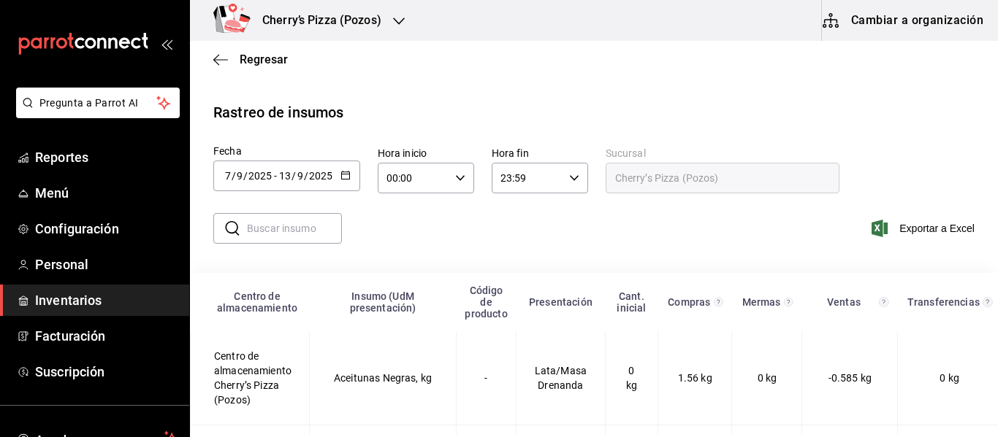
click at [324, 175] on input "2025" at bounding box center [320, 176] width 25 height 12
click at [351, 173] on div "2025-09-07 7 / 9 / 2025 - 2025-09-13 13 / 9 / 2025" at bounding box center [286, 176] width 147 height 31
click at [287, 180] on input "13" at bounding box center [284, 176] width 13 height 12
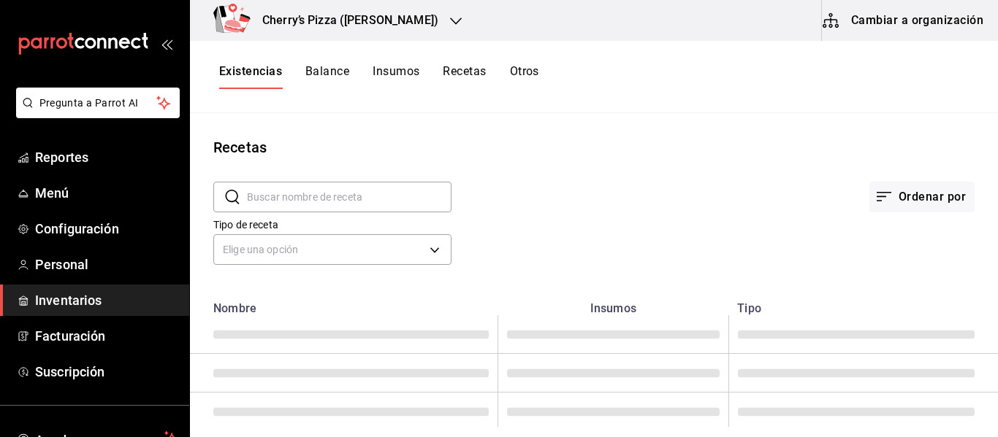
type input "Bbq Cherry Wings"
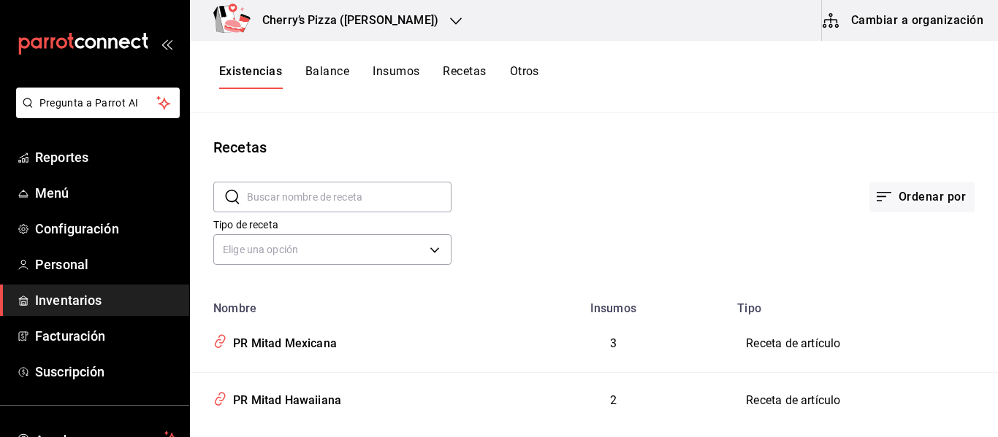
click at [856, 24] on button "Cambiar a organización" at bounding box center [904, 20] width 164 height 41
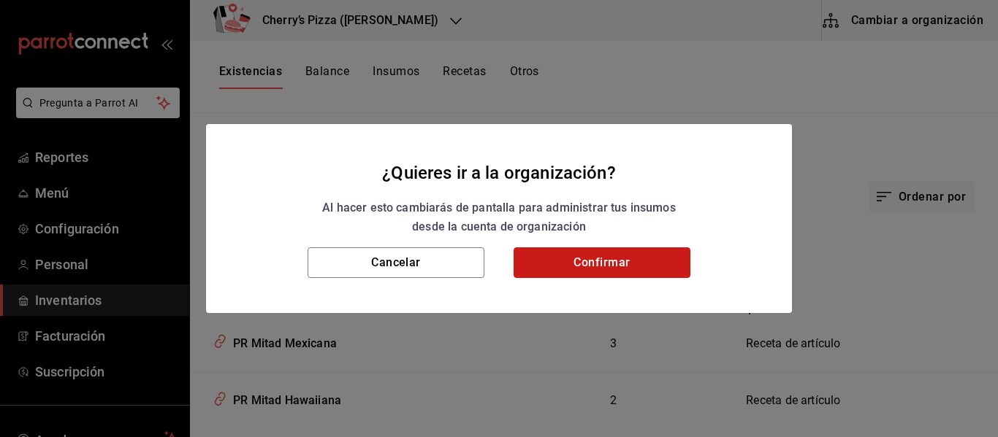
click at [609, 251] on button "Confirmar" at bounding box center [601, 263] width 177 height 31
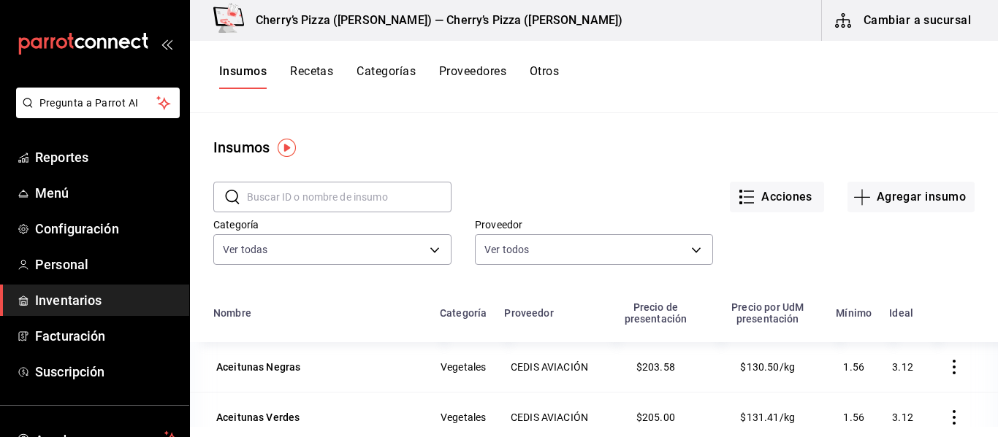
click at [549, 68] on button "Otros" at bounding box center [543, 76] width 29 height 25
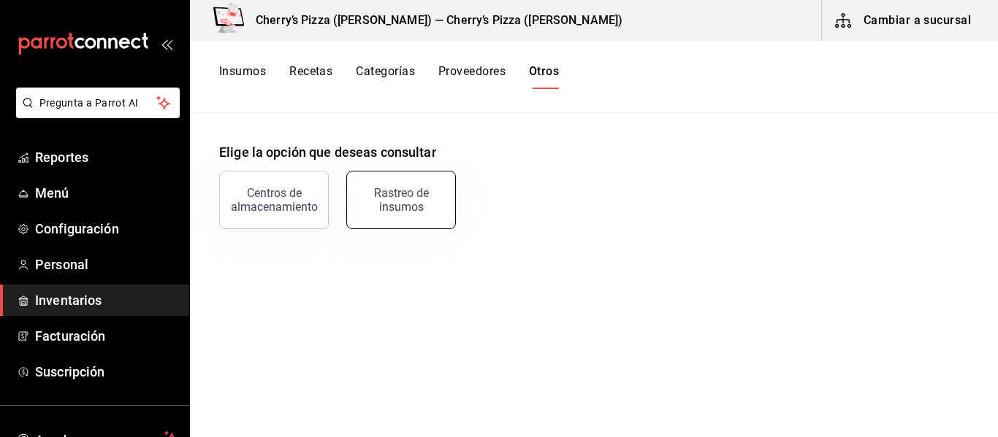
click at [393, 203] on div "Rastreo de insumos" at bounding box center [401, 200] width 91 height 28
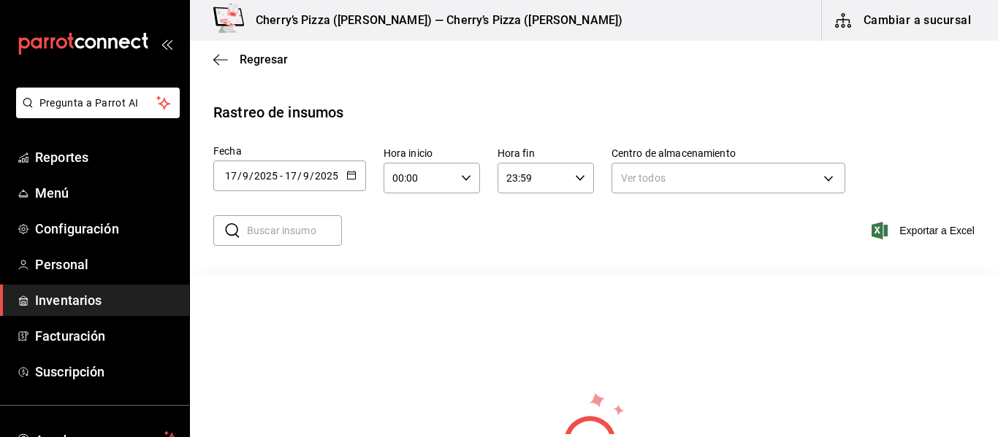
click at [293, 171] on input "17" at bounding box center [290, 176] width 13 height 12
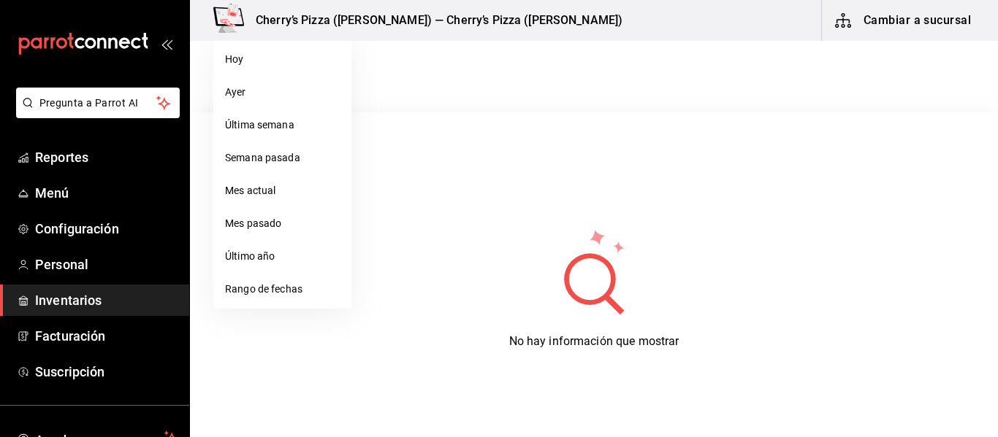
scroll to position [164, 0]
click at [306, 294] on li "Rango de fechas" at bounding box center [282, 288] width 138 height 33
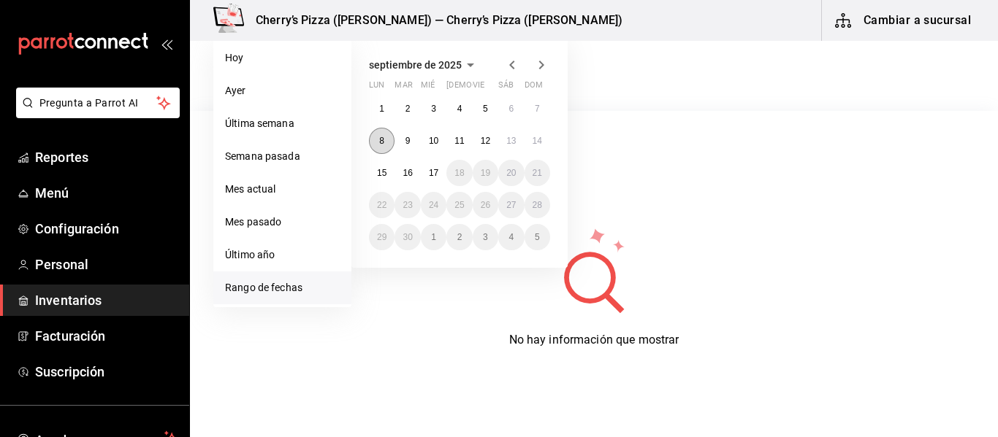
click at [382, 141] on abbr "8" at bounding box center [381, 141] width 5 height 10
click at [545, 153] on div "1 2 3 4 5 6 7 8 9 10 11 12 13 14 15 16 17 18 19 20 21 22 23 24 25 26 27 28 29 3…" at bounding box center [459, 173] width 181 height 155
click at [537, 141] on abbr "14" at bounding box center [536, 141] width 9 height 10
type input "2025-09-08"
type input "8"
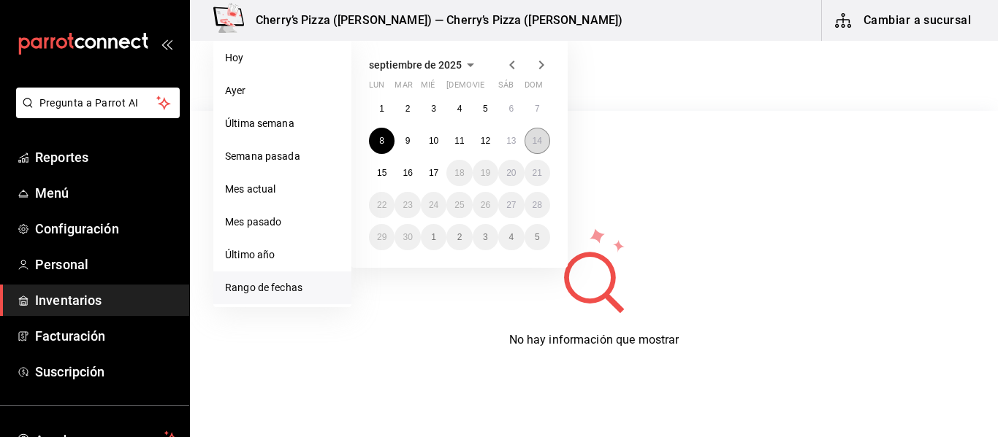
type input "2025-09-14"
type input "14"
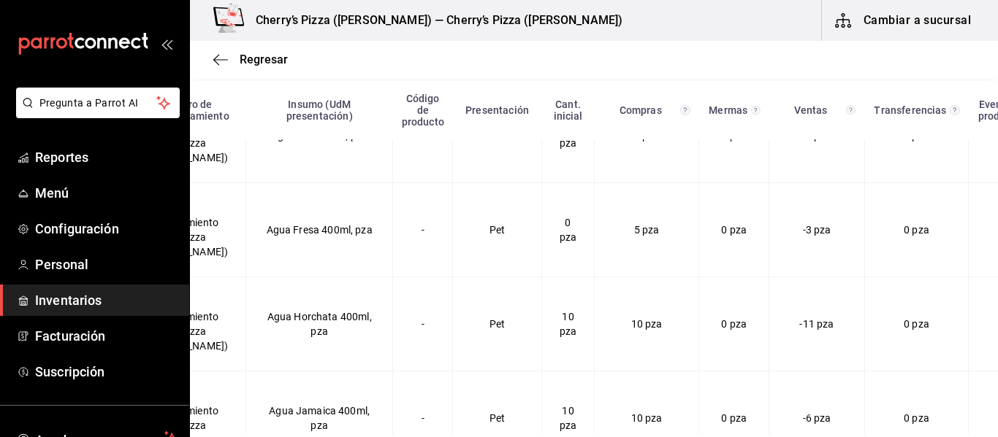
scroll to position [0, 0]
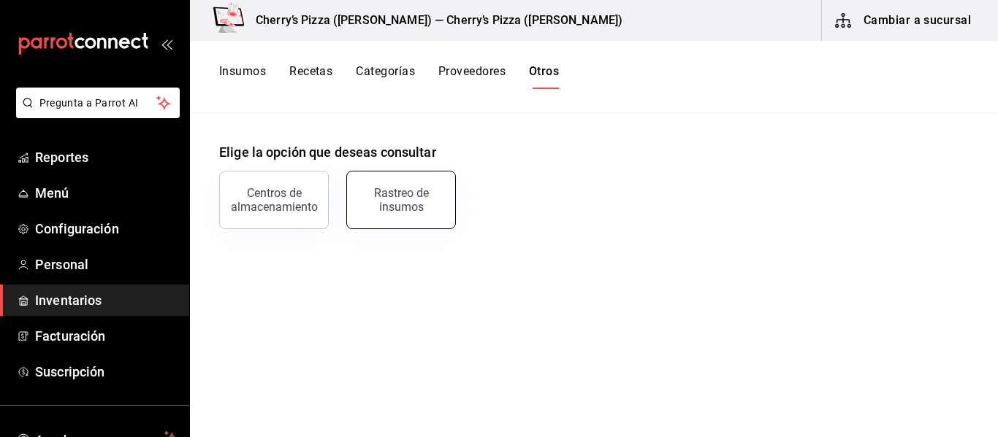
click at [410, 204] on div "Rastreo de insumos" at bounding box center [401, 200] width 91 height 28
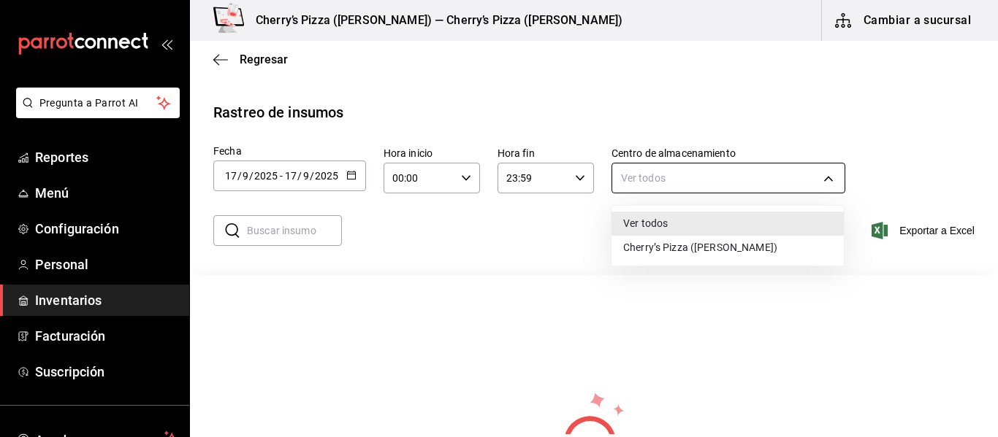
click at [749, 175] on body "Pregunta a Parrot AI Reportes Menú Configuración Personal Inventarios Facturaci…" at bounding box center [499, 217] width 998 height 435
click at [694, 249] on li "Cherry’s Pizza (Pozos)" at bounding box center [727, 248] width 232 height 24
type input "8803649e-0ed7-4598-bf3f-1ec1836c4631"
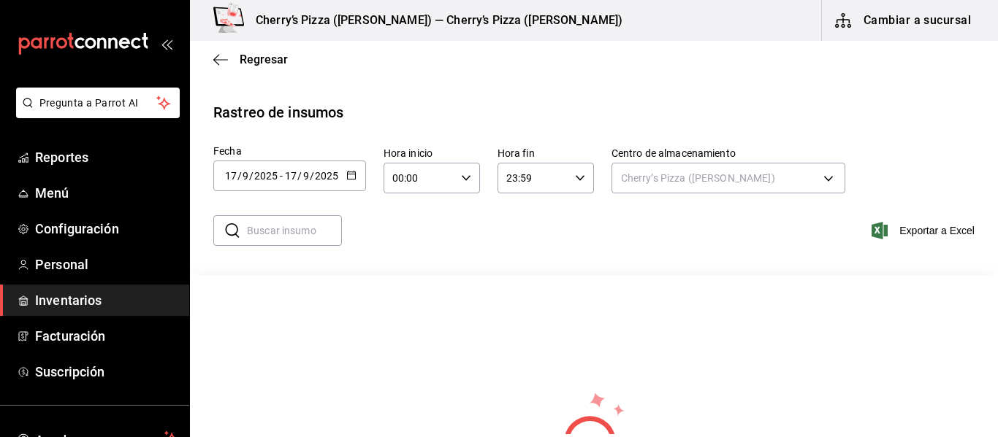
click at [354, 172] on \(Stroke\) "button" at bounding box center [351, 176] width 9 height 8
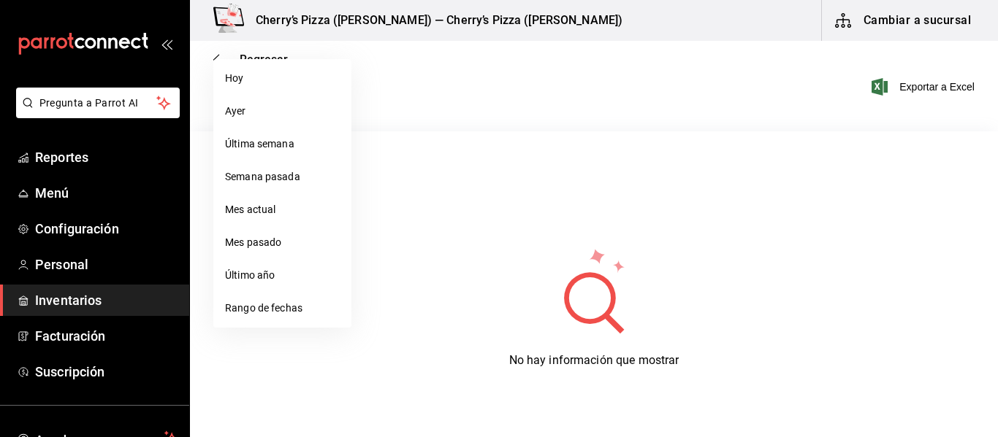
scroll to position [144, 0]
click at [278, 316] on li "Rango de fechas" at bounding box center [282, 308] width 138 height 33
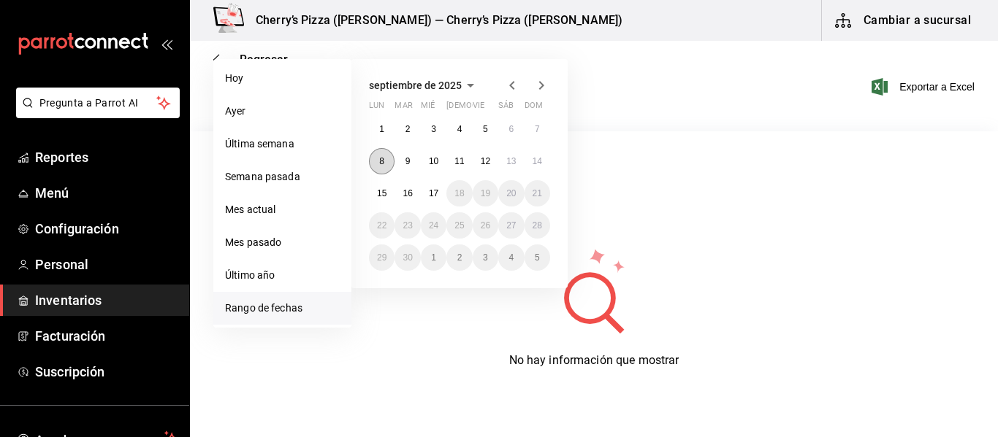
click at [381, 161] on abbr "8" at bounding box center [381, 161] width 5 height 10
click at [540, 169] on button "14" at bounding box center [537, 161] width 26 height 26
type input "2025-09-08"
type input "8"
type input "2025-09-14"
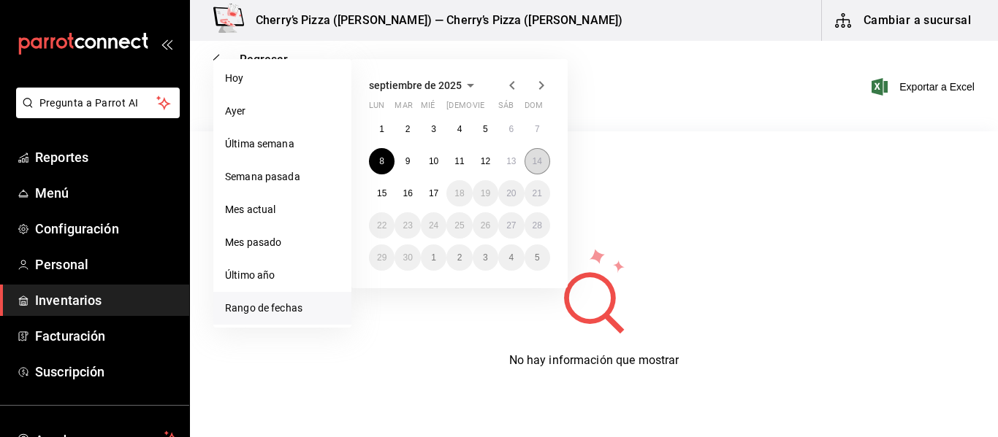
type input "14"
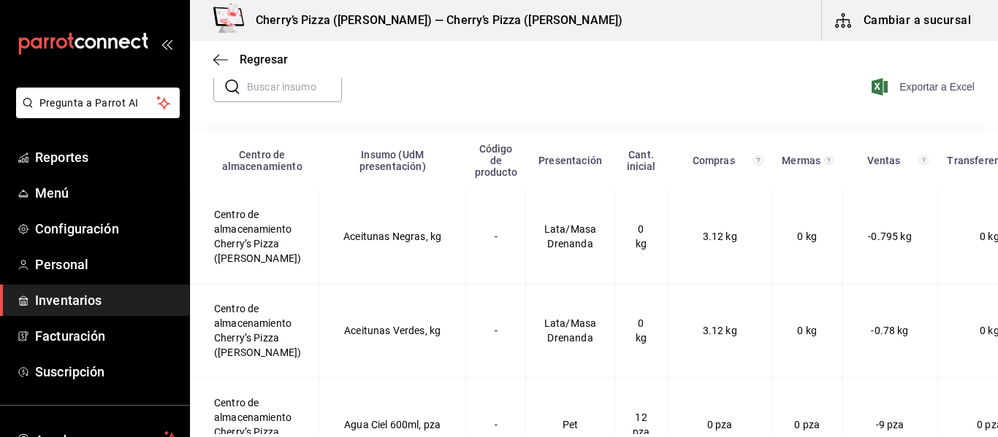
click at [921, 91] on span "Exportar a Excel" at bounding box center [924, 87] width 100 height 18
click at [56, 169] on link "Reportes" at bounding box center [94, 157] width 189 height 31
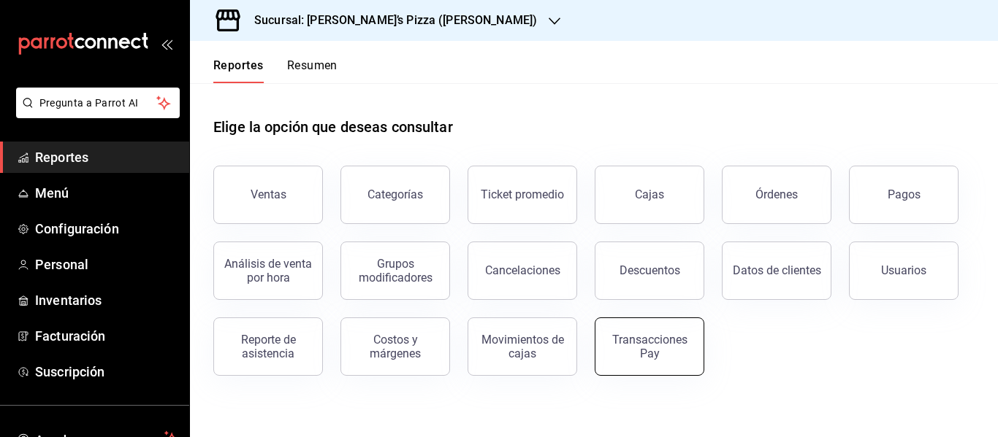
click at [620, 351] on div "Transacciones Pay" at bounding box center [649, 347] width 91 height 28
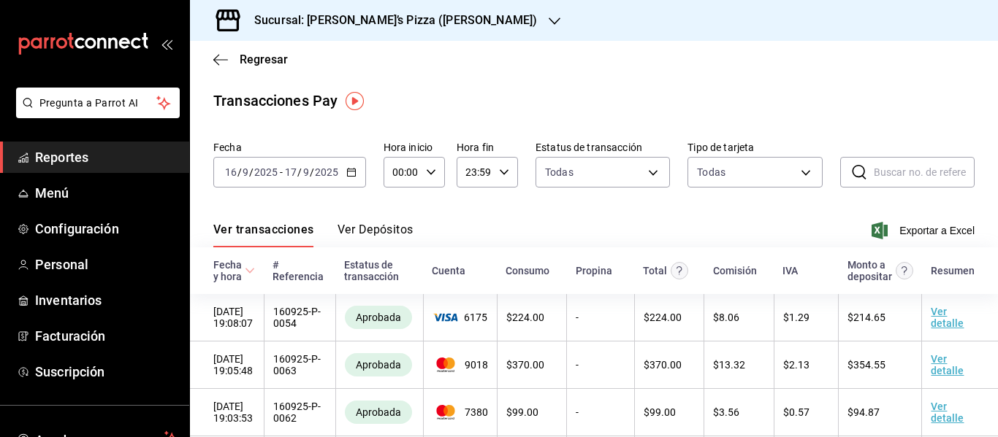
click at [408, 234] on button "Ver Depósitos" at bounding box center [375, 235] width 76 height 25
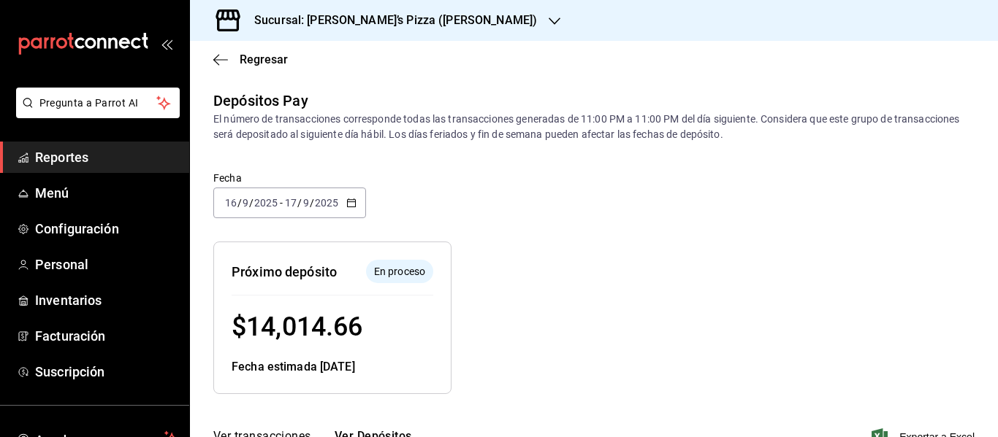
click at [295, 10] on div "Sucursal: [PERSON_NAME] Pizza (Pozos)" at bounding box center [384, 20] width 364 height 41
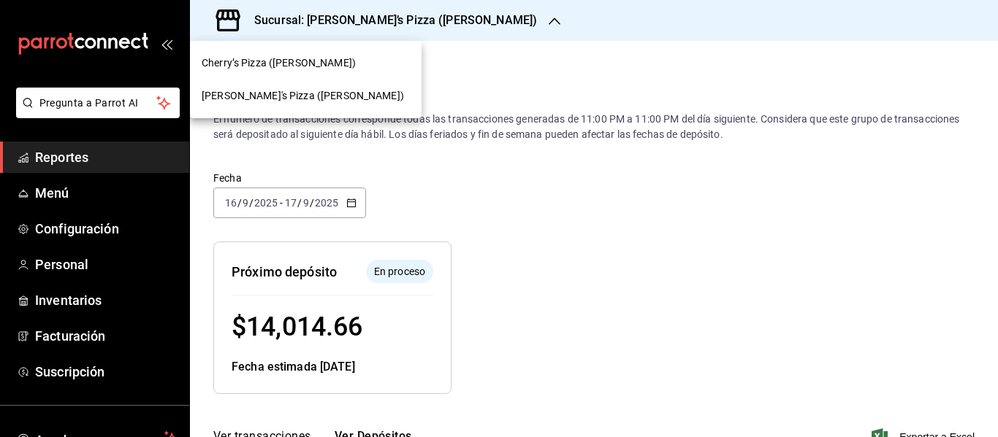
click at [321, 102] on span "[PERSON_NAME] Pizza ([PERSON_NAME])" at bounding box center [303, 95] width 202 height 15
